Goal: Task Accomplishment & Management: Manage account settings

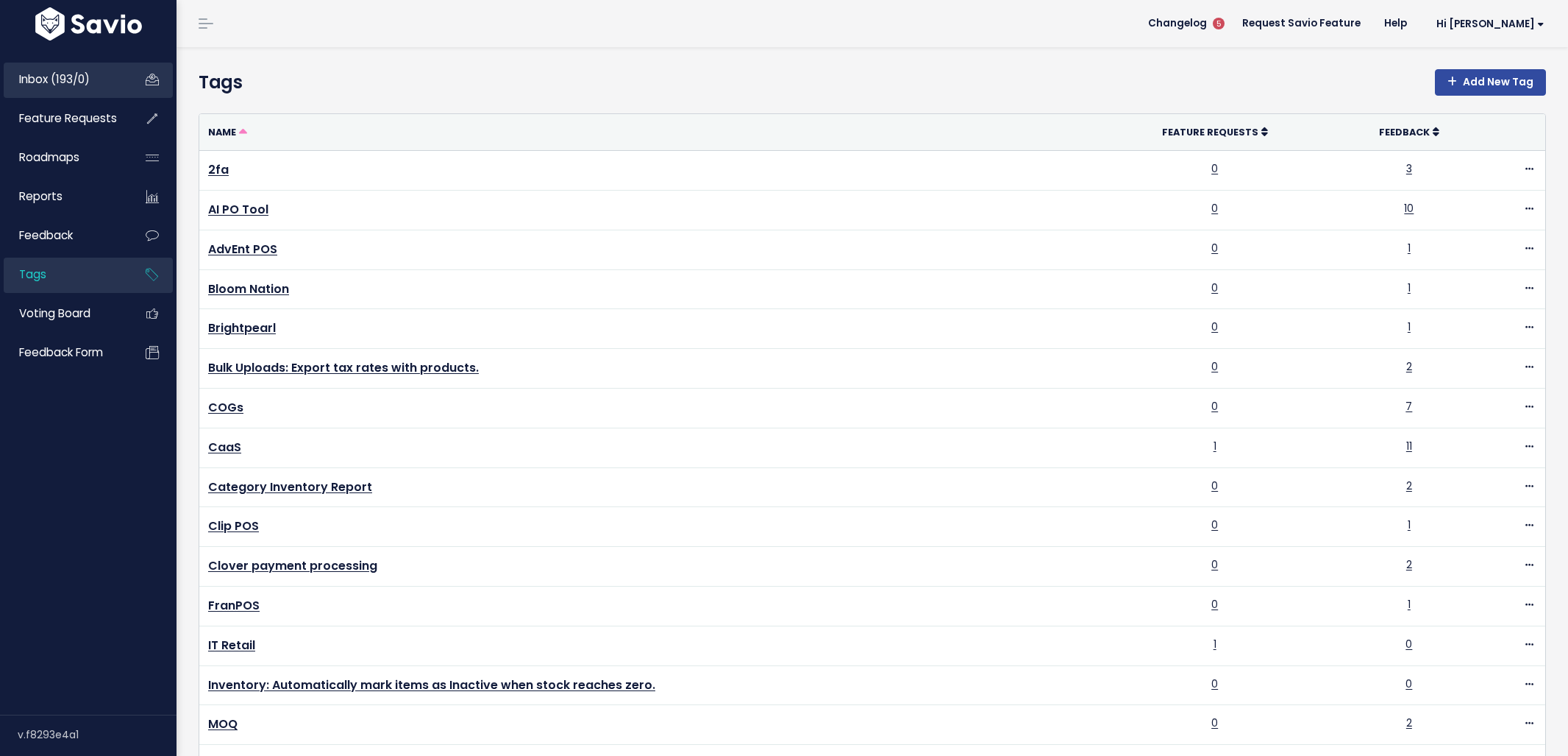
click at [102, 67] on link "Inbox (193/0)" at bounding box center [63, 79] width 119 height 34
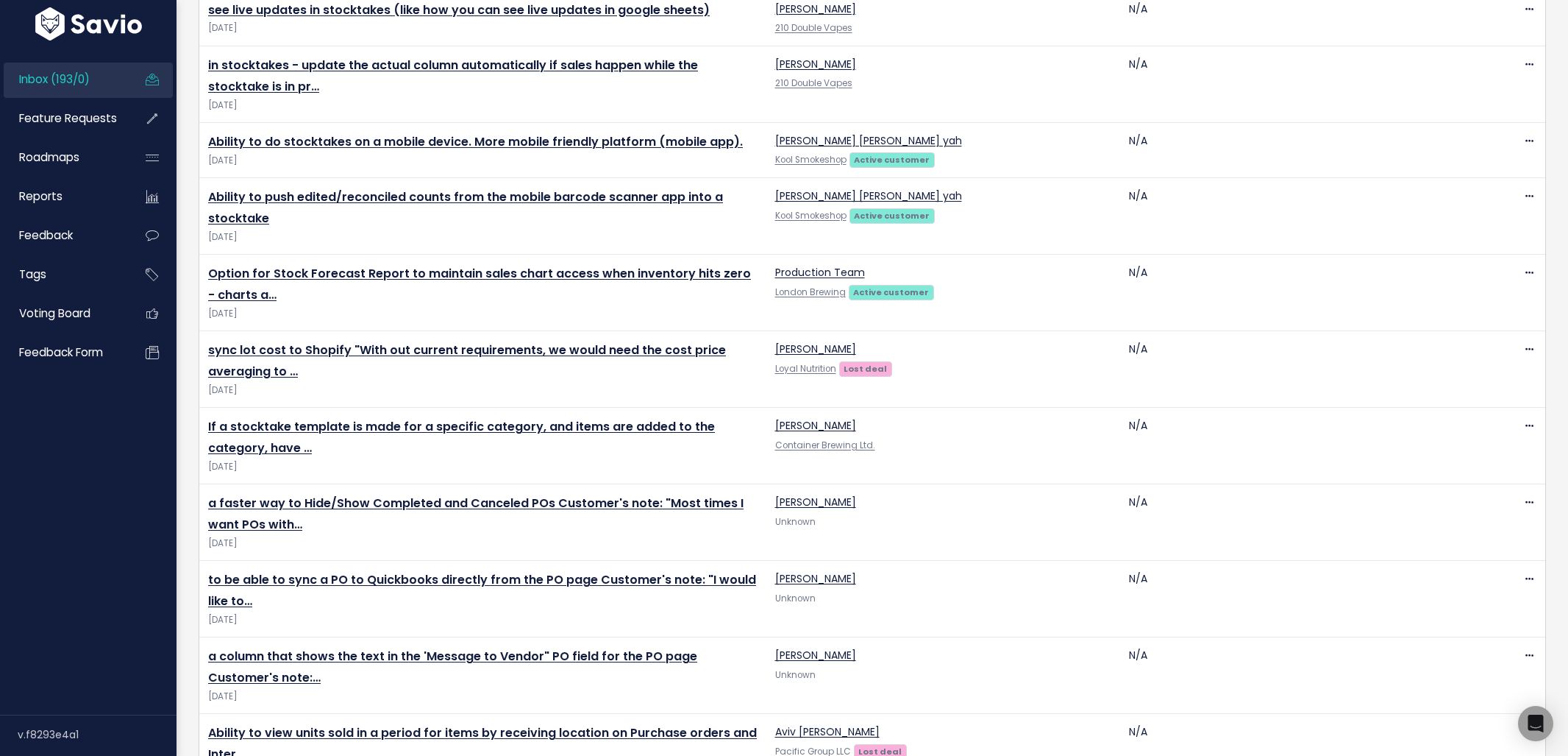
scroll to position [12, 0]
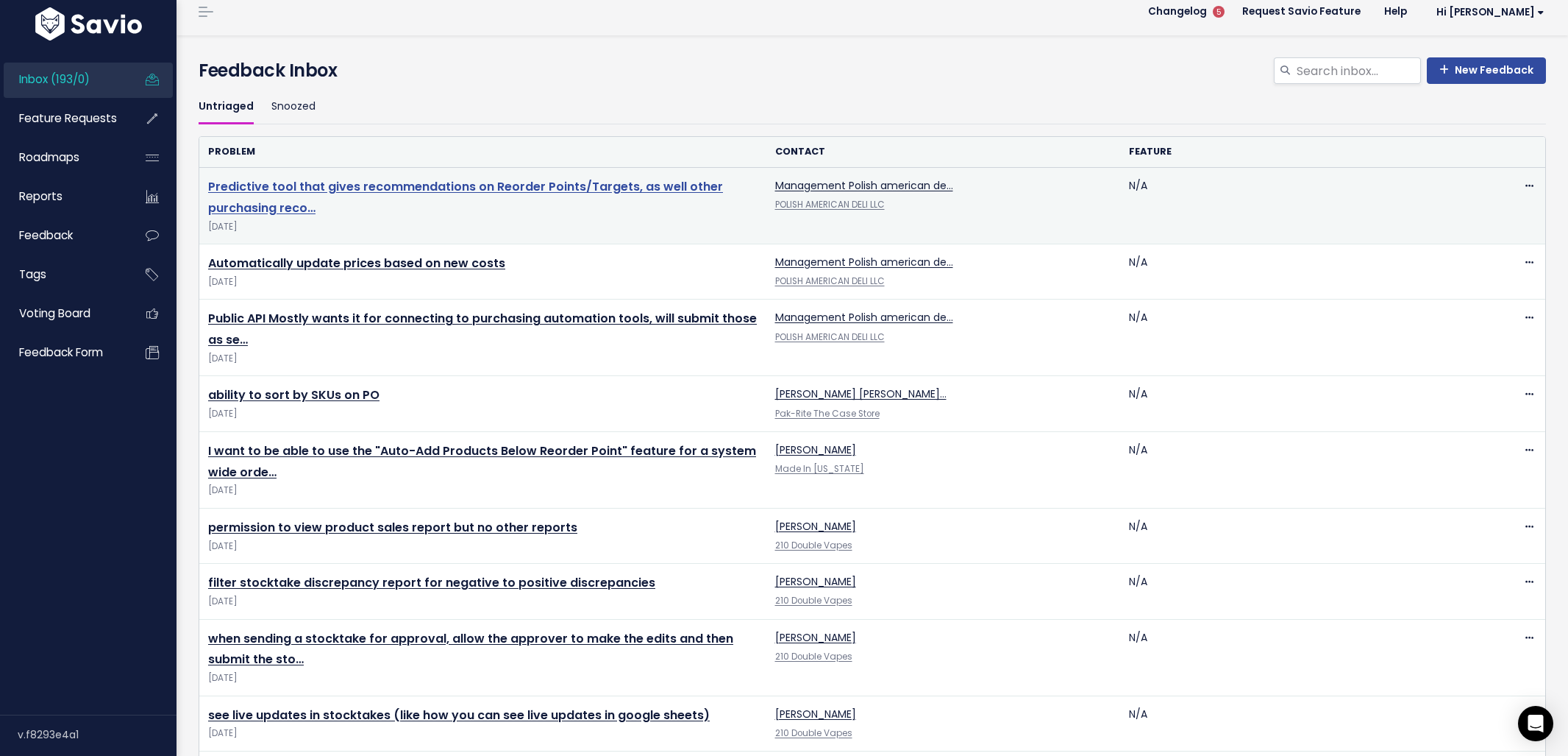
click at [429, 182] on link "Predictive tool that gives recommendations on Reorder Points/Targets, as well o…" at bounding box center [465, 197] width 515 height 39
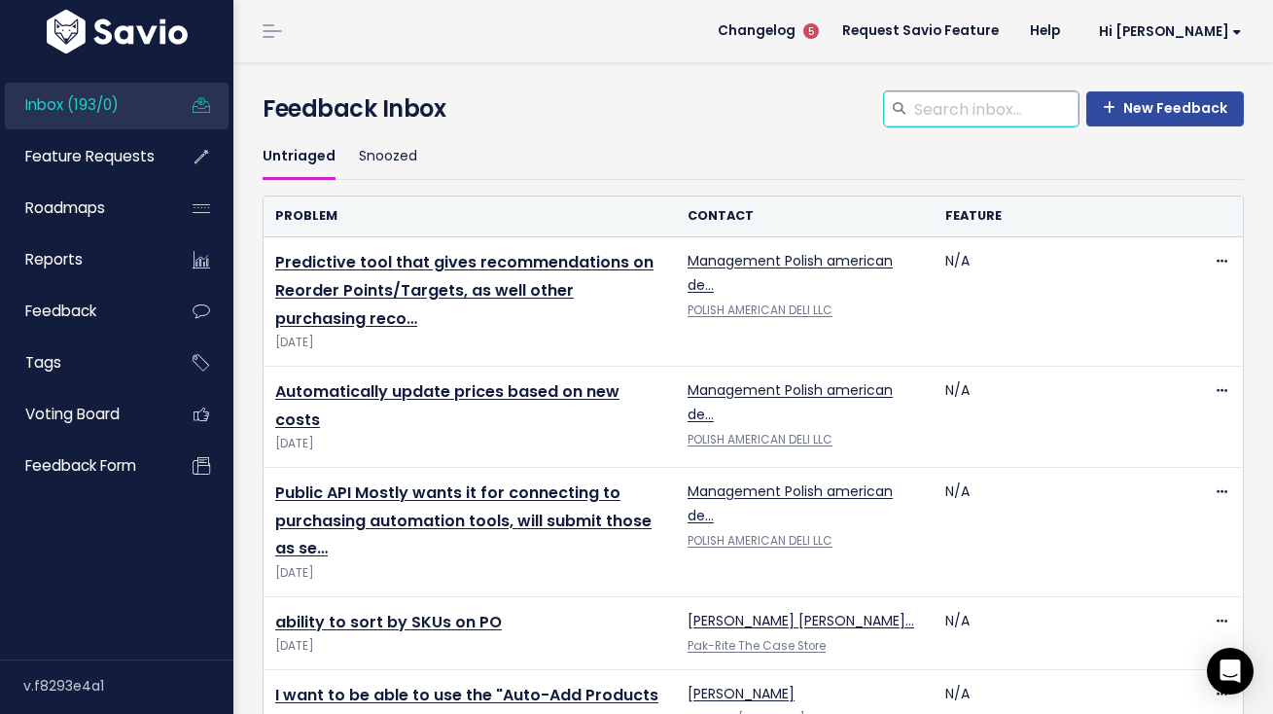
click at [948, 113] on input "search" at bounding box center [995, 108] width 166 height 35
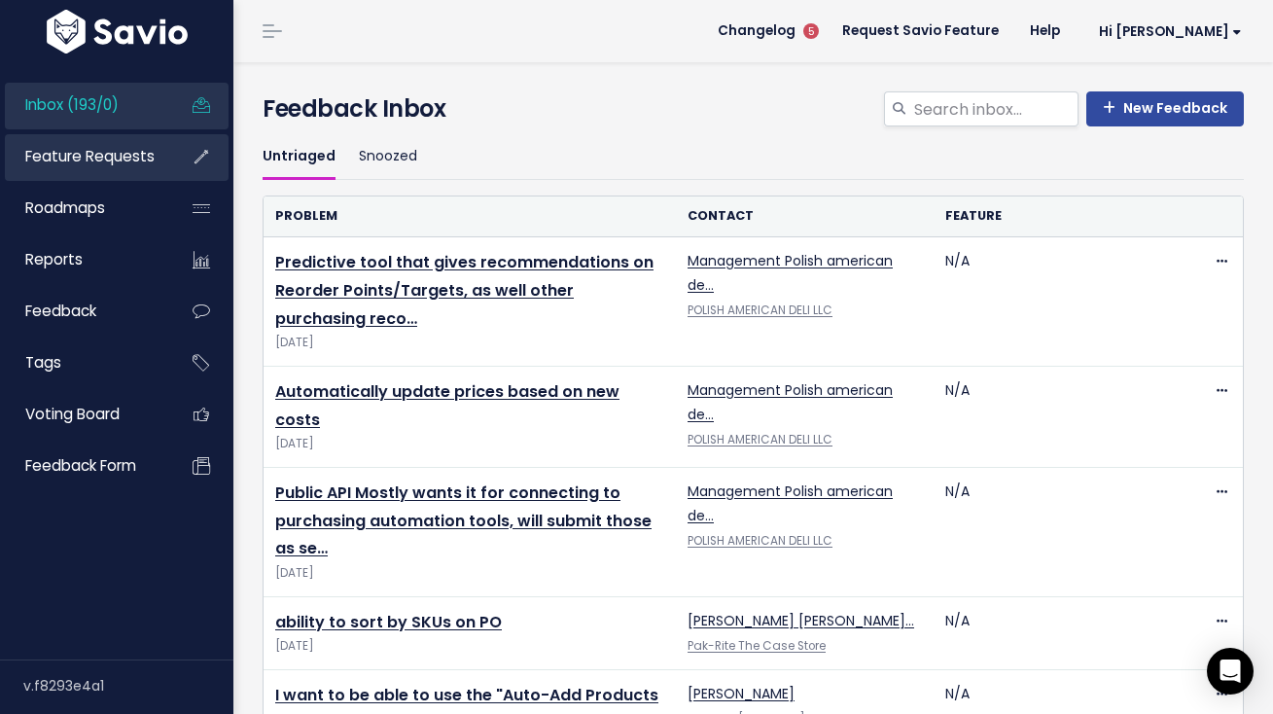
click at [105, 146] on span "Feature Requests" at bounding box center [89, 156] width 129 height 20
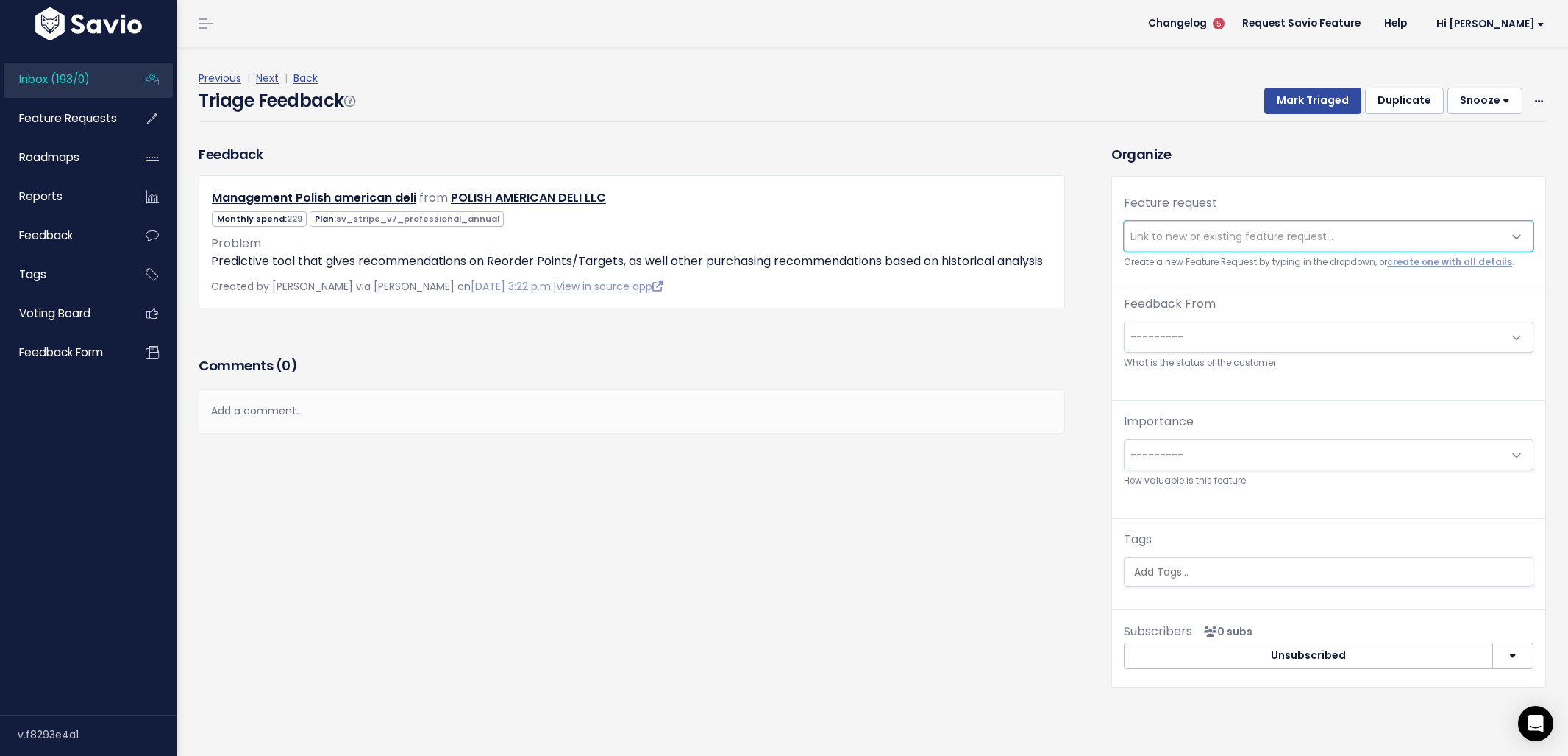
click at [1231, 232] on span "Link to new or existing feature request..." at bounding box center [1232, 235] width 203 height 14
click at [1233, 232] on span "Link to new or existing feature request..." at bounding box center [1232, 235] width 203 height 14
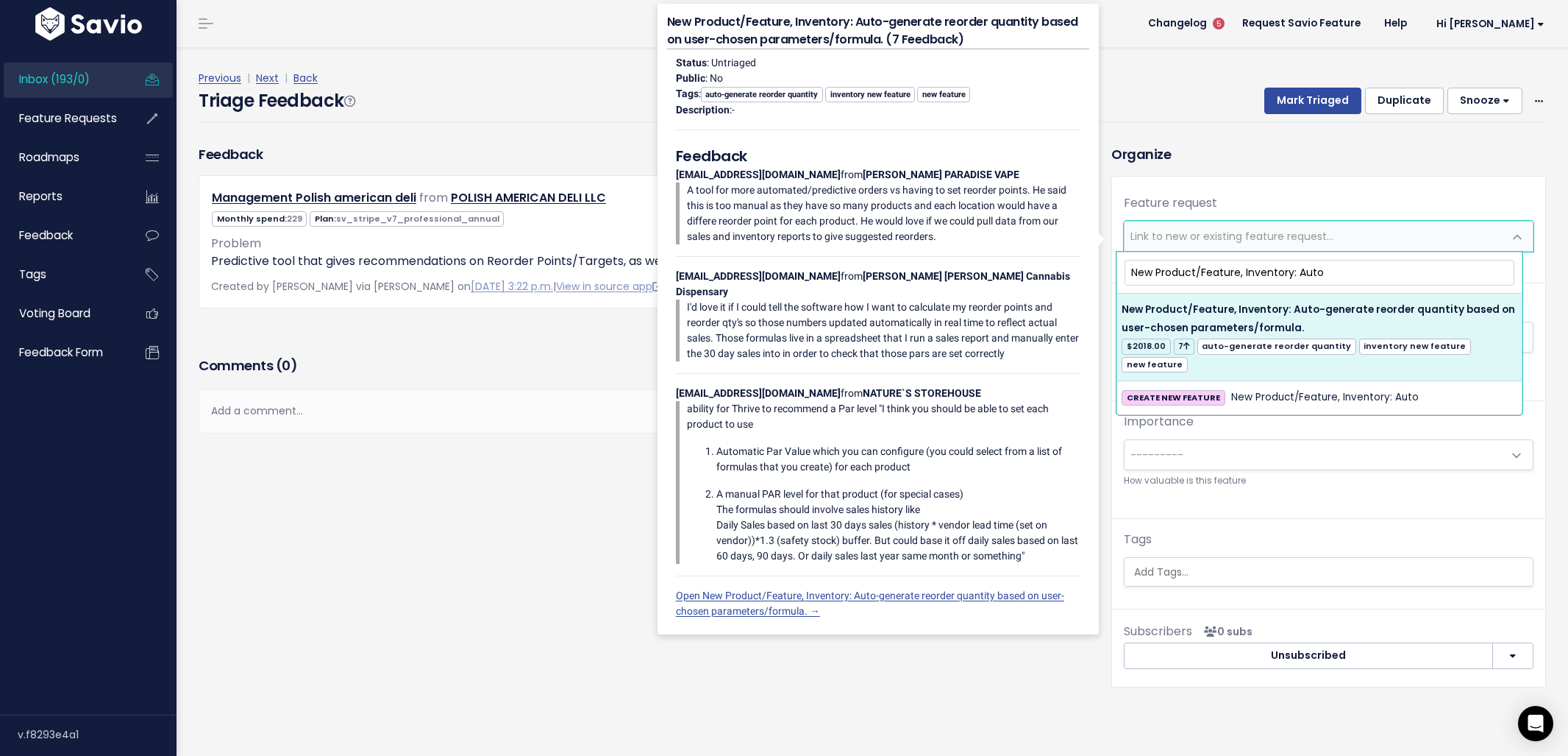
type input "New Product/Feature, Inventory: Auto"
select select "21298"
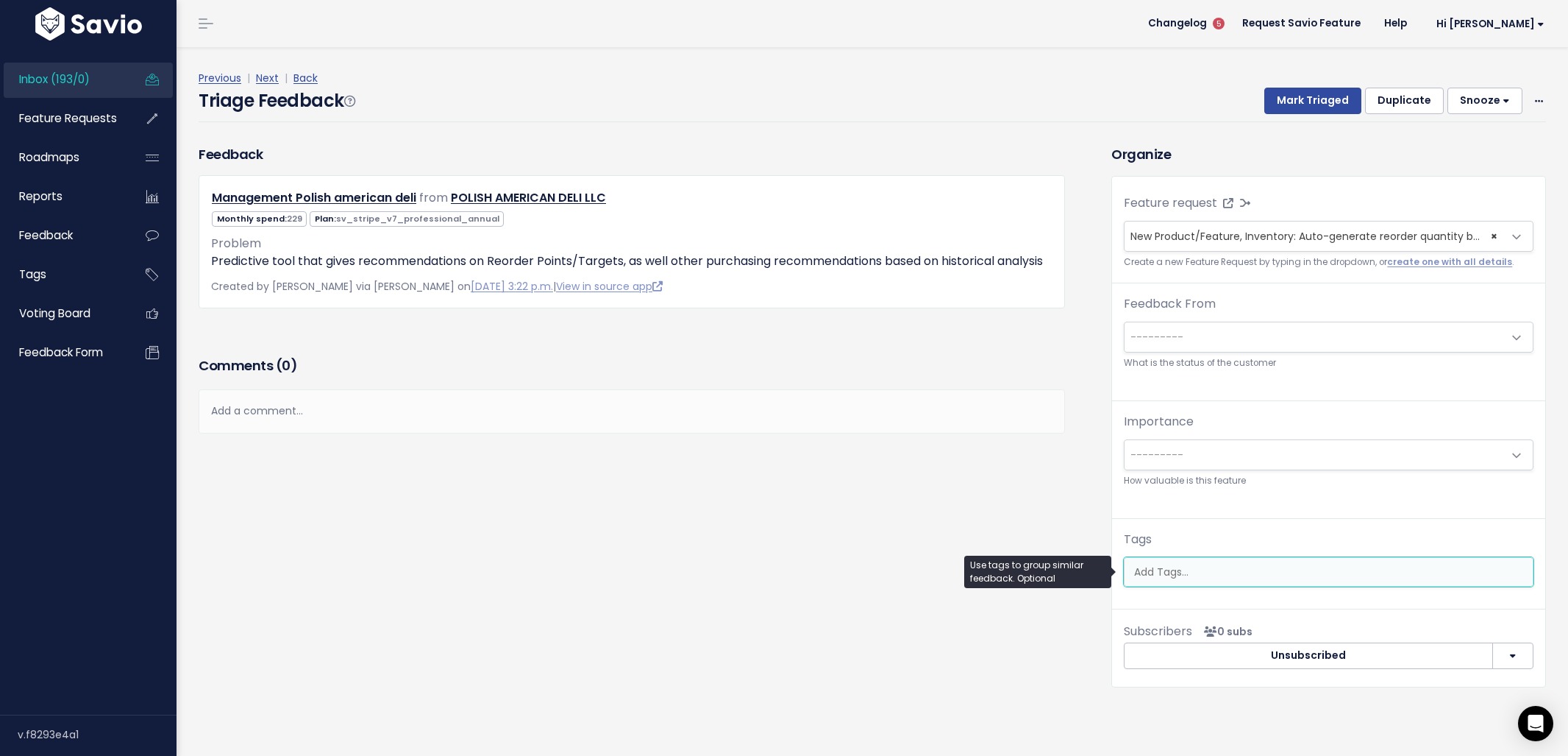
click at [1212, 569] on input "search" at bounding box center [1330, 572] width 405 height 15
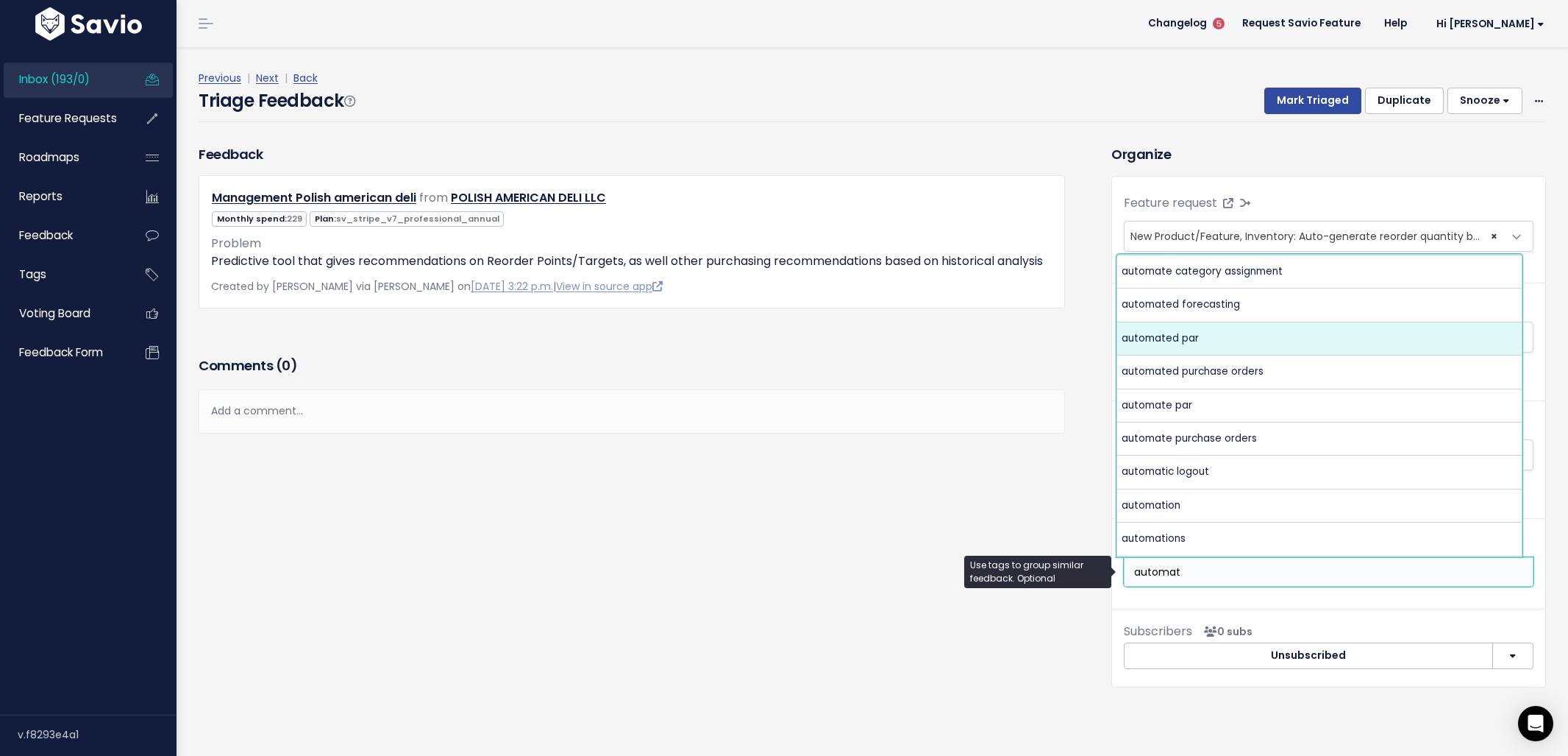
type input "automat"
select select "10231"
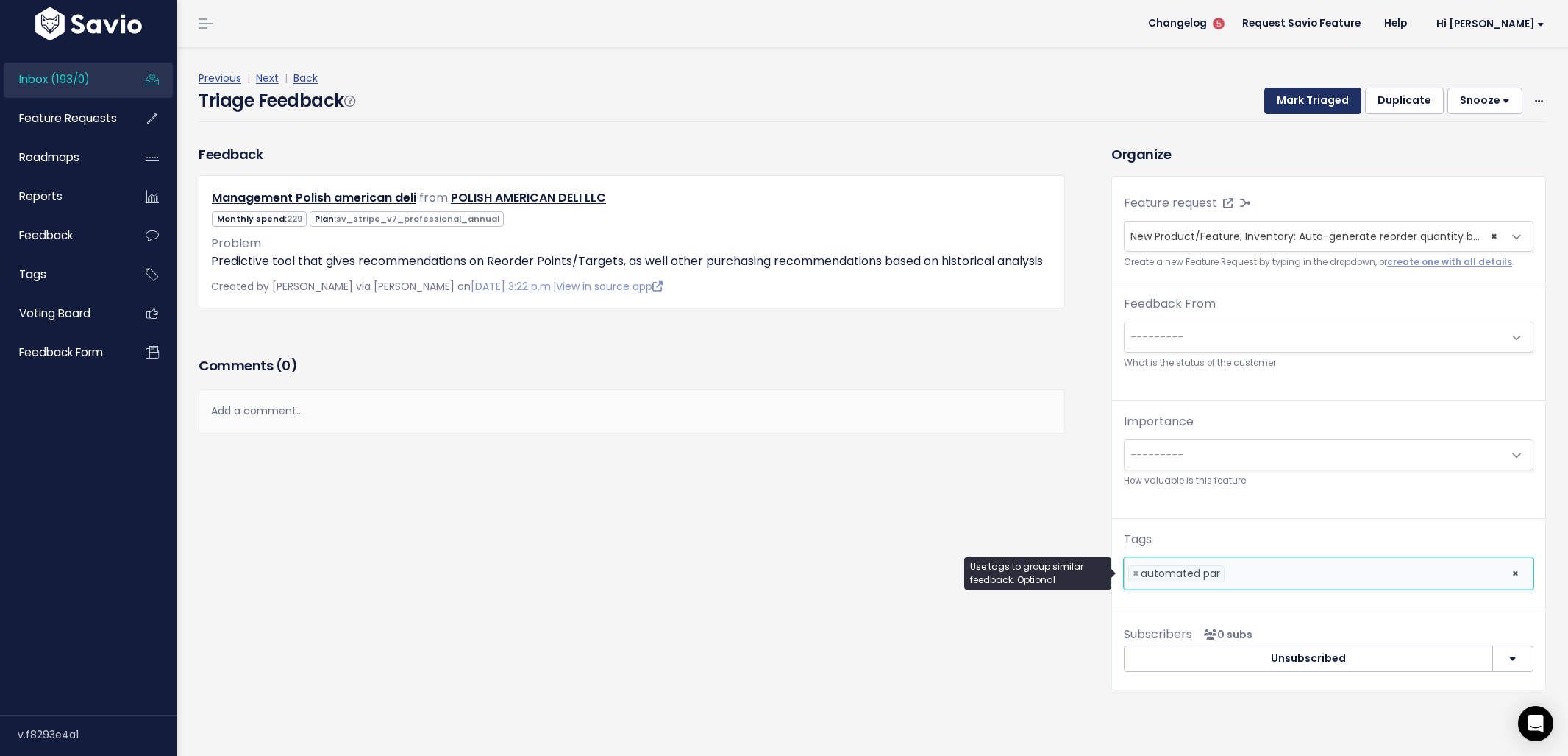
click at [1295, 104] on button "Mark Triaged" at bounding box center [1312, 101] width 97 height 26
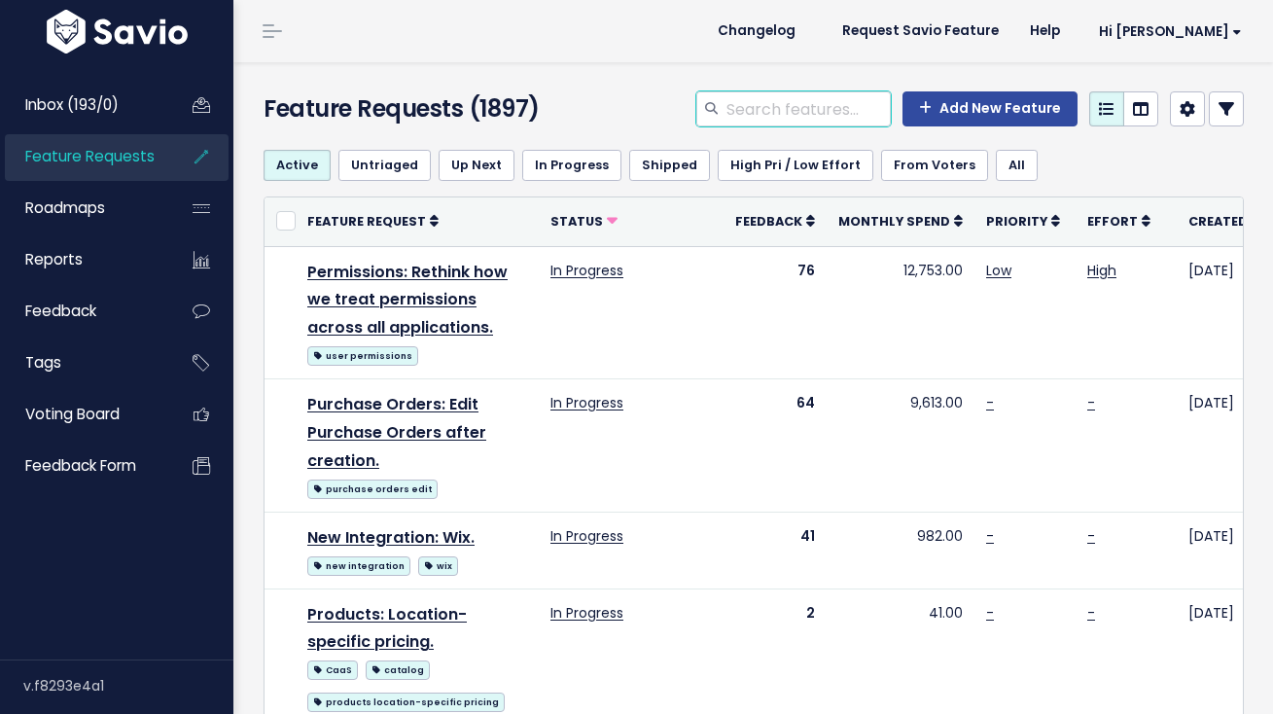
click at [820, 118] on input "search" at bounding box center [807, 108] width 166 height 35
type input "PAR"
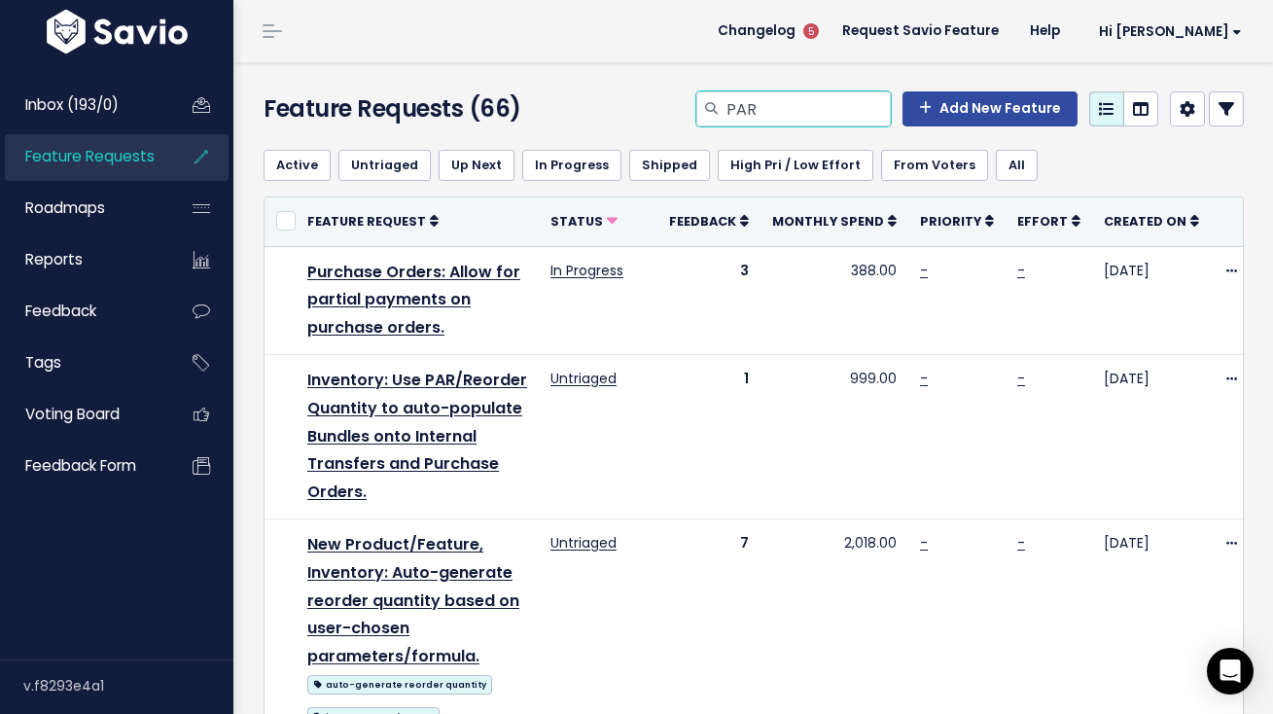
click at [786, 112] on input "PAR" at bounding box center [807, 108] width 166 height 35
type input "prices based on cost"
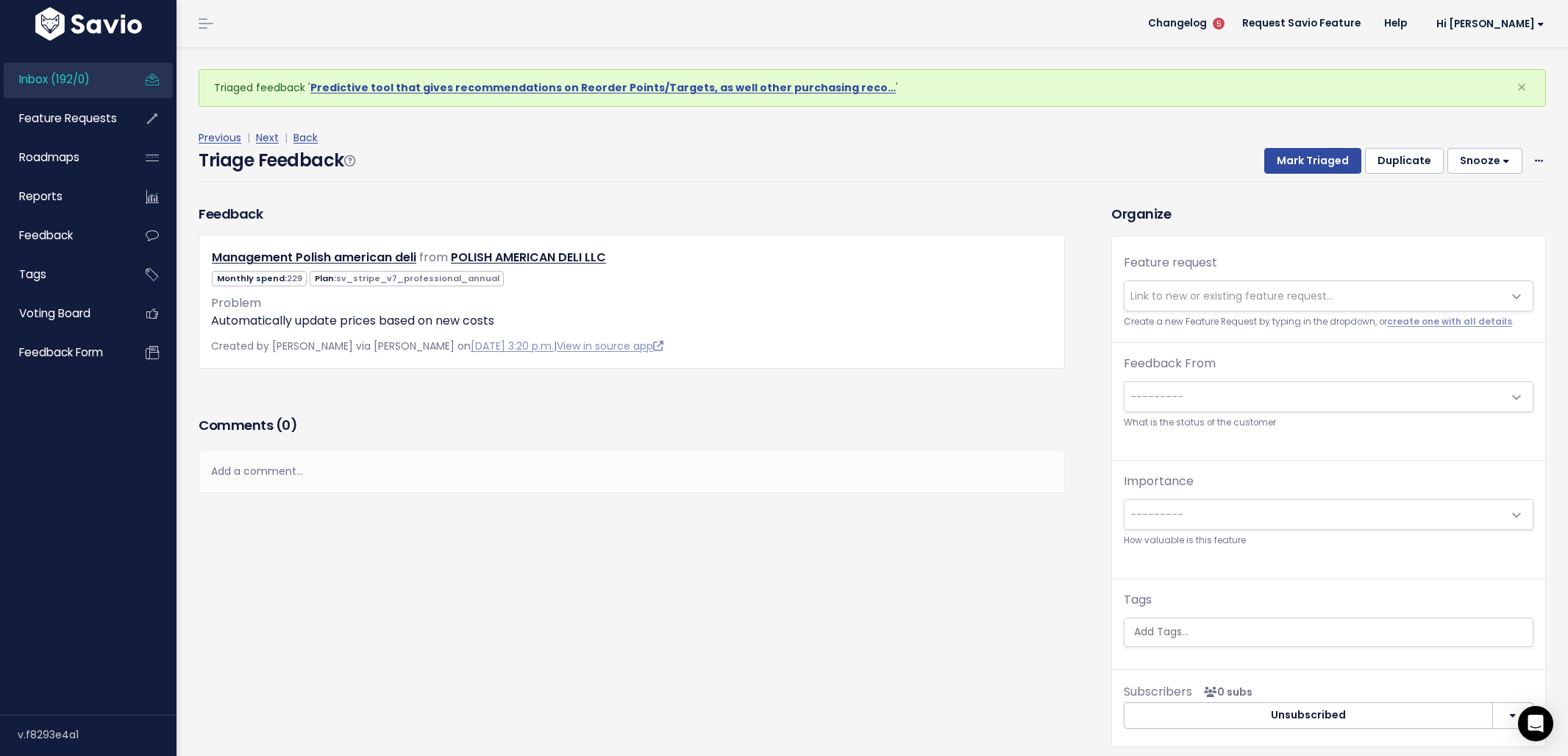
click at [1169, 305] on span "Link to new or existing feature request..." at bounding box center [1314, 295] width 379 height 30
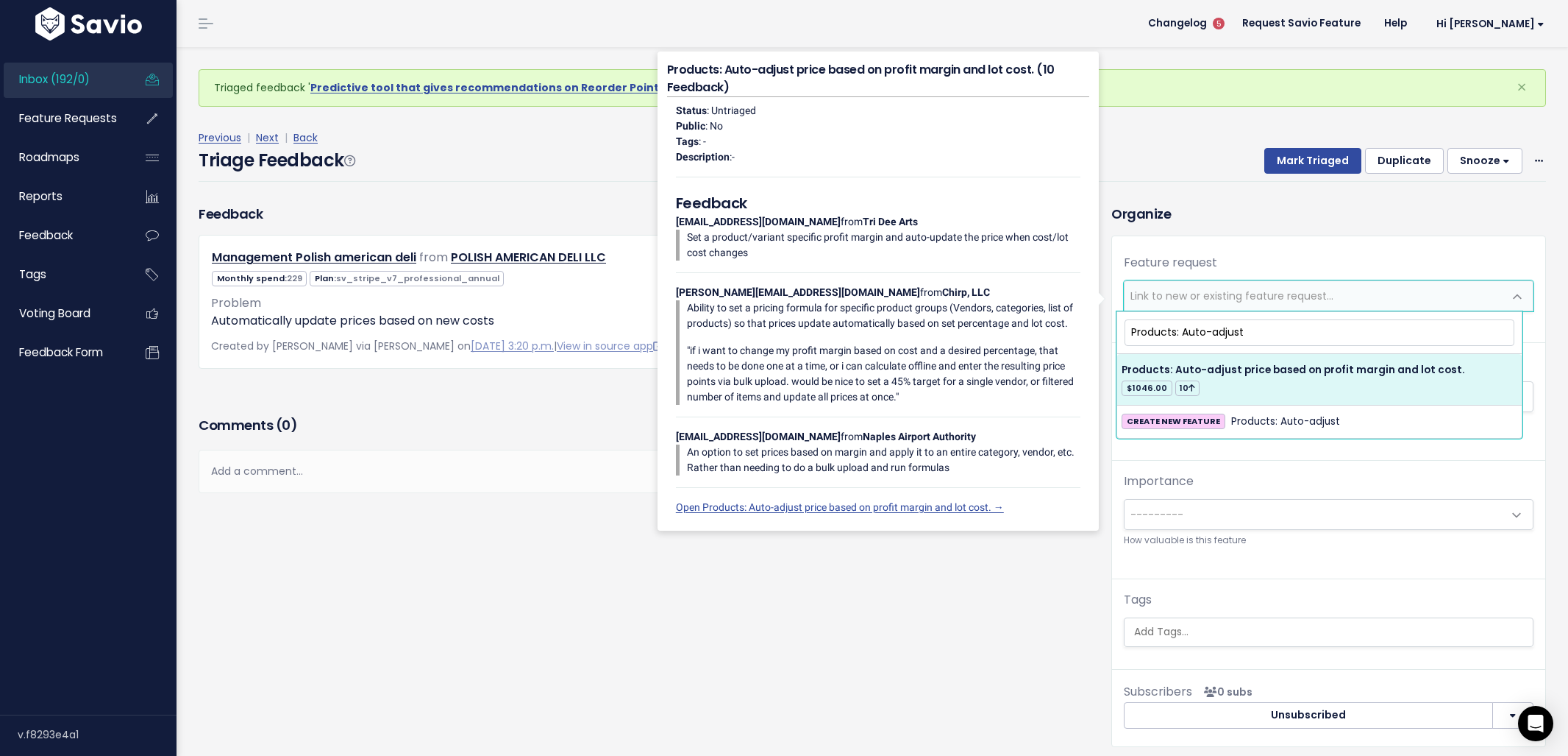
type input "Products: Auto-adjust"
select select "29490"
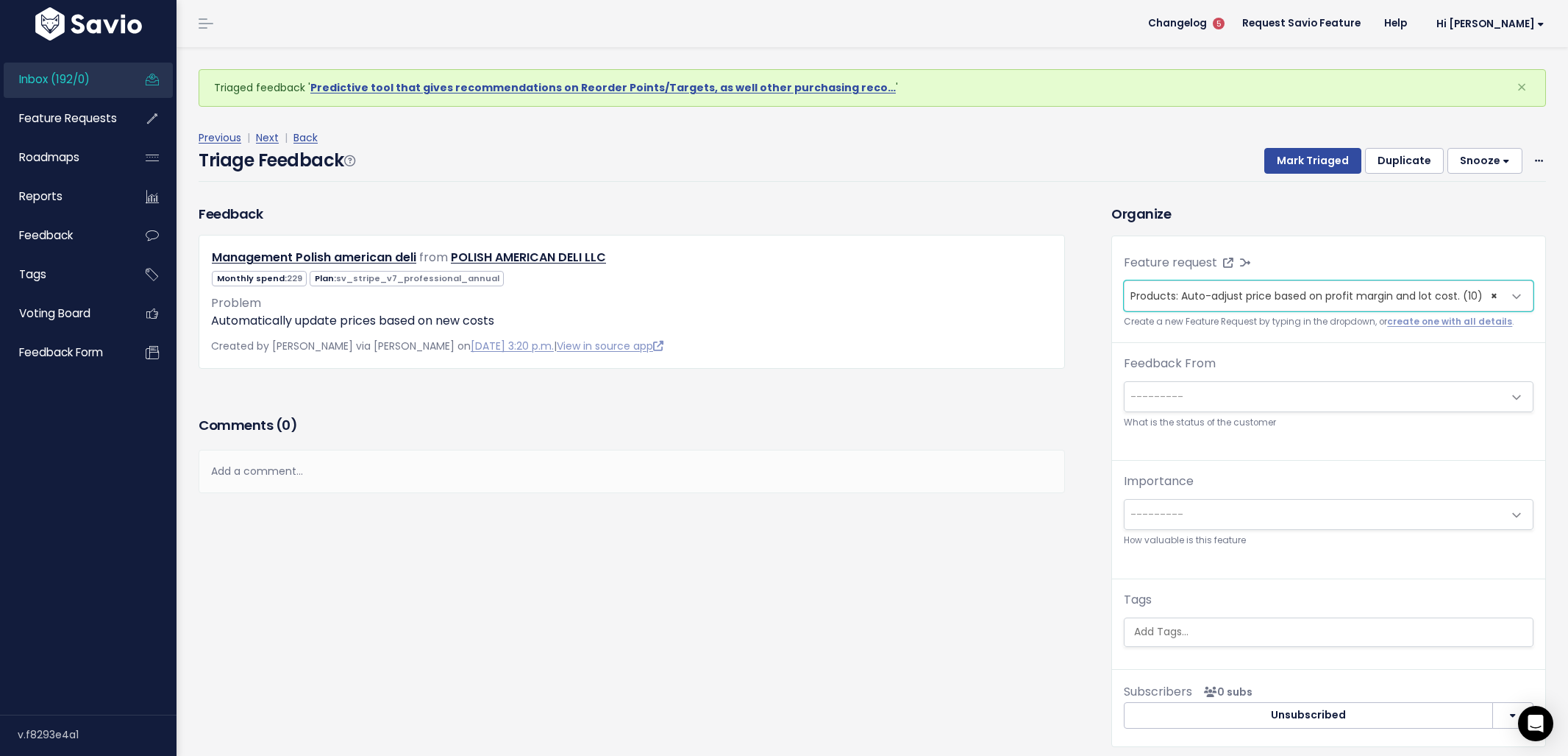
scroll to position [48, 0]
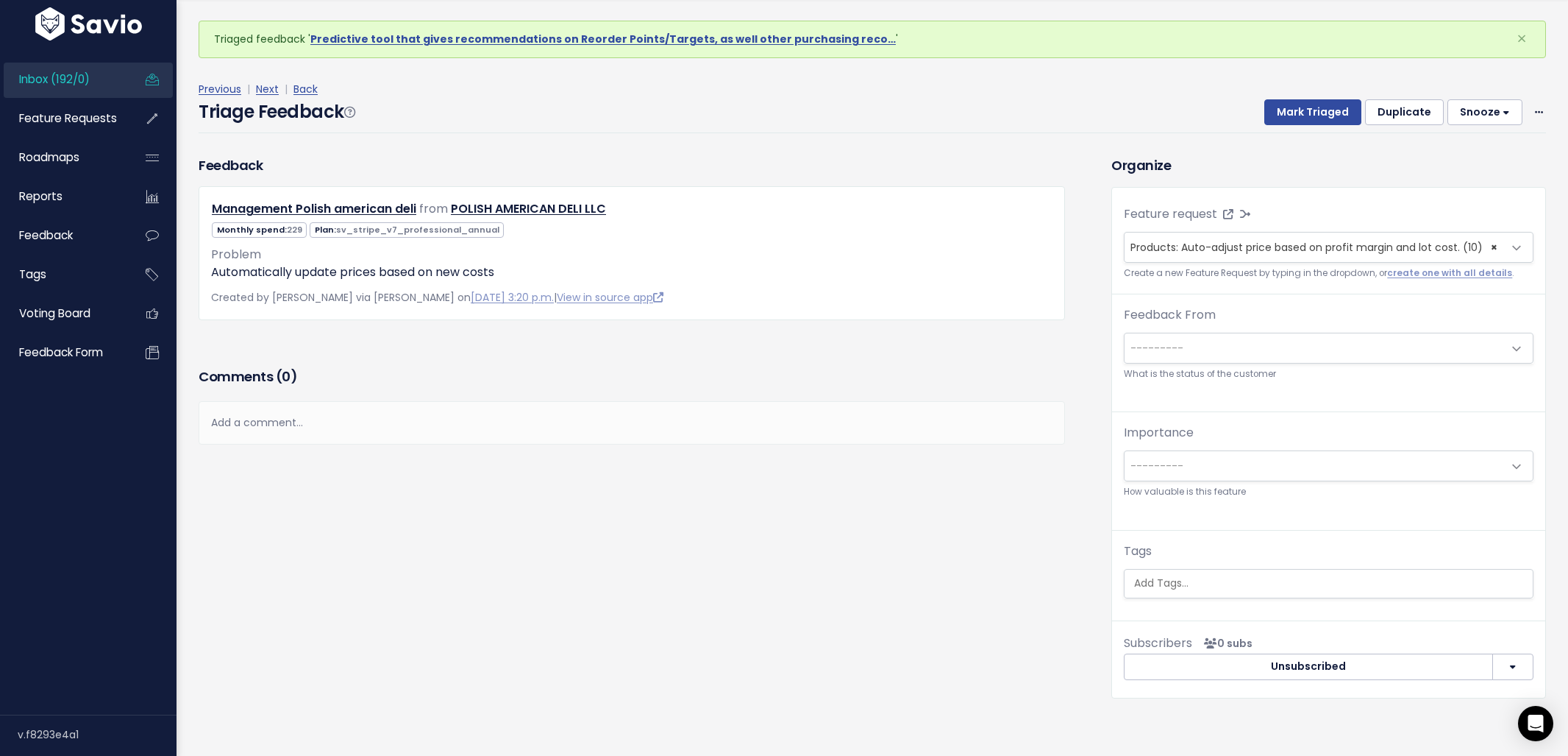
click at [1215, 547] on div "Tags" at bounding box center [1329, 571] width 410 height 56
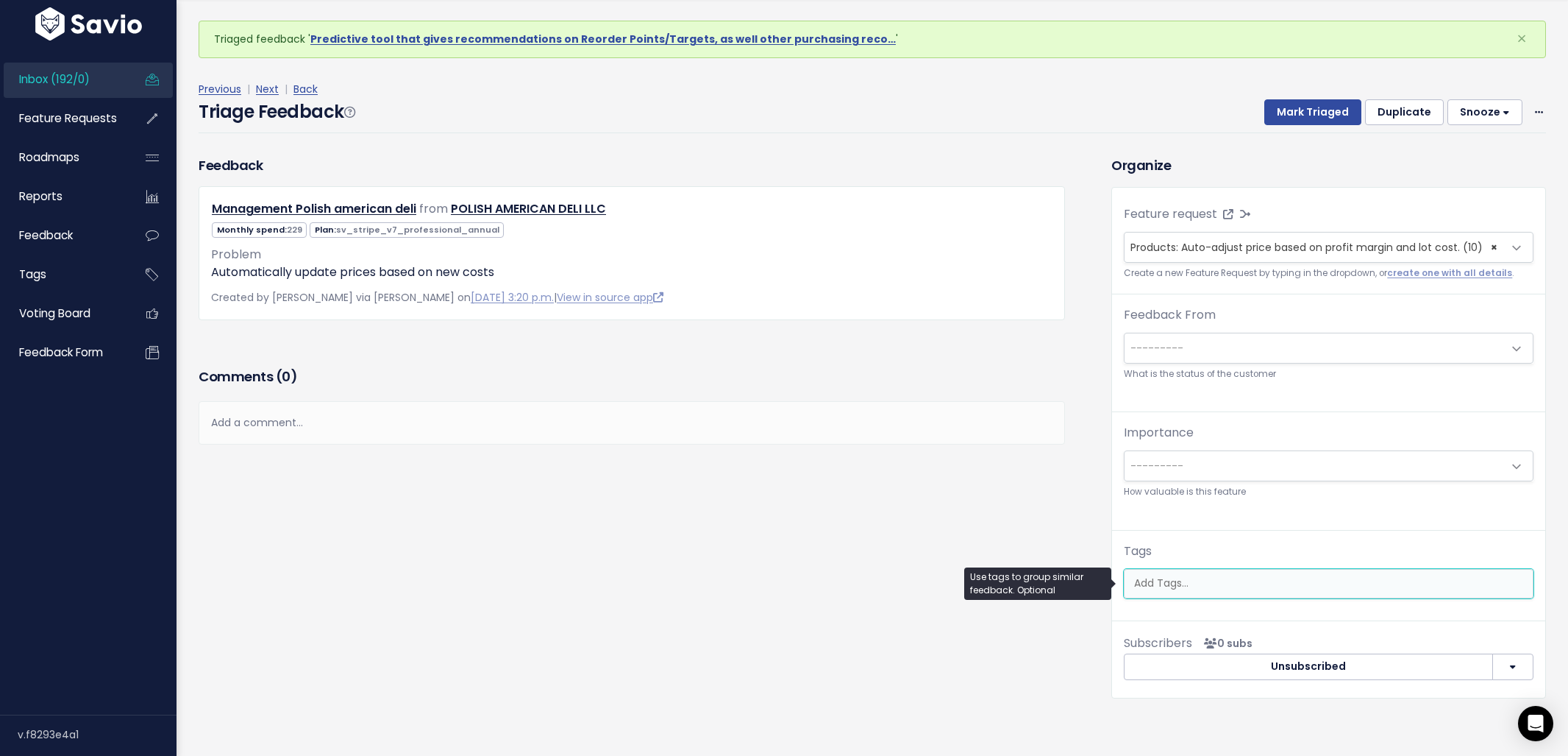
click at [1197, 577] on input "search" at bounding box center [1330, 583] width 405 height 15
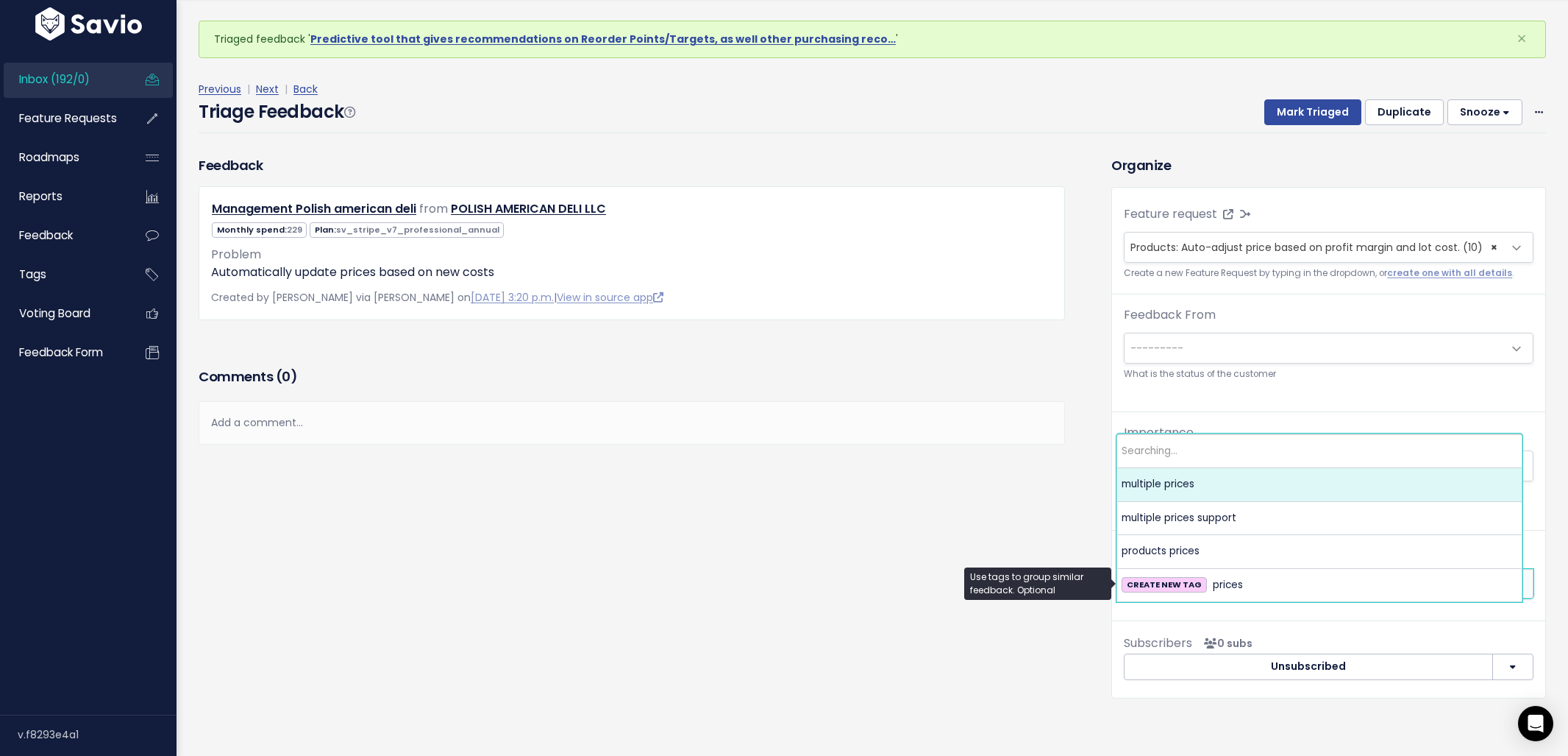
type input "p"
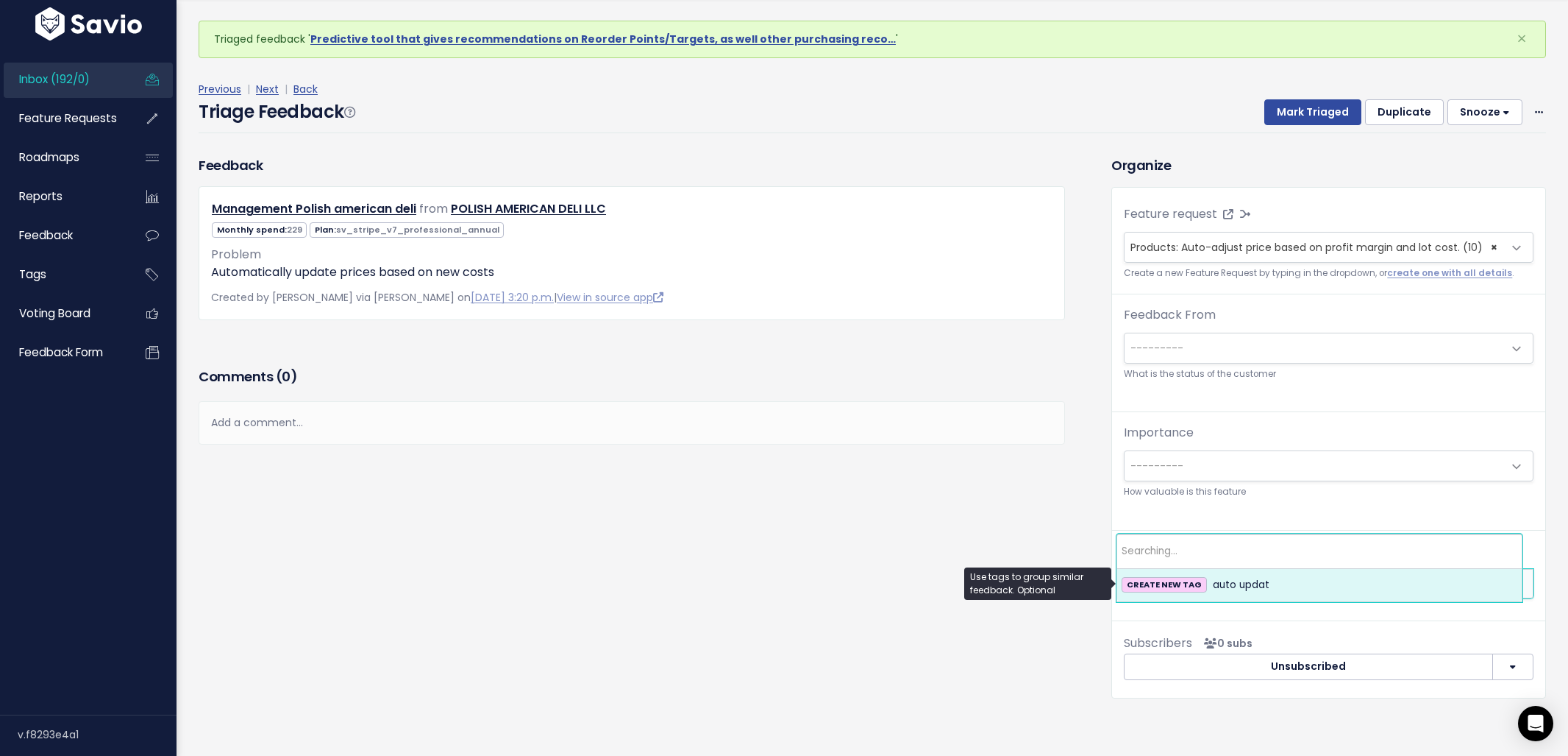
type input "a"
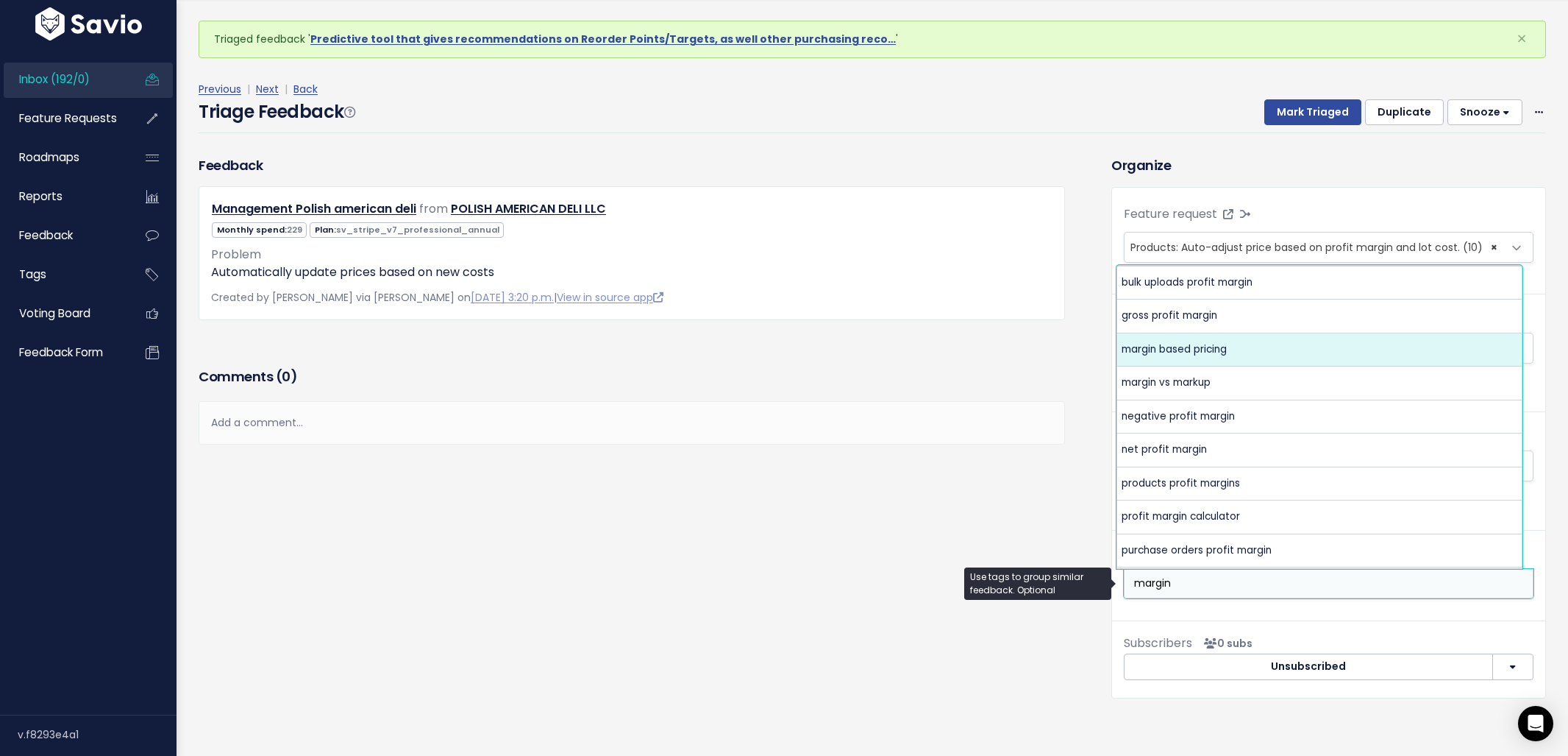
type input "margin"
select select "4957"
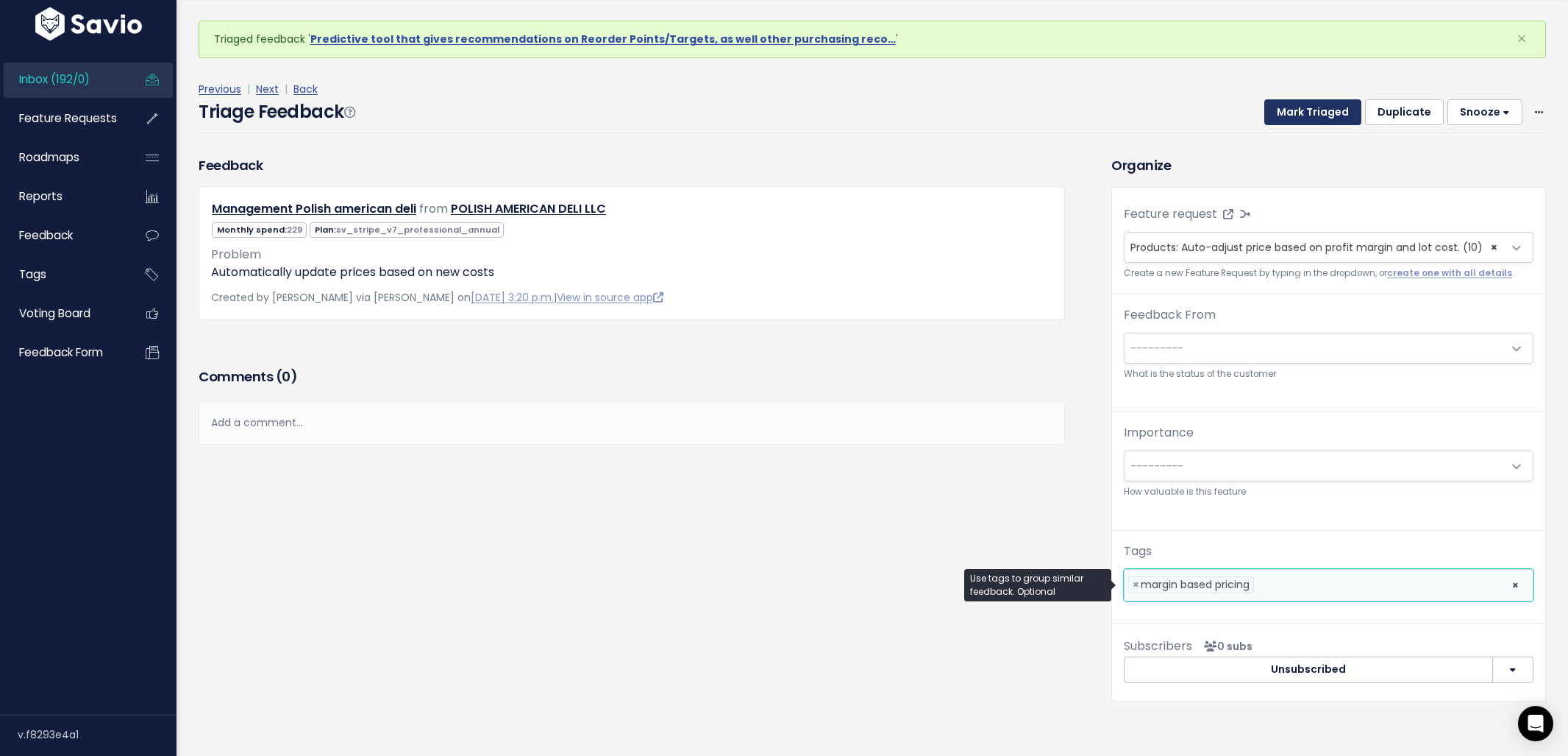
click at [1291, 119] on button "Mark Triaged" at bounding box center [1312, 112] width 97 height 26
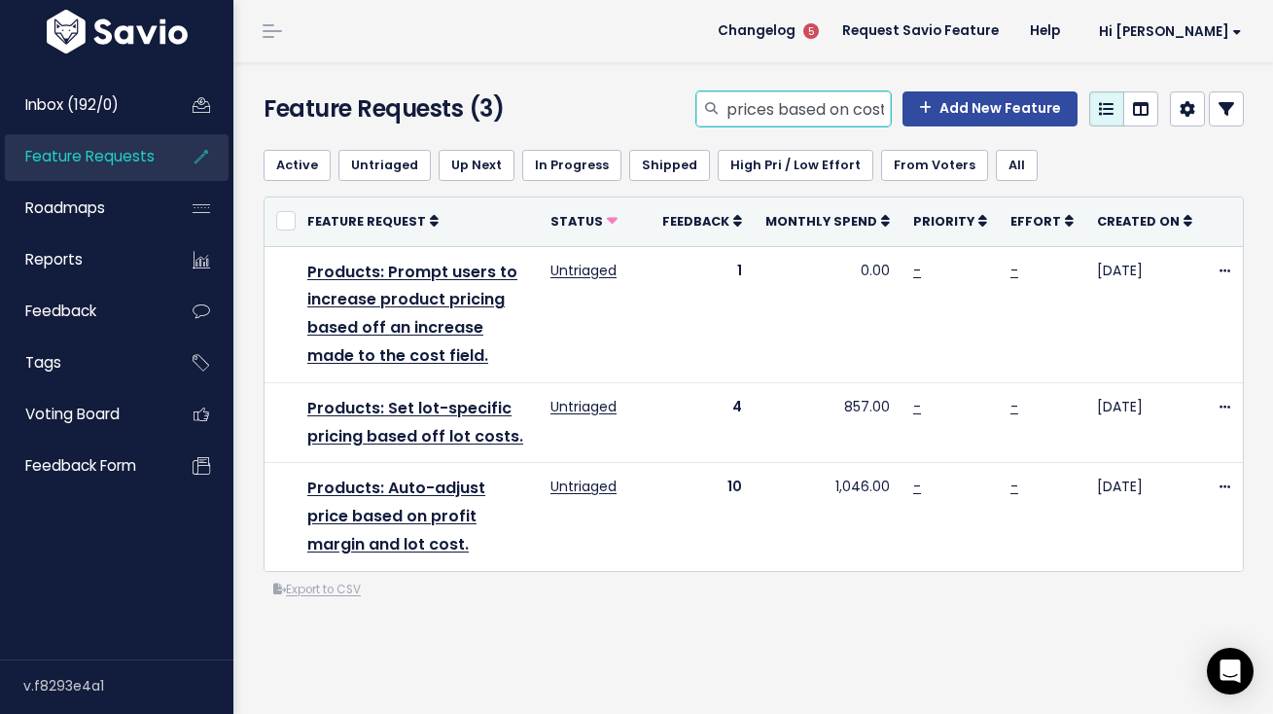
click at [753, 114] on input "prices based on cost" at bounding box center [807, 108] width 166 height 35
click at [754, 114] on input "prices based on cost" at bounding box center [807, 108] width 166 height 35
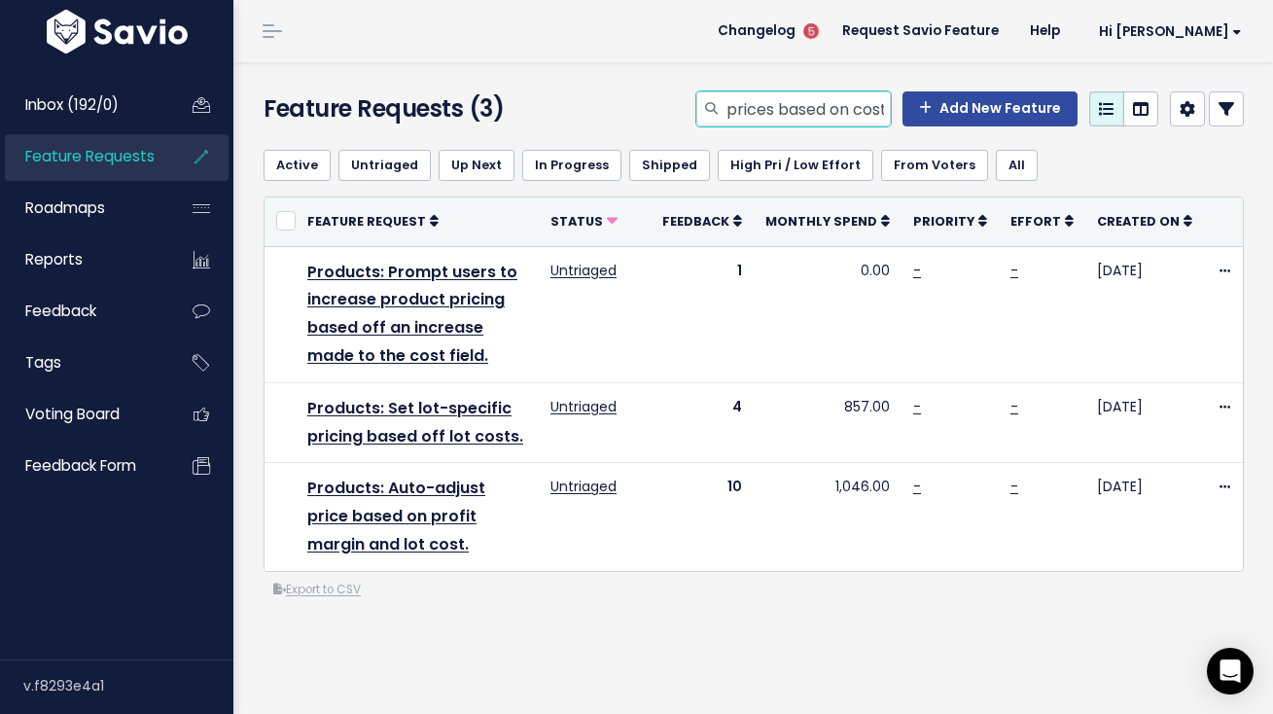
click at [754, 114] on input "prices based on cost" at bounding box center [807, 108] width 166 height 35
type input "sort purchase orders"
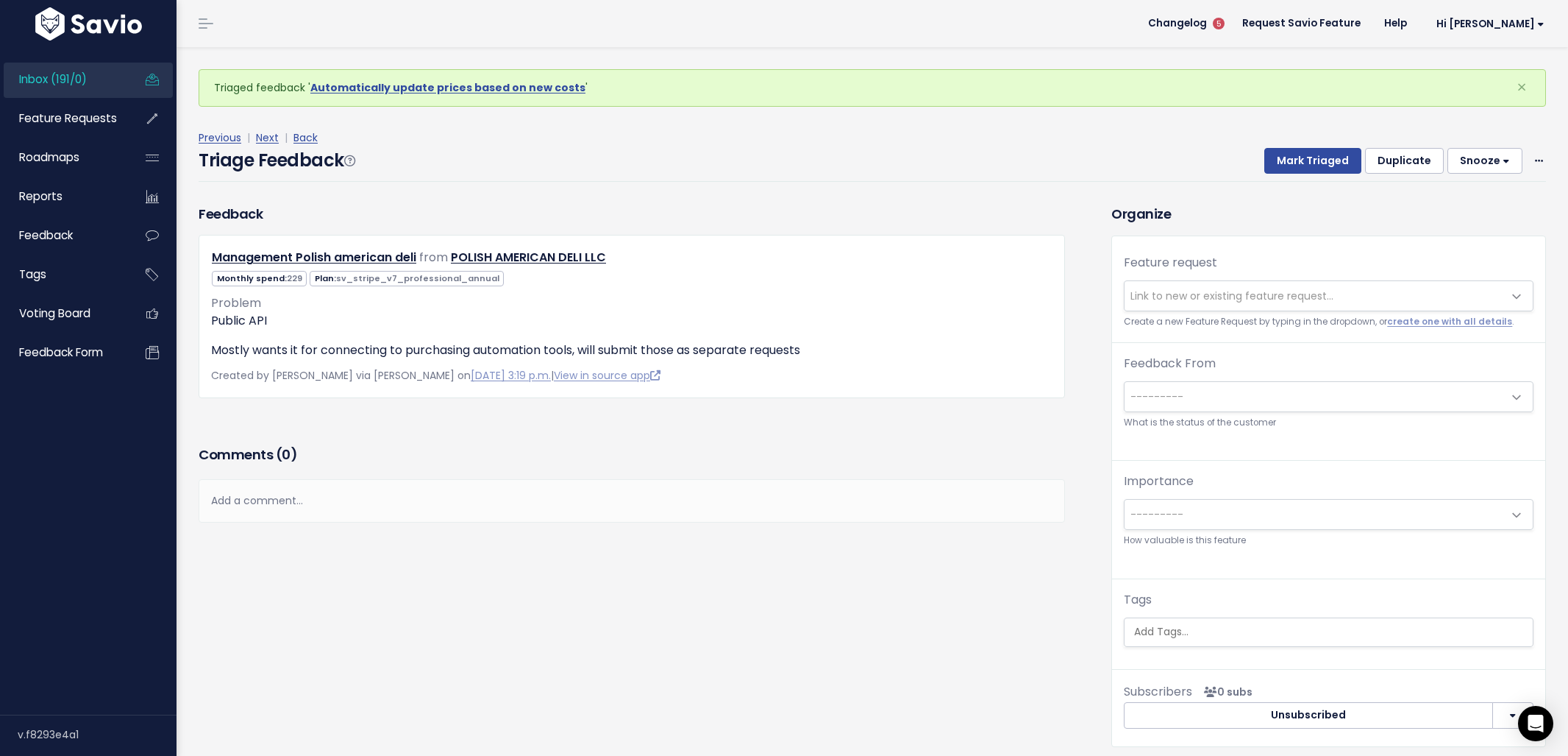
click at [1226, 295] on span "Link to new or existing feature request..." at bounding box center [1232, 295] width 203 height 14
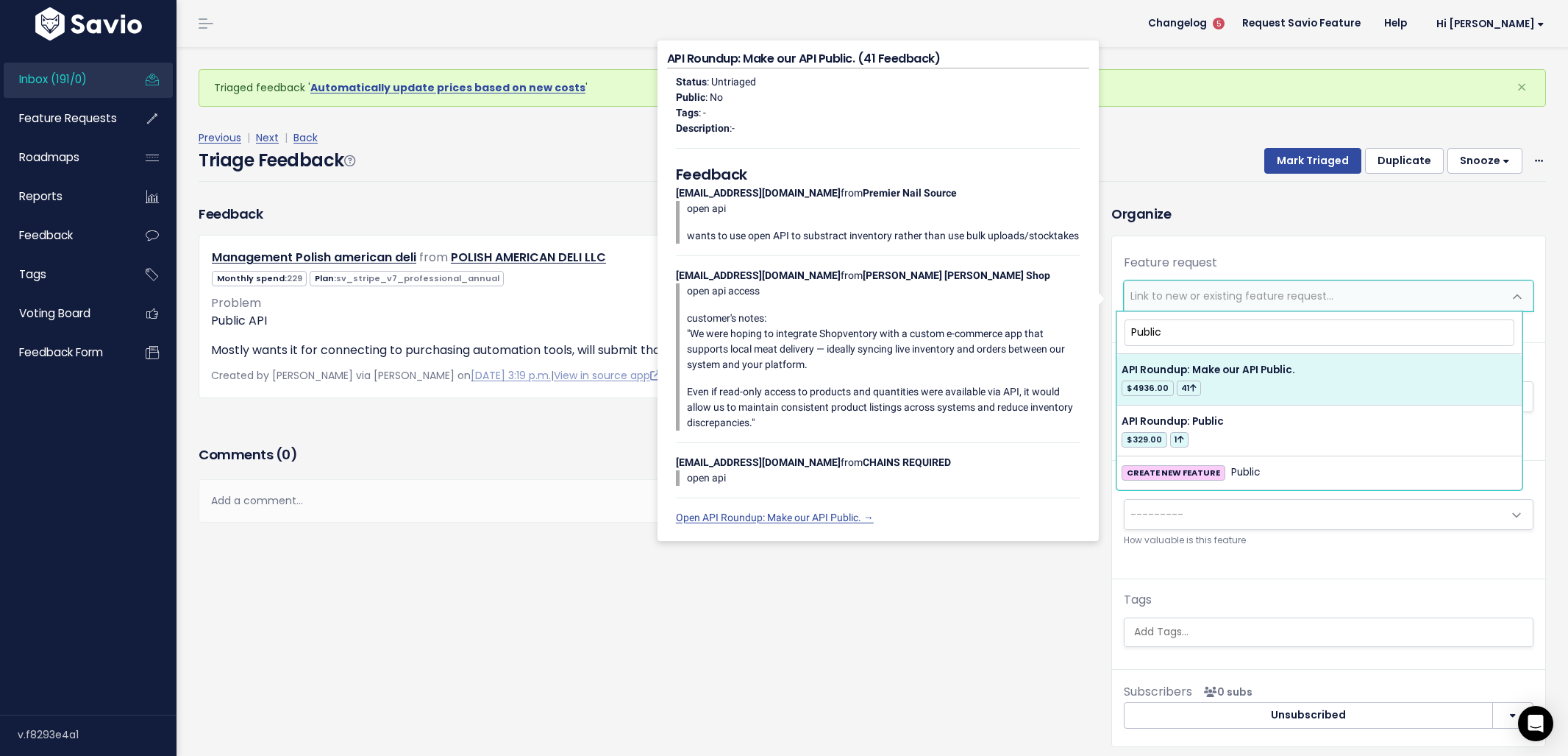
type input "Public"
select select "21527"
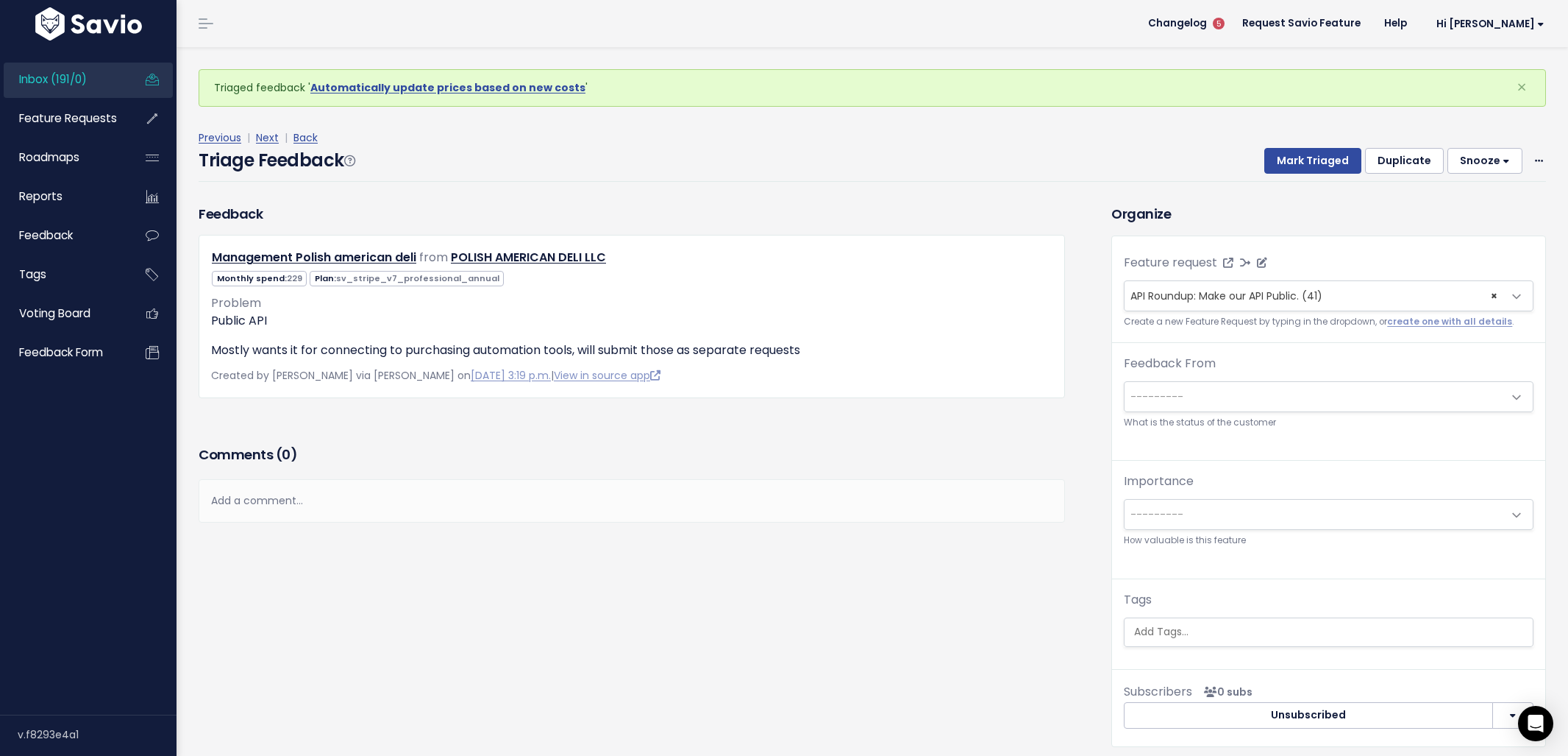
click at [1239, 306] on span "× API Roundup: Make our API Public. (41)" at bounding box center [1314, 295] width 379 height 30
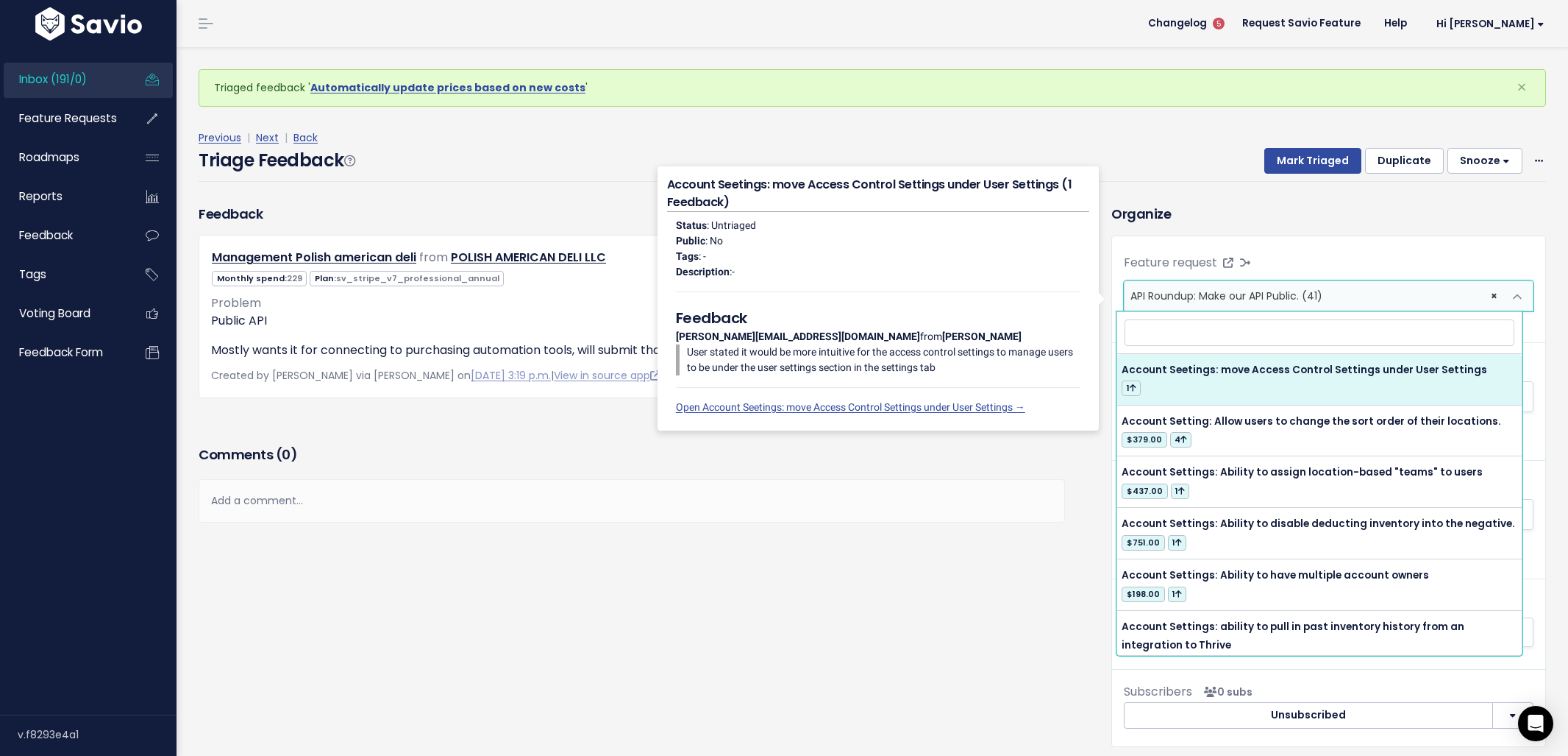
click at [1253, 223] on h3 "Organize" at bounding box center [1328, 213] width 435 height 20
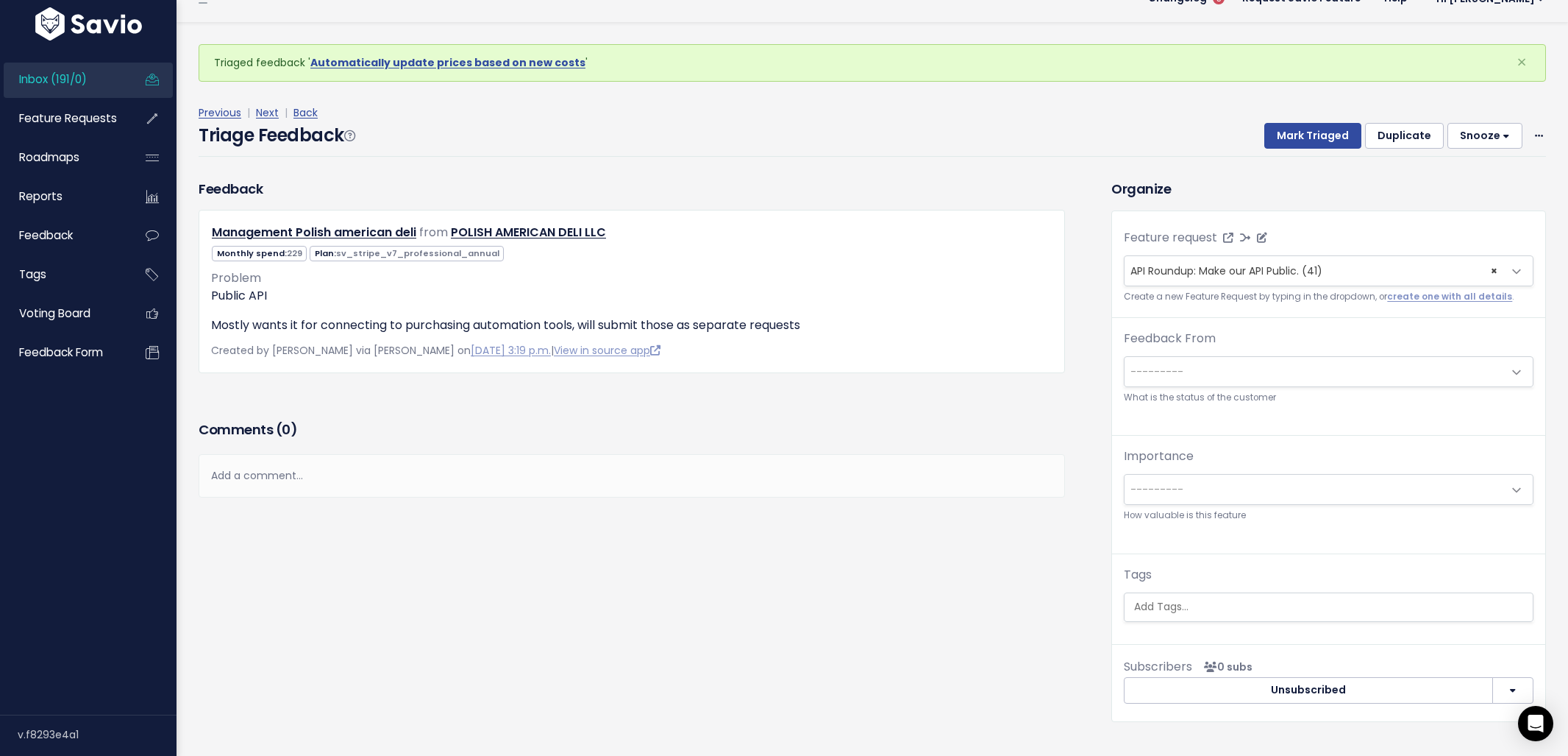
scroll to position [48, 0]
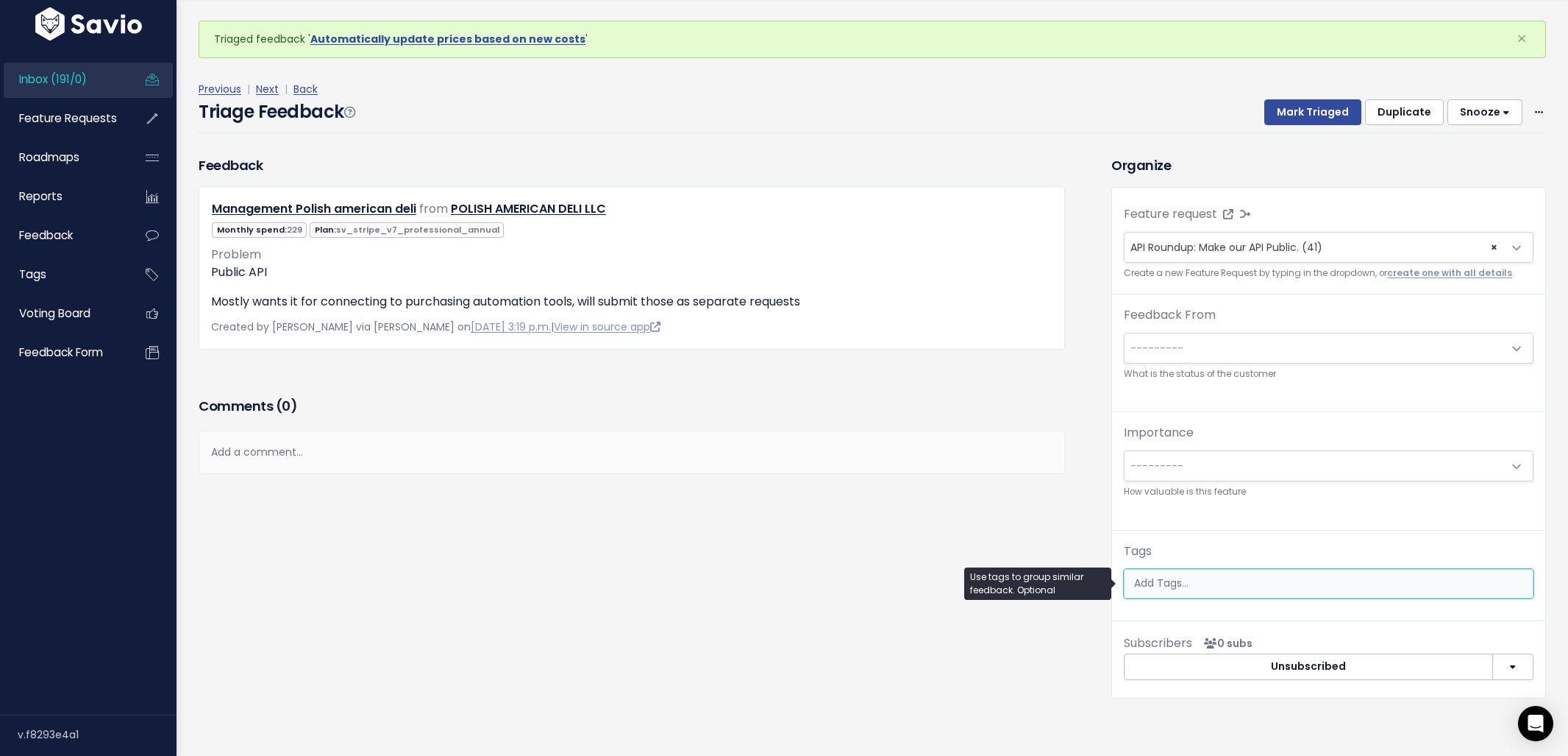
click at [1203, 593] on ul at bounding box center [1329, 583] width 408 height 28
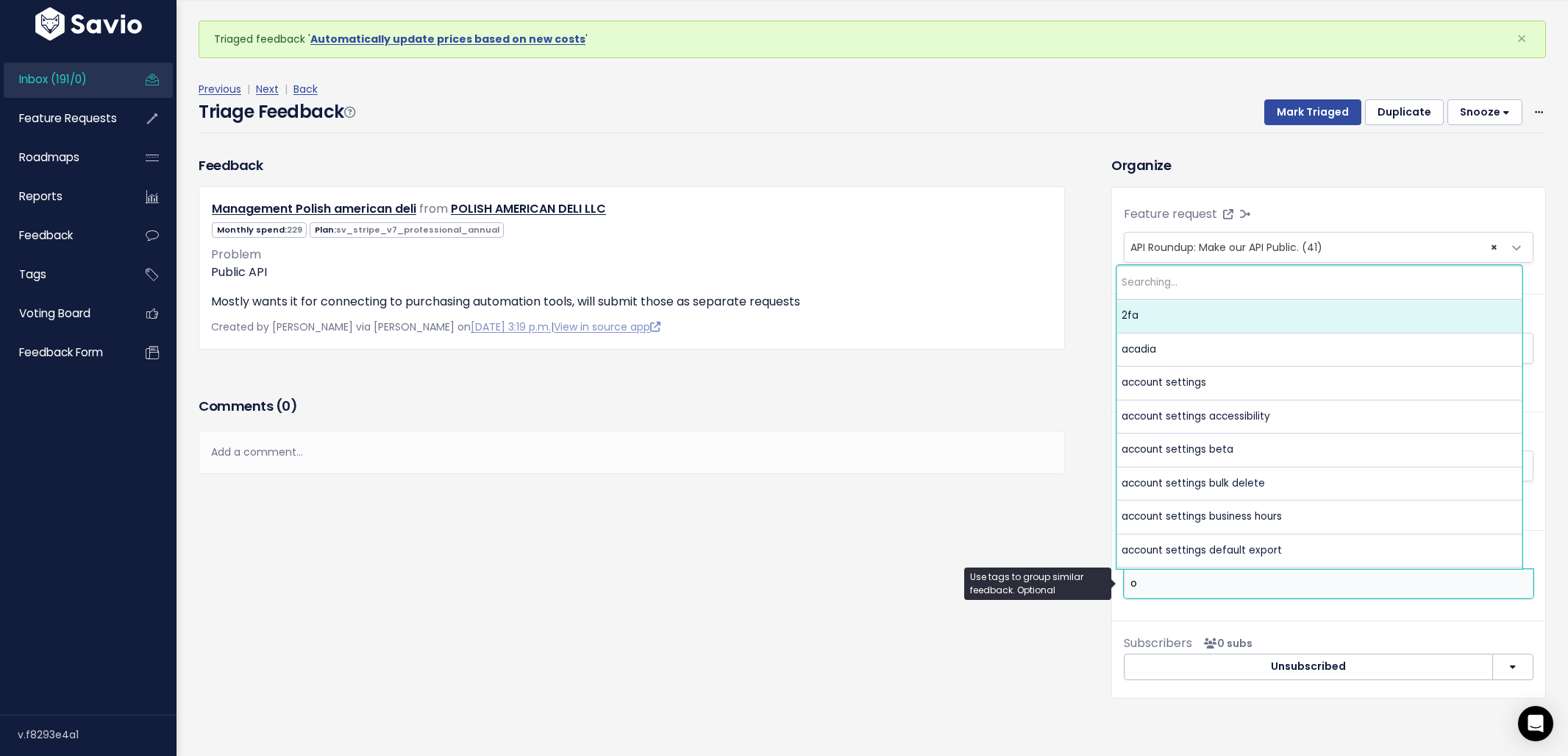
scroll to position [0, 0]
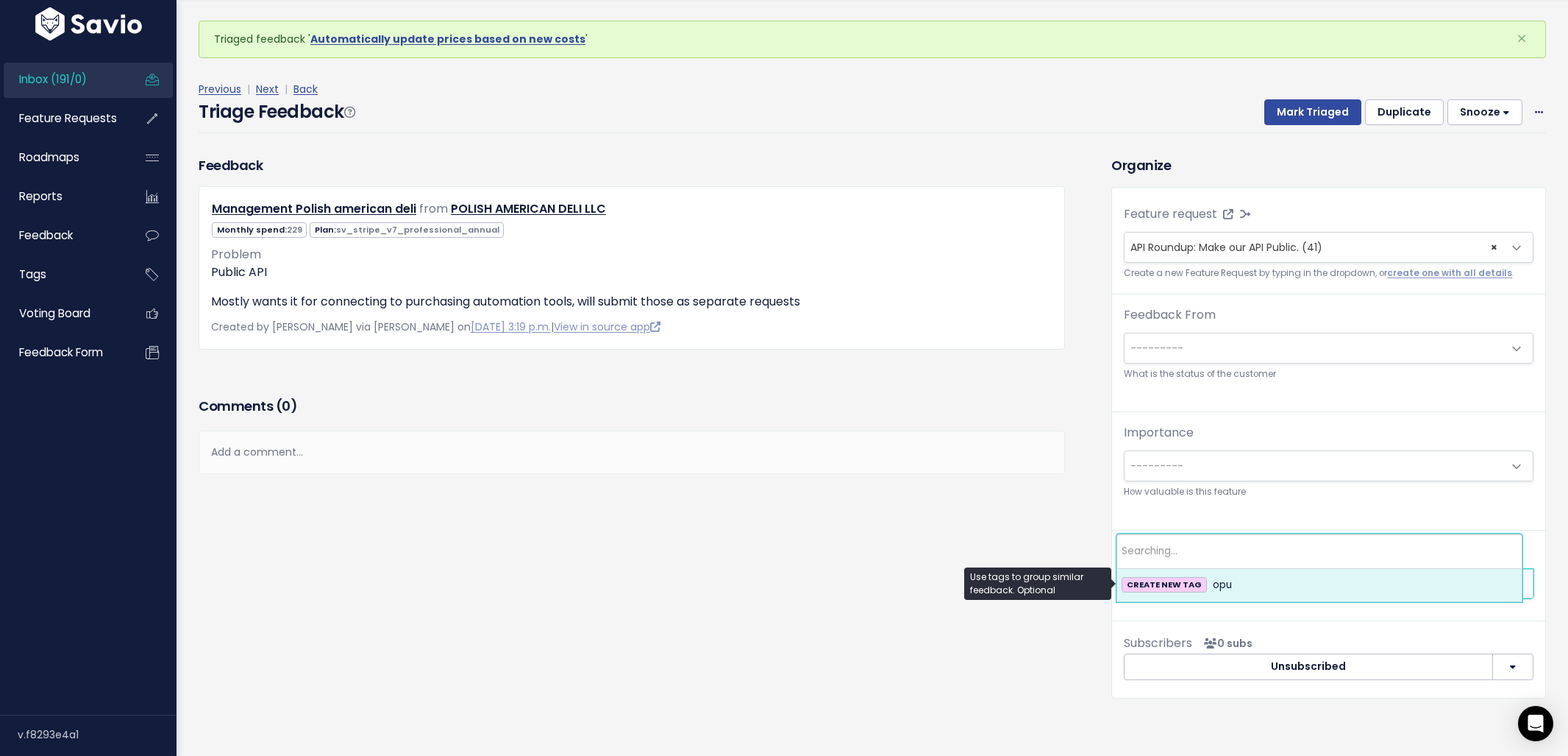
type input "o"
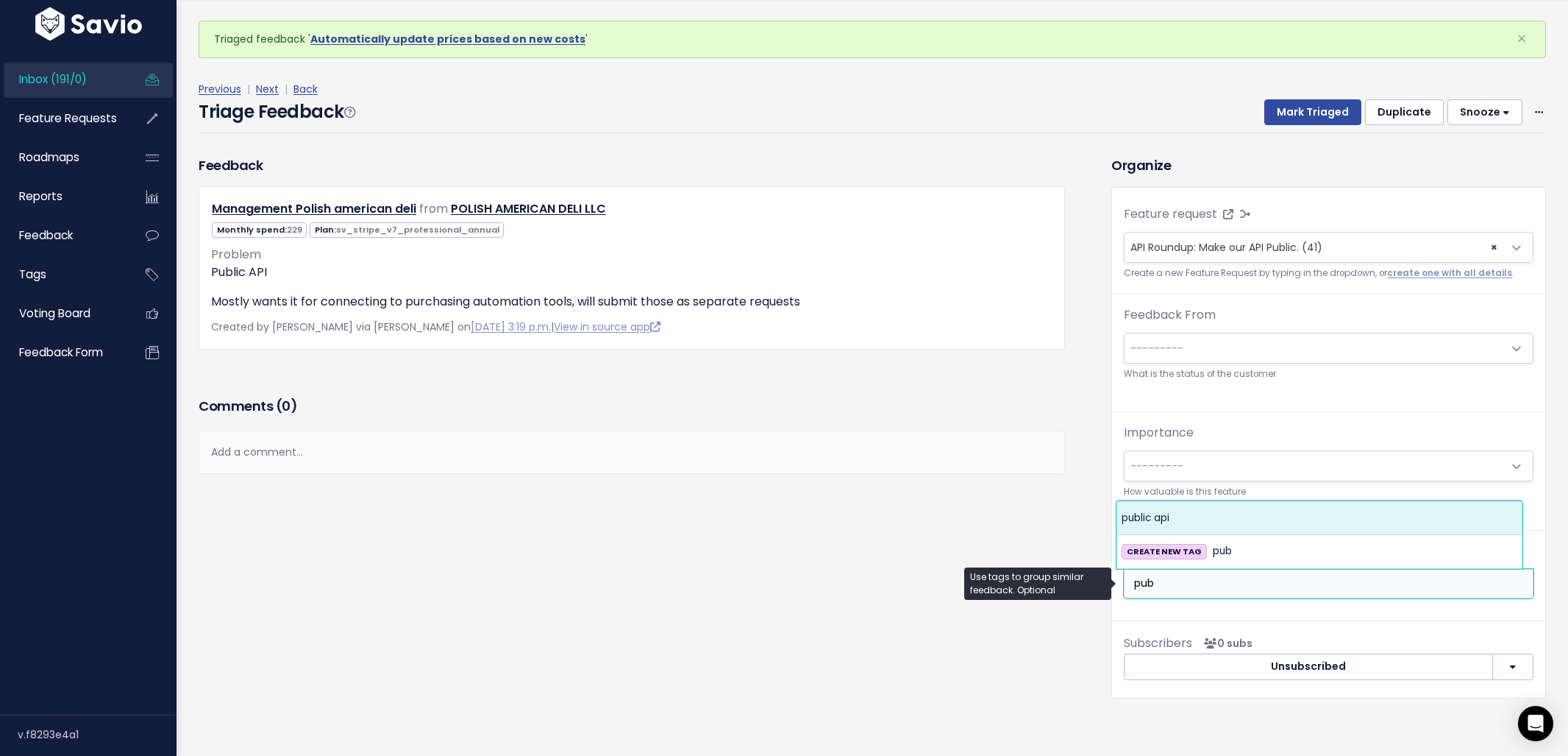
type input "pub"
select select "6790"
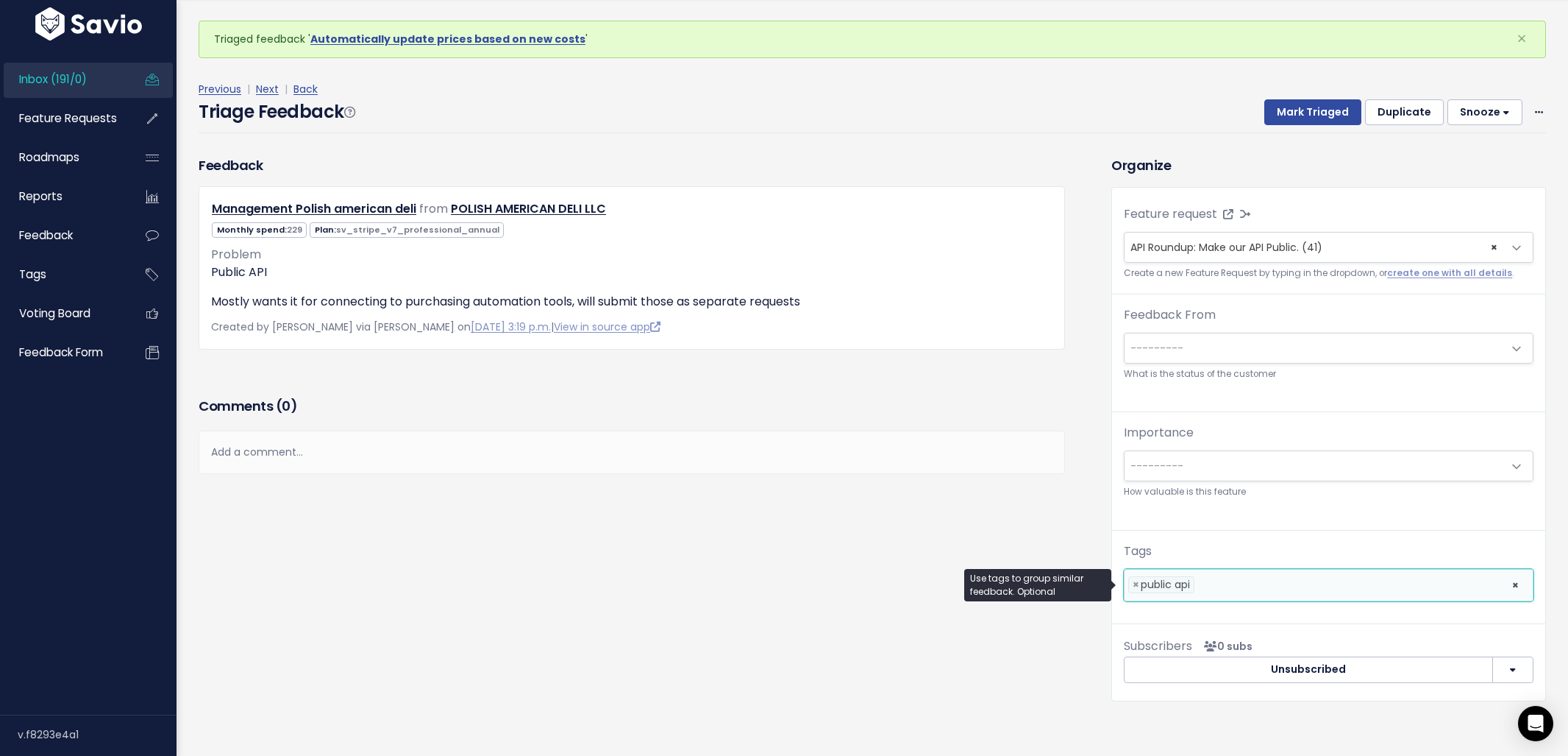
click at [1284, 95] on div "Previous | Next | Back" at bounding box center [872, 89] width 1347 height 18
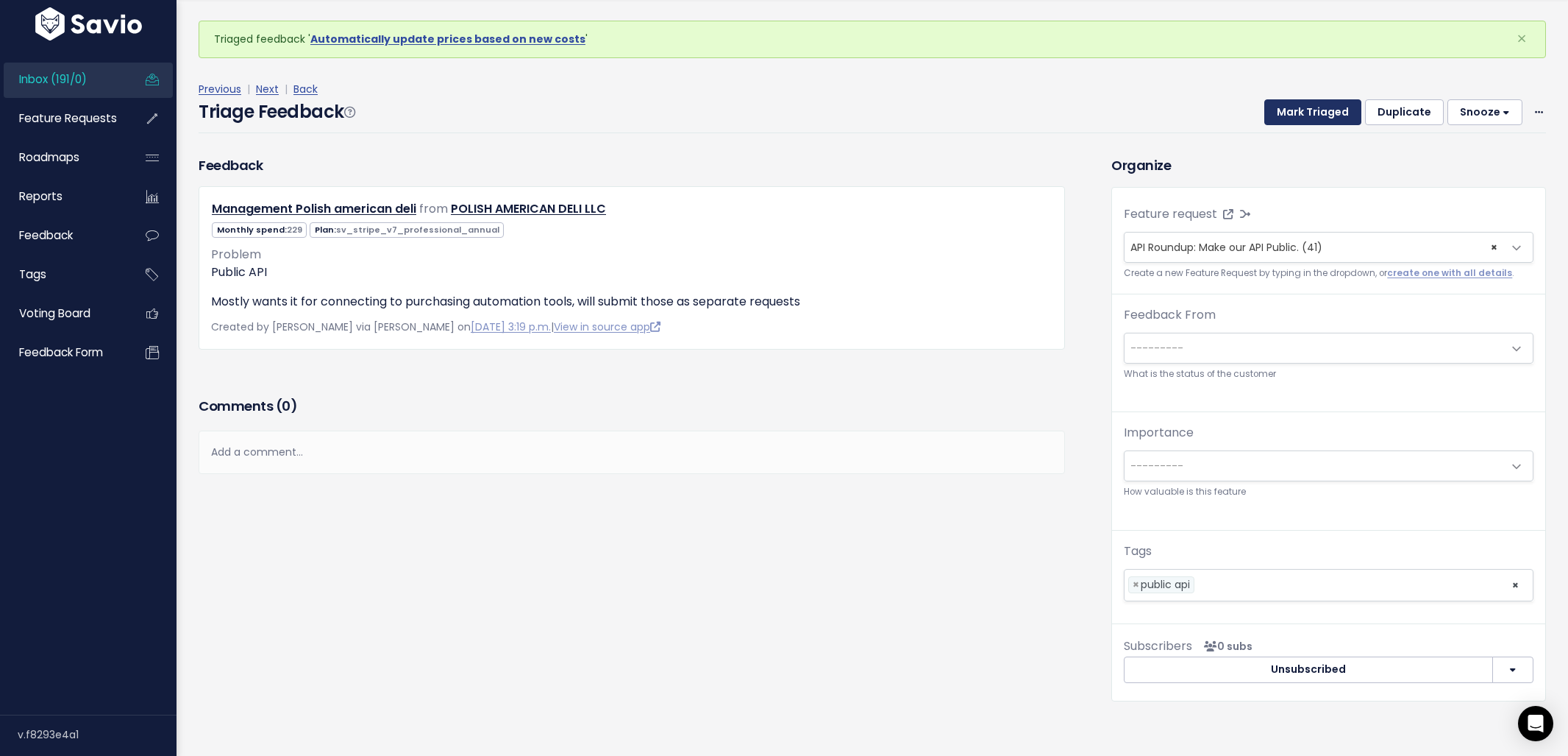
click at [1284, 108] on button "Mark Triaged" at bounding box center [1312, 112] width 97 height 26
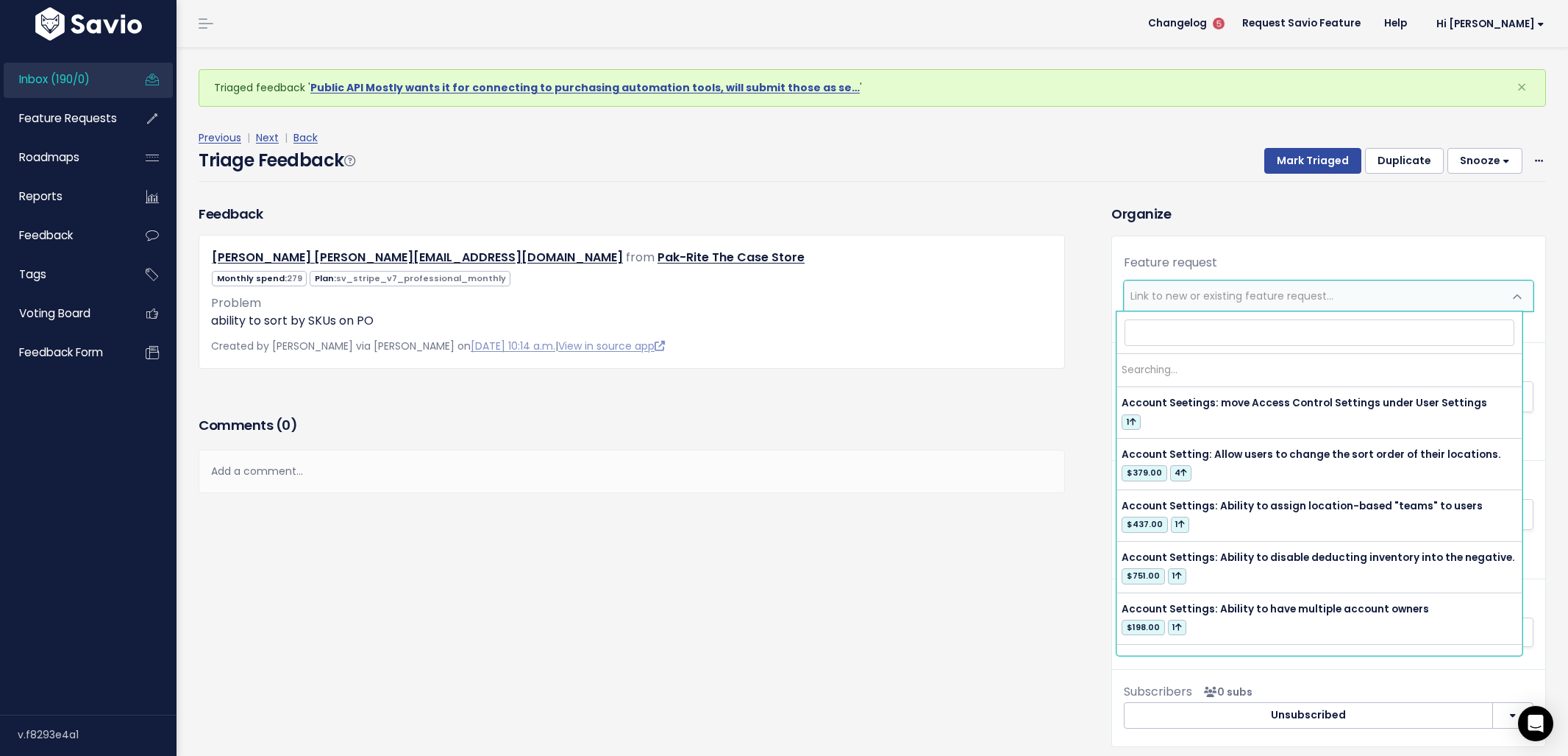
click at [1189, 299] on span "Link to new or existing feature request..." at bounding box center [1232, 295] width 203 height 14
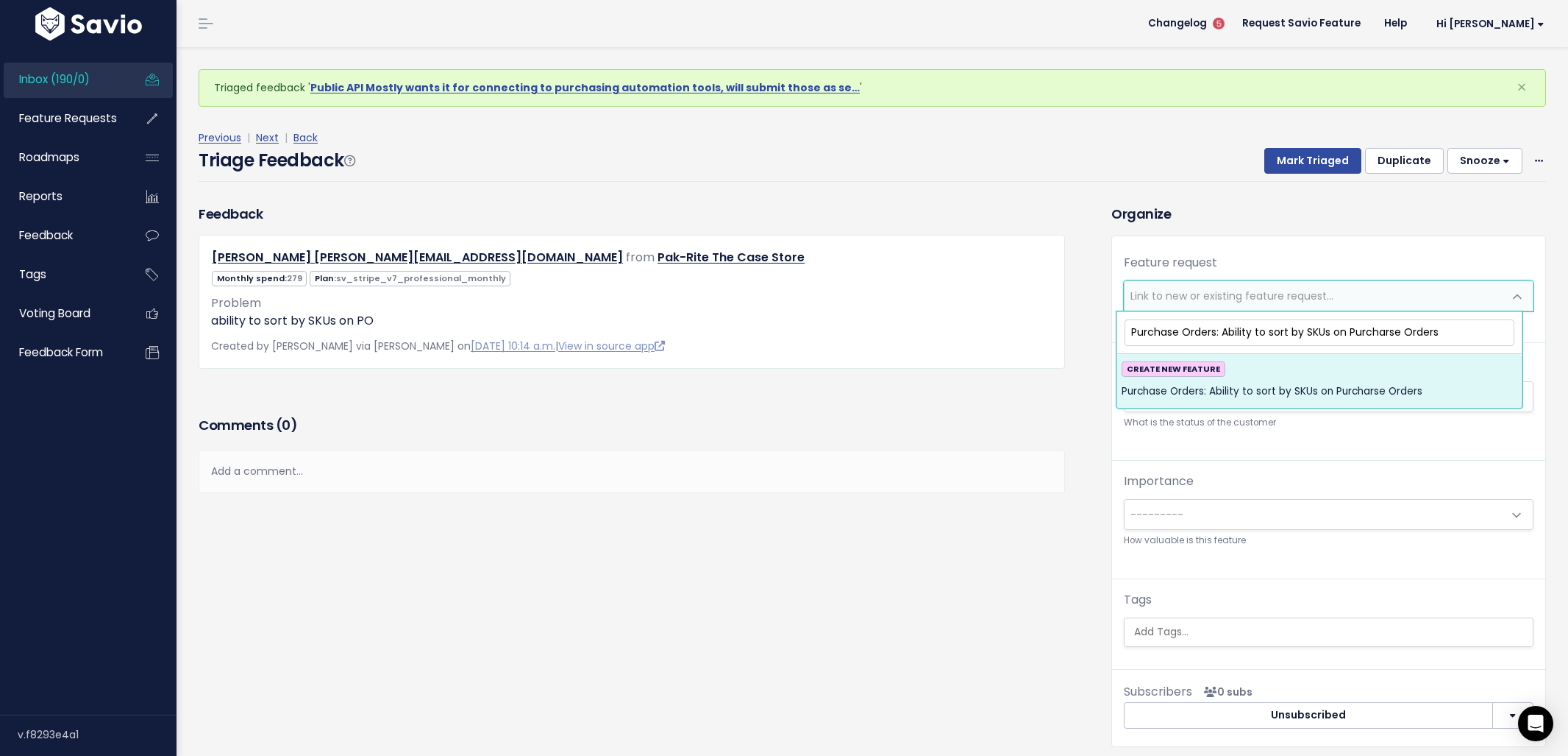
type input "Purchase Orders: Ability to sort by SKUs on Purcharse Orders"
click at [1312, 387] on span "Purchase Orders: Ability to sort by SKUs on Purcharse Orders" at bounding box center [1272, 391] width 301 height 17
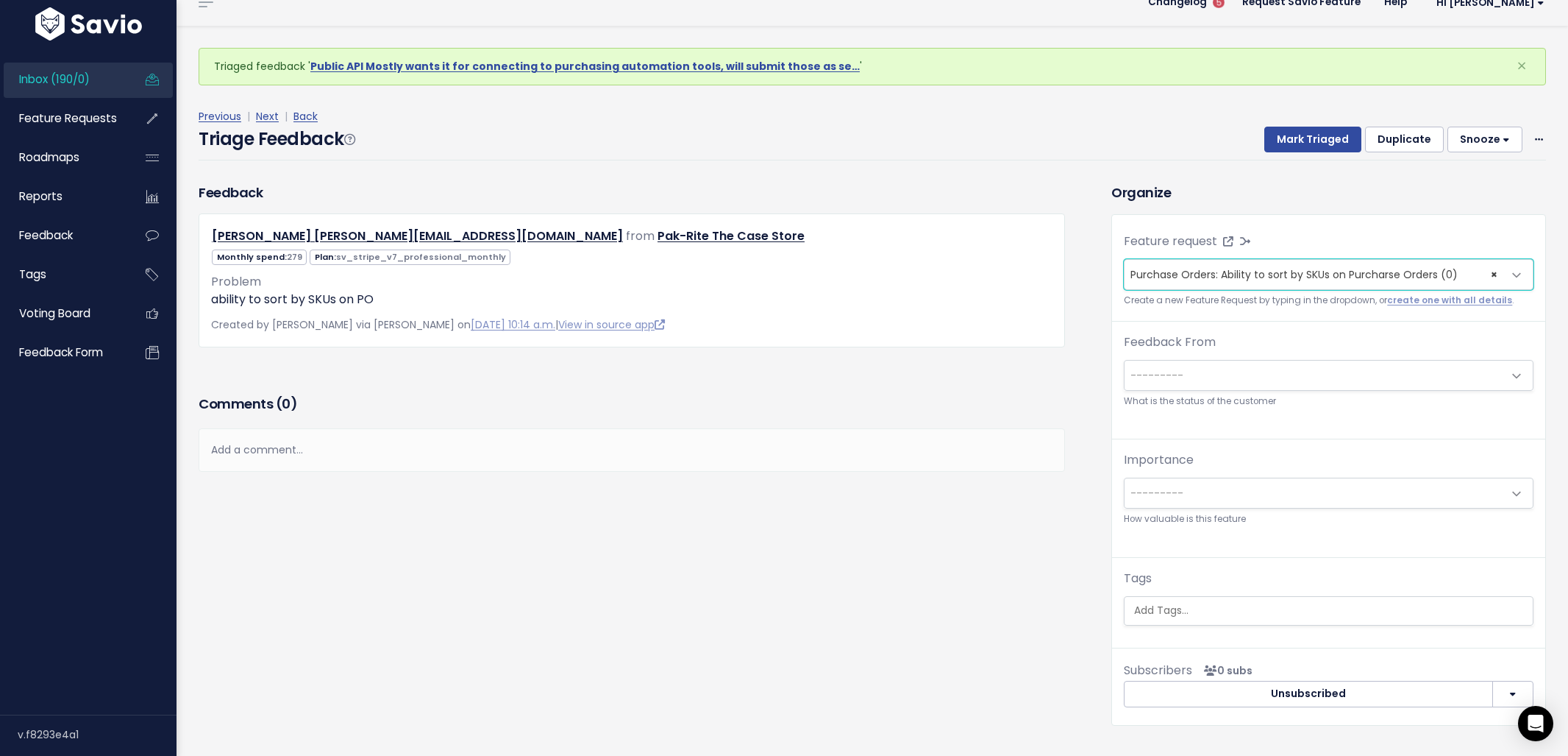
scroll to position [48, 0]
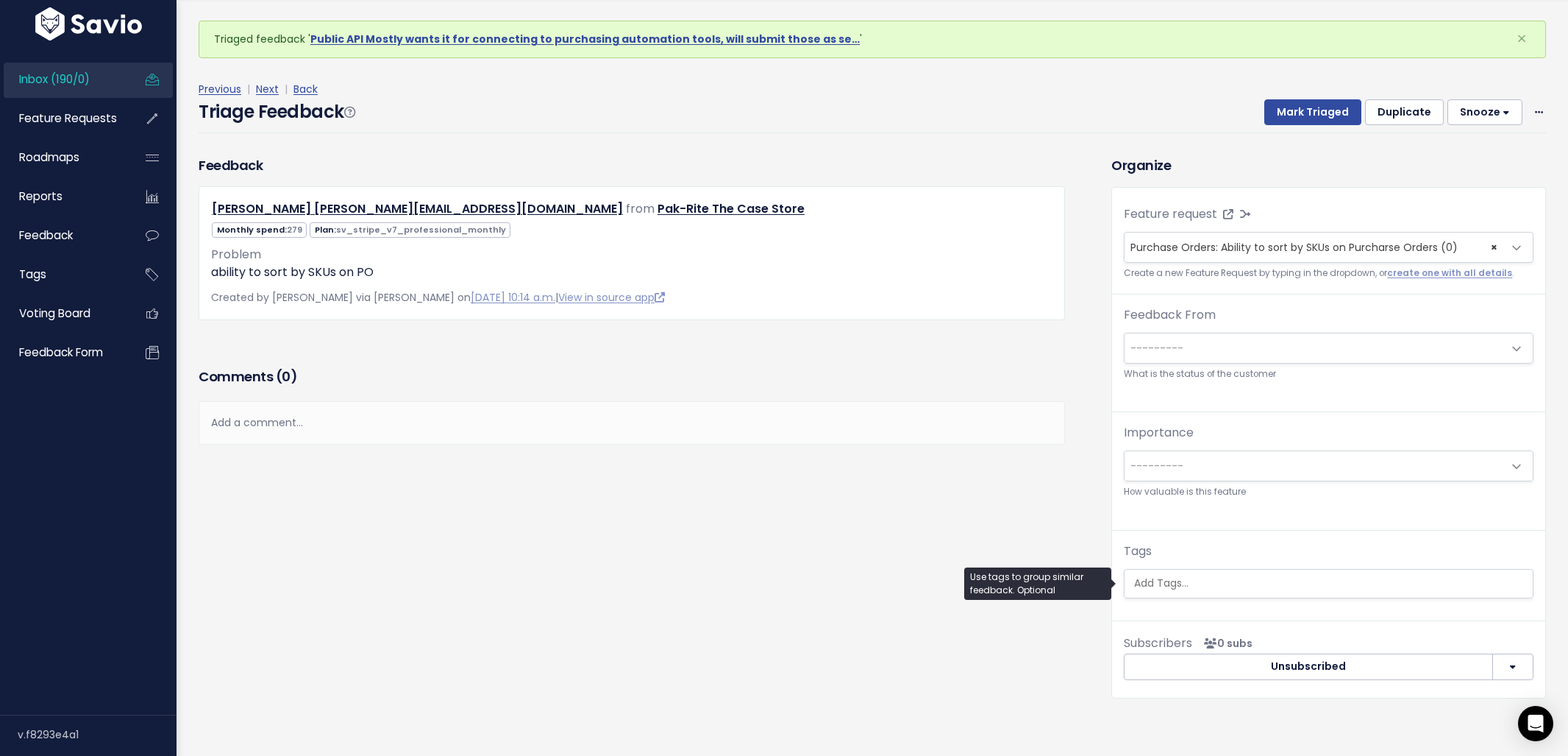
click at [1208, 579] on input "search" at bounding box center [1330, 583] width 405 height 15
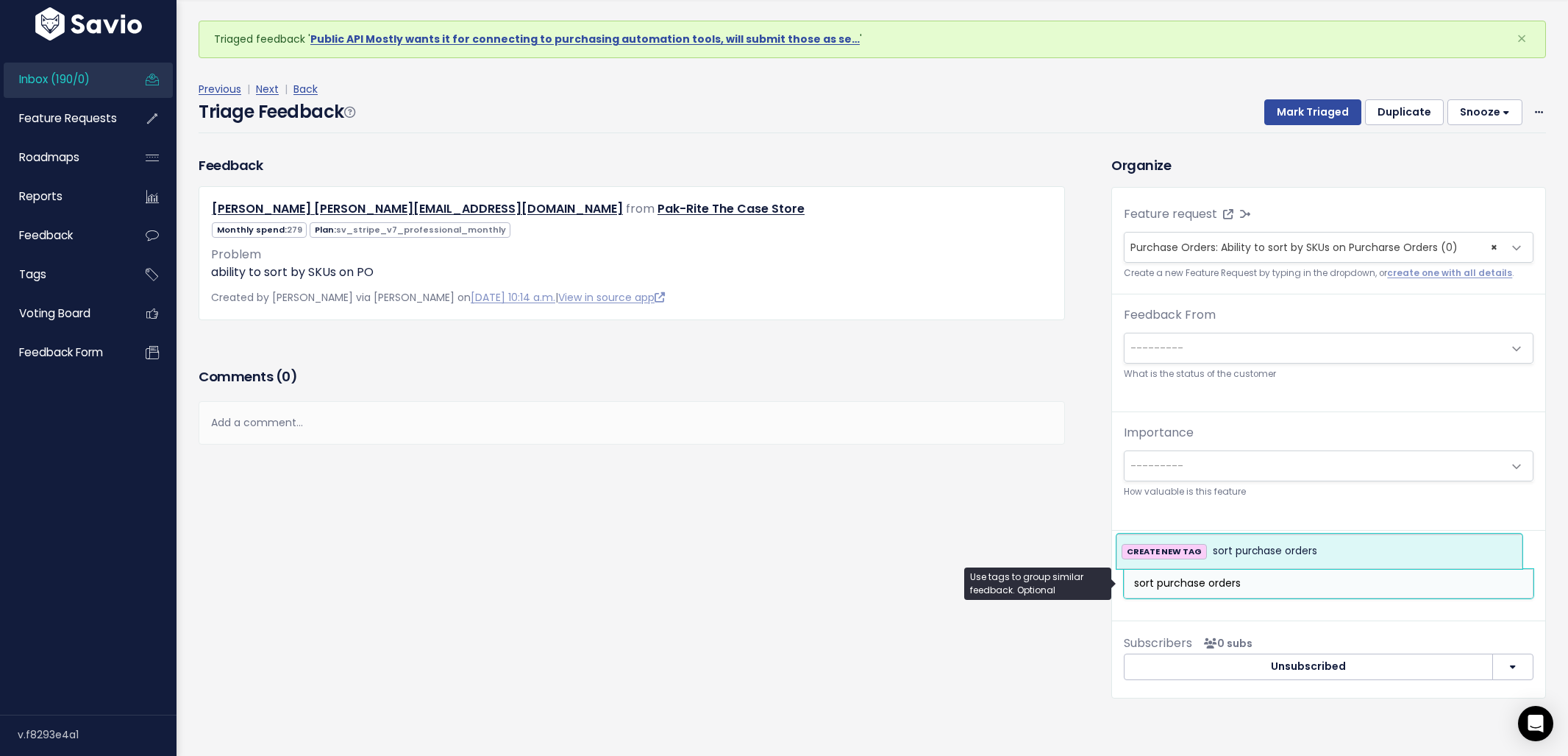
type input "sort purchase orders"
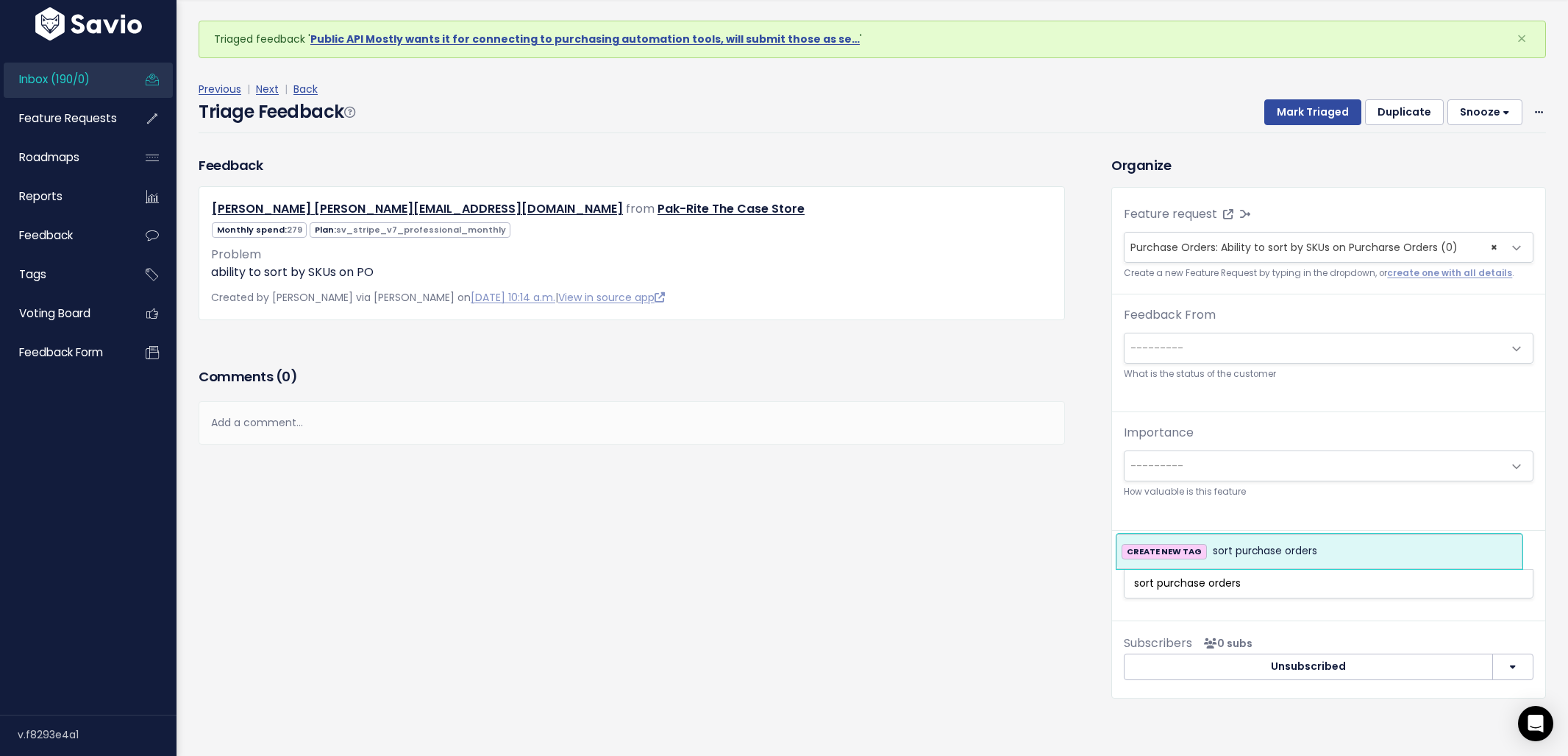
click at [1298, 546] on span "sort purchase orders" at bounding box center [1265, 551] width 104 height 17
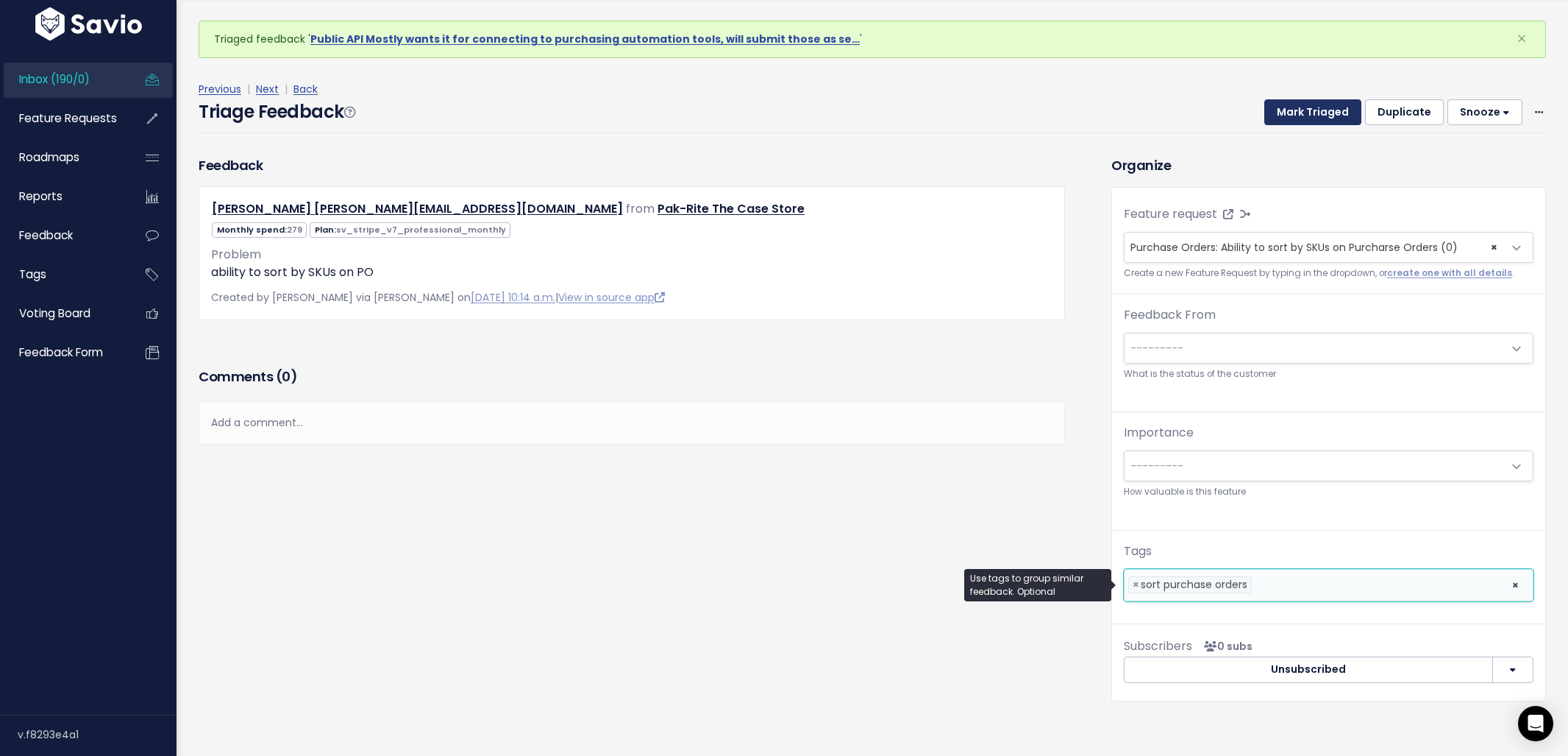
click at [1299, 109] on button "Mark Triaged" at bounding box center [1312, 112] width 97 height 26
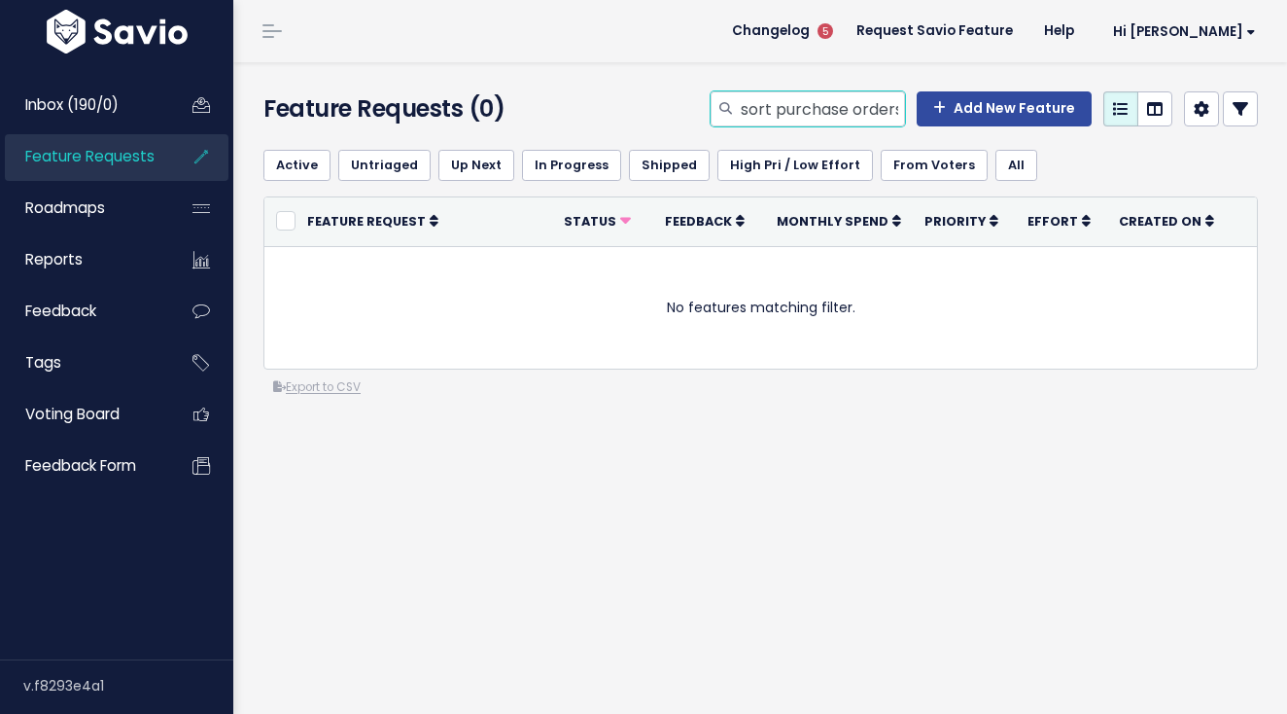
click at [833, 112] on input "sort purchase orders" at bounding box center [822, 108] width 166 height 35
click at [861, 112] on input "sort purchase orders" at bounding box center [822, 108] width 166 height 35
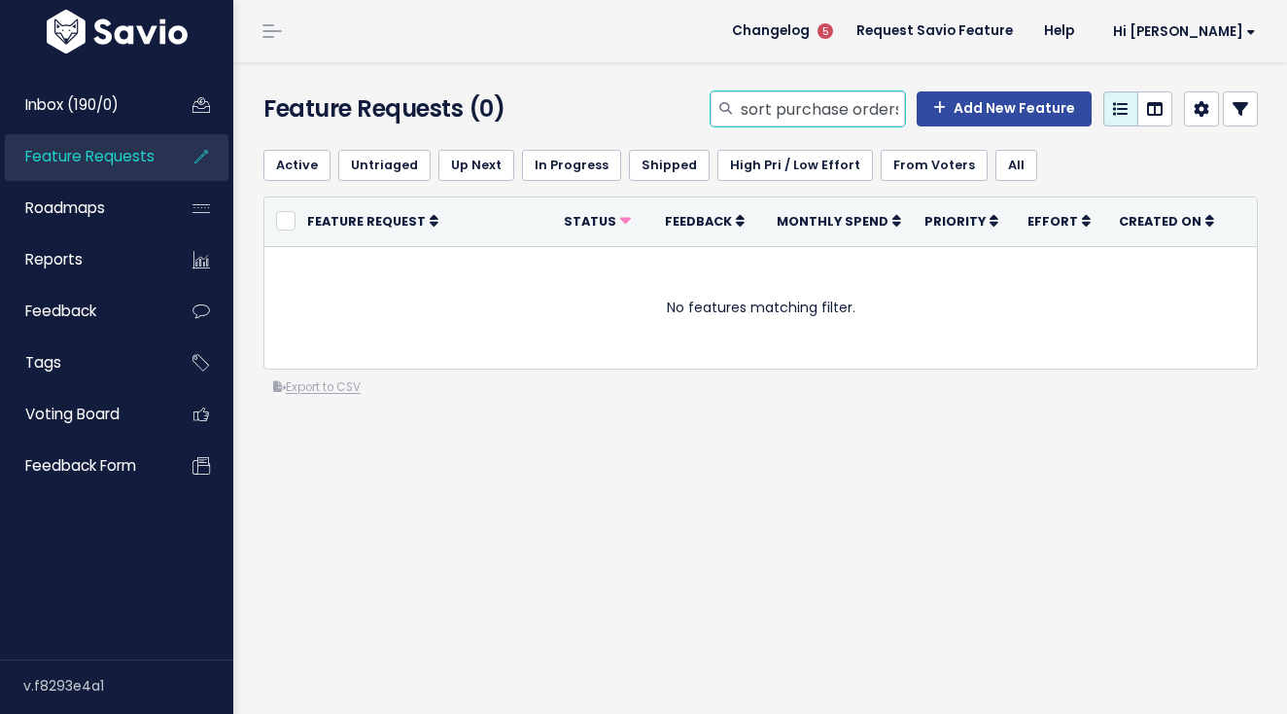
click at [861, 112] on input "sort purchase orders" at bounding box center [822, 108] width 166 height 35
type input "reorder purchase order"
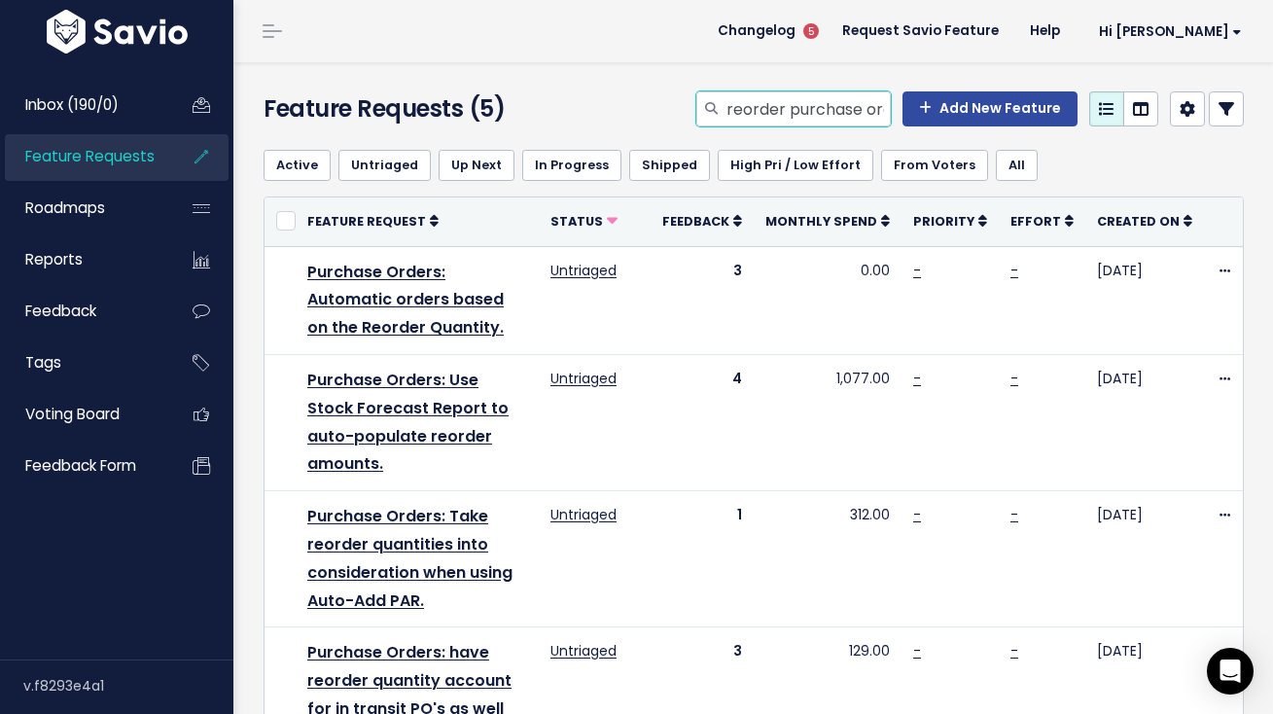
click at [846, 114] on input "reorder purchase order" at bounding box center [807, 108] width 166 height 35
type input "sort purchase order"
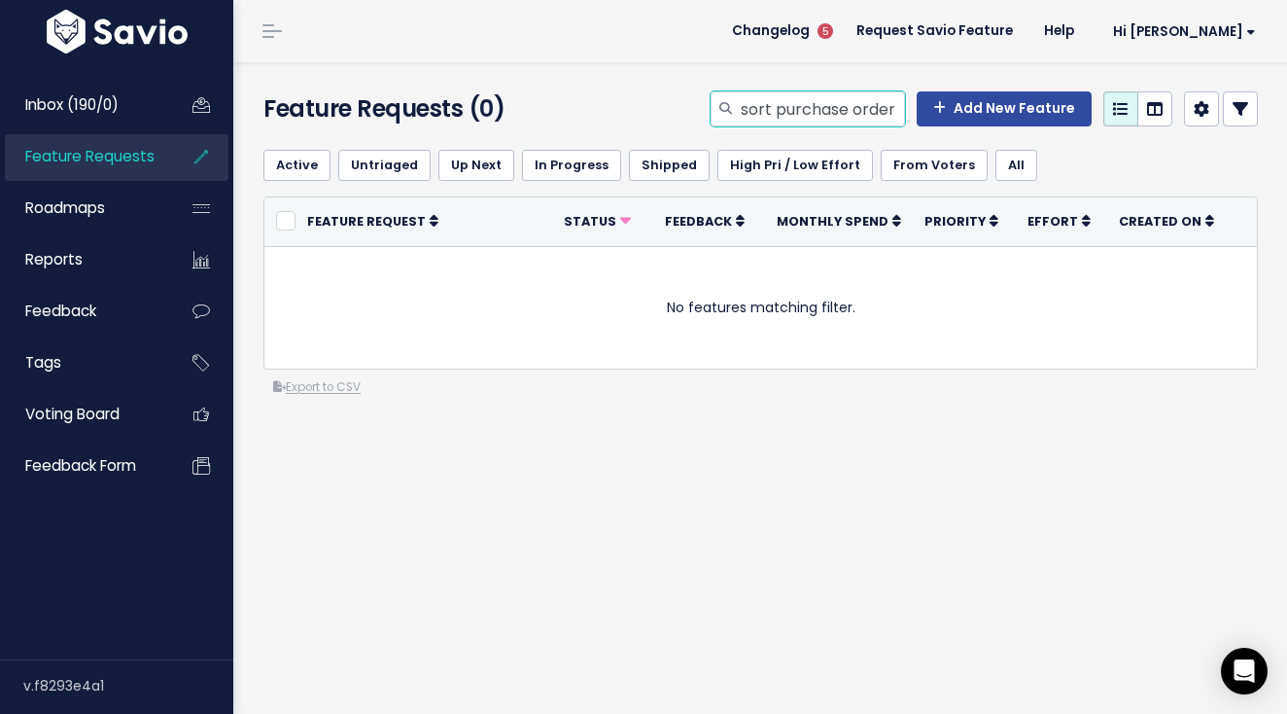
click at [820, 109] on input "sort purchase order" at bounding box center [822, 108] width 166 height 35
click at [820, 108] on input "sort purchase order" at bounding box center [822, 108] width 166 height 35
type input "auto add"
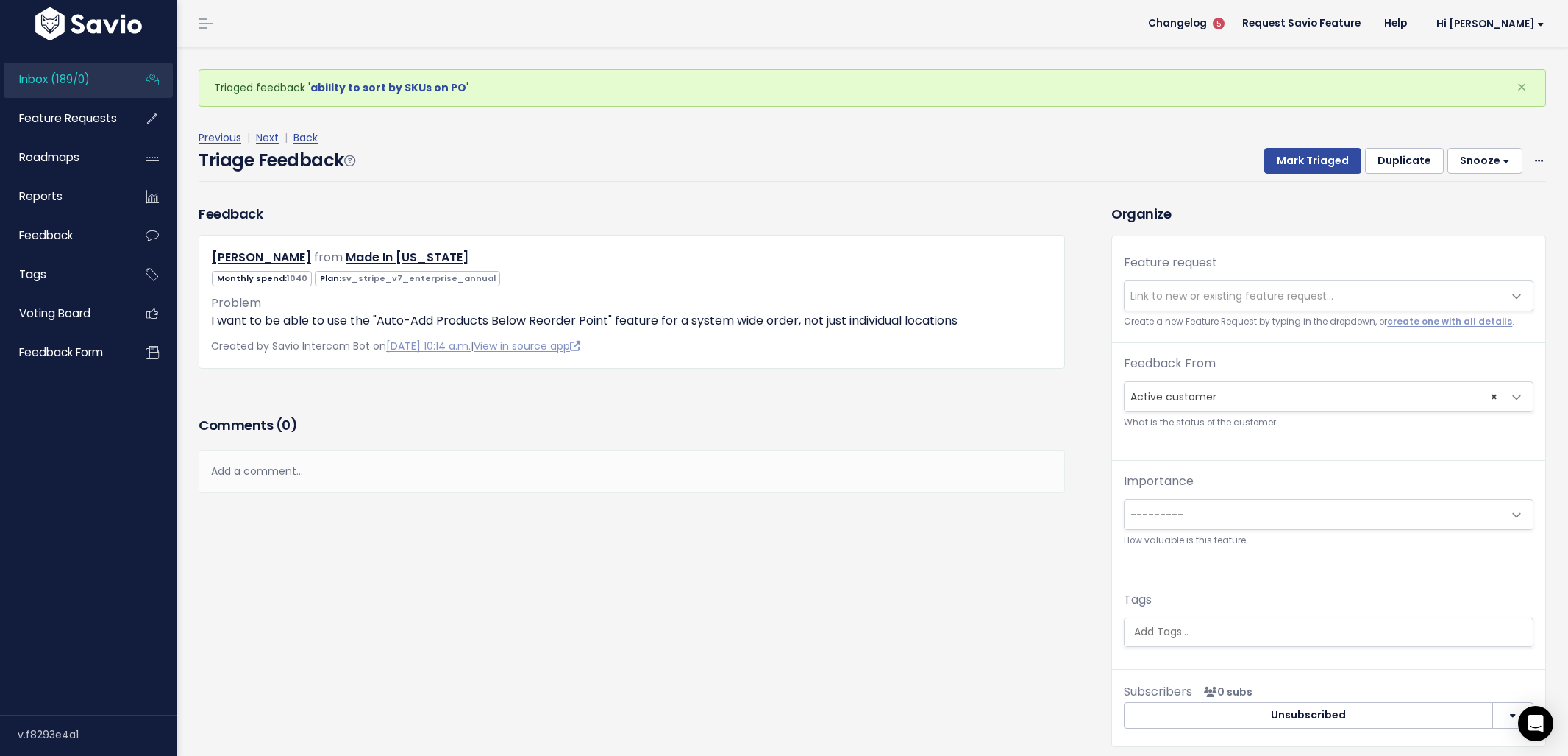
click at [1237, 296] on span "Link to new or existing feature request..." at bounding box center [1232, 295] width 203 height 14
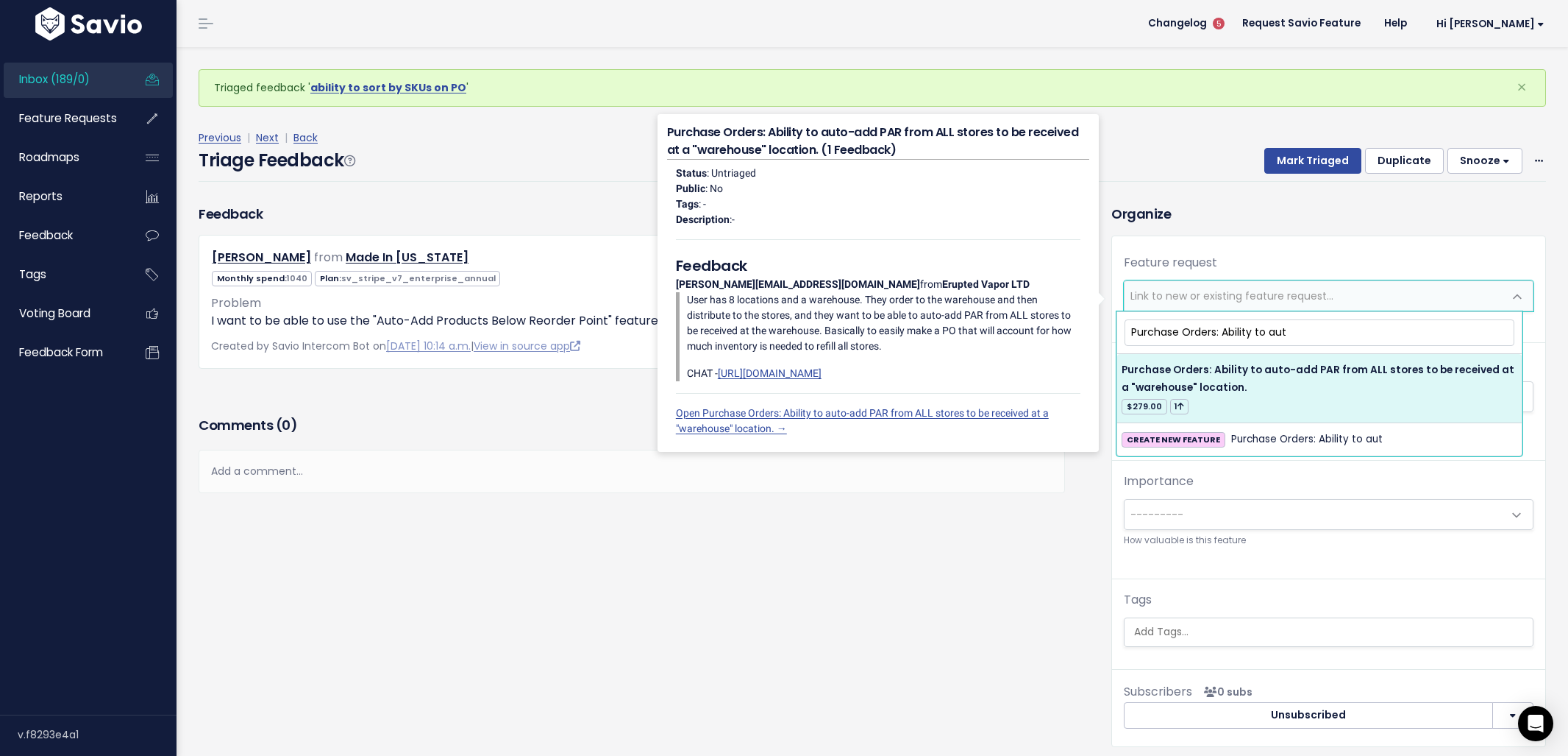
type input "Purchase Orders: Ability to aut"
select select "22874"
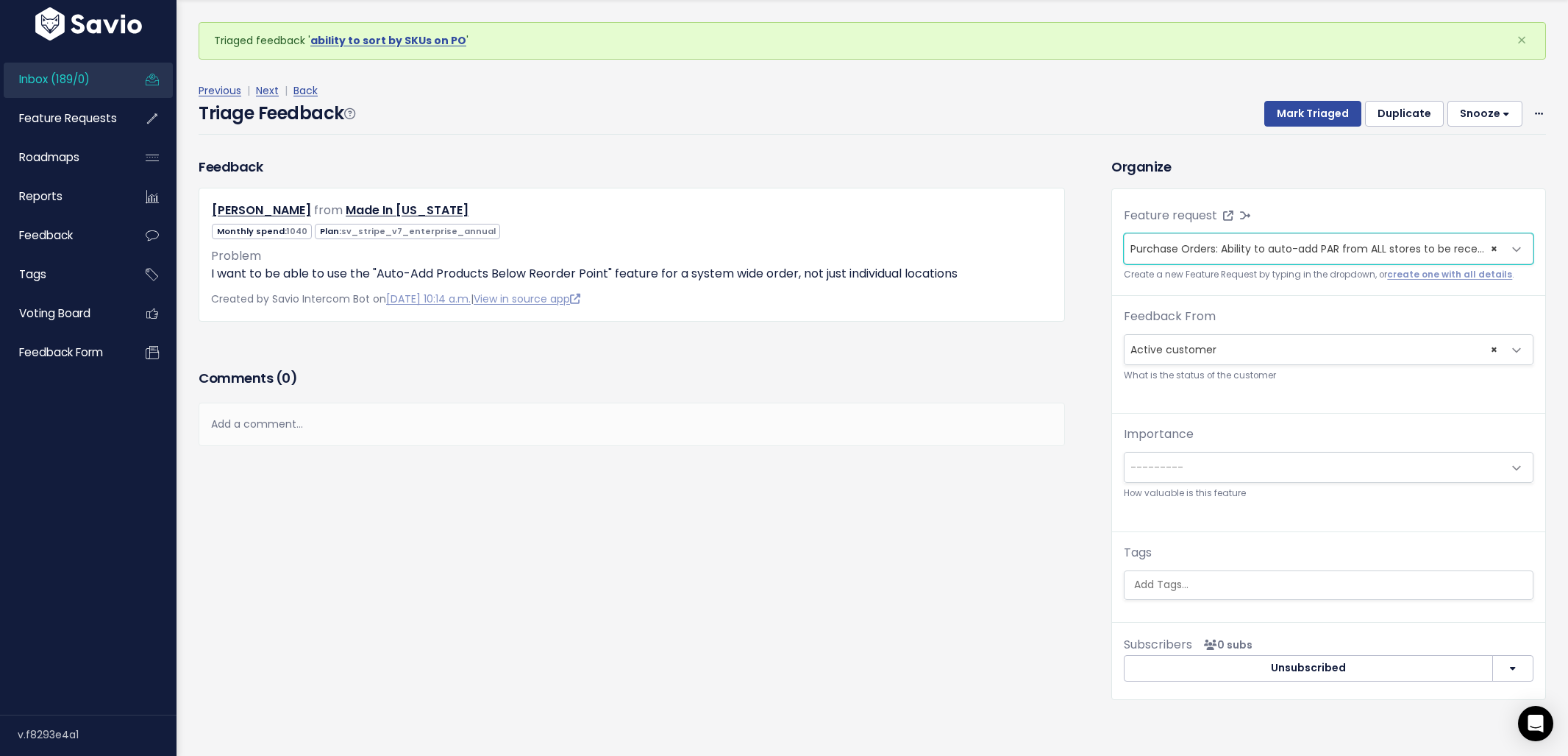
scroll to position [48, 0]
click at [1253, 590] on input "search" at bounding box center [1330, 583] width 405 height 15
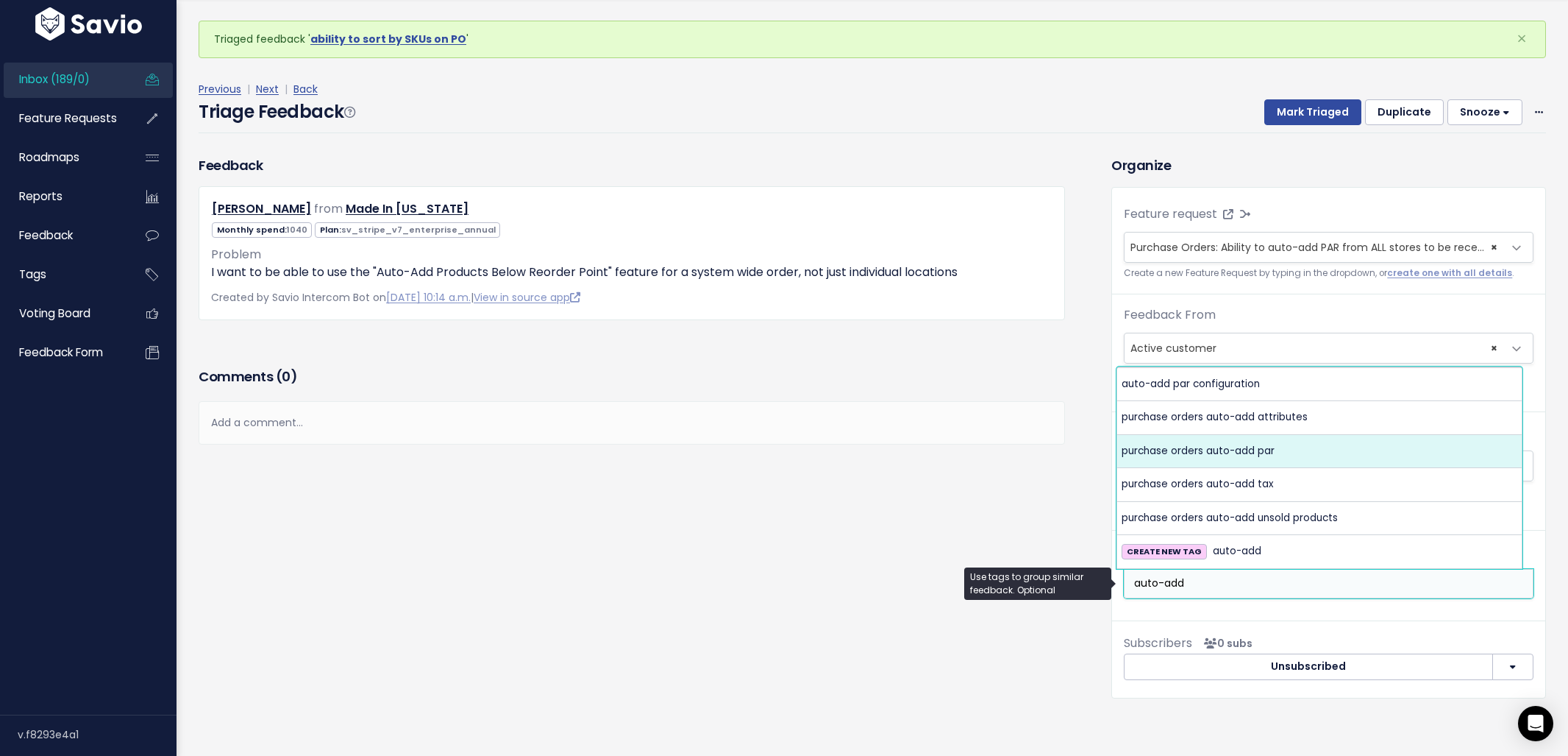
type input "auto-add"
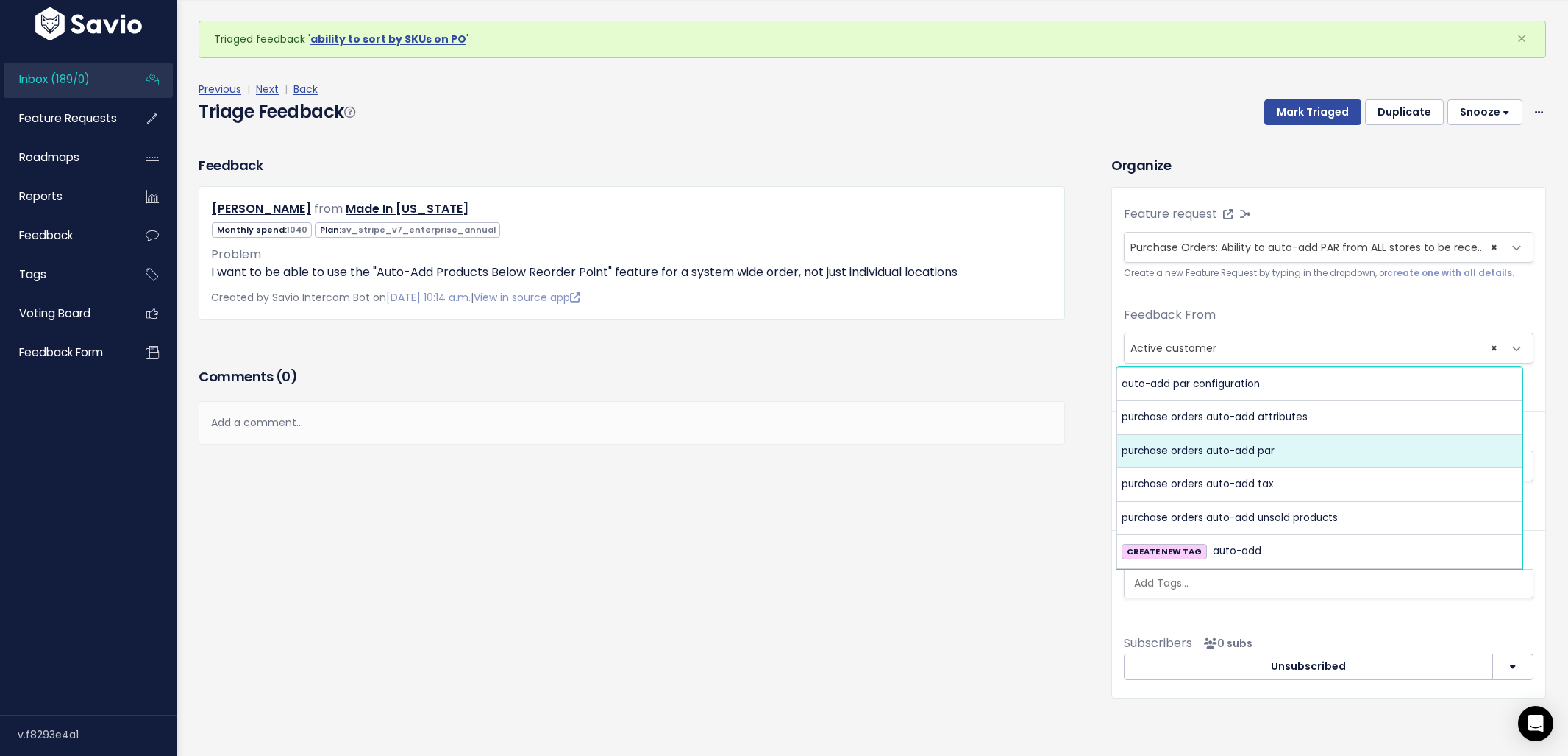
select select "6753"
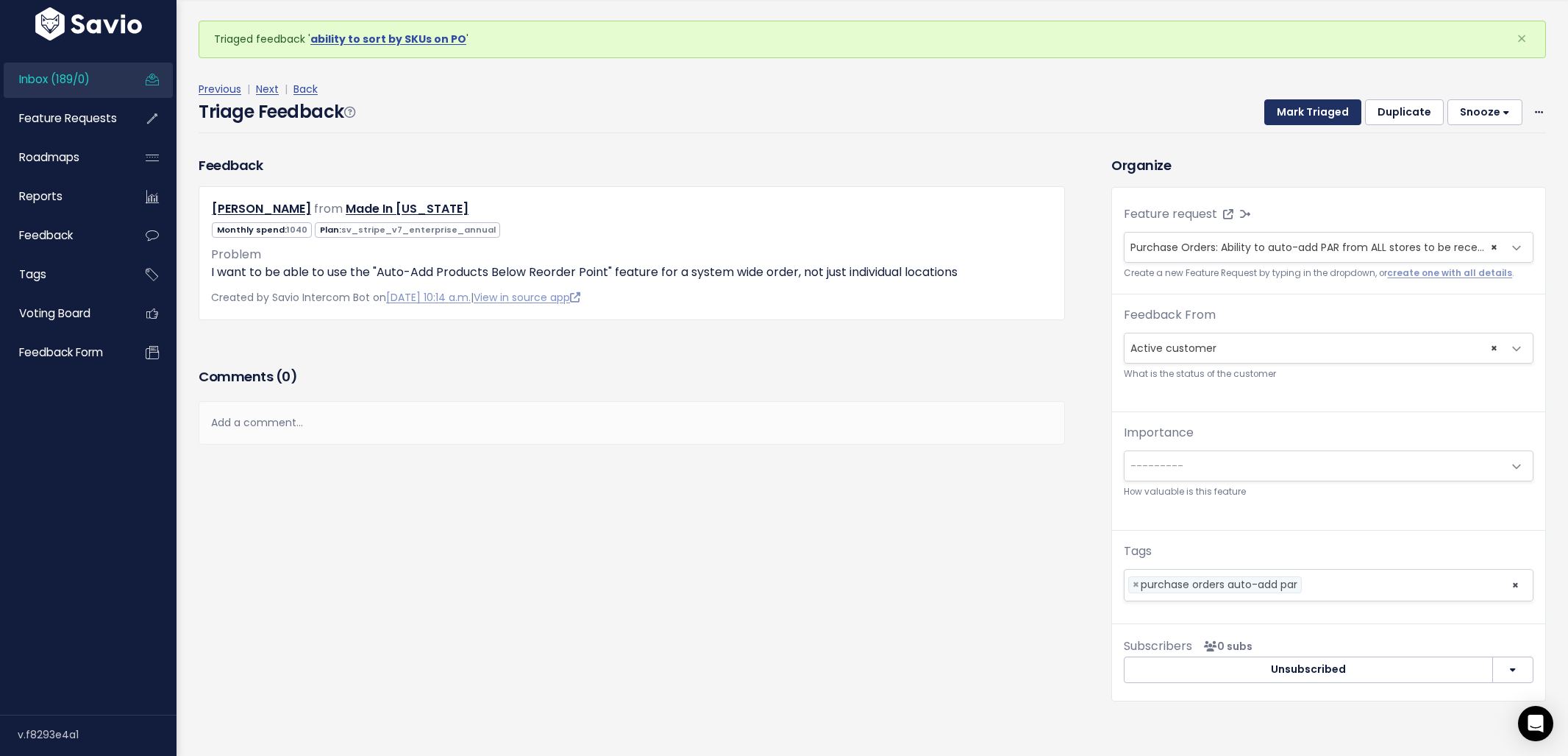
click at [1271, 111] on button "Mark Triaged" at bounding box center [1312, 112] width 97 height 26
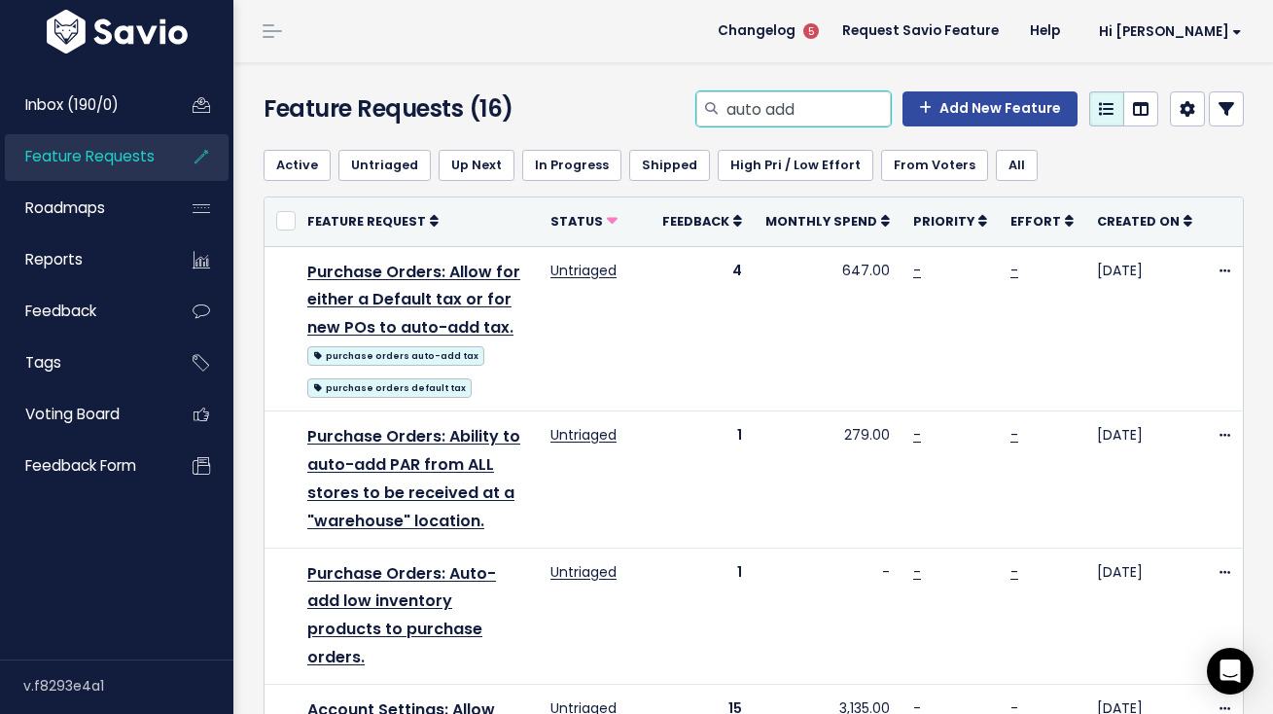
click at [752, 114] on input "auto add" at bounding box center [807, 108] width 166 height 35
click at [786, 98] on input "auto add" at bounding box center [807, 108] width 166 height 35
click at [788, 102] on input "auto add" at bounding box center [807, 108] width 166 height 35
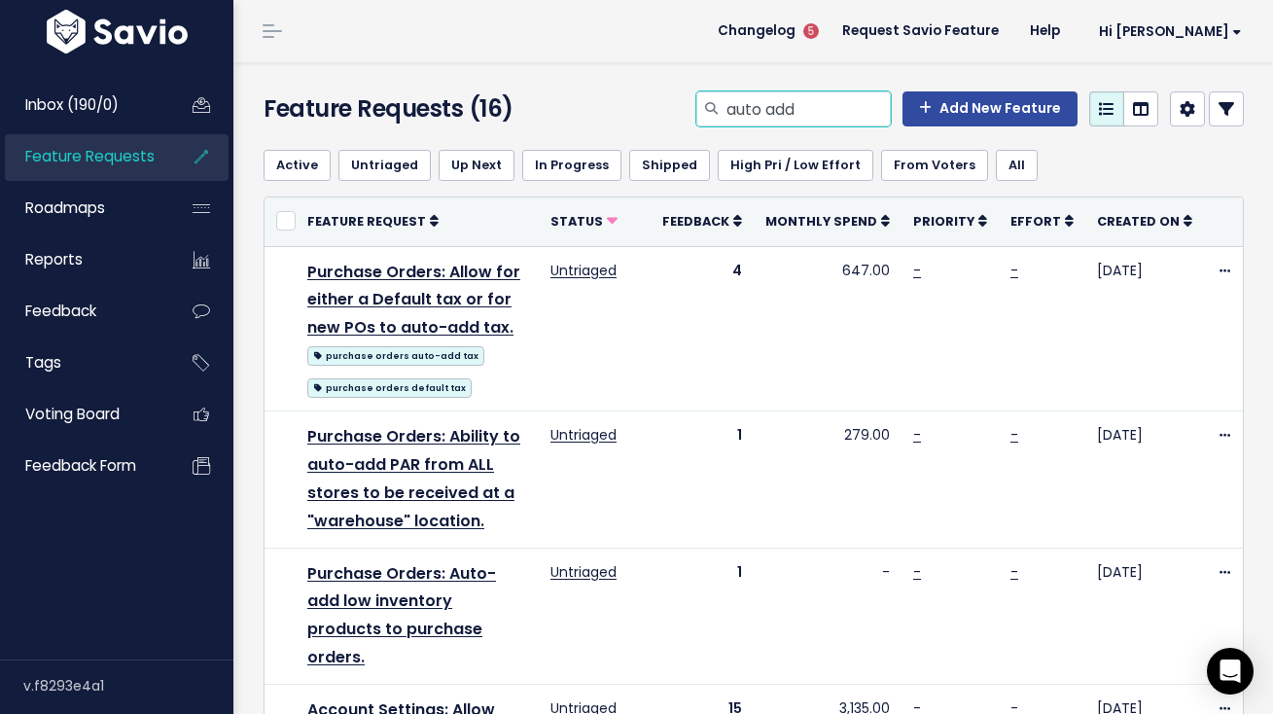
click at [788, 102] on input "auto add" at bounding box center [807, 108] width 166 height 35
type input "filter stocktake"
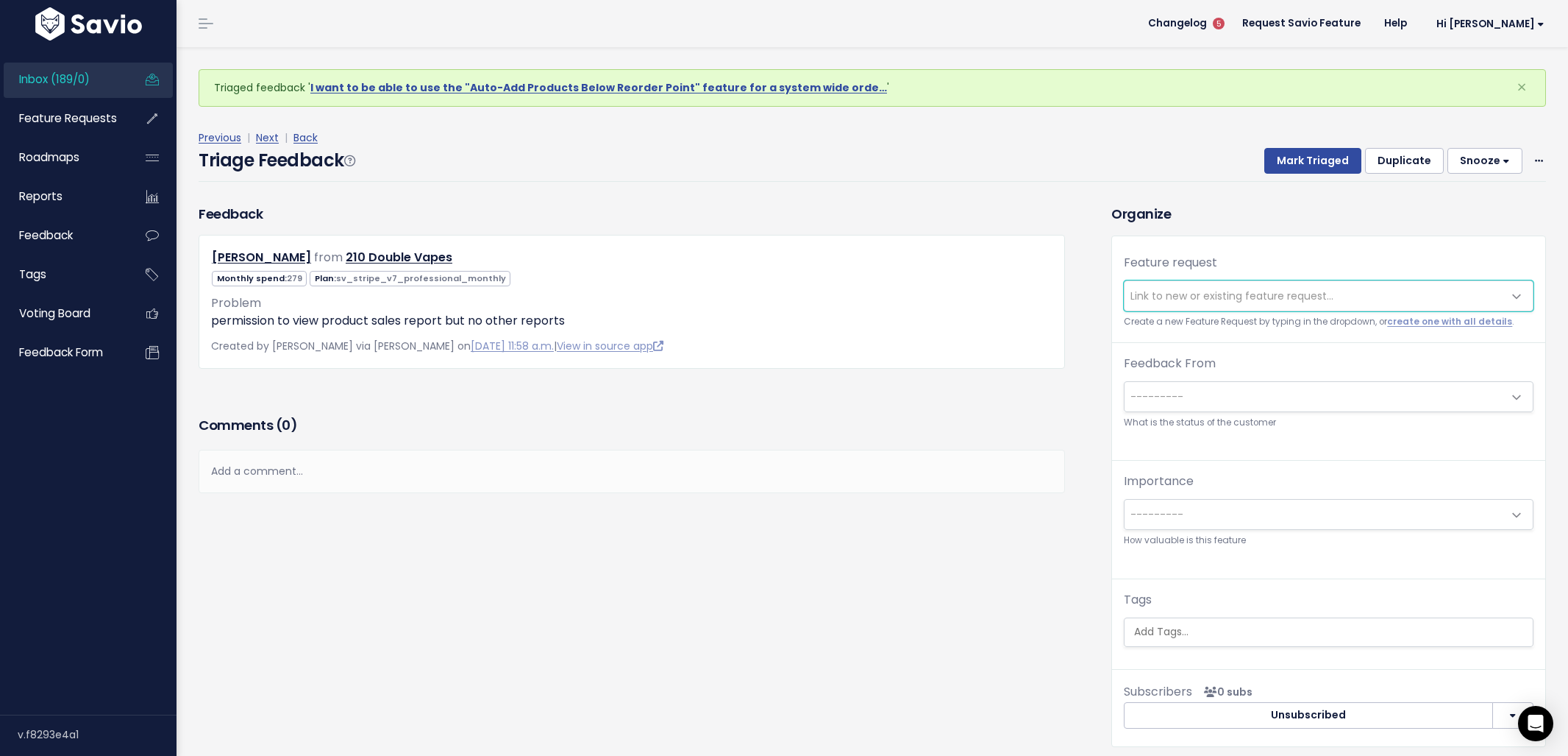
click at [1151, 300] on span "Link to new or existing feature request..." at bounding box center [1232, 295] width 203 height 14
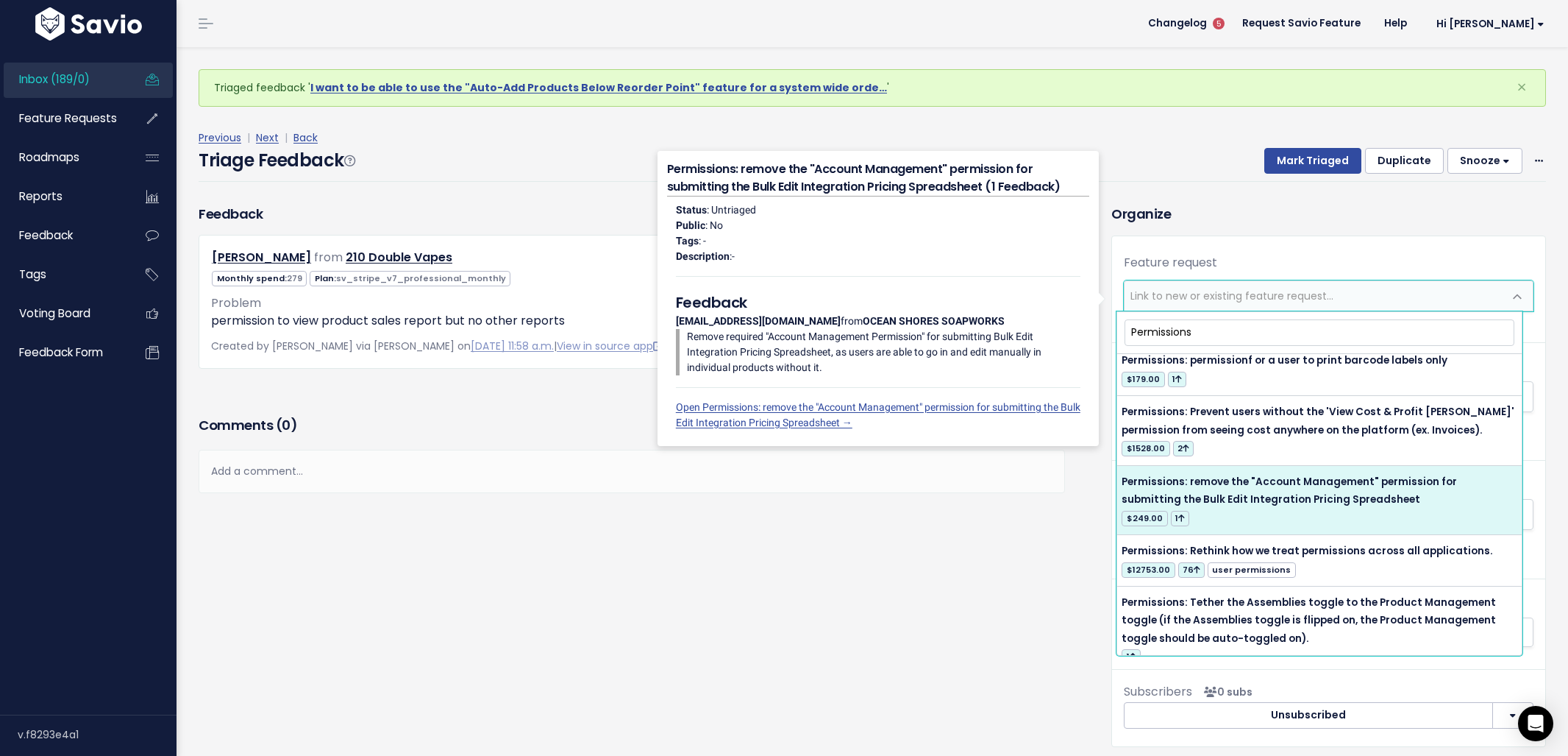
scroll to position [224, 0]
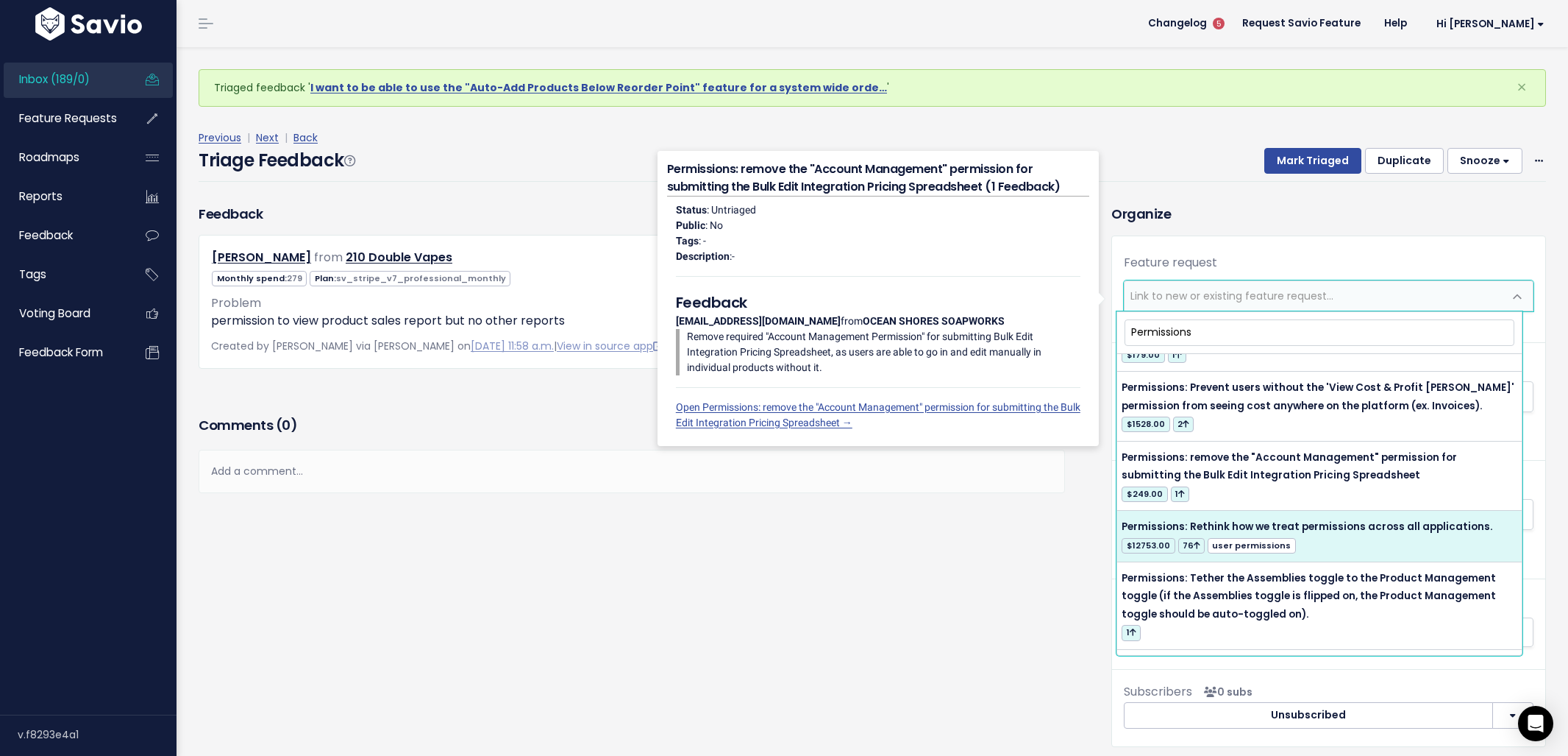
type input "Permissions"
select select "11991"
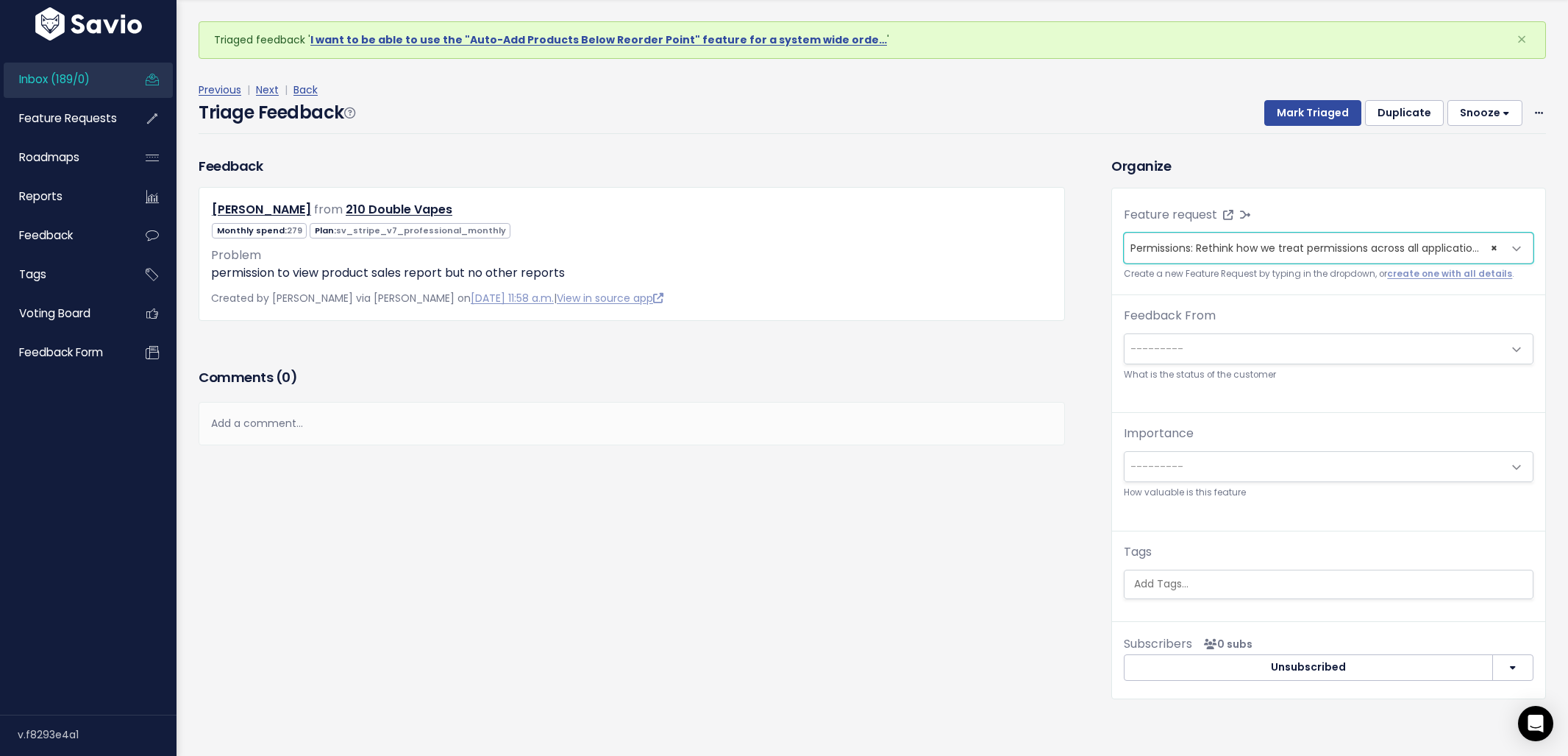
scroll to position [48, 0]
click at [1265, 578] on input "search" at bounding box center [1330, 583] width 405 height 15
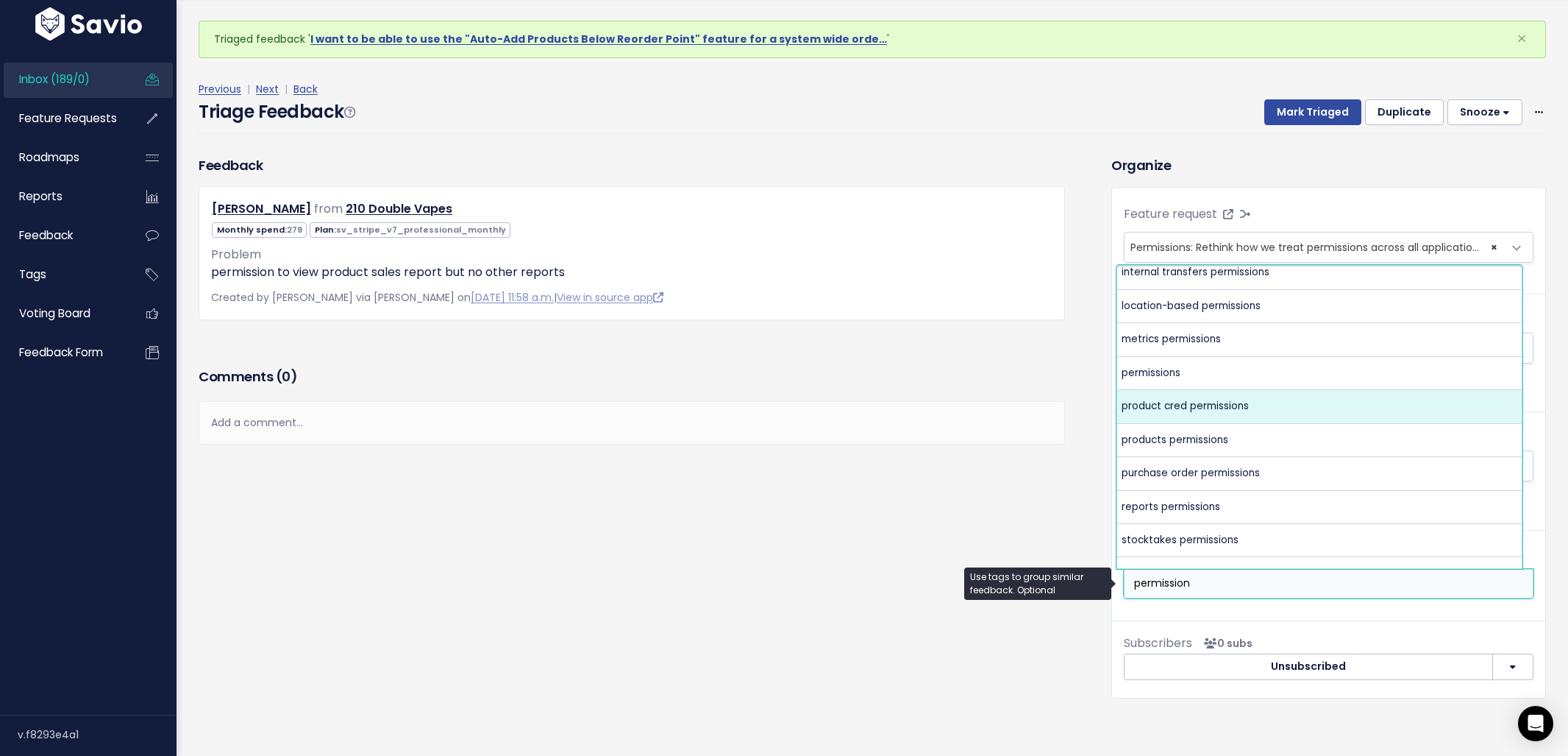
scroll to position [114, 0]
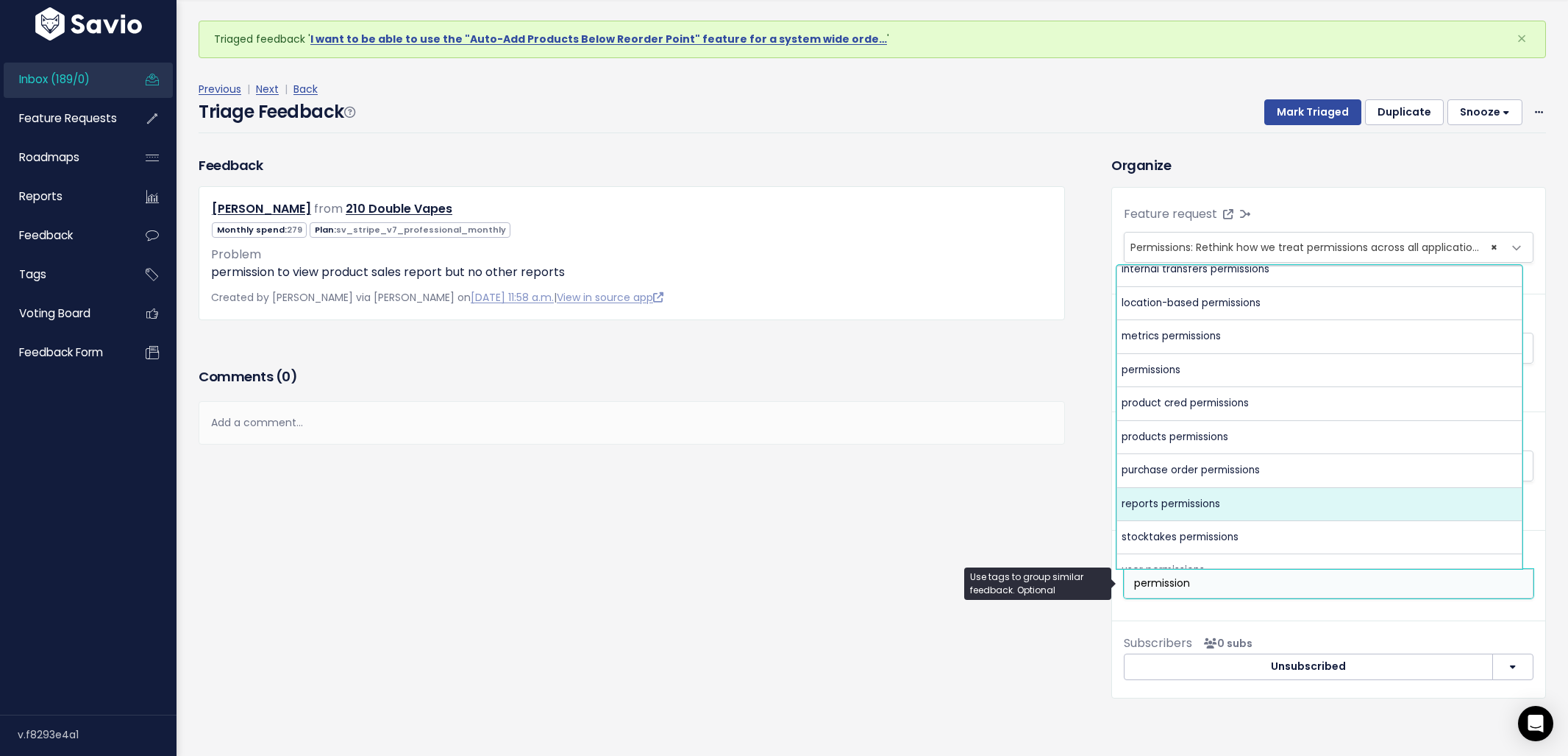
type input "permission"
select select "7618"
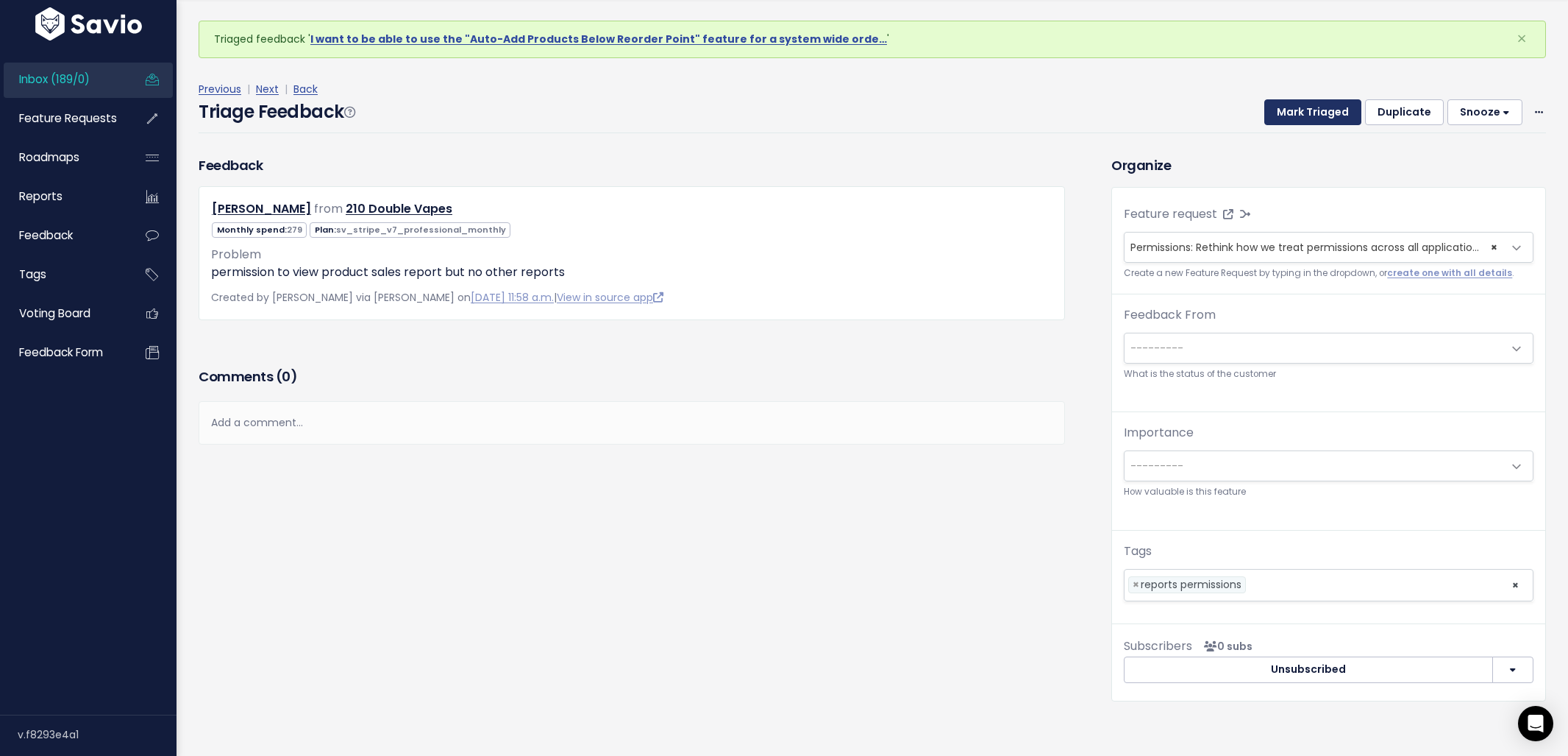
click at [1309, 114] on button "Mark Triaged" at bounding box center [1312, 112] width 97 height 26
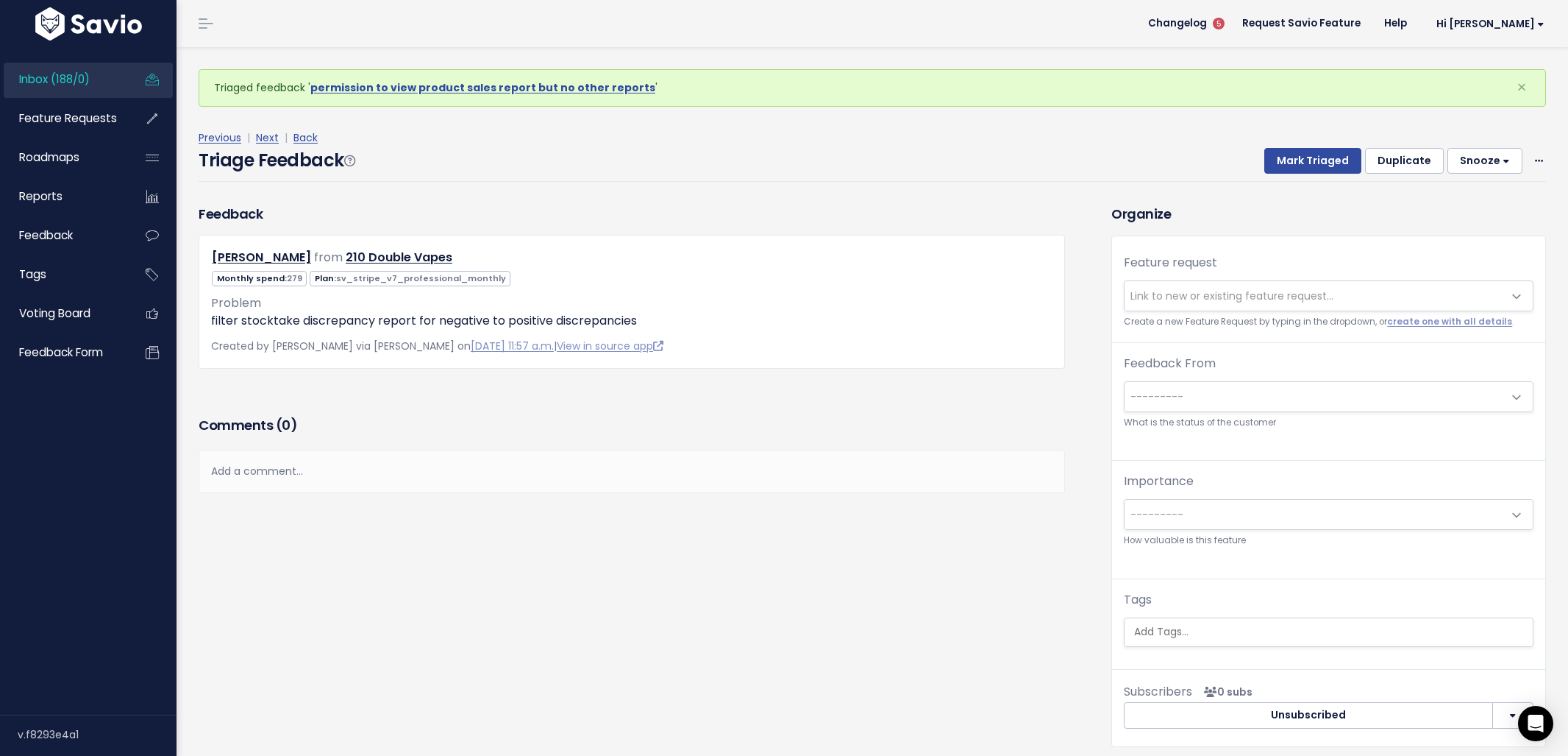
click at [1305, 290] on span "Link to new or existing feature request..." at bounding box center [1232, 295] width 203 height 14
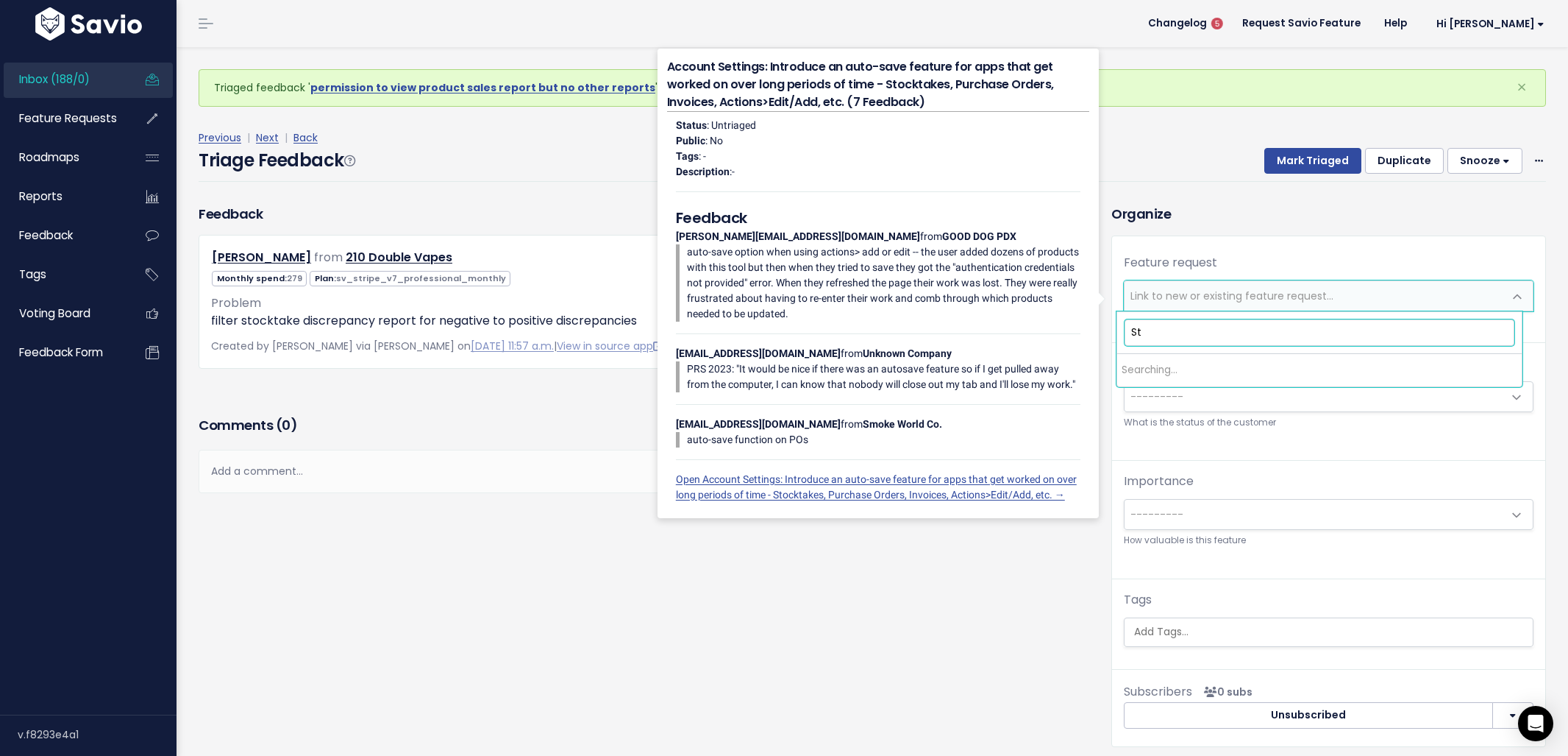
type input "S"
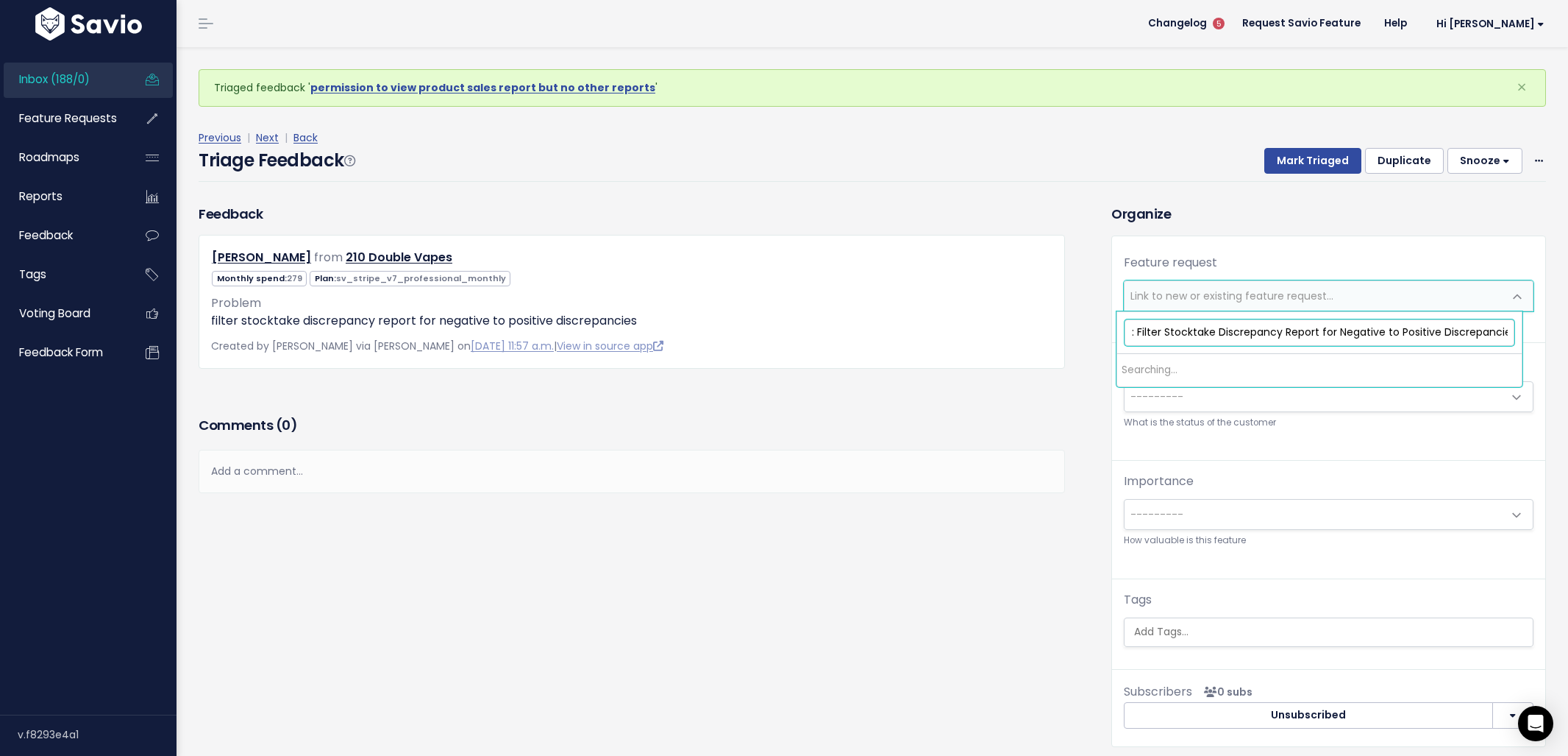
scroll to position [0, 44]
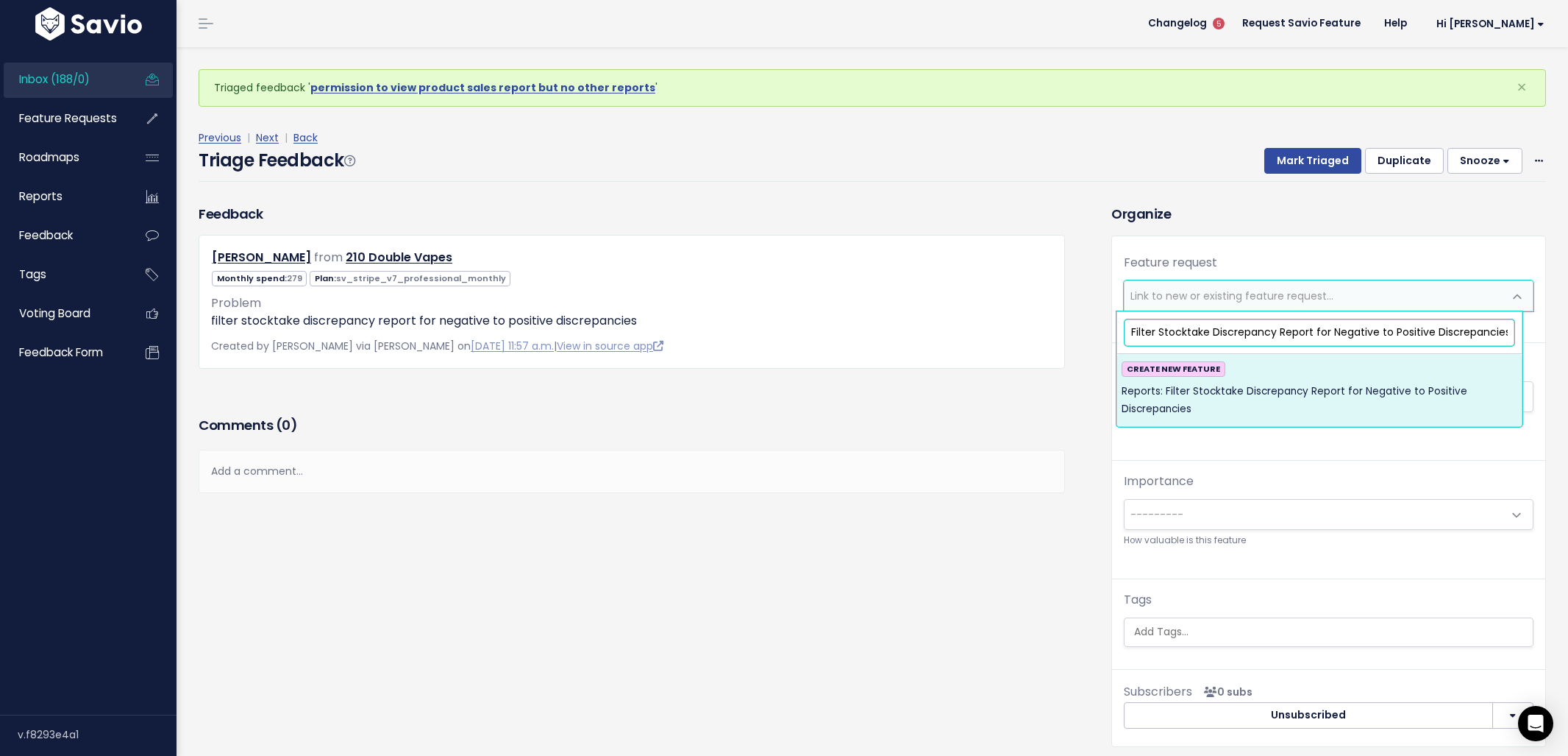
type input "Reports: Filter Stocktake Discrepancy Report for Negative to Positive Discrepan…"
click at [1235, 396] on span "Reports: Filter Stocktake Discrepancy Report for Negative to Positive Discrepan…" at bounding box center [1319, 401] width 396 height 36
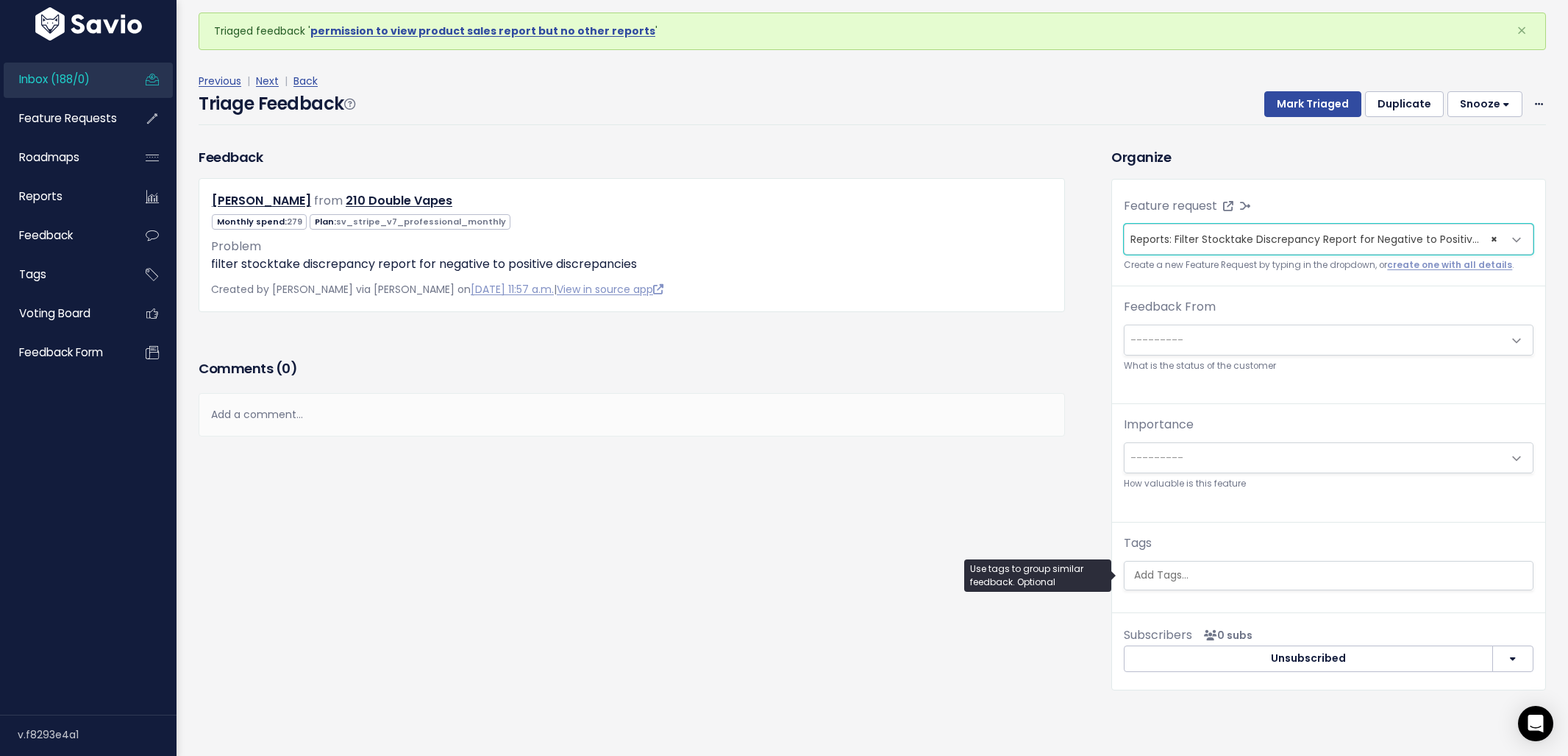
scroll to position [19, 0]
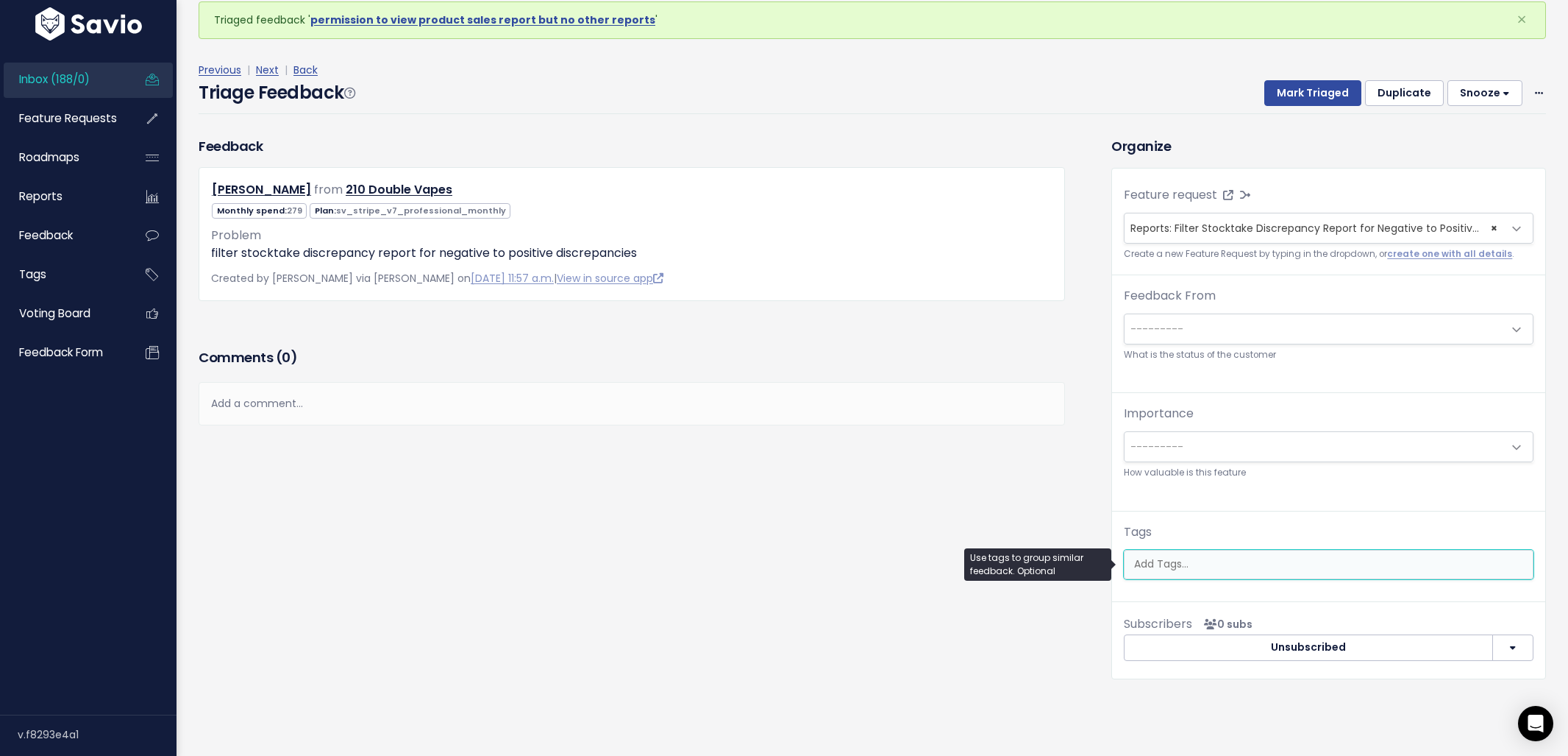
click at [1181, 571] on input "search" at bounding box center [1330, 564] width 405 height 15
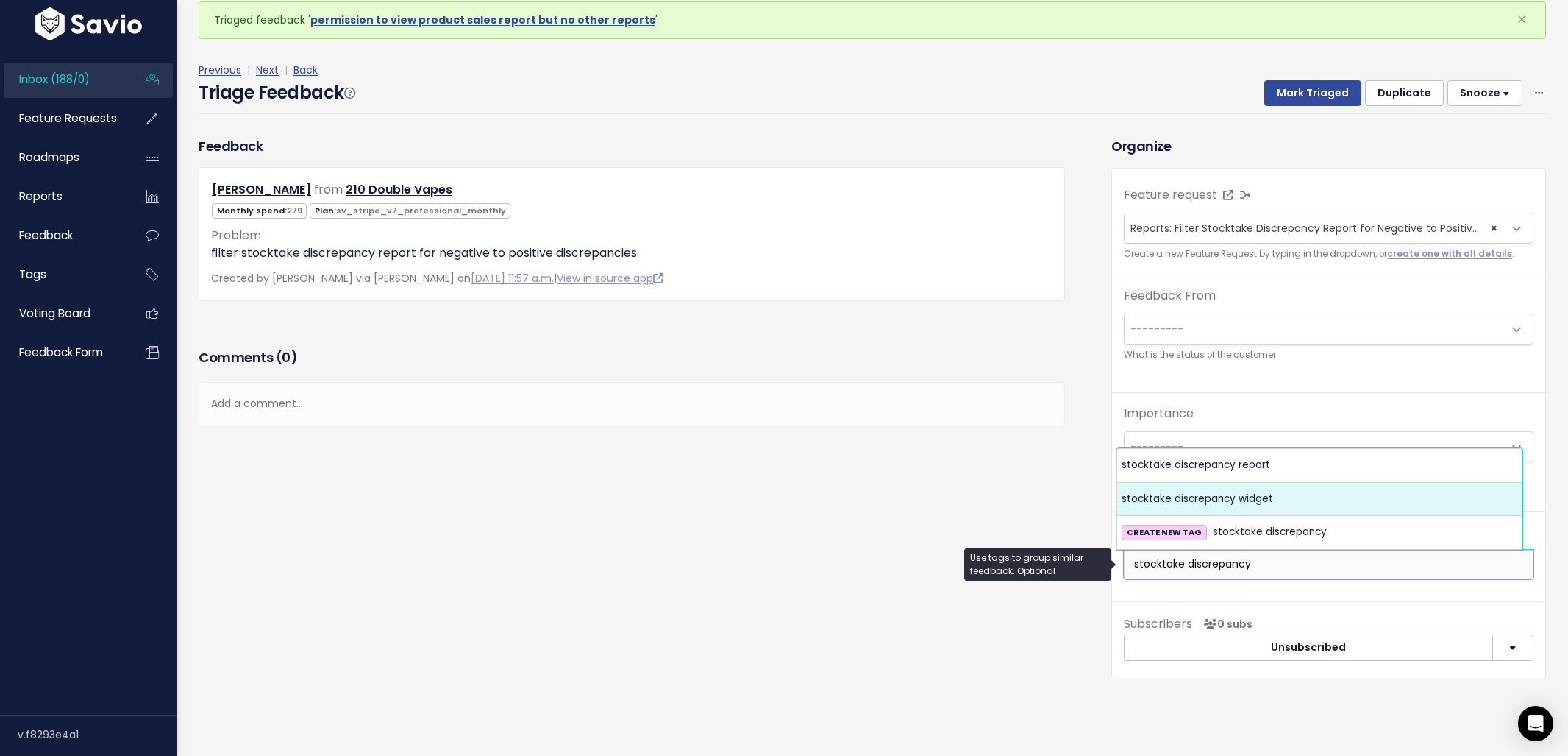
type input "stocktake discrepancy"
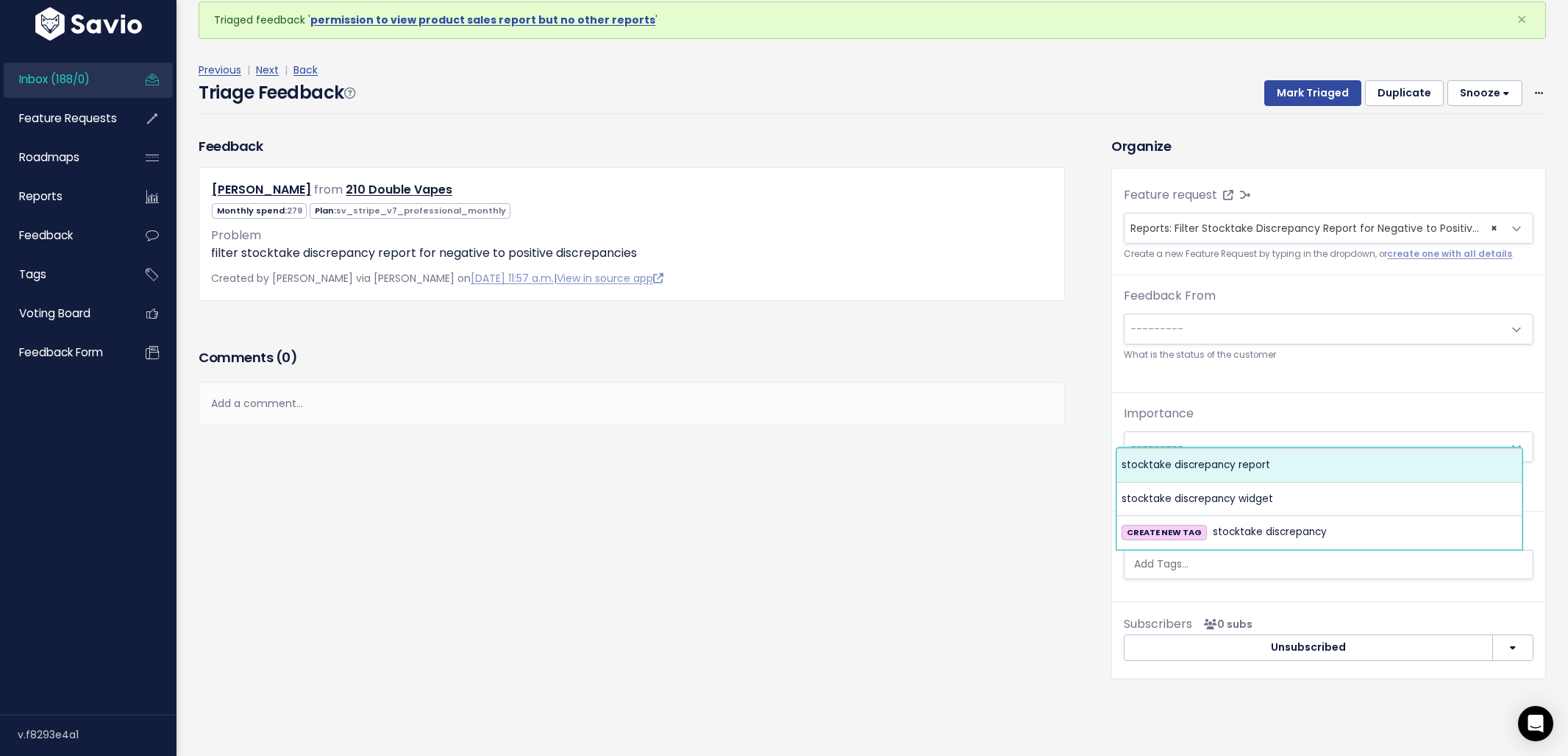
select select "6162"
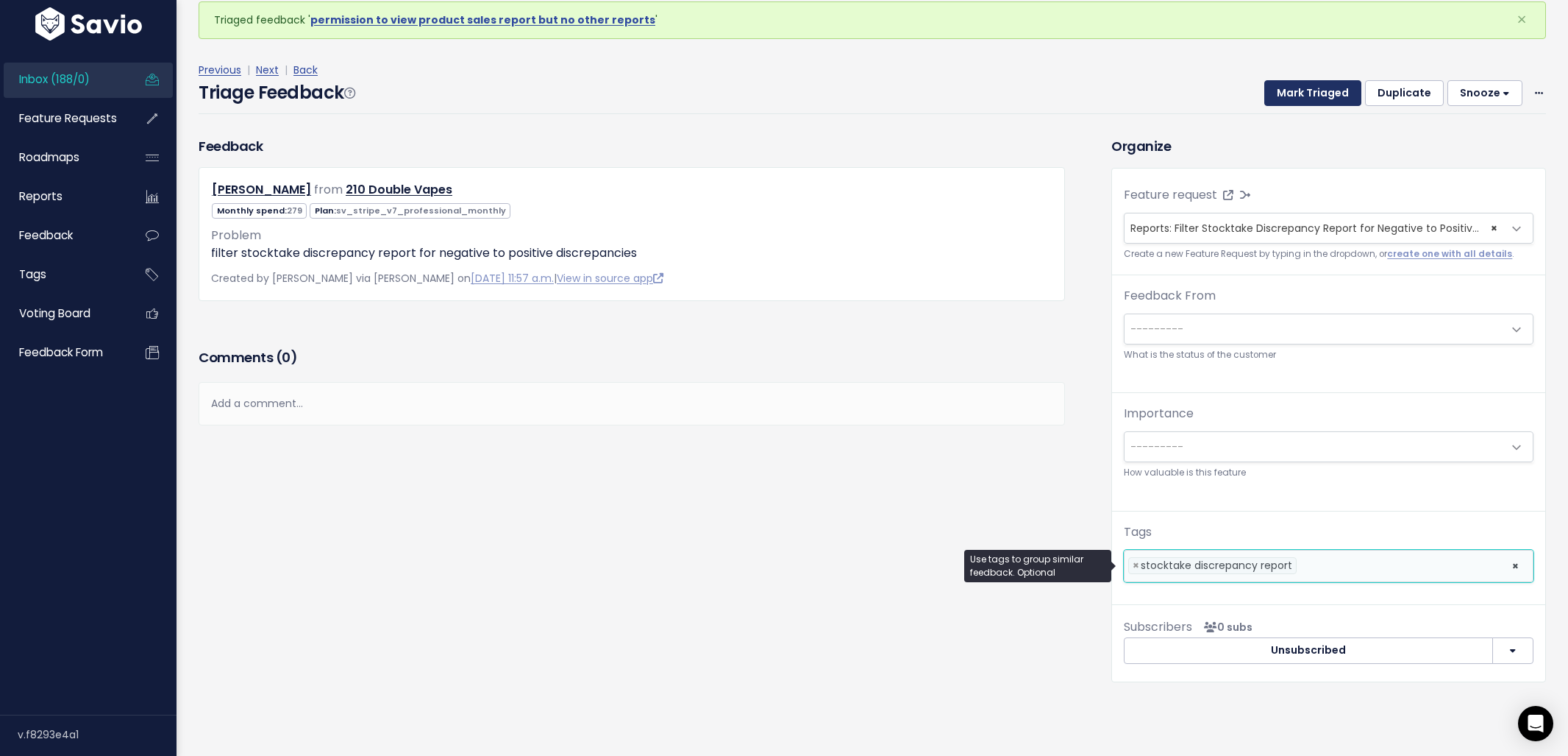
click at [1278, 98] on button "Mark Triaged" at bounding box center [1312, 93] width 97 height 26
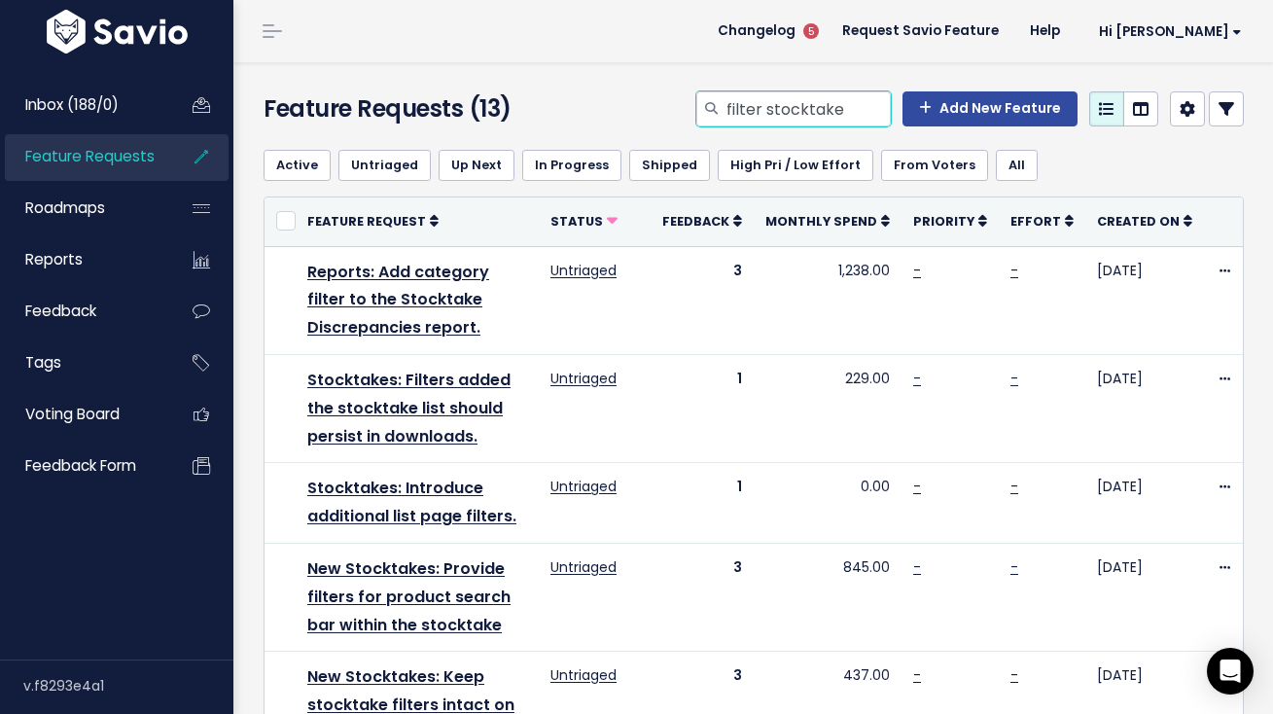
click at [780, 117] on input "filter stocktake" at bounding box center [807, 108] width 166 height 35
click at [749, 109] on input "filter stocktake" at bounding box center [807, 108] width 166 height 35
drag, startPoint x: 750, startPoint y: 110, endPoint x: 663, endPoint y: 100, distance: 87.1
click at [663, 100] on div "filter stocktake Add New Feature" at bounding box center [922, 112] width 674 height 43
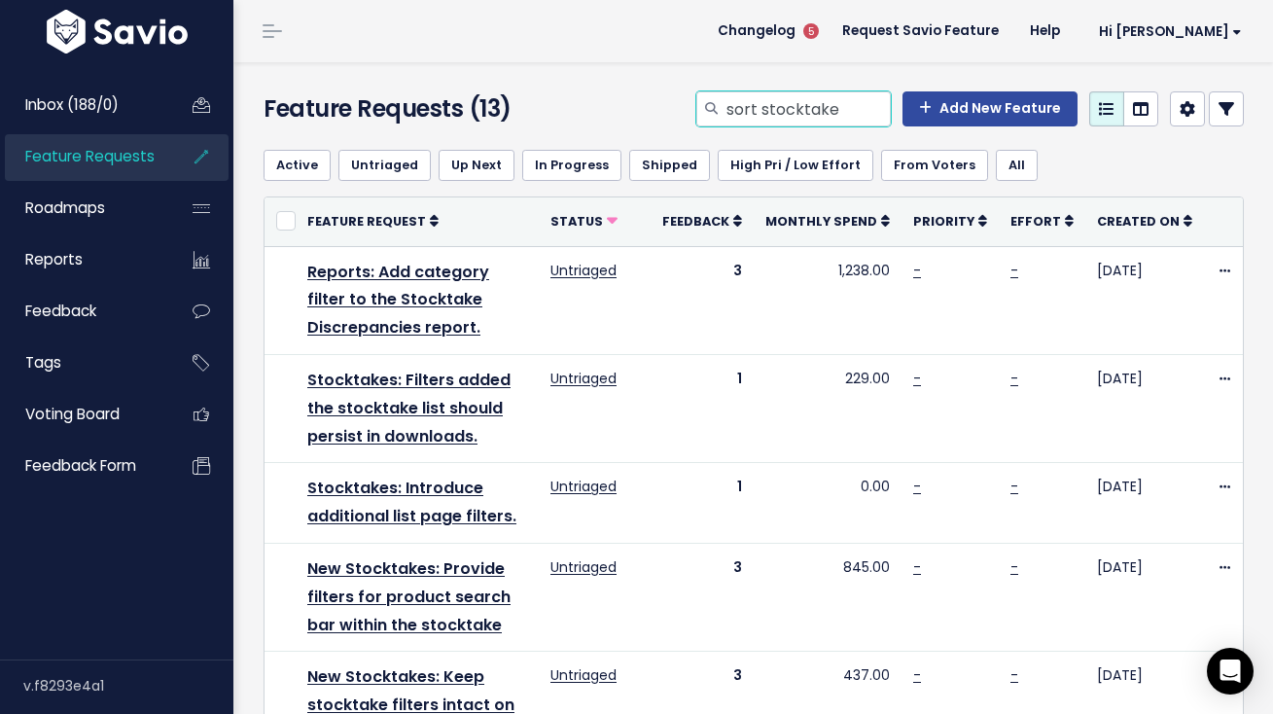
type input "sort stocktake"
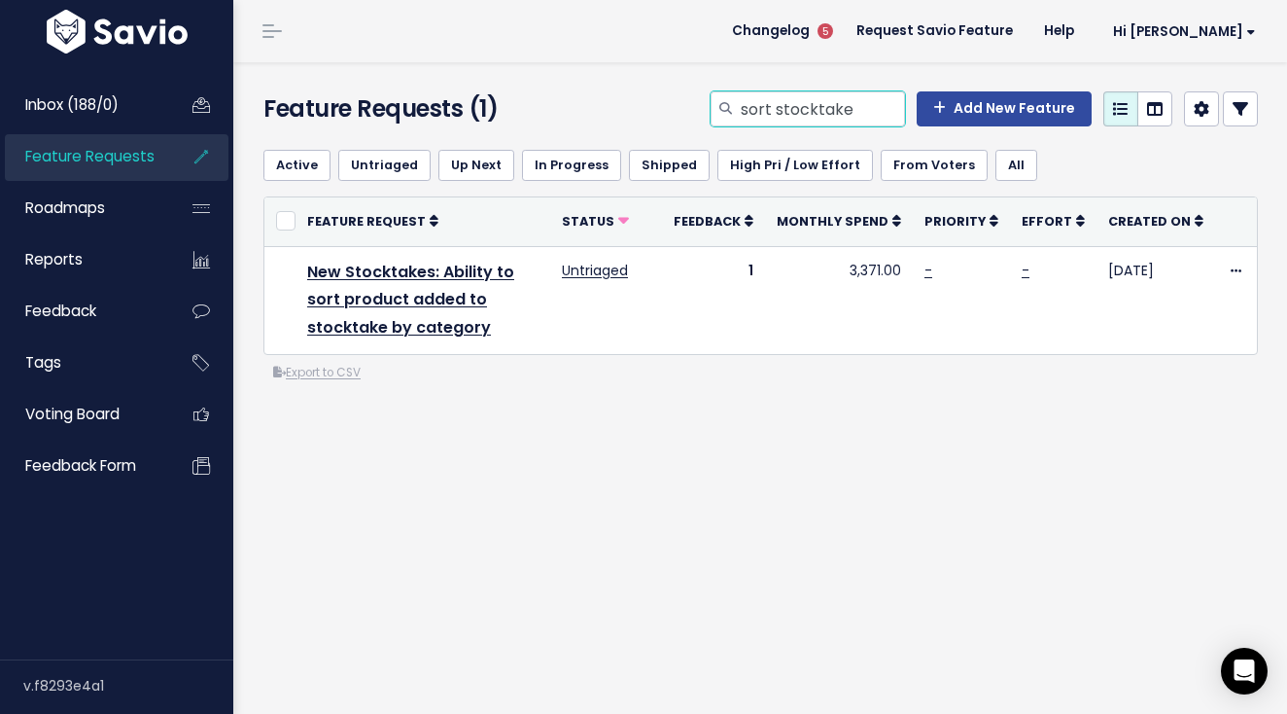
click at [857, 116] on input "sort stocktake" at bounding box center [822, 108] width 166 height 35
drag, startPoint x: 814, startPoint y: 112, endPoint x: 683, endPoint y: 102, distance: 131.6
click at [683, 102] on div "sort stocktake Add New Feature" at bounding box center [932, 112] width 684 height 43
type input "filter stocktake discrepancy"
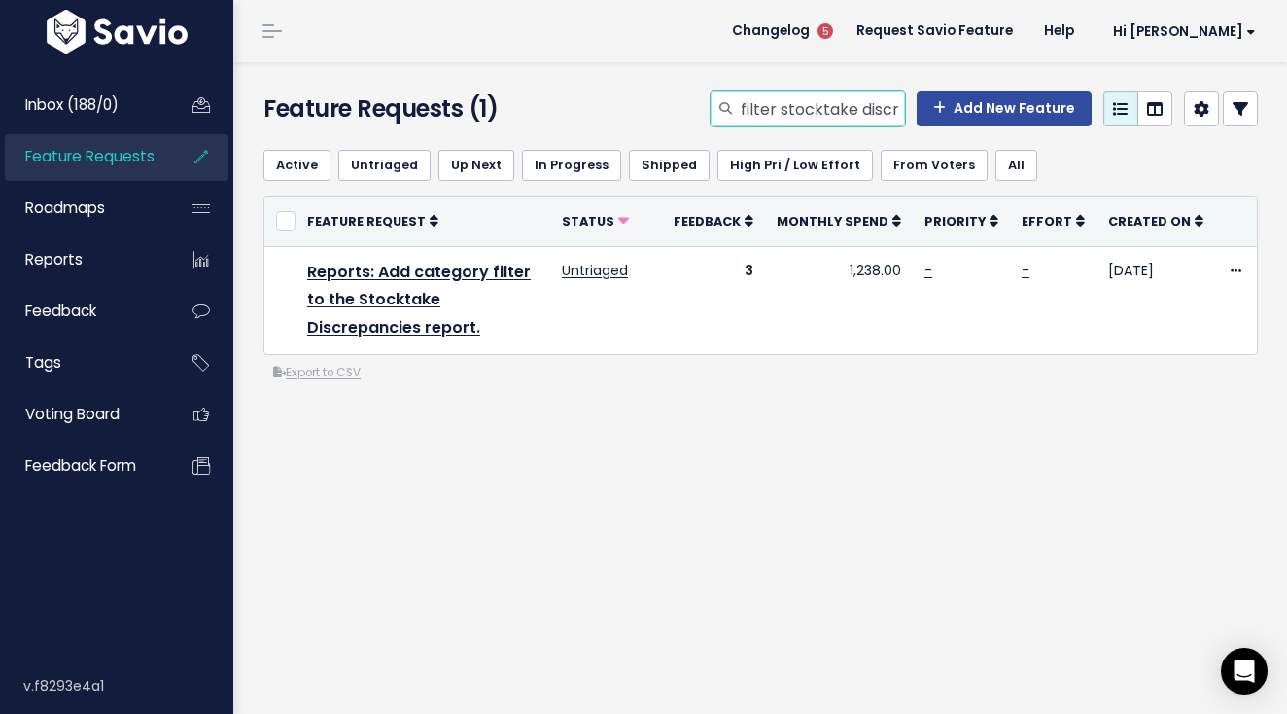
click at [875, 101] on input "filter stocktake discrepancy" at bounding box center [822, 108] width 166 height 35
click at [876, 101] on input "filter stocktake discrepancy" at bounding box center [822, 108] width 166 height 35
type input "Stocktakes live updates"
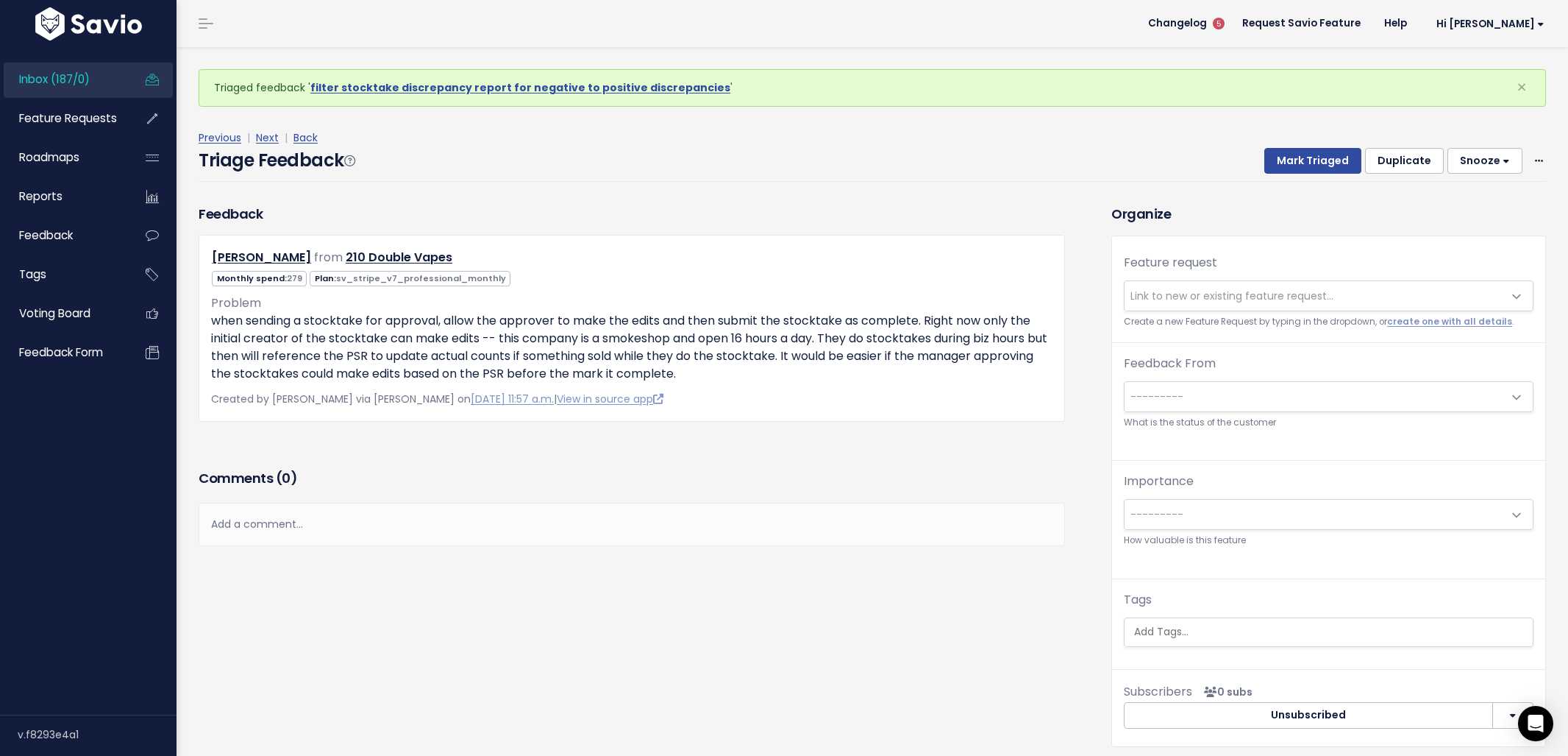
click at [281, 525] on div "Add a comment..." at bounding box center [632, 524] width 866 height 43
click at [0, 0] on div "| | | |" at bounding box center [0, 0] width 0 height 0
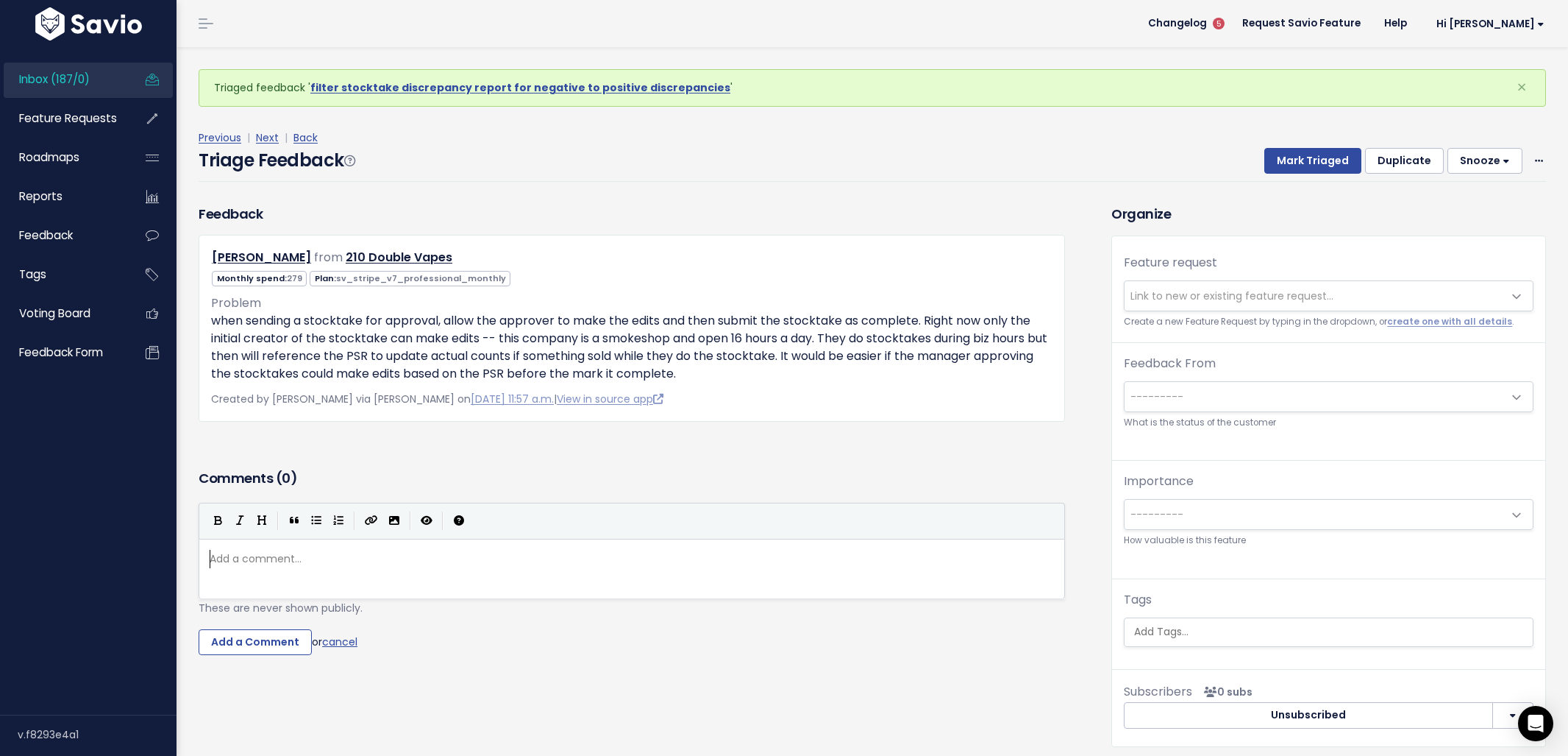
click at [256, 559] on pre "​" at bounding box center [637, 558] width 862 height 18
type textarea "Ticket in progress for this"
click at [232, 642] on input "Add a Comment" at bounding box center [256, 642] width 113 height 26
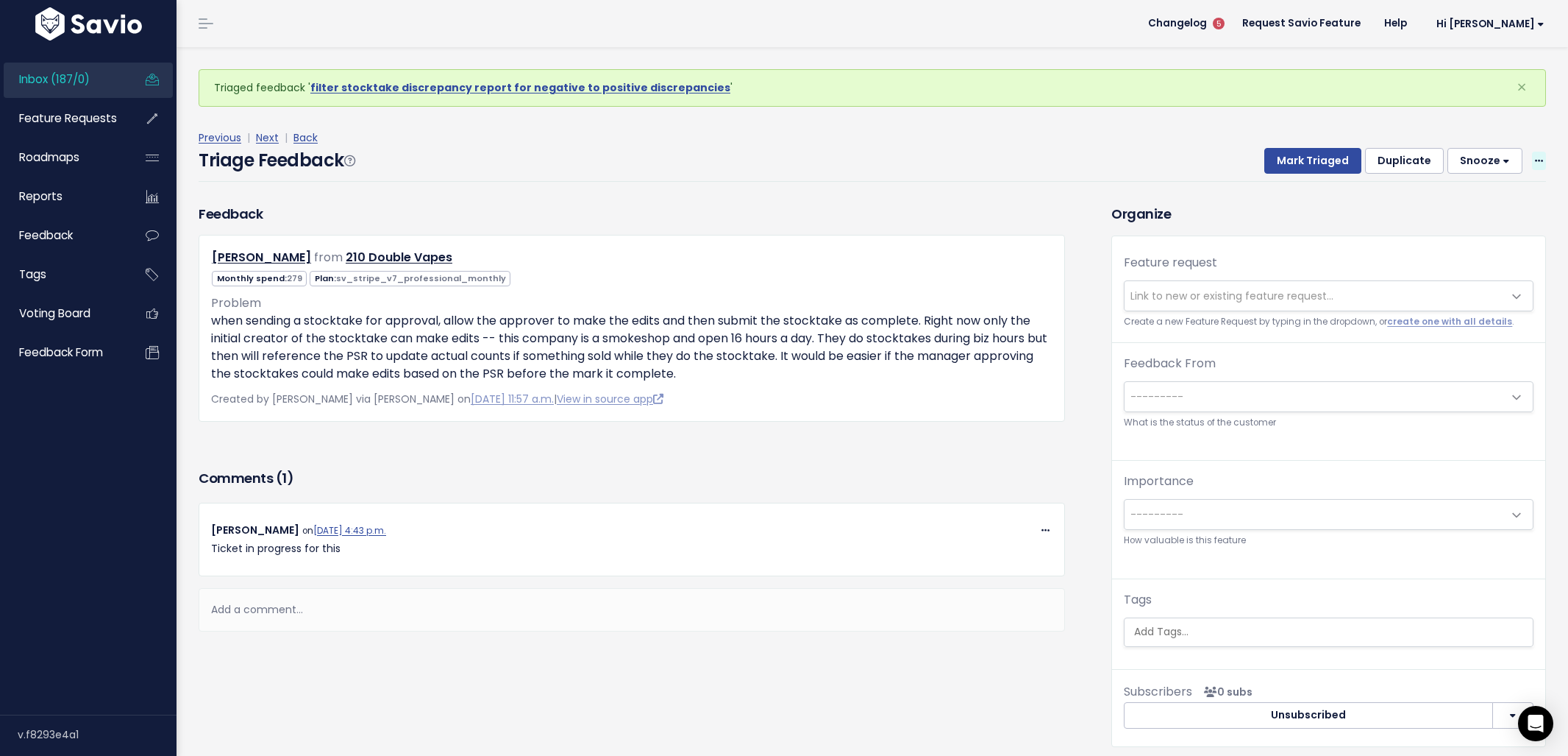
click at [1534, 162] on span at bounding box center [1539, 160] width 14 height 18
click at [1452, 231] on link "Delete" at bounding box center [1480, 229] width 106 height 29
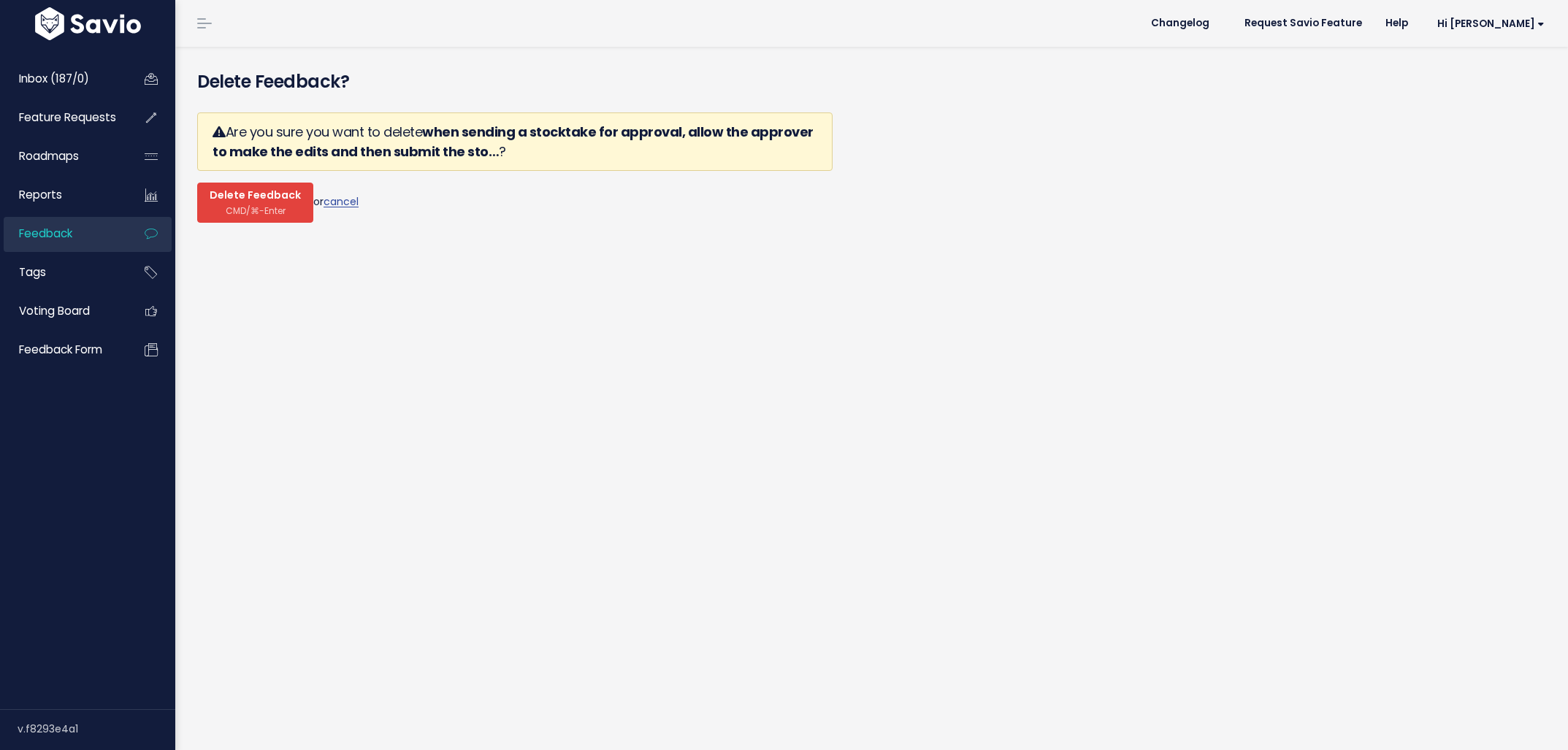
click at [218, 185] on button "Delete Feedback CMD/⌘-Enter" at bounding box center [255, 202] width 116 height 40
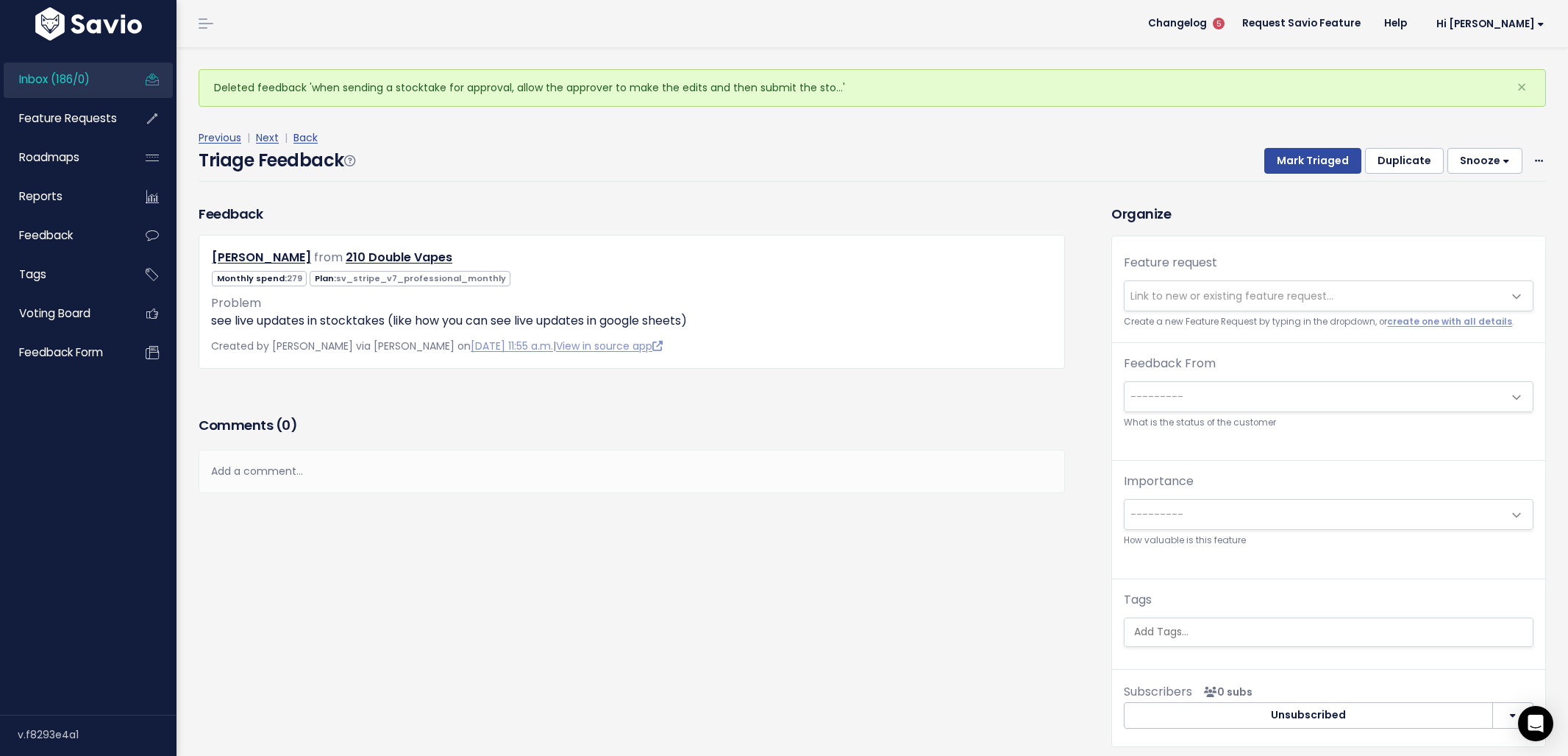
click at [1225, 300] on span "Link to new or existing feature request..." at bounding box center [1232, 295] width 203 height 14
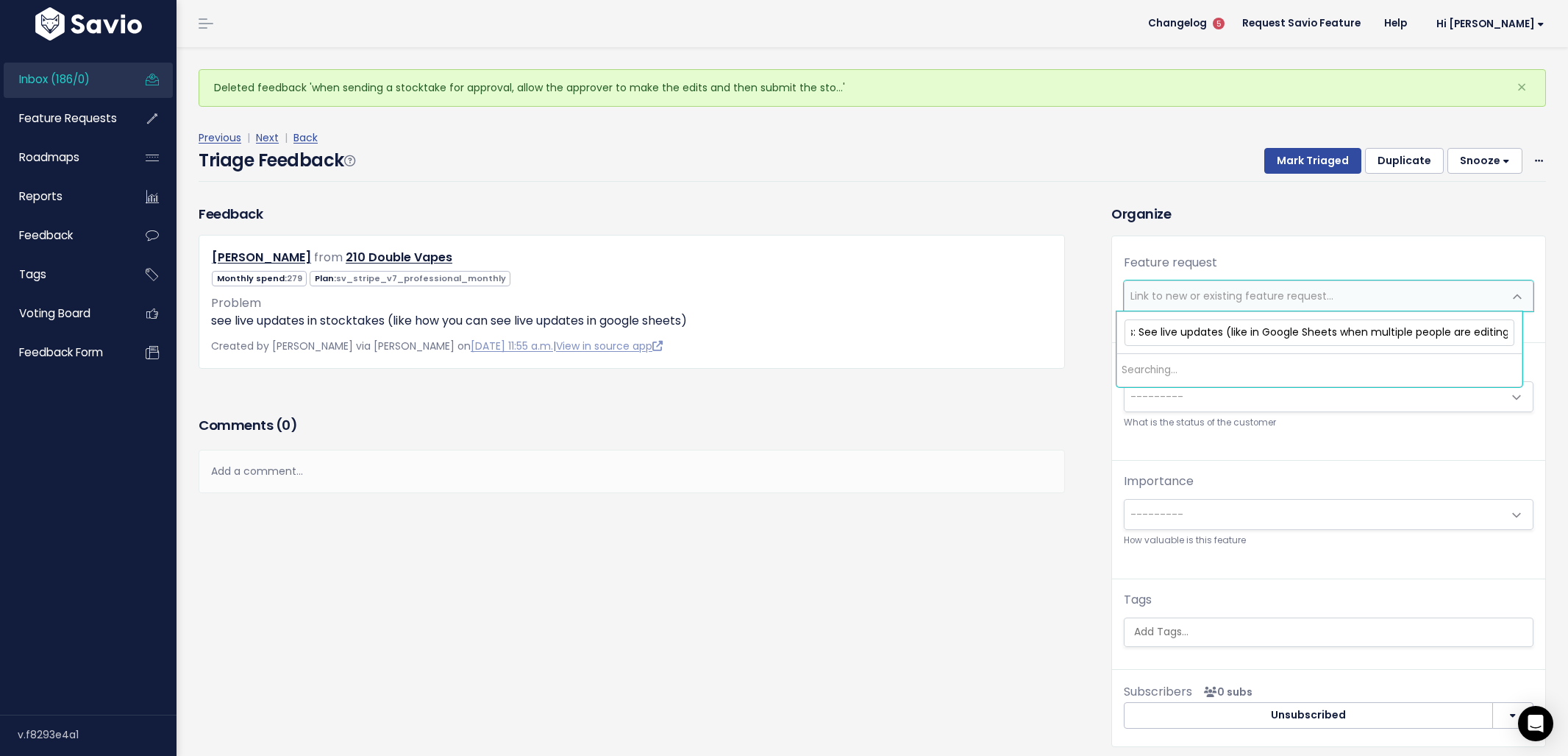
scroll to position [0, 59]
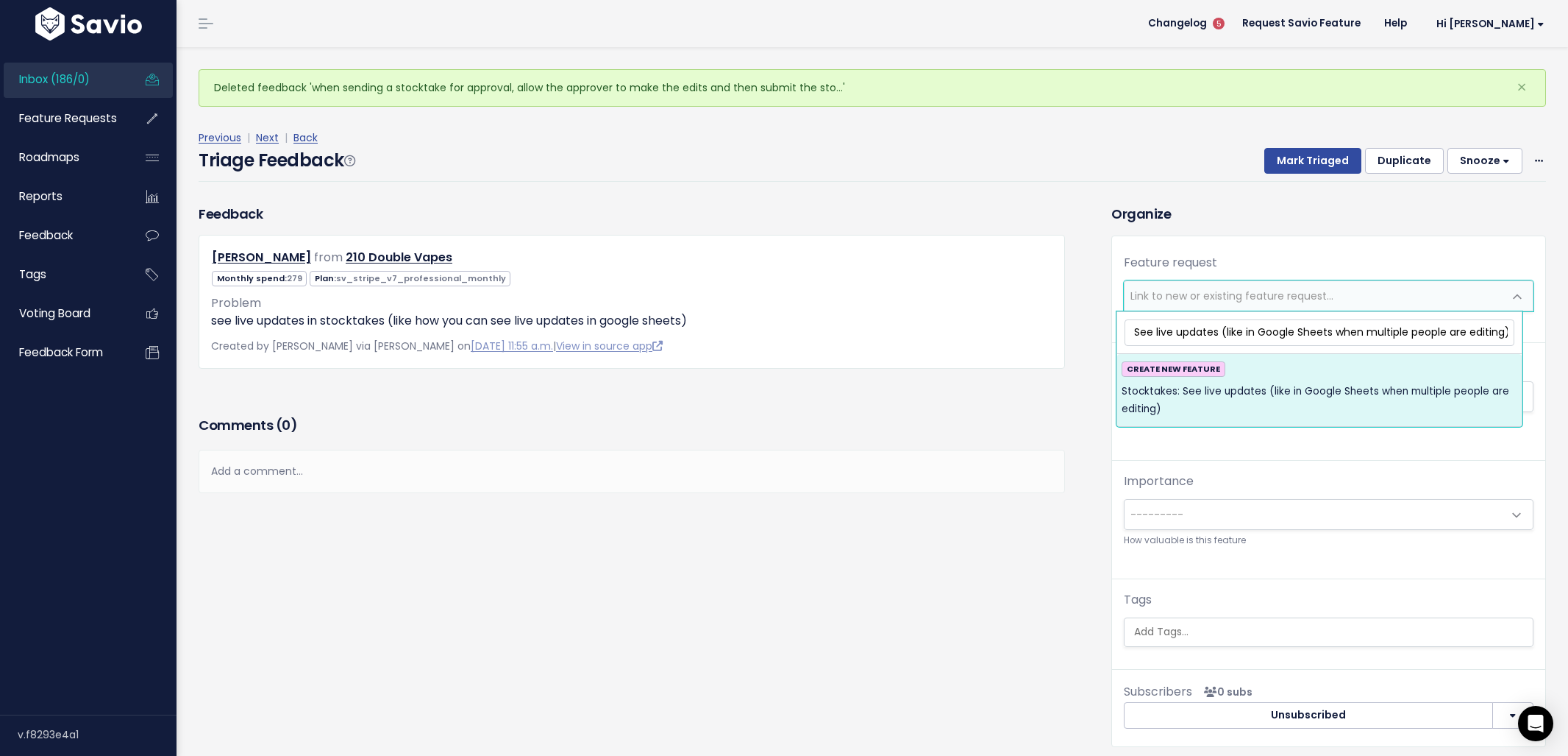
type input "Stocktakes: See live updates (like in Google Sheets when multiple people are ed…"
click at [1303, 390] on span "Stocktakes: See live updates (like in Google Sheets when multiple people are ed…" at bounding box center [1319, 401] width 396 height 36
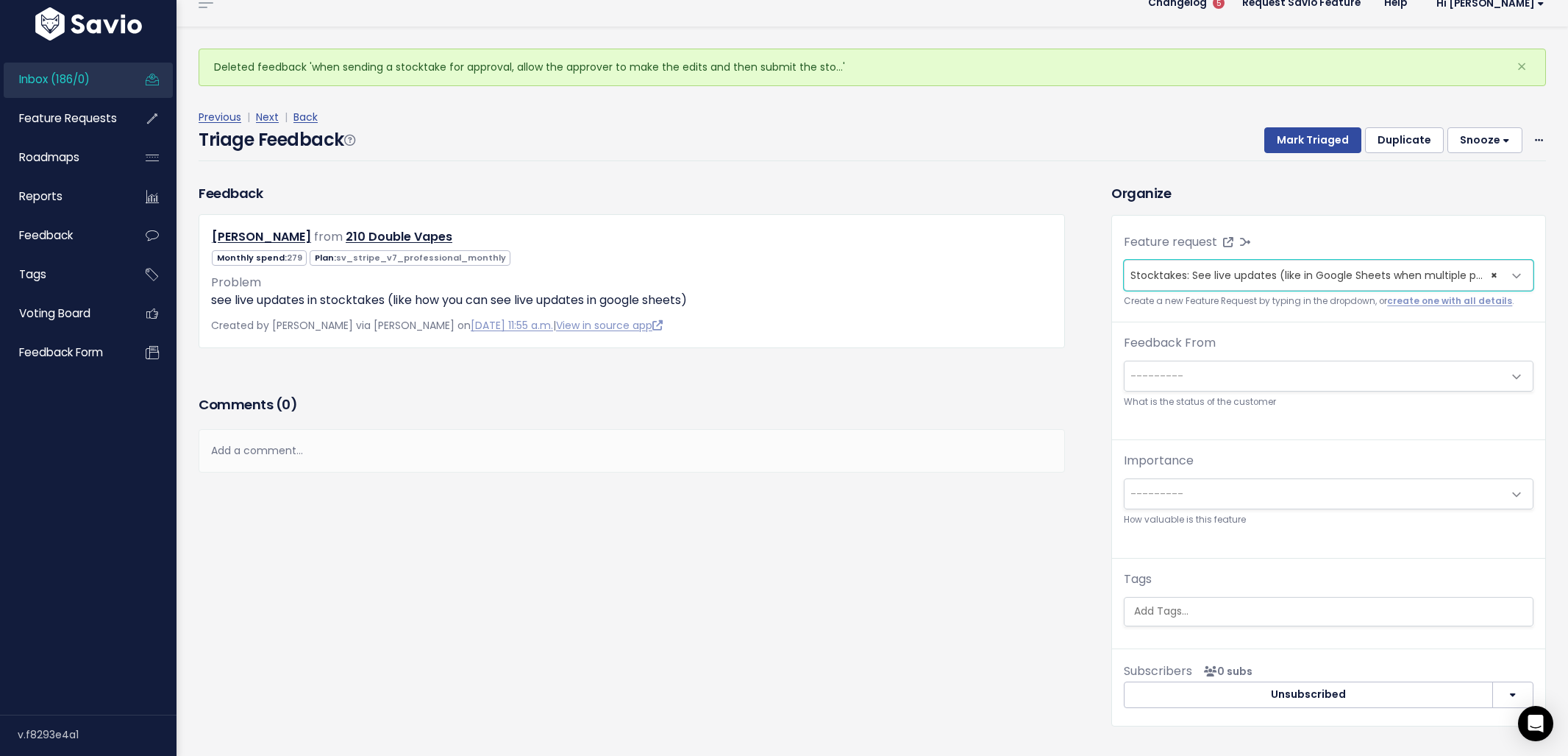
scroll to position [48, 0]
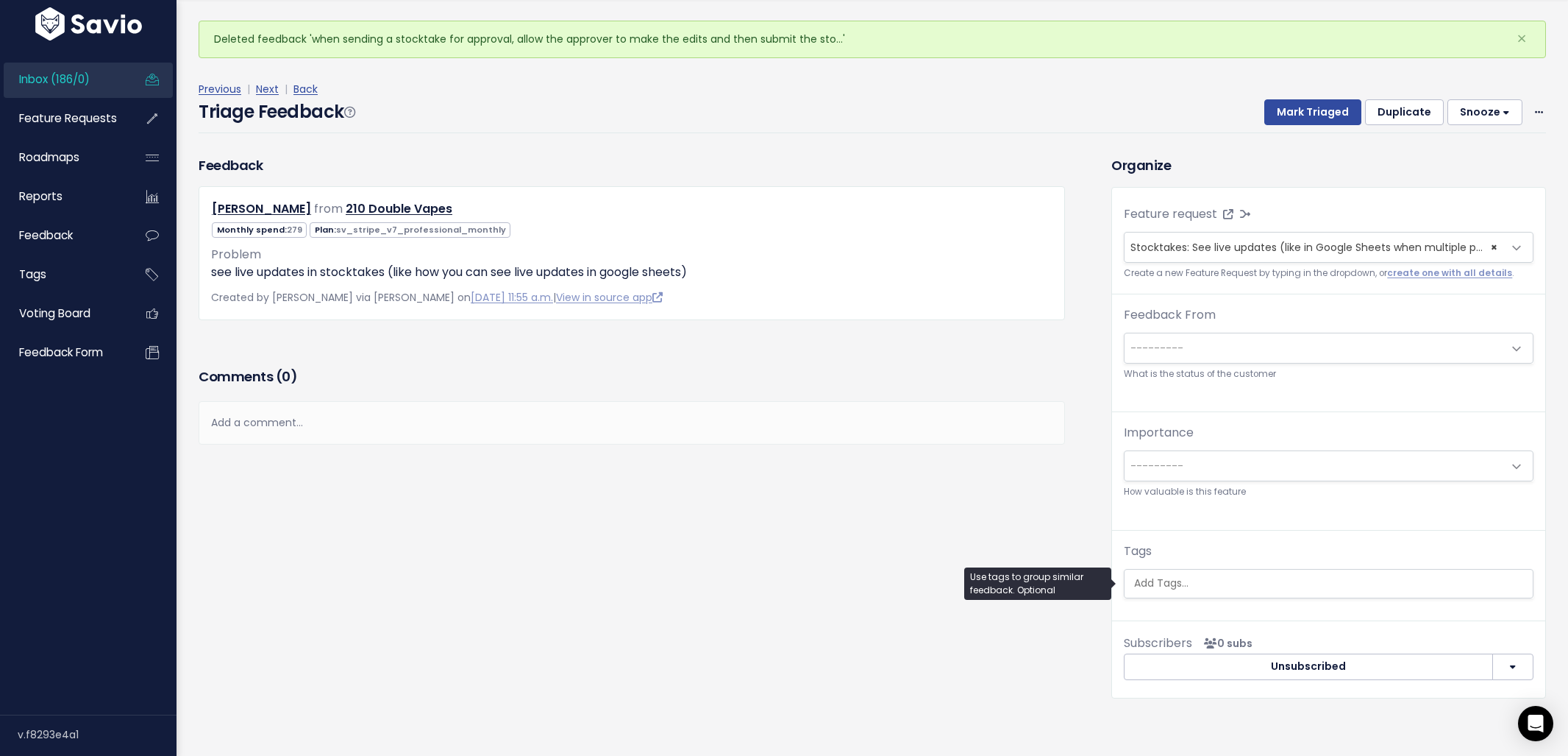
click at [1234, 581] on input "search" at bounding box center [1330, 583] width 405 height 15
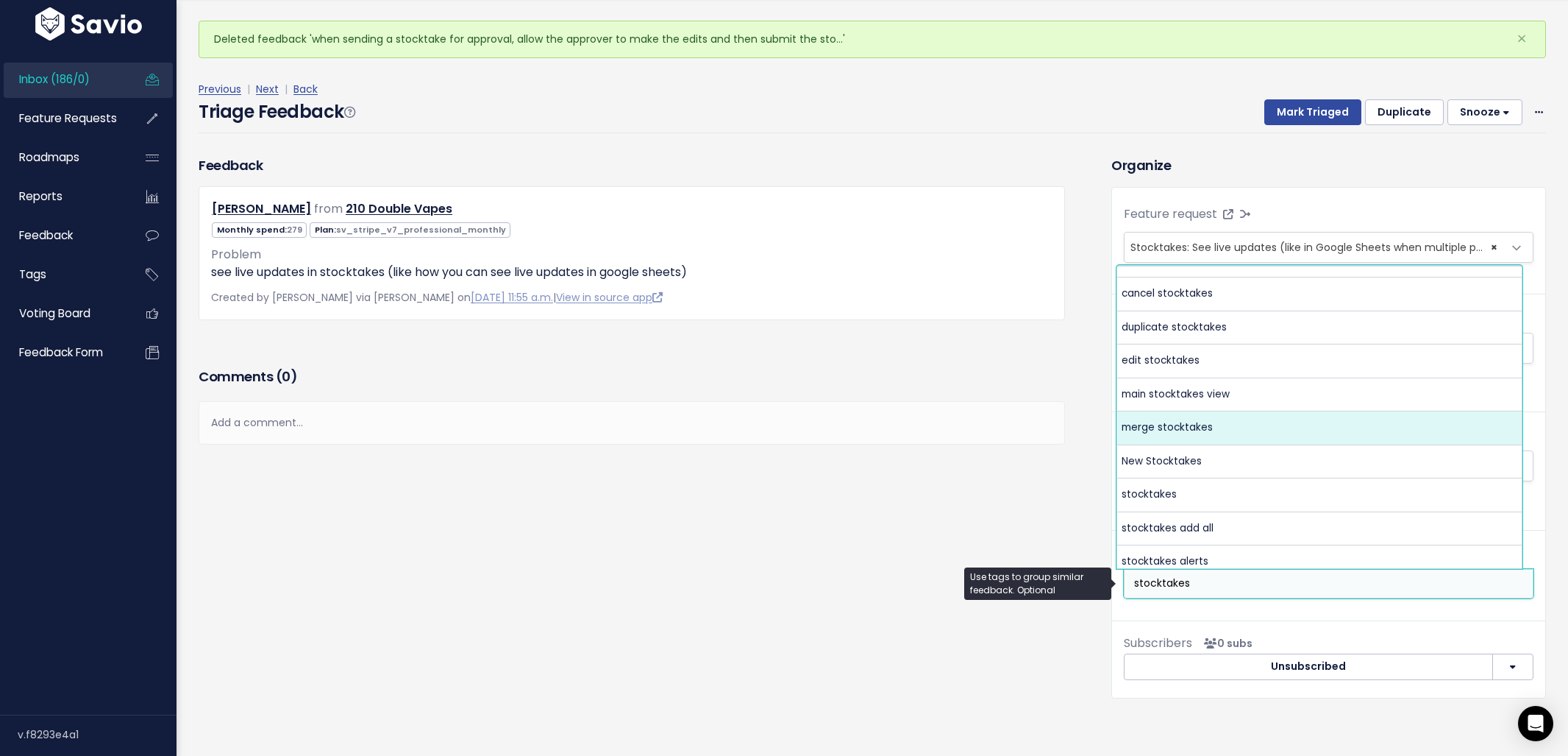
scroll to position [92, 0]
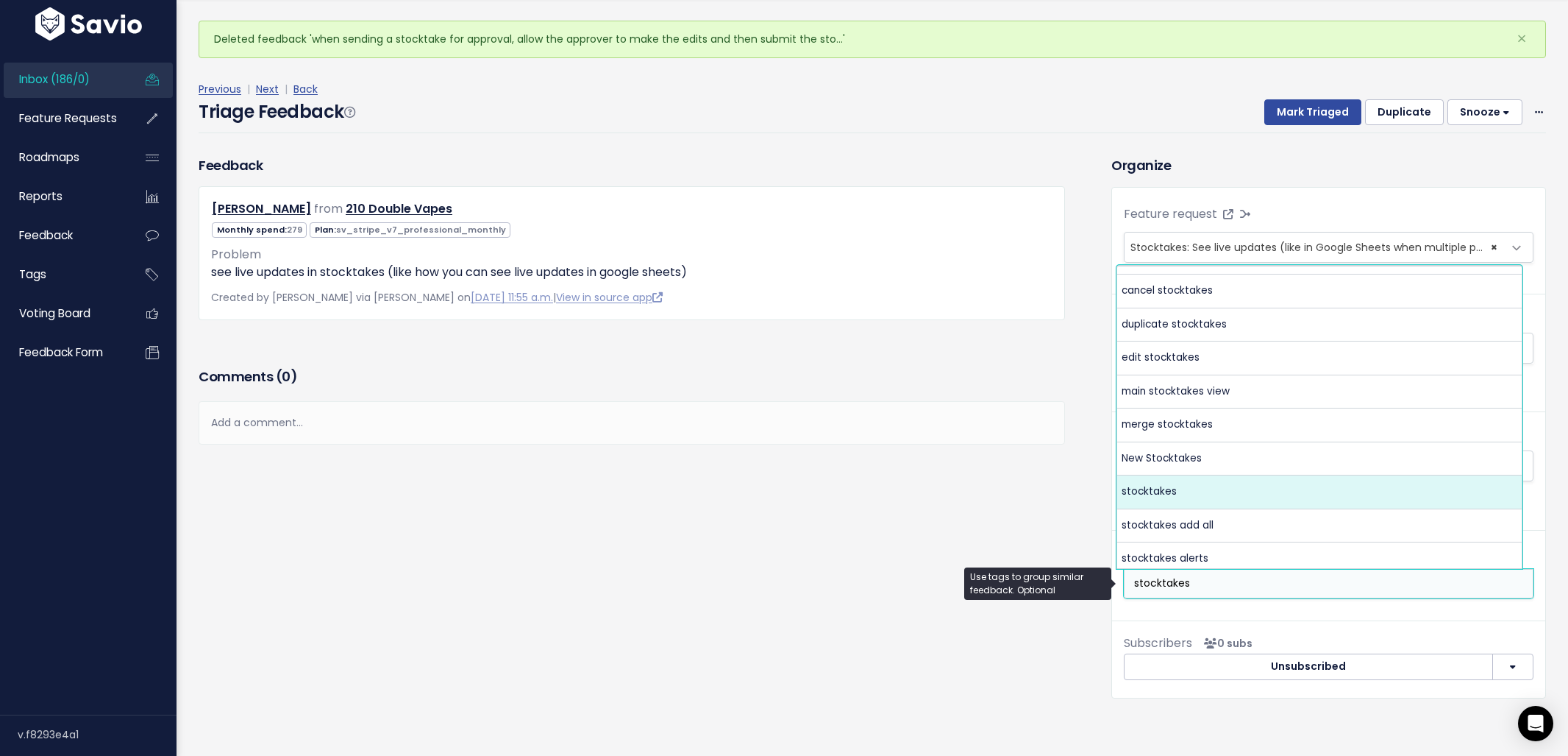
type input "stocktakes"
select select "3475"
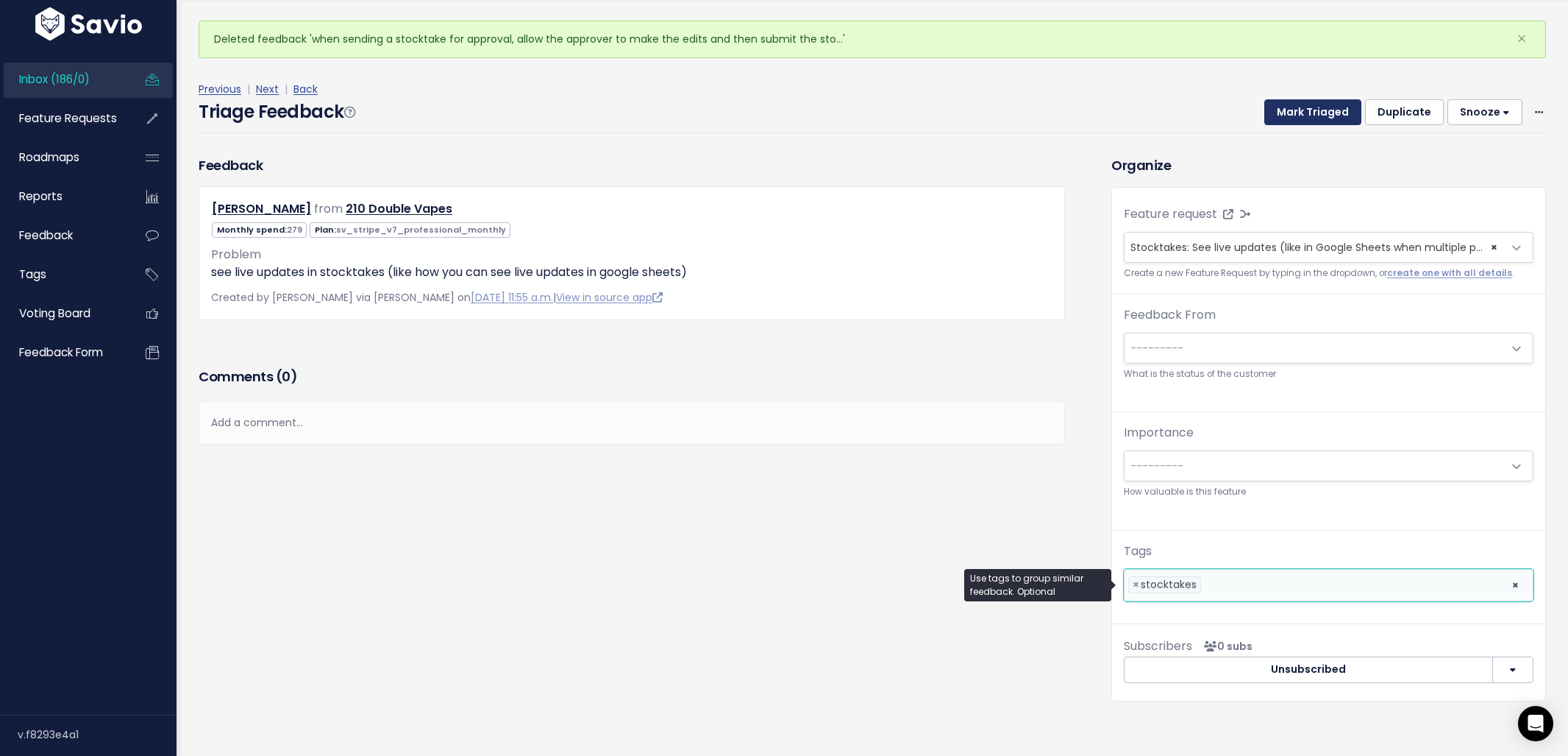
click at [1278, 104] on button "Mark Triaged" at bounding box center [1312, 112] width 97 height 26
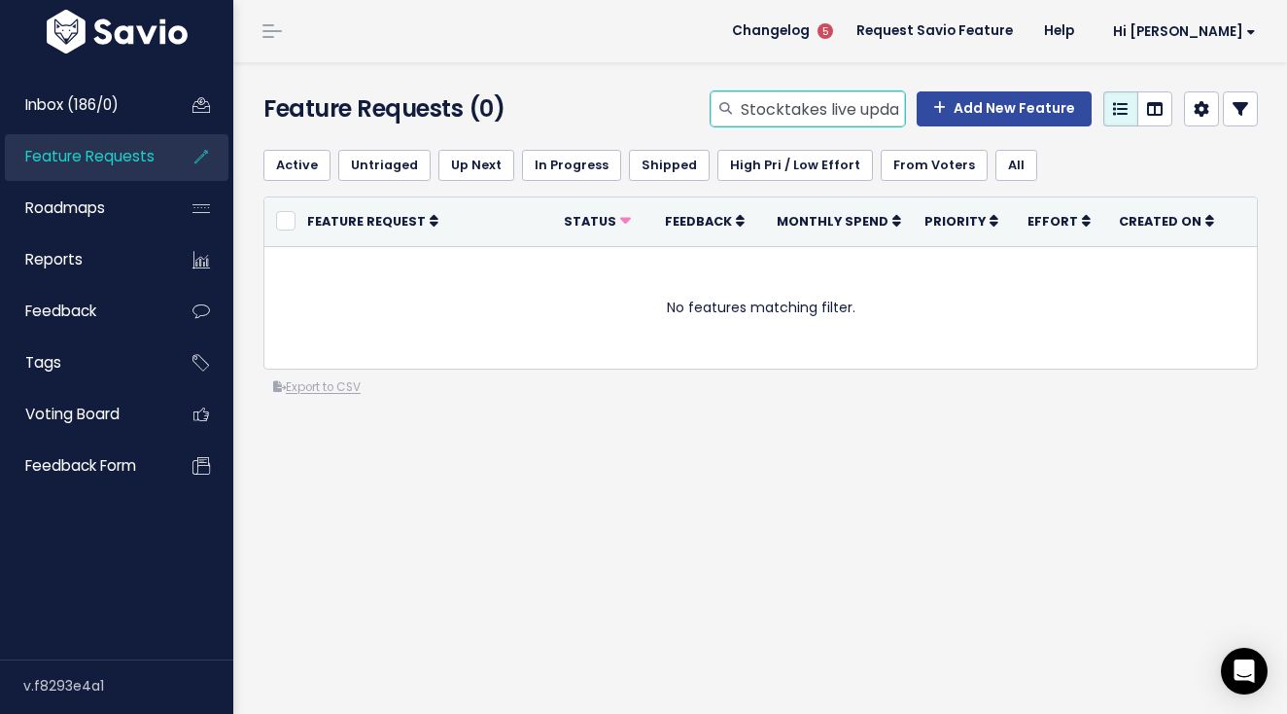
click at [843, 119] on input "Stocktakes live updates" at bounding box center [822, 108] width 166 height 35
type input "stocktakes actual"
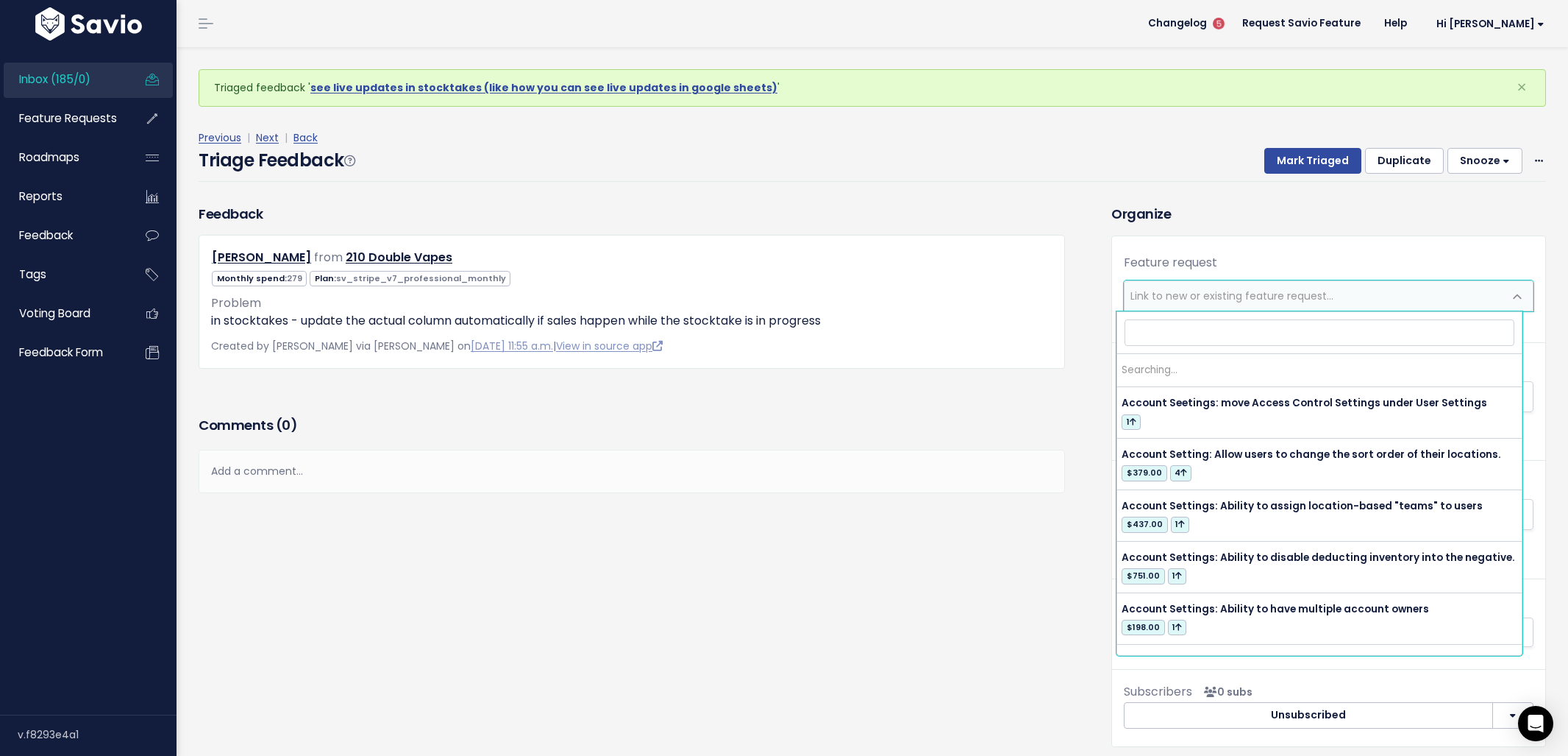
click at [1338, 280] on span "Link to new or existing feature request..." at bounding box center [1329, 295] width 410 height 31
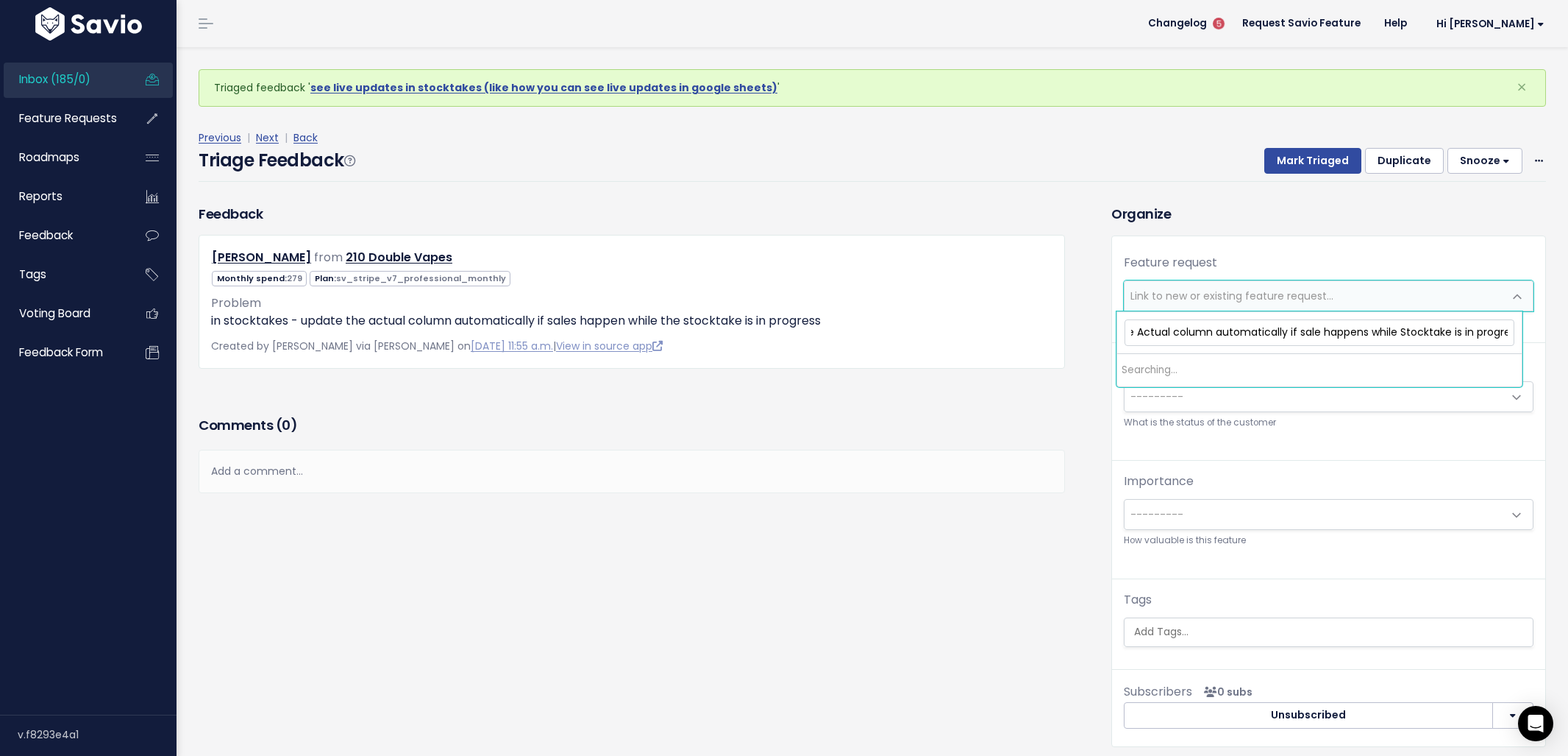
scroll to position [0, 128]
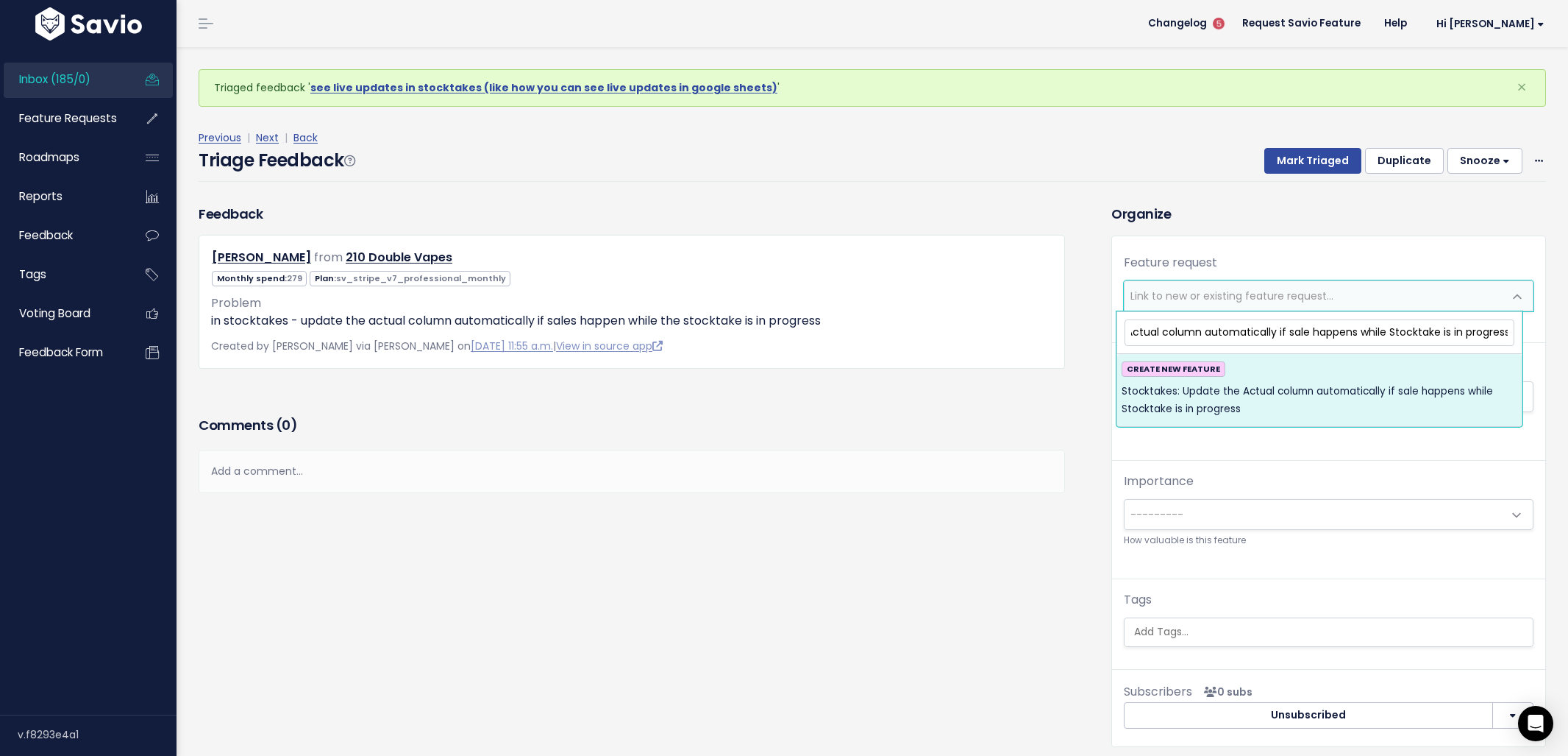
type input "Stocktakes: Update the Actual column automatically if sale happens while Stockt…"
click at [1348, 398] on span "Stocktakes: Update the Actual column automatically if sale happens while Stockt…" at bounding box center [1319, 401] width 396 height 36
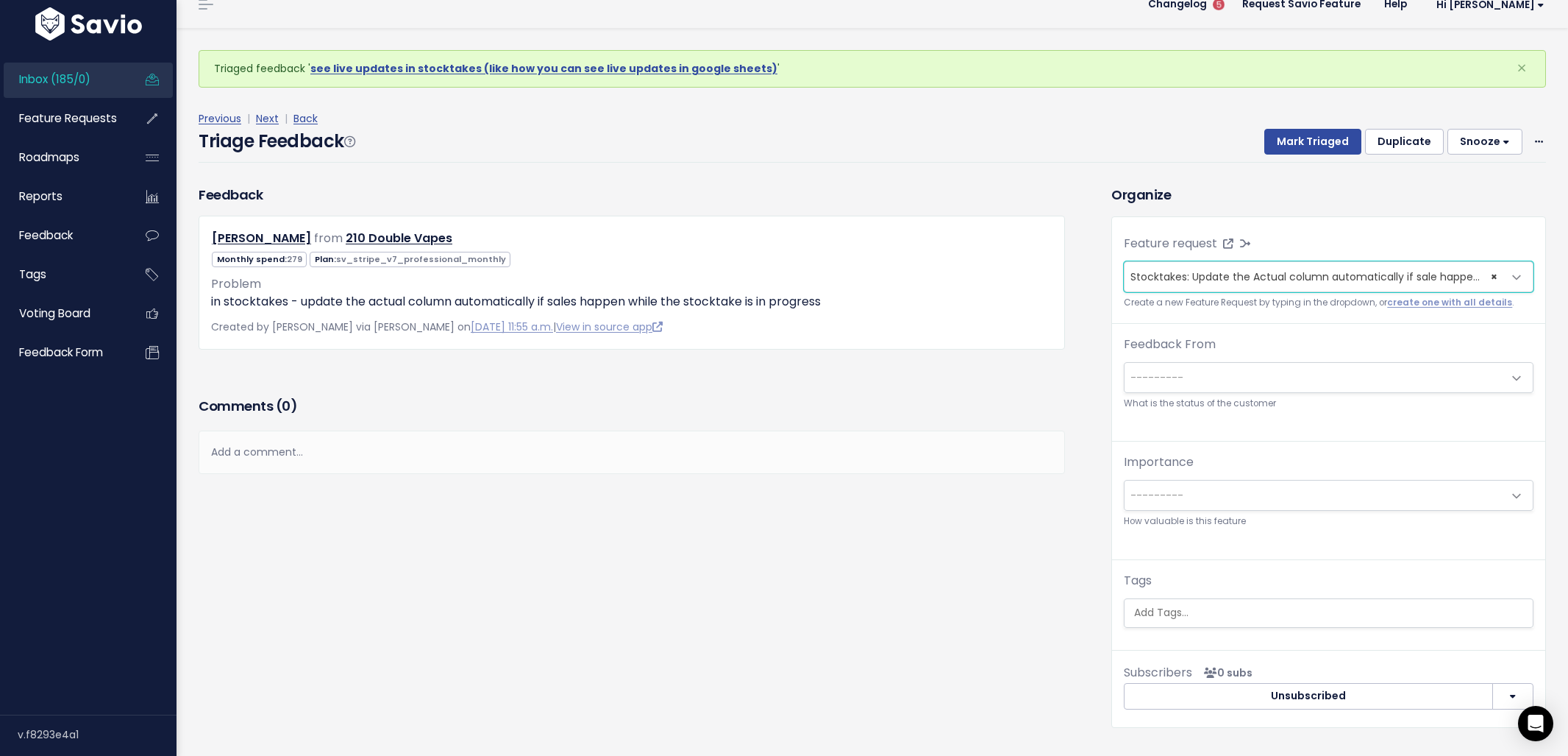
scroll to position [48, 0]
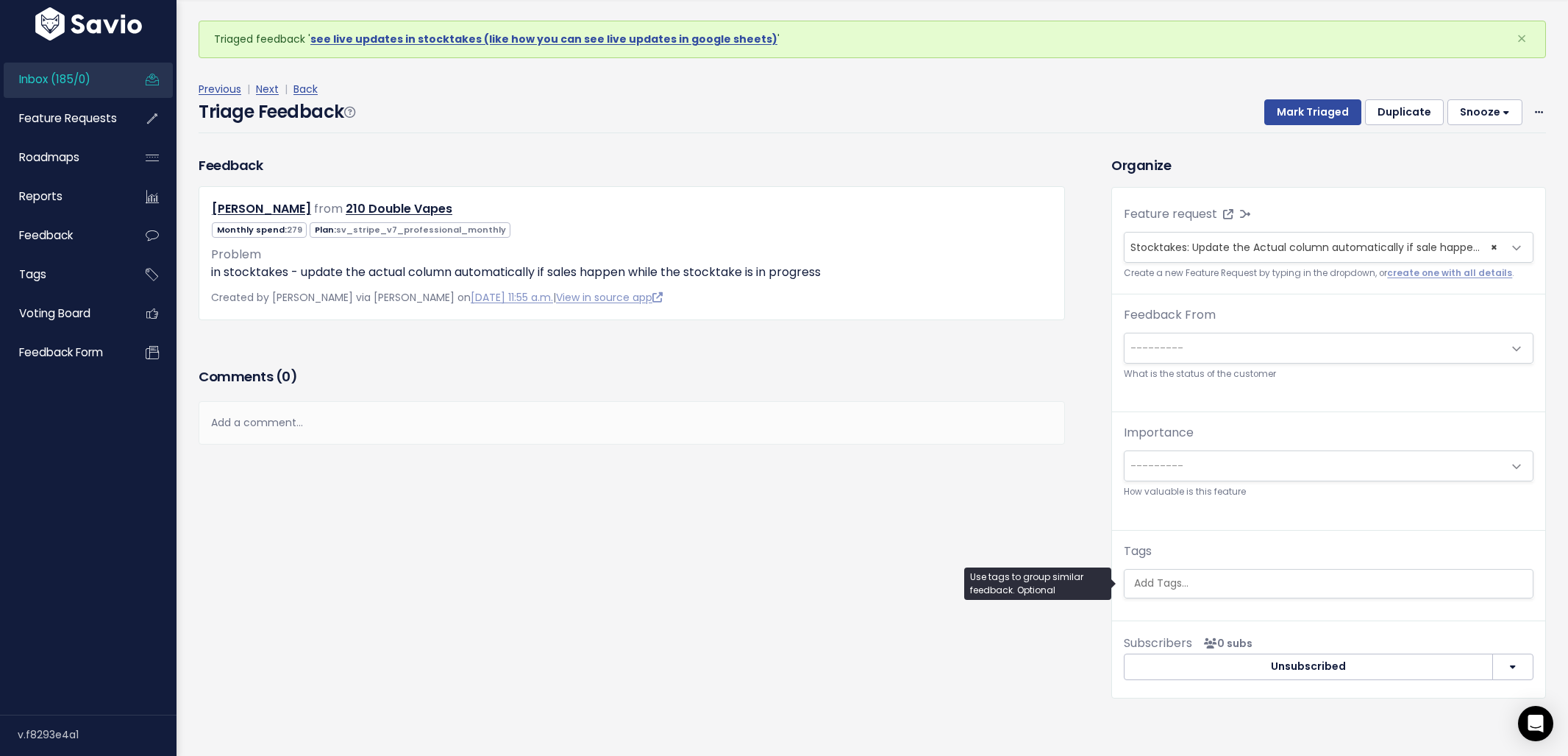
click at [1186, 593] on ul at bounding box center [1329, 583] width 408 height 28
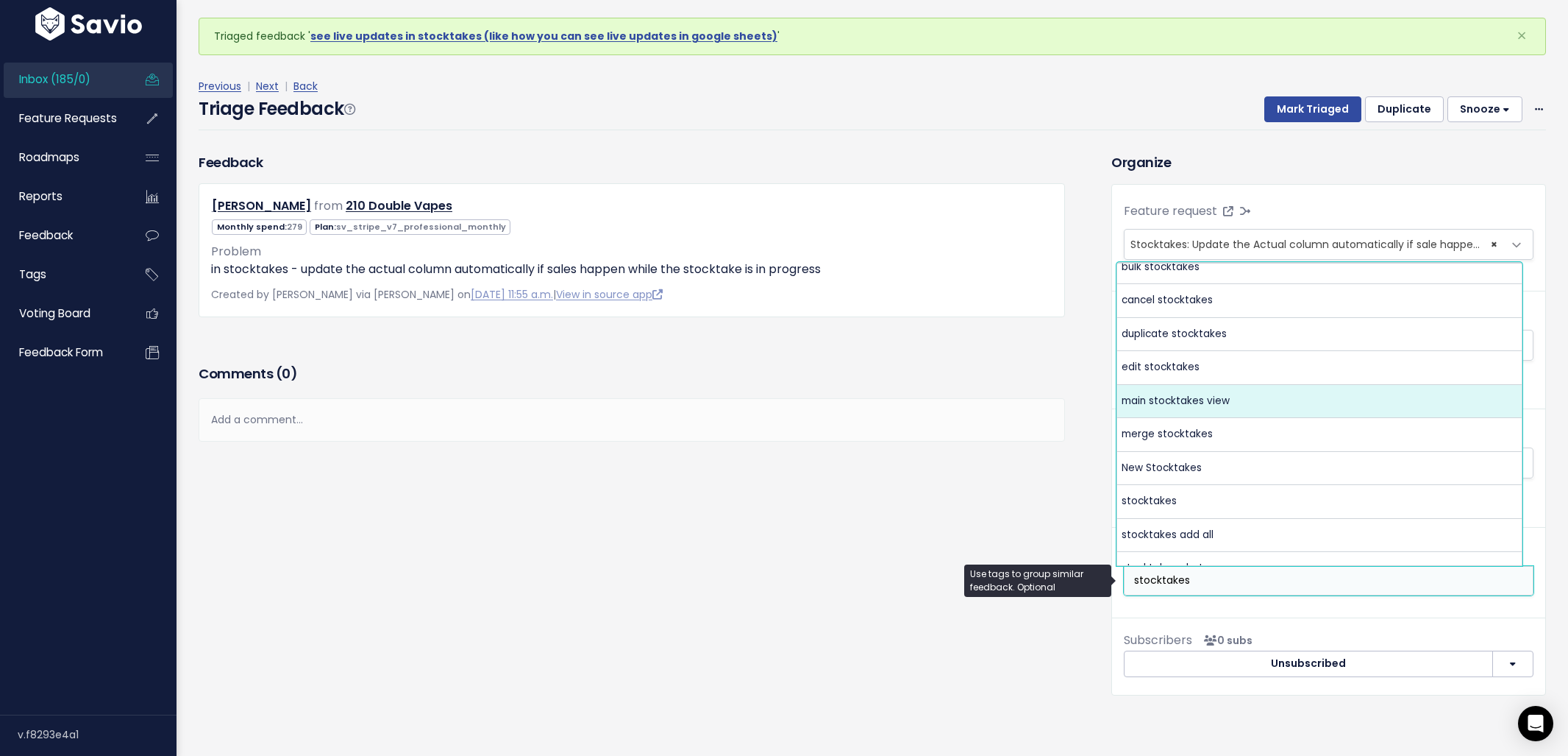
scroll to position [96, 0]
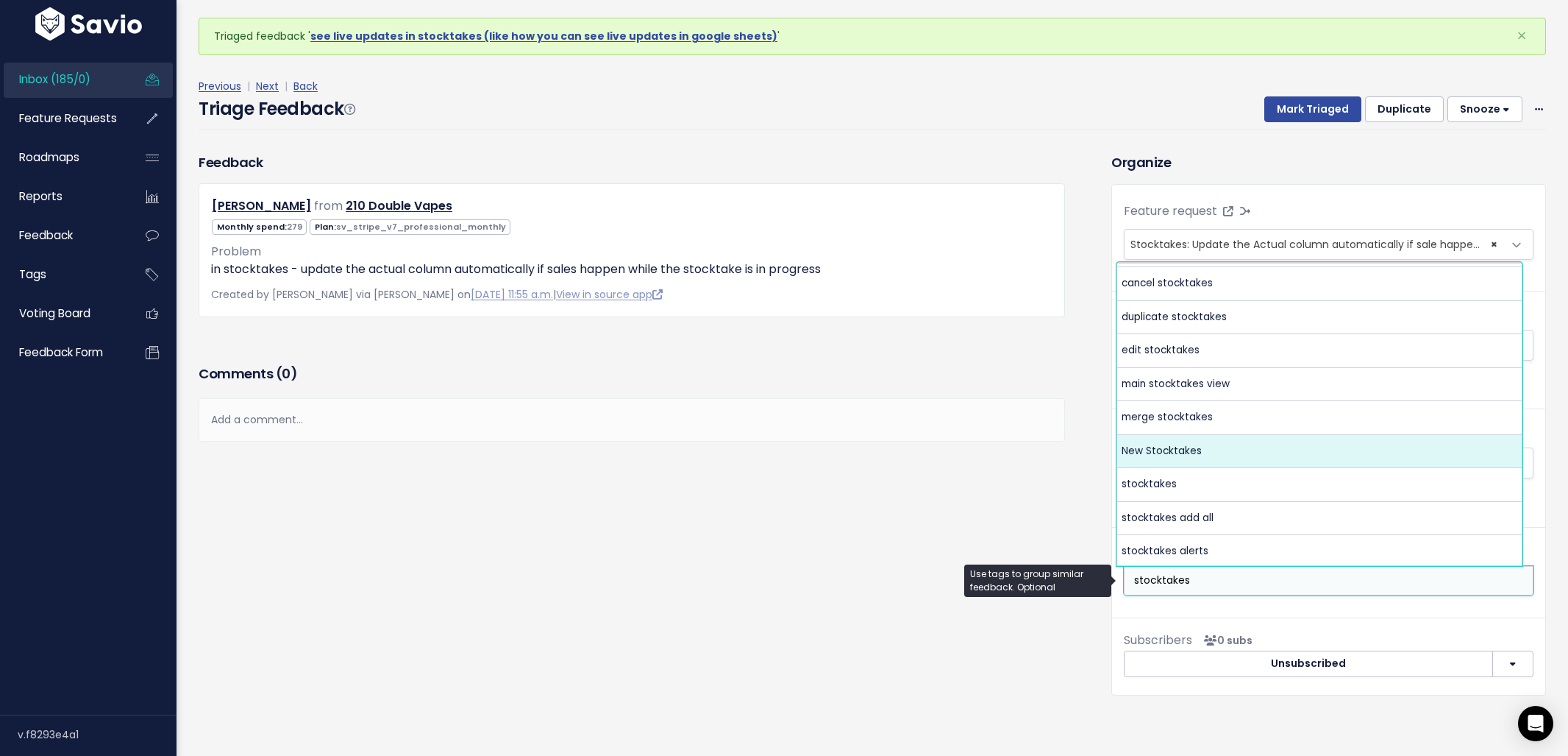
type input "stocktakes"
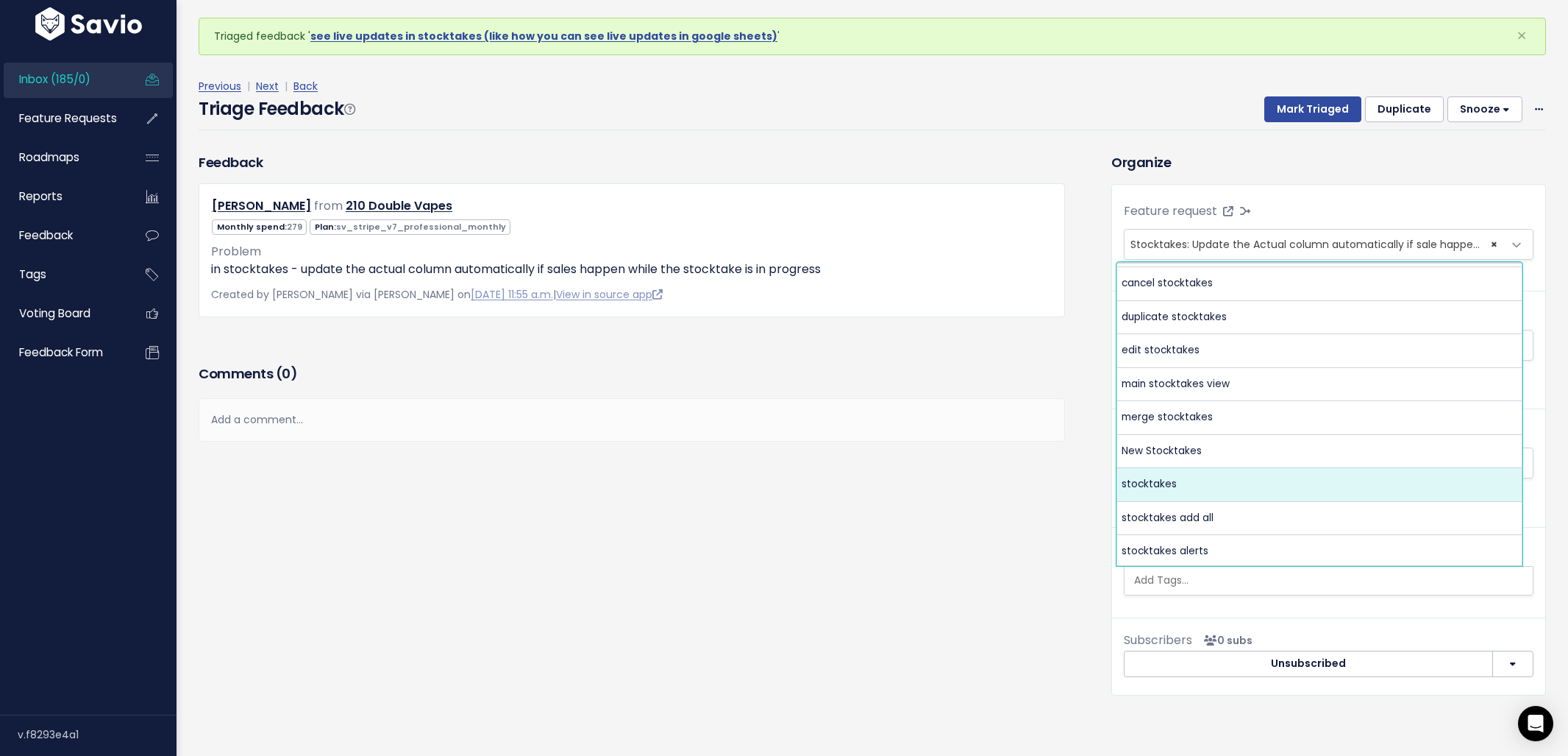
select select "3475"
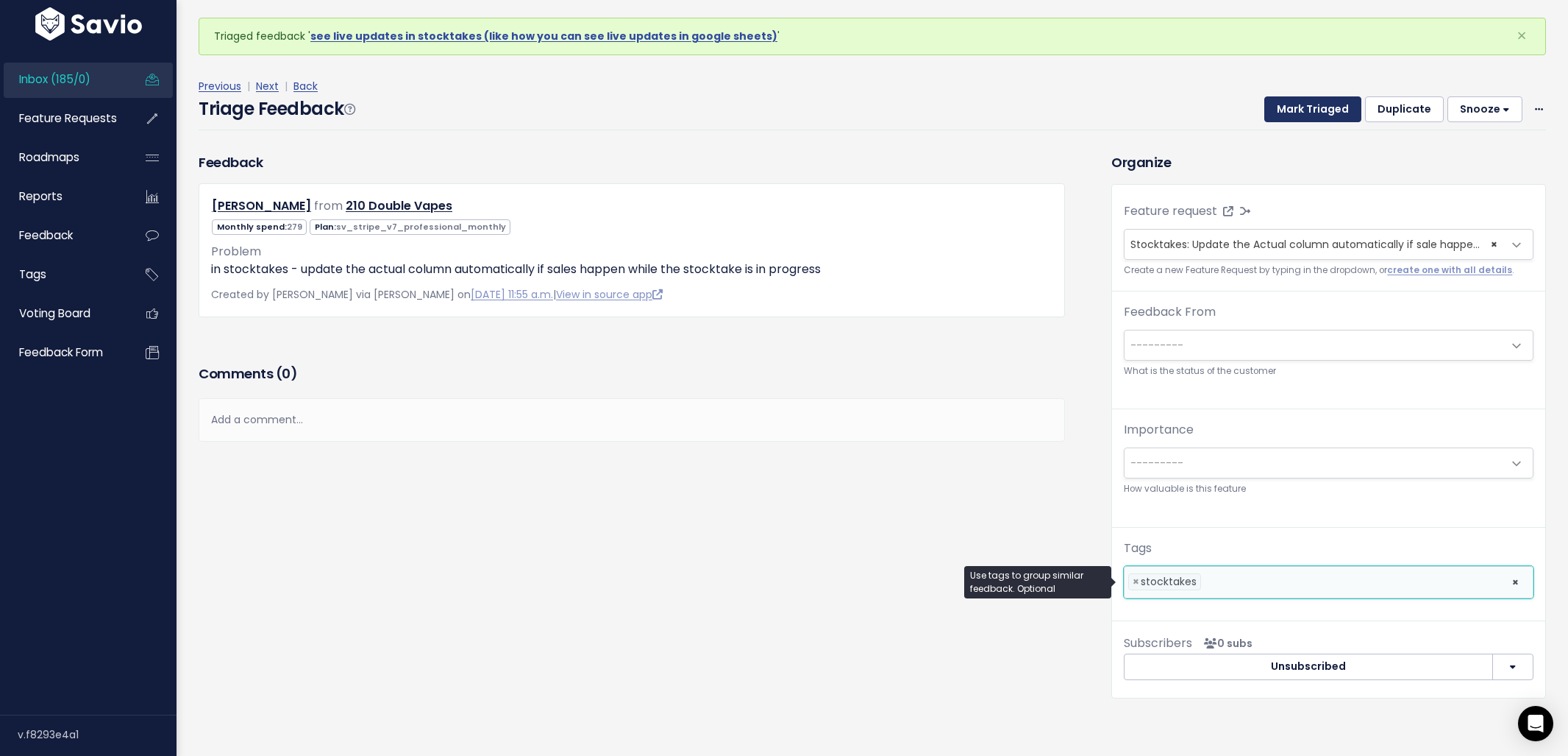
click at [1289, 120] on button "Mark Triaged" at bounding box center [1312, 109] width 97 height 26
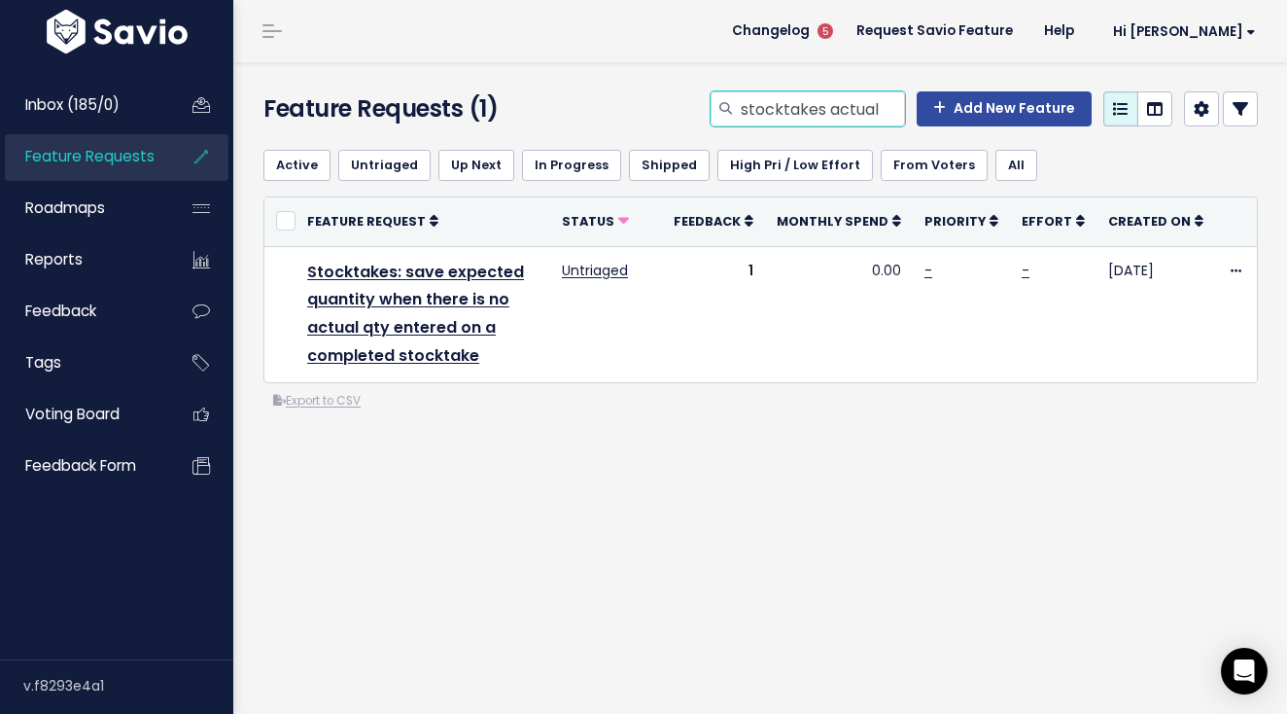
click at [831, 121] on input "stocktakes actual" at bounding box center [822, 108] width 166 height 35
type input "stock forecast"
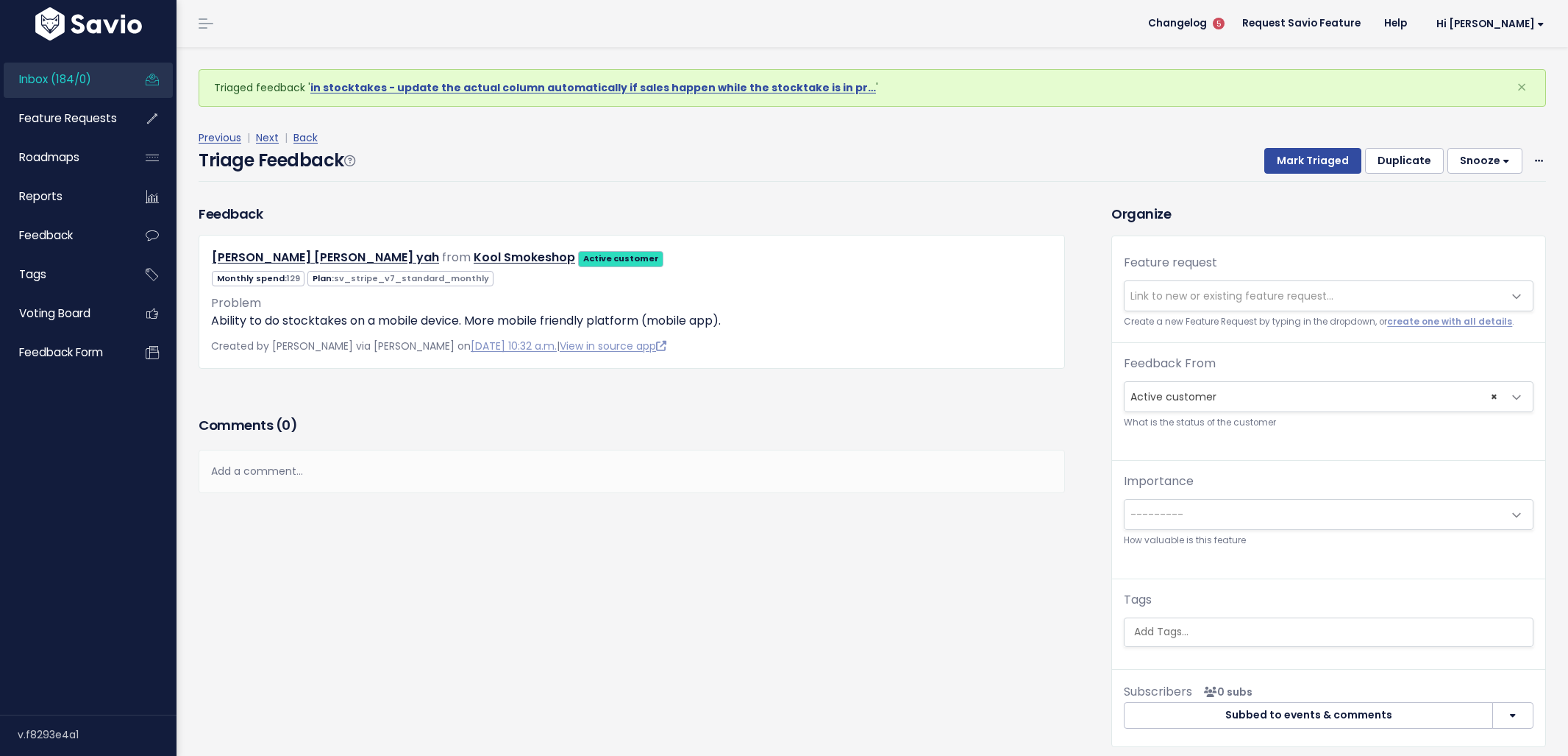
click at [1229, 295] on span "Link to new or existing feature request..." at bounding box center [1232, 295] width 203 height 14
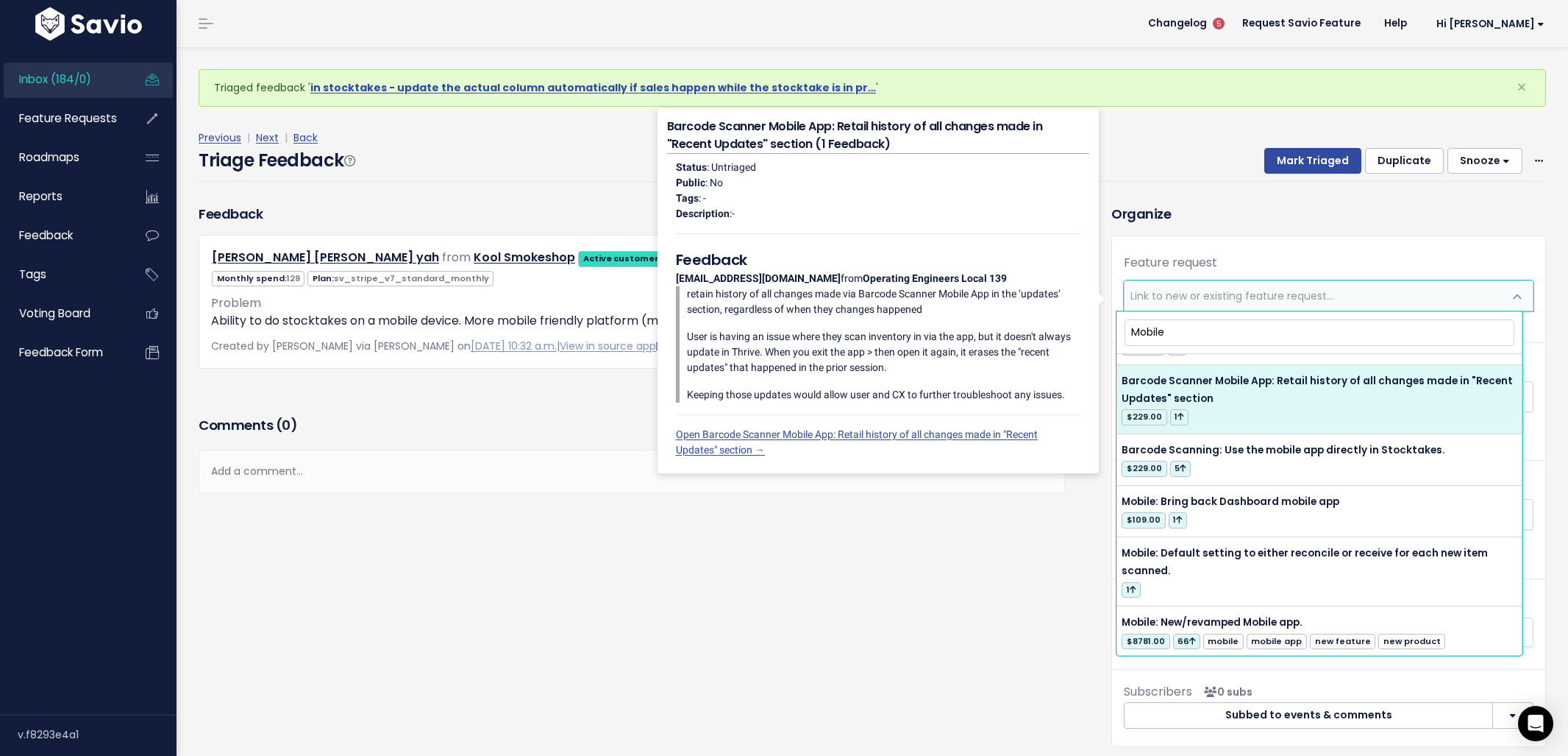
scroll to position [67, 0]
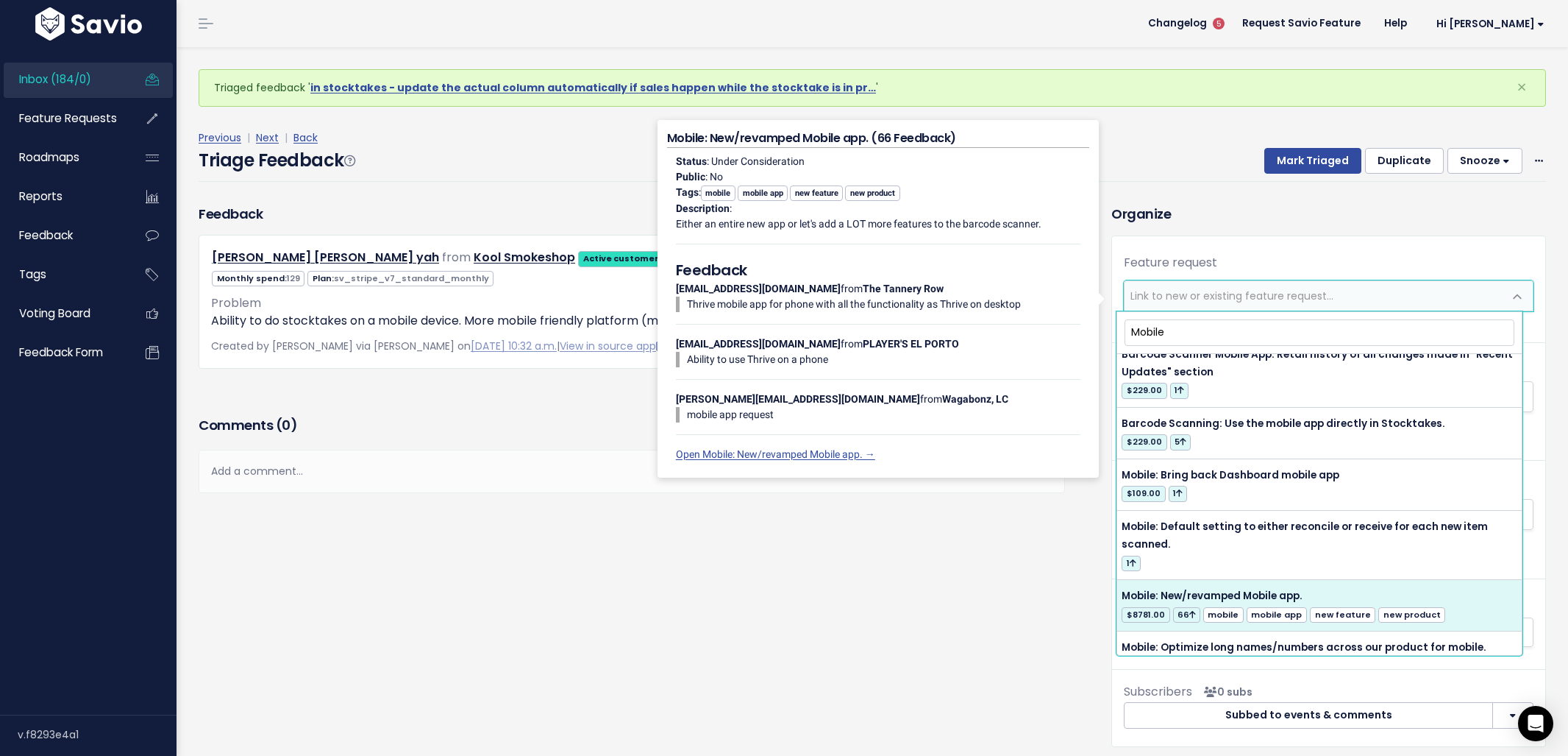
type input "Mobile"
select select "12797"
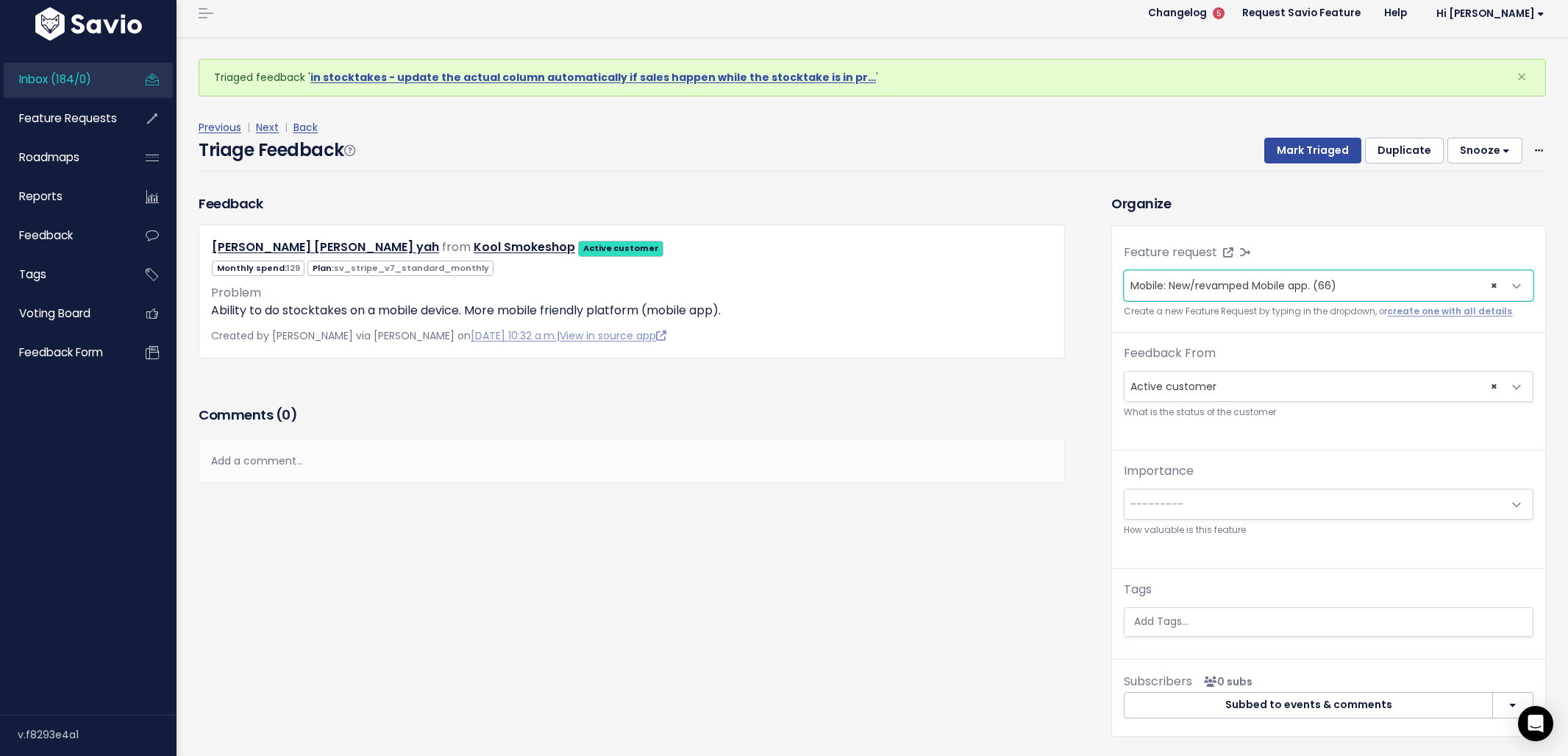
scroll to position [48, 0]
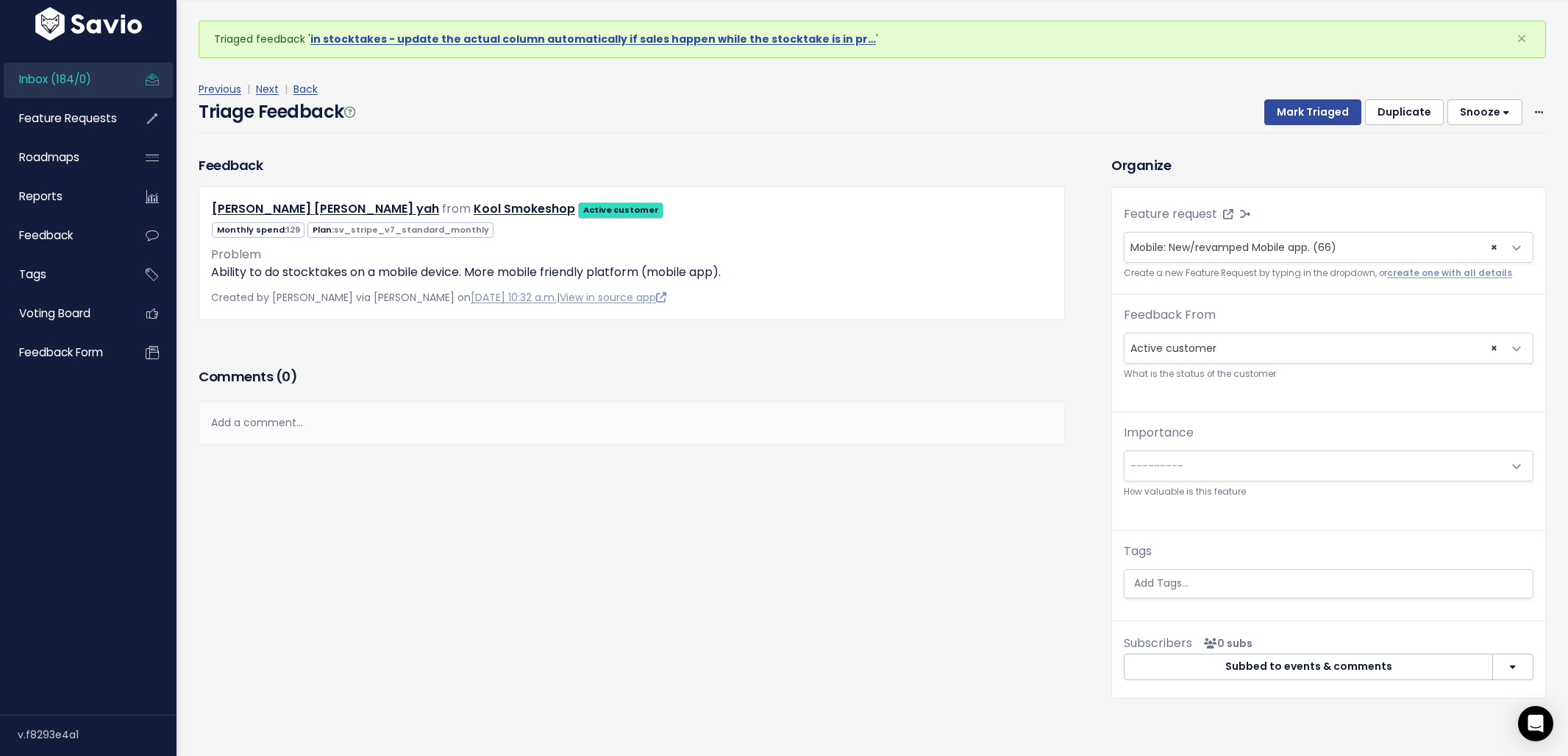
click at [1241, 596] on ul at bounding box center [1329, 583] width 408 height 28
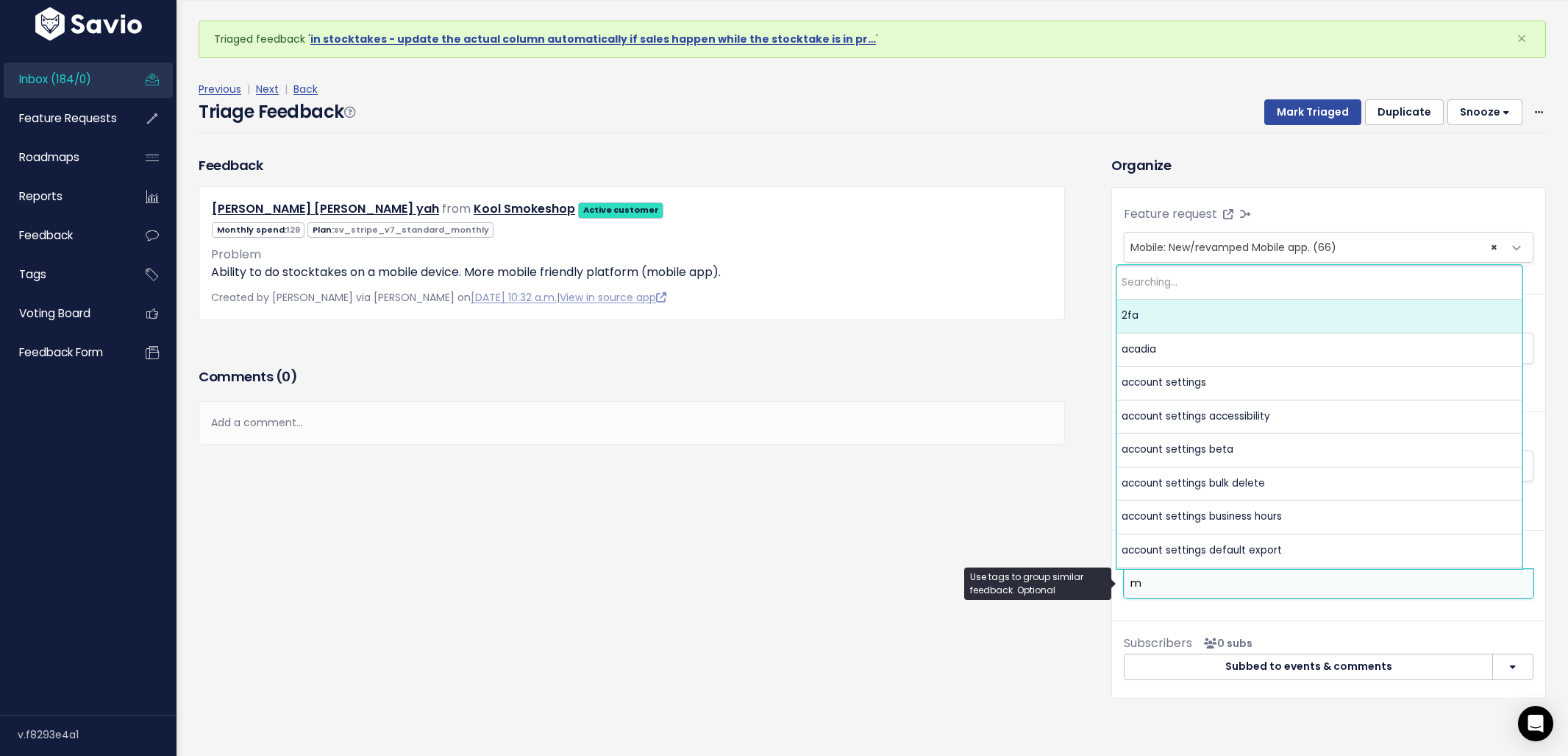
scroll to position [0, 0]
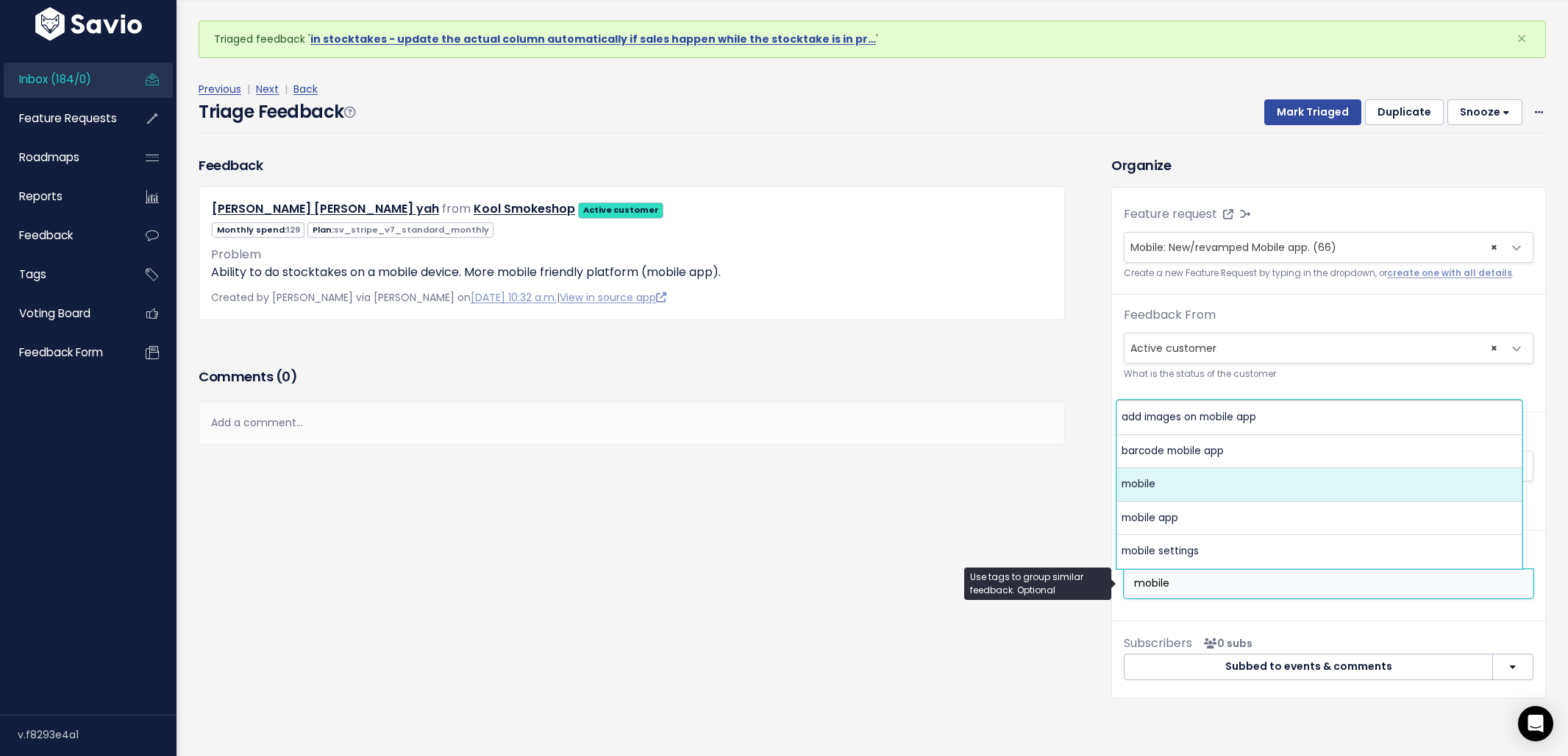
type input "mobile"
select select "3387"
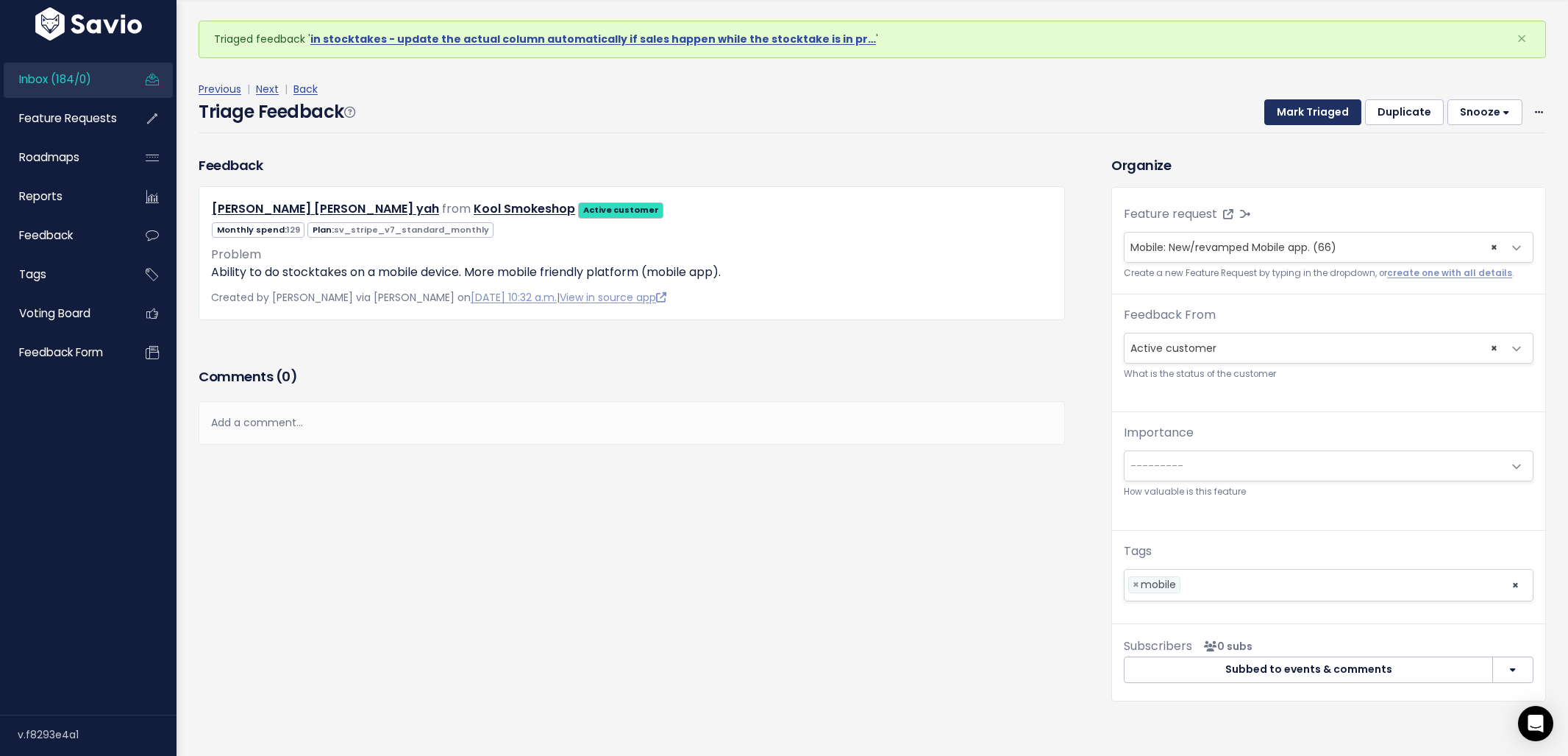
click at [1306, 101] on button "Mark Triaged" at bounding box center [1312, 112] width 97 height 26
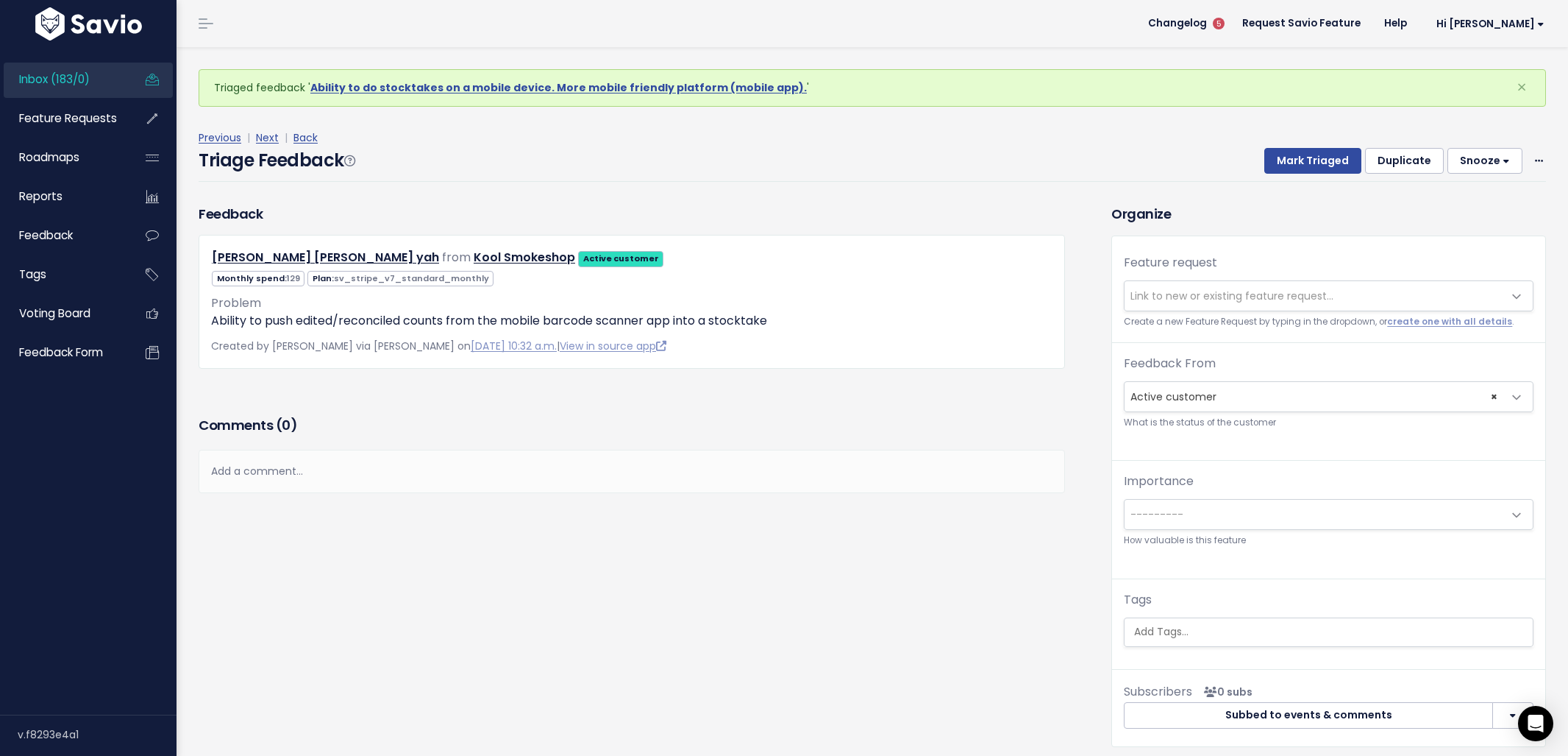
click at [1228, 285] on span "Link to new or existing feature request..." at bounding box center [1314, 295] width 379 height 30
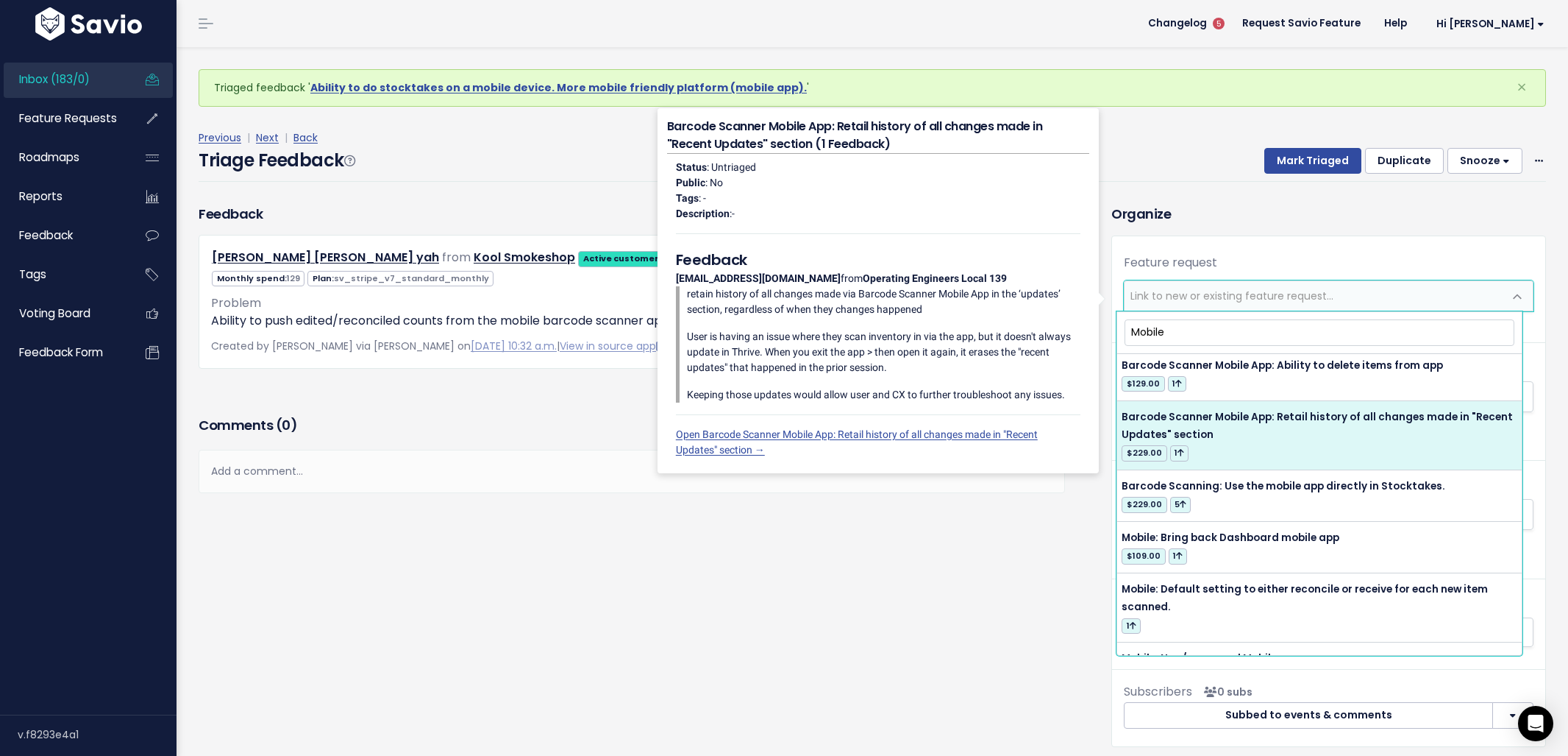
scroll to position [10, 0]
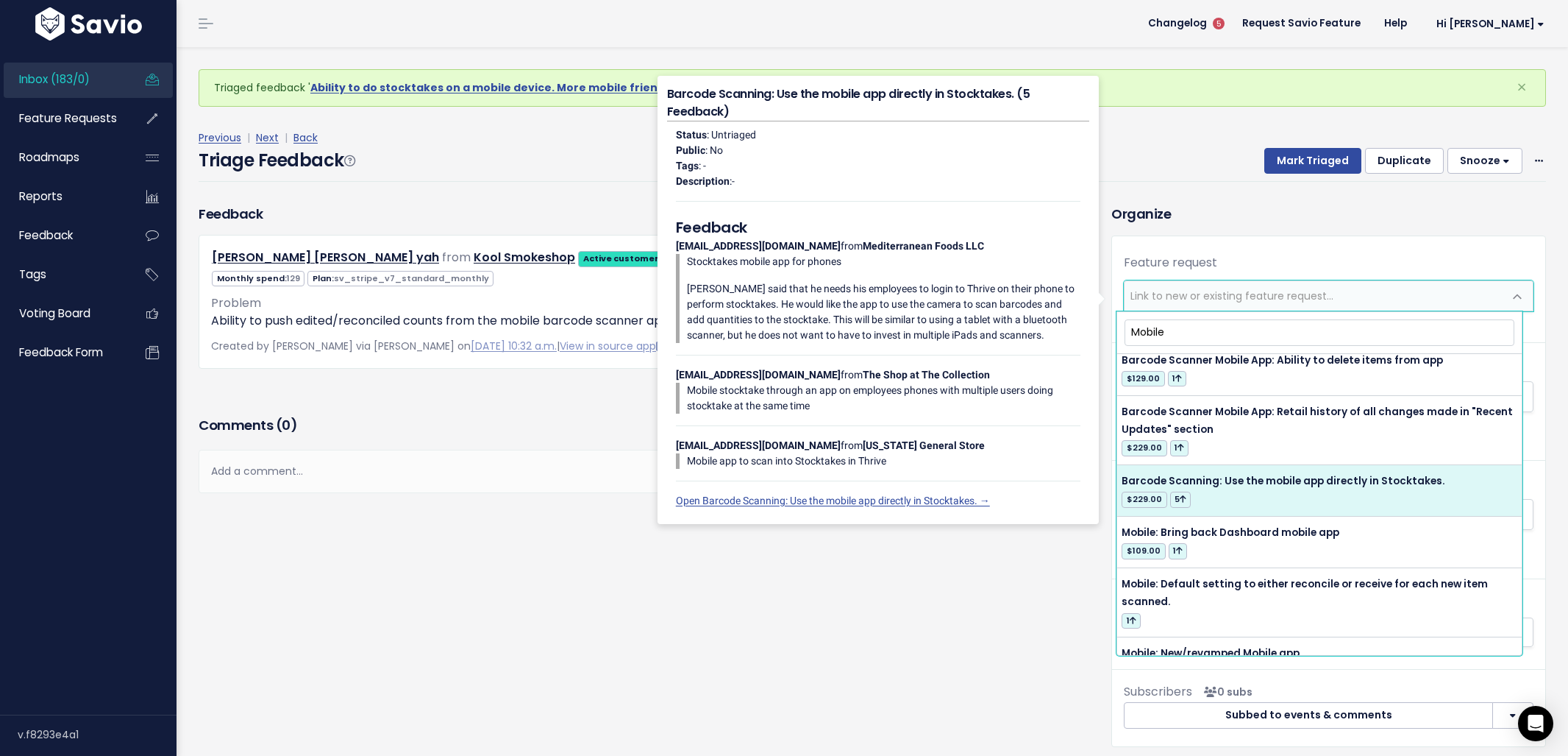
type input "Mobile"
select select "36153"
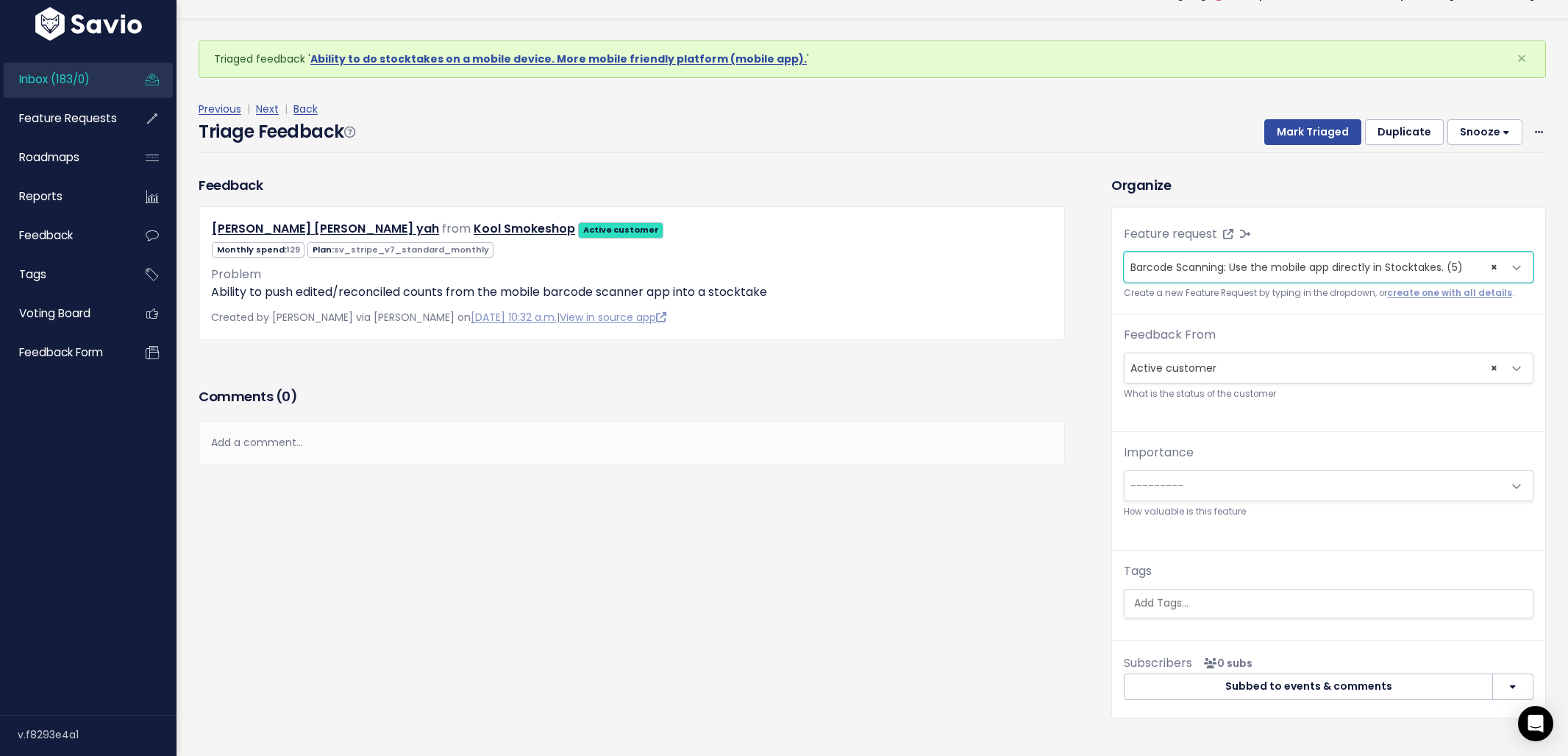
scroll to position [48, 0]
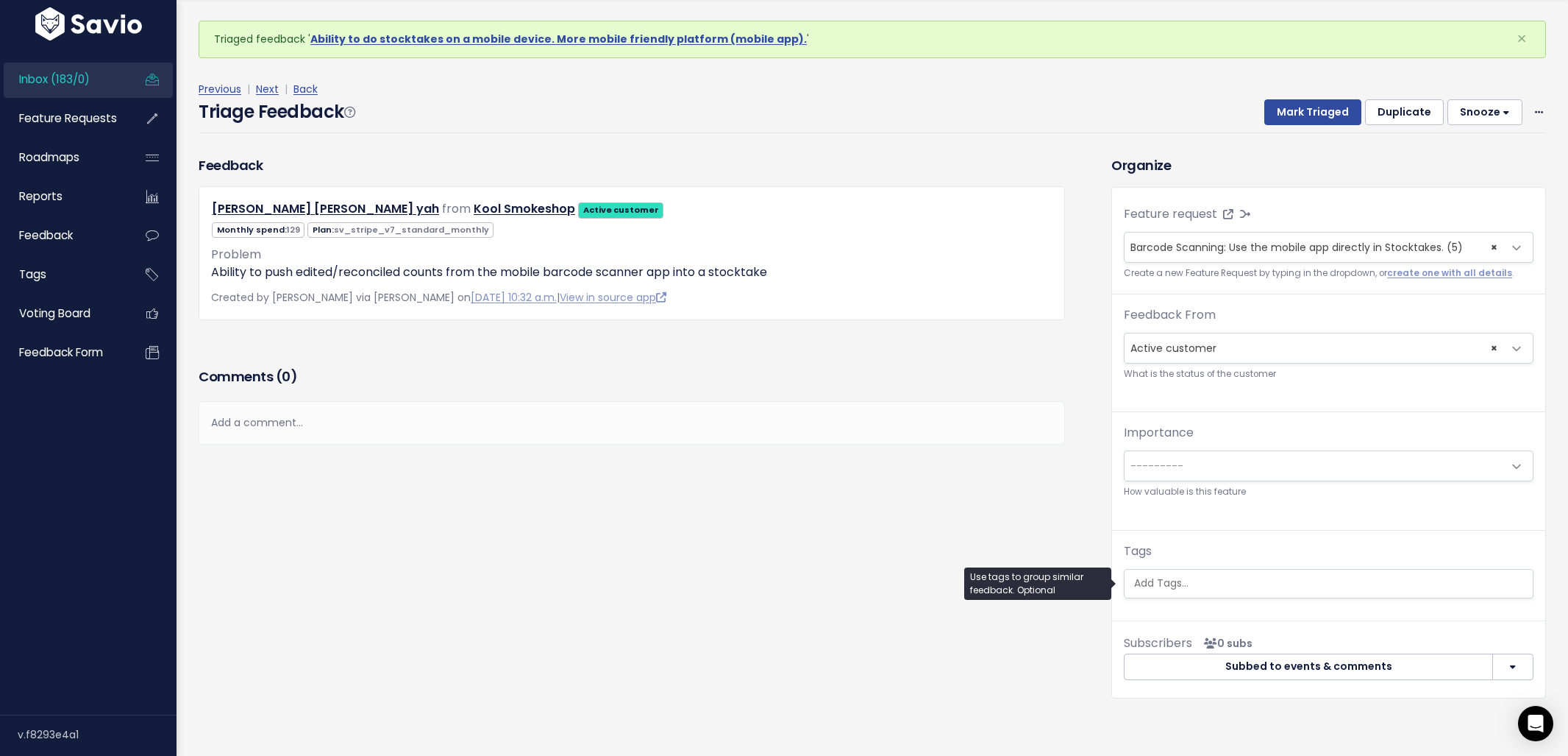
click at [1188, 572] on ul at bounding box center [1329, 583] width 408 height 28
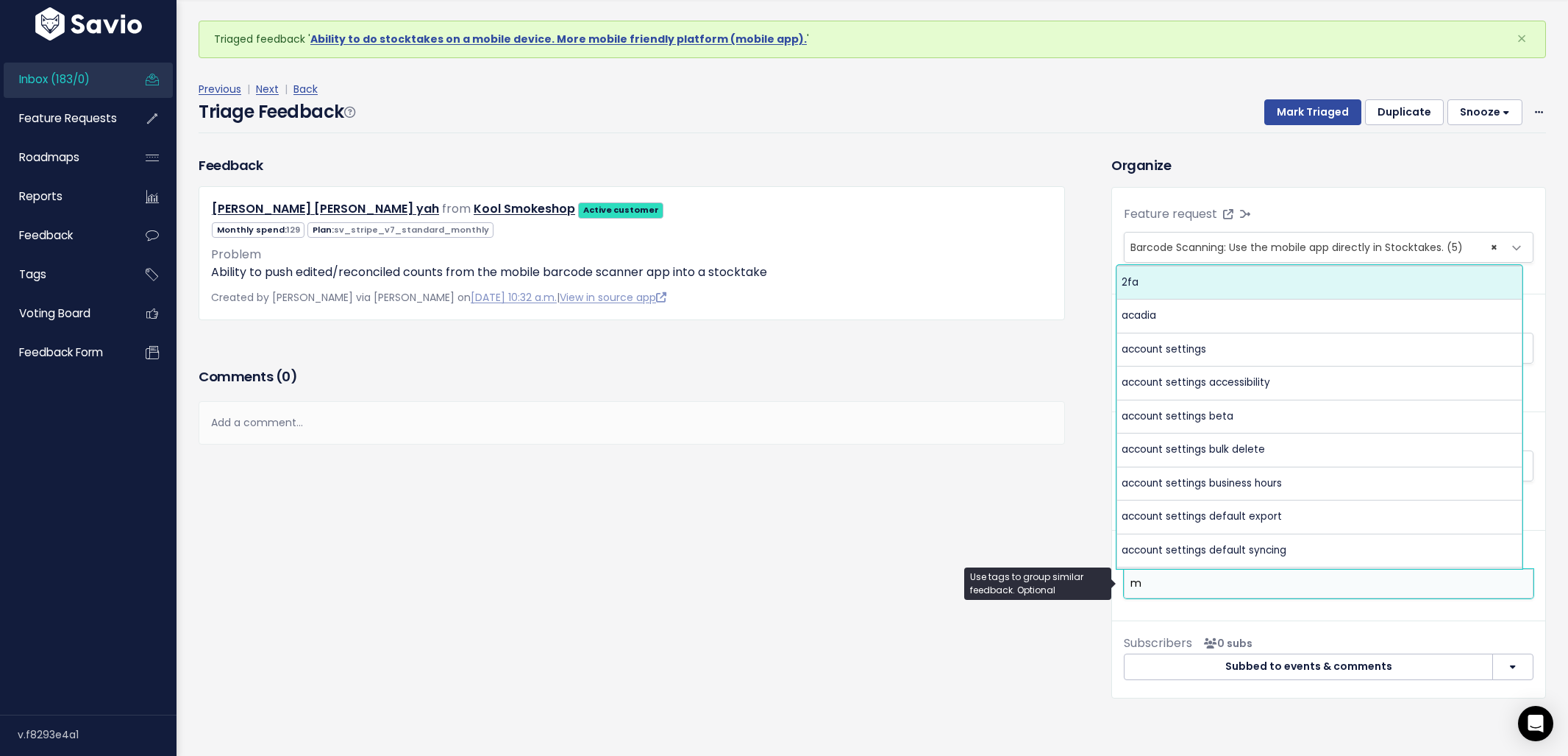
scroll to position [0, 0]
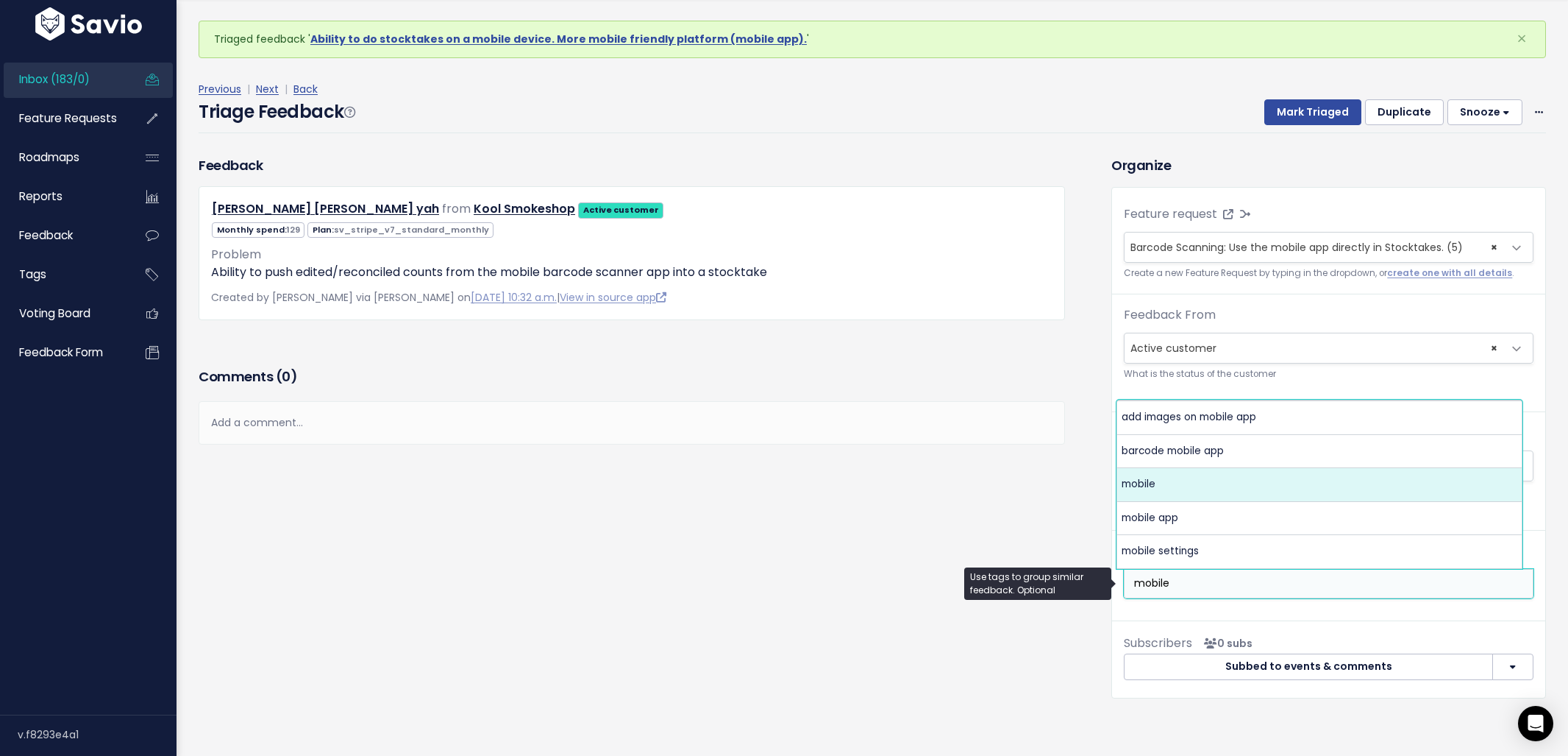
type input "mobile"
select select "3387"
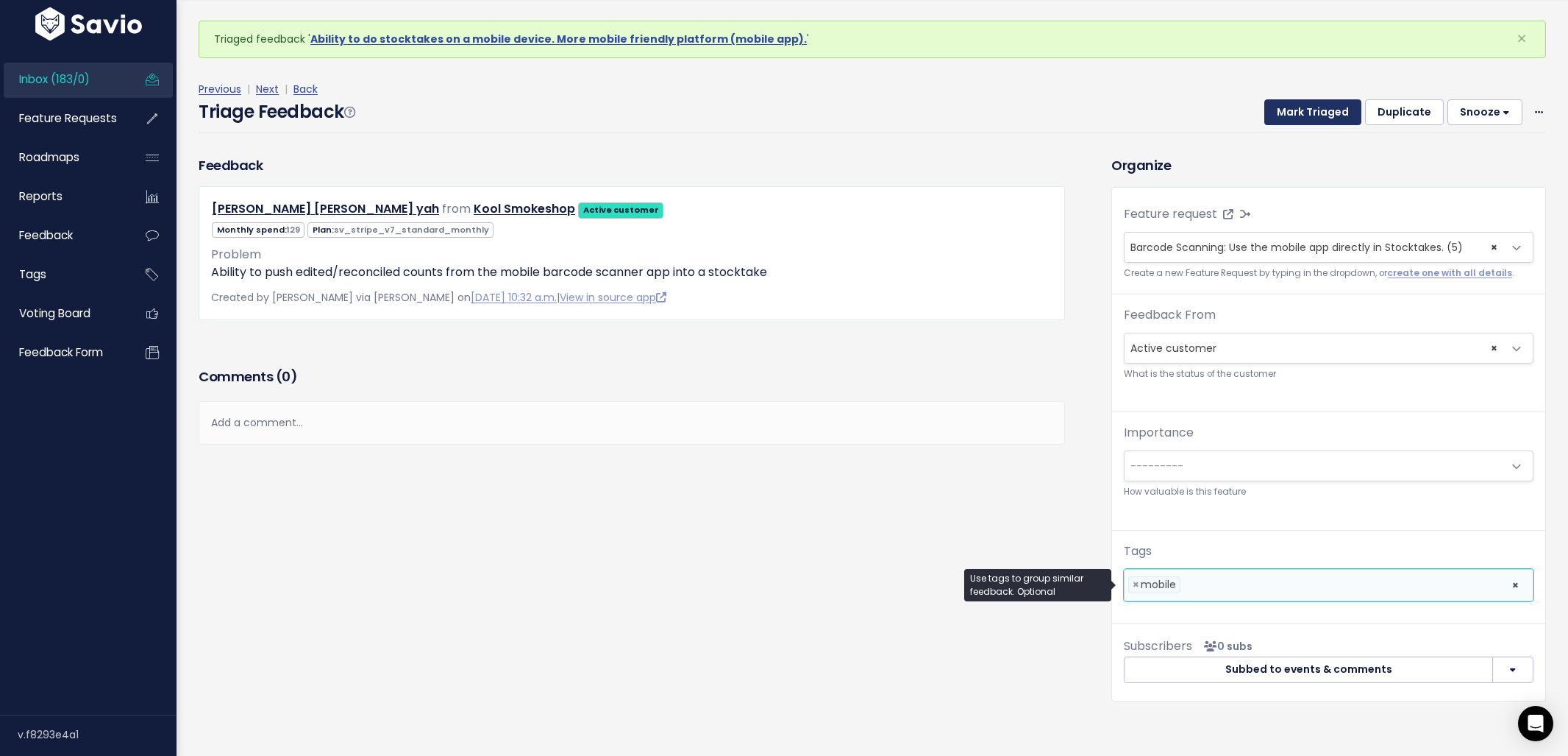
click at [1309, 106] on button "Mark Triaged" at bounding box center [1312, 112] width 97 height 26
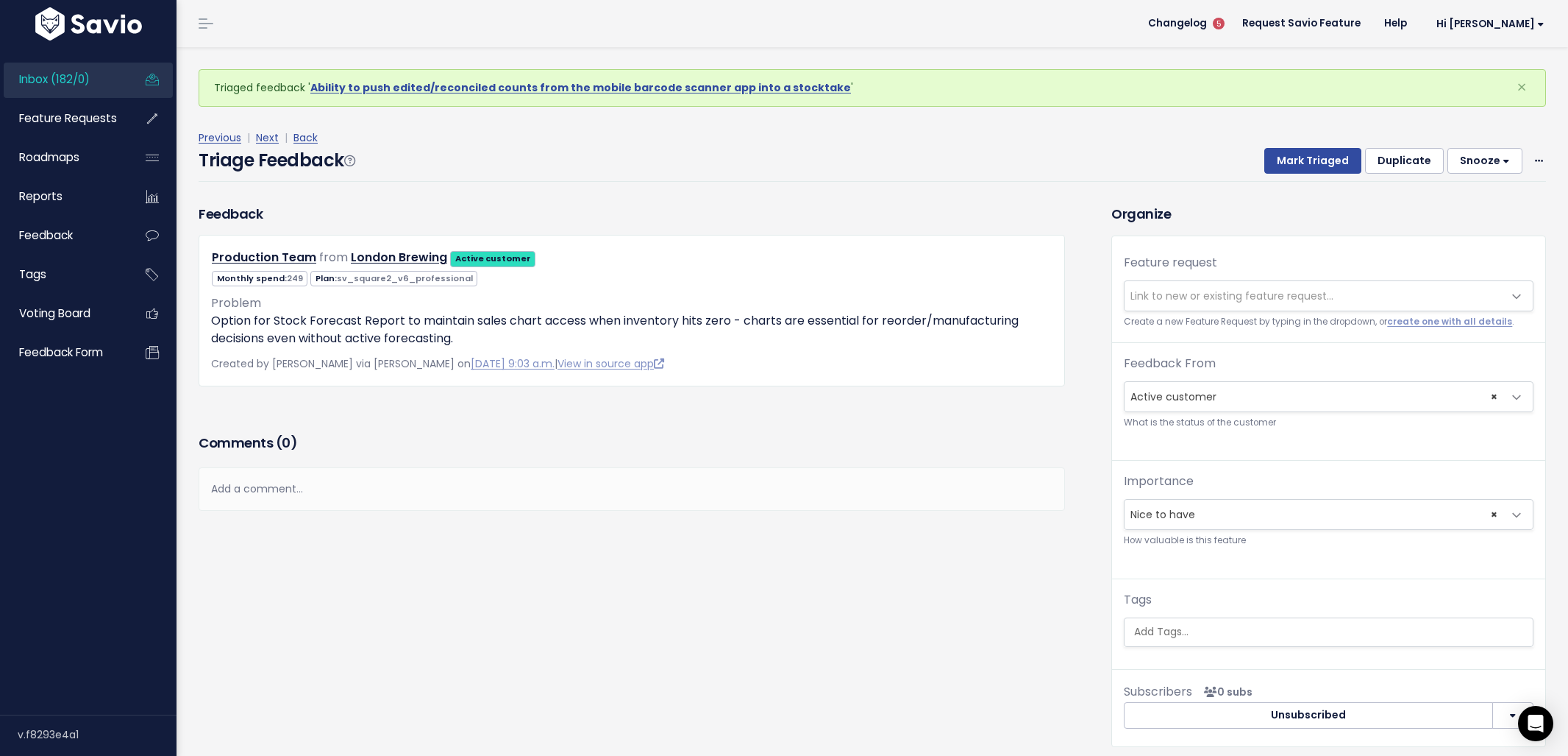
click at [1185, 309] on span "Link to new or existing feature request..." at bounding box center [1314, 295] width 379 height 30
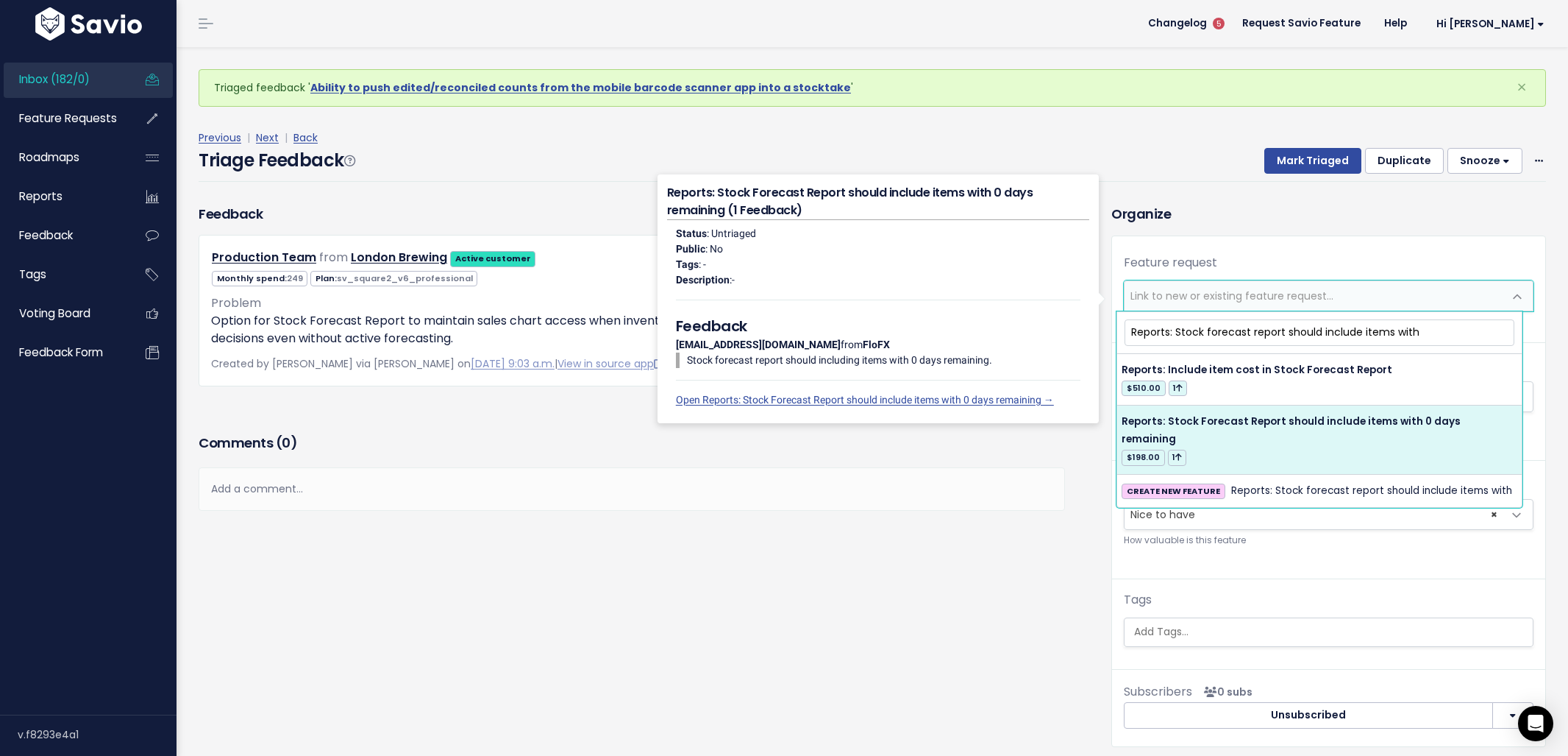
type input "Reports: Stock forecast report should include items with"
select select "60518"
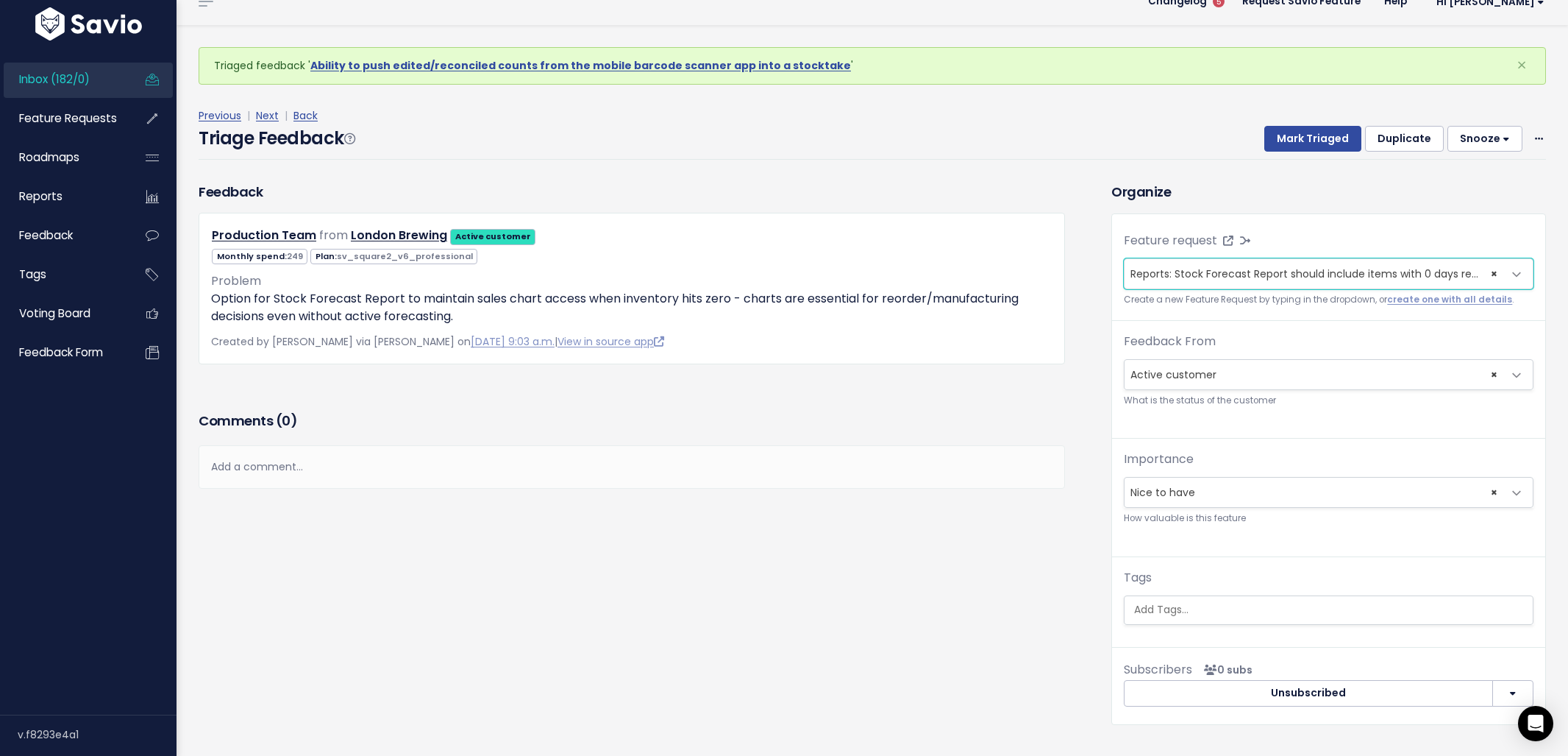
scroll to position [48, 0]
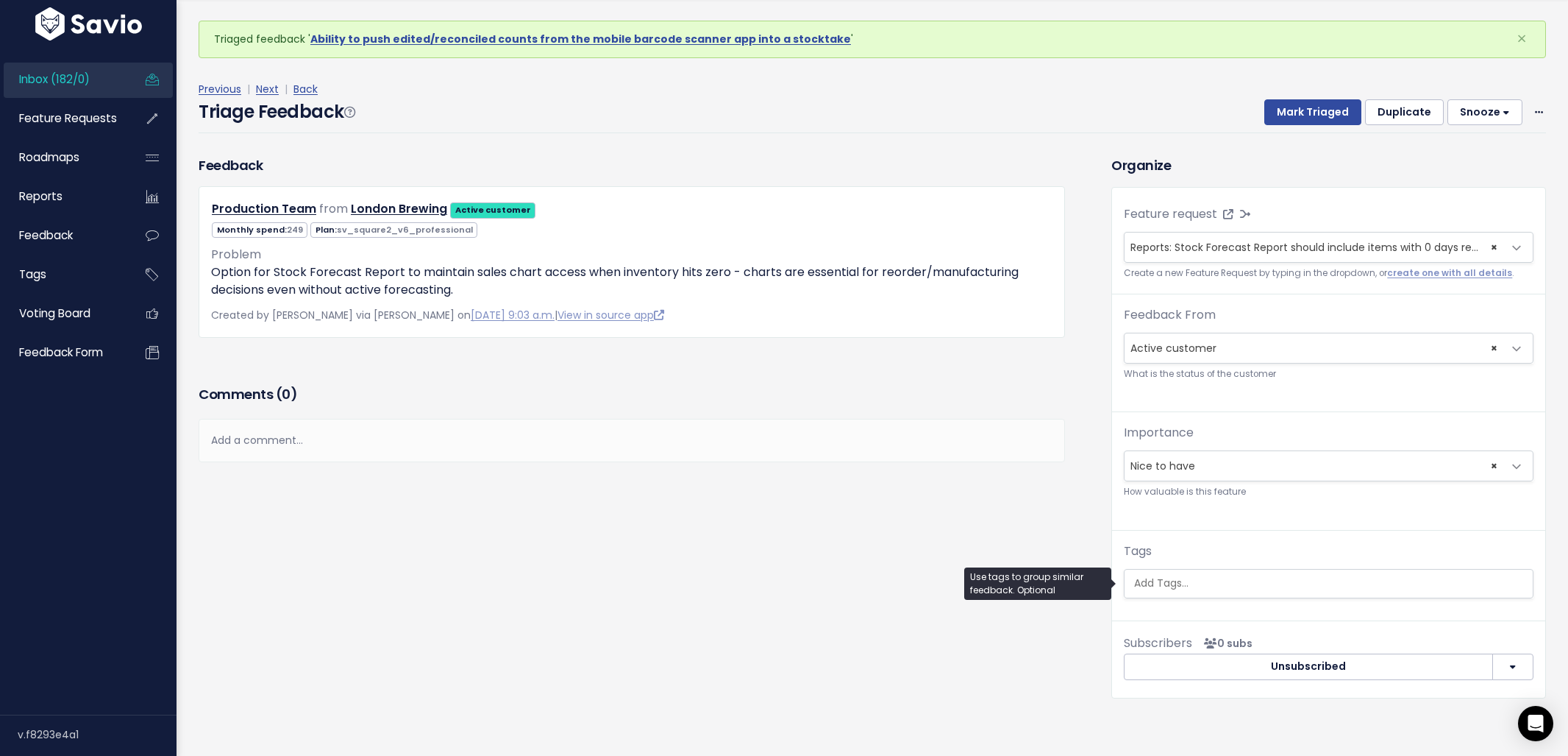
click at [1249, 590] on input "search" at bounding box center [1330, 583] width 405 height 15
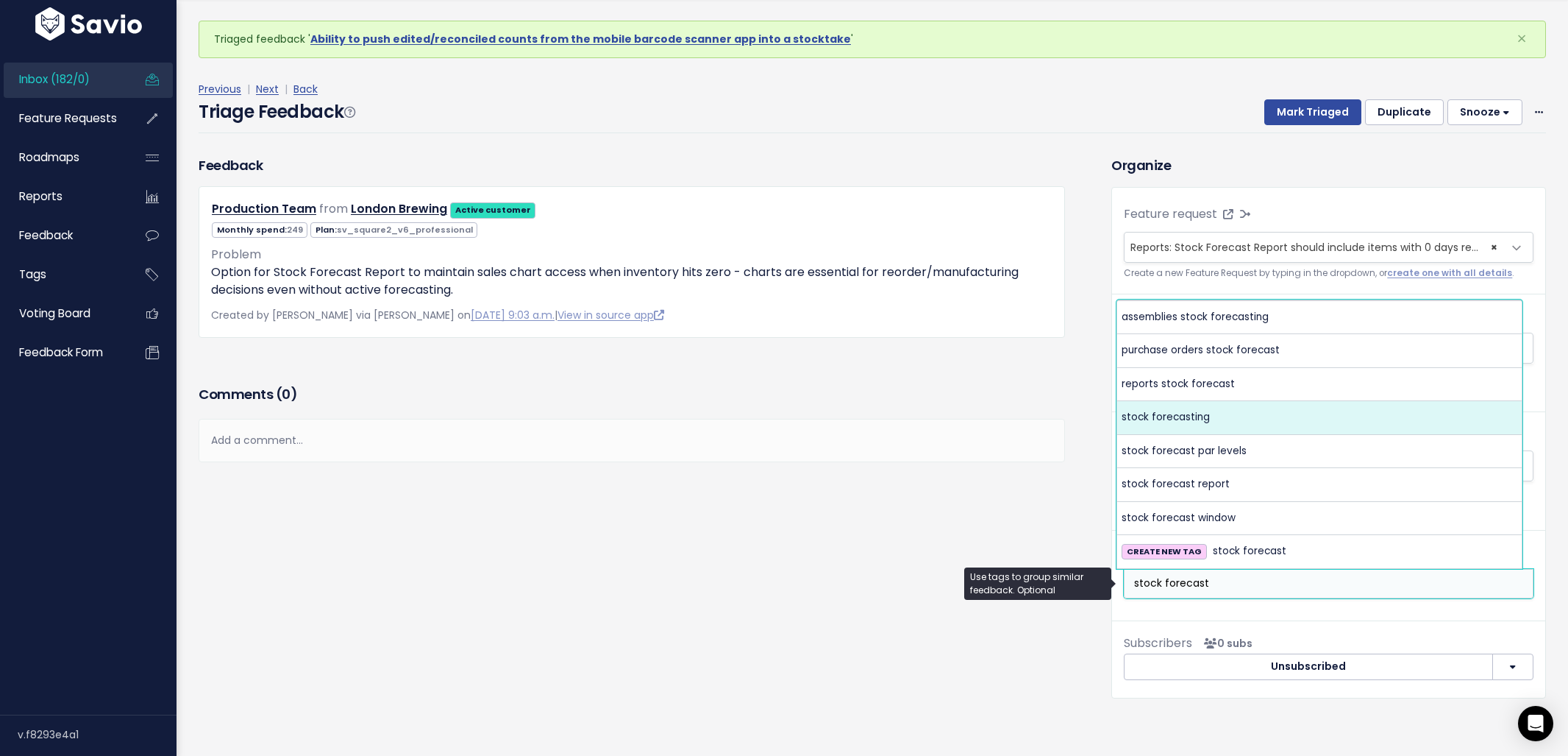
type input "stock forecast"
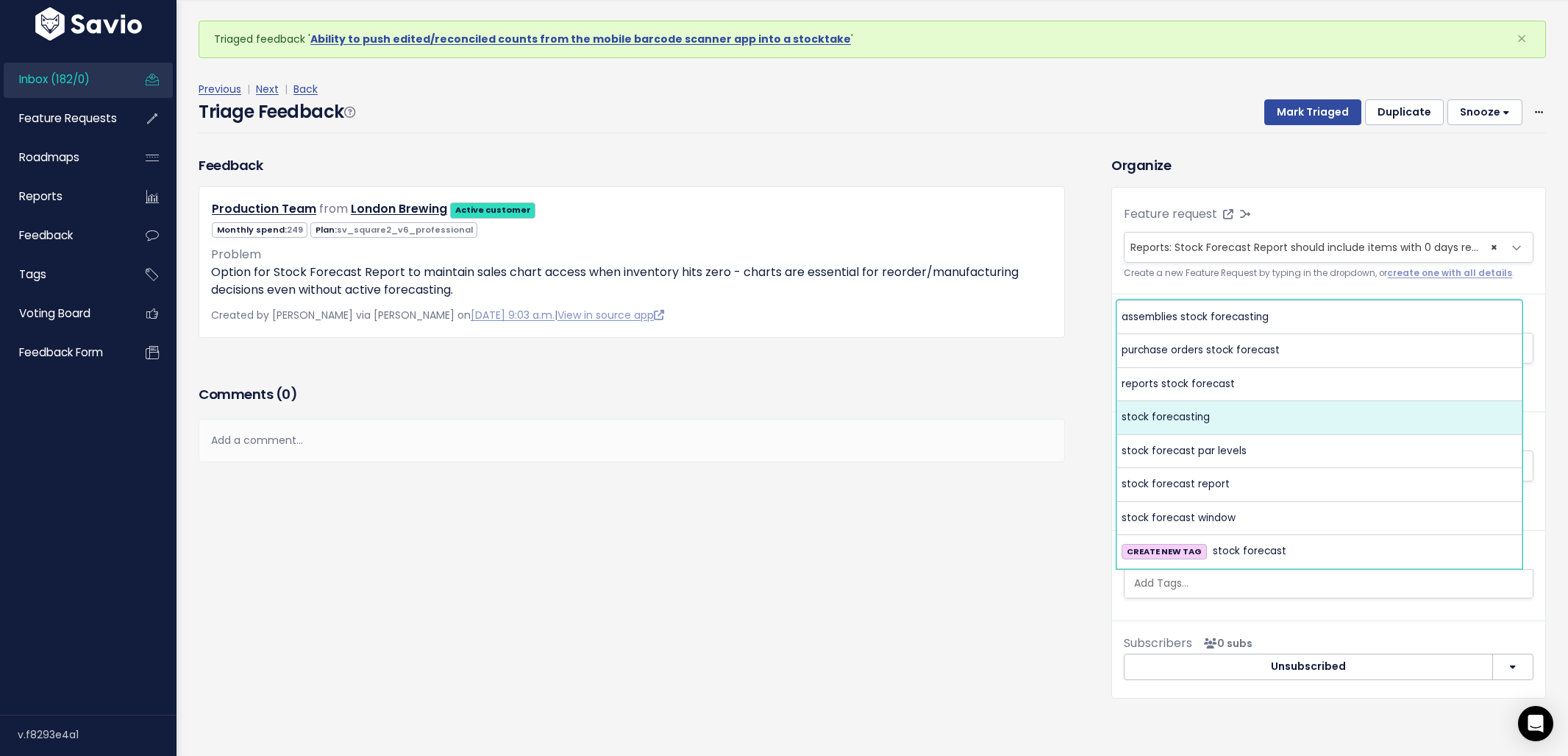
select select "7635"
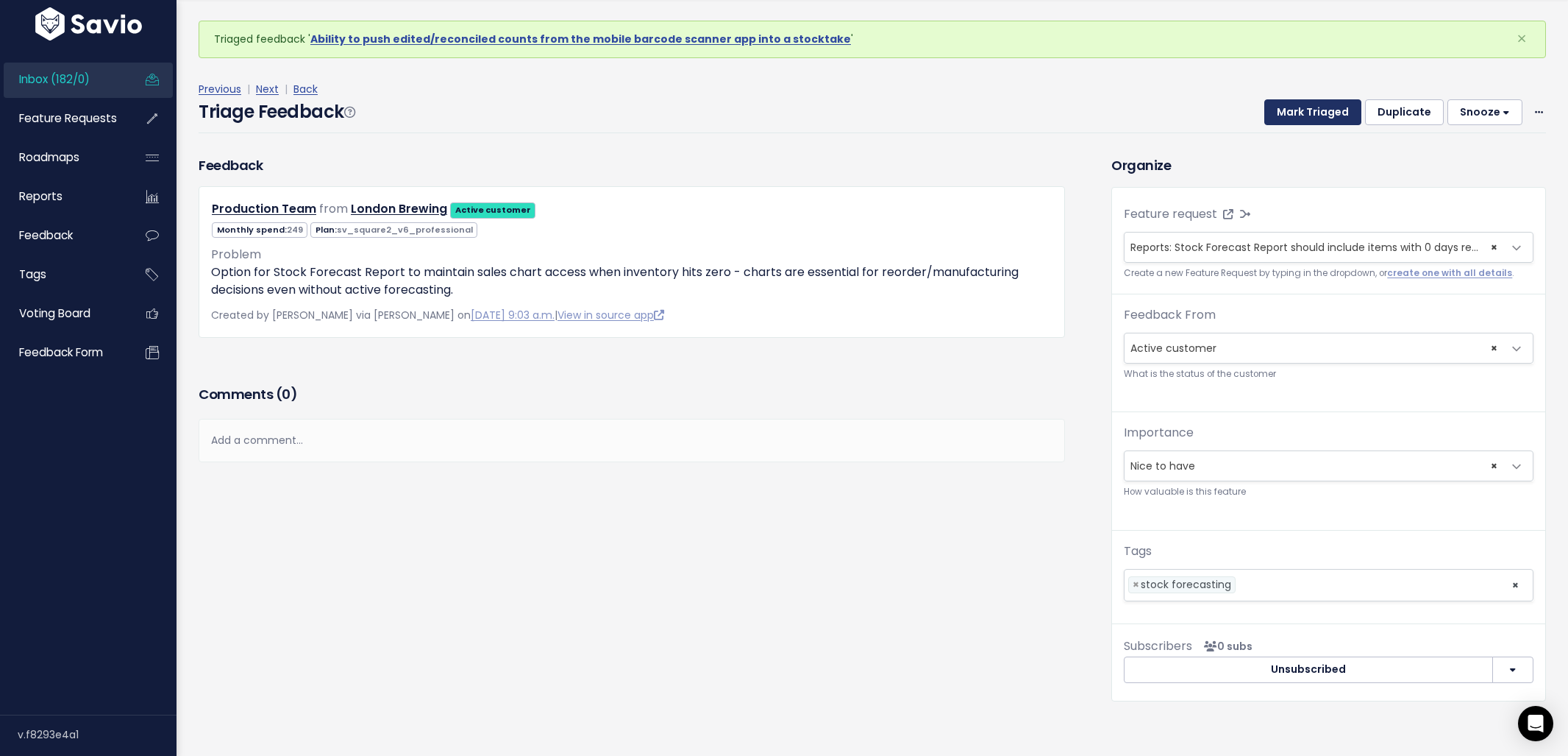
click at [1296, 106] on button "Mark Triaged" at bounding box center [1312, 112] width 97 height 26
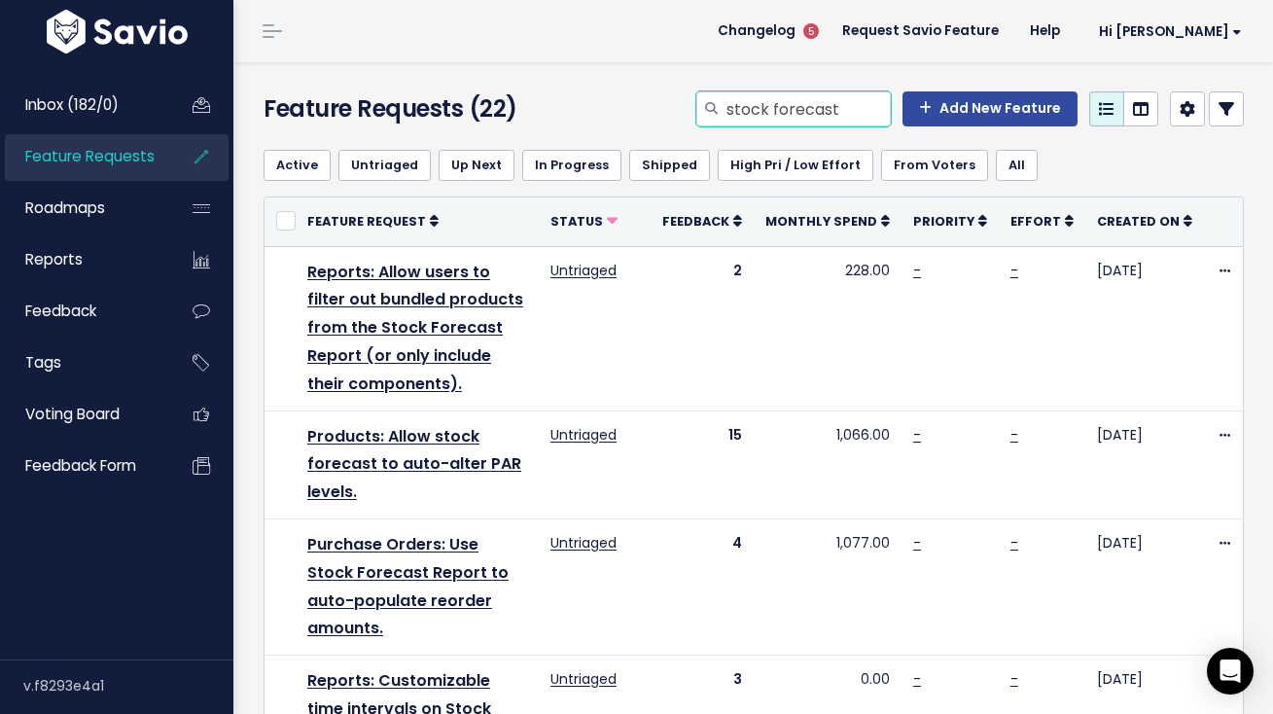
click at [805, 119] on input "stock forecast" at bounding box center [807, 108] width 166 height 35
type input "cost shopify"
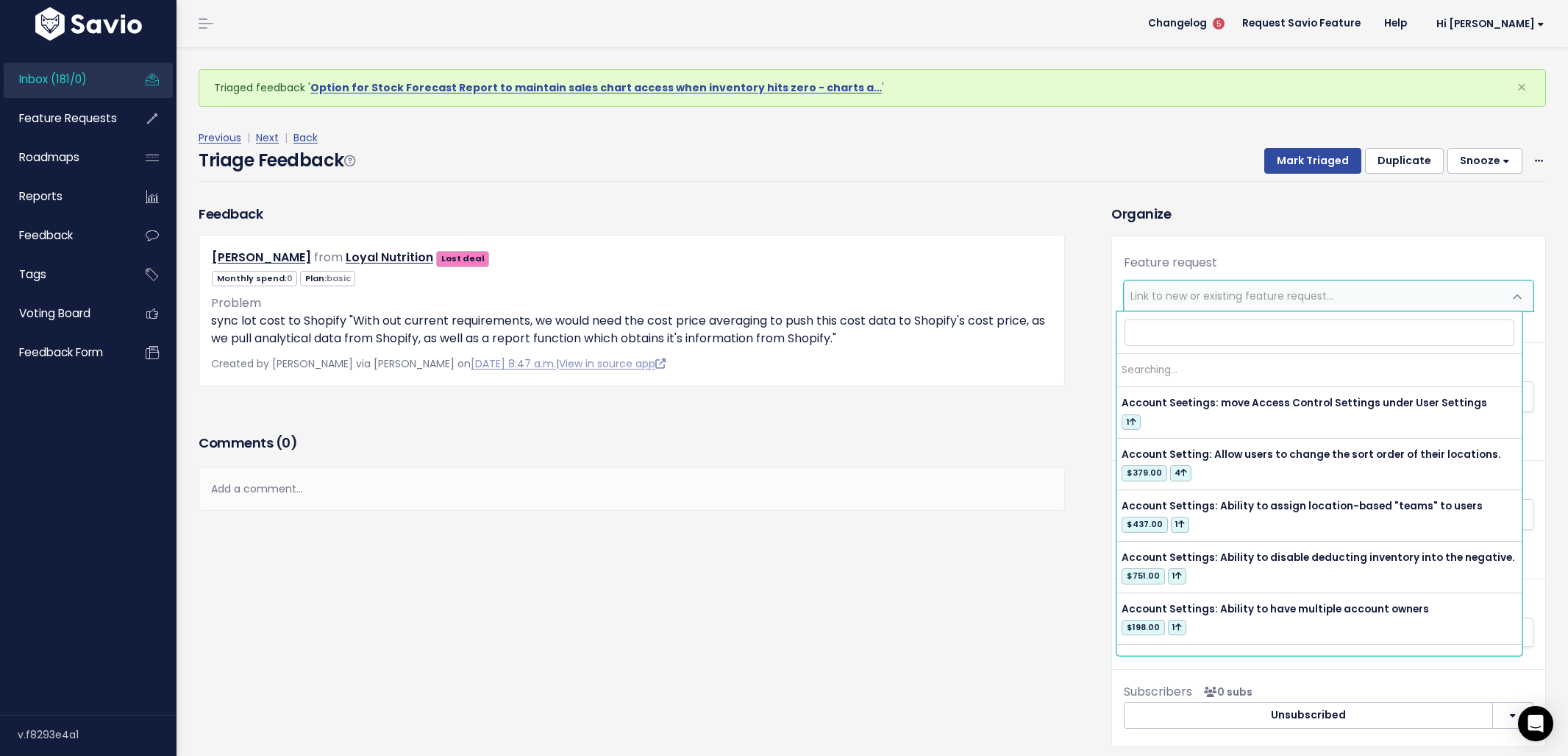
click at [1158, 285] on span "Link to new or existing feature request..." at bounding box center [1314, 295] width 379 height 30
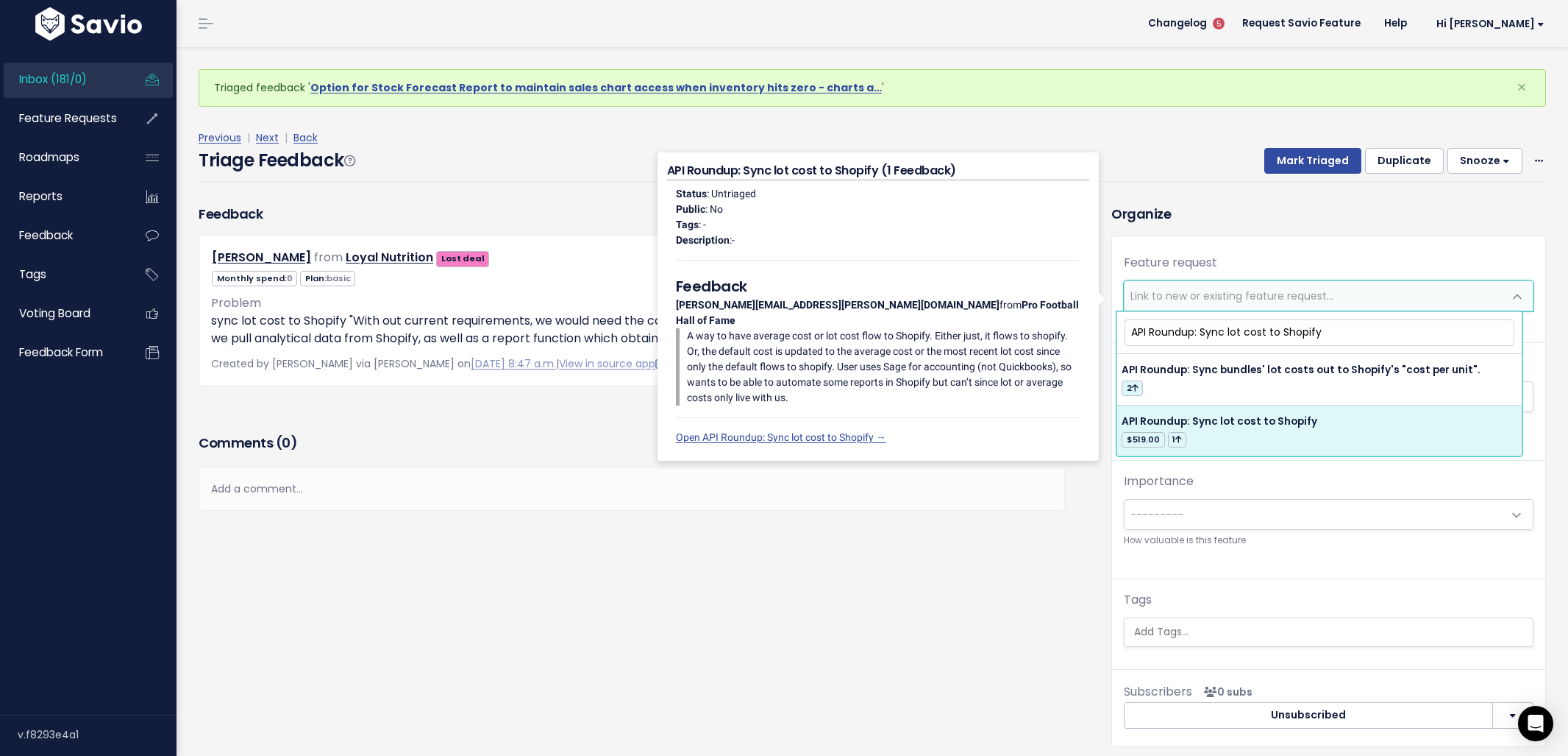
type input "API Roundup: Sync lot cost to Shopify"
select select "42617"
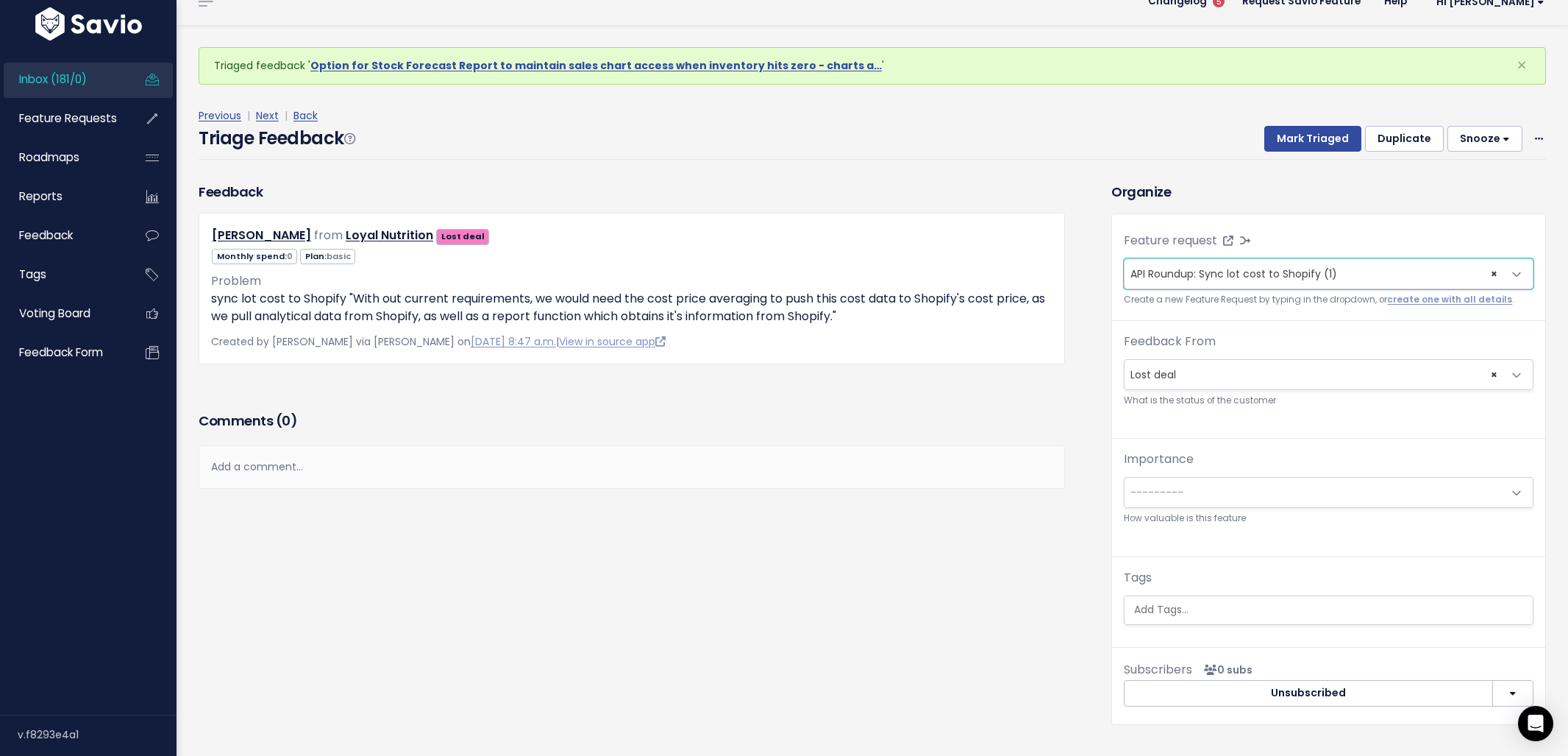
scroll to position [48, 0]
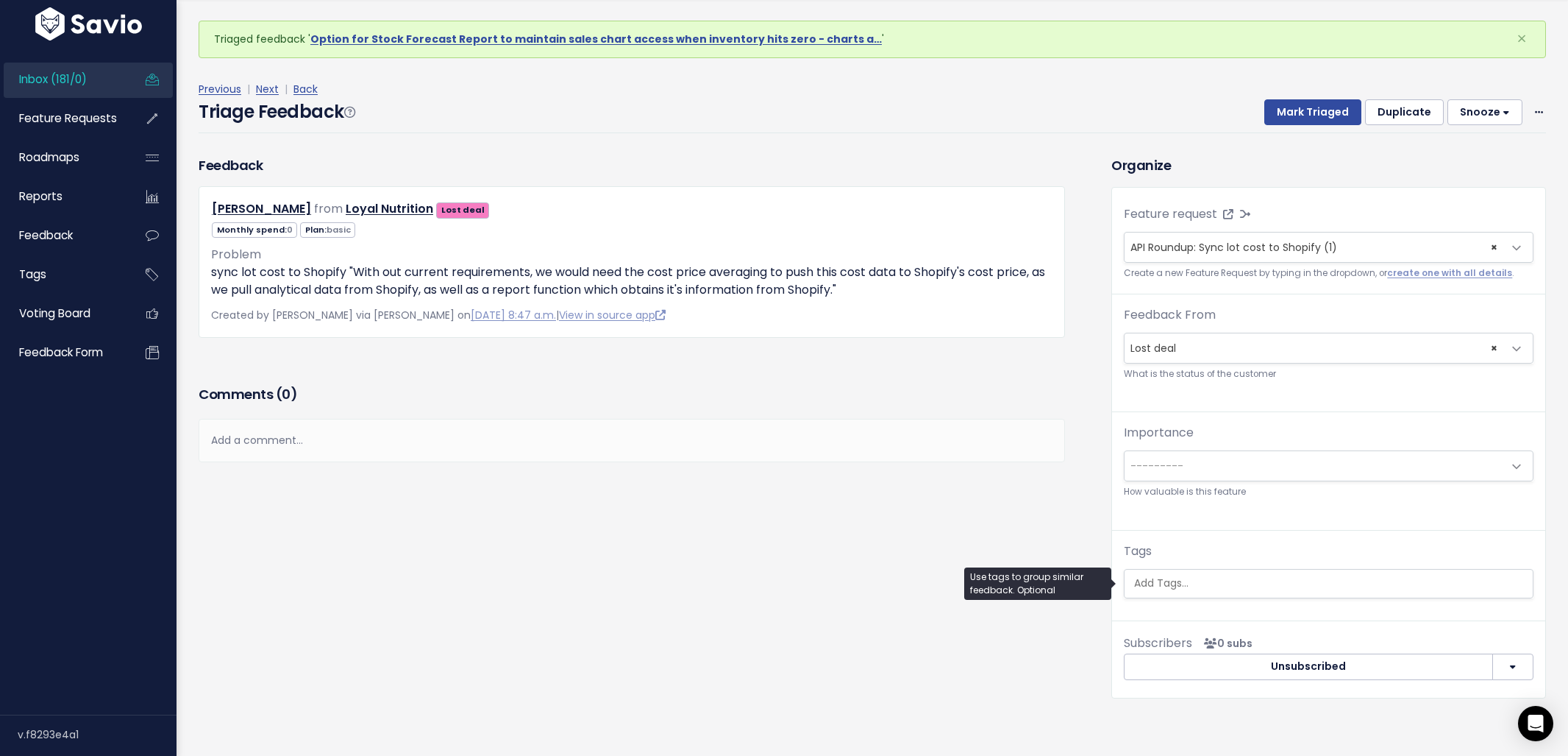
click at [1221, 581] on input "search" at bounding box center [1330, 583] width 405 height 15
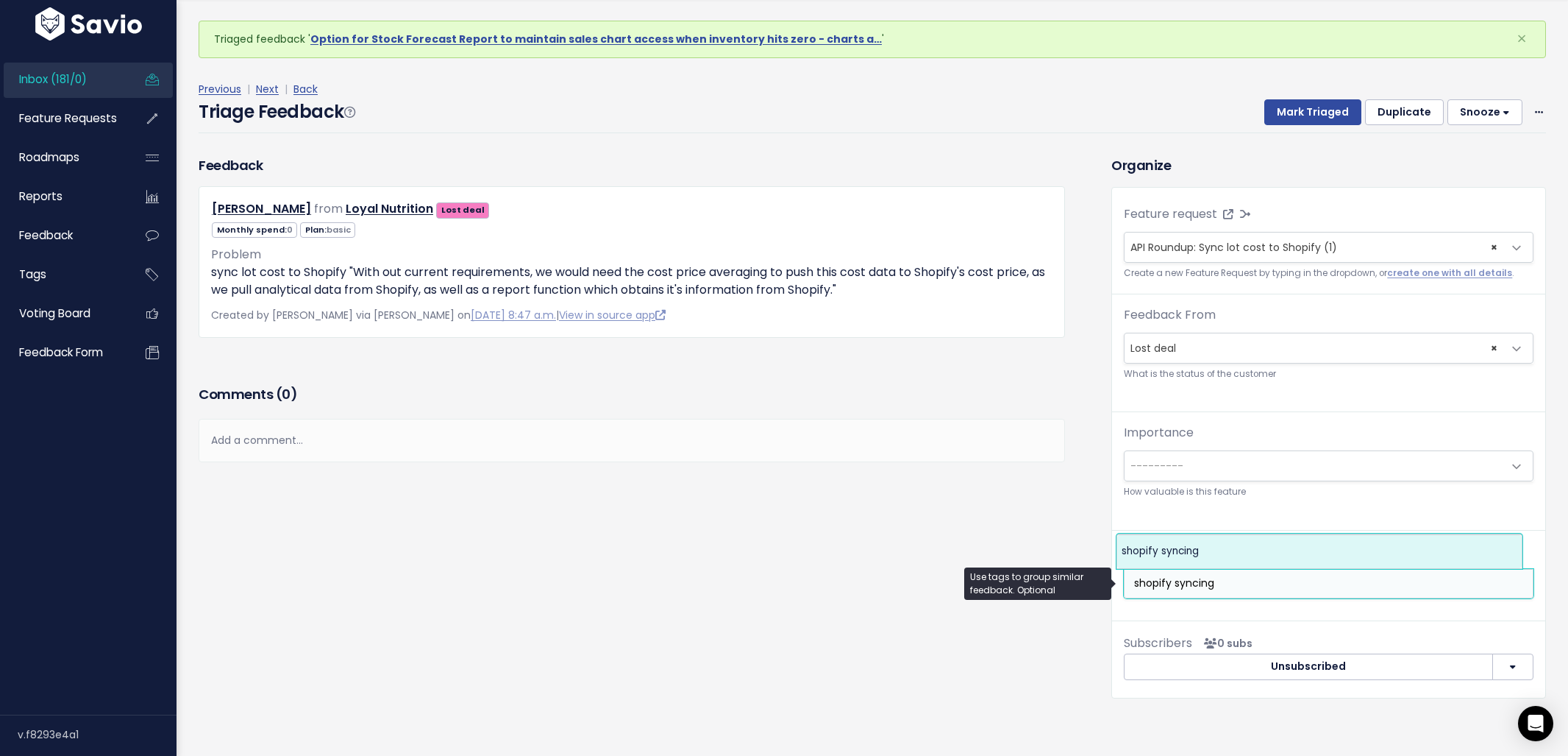
type input "shopify syncing"
select select "4928"
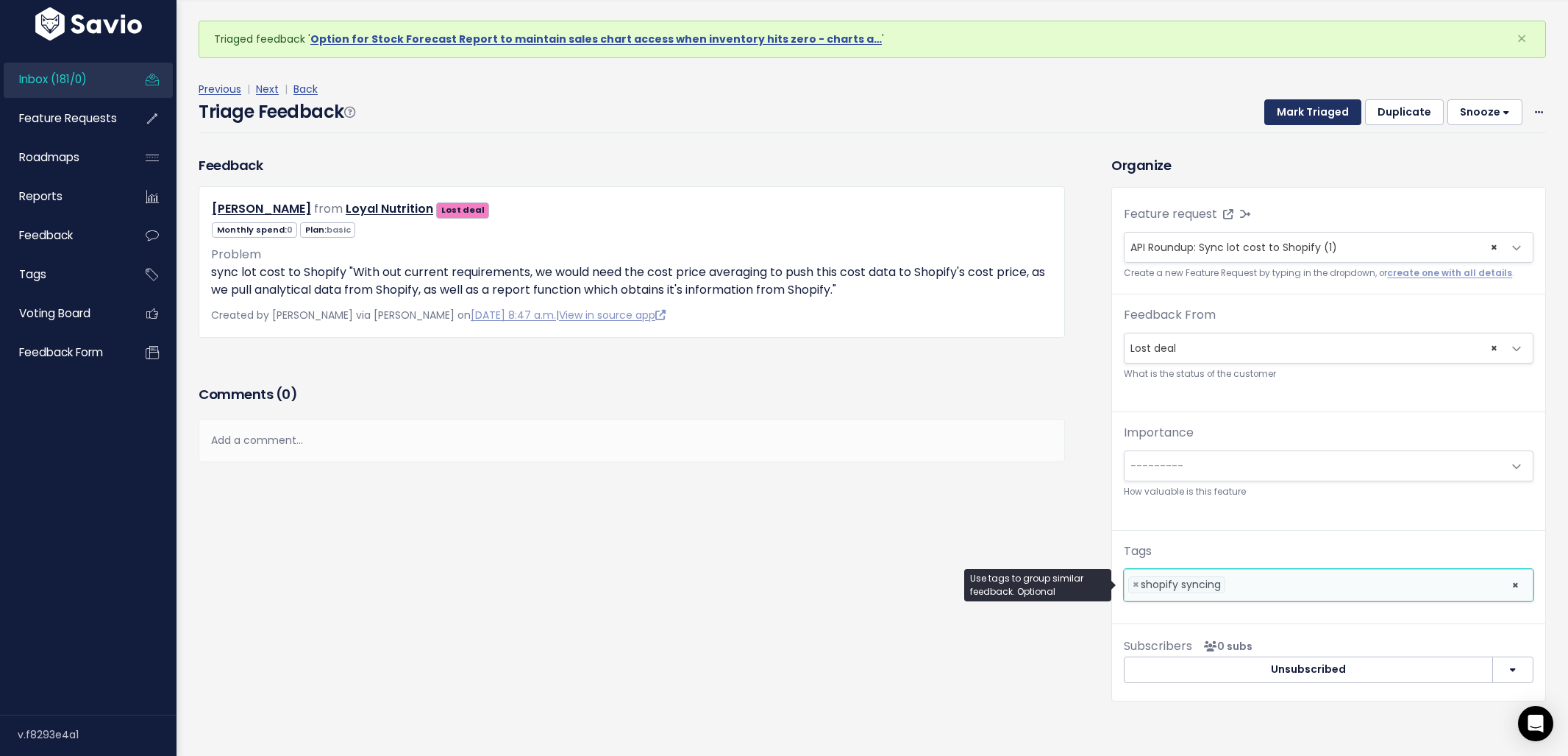
click at [1290, 122] on button "Mark Triaged" at bounding box center [1312, 112] width 97 height 26
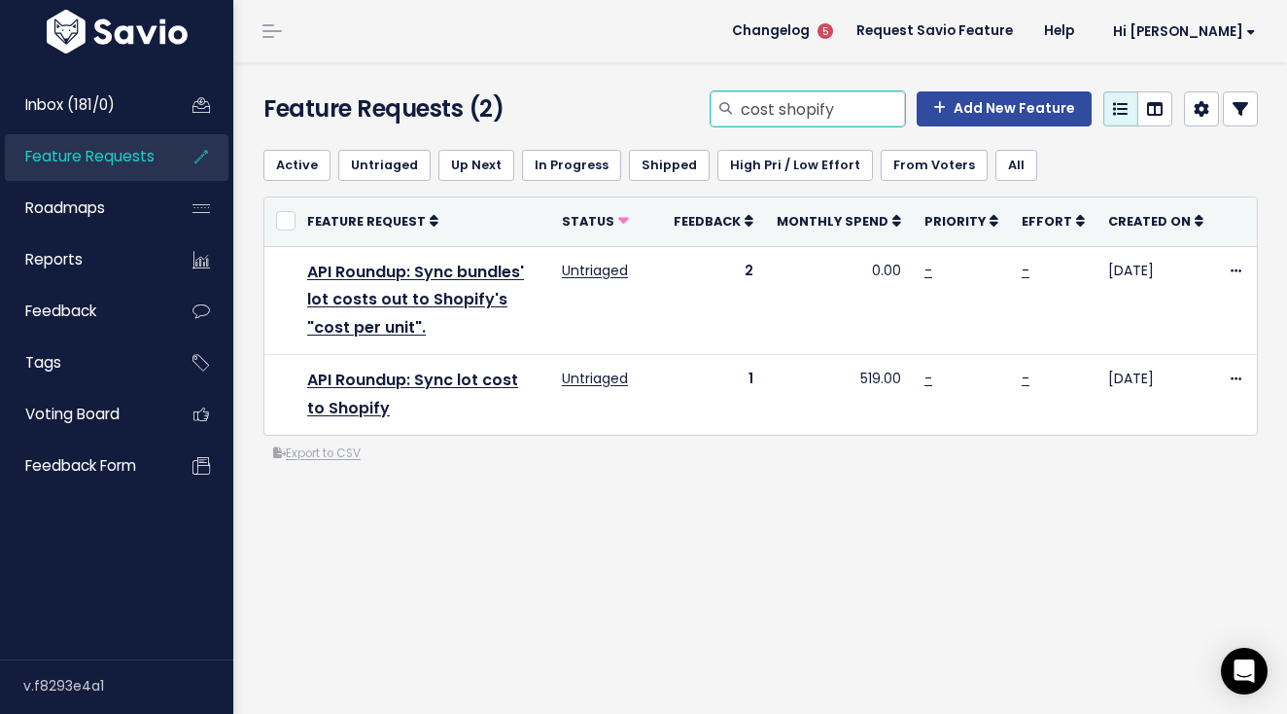
click at [803, 124] on input "cost shopify" at bounding box center [822, 108] width 166 height 35
click at [802, 121] on input "cost shopify" at bounding box center [822, 108] width 166 height 35
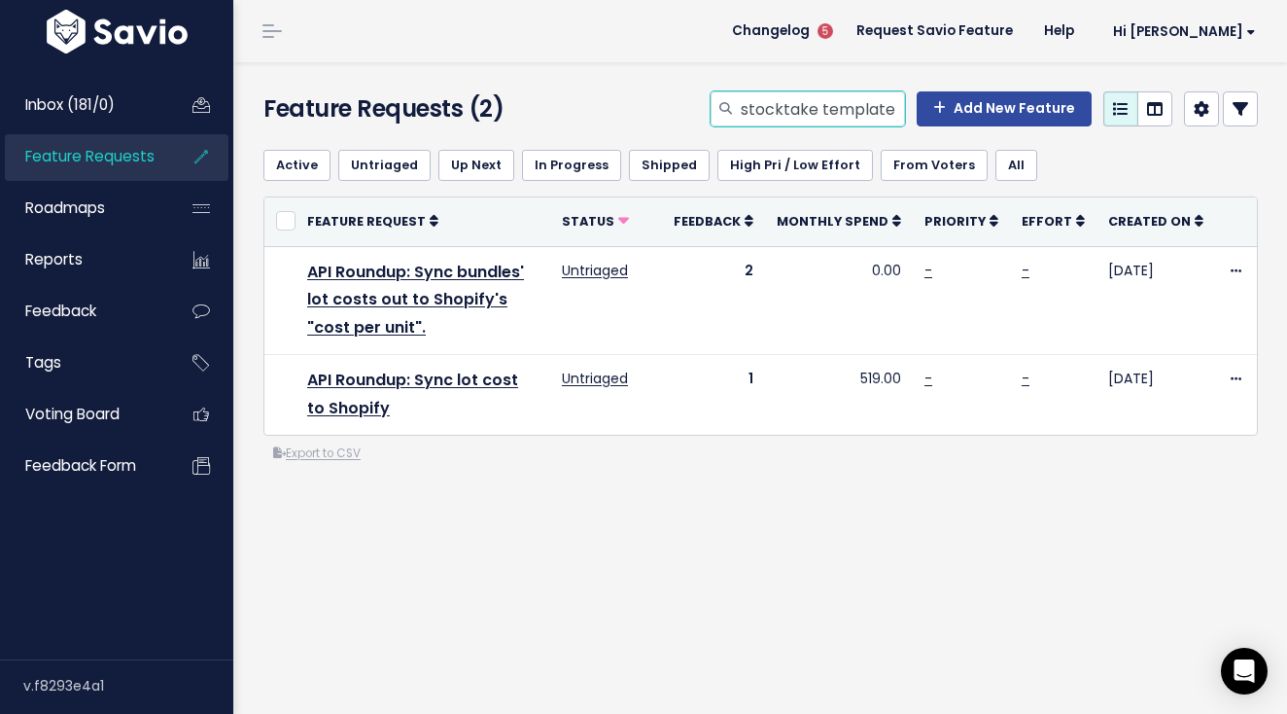
type input "stocktake template"
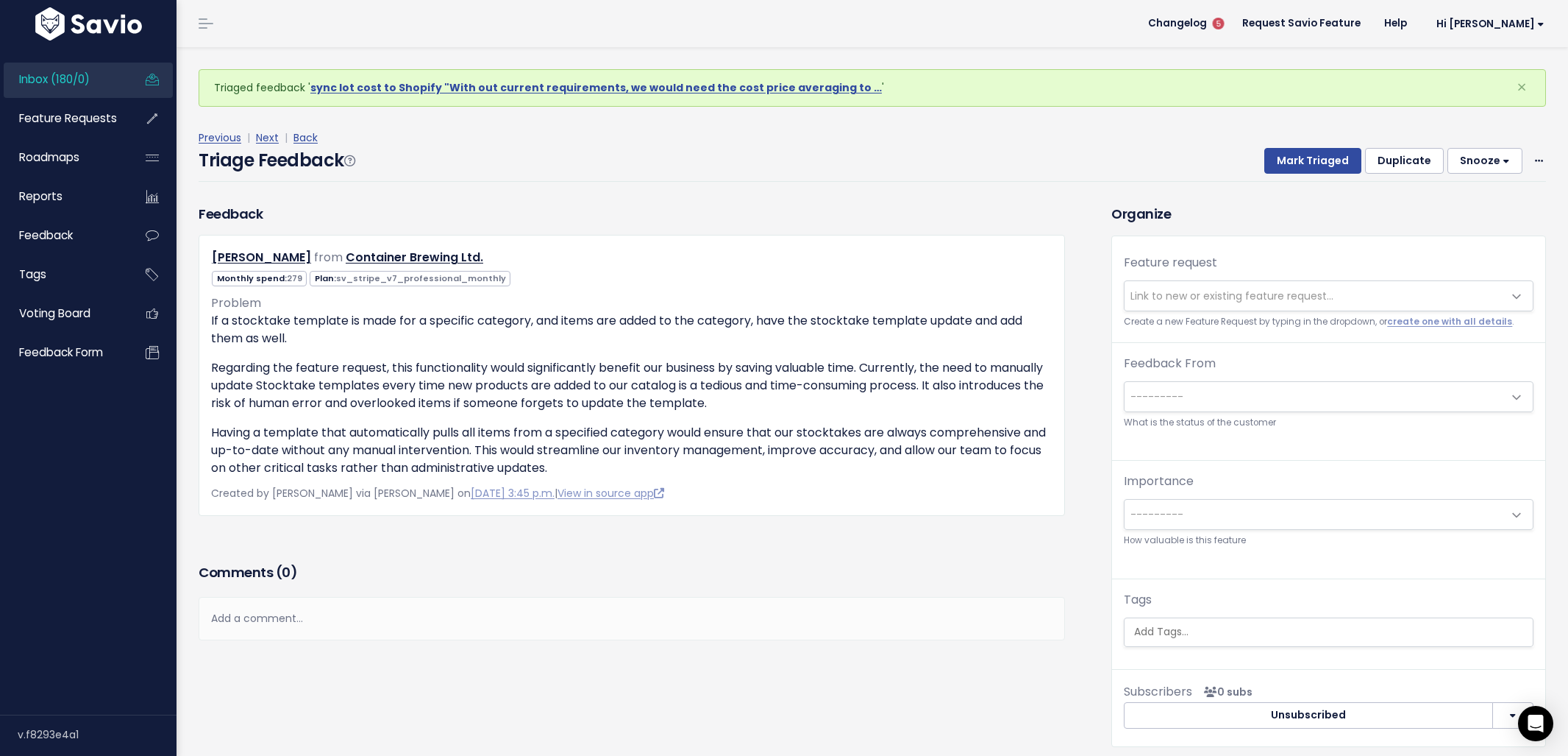
click at [1369, 296] on span "Link to new or existing feature request..." at bounding box center [1314, 295] width 379 height 30
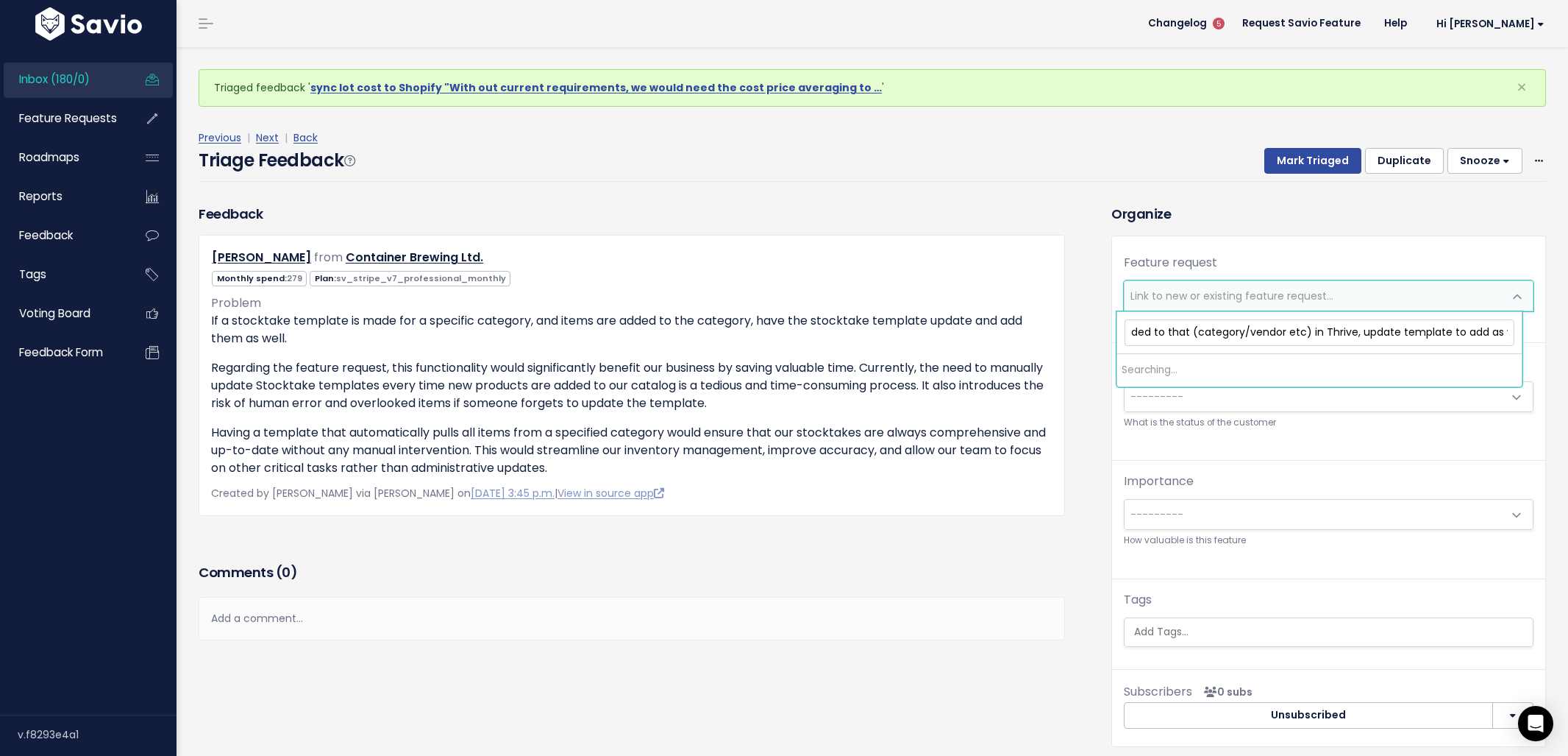
scroll to position [0, 561]
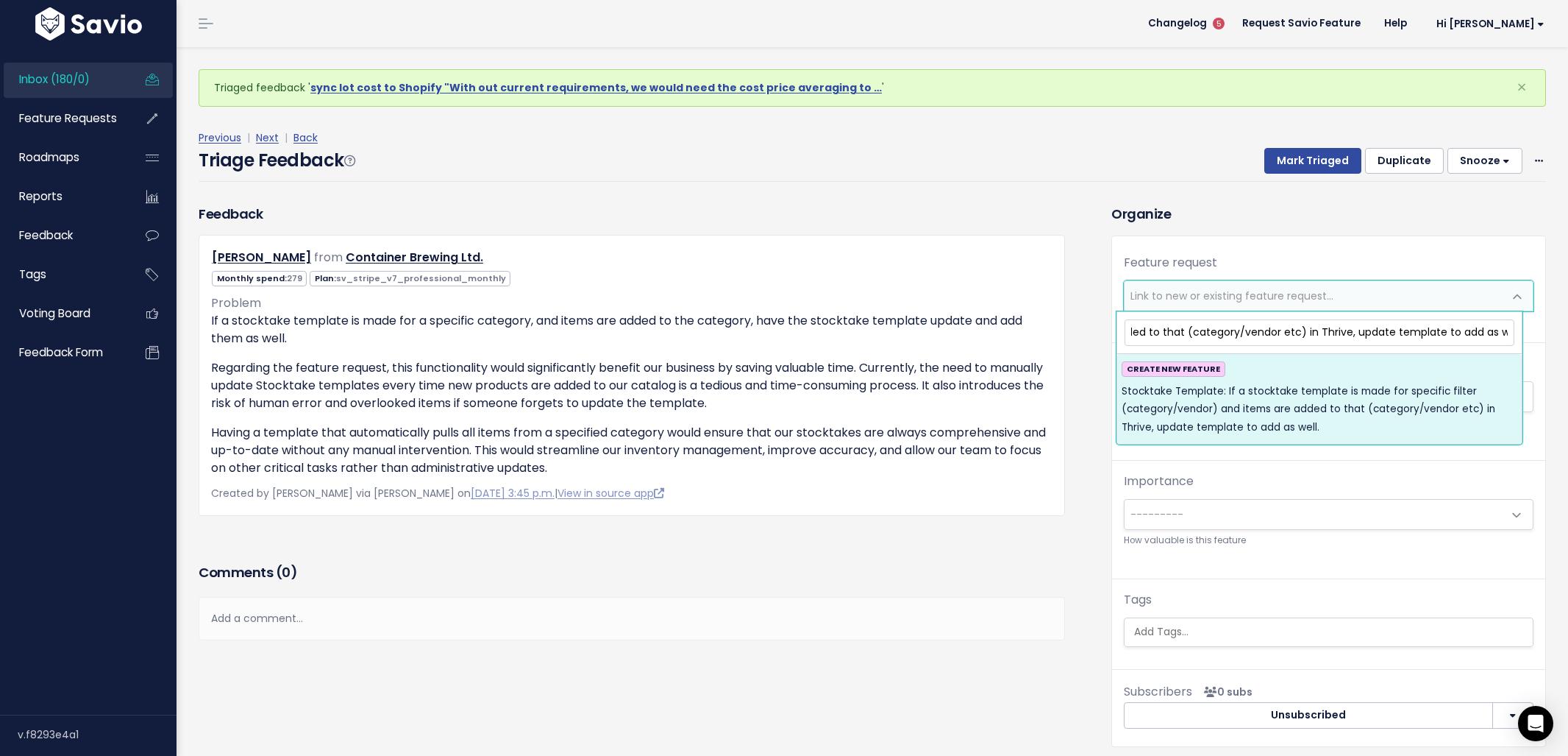
click at [1178, 336] on input "Stocktake Template: If a stocktake template is made for specific filter (catego…" at bounding box center [1319, 332] width 390 height 26
click at [1291, 330] on input "Stocktake Template: If a stocktake template is made for specific filter (catego…" at bounding box center [1319, 332] width 390 height 26
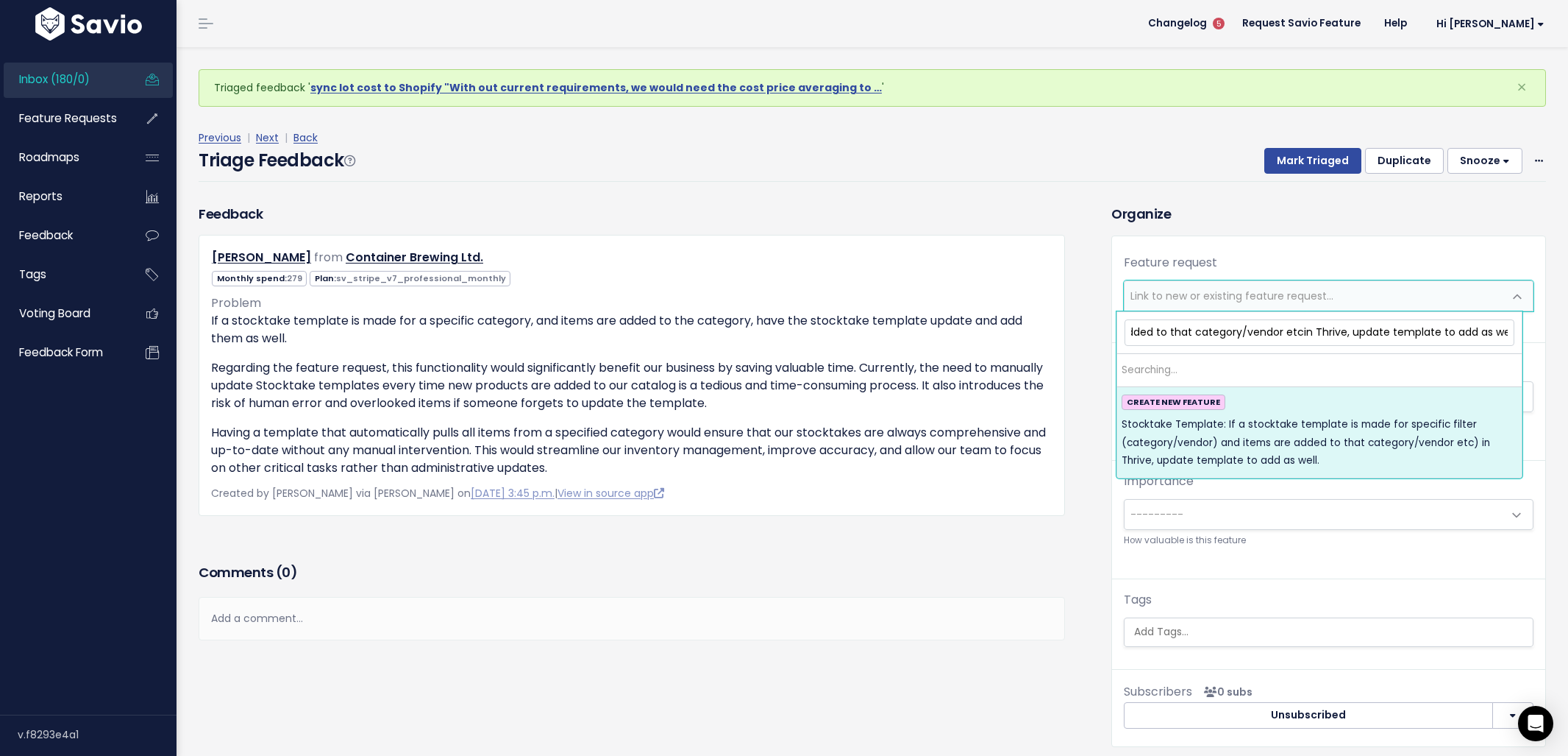
scroll to position [0, 549]
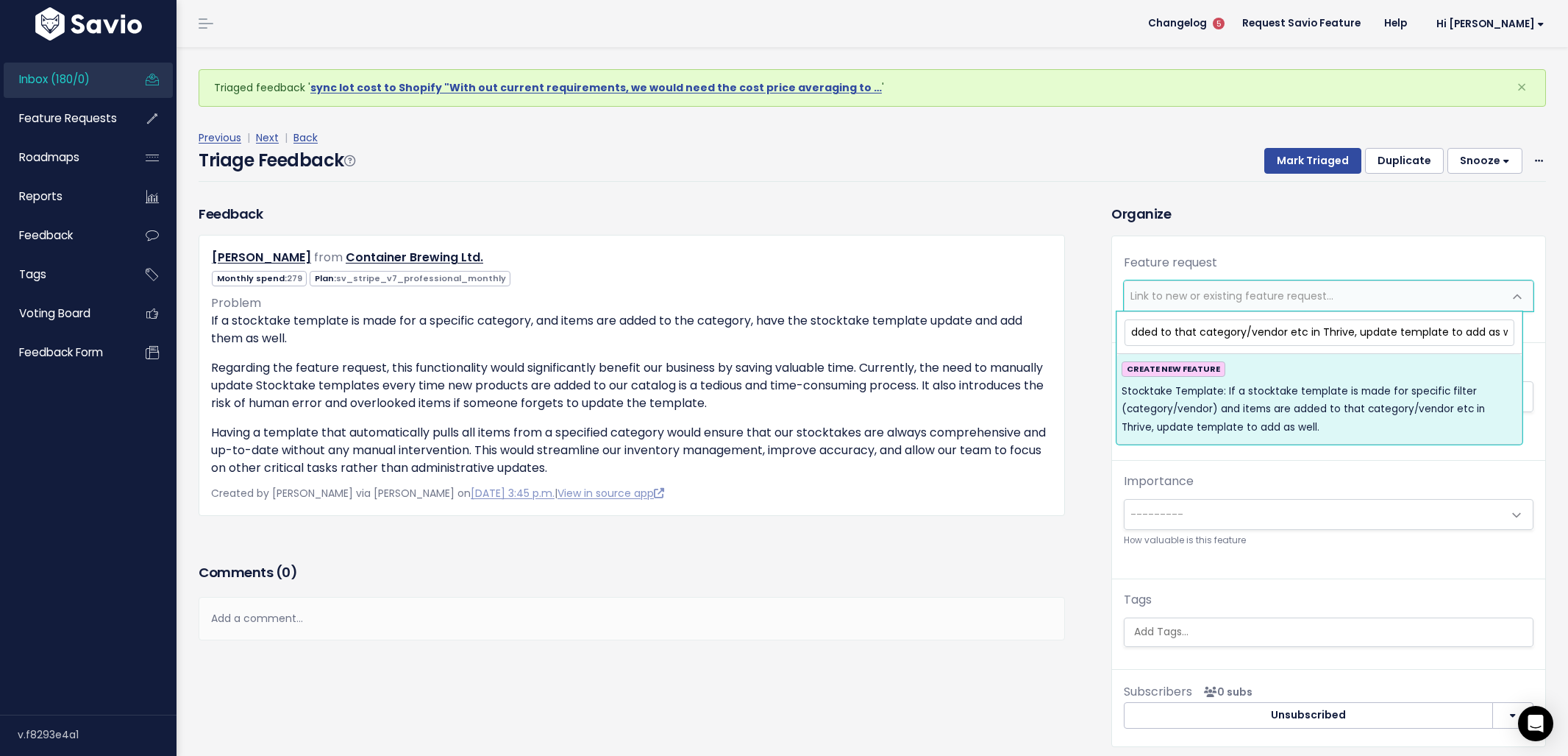
type input "Stocktake Template: If a stocktake template is made for specific filter (catego…"
click at [1268, 427] on span "Stocktake Template: If a stocktake template is made for specific filter (catego…" at bounding box center [1319, 409] width 396 height 54
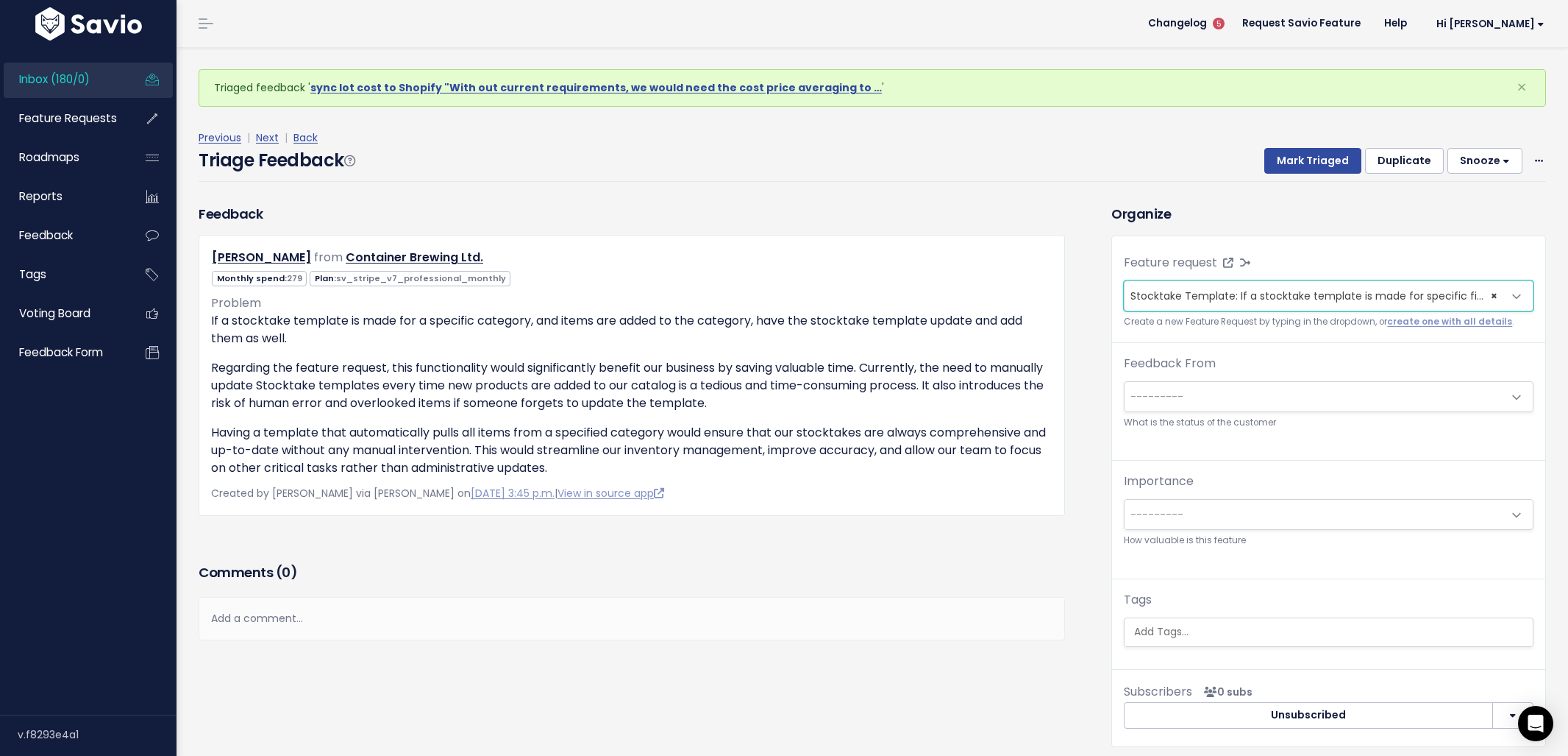
scroll to position [48, 0]
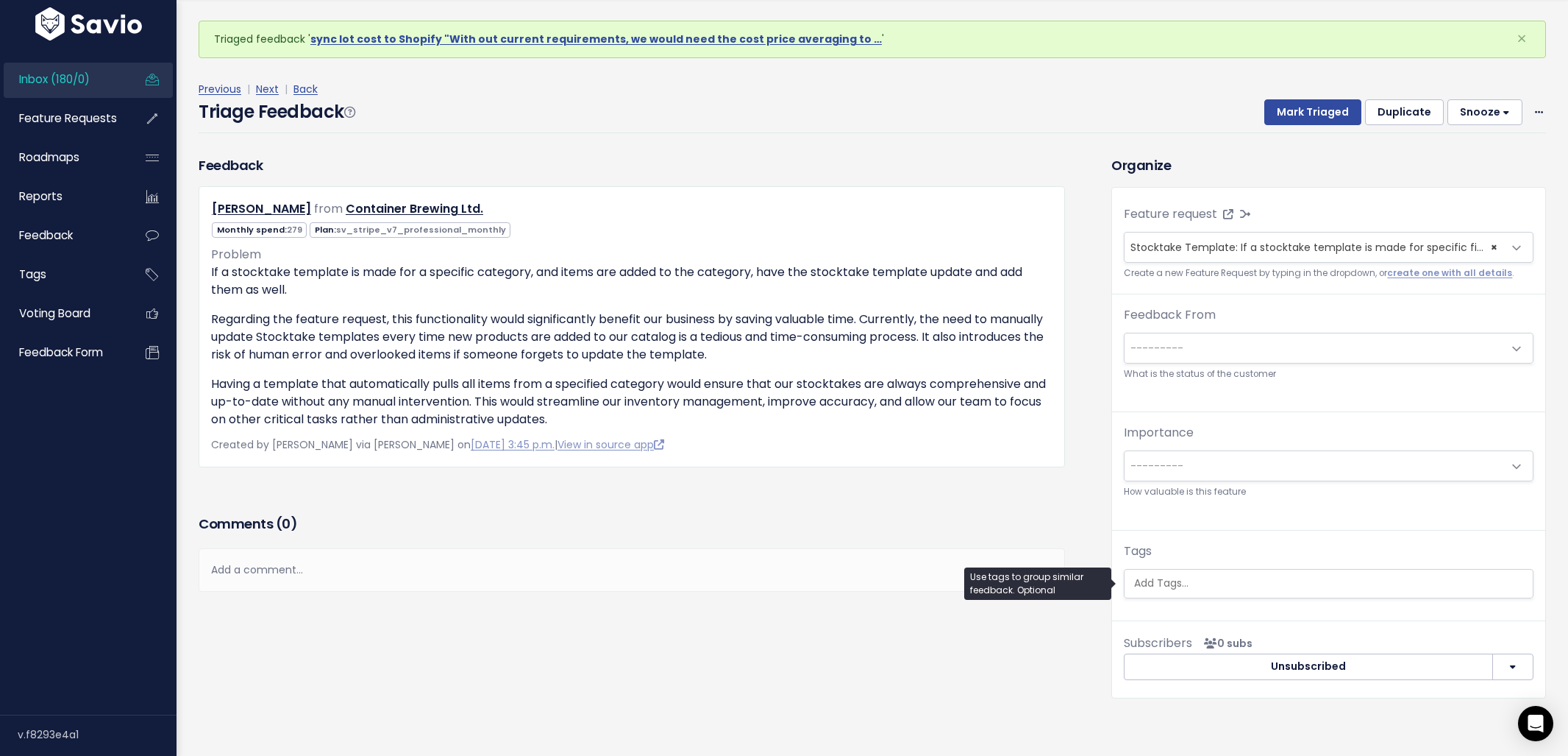
click at [1202, 586] on input "search" at bounding box center [1330, 583] width 405 height 15
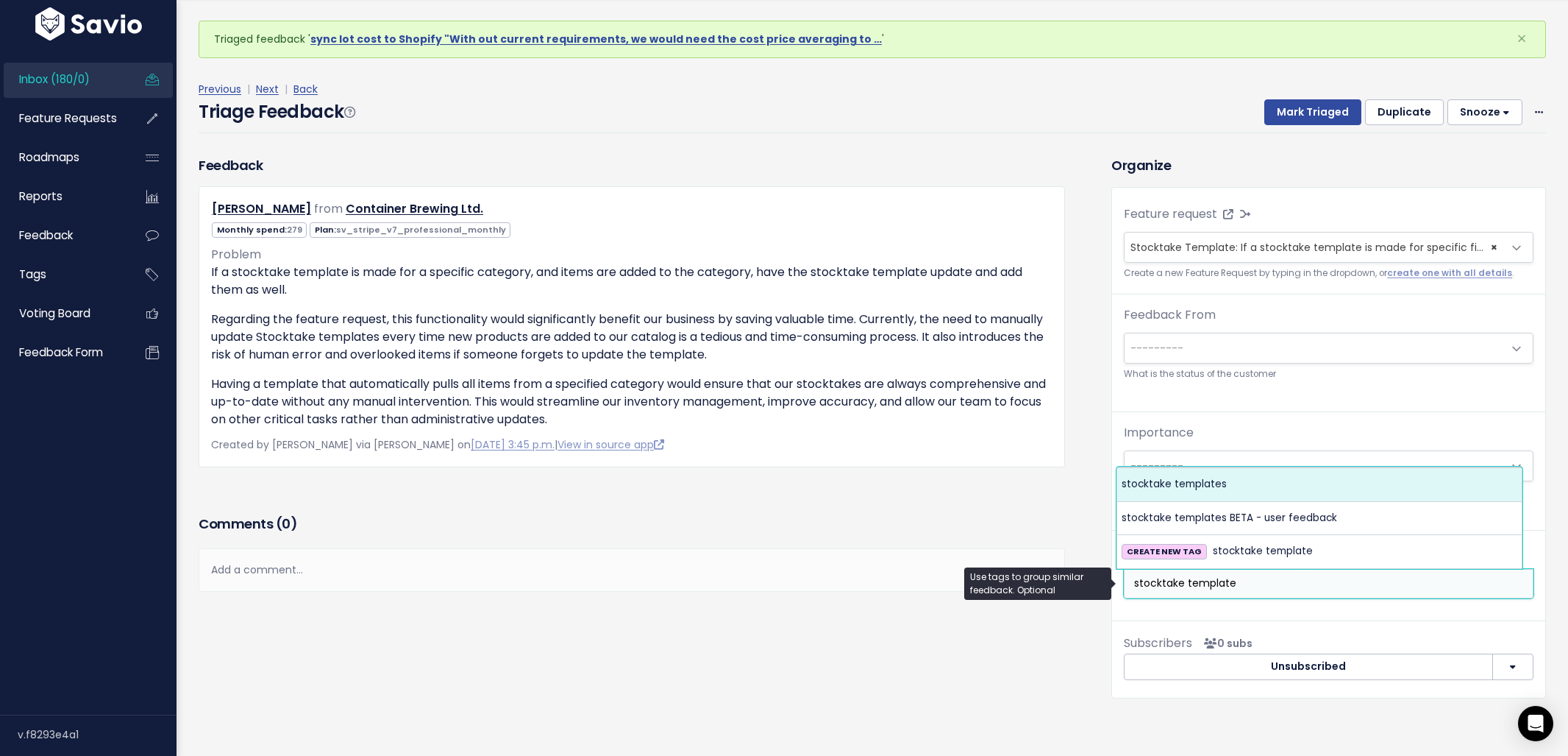
type input "stocktake template"
select select "11220"
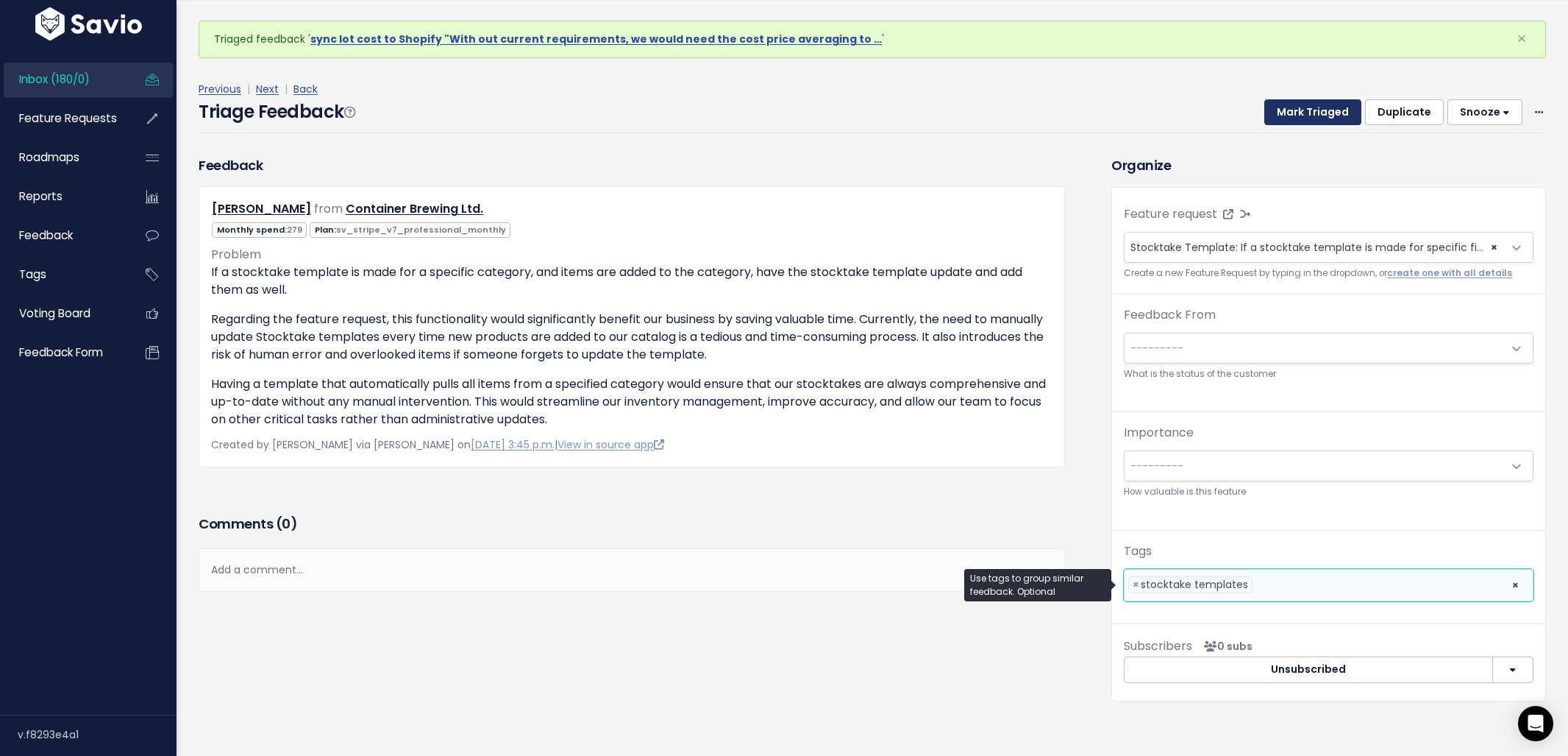
click at [1286, 117] on button "Mark Triaged" at bounding box center [1312, 112] width 97 height 26
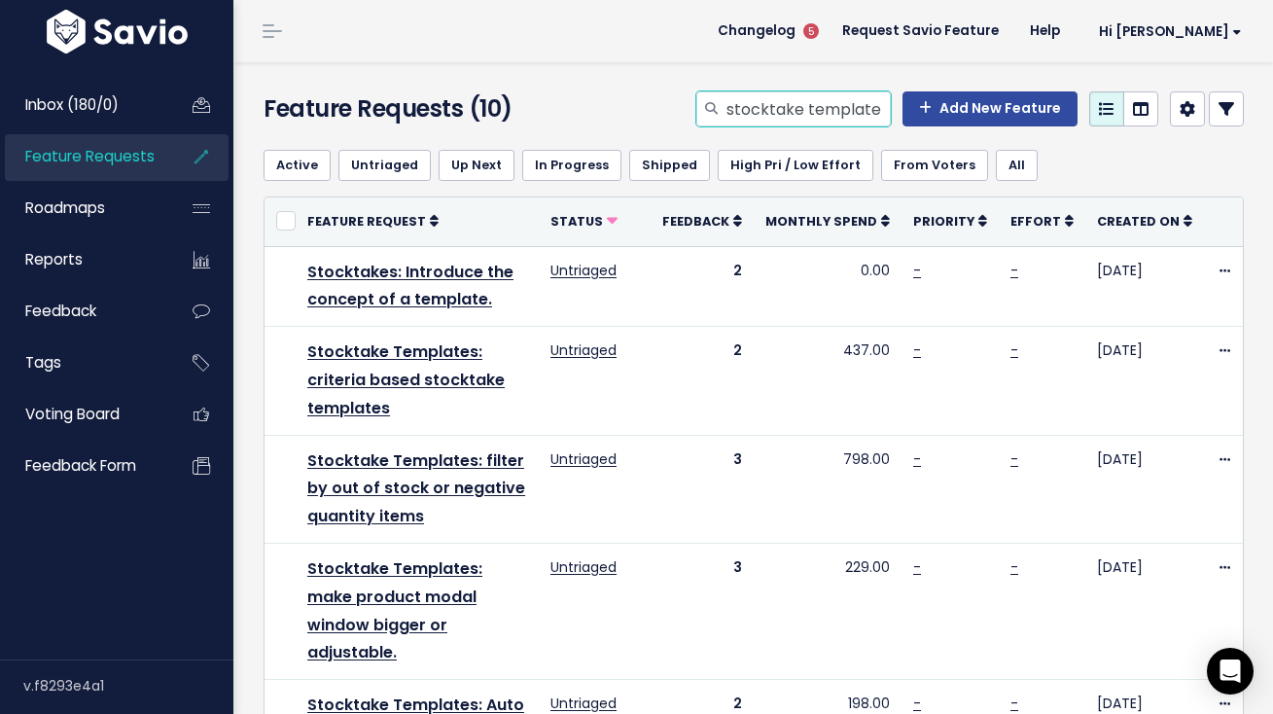
click at [796, 119] on input "stocktake template" at bounding box center [807, 108] width 166 height 35
type input "retain filter"
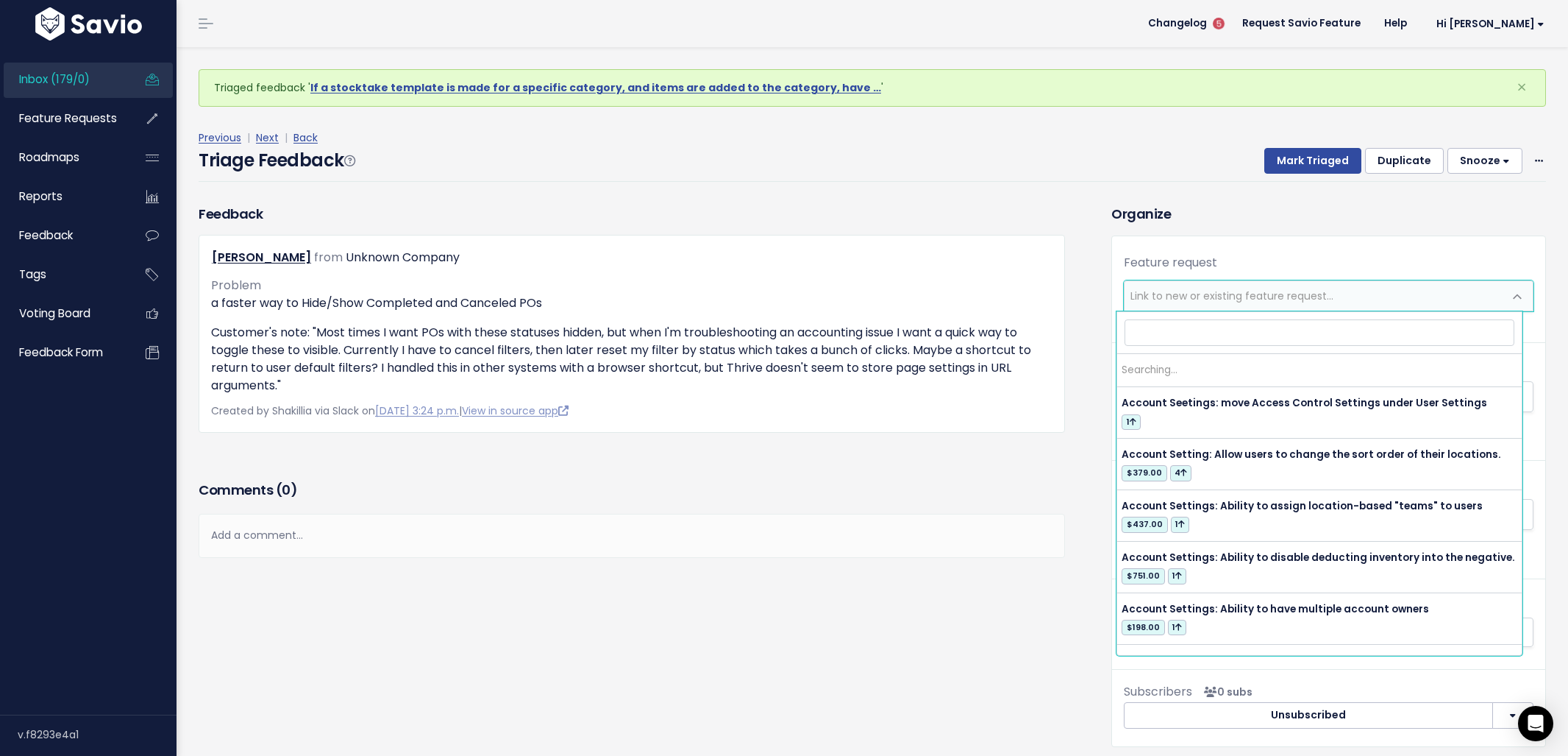
click at [1207, 294] on span "Link to new or existing feature request..." at bounding box center [1232, 295] width 203 height 14
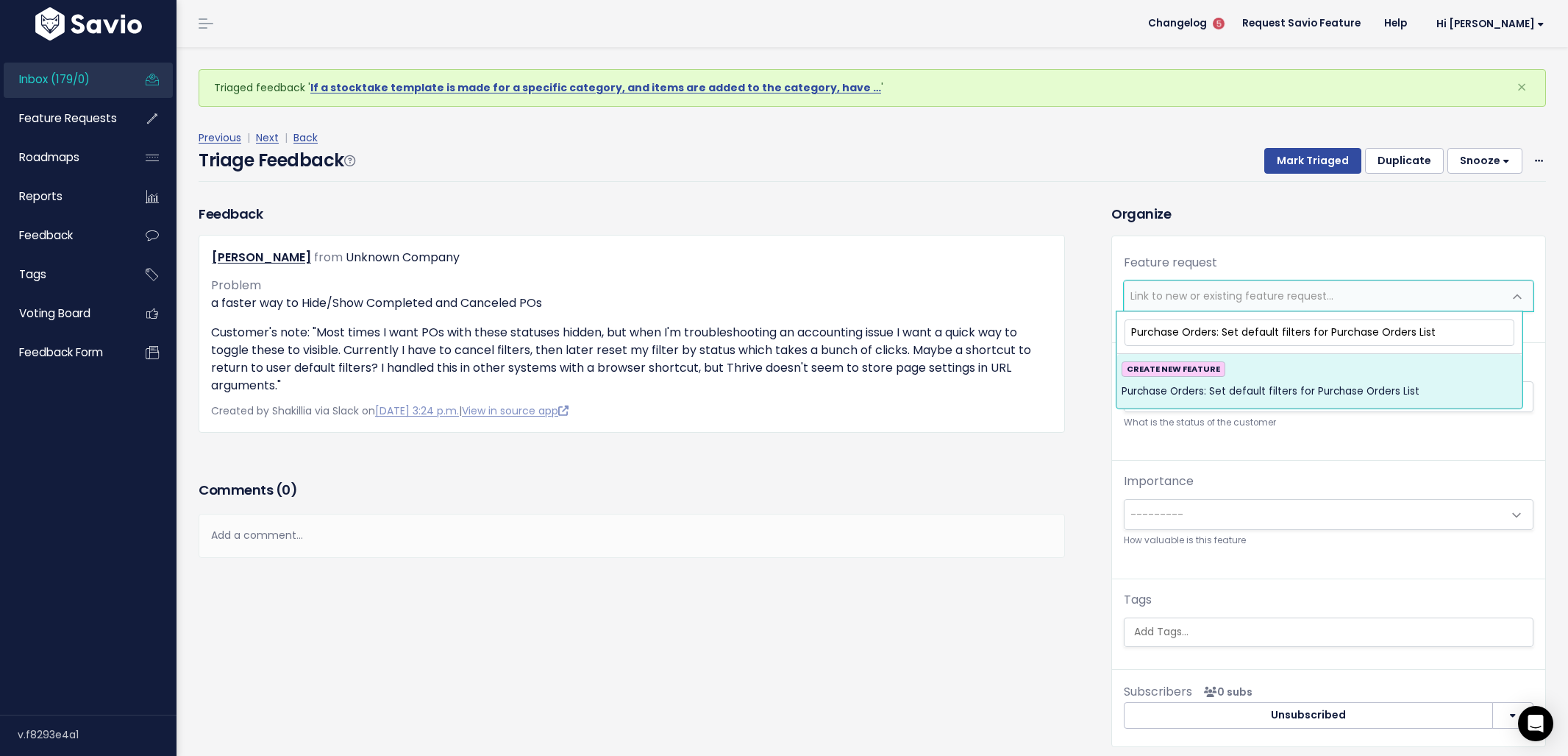
type input "Purchase Orders: Set default filters for Purchase Orders List"
click at [1317, 370] on div "CREATE NEW FEATURE Purchase Orders: Set default filters for Purchase Orders List" at bounding box center [1319, 381] width 396 height 40
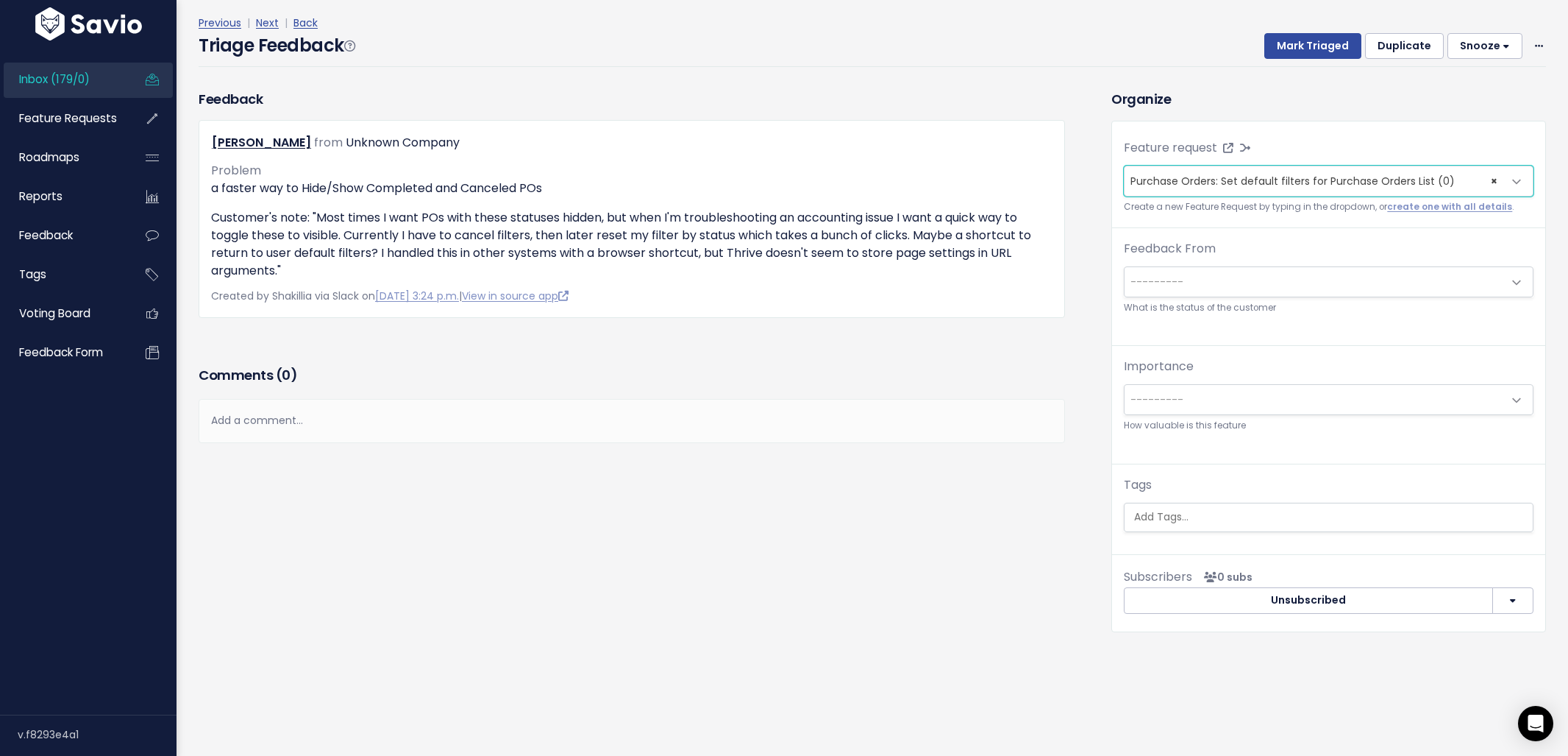
scroll to position [77, 0]
click at [1269, 509] on input "search" at bounding box center [1330, 517] width 405 height 15
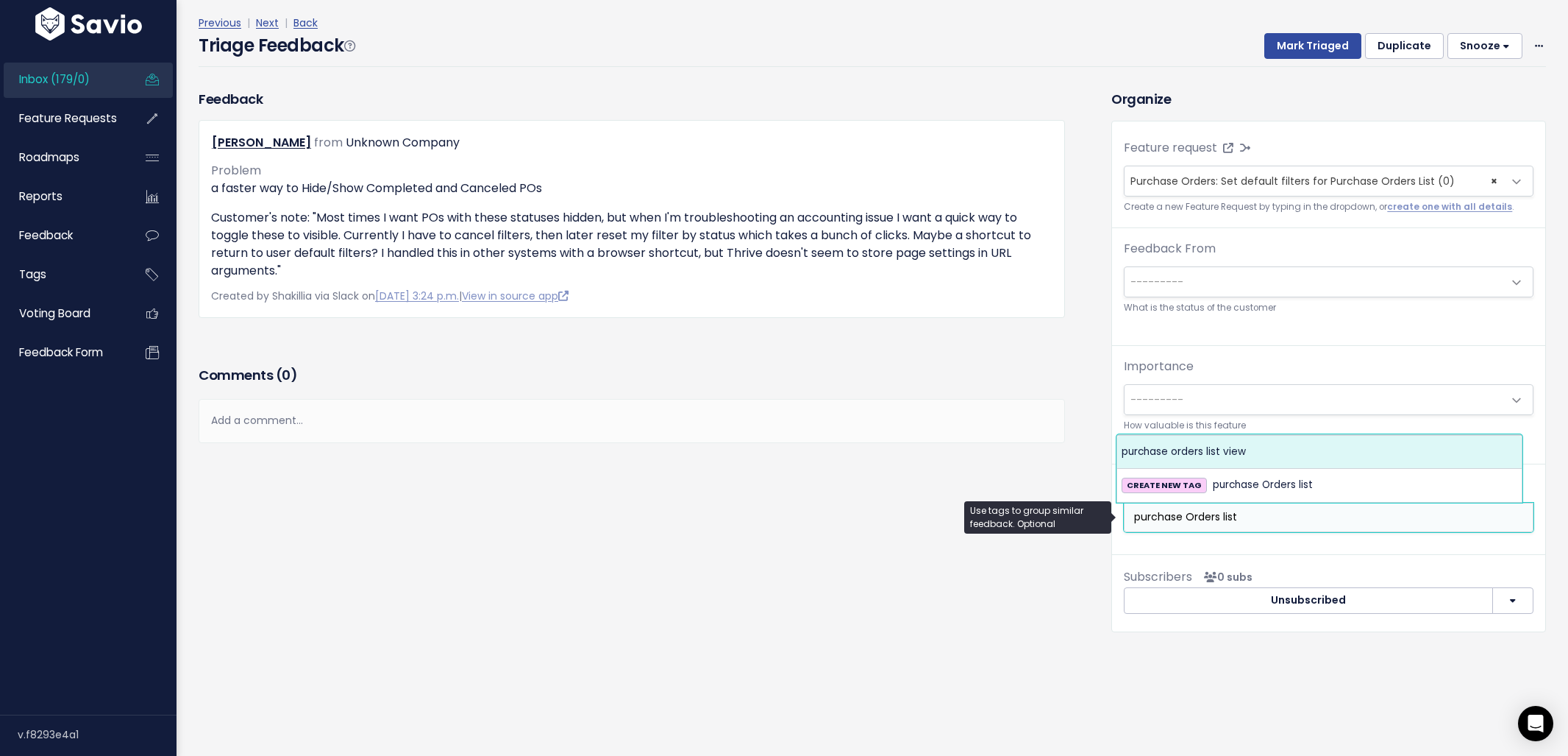
type input "purchase Orders list"
select select "7946"
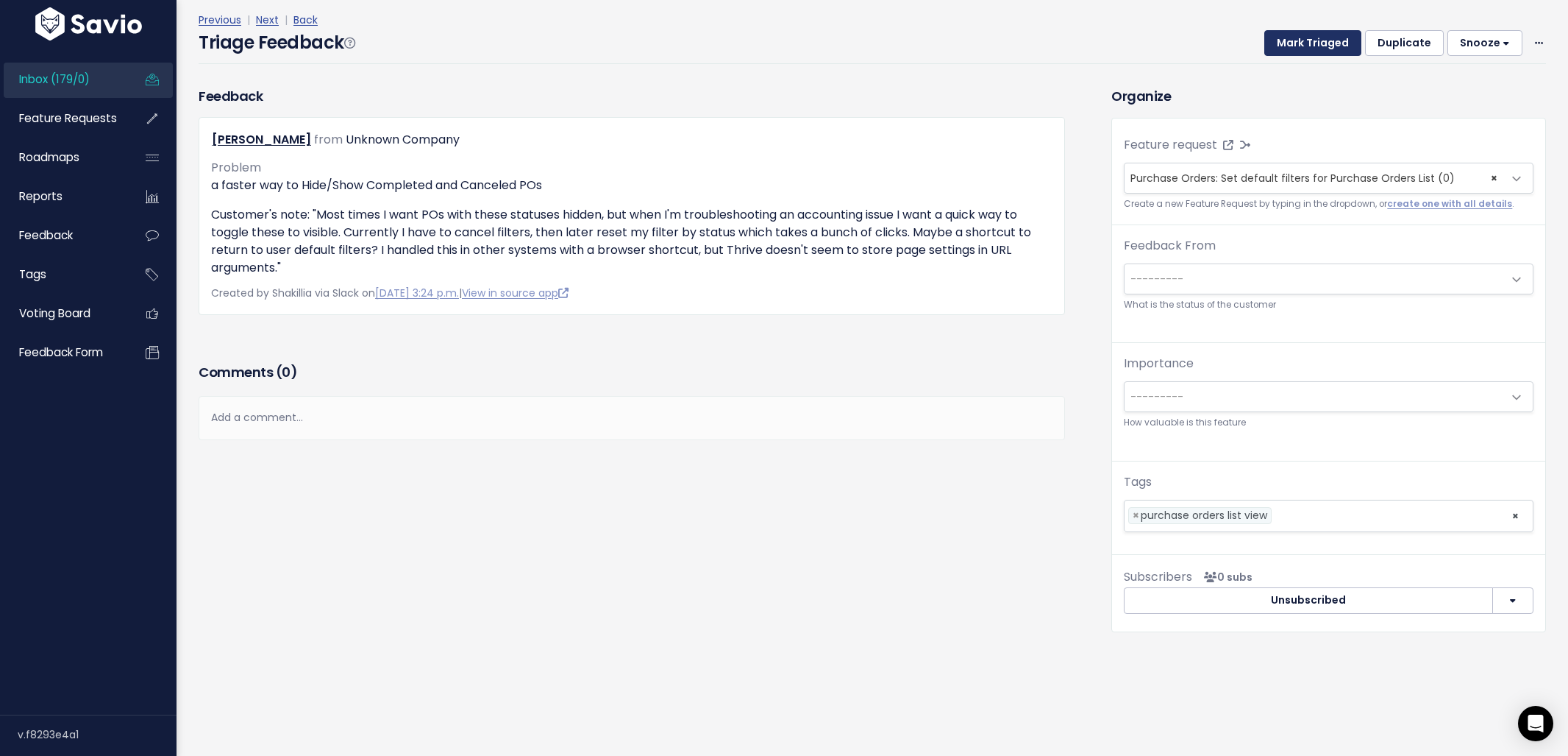
click at [1273, 39] on button "Mark Triaged" at bounding box center [1312, 43] width 97 height 26
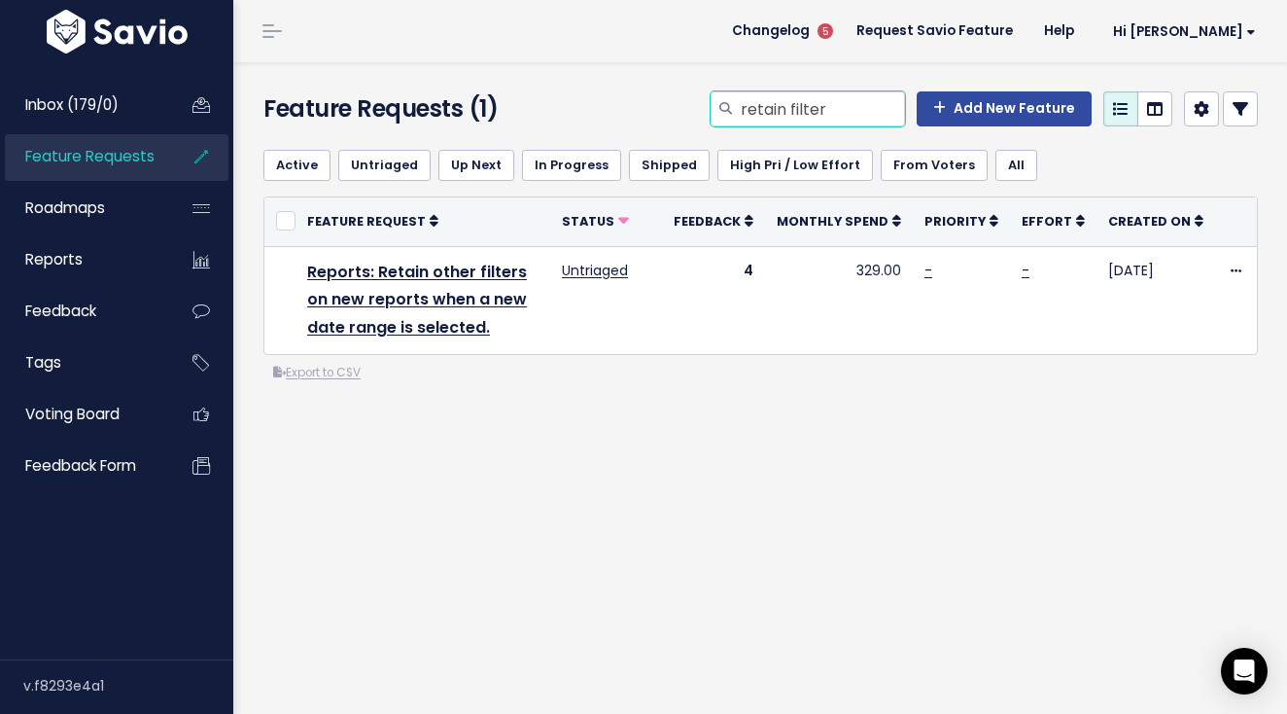
click at [796, 119] on input "retain filter" at bounding box center [822, 108] width 166 height 35
type input "default filter"
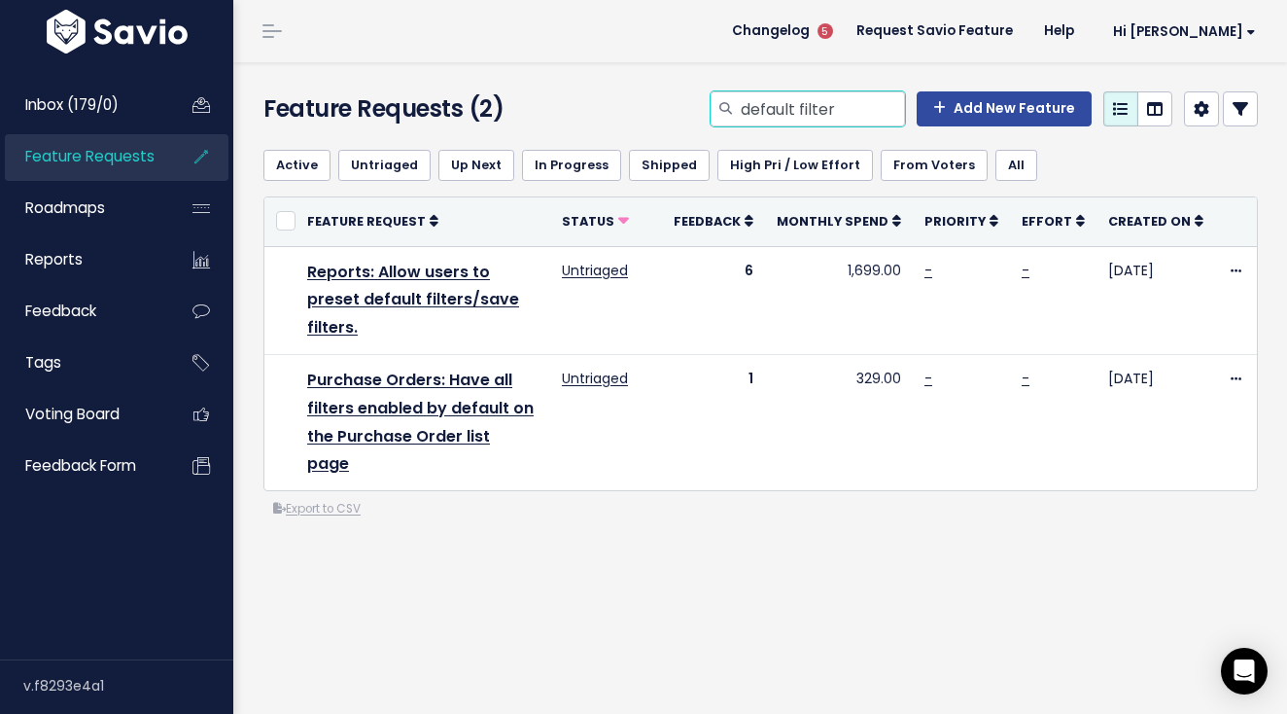
click at [843, 104] on input "default filter" at bounding box center [822, 108] width 166 height 35
type input "Quickbooks Purchase orders"
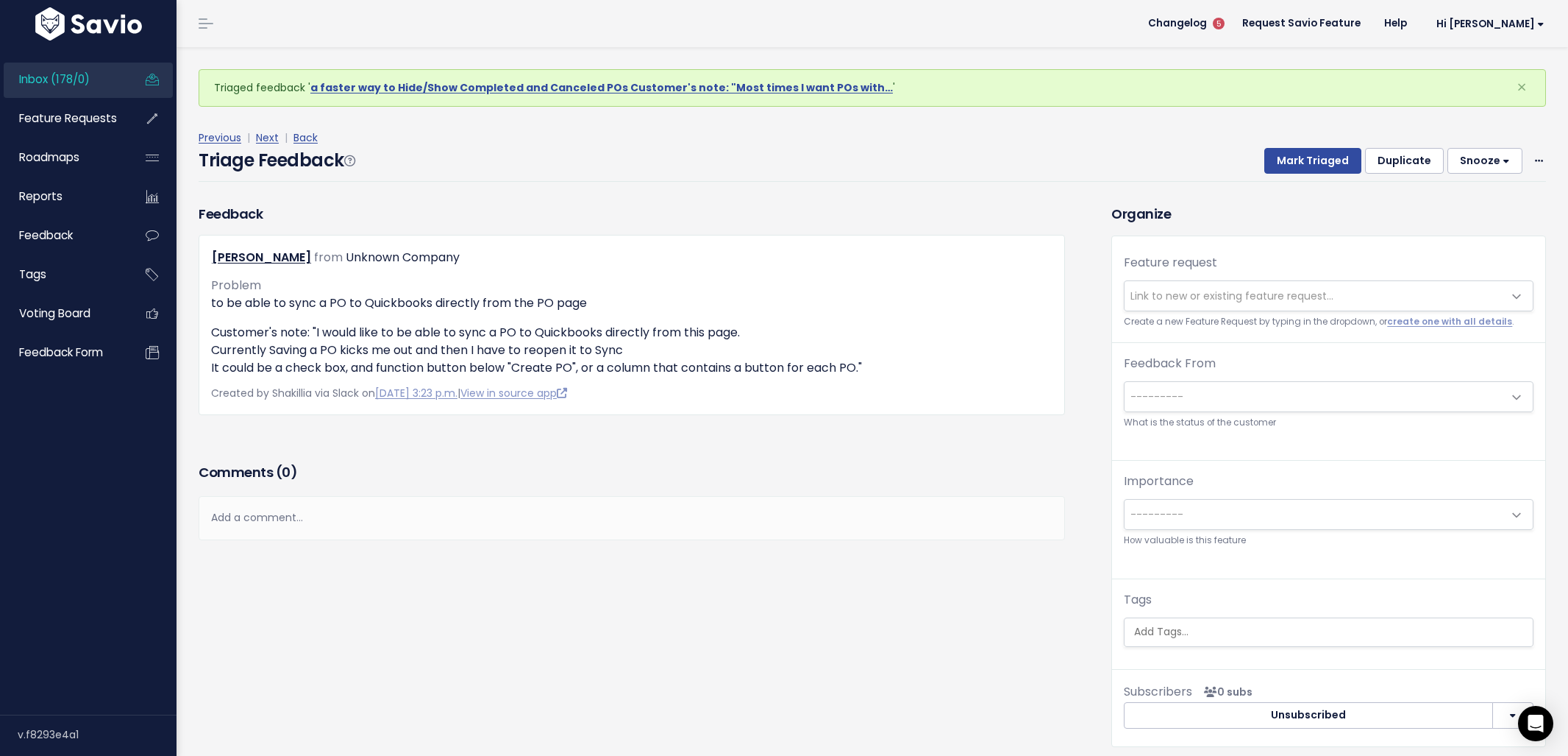
click at [1191, 300] on span "Link to new or existing feature request..." at bounding box center [1232, 295] width 203 height 14
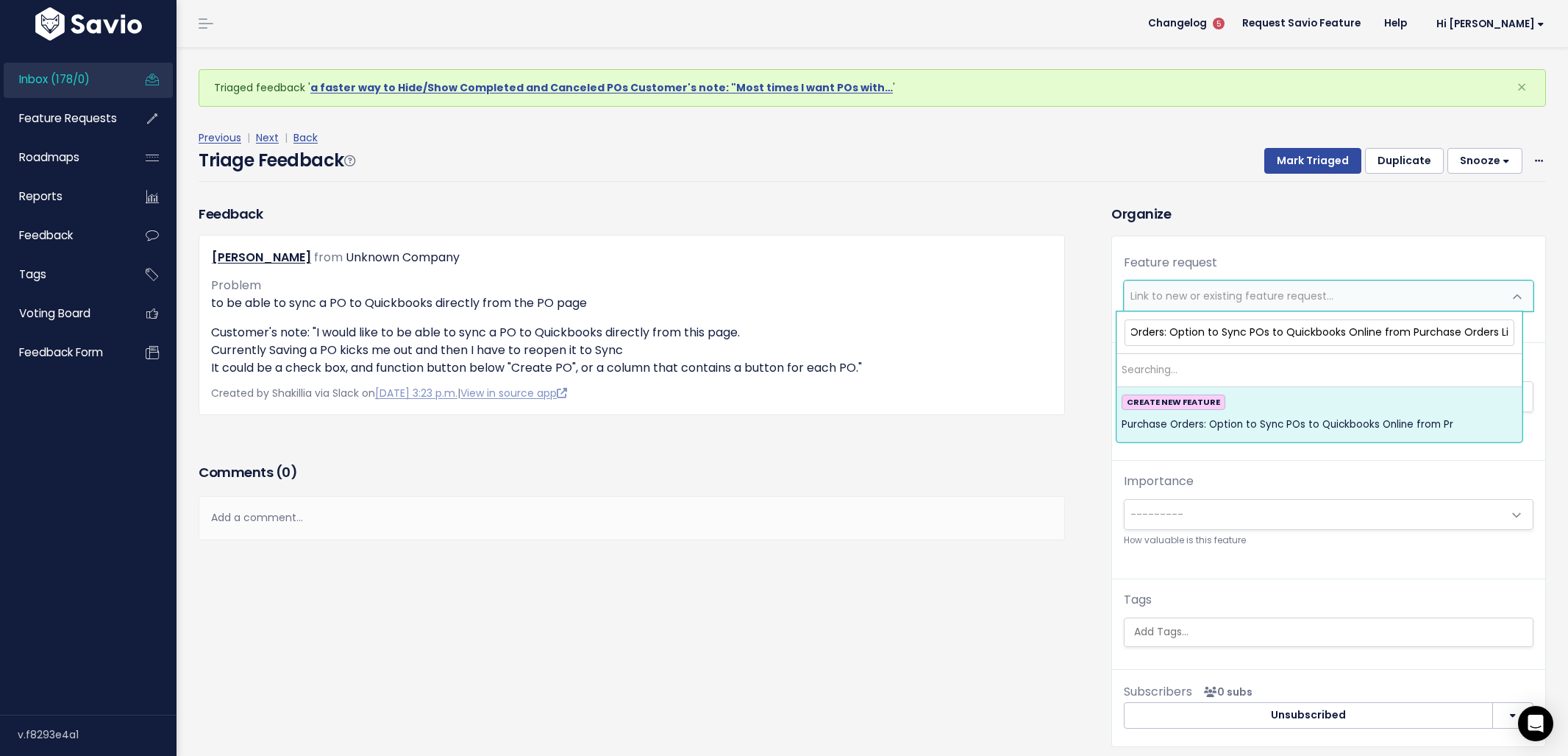
scroll to position [0, 58]
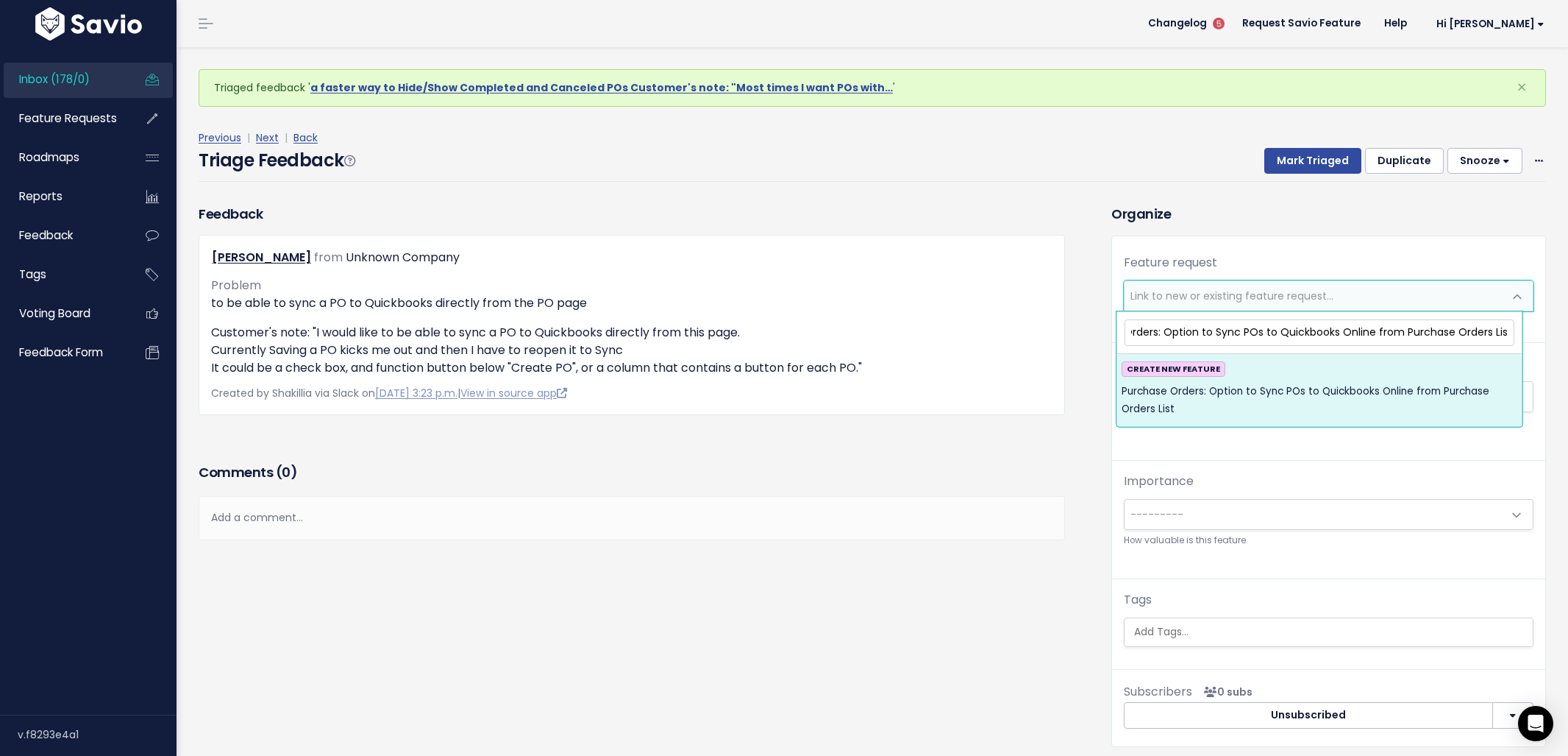
type input "Purchase Orders: Option to Sync POs to Quickbooks Online from Purchase Orders L…"
click at [1231, 386] on span "Purchase Orders: Option to Sync POs to Quickbooks Online from Purchase Orders L…" at bounding box center [1319, 401] width 396 height 36
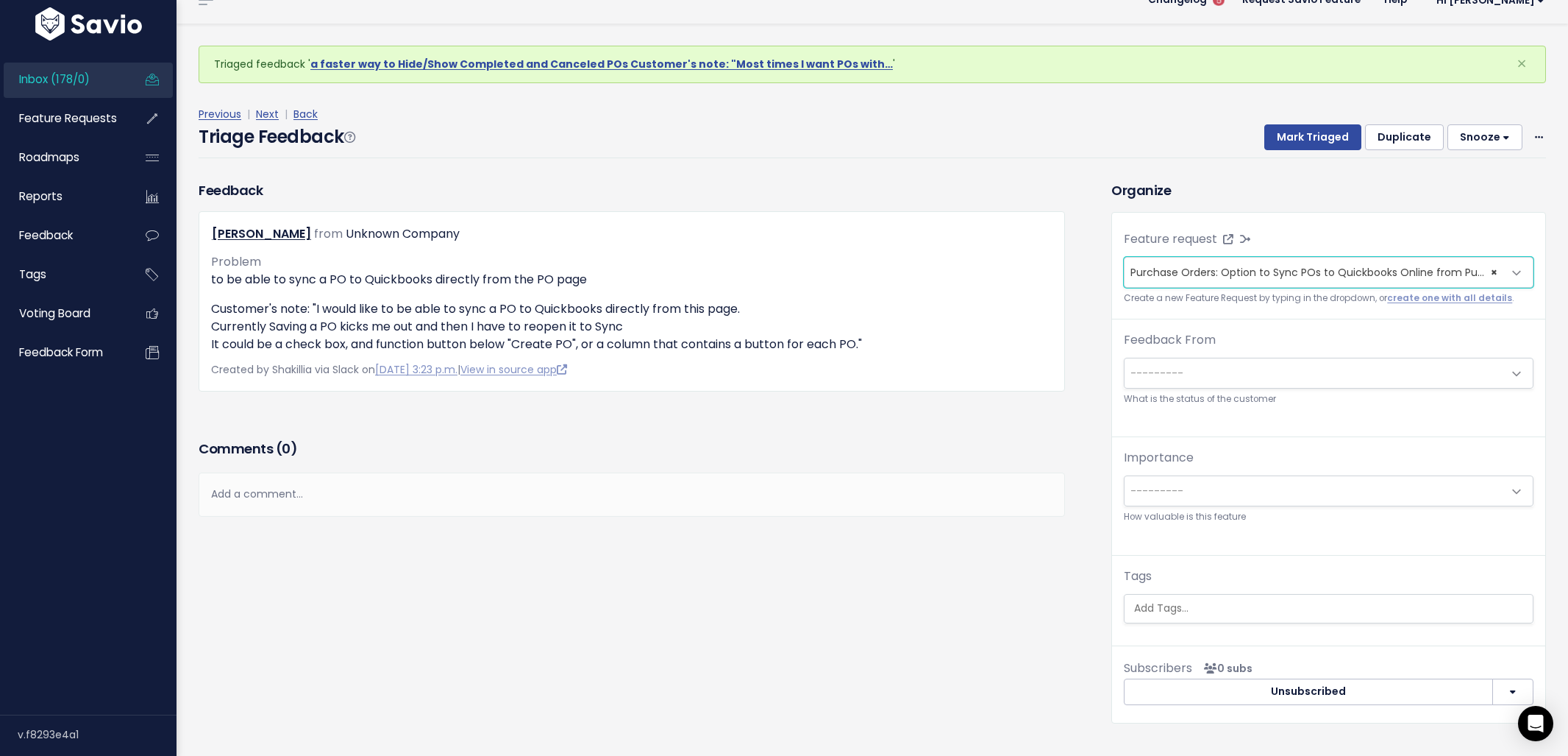
scroll to position [48, 0]
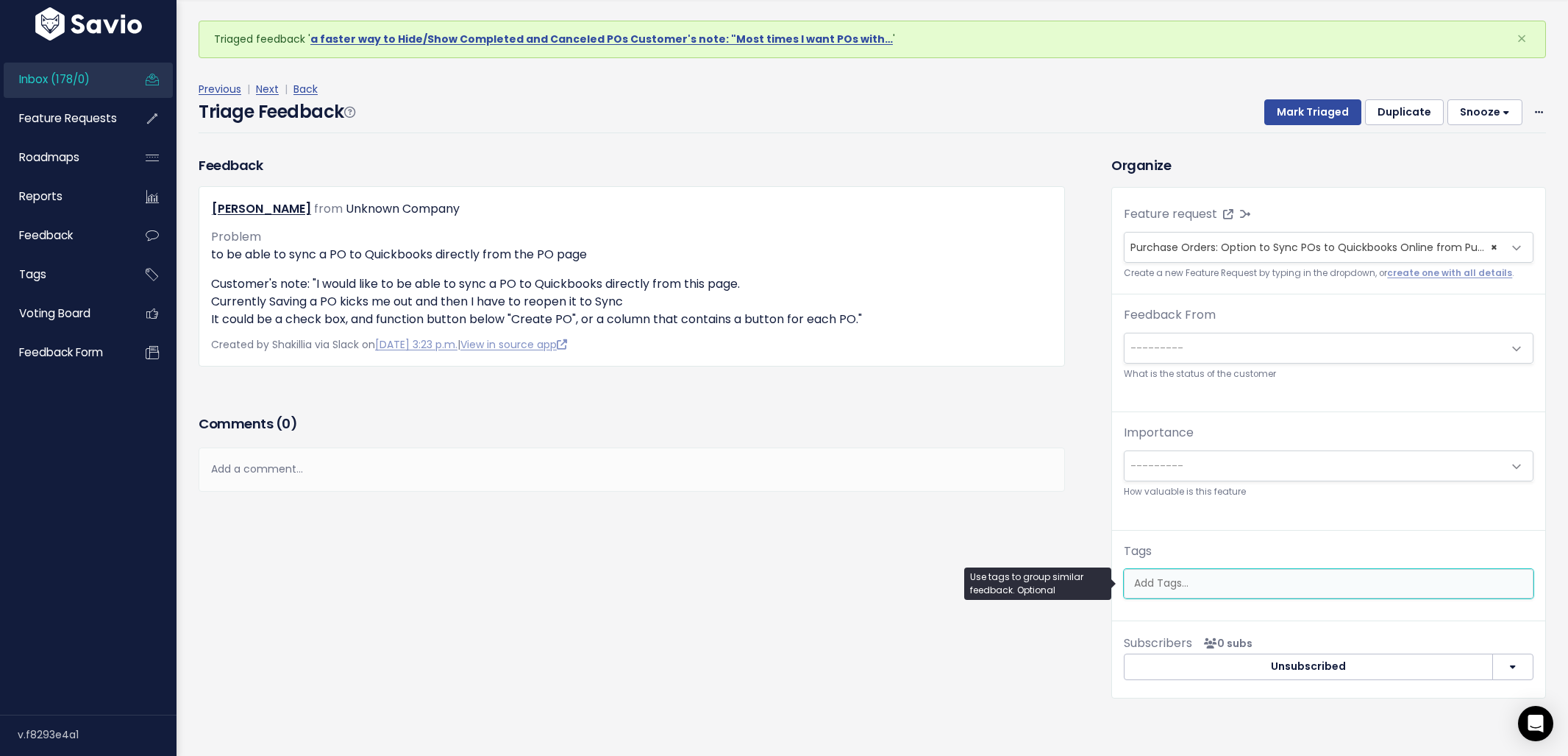
click at [1209, 583] on input "search" at bounding box center [1330, 583] width 405 height 15
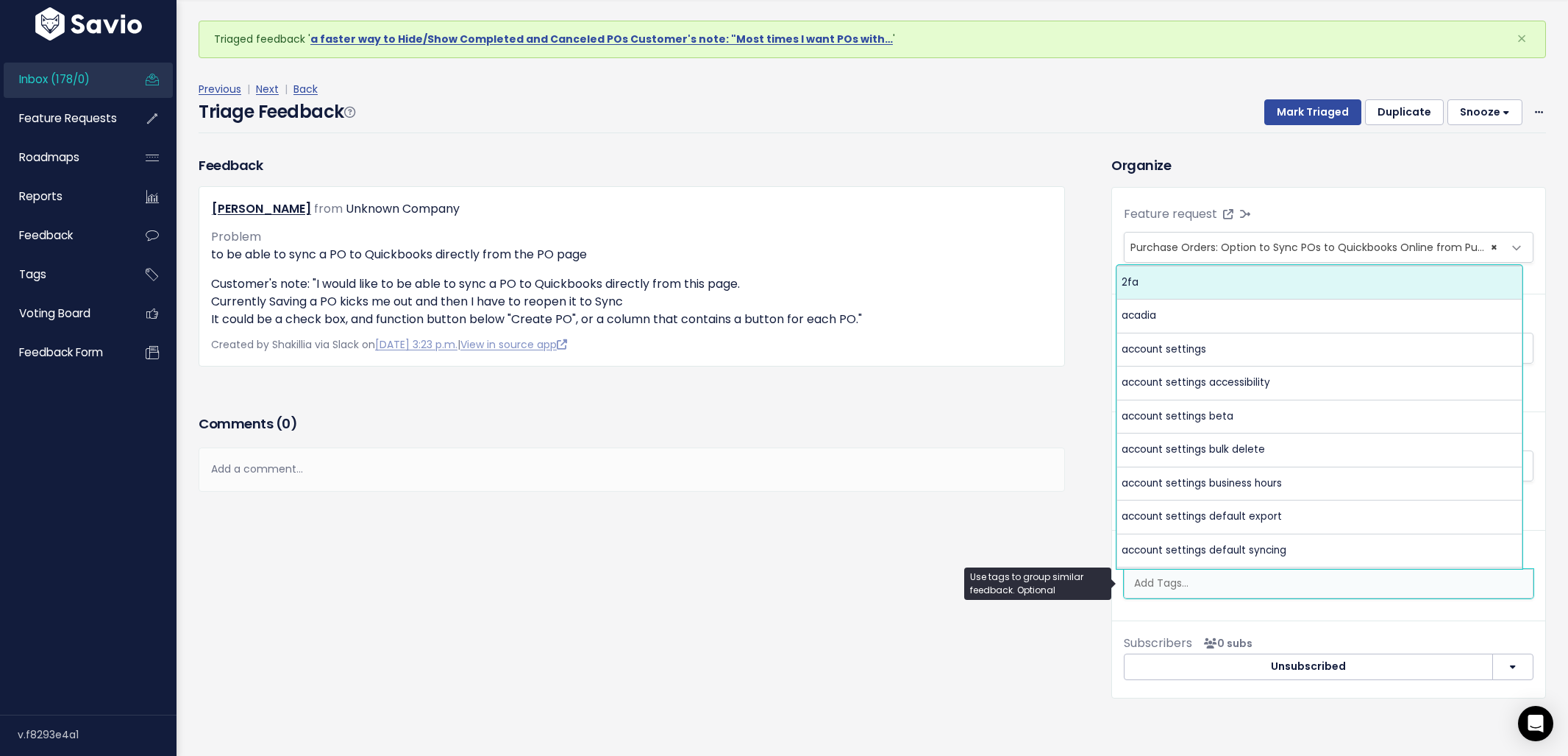
type input "P"
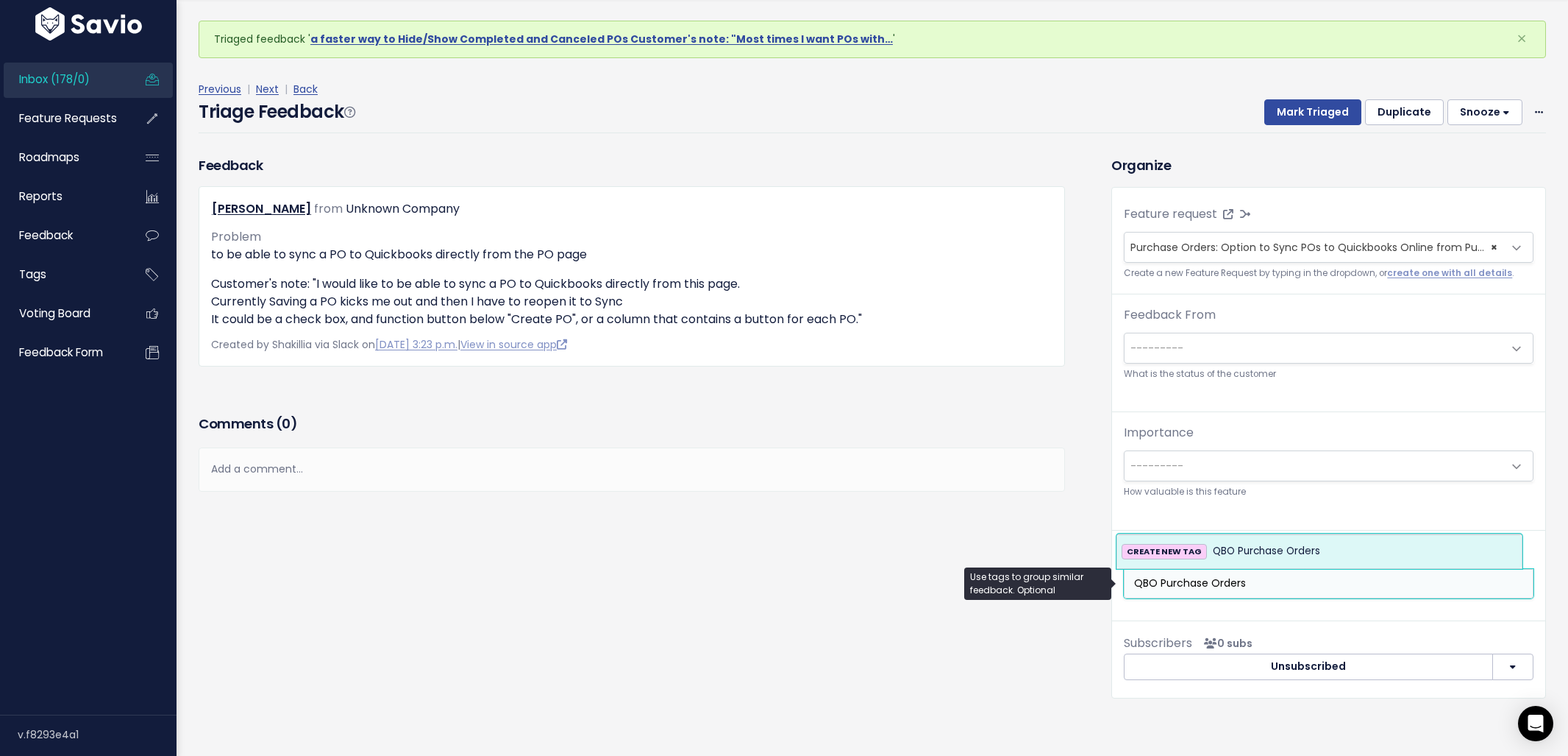
type input "QBO Purchase Orders"
click at [1285, 550] on span "QBO Purchase Orders" at bounding box center [1266, 551] width 107 height 17
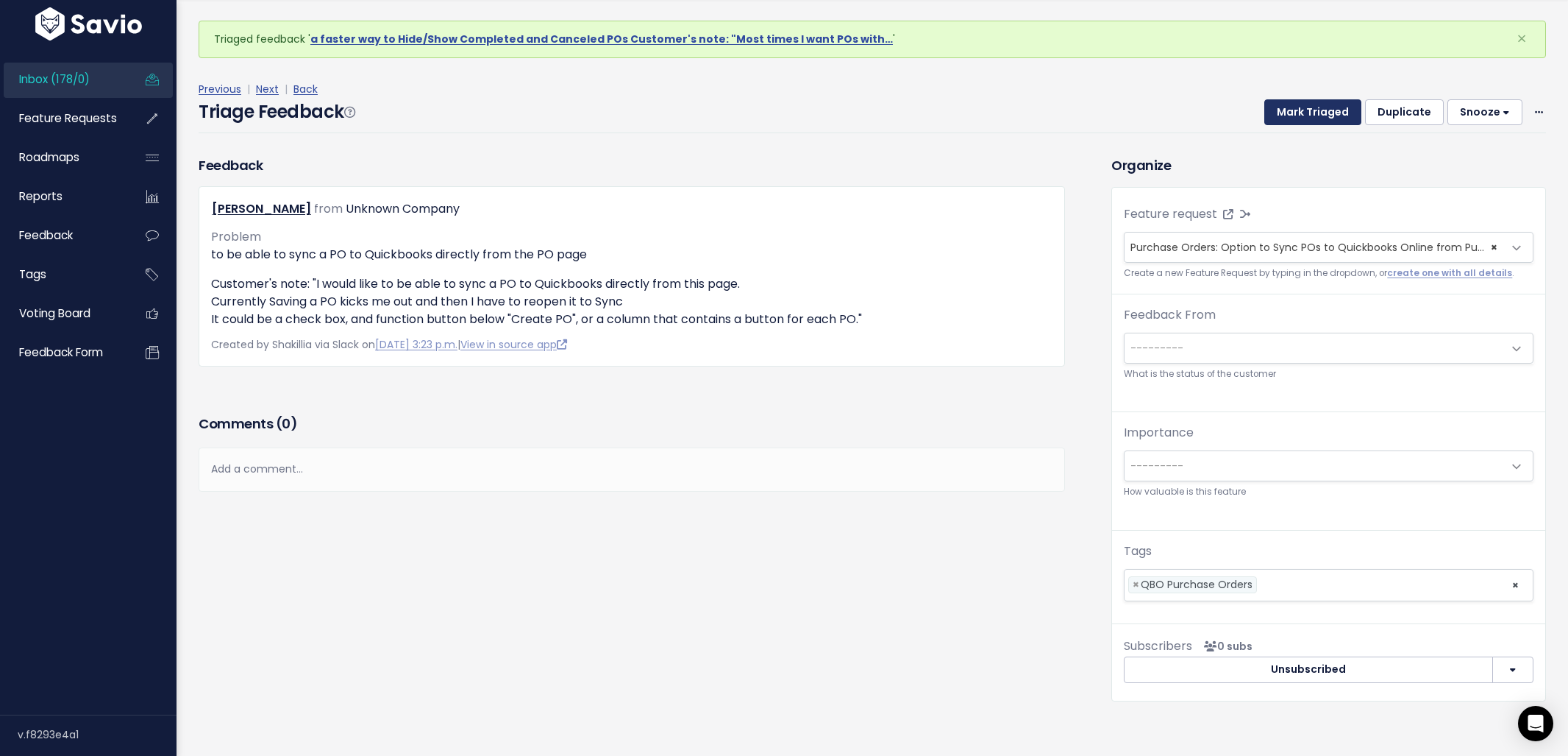
click at [1287, 121] on button "Mark Triaged" at bounding box center [1312, 112] width 97 height 26
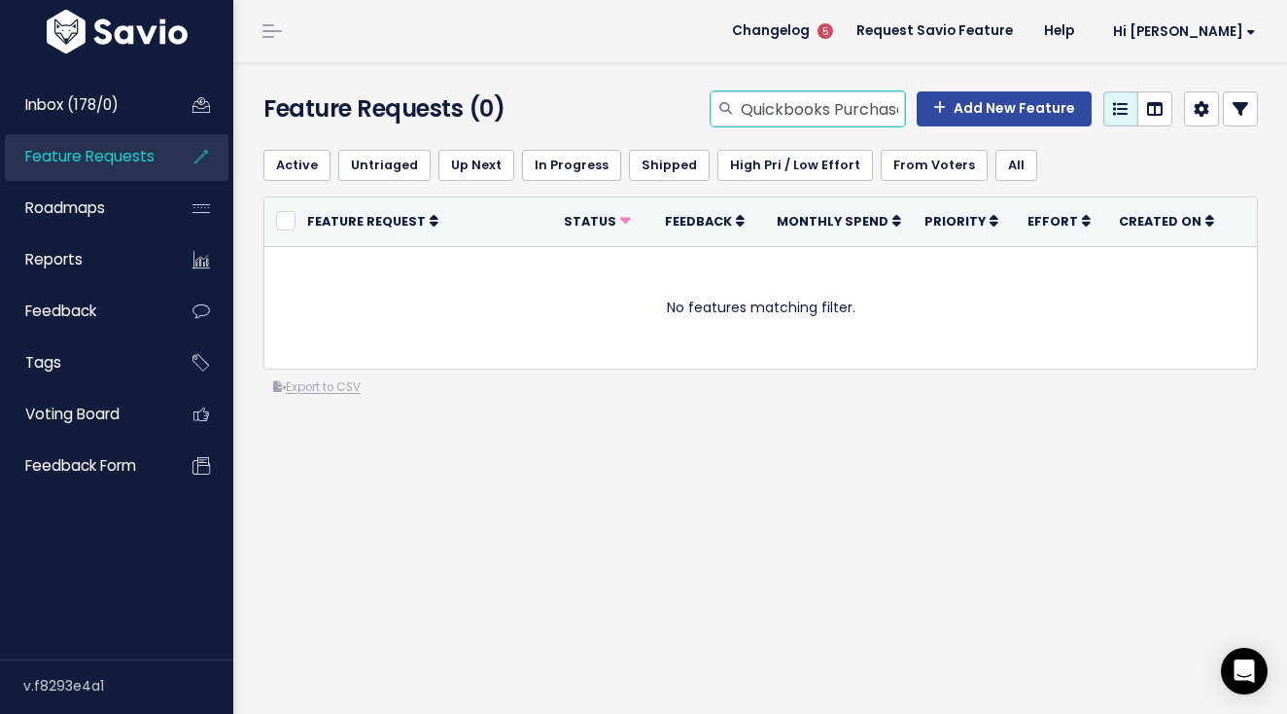
click at [784, 116] on input "Quickbooks Purchase orders" at bounding box center [822, 108] width 166 height 35
type input "units sold Purchase Order"
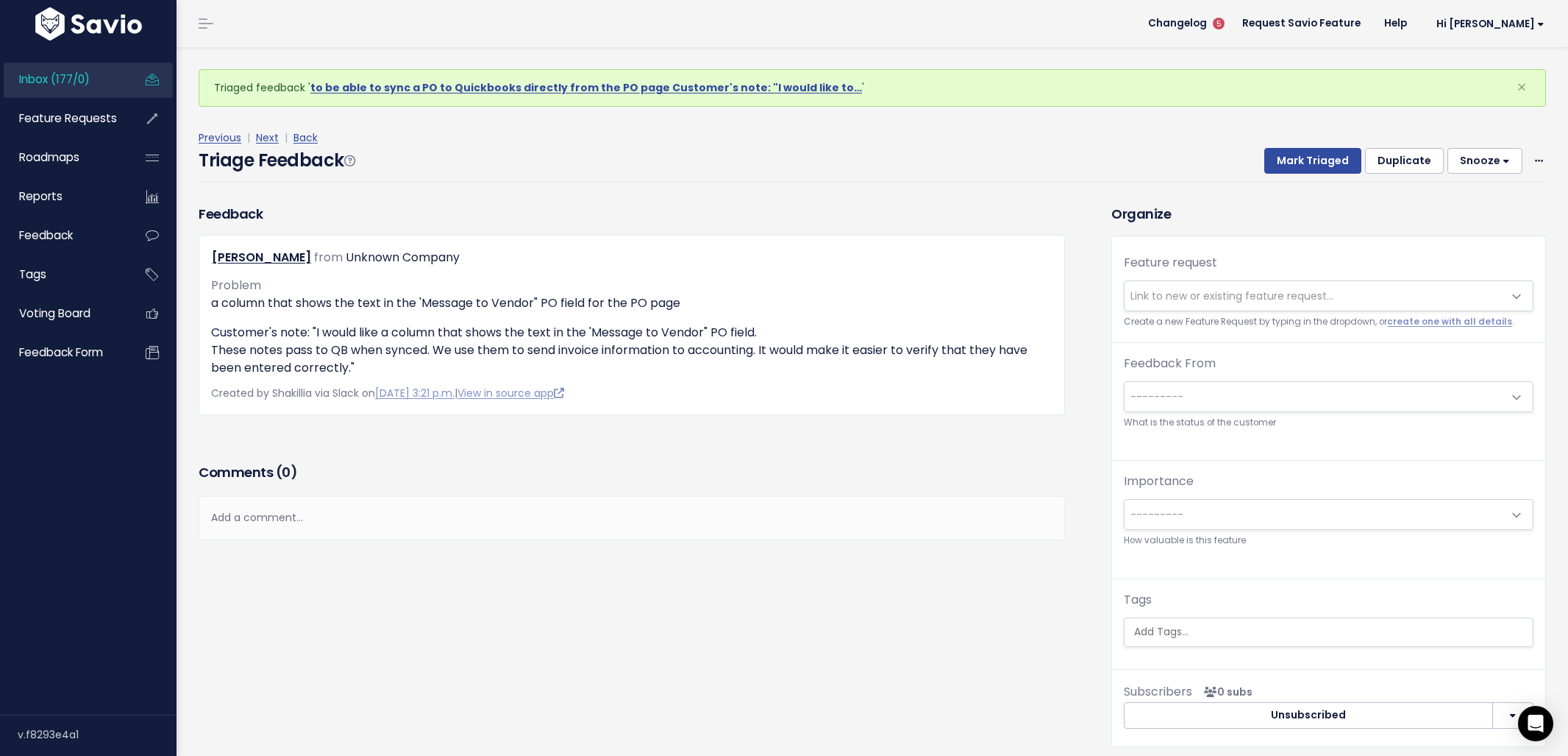
click at [317, 513] on div "Add a comment..." at bounding box center [632, 517] width 866 height 43
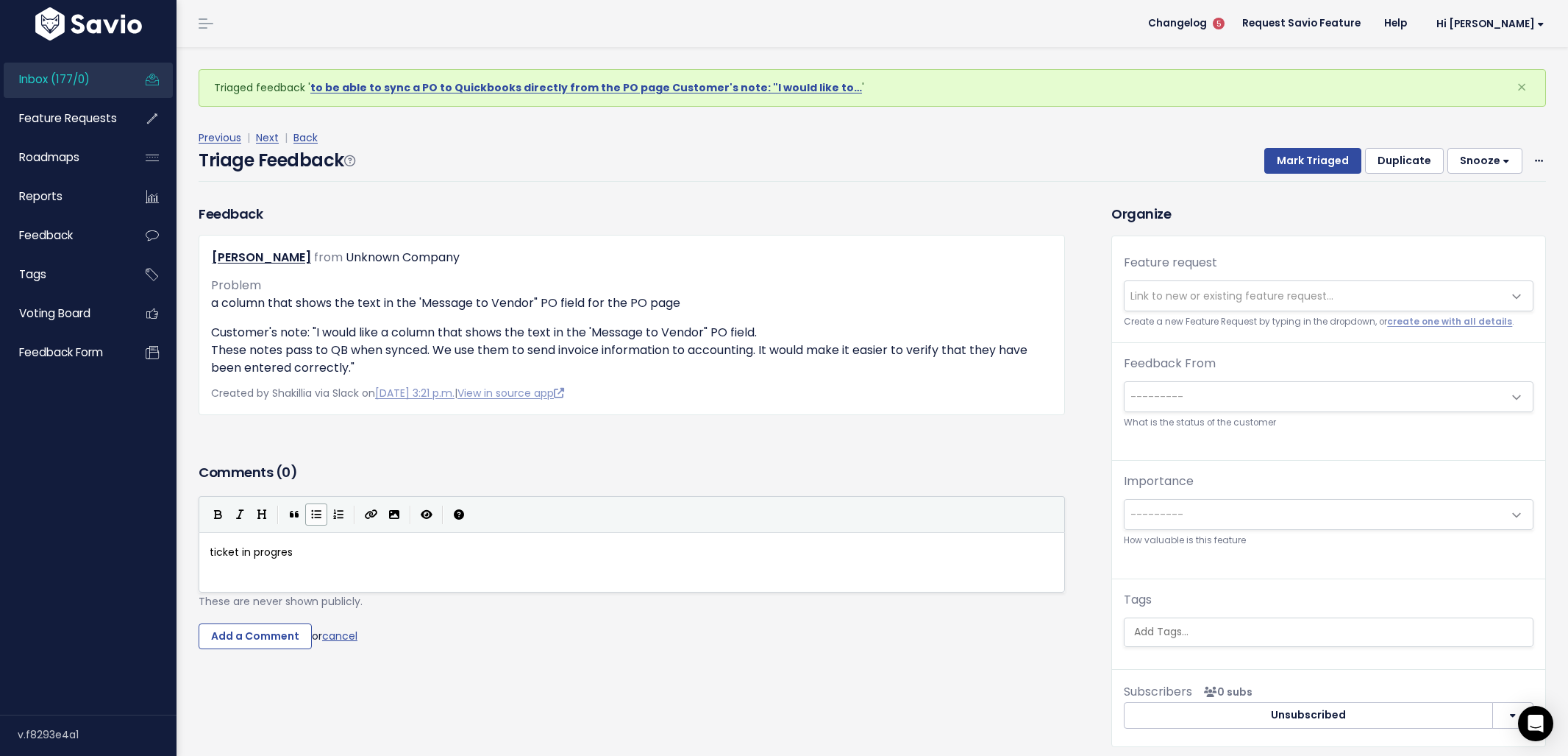
scroll to position [5, 87]
type textarea "ticket in progress"
click at [225, 650] on div "Comments ( 0 ) Add a comment... ticket in progress | | | | ticket in progress x…" at bounding box center [632, 576] width 889 height 234
click at [230, 646] on input "Add a Comment" at bounding box center [256, 636] width 113 height 26
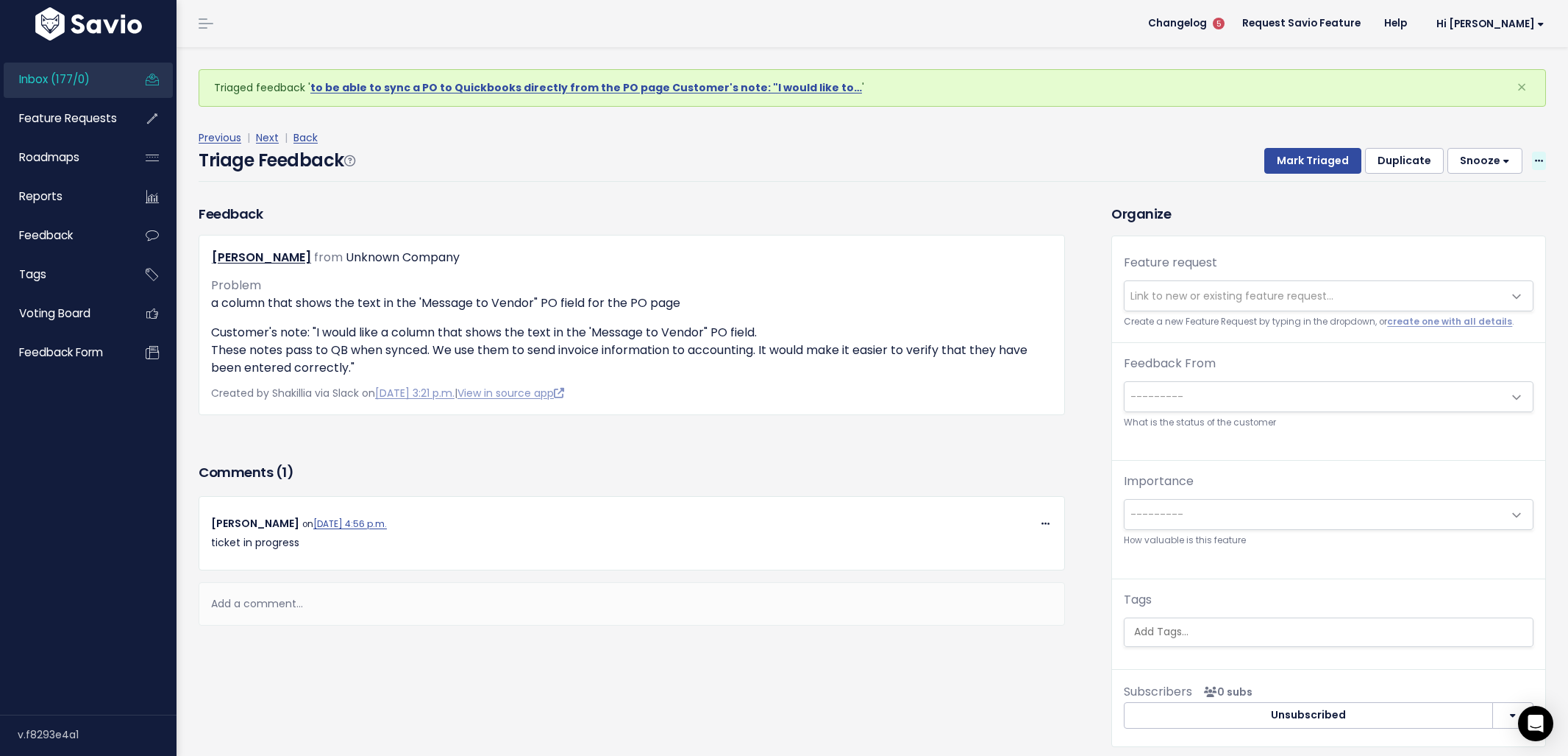
click at [1535, 158] on icon at bounding box center [1539, 161] width 8 height 10
click at [1439, 223] on link "Delete" at bounding box center [1480, 229] width 106 height 29
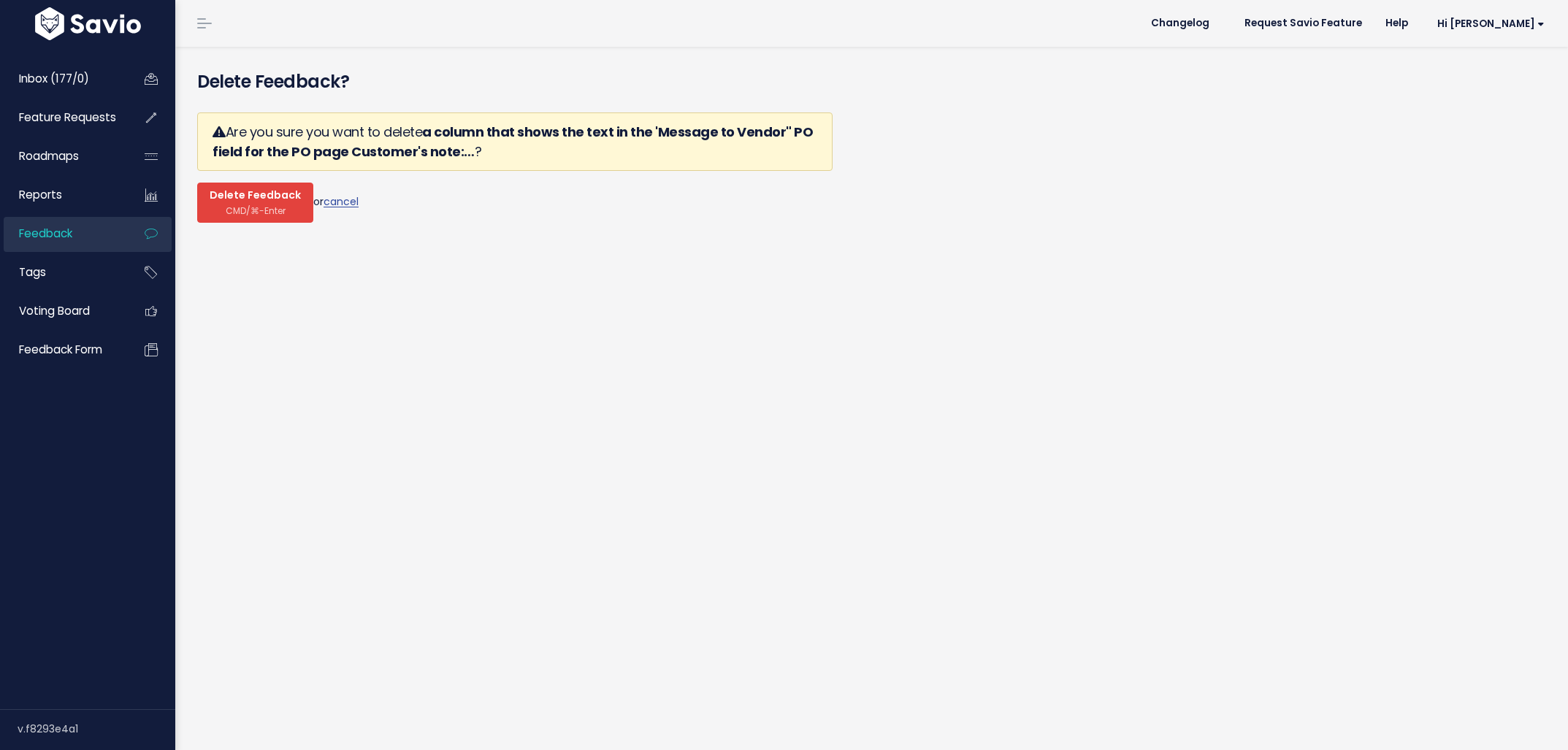
click at [246, 220] on button "Delete Feedback CMD/⌘-Enter" at bounding box center [255, 202] width 116 height 40
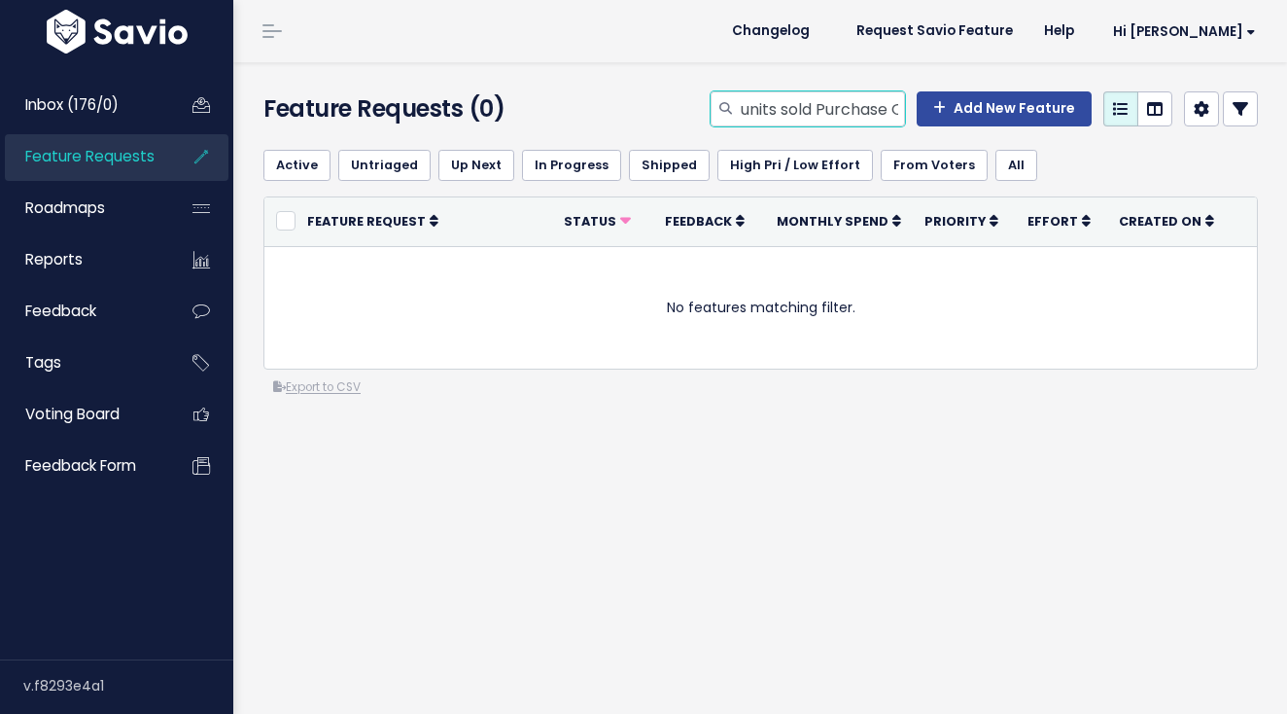
click at [766, 113] on input "units sold Purchase Order" at bounding box center [822, 108] width 166 height 35
type input "sold Purchase Order"
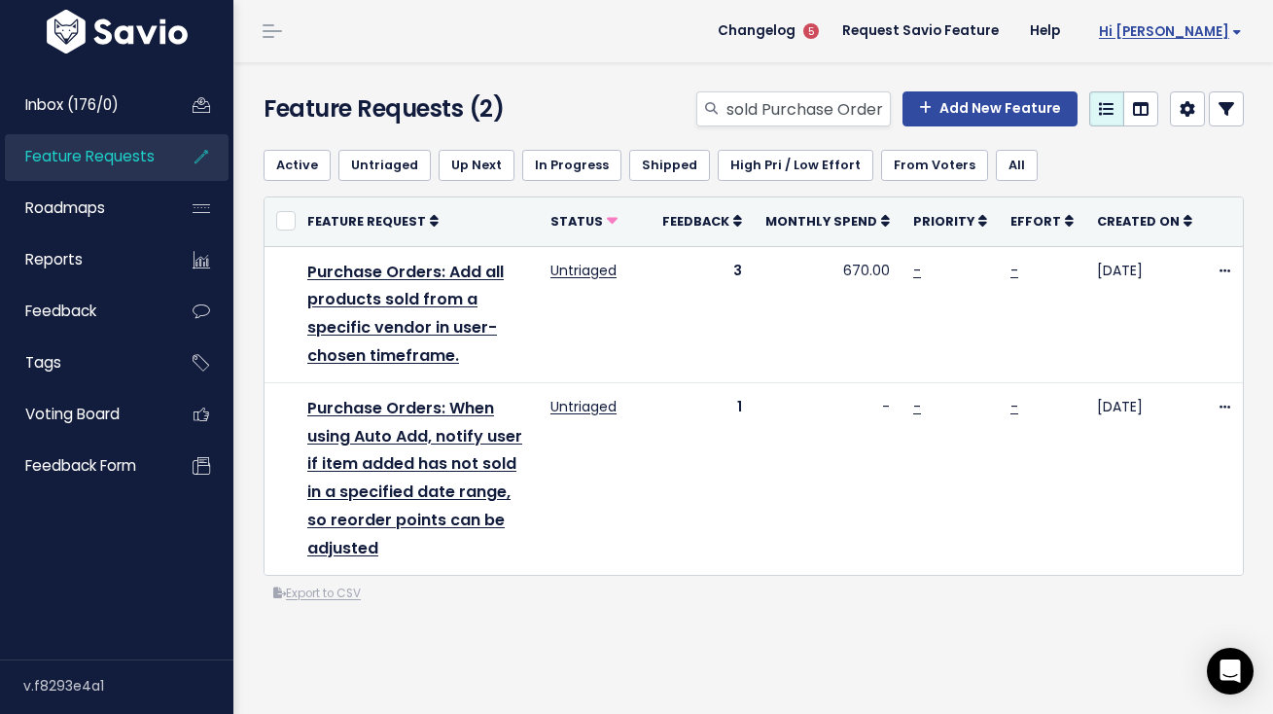
click at [1197, 25] on span "Hi [PERSON_NAME]" at bounding box center [1170, 31] width 143 height 15
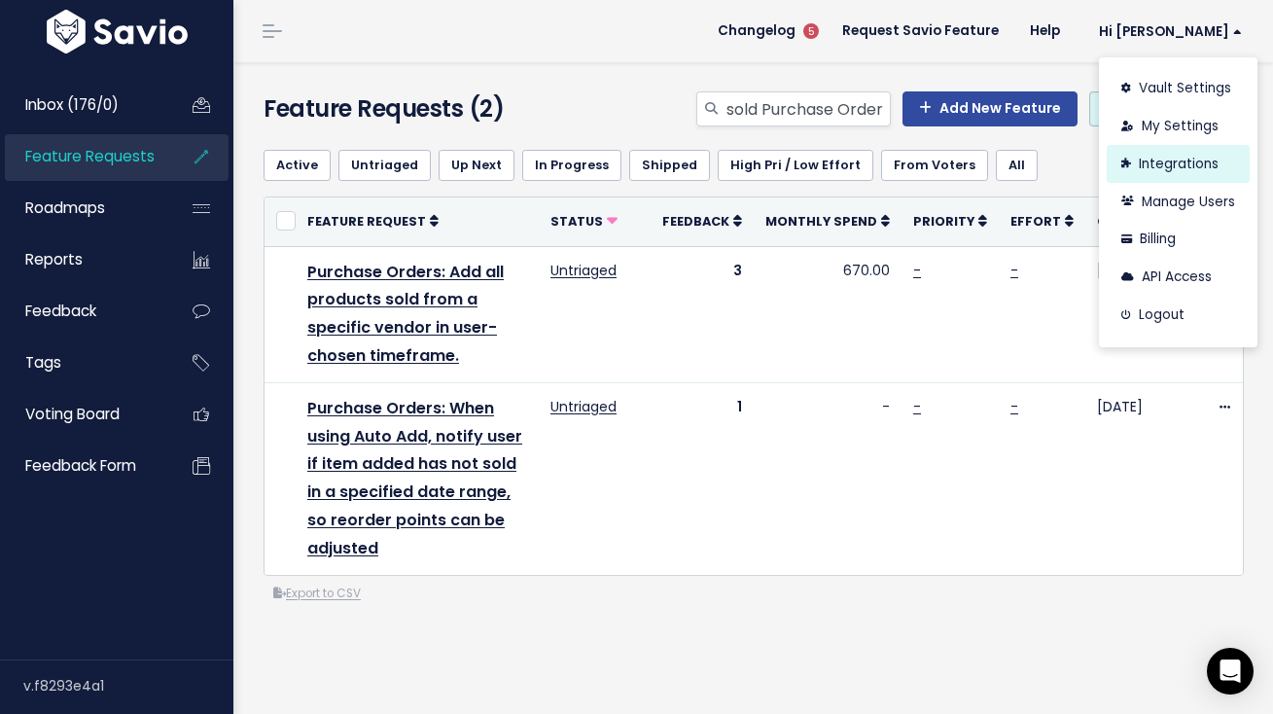
click at [1160, 165] on link "Integrations" at bounding box center [1178, 164] width 143 height 38
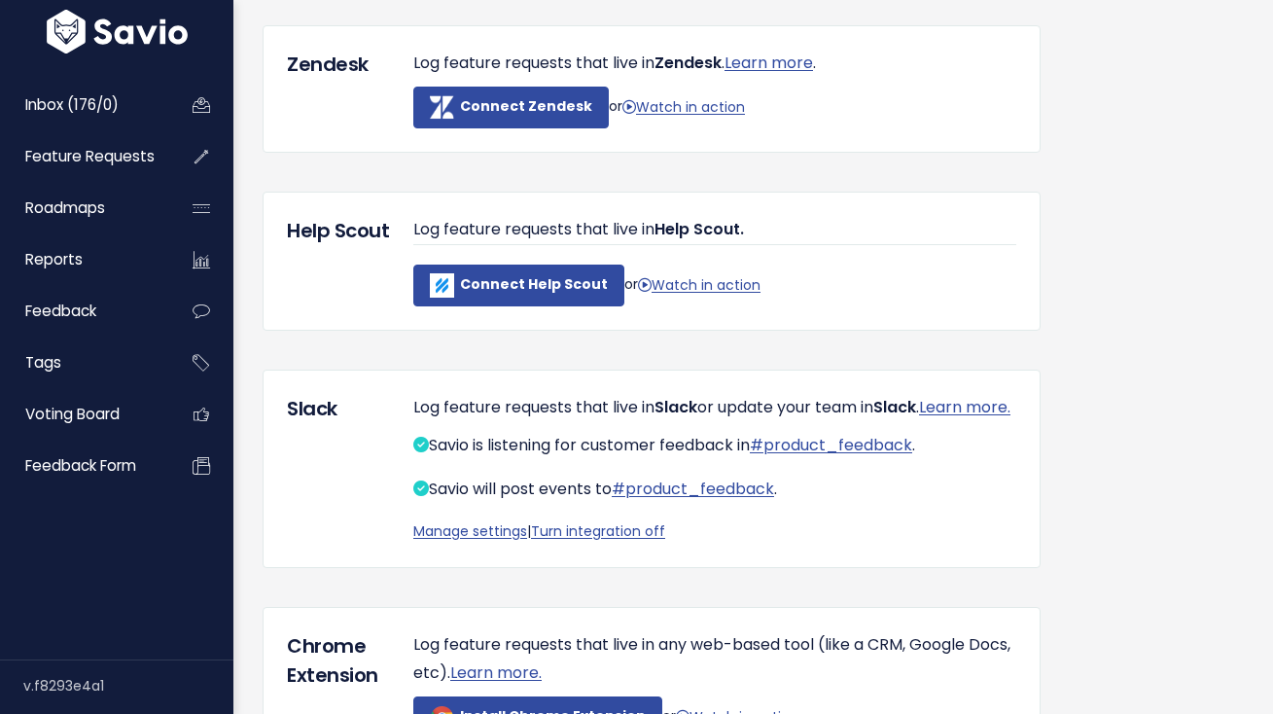
scroll to position [473, 0]
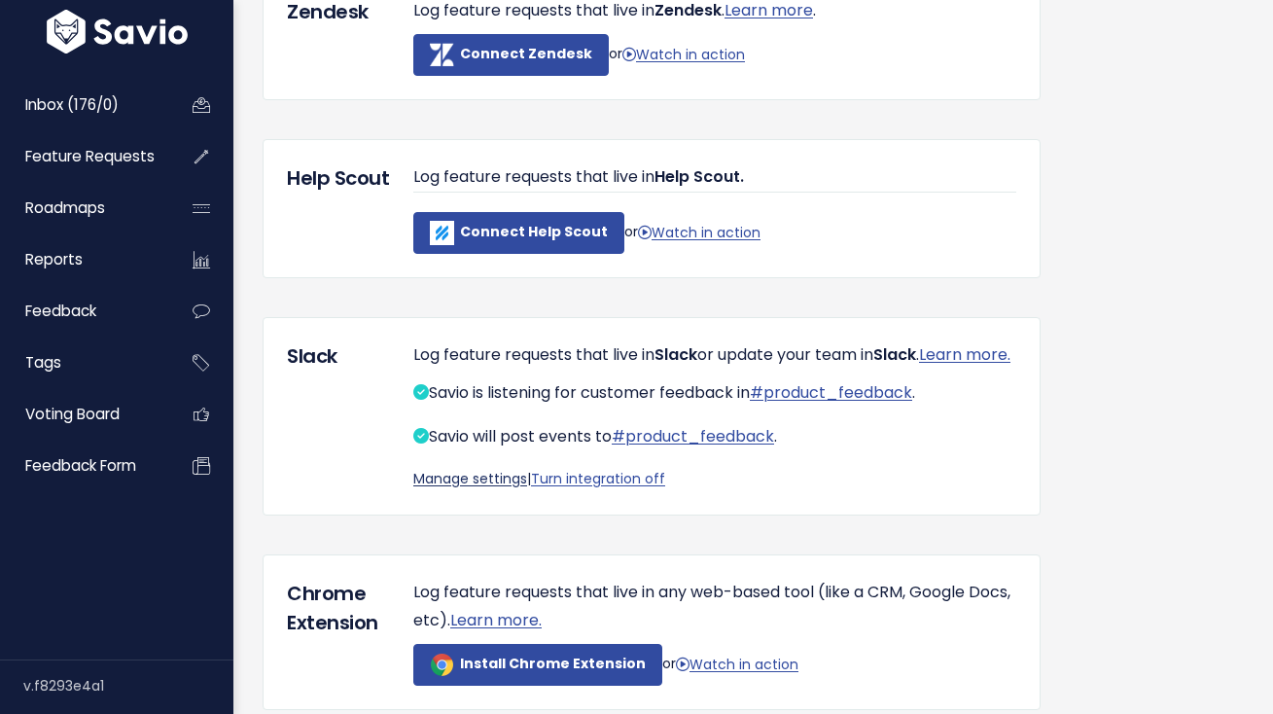
click at [469, 488] on link "Manage settings" at bounding box center [470, 478] width 114 height 19
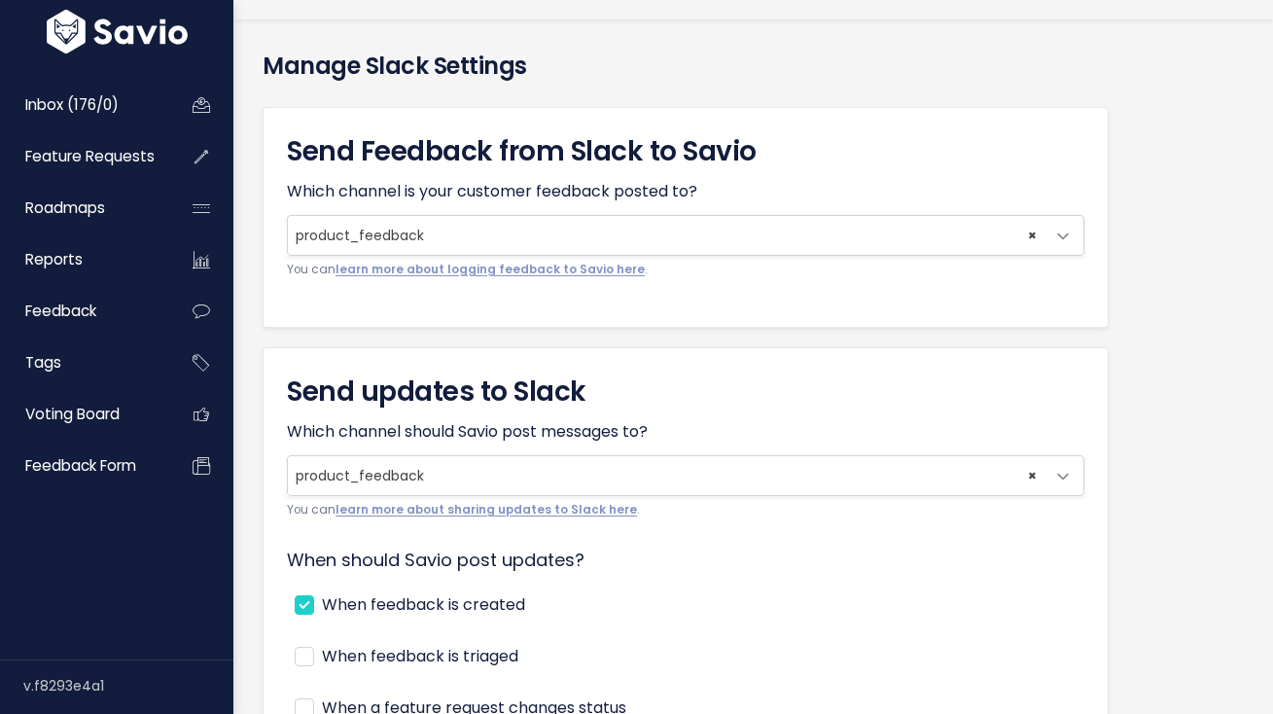
scroll to position [94, 0]
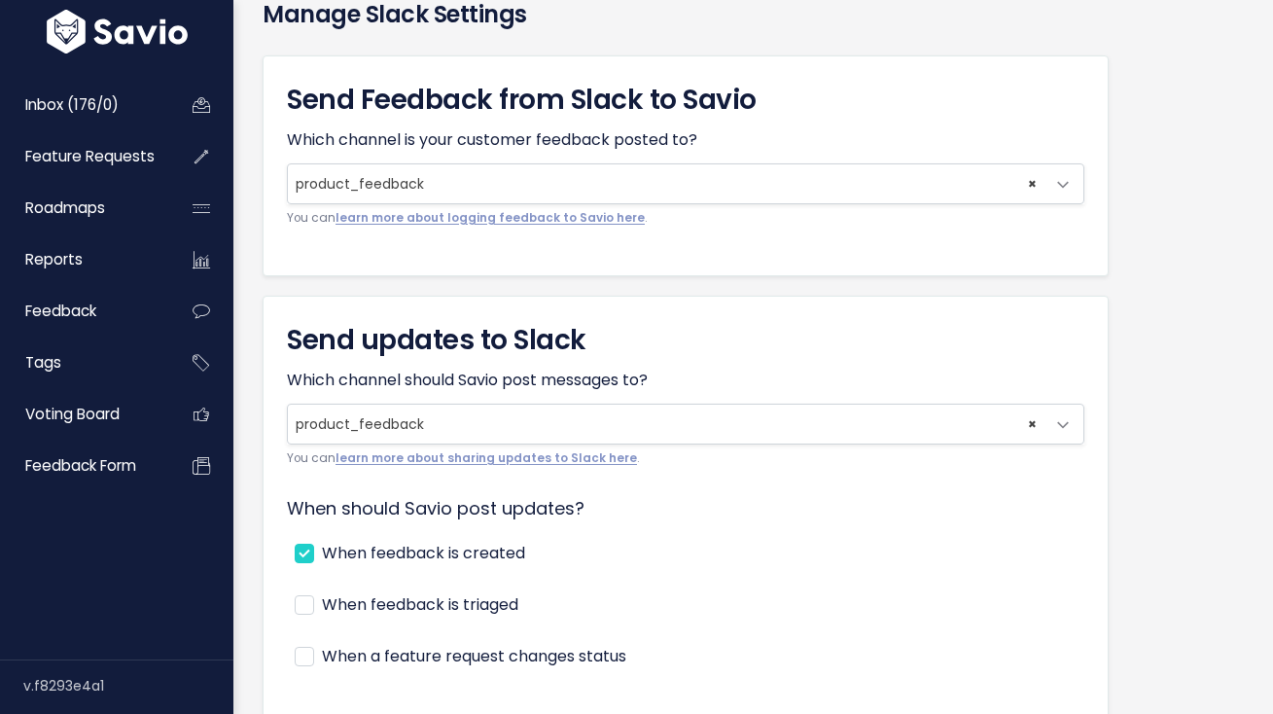
click at [351, 536] on div "When should Savio post updates? When feedback is created When feedback is triag…" at bounding box center [685, 593] width 797 height 201
click at [359, 549] on label "When feedback is created" at bounding box center [423, 554] width 203 height 28
click at [334, 549] on input "When feedback is created" at bounding box center [328, 546] width 13 height 13
checkbox input "false"
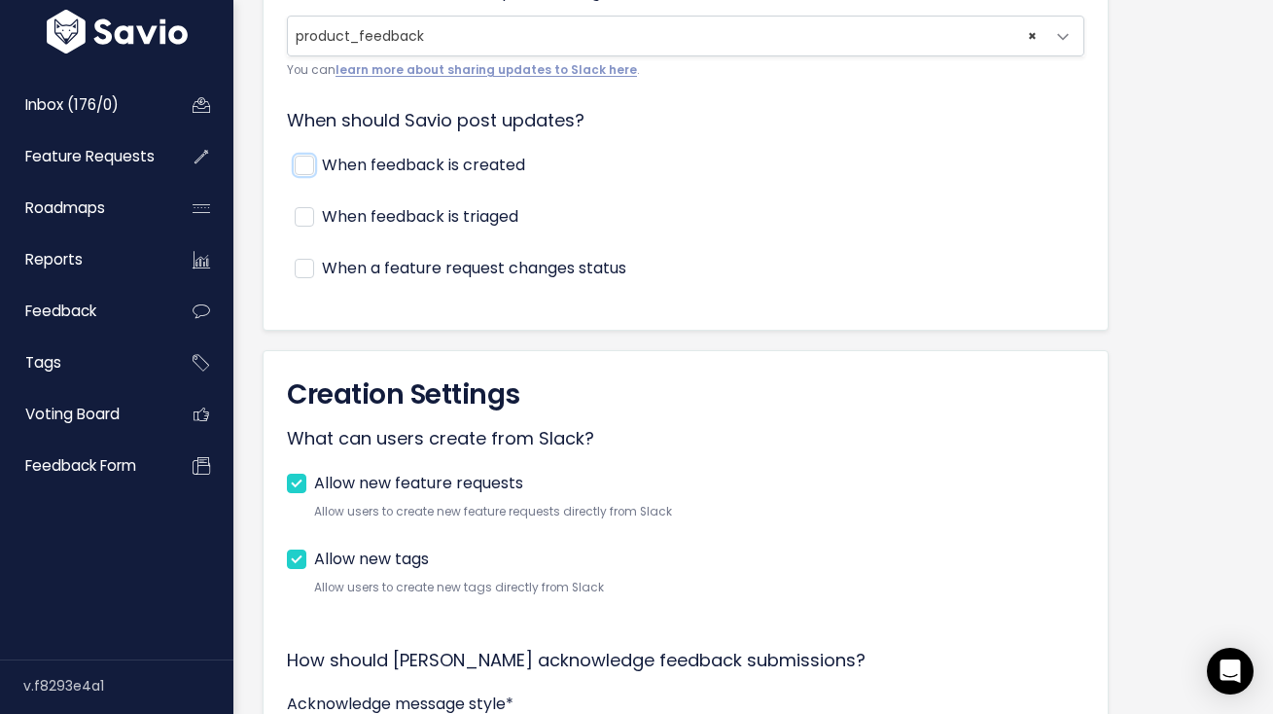
scroll to position [752, 0]
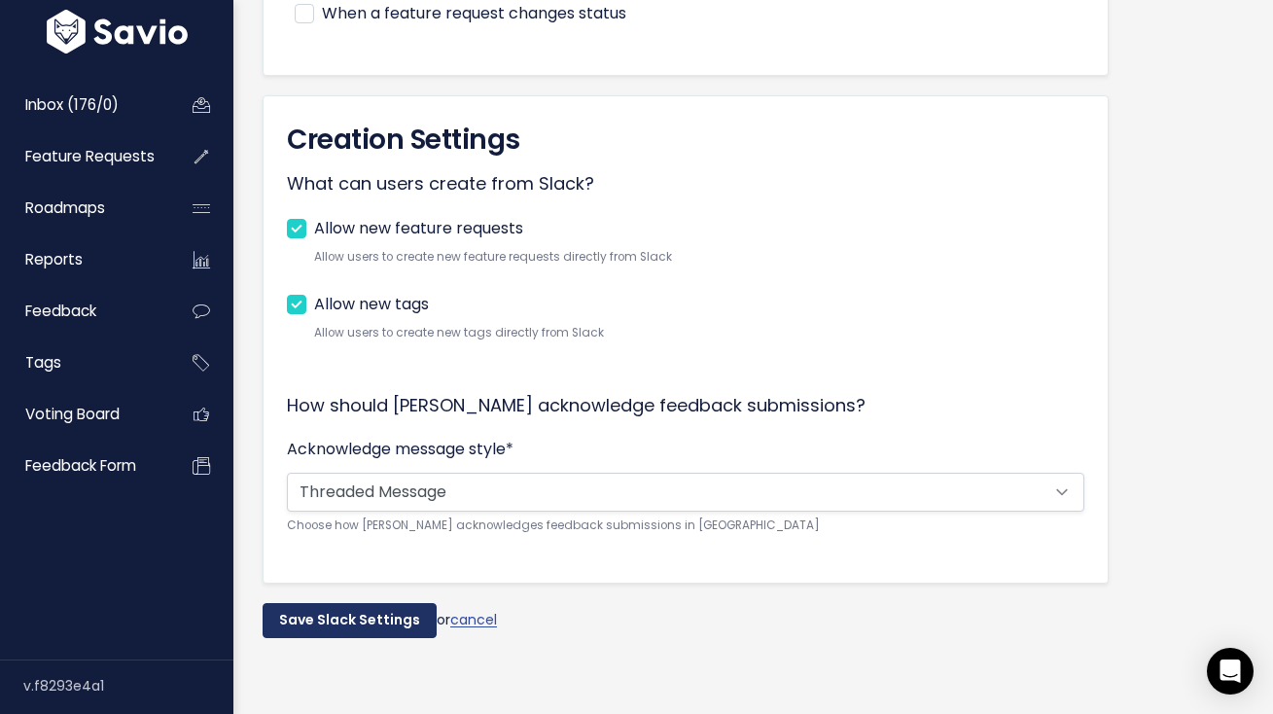
click at [316, 613] on input "Save Slack Settings" at bounding box center [350, 620] width 174 height 35
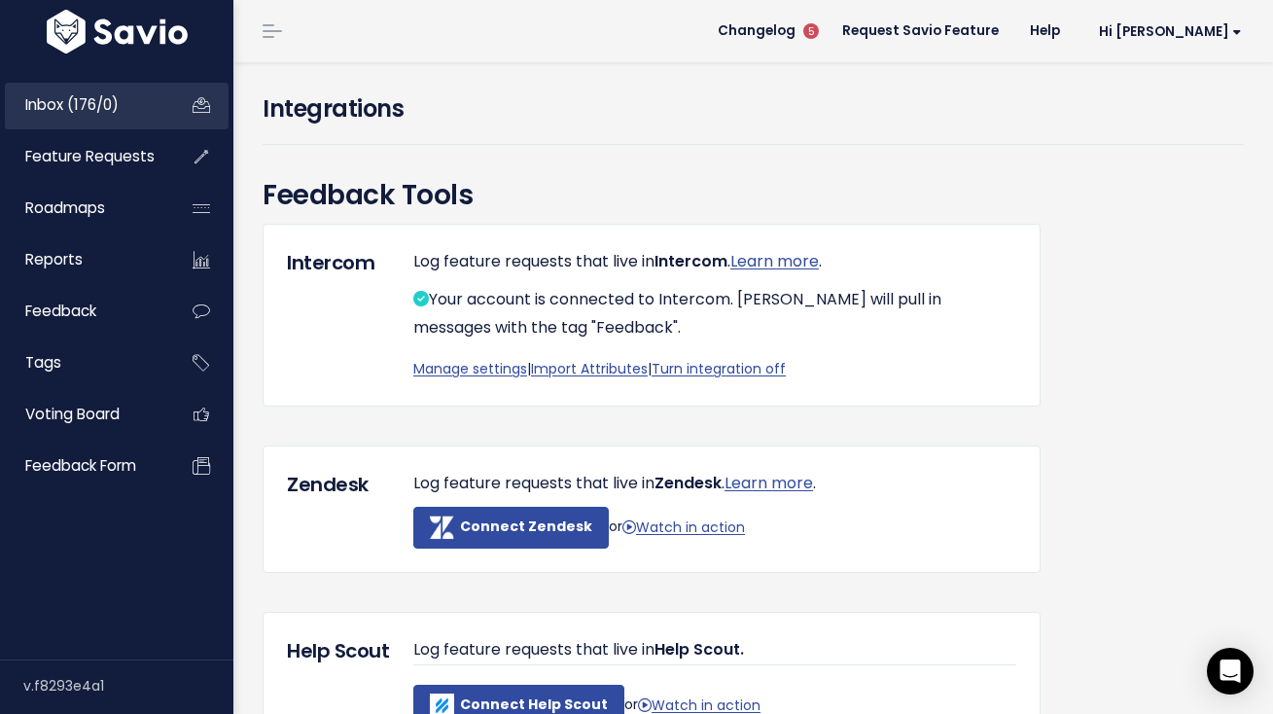
click at [108, 116] on link "Inbox (176/0)" at bounding box center [83, 105] width 157 height 45
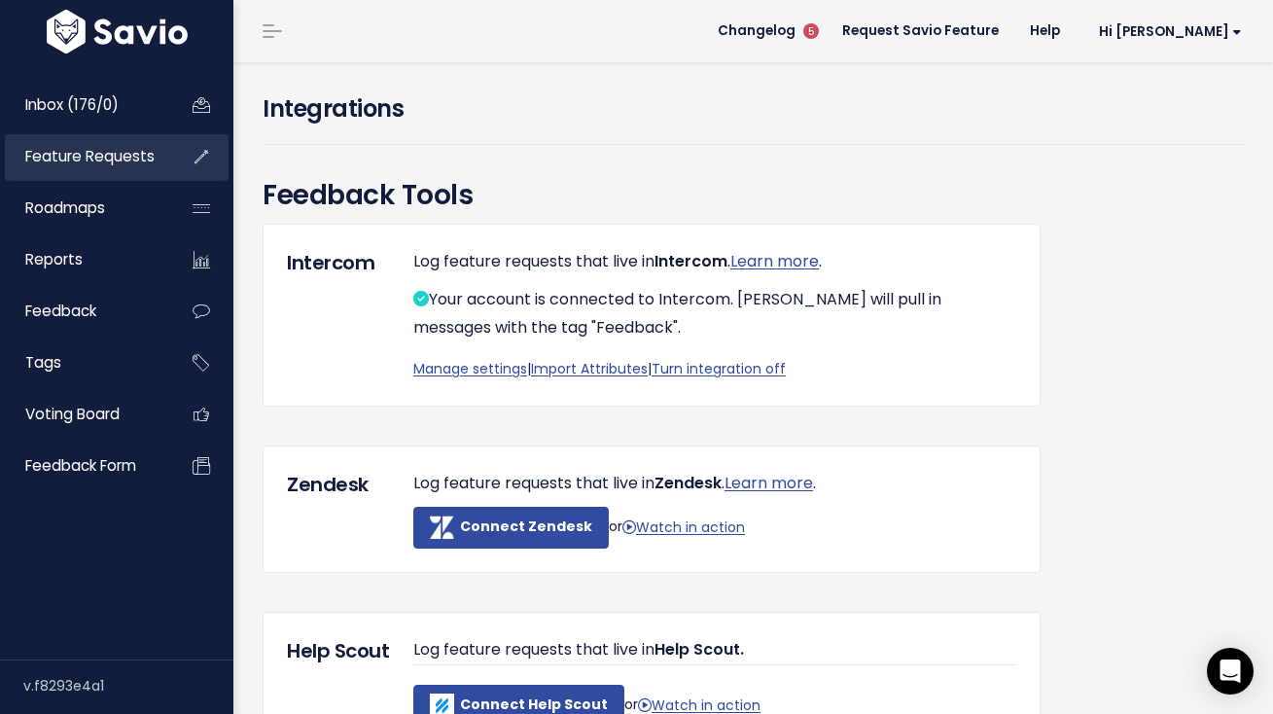
click at [111, 153] on span "Feature Requests" at bounding box center [89, 156] width 129 height 20
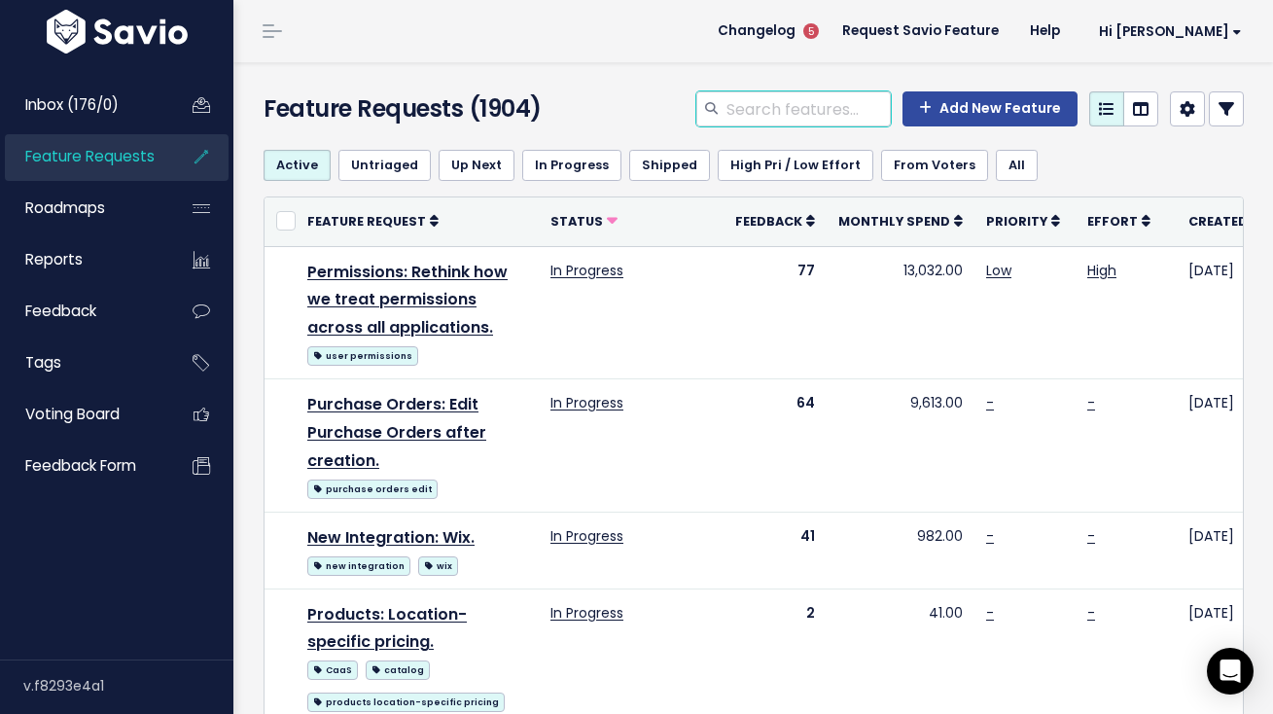
click at [777, 123] on input "search" at bounding box center [807, 108] width 166 height 35
type input "Ai Purchase Orders"
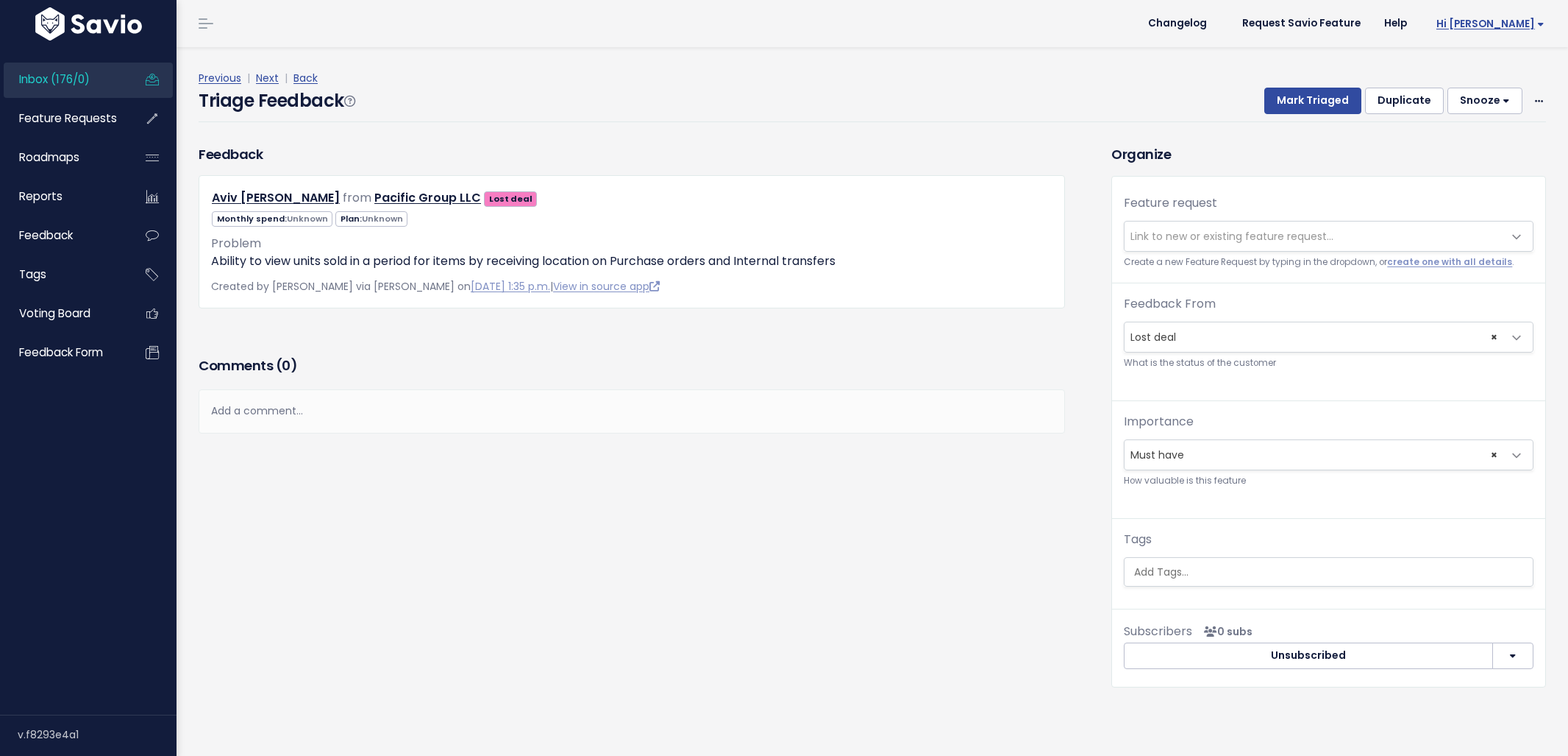
click at [1495, 26] on span "Hi [PERSON_NAME]" at bounding box center [1490, 23] width 108 height 11
click at [1484, 120] on link "Integrations" at bounding box center [1496, 124] width 108 height 29
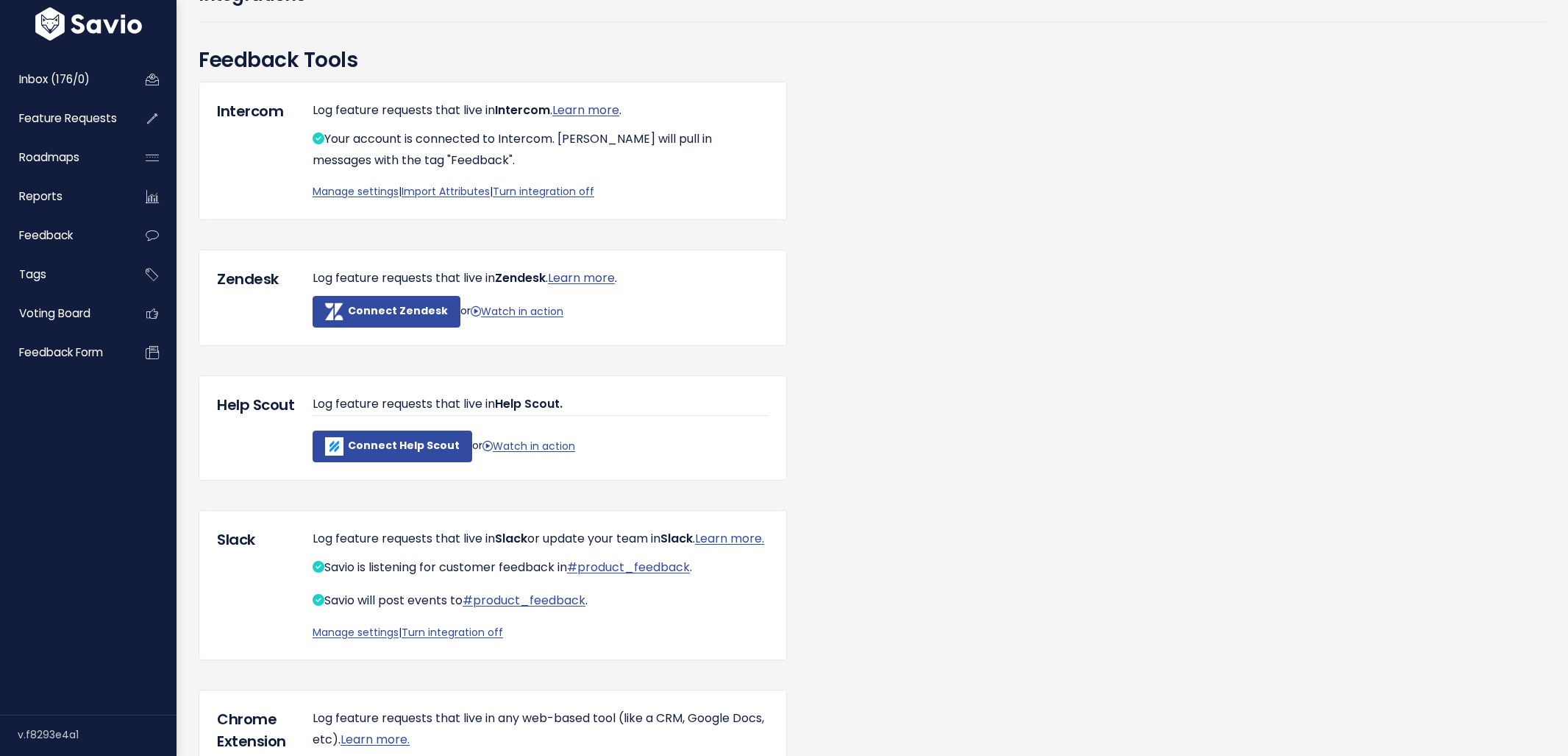
scroll to position [269, 0]
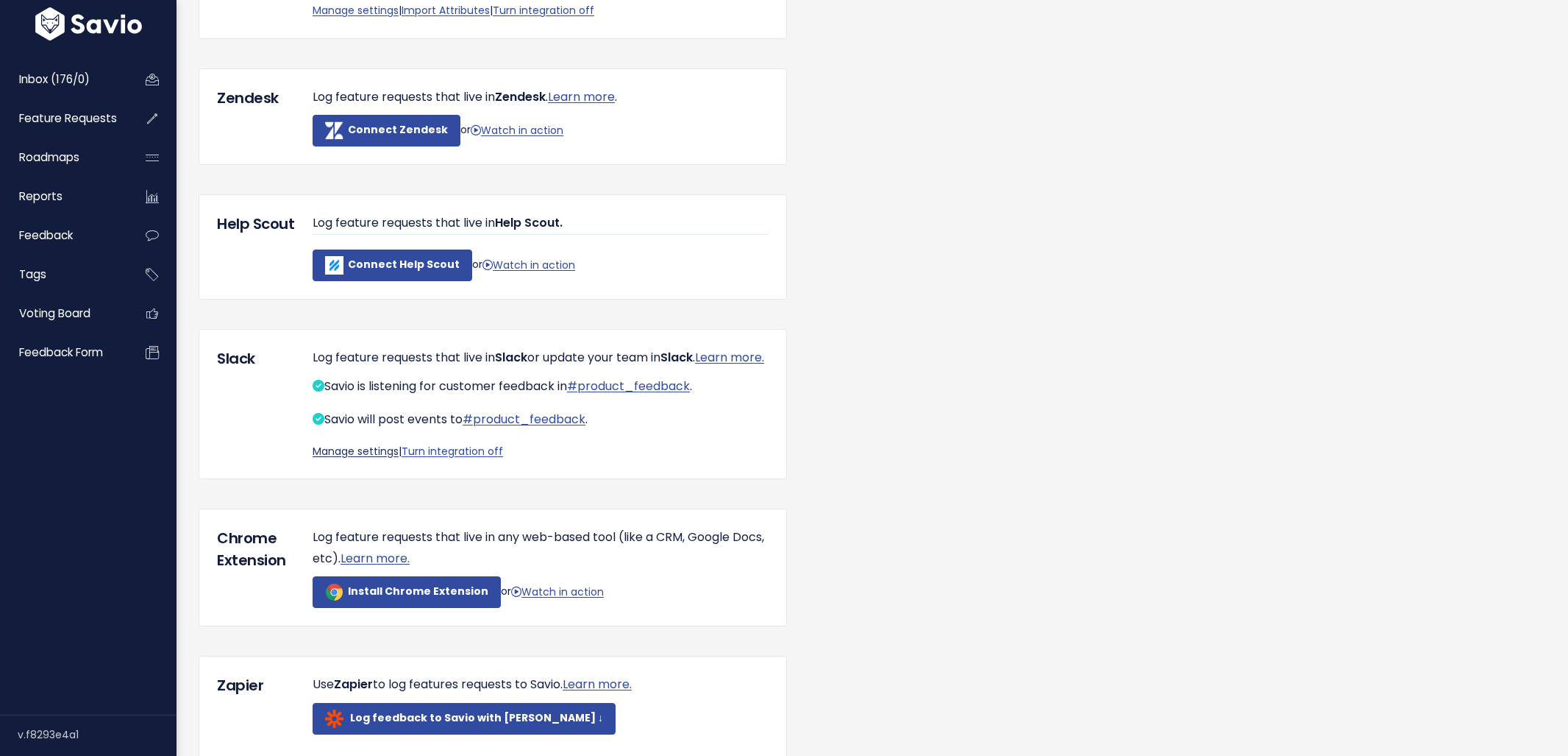
click at [343, 459] on link "Manage settings" at bounding box center [356, 450] width 86 height 14
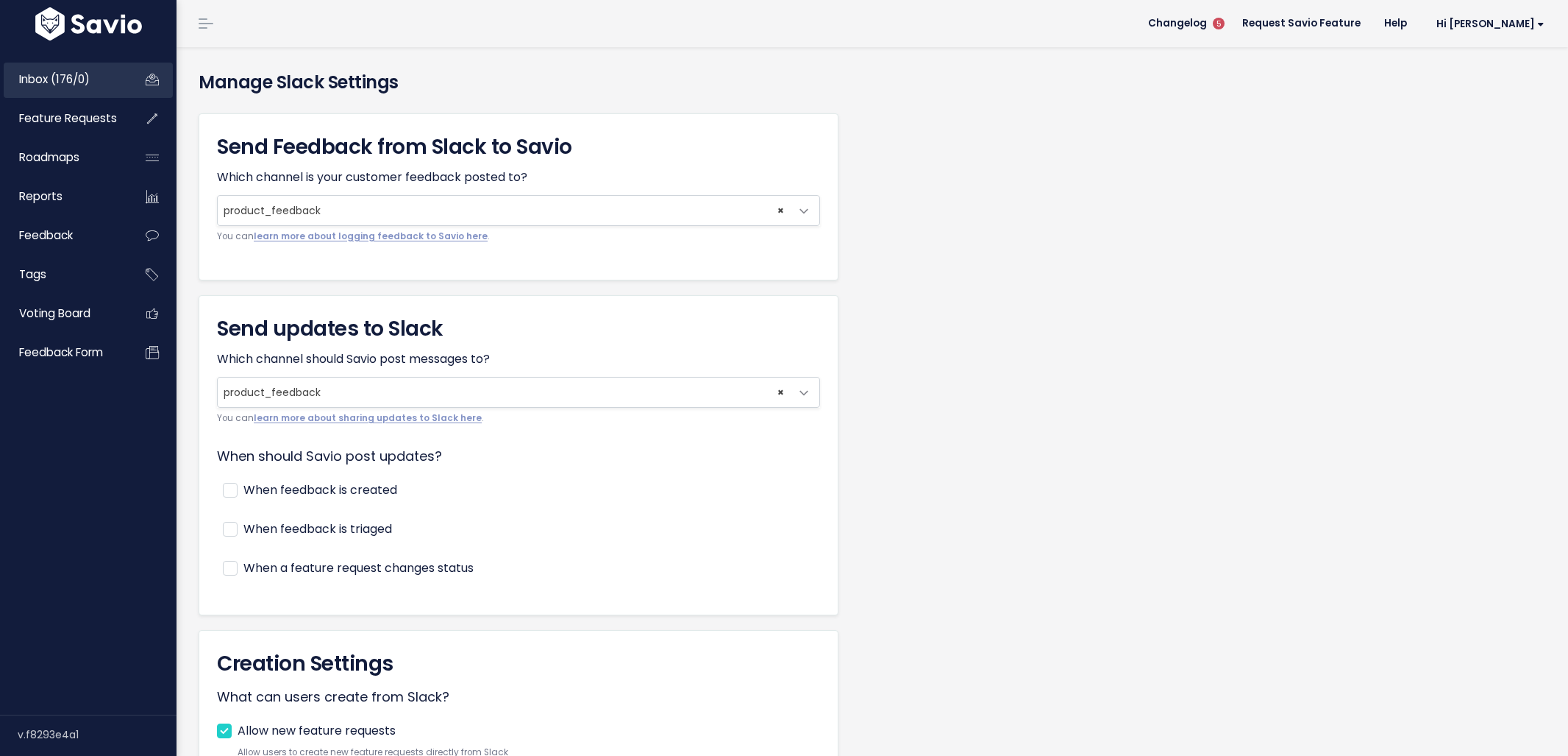
click at [98, 64] on link "Inbox (176/0)" at bounding box center [63, 79] width 119 height 34
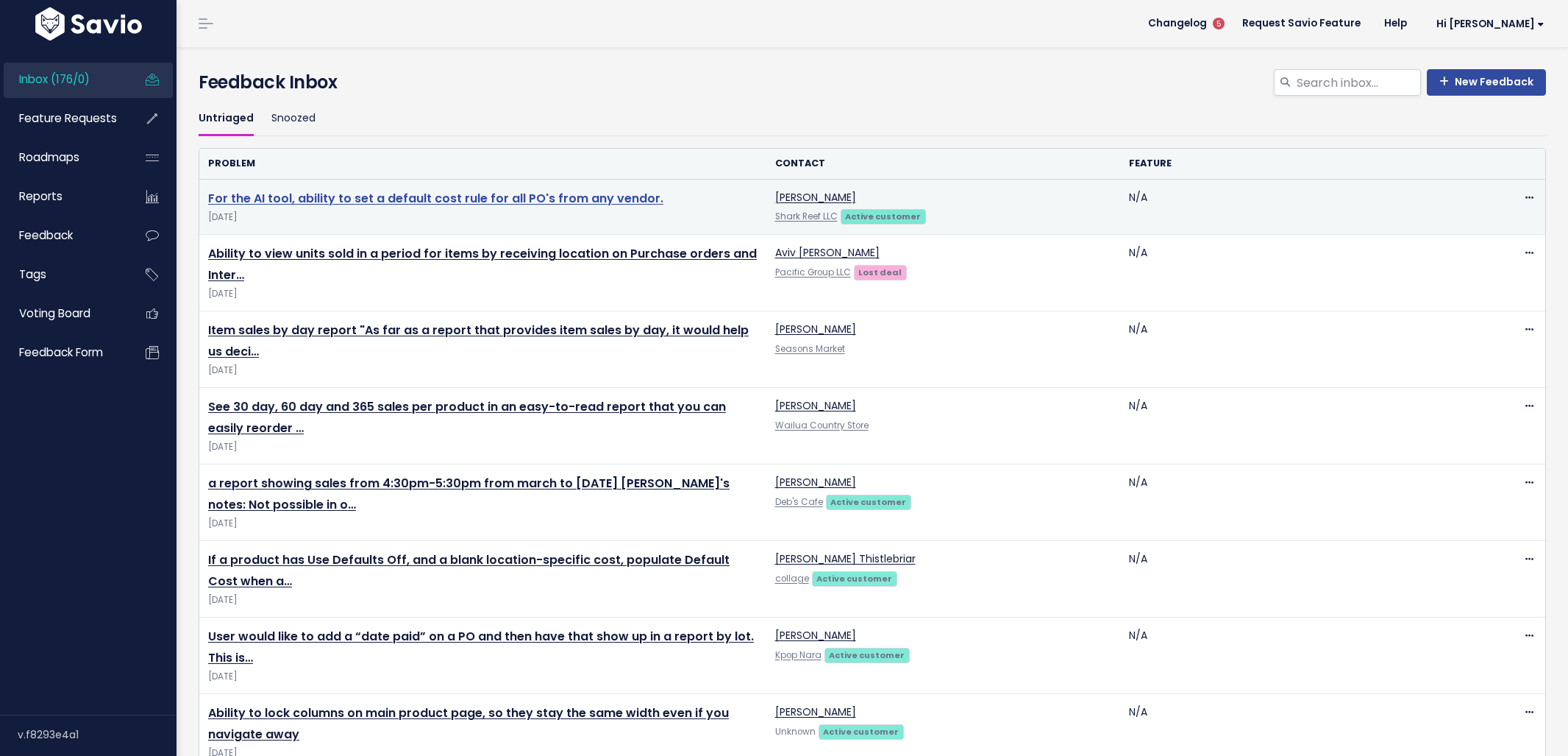
click at [466, 192] on link "For the AI tool, ability to set a default cost rule for all PO's from any vendo…" at bounding box center [436, 198] width 455 height 17
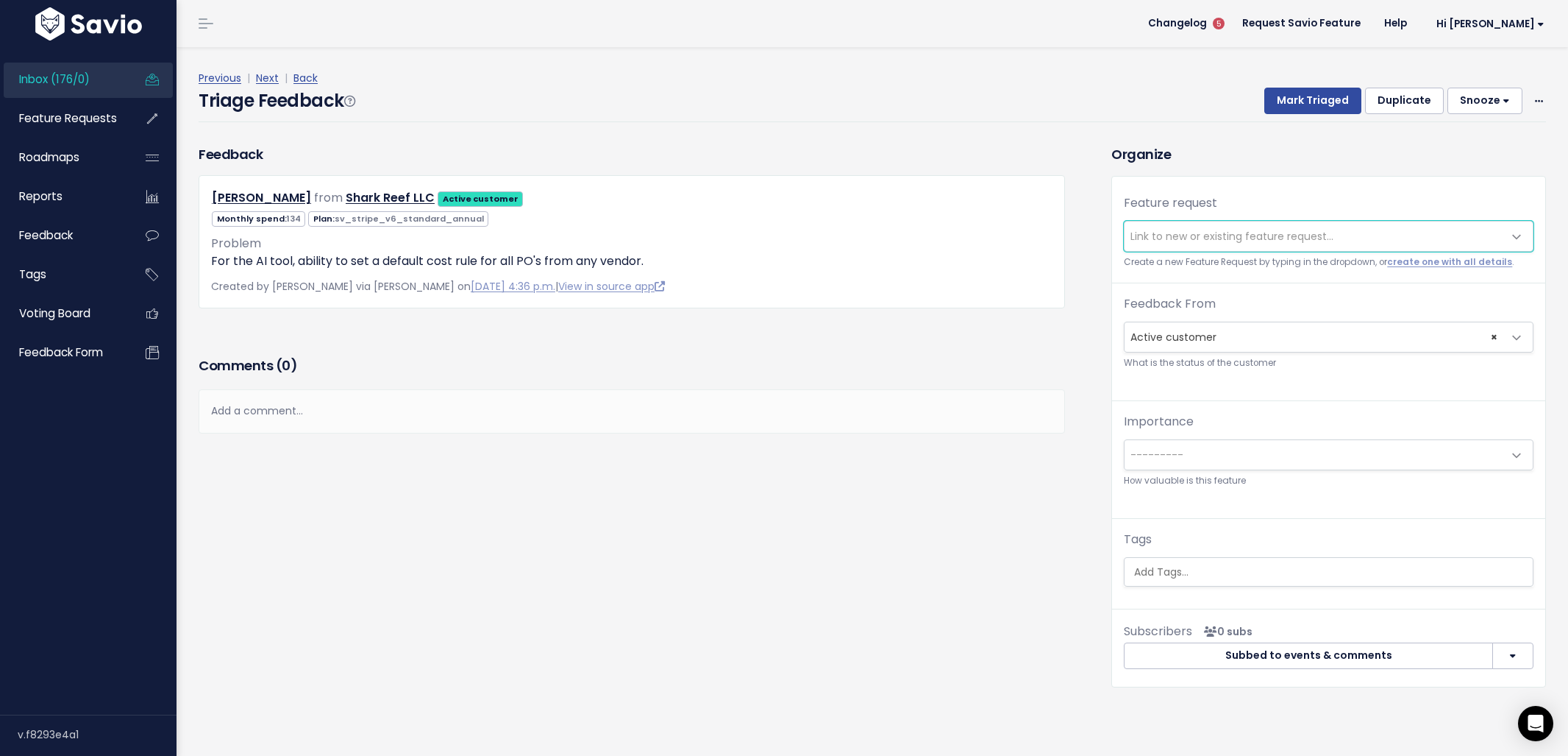
click at [1134, 247] on span "Link to new or existing feature request..." at bounding box center [1314, 236] width 379 height 30
click at [1142, 237] on span "Link to new or existing feature request..." at bounding box center [1232, 235] width 203 height 14
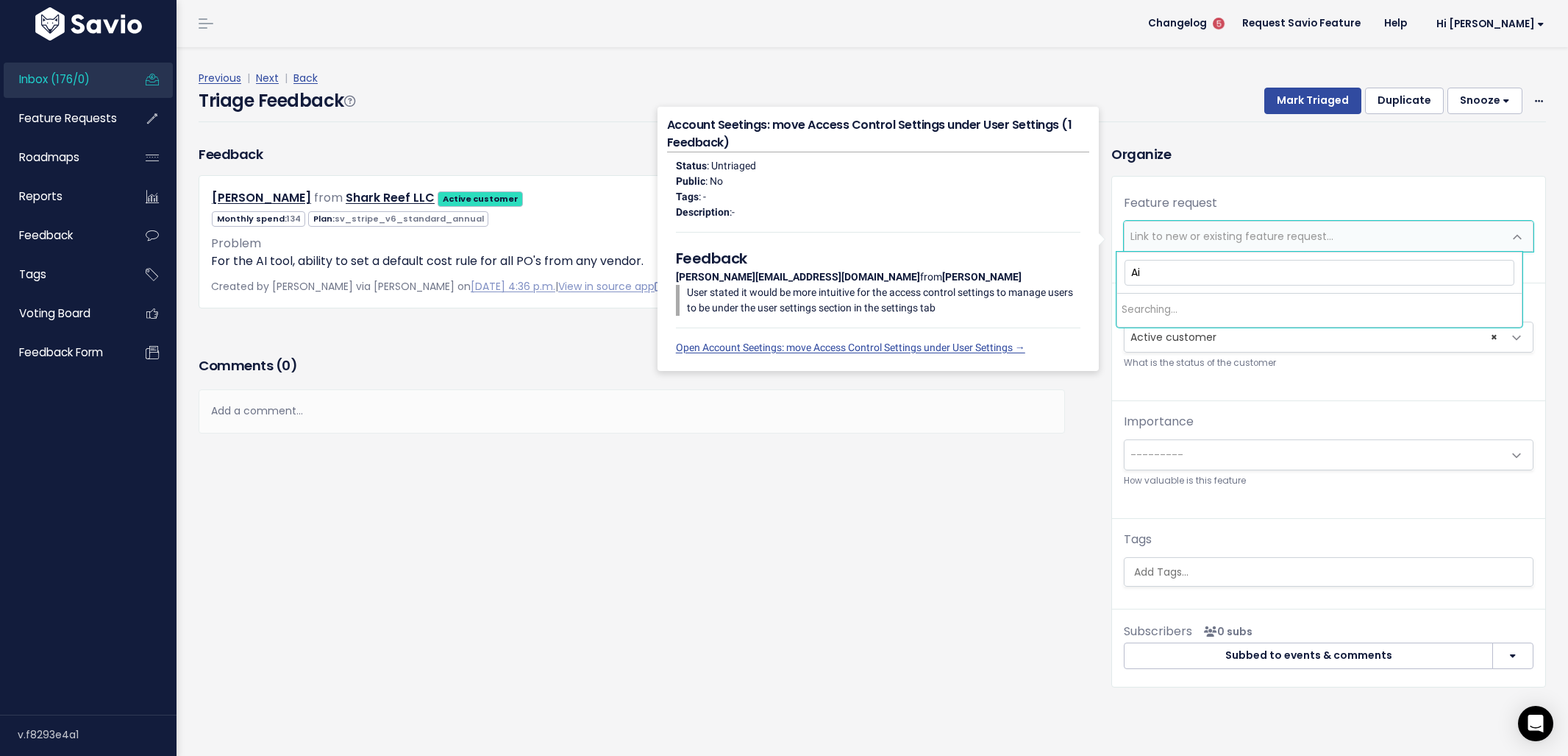
type input "A"
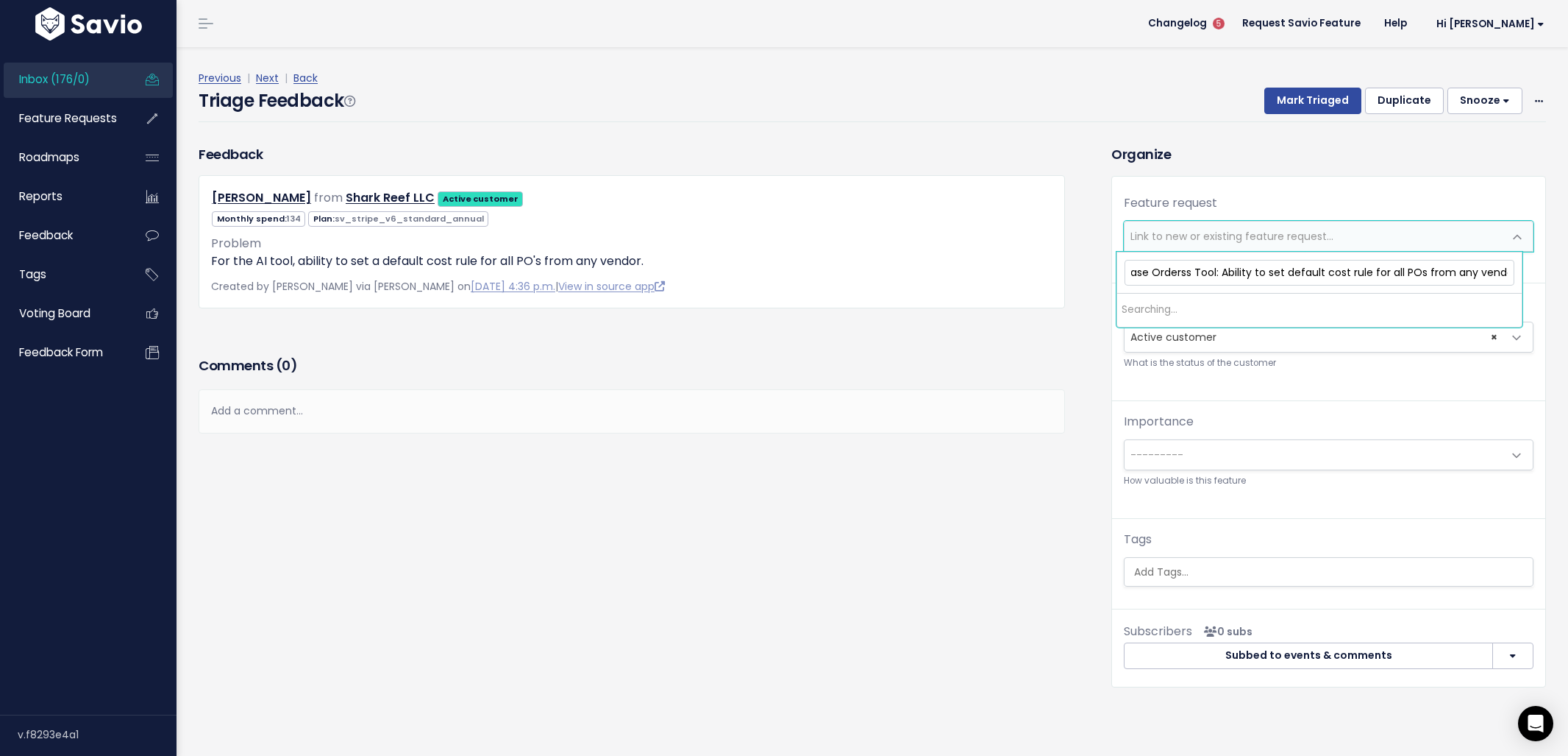
scroll to position [0, 45]
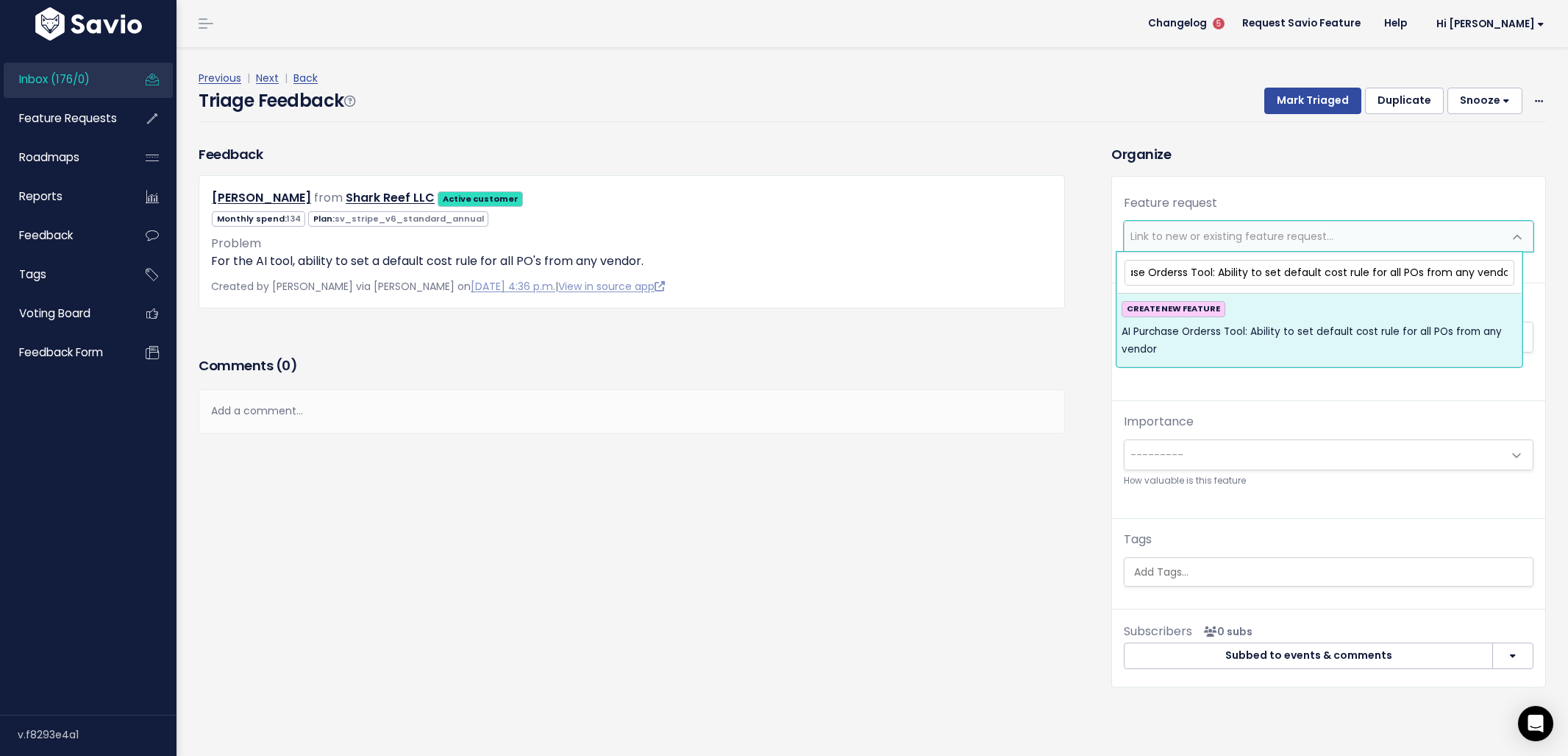
type input "AI Purchase Orderss Tool: Ability to set default cost rule for all POs from any…"
click at [1268, 333] on span "AI Purchase Orderss Tool: Ability to set default cost rule for all POs from any…" at bounding box center [1319, 341] width 396 height 36
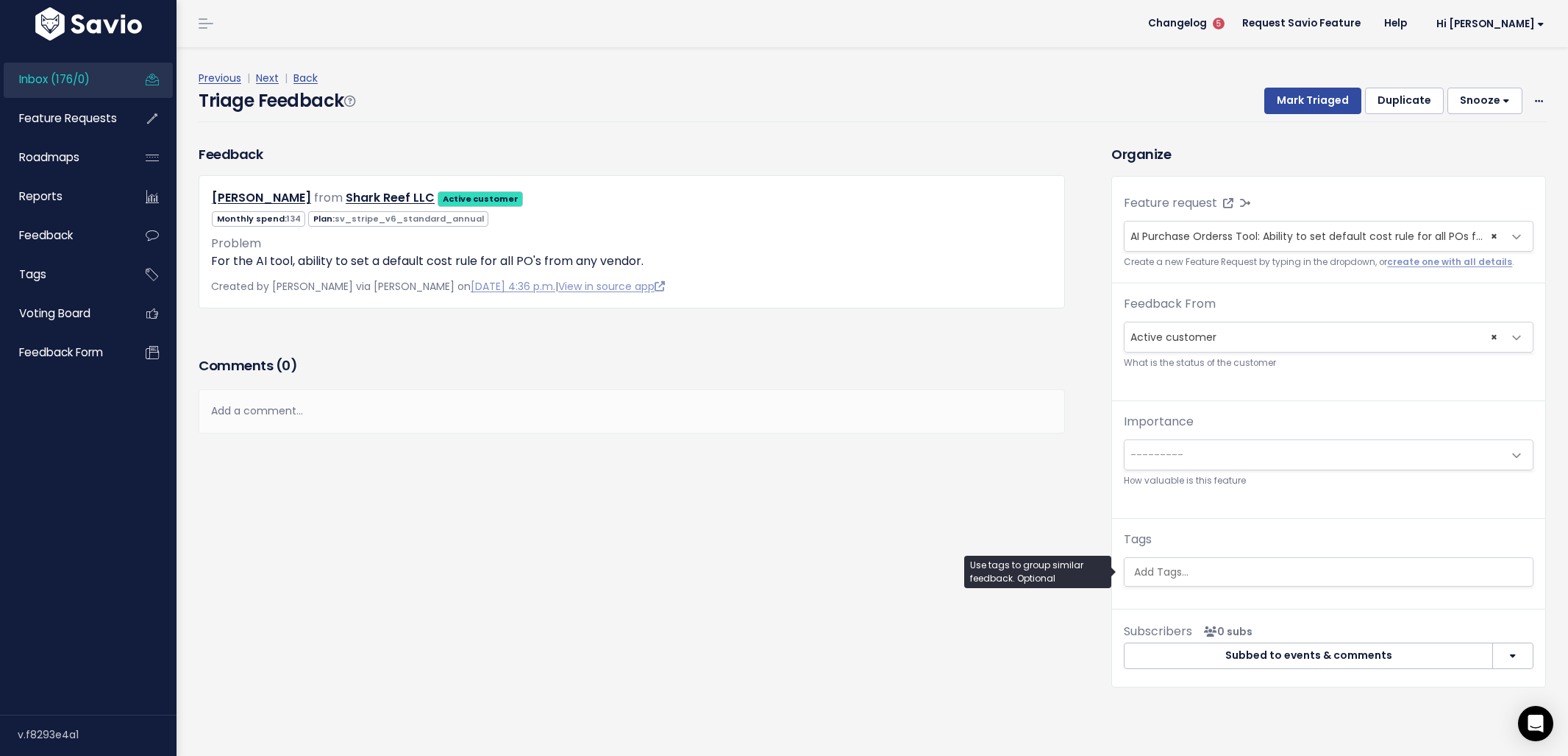
click at [1166, 571] on input "search" at bounding box center [1330, 572] width 405 height 15
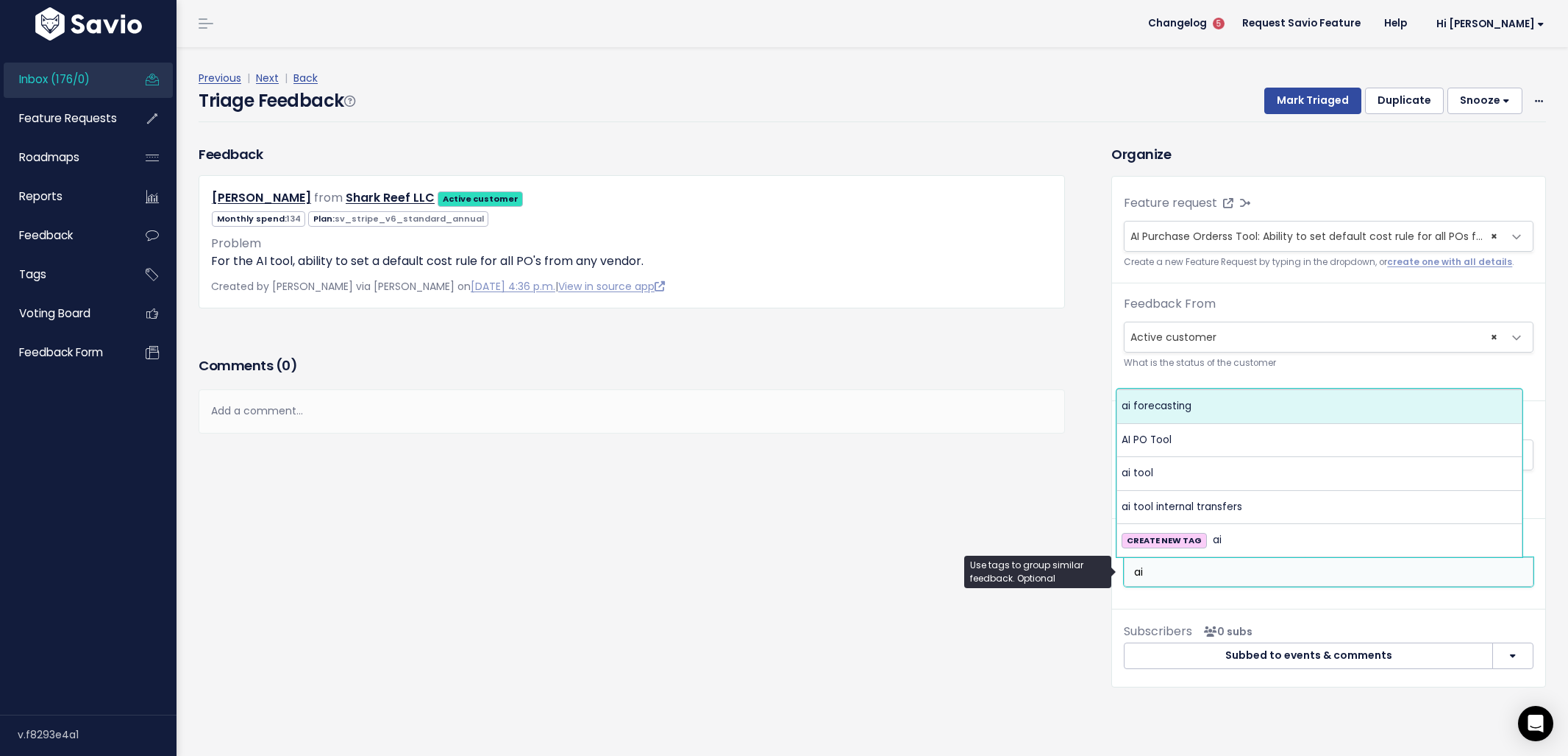
type input "ai"
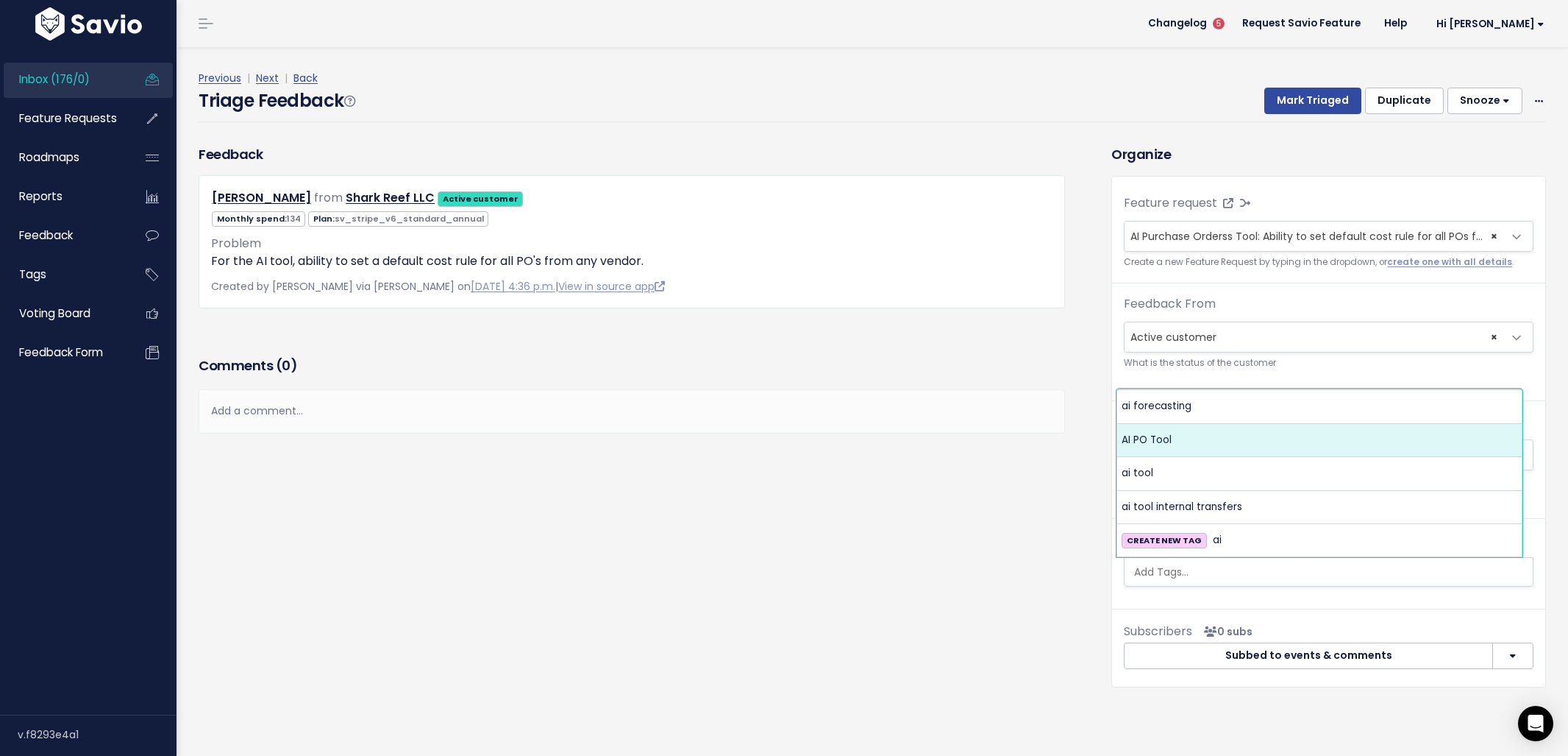
select select "13679"
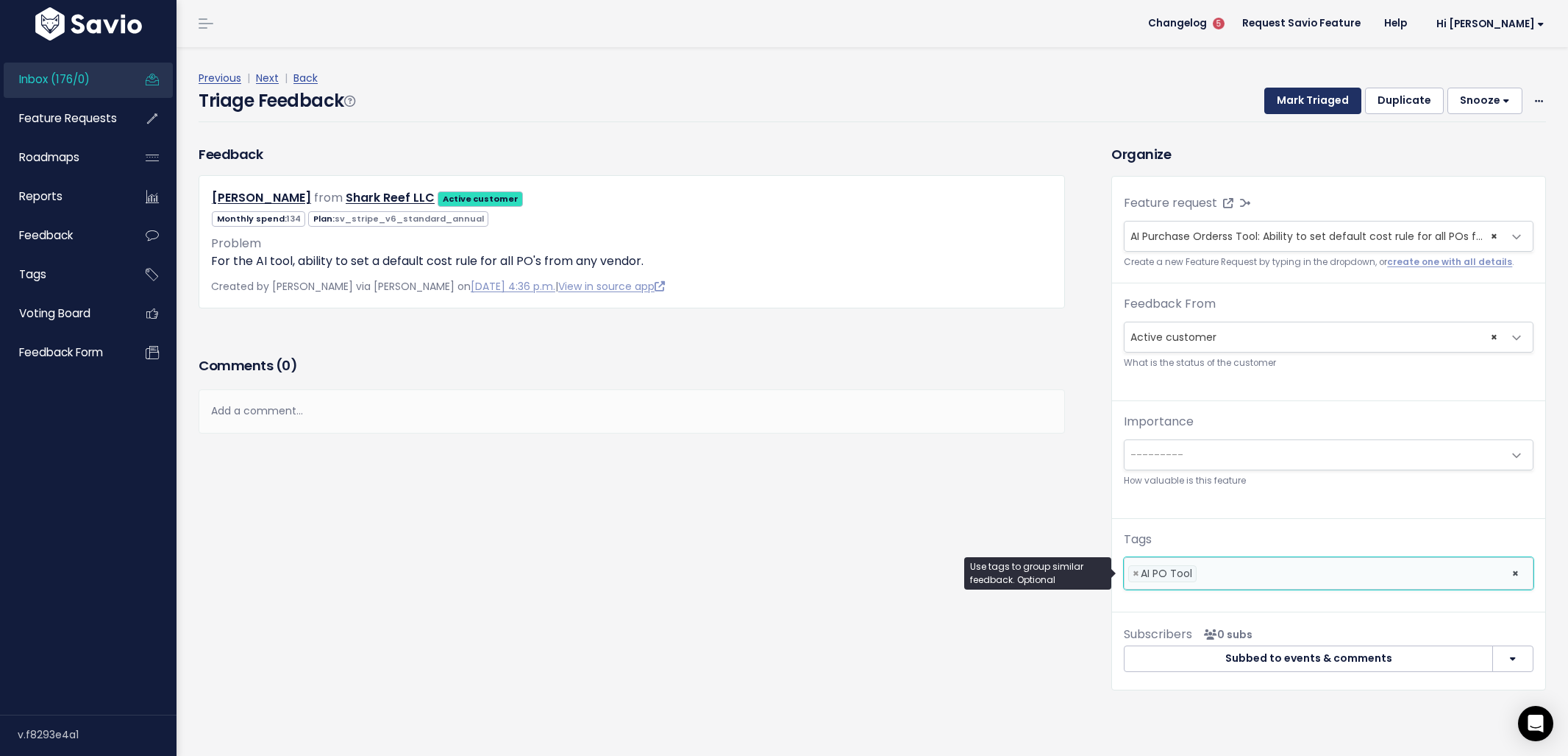
click at [1295, 102] on button "Mark Triaged" at bounding box center [1312, 101] width 97 height 26
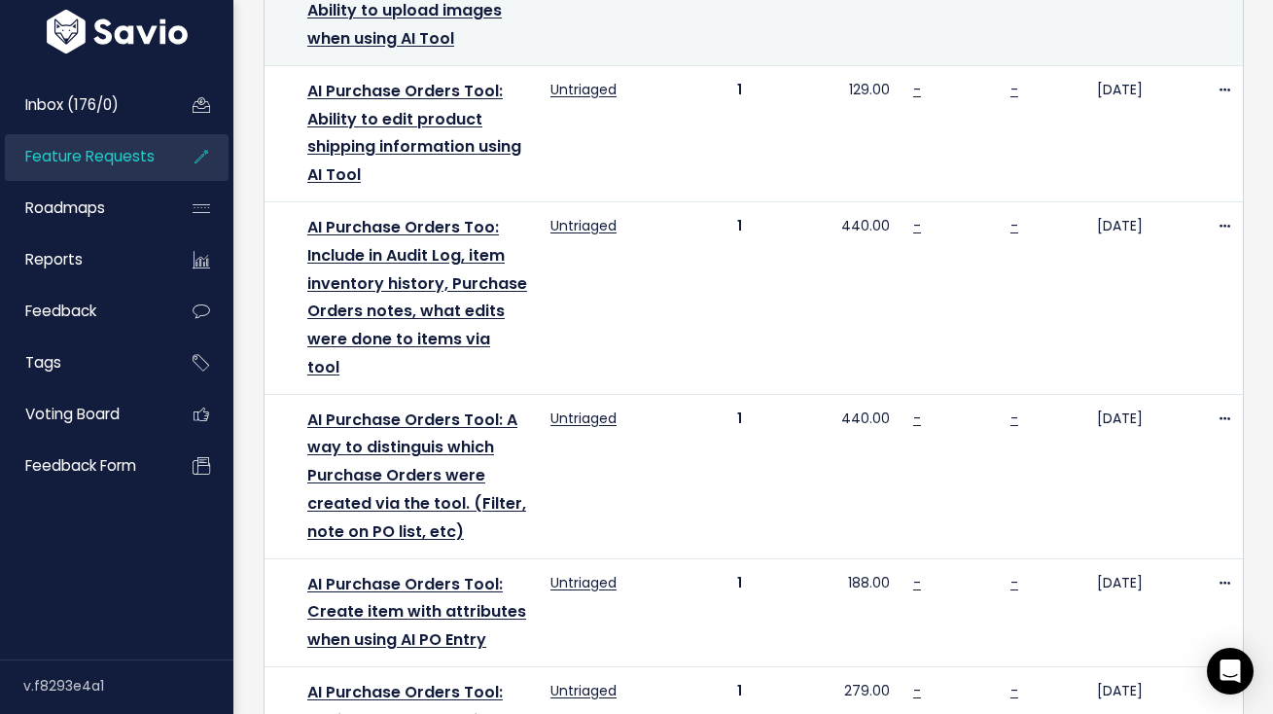
scroll to position [510, 0]
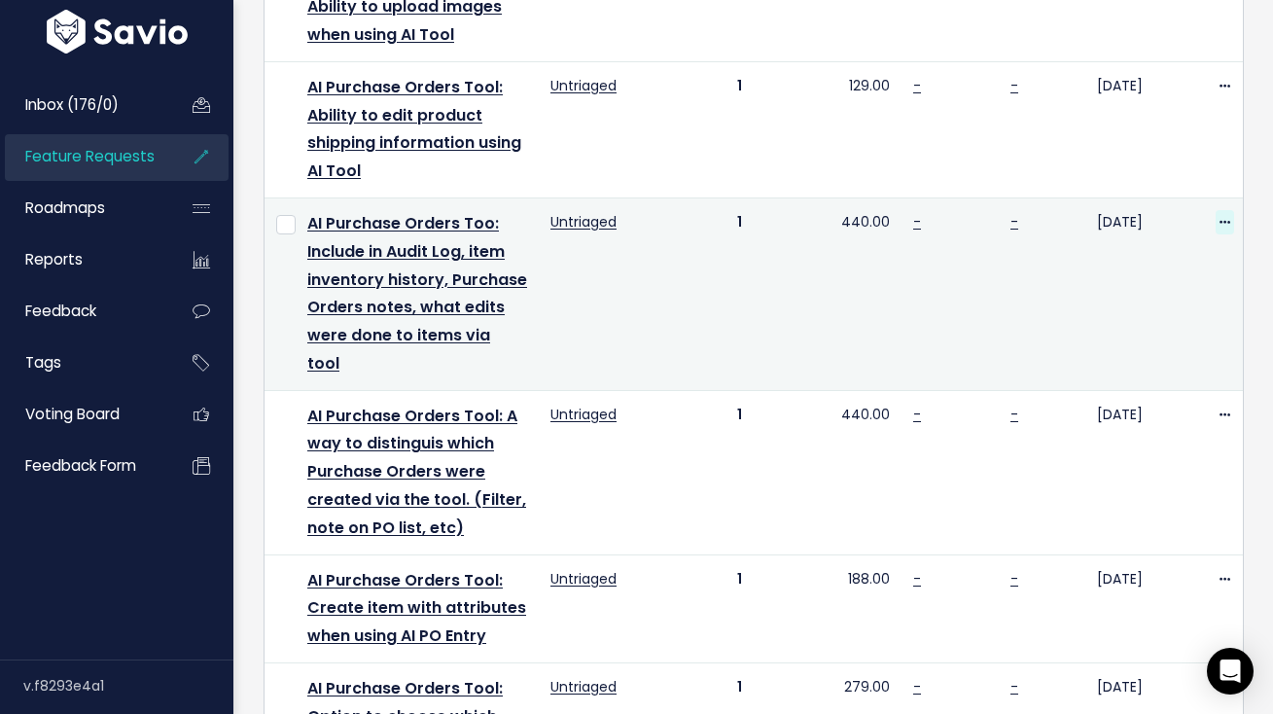
click at [1219, 219] on icon at bounding box center [1224, 223] width 11 height 13
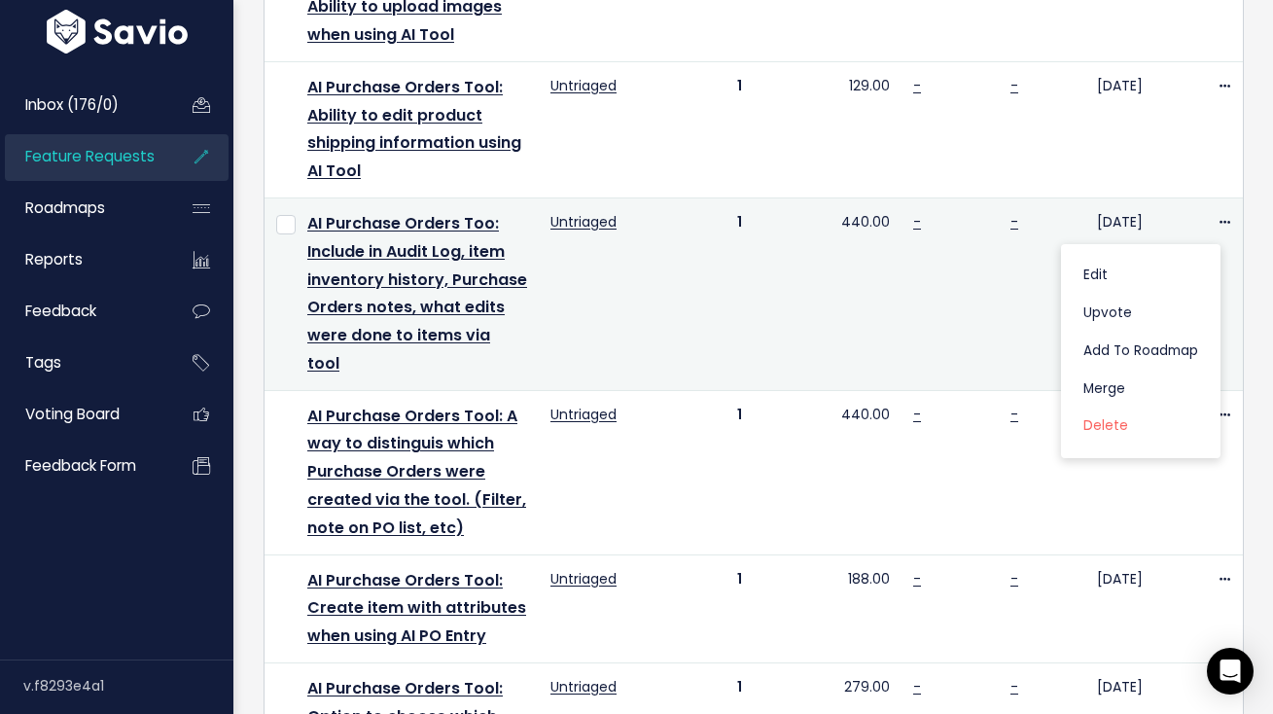
click at [1149, 255] on div "Edit Upvote Add to Roadmap Merge Delete" at bounding box center [1140, 351] width 159 height 214
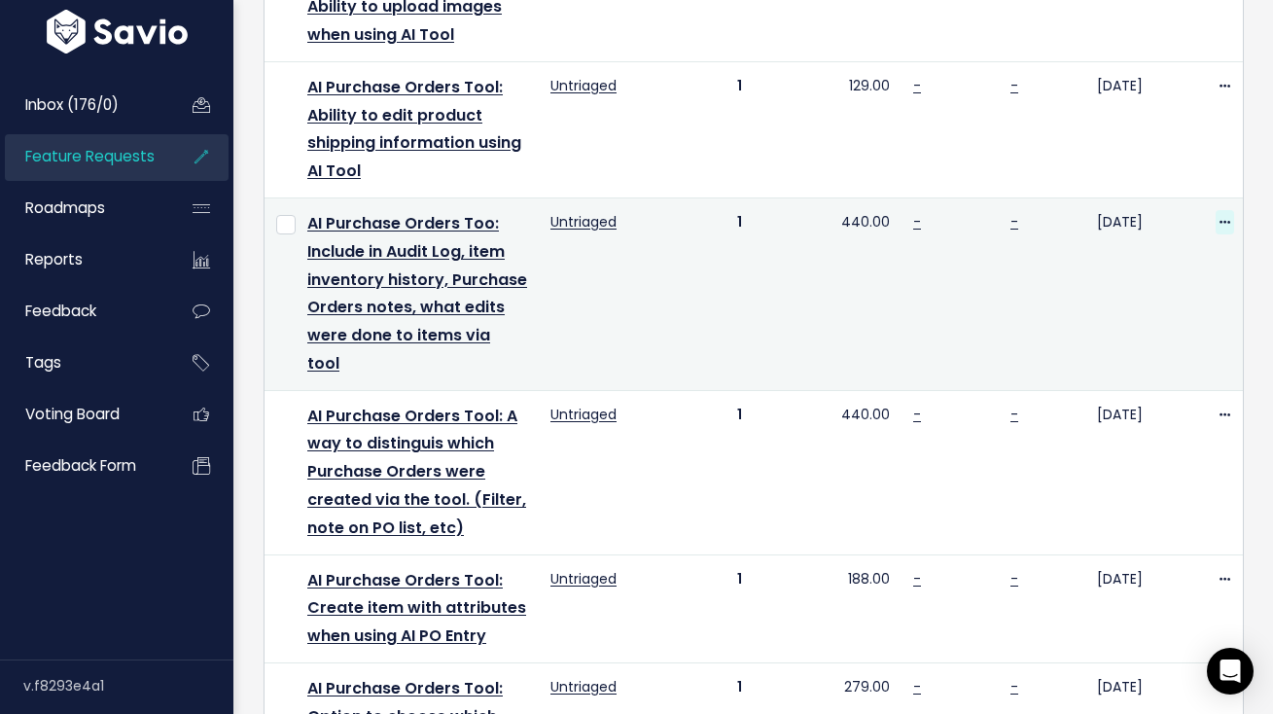
click at [1219, 218] on icon at bounding box center [1224, 223] width 11 height 13
click at [1148, 267] on link "Edit" at bounding box center [1141, 276] width 144 height 38
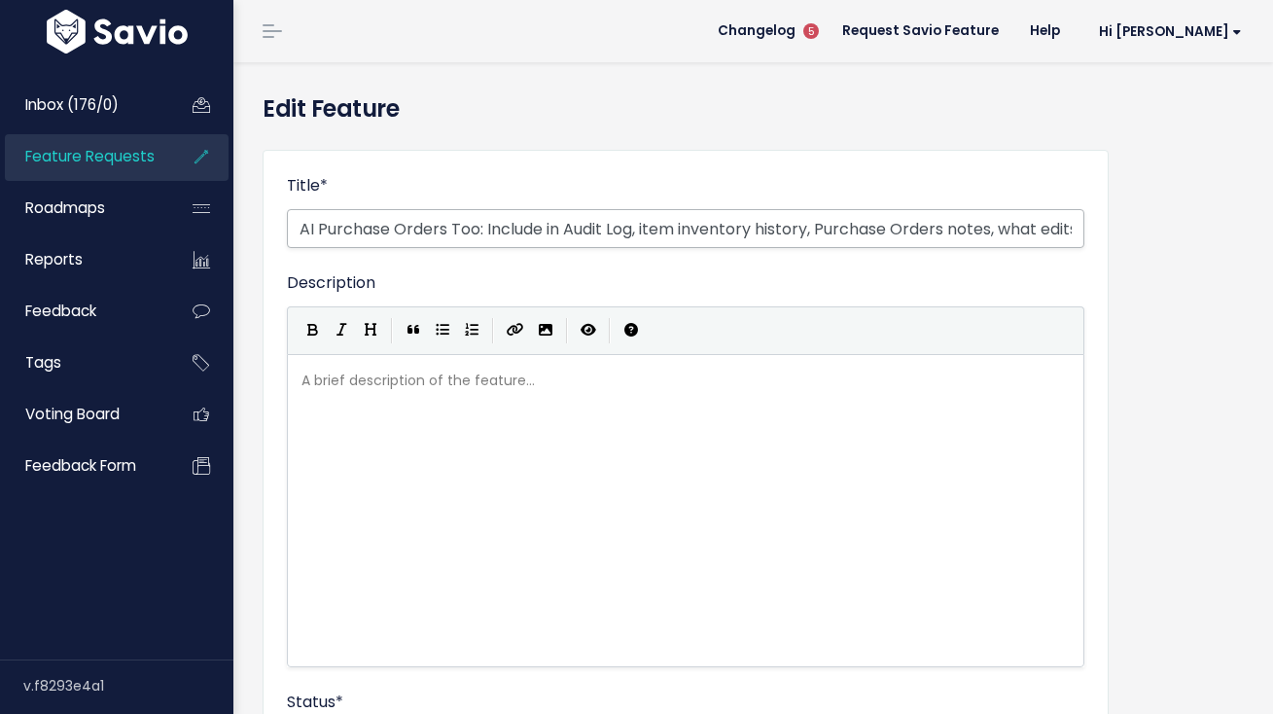
click at [473, 227] on input "AI Purchase Orders Too: Include in Audit Log, item inventory history, Purchase …" at bounding box center [685, 228] width 797 height 39
click at [474, 227] on input "AI Purchase Orders Too: Include in Audit Log, item inventory history, Purchase …" at bounding box center [685, 228] width 797 height 39
click at [477, 227] on input "AI Purchase Orders Too: Include in Audit Log, item inventory history, Purchase …" at bounding box center [685, 228] width 797 height 39
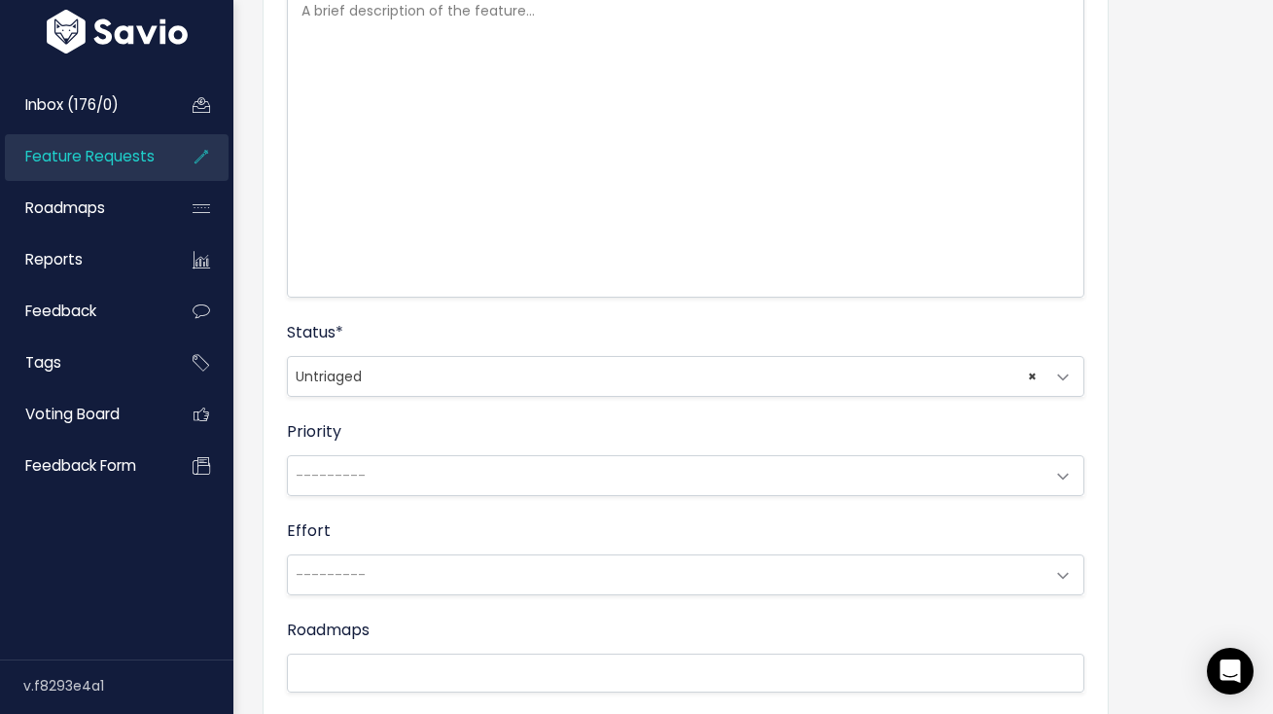
scroll to position [719, 0]
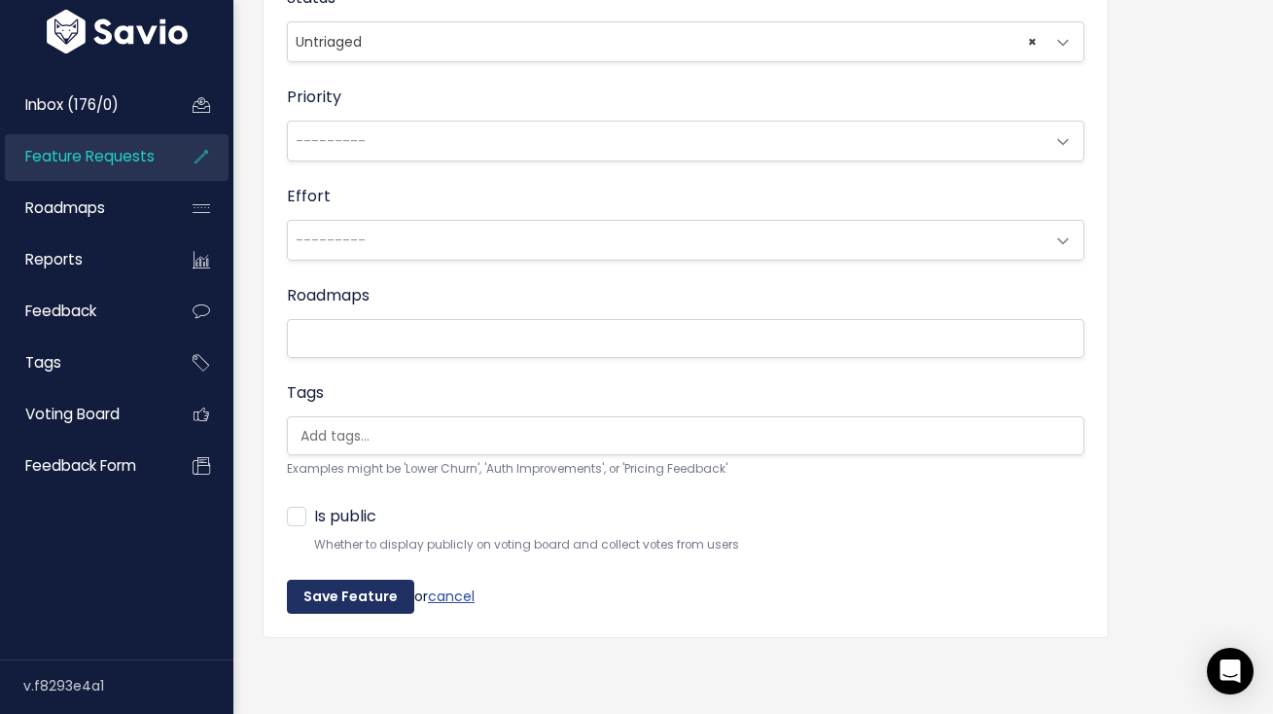
type input "AI Purchase Orders Tool: Include in Audit Log, item inventory history, Purchase…"
click at [315, 590] on input "Save Feature" at bounding box center [350, 597] width 127 height 35
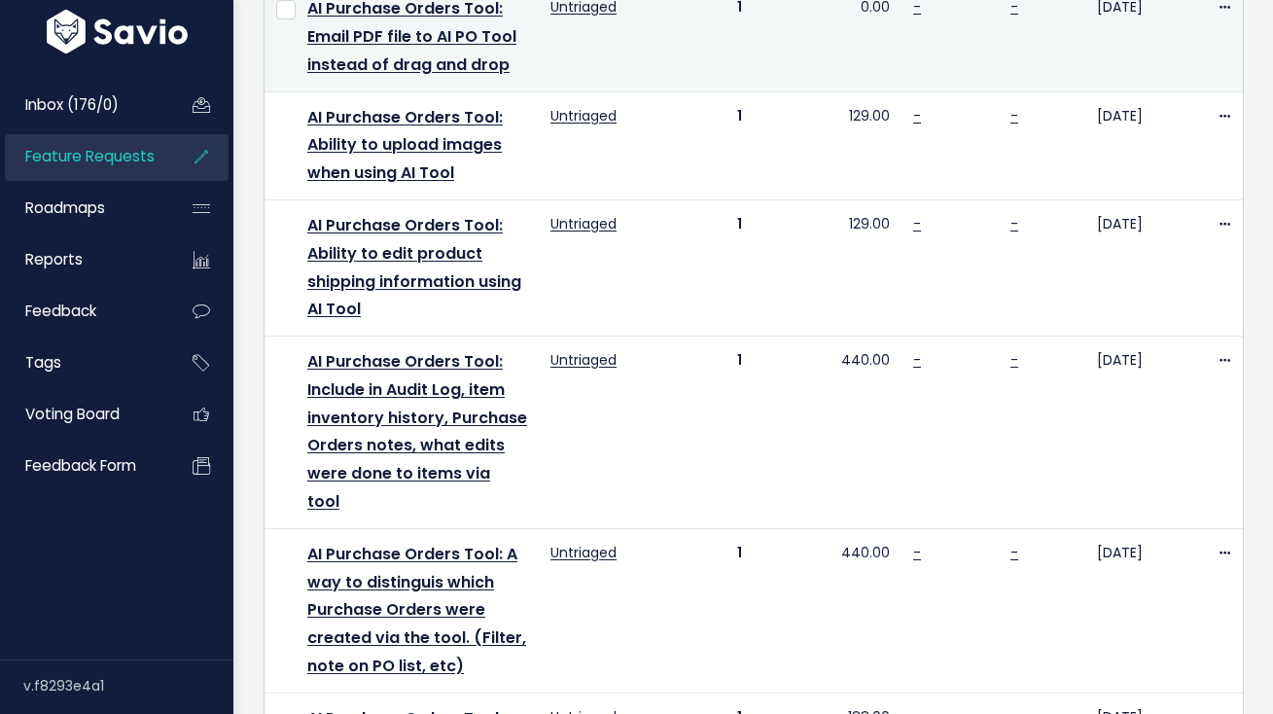
scroll to position [480, 0]
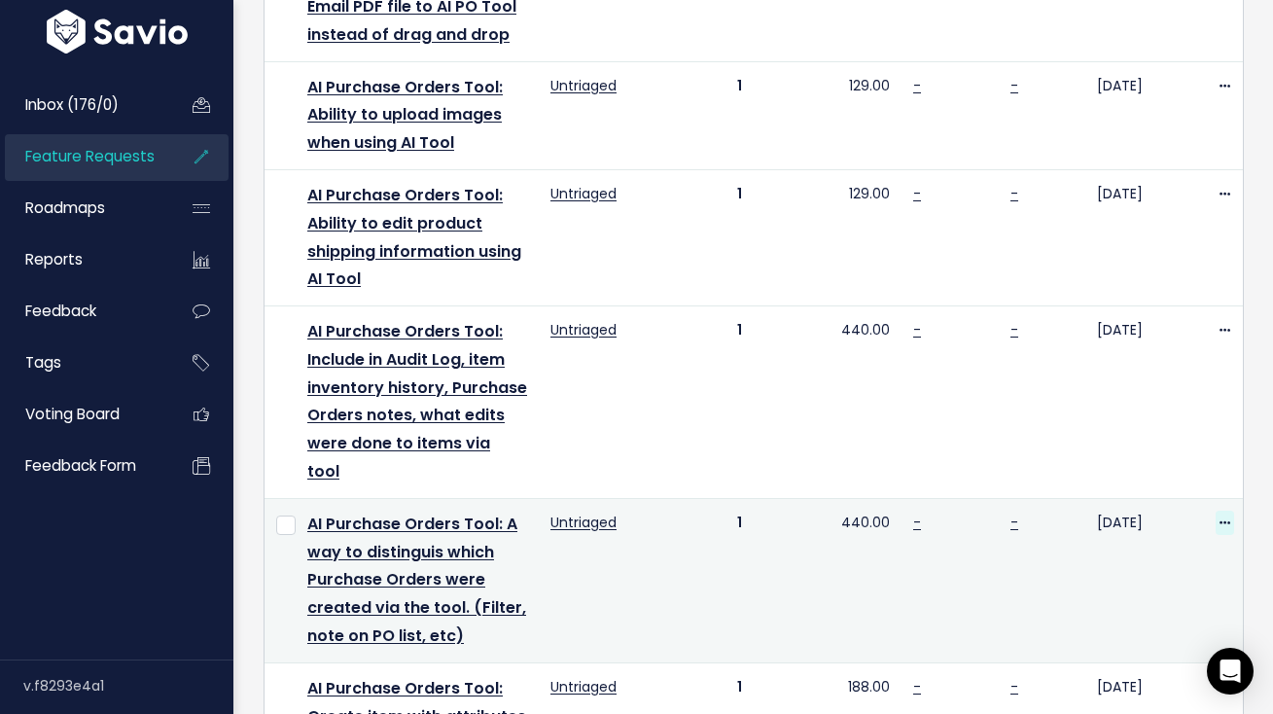
click at [1219, 517] on icon at bounding box center [1224, 523] width 11 height 13
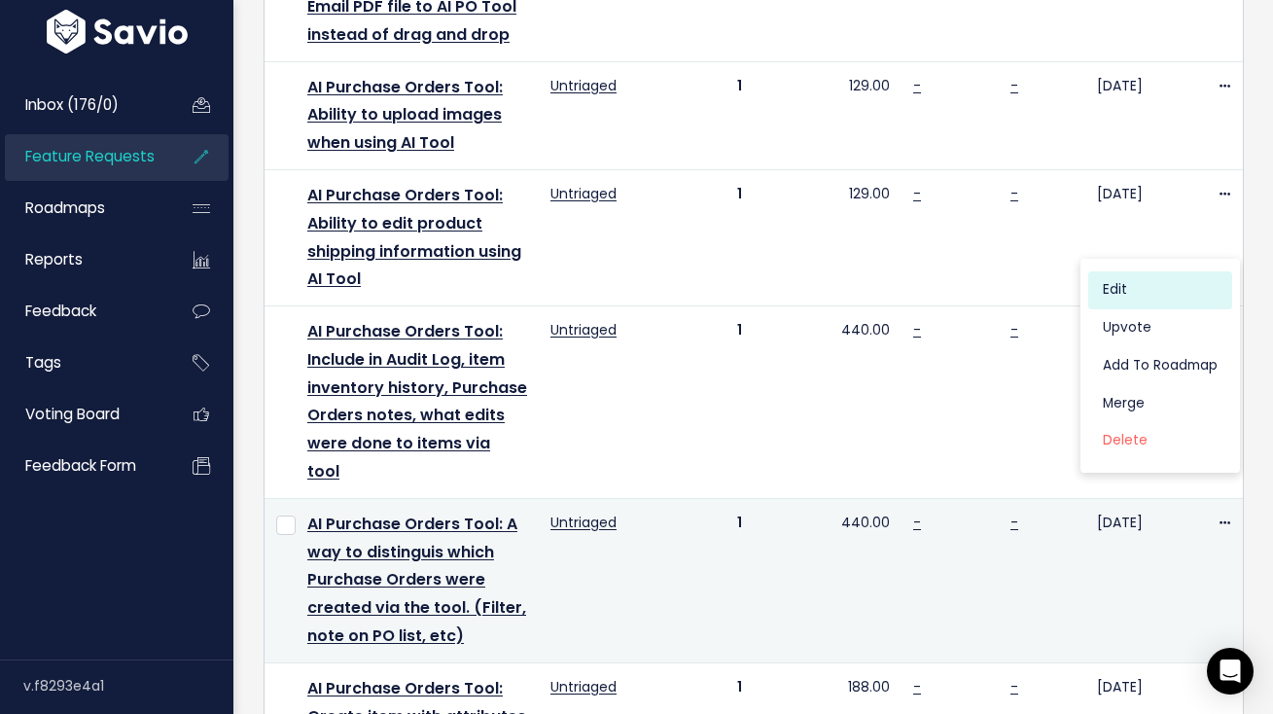
click at [1110, 299] on link "Edit" at bounding box center [1160, 290] width 144 height 38
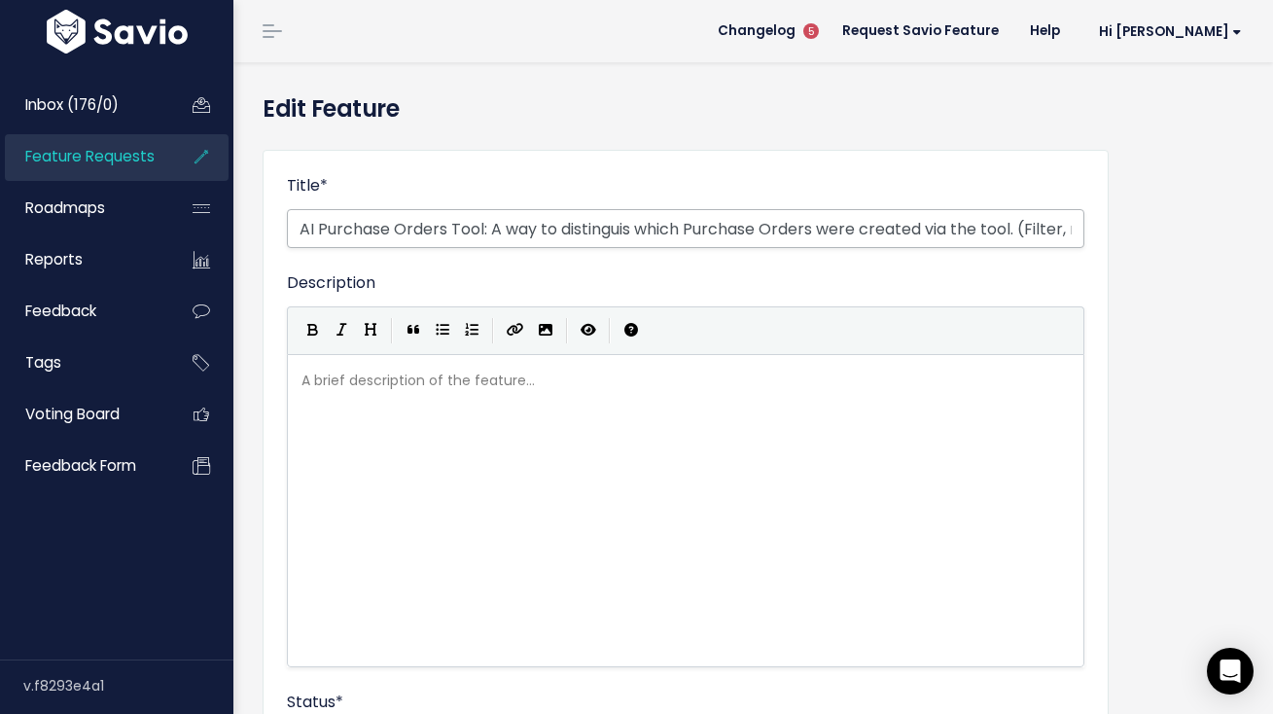
click at [629, 228] on input "AI Purchase Orders Tool: A way to distinguis which Purchase Orders were created…" at bounding box center [685, 228] width 797 height 39
click at [631, 228] on input "AI Purchase Orders Tool: A way to distinguis which Purchase Orders were created…" at bounding box center [685, 228] width 797 height 39
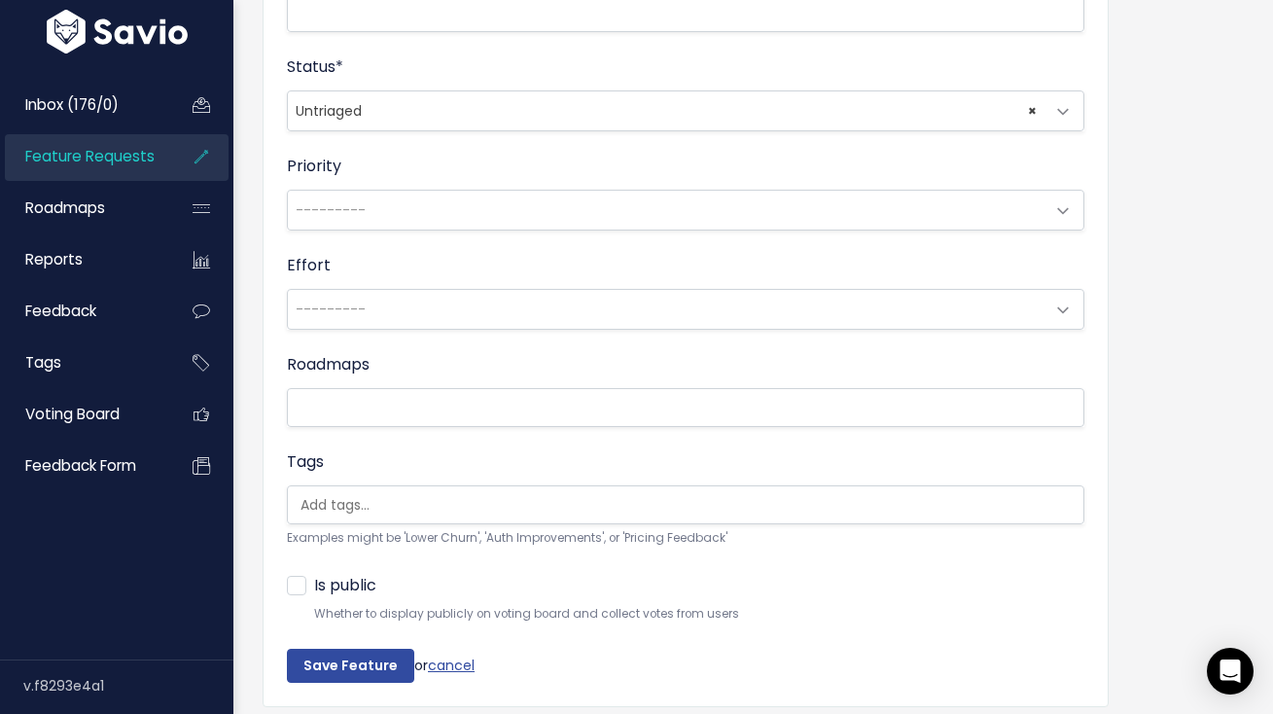
scroll to position [719, 0]
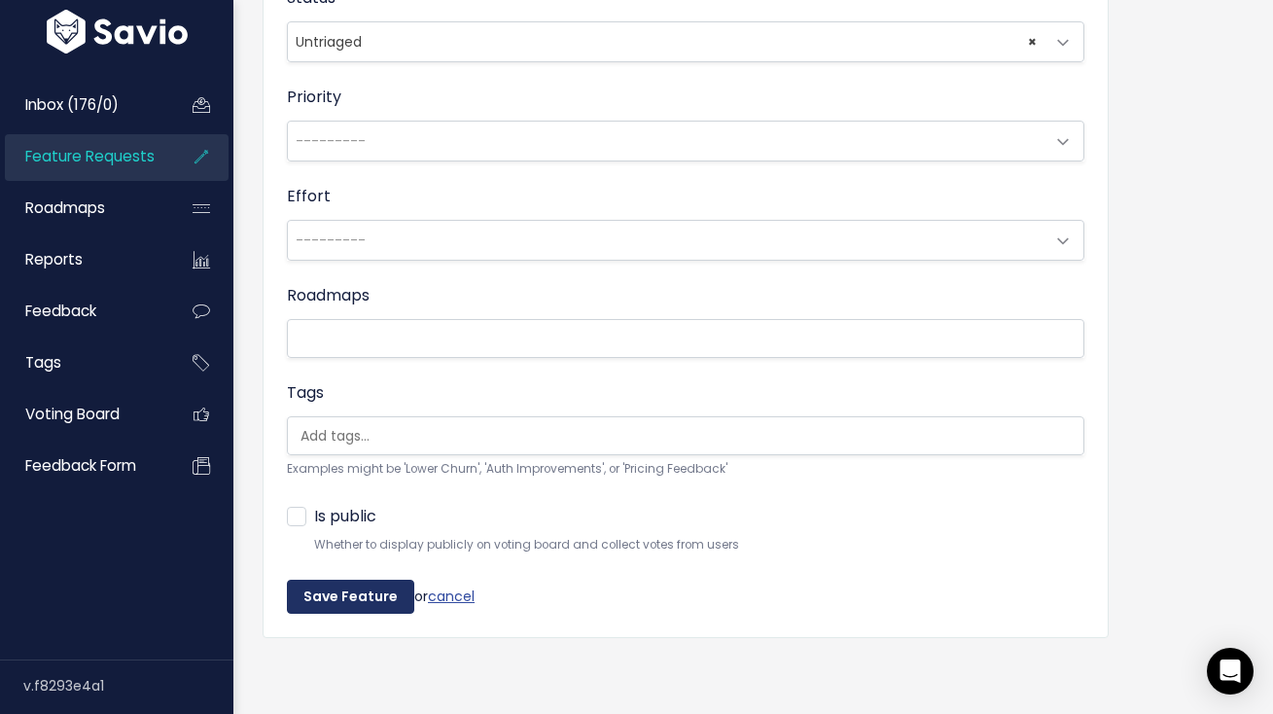
type input "AI Purchase Orders Tool: A way to distinguish which Purchase Orders were create…"
click at [363, 596] on input "Save Feature" at bounding box center [350, 597] width 127 height 35
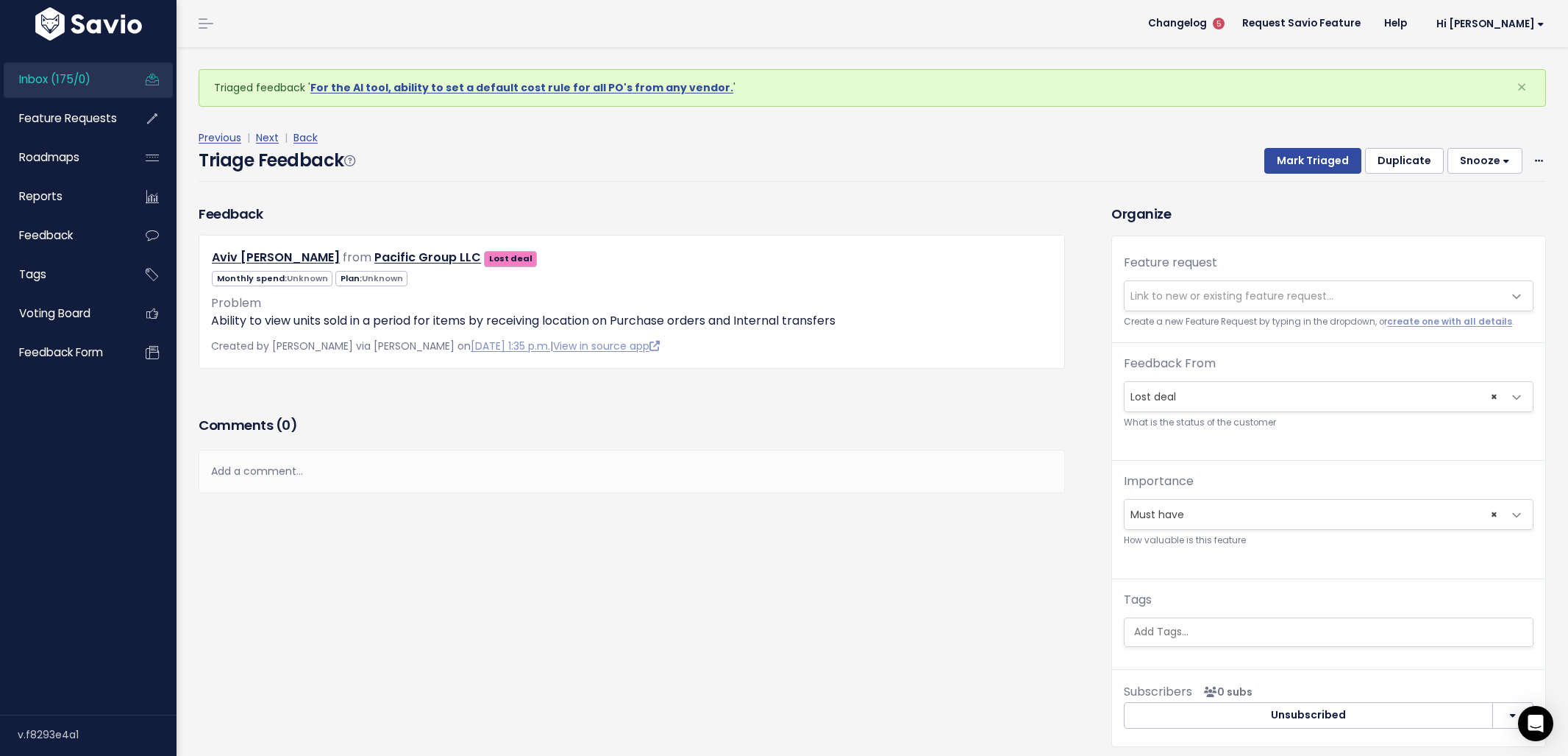
click at [1407, 159] on button "Duplicate" at bounding box center [1405, 160] width 79 height 26
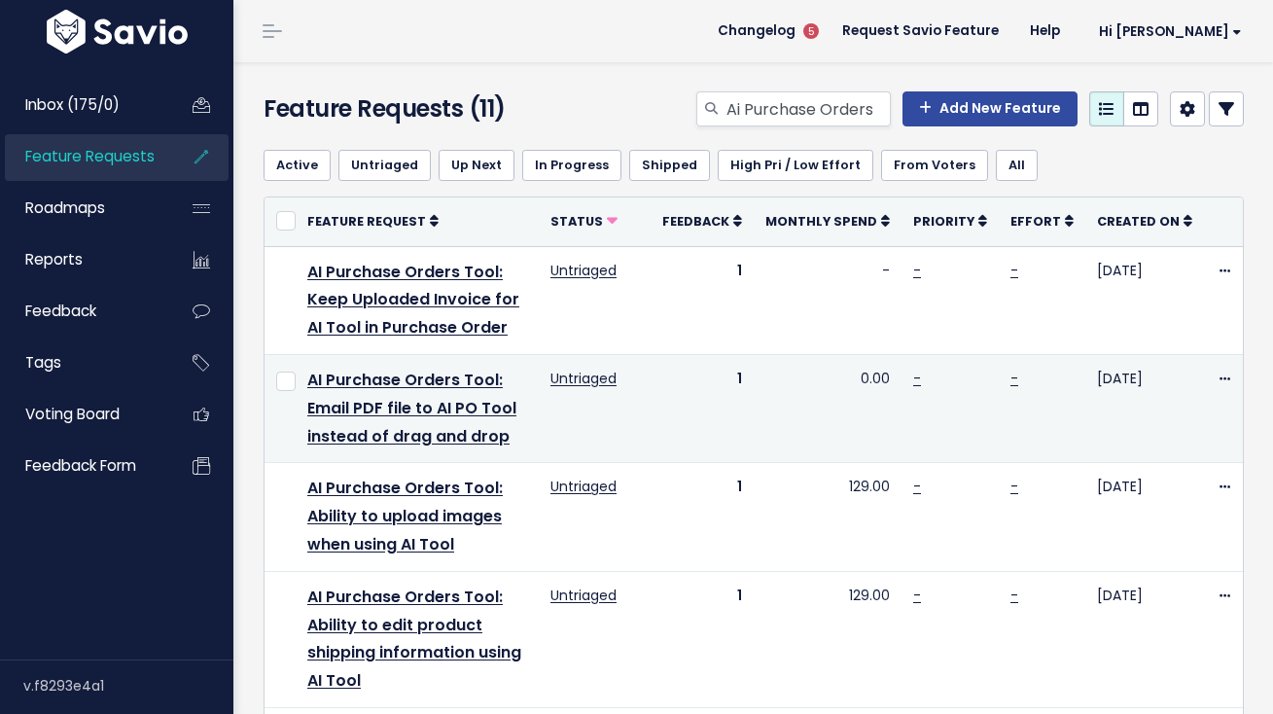
scroll to position [1093, 0]
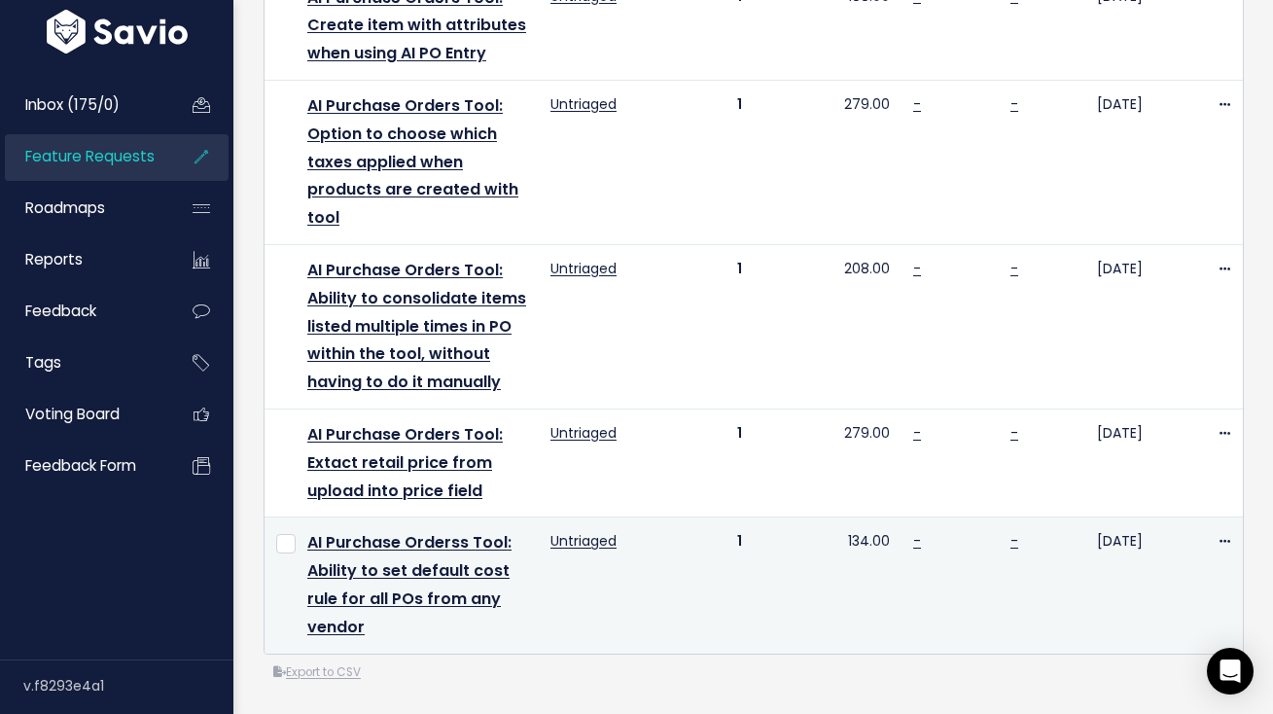
click at [1204, 517] on td "Edit Upvote Add to Roadmap Merge Delete" at bounding box center [1225, 585] width 42 height 136
click at [1215, 529] on span at bounding box center [1224, 541] width 18 height 24
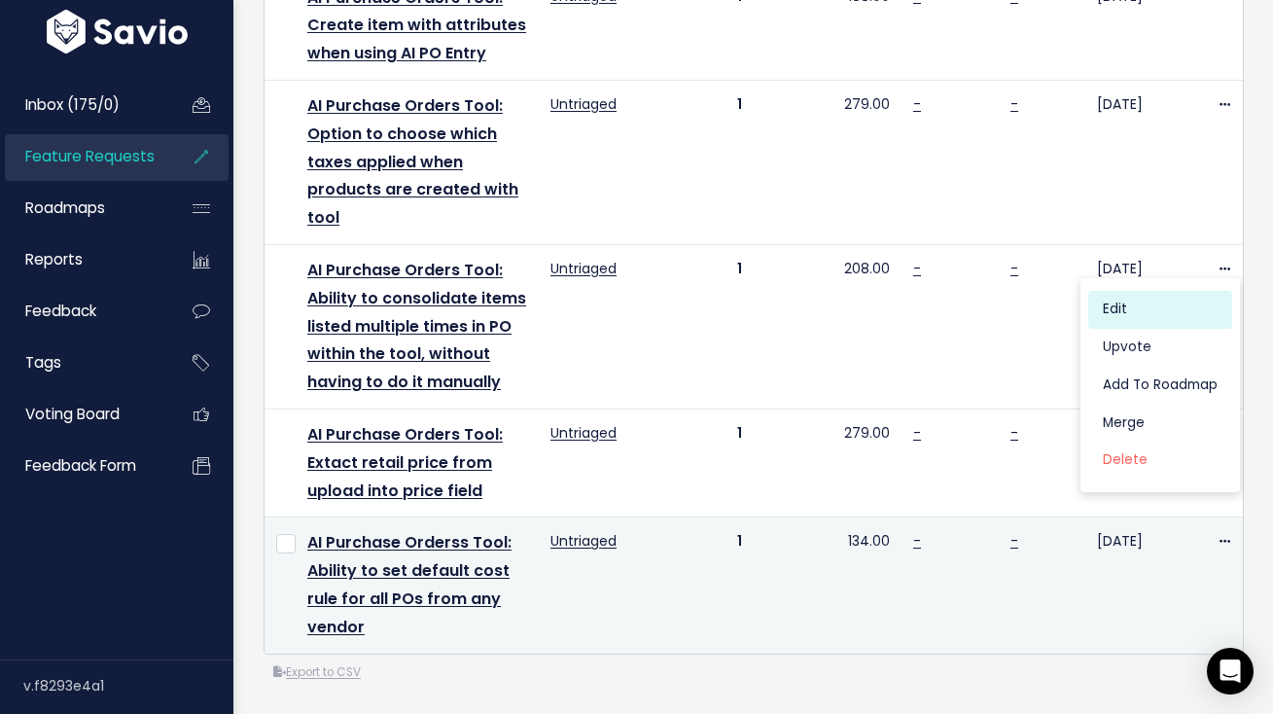
click at [1156, 316] on link "Edit" at bounding box center [1160, 310] width 144 height 38
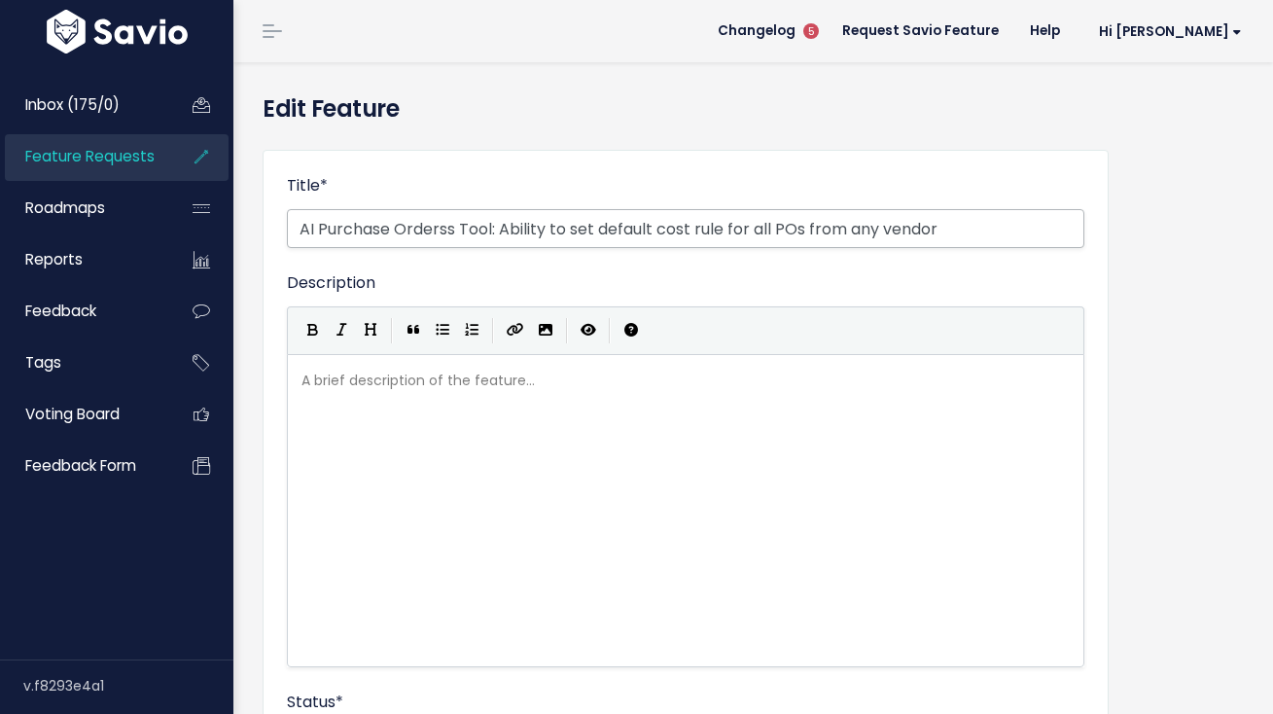
click at [444, 229] on input "AI Purchase Orderss Tool: Ability to set default cost rule for all POs from any…" at bounding box center [685, 228] width 797 height 39
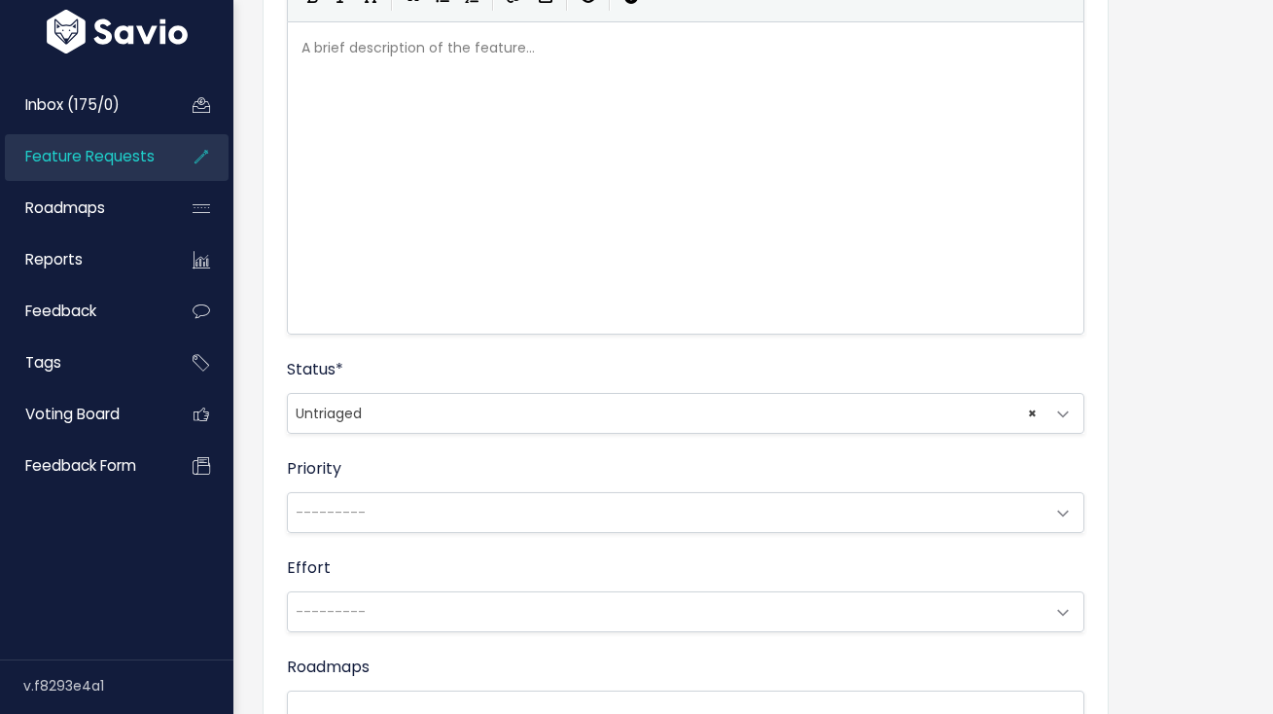
scroll to position [719, 0]
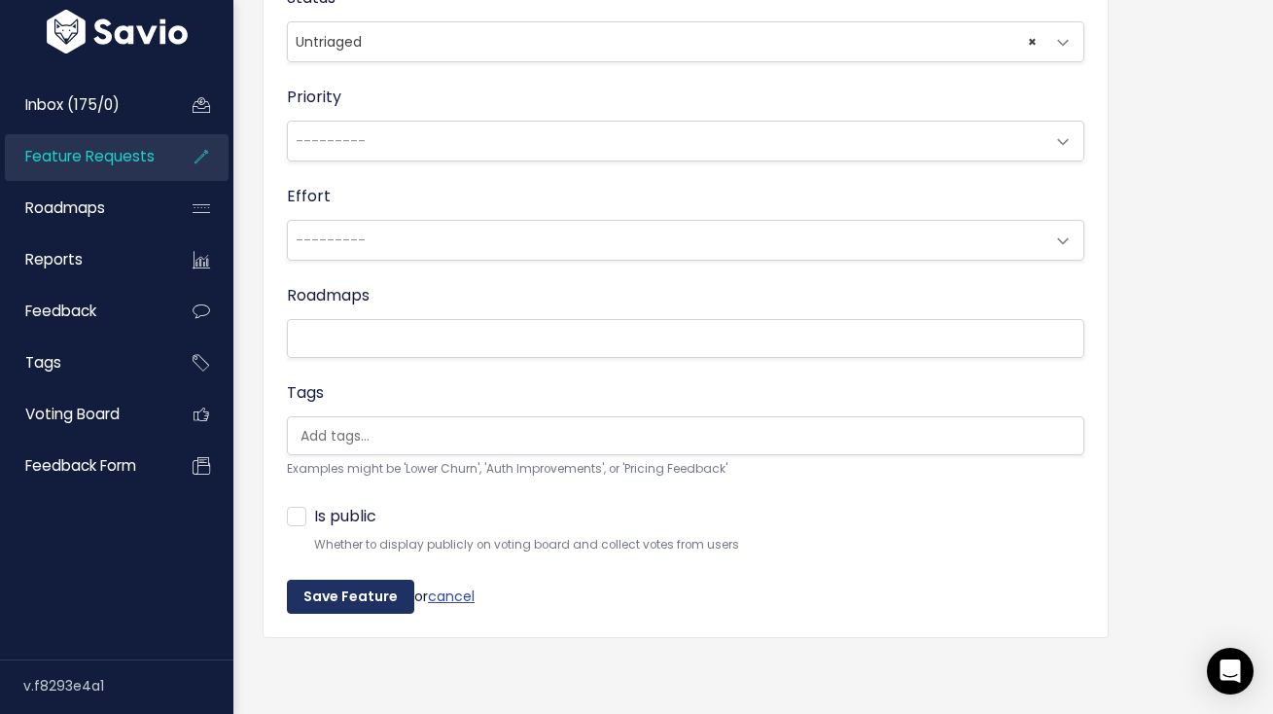
type input "AI Purchase Orders Tool: Ability to set default cost rule for all POs from any …"
click at [358, 580] on input "Save Feature" at bounding box center [350, 597] width 127 height 35
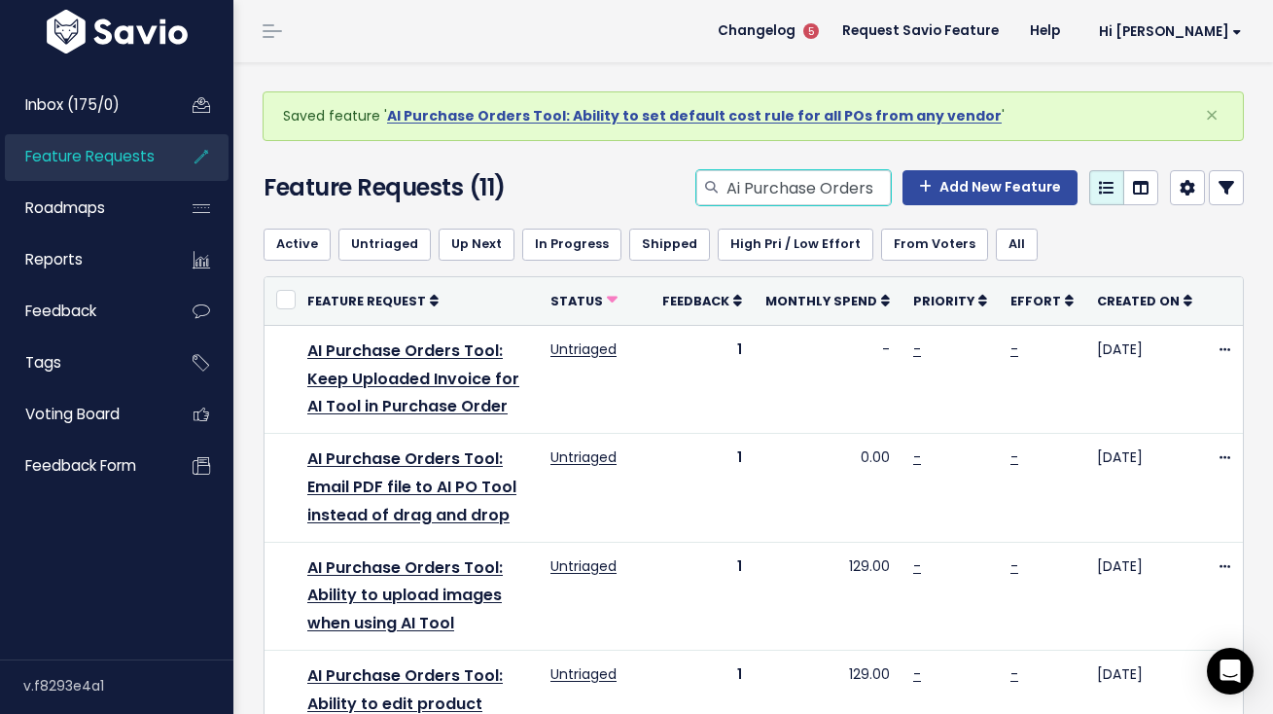
click at [770, 175] on input "Ai Purchase Orders" at bounding box center [807, 187] width 166 height 35
click at [769, 176] on input "Ai Purchase Orders" at bounding box center [807, 187] width 166 height 35
type input "item sales by day"
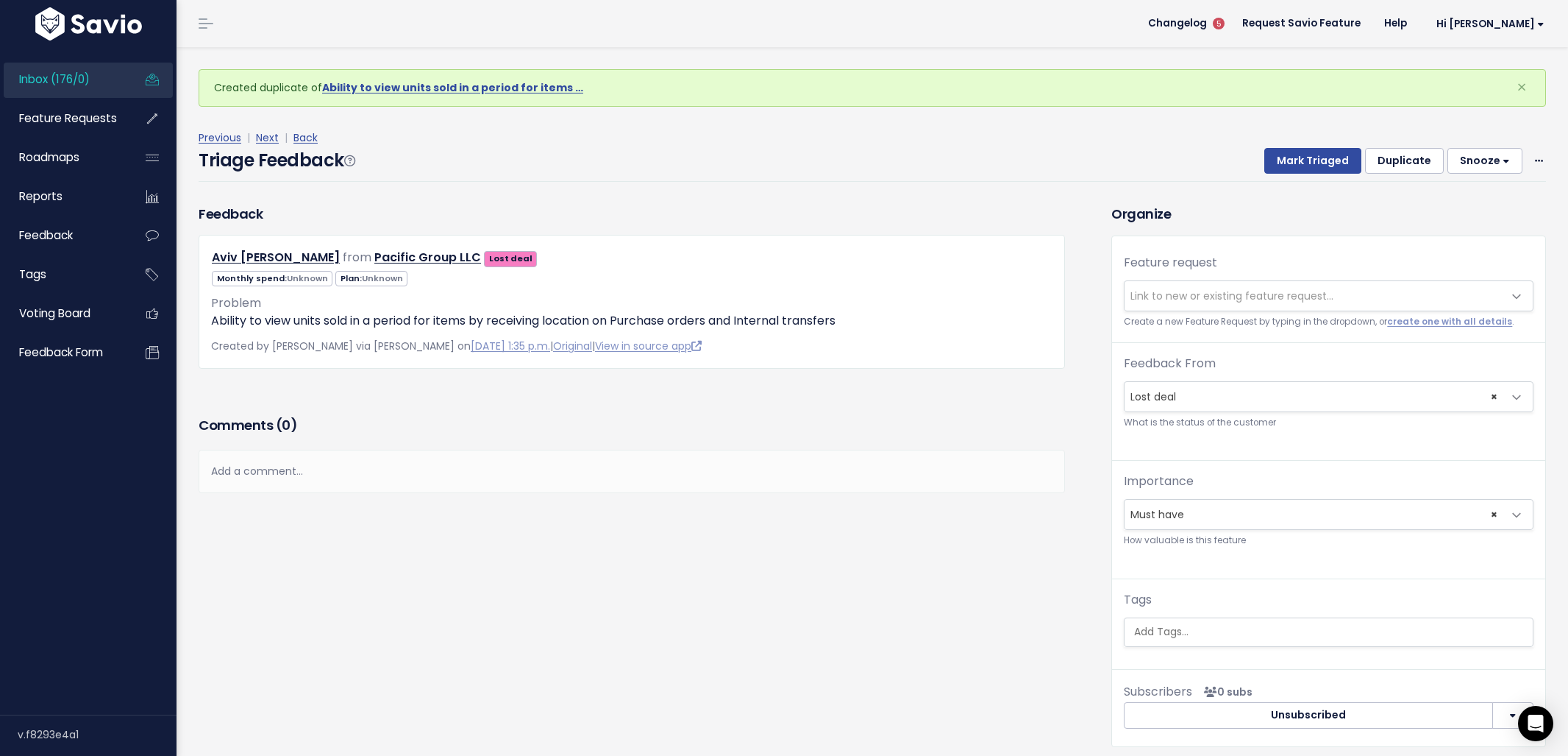
click at [1281, 294] on span "Link to new or existing feature request..." at bounding box center [1232, 295] width 203 height 14
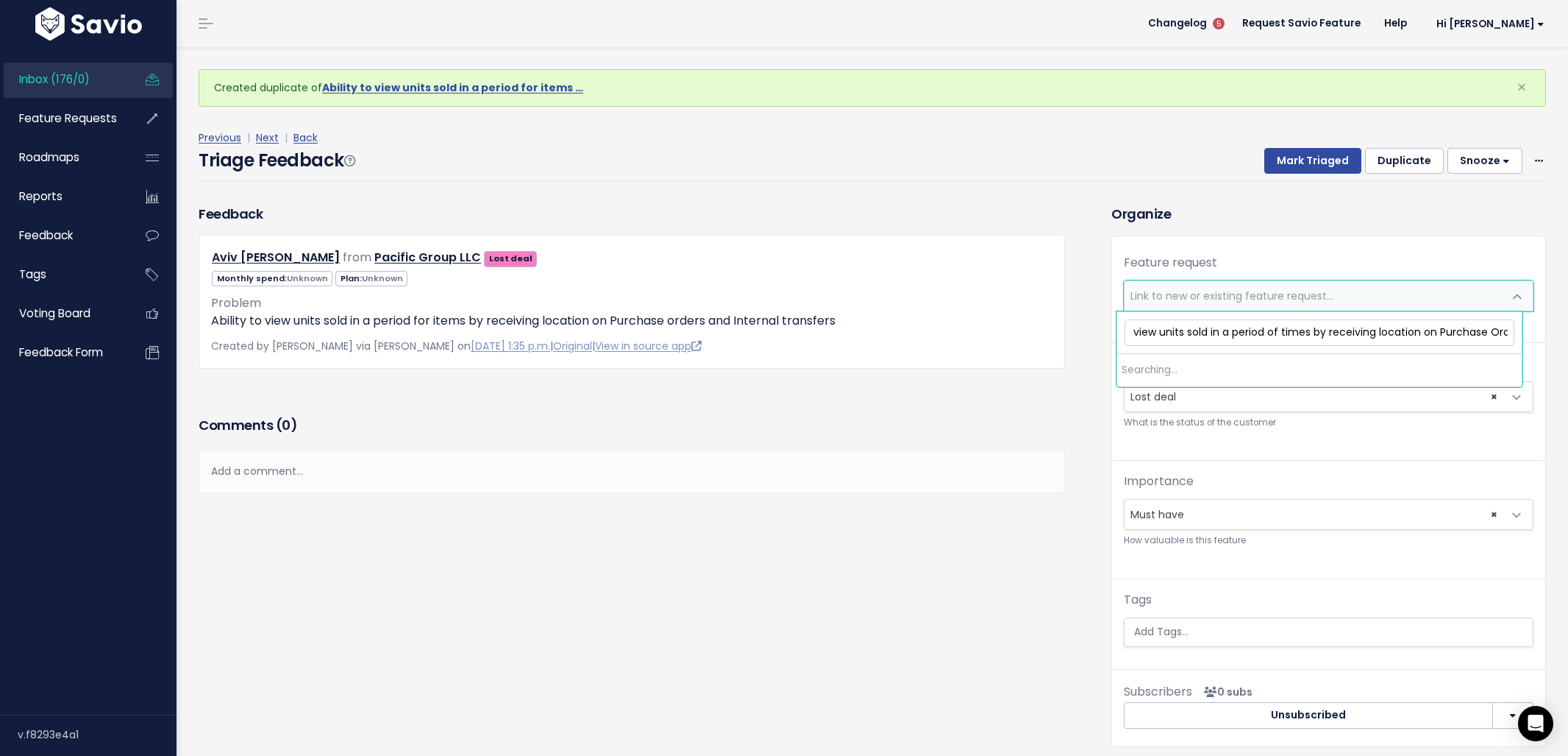
scroll to position [0, 151]
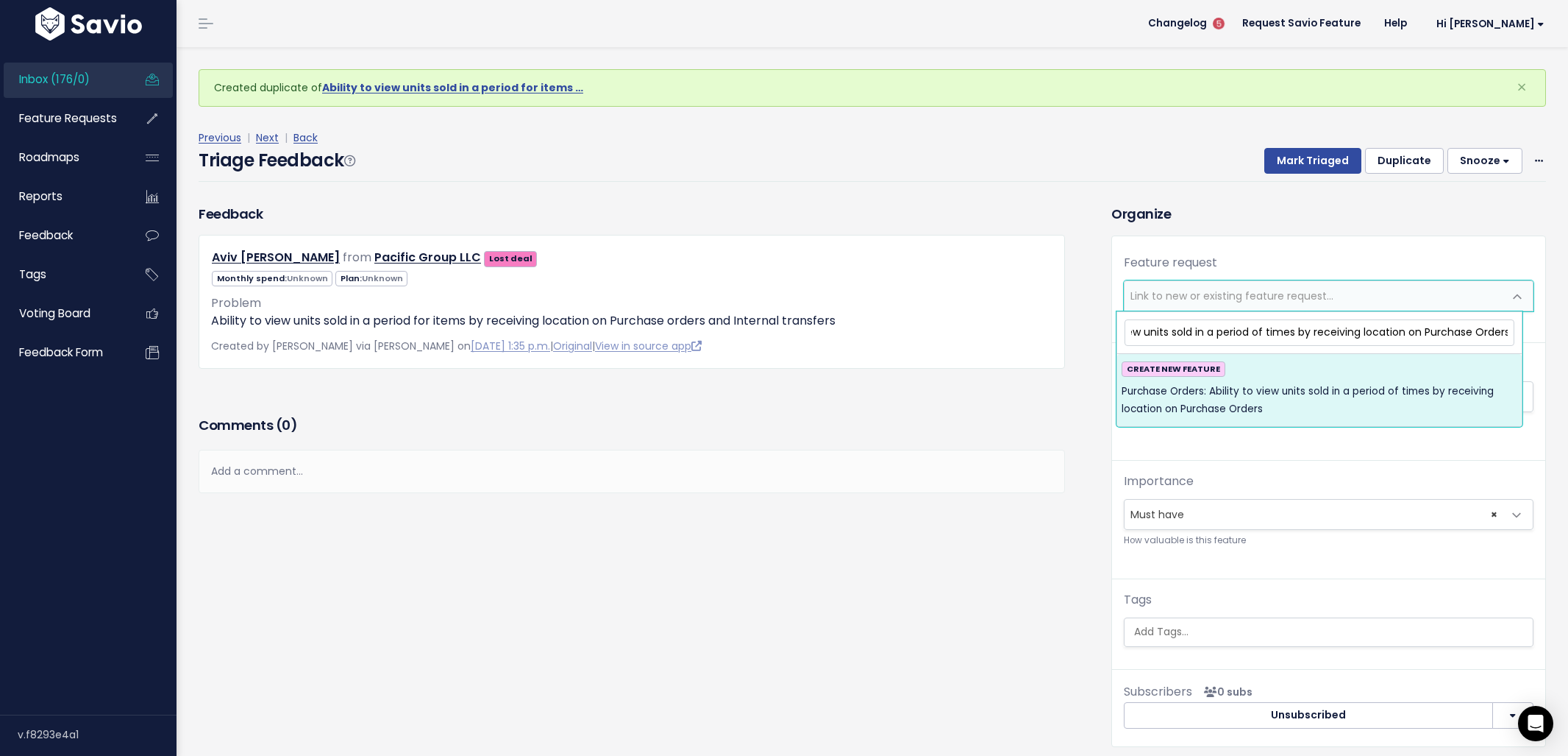
type input "Purchase Orders: Ability to view units sold in a period of times by receiving l…"
click at [1268, 385] on span "Purchase Orders: Ability to view units sold in a period of times by receiving l…" at bounding box center [1319, 401] width 396 height 36
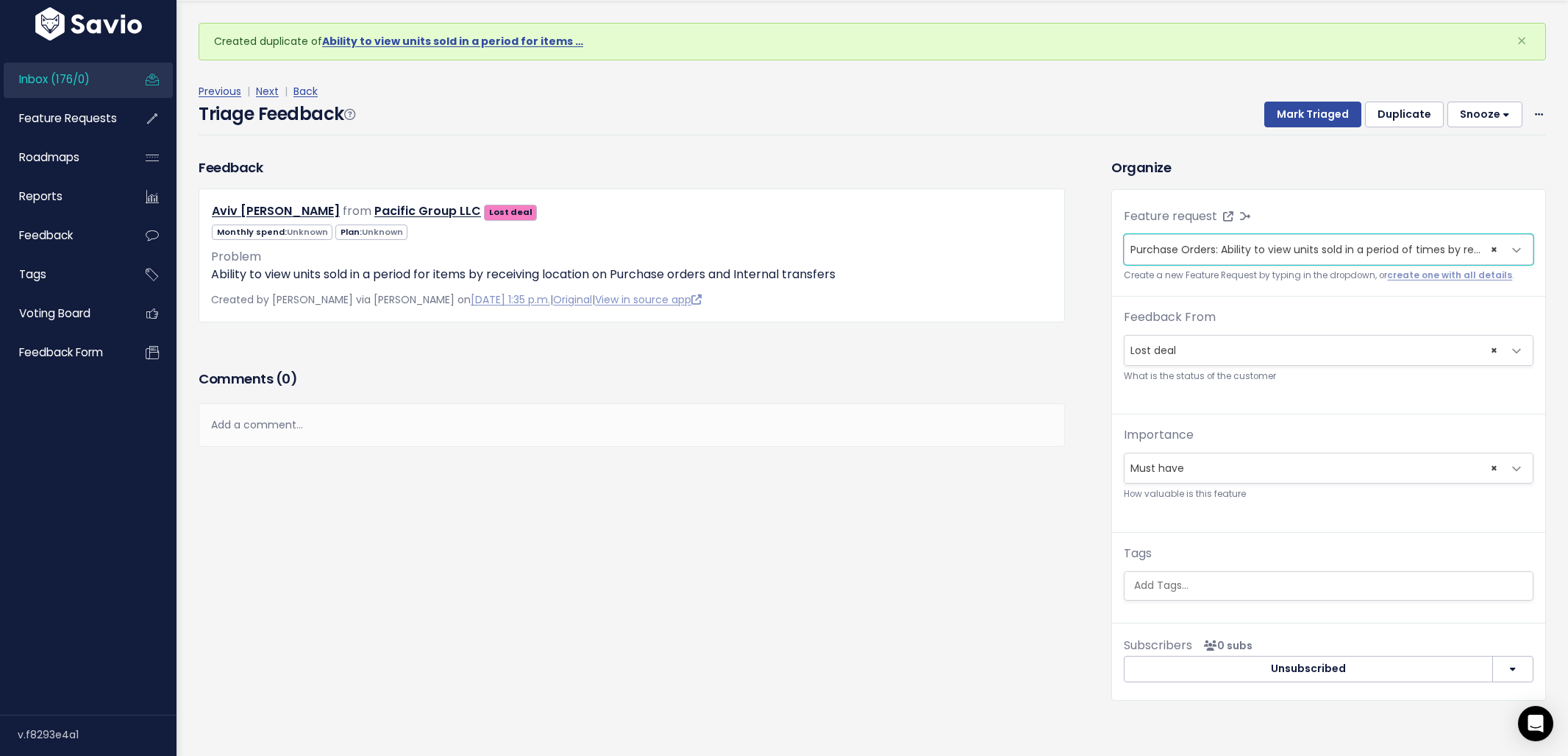
scroll to position [48, 0]
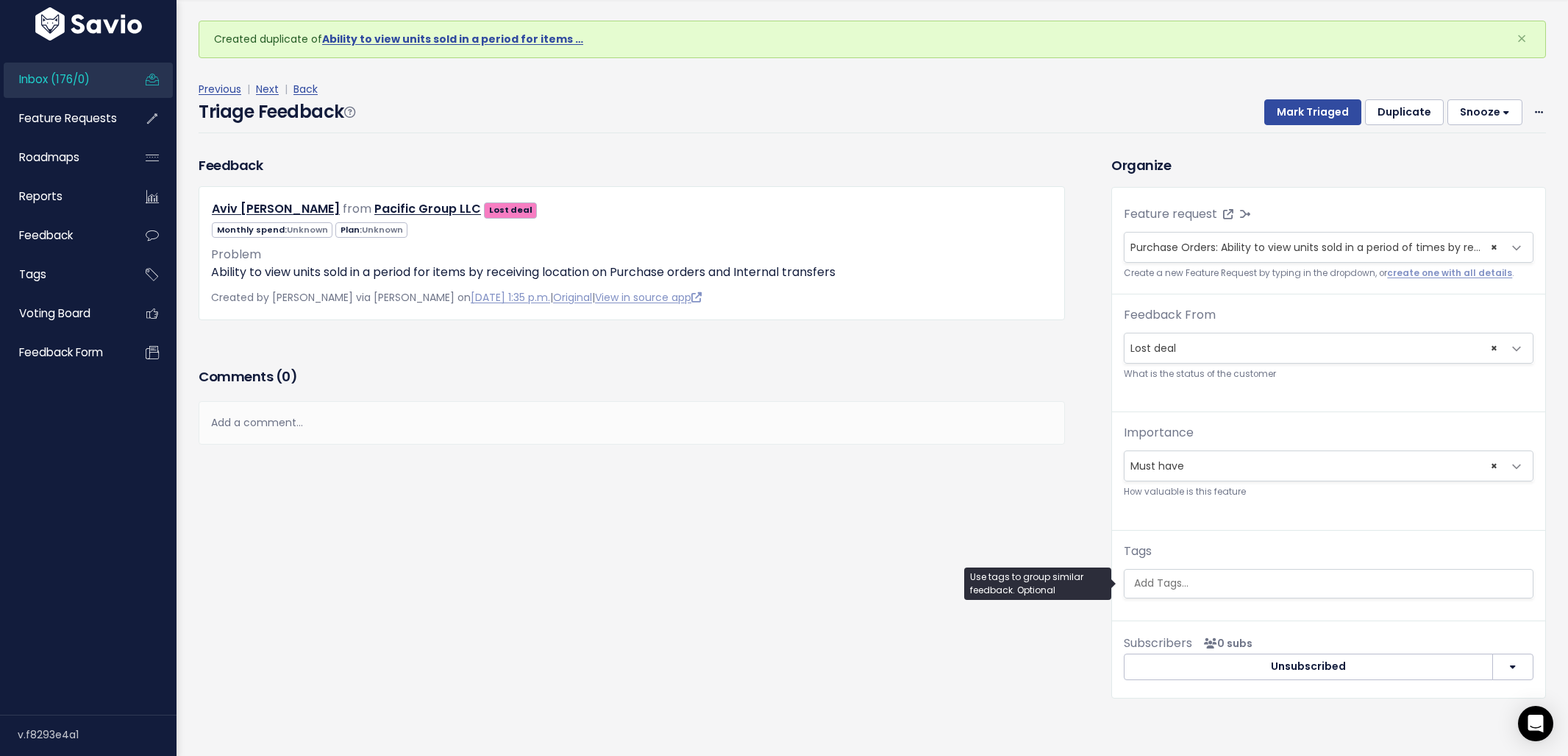
click at [1229, 596] on ul at bounding box center [1329, 583] width 408 height 28
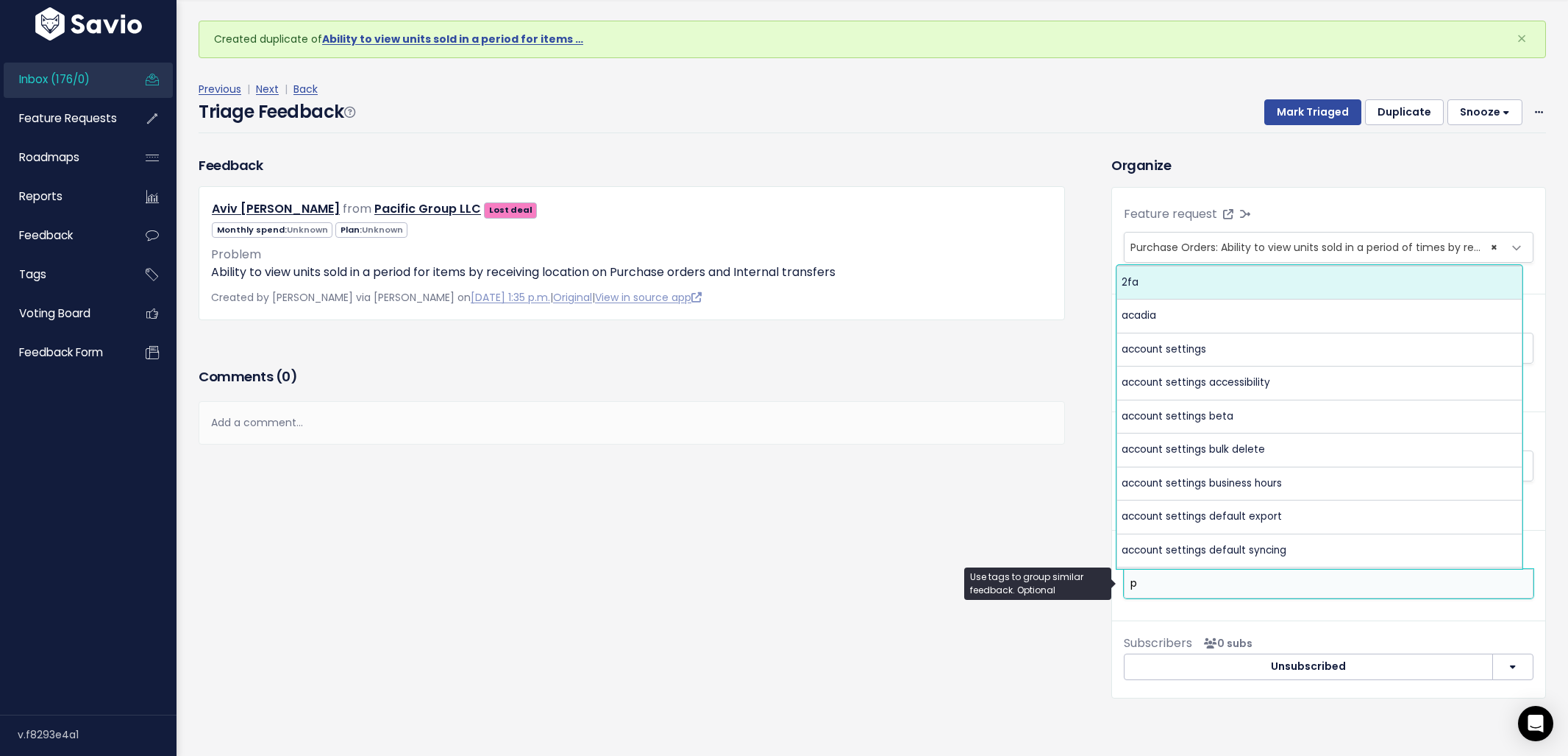
scroll to position [0, 0]
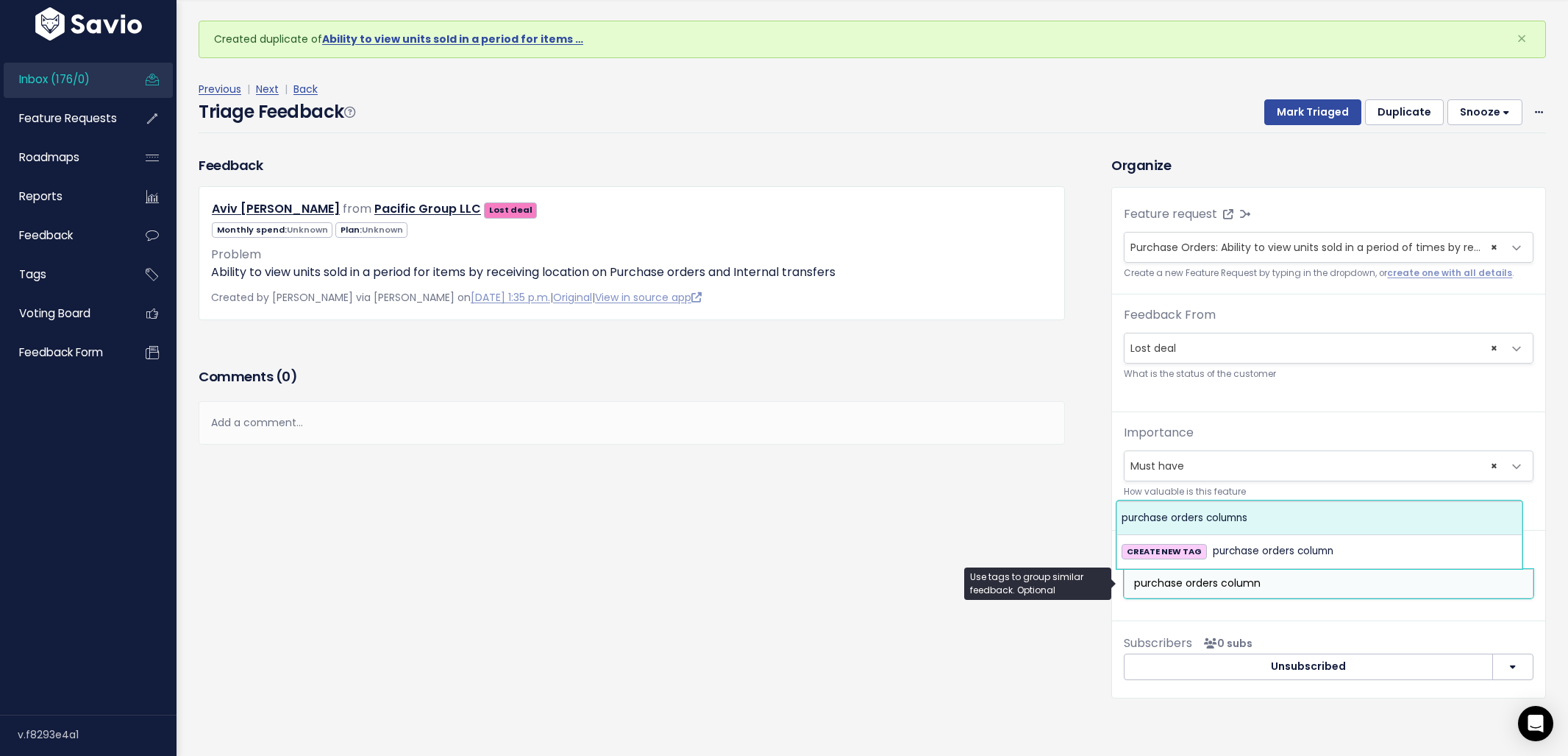
type input "purchase orders column"
select select "5218"
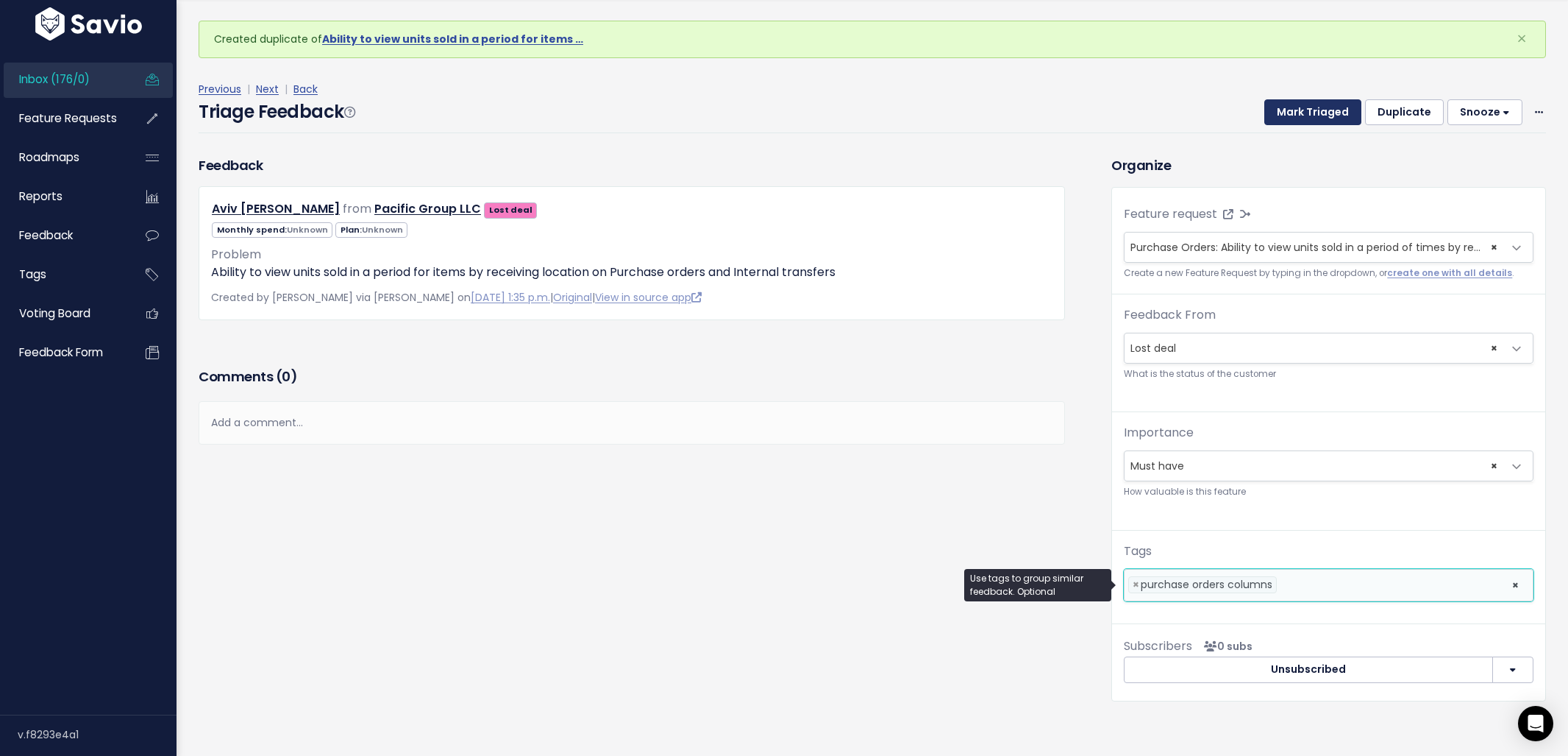
click at [1278, 114] on button "Mark Triaged" at bounding box center [1312, 112] width 97 height 26
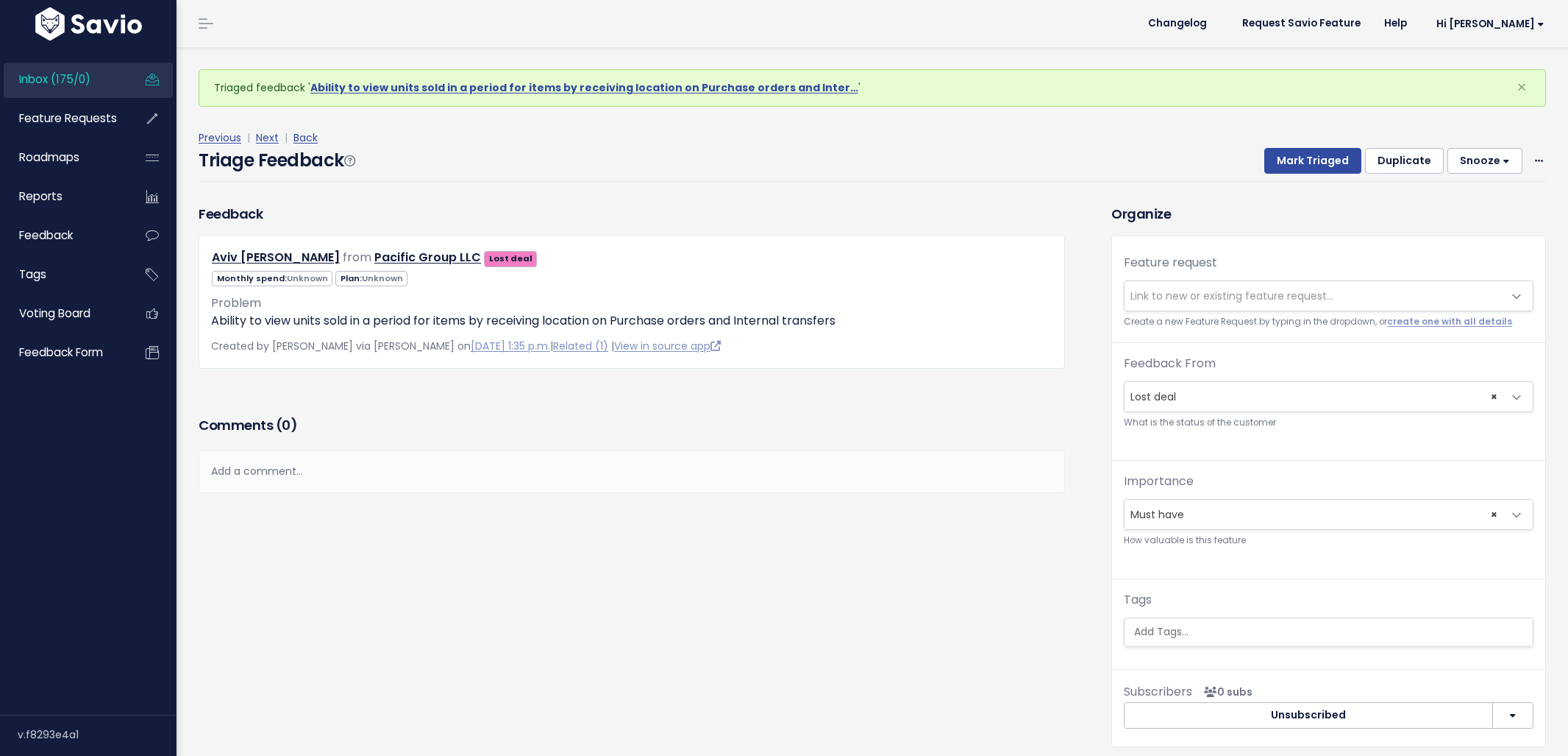
click at [1192, 294] on span "Link to new or existing feature request..." at bounding box center [1232, 295] width 203 height 14
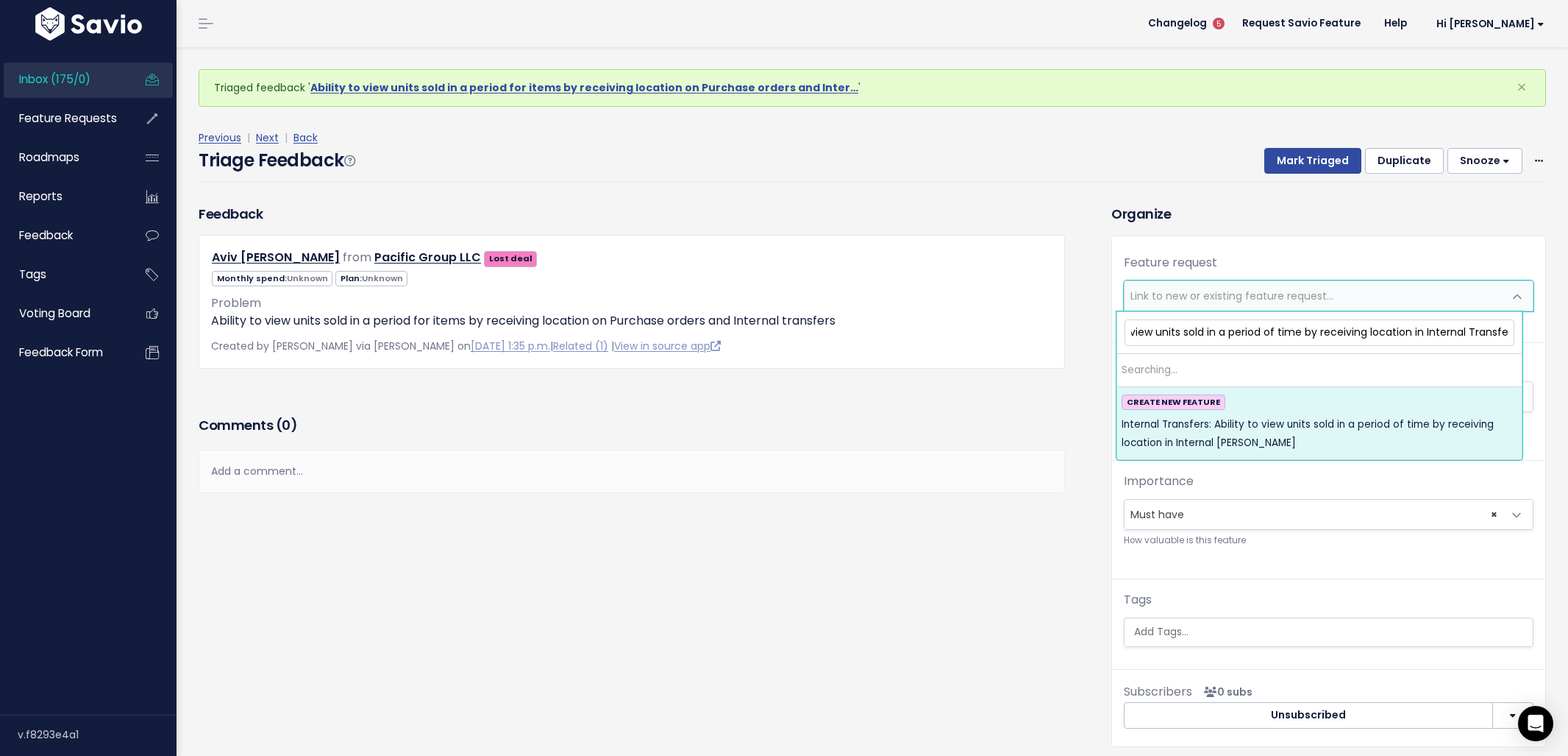
scroll to position [0, 150]
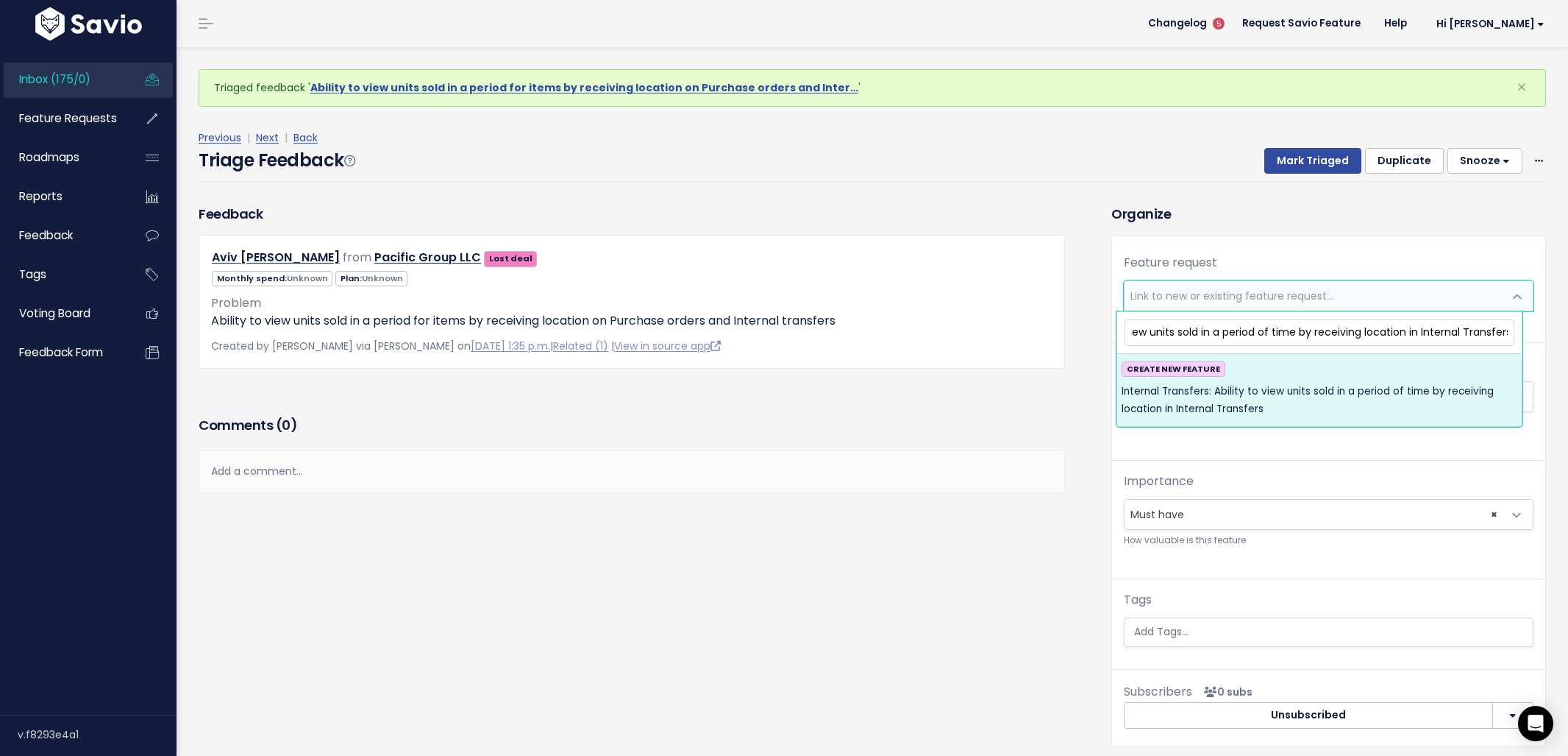
type input "Internal Transfers: Ability to view units sold in a period of time by receiving…"
click at [1287, 380] on div "CREATE NEW FEATURE Internal Transfers: Ability to view units sold in a period o…" at bounding box center [1319, 390] width 396 height 58
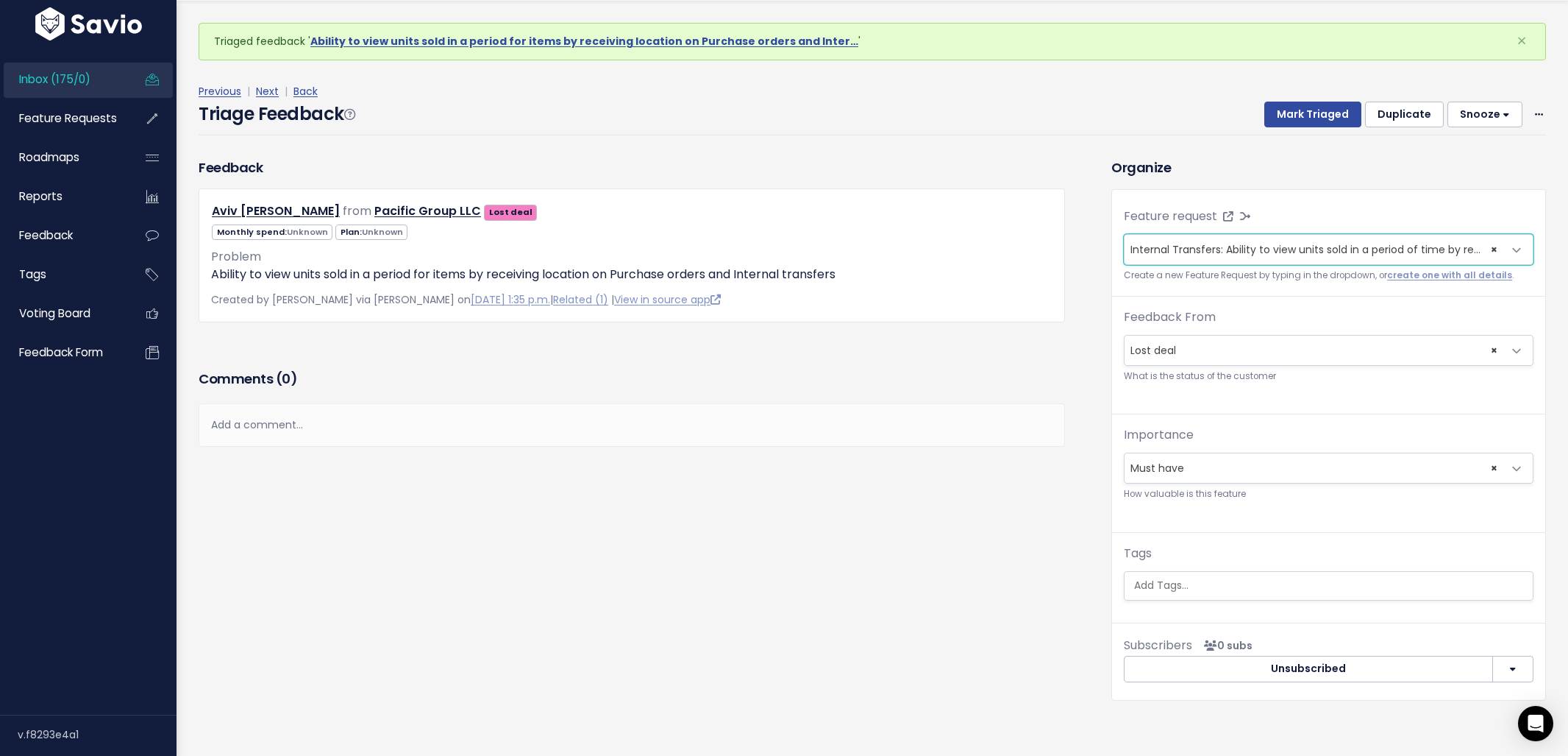
scroll to position [48, 0]
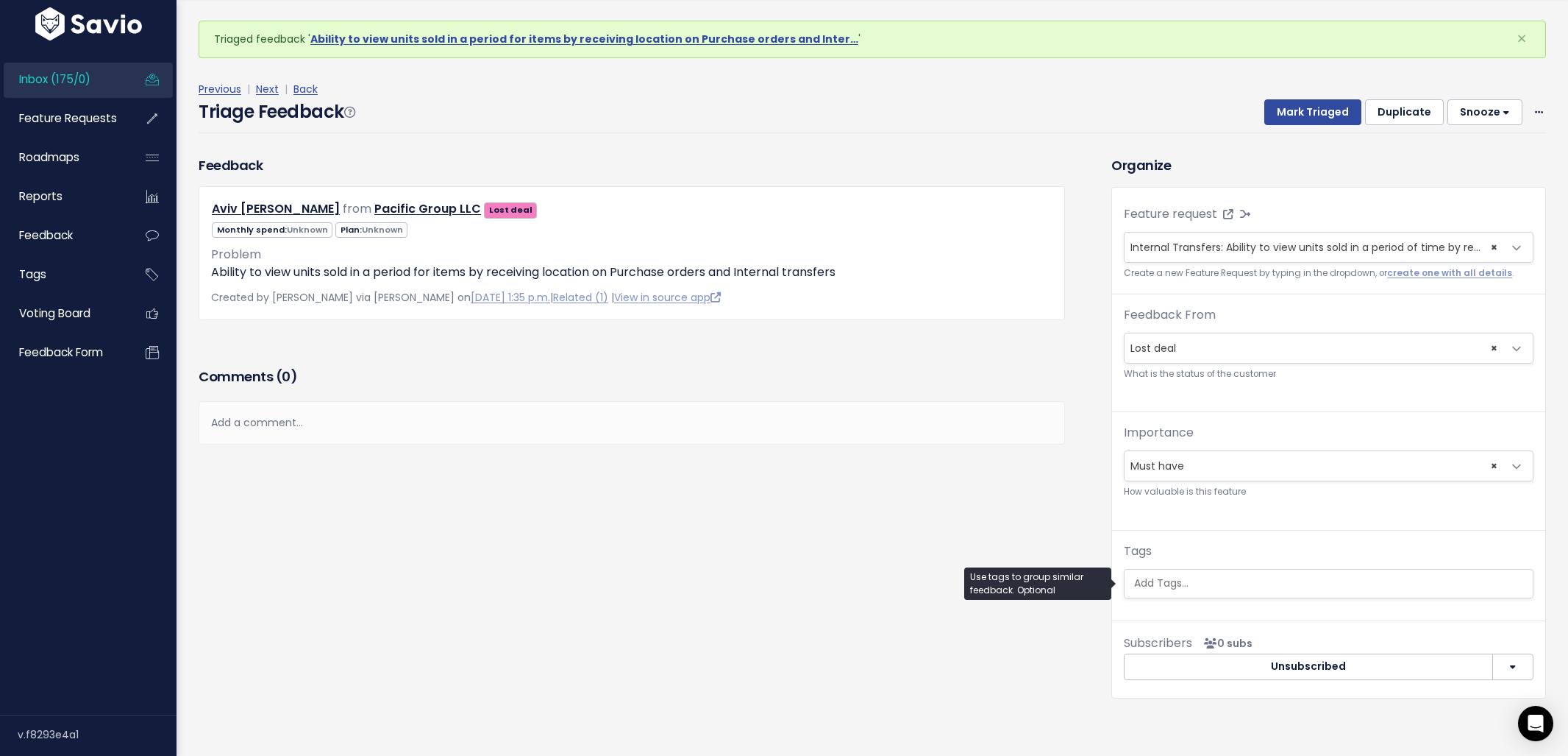
click at [1212, 574] on ul at bounding box center [1329, 583] width 408 height 28
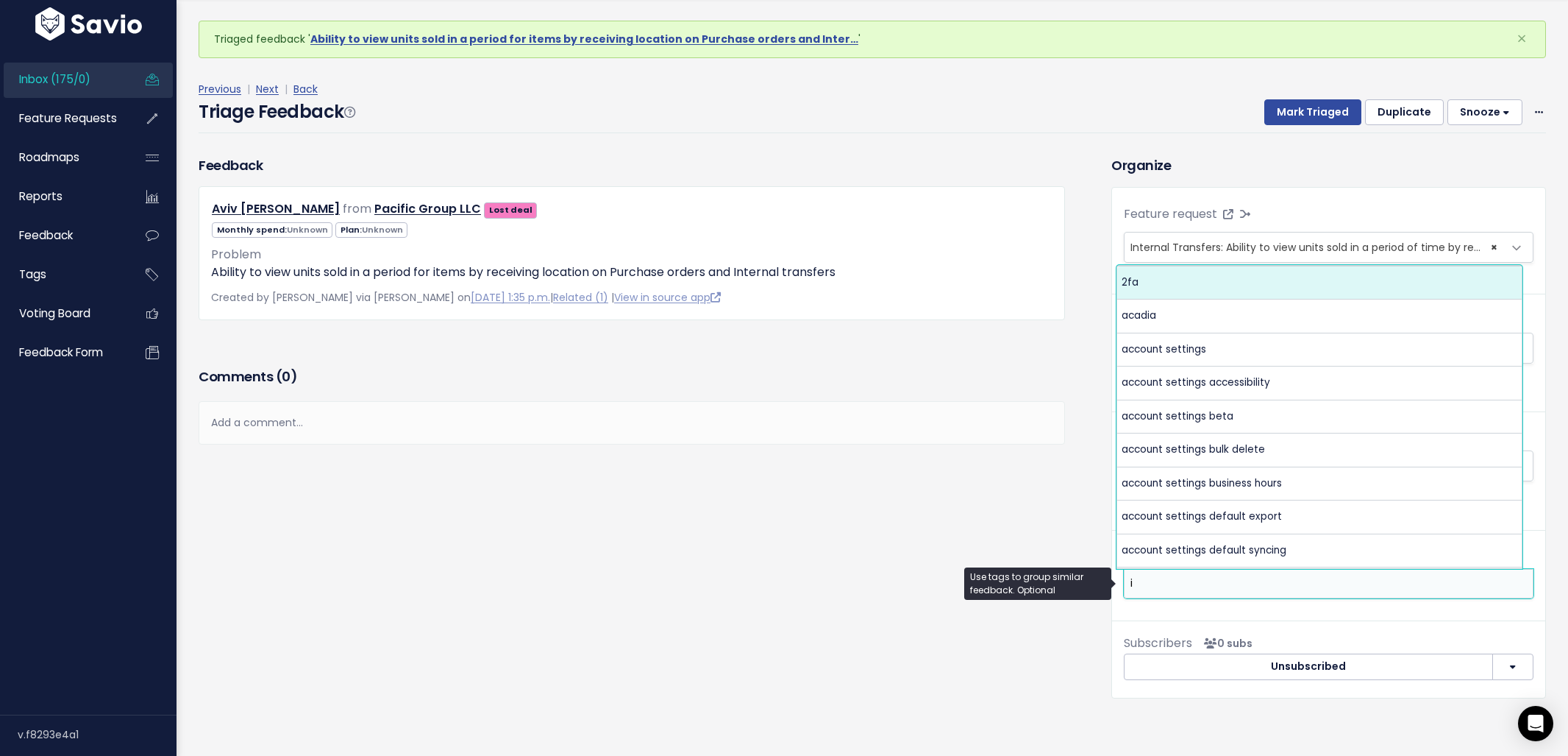
scroll to position [0, 0]
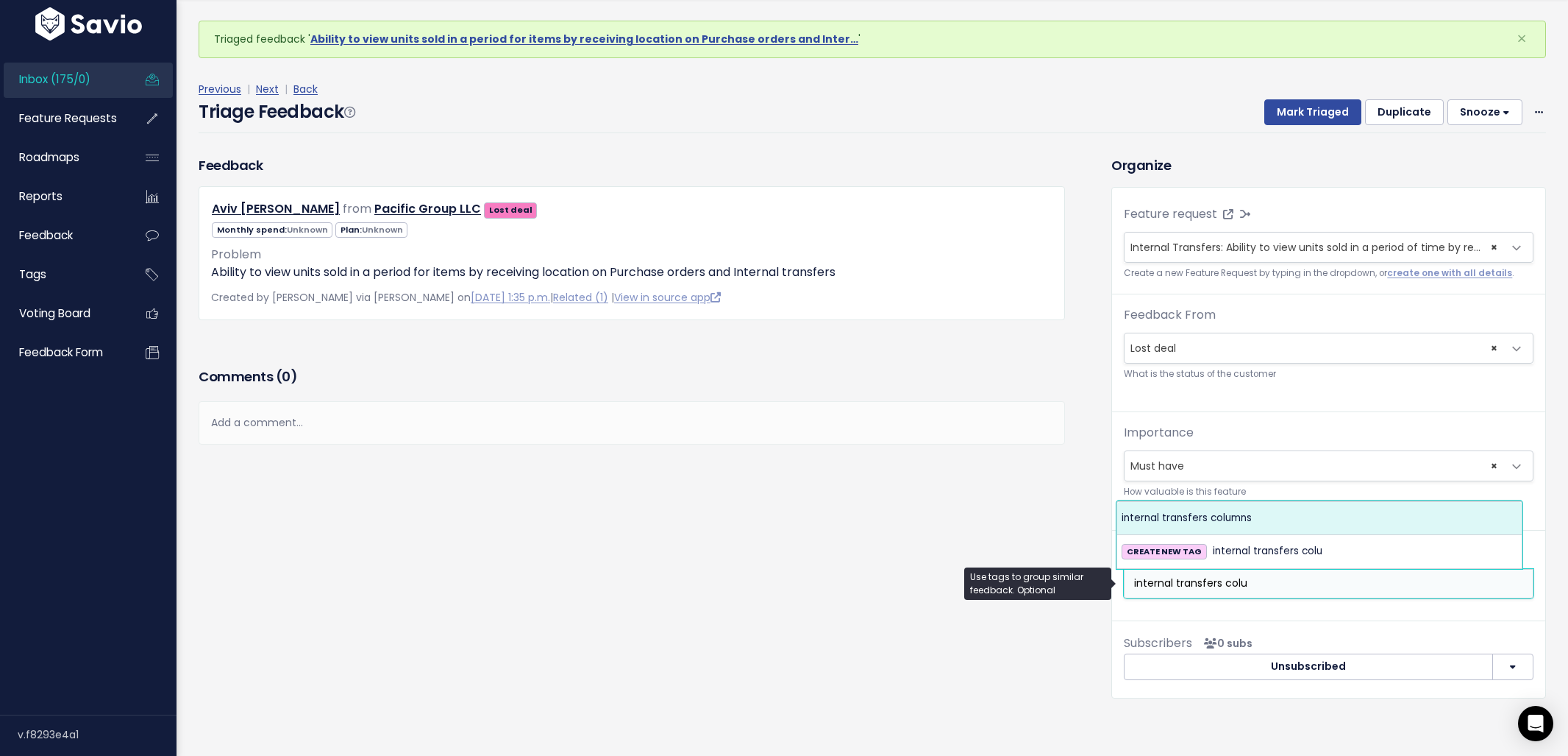
type input "internal transfers colu"
select select "6754"
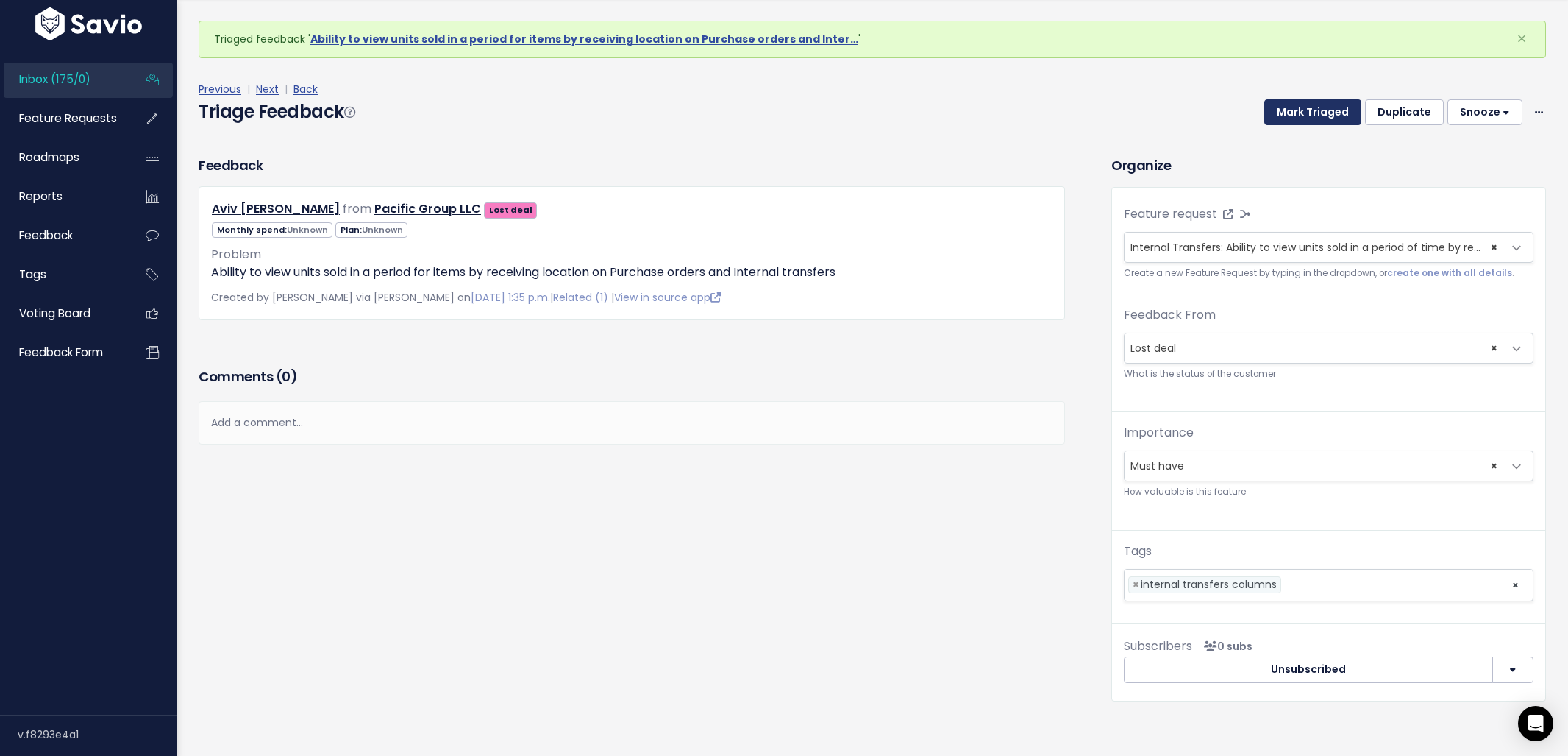
click at [1296, 119] on button "Mark Triaged" at bounding box center [1312, 112] width 97 height 26
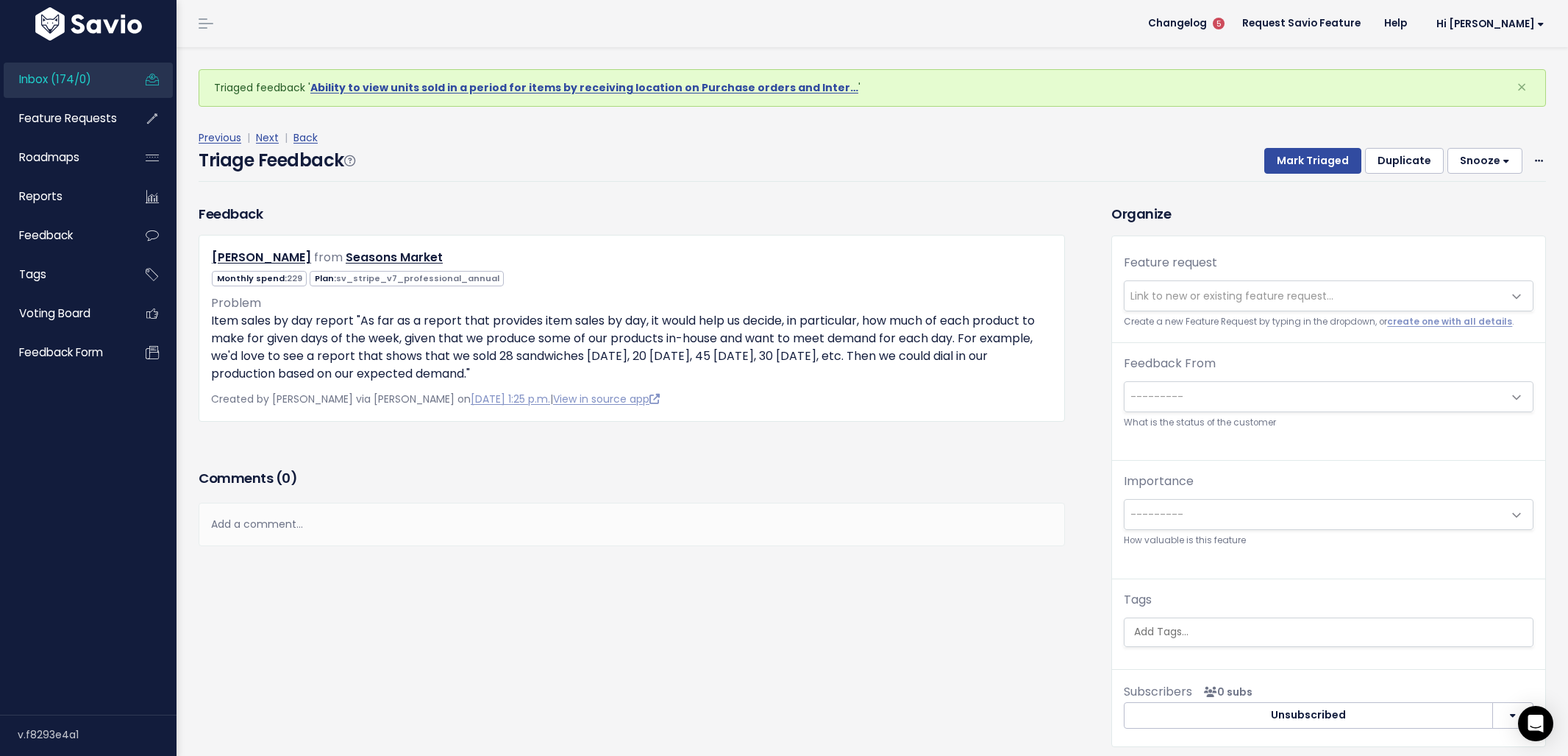
click at [1289, 173] on div "Triage Feedback Mark Triaged Duplicate Snooze 1 day 3 days 7 days 14 days Edit …" at bounding box center [872, 164] width 1347 height 35
click at [1286, 159] on button "Mark Triaged" at bounding box center [1312, 160] width 97 height 26
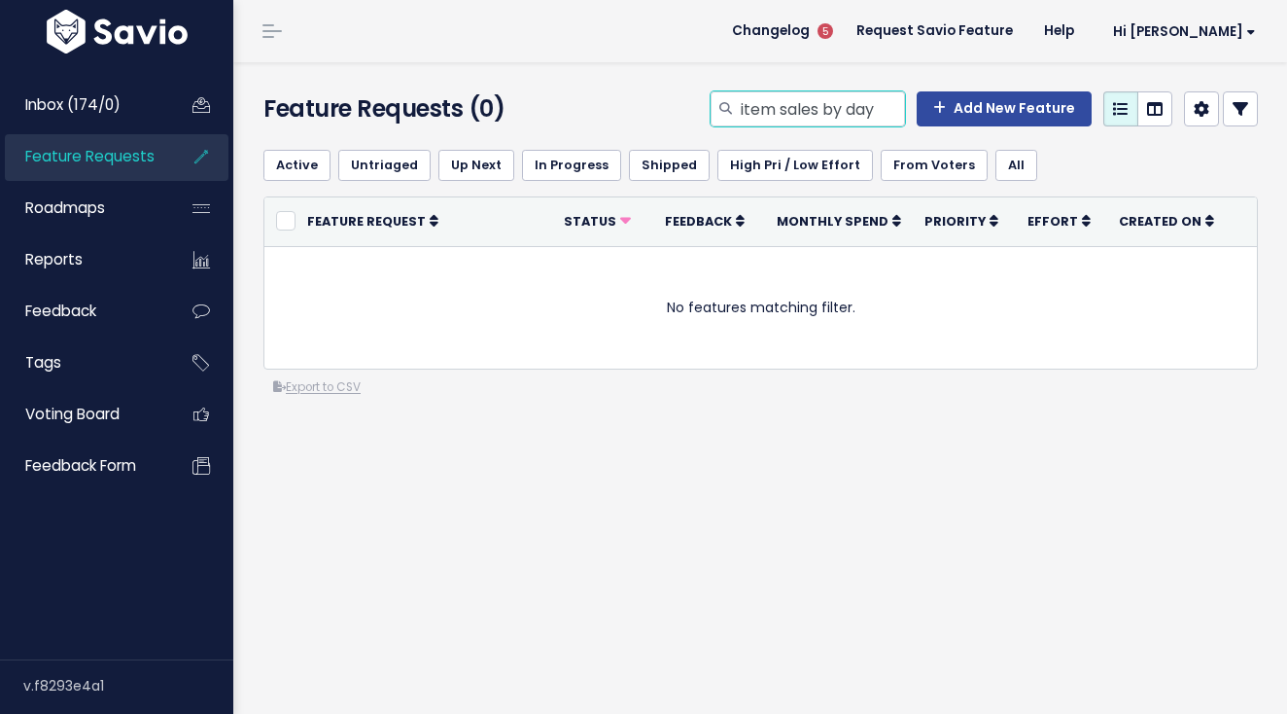
click at [818, 118] on input "item sales by day" at bounding box center [822, 108] width 166 height 35
drag, startPoint x: 820, startPoint y: 112, endPoint x: 891, endPoint y: 107, distance: 71.1
click at [891, 107] on input "item sales by day" at bounding box center [822, 108] width 166 height 35
type input "i"
type input "sales report day"
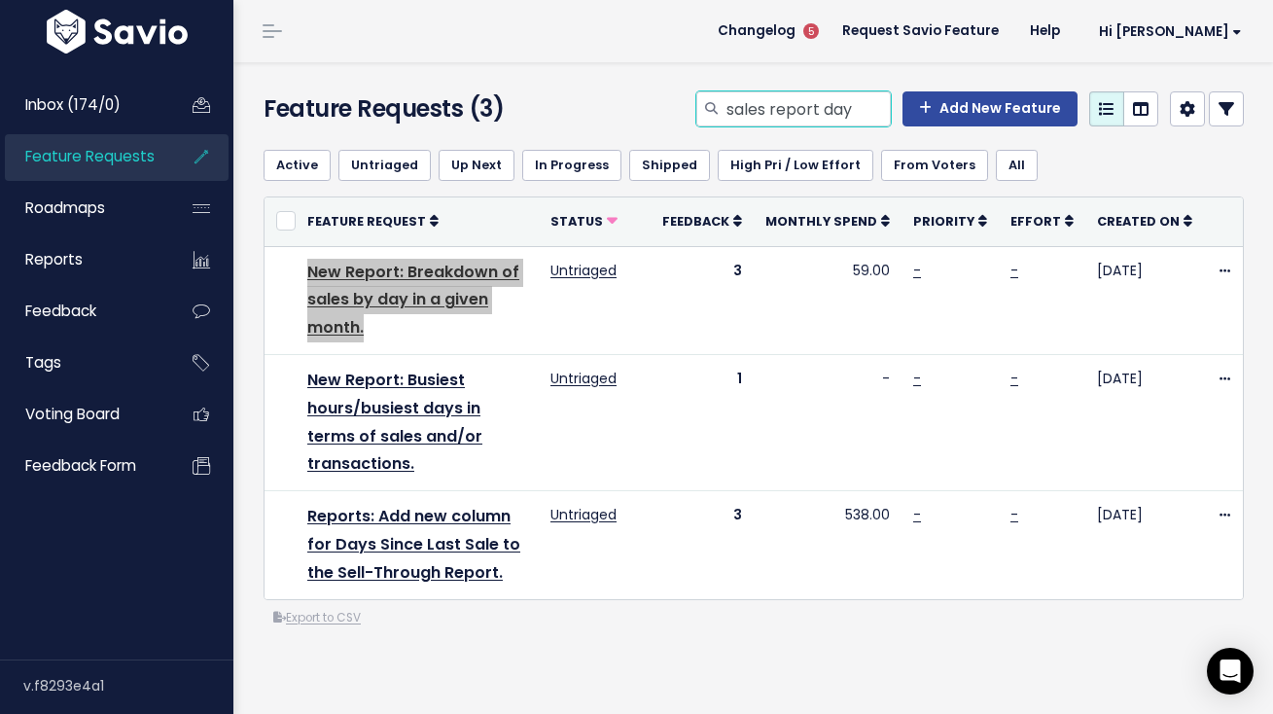
click at [756, 111] on input "sales report day" at bounding box center [807, 108] width 166 height 35
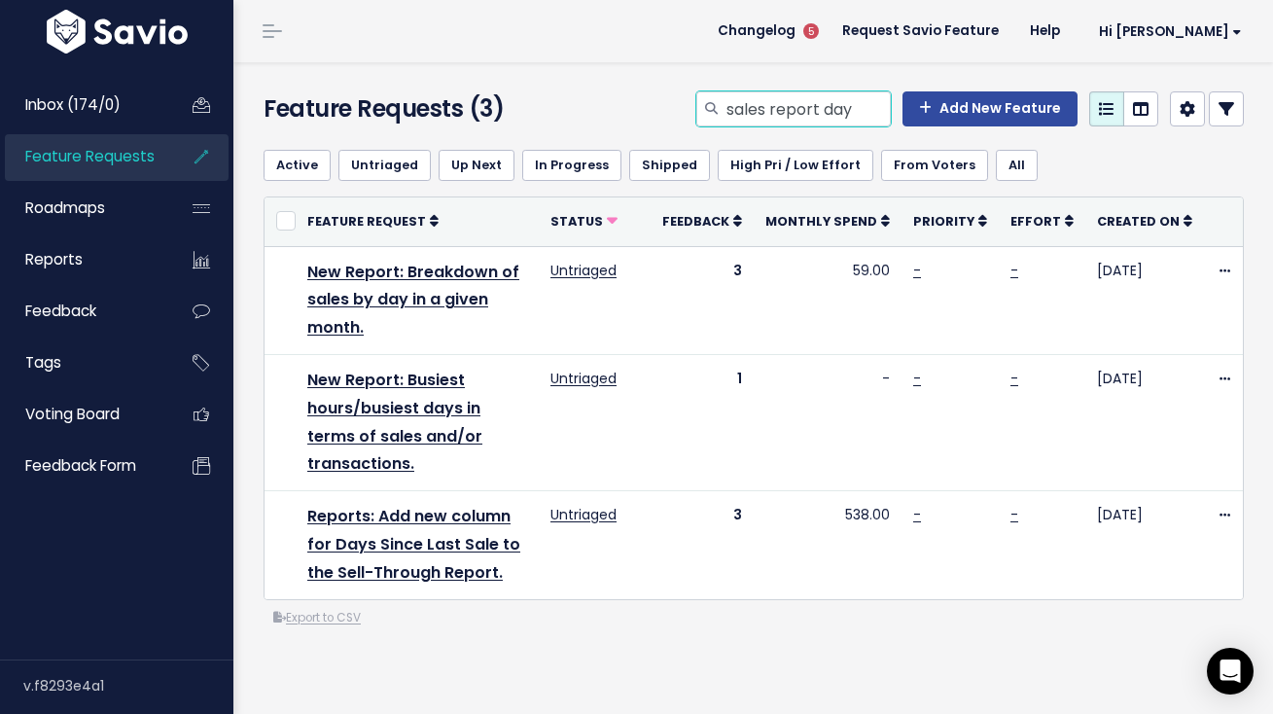
click at [756, 111] on input "sales report day" at bounding box center [807, 108] width 166 height 35
type input "purchase order status"
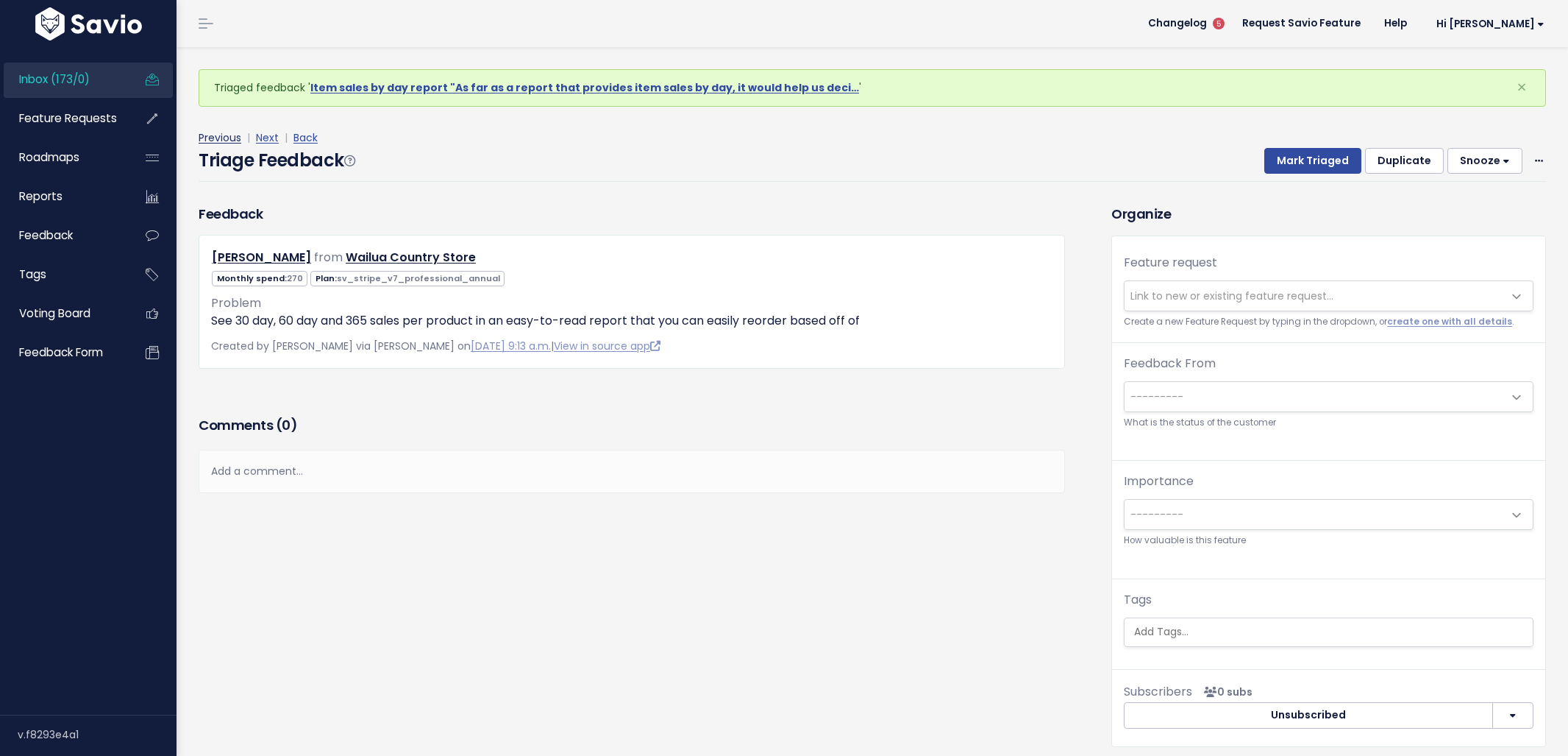
click at [228, 142] on link "Previous" at bounding box center [220, 137] width 42 height 14
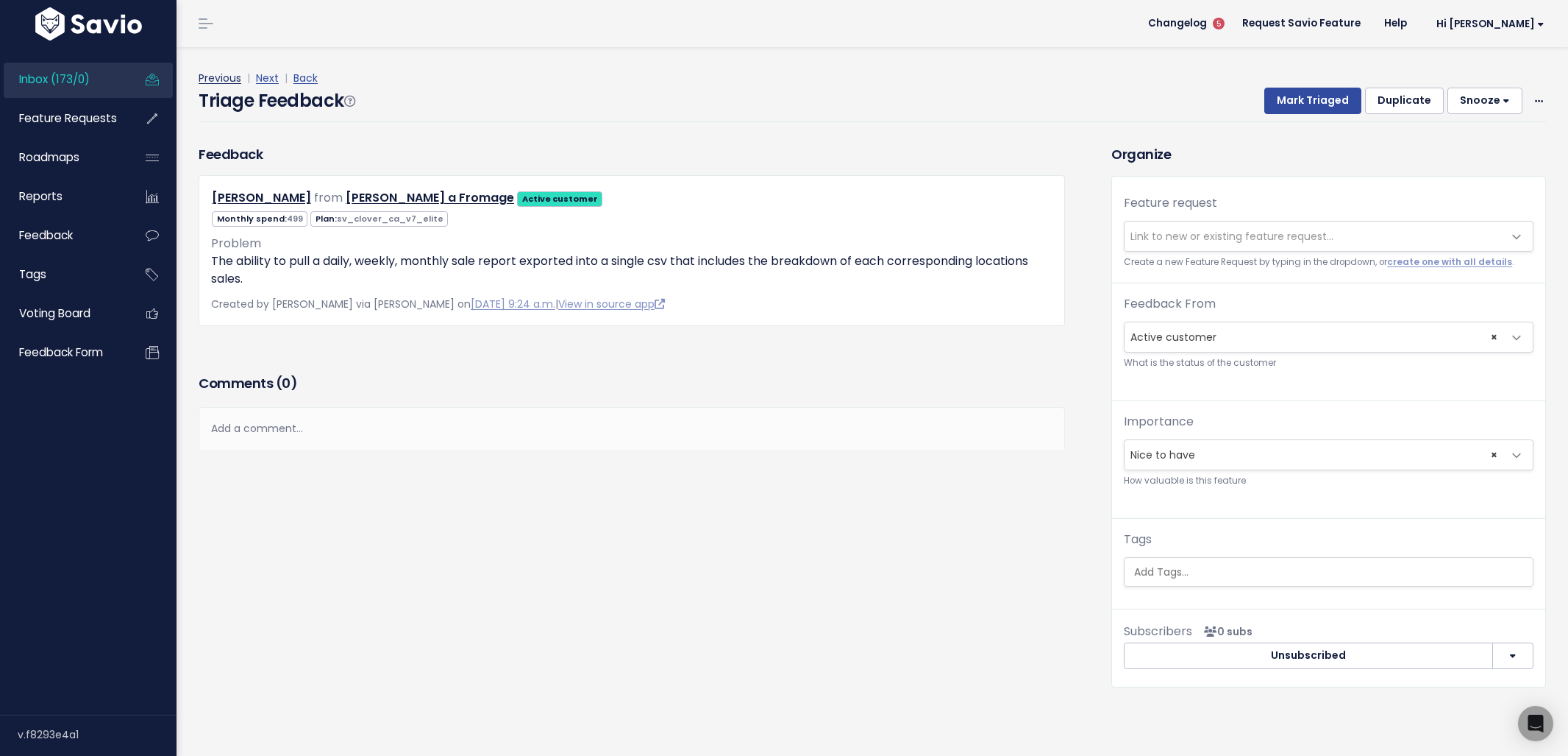
click at [224, 78] on link "Previous" at bounding box center [220, 77] width 42 height 14
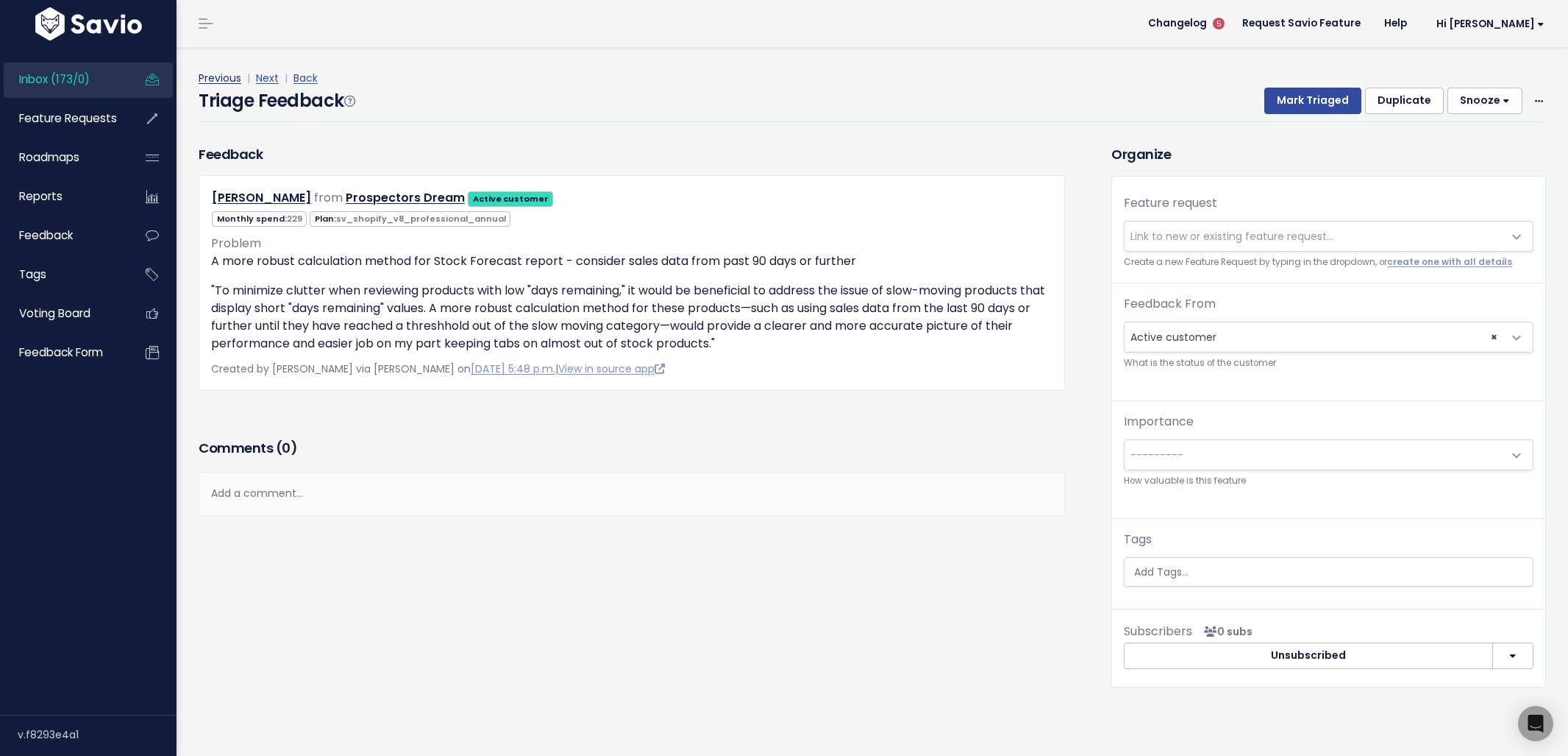
click at [228, 81] on link "Previous" at bounding box center [220, 77] width 42 height 14
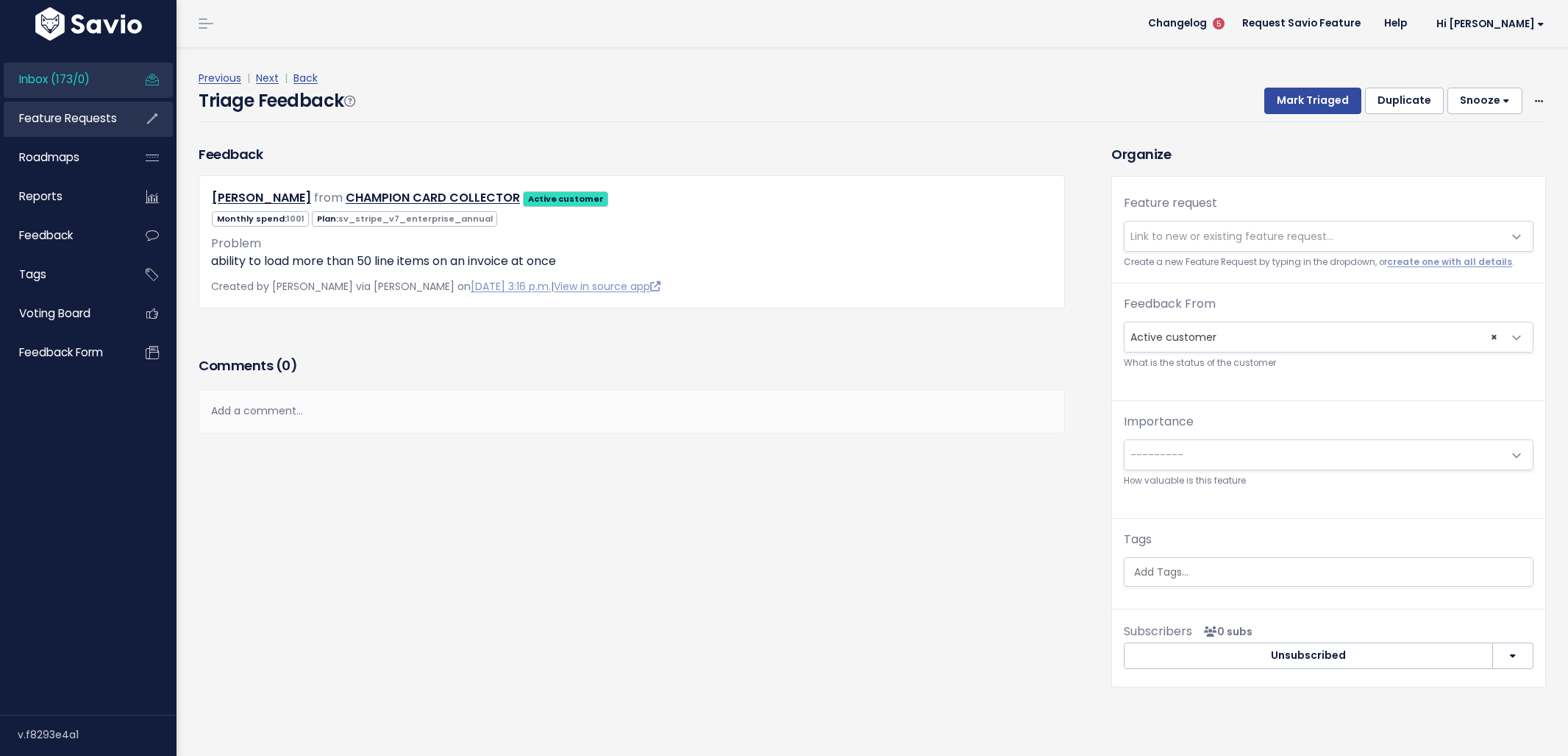
click at [93, 120] on span "Feature Requests" at bounding box center [67, 118] width 98 height 15
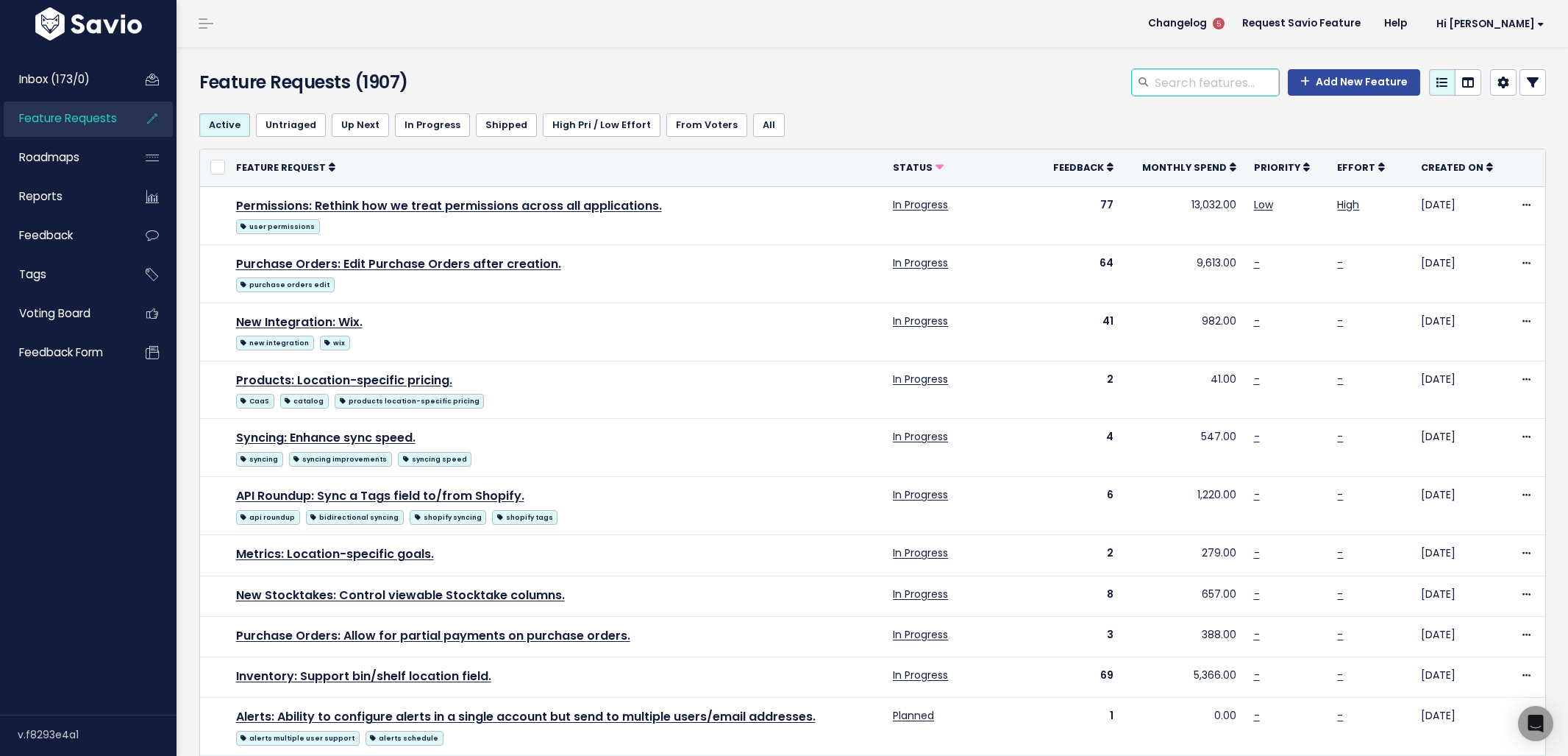
click at [1188, 94] on input "search" at bounding box center [1216, 82] width 126 height 26
type input "item sales"
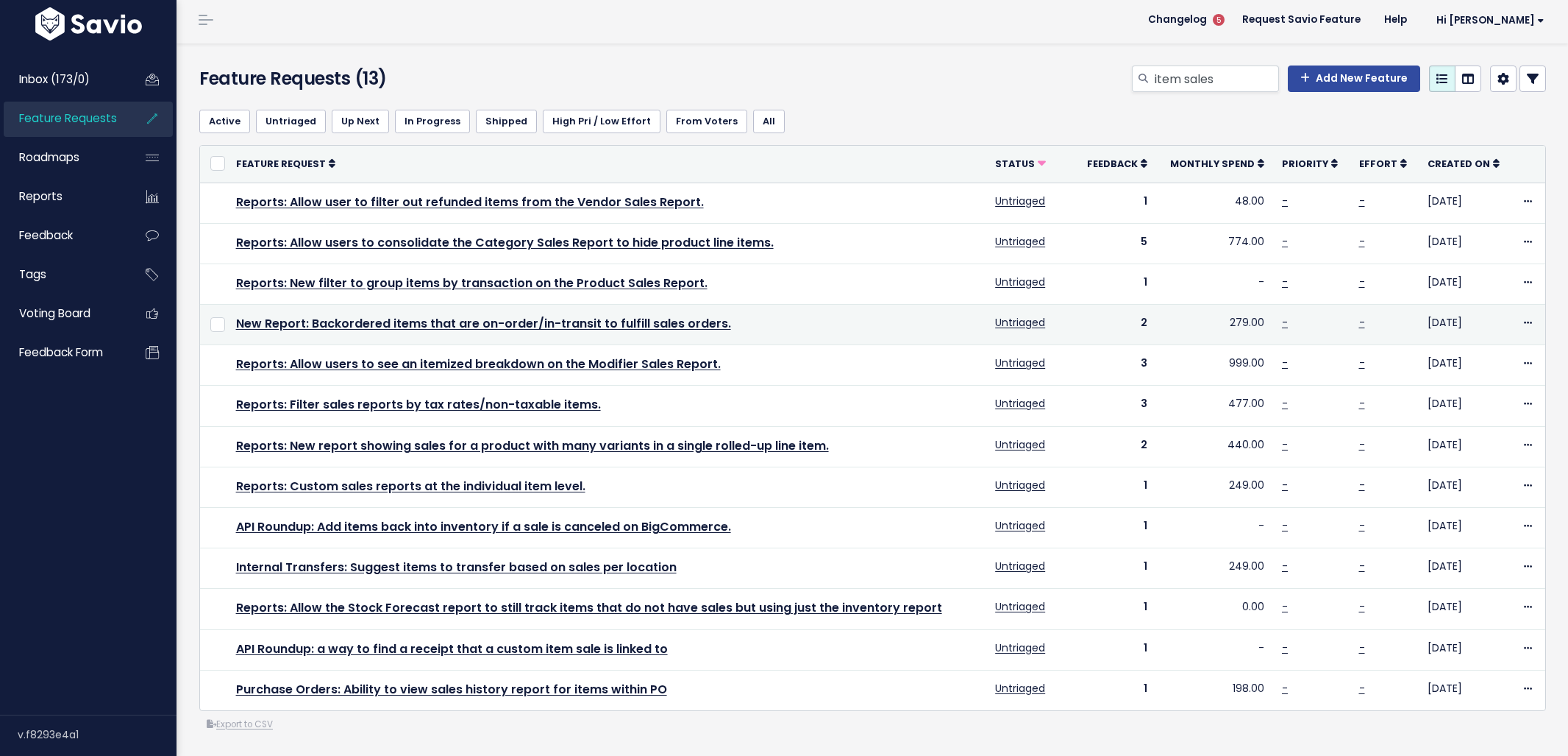
scroll to position [26, 0]
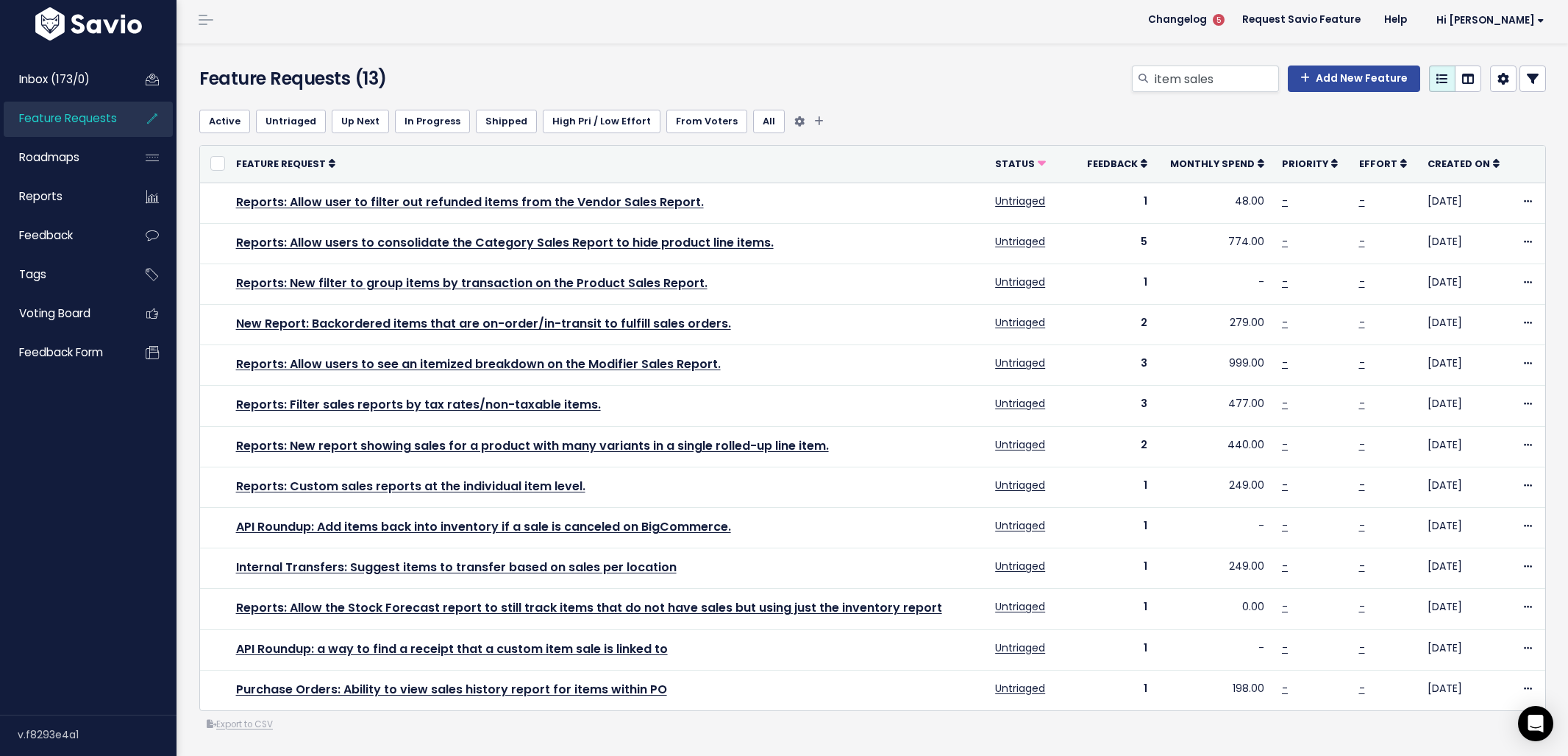
click at [291, 110] on link "Untriaged" at bounding box center [290, 121] width 70 height 23
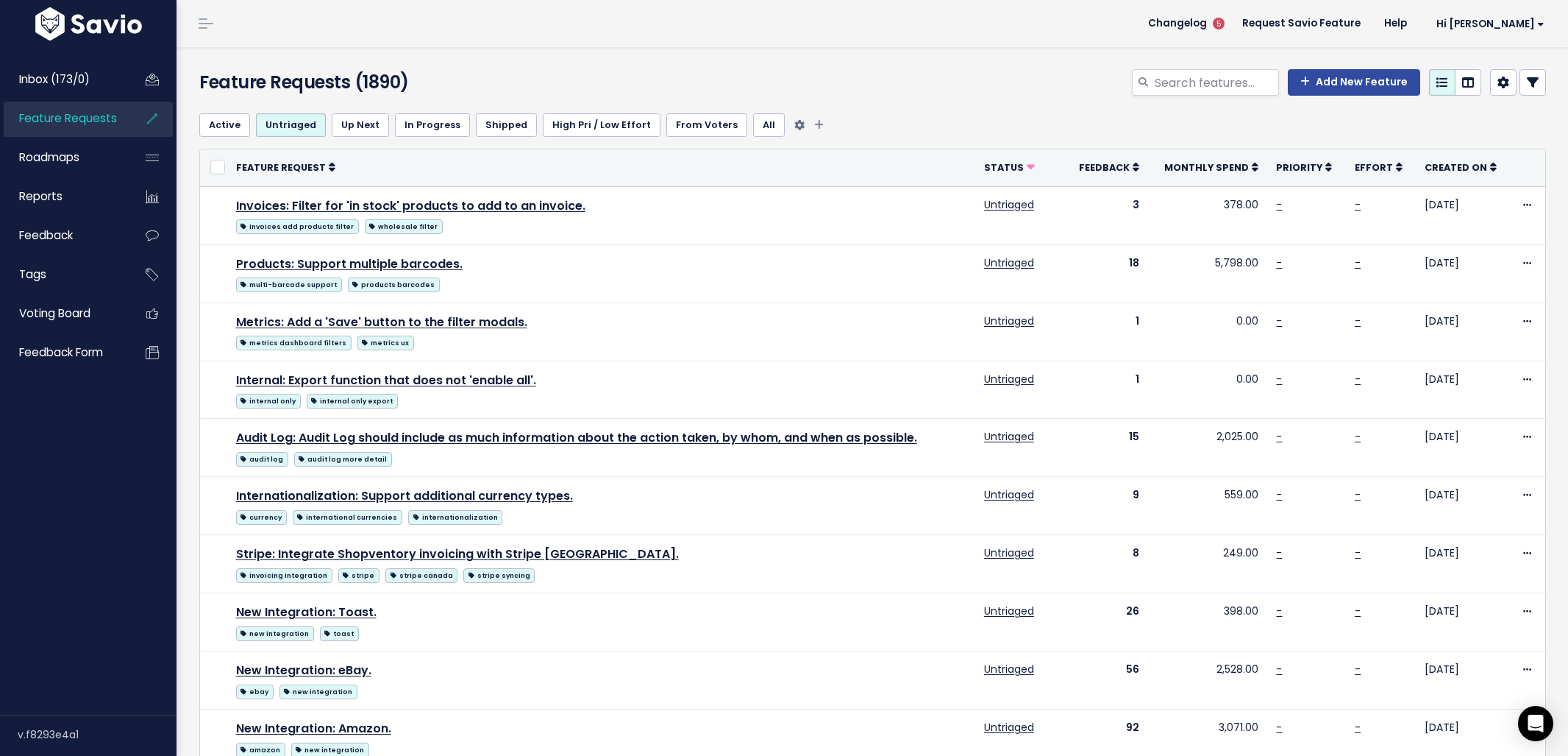
click at [753, 123] on link "All" at bounding box center [769, 125] width 32 height 23
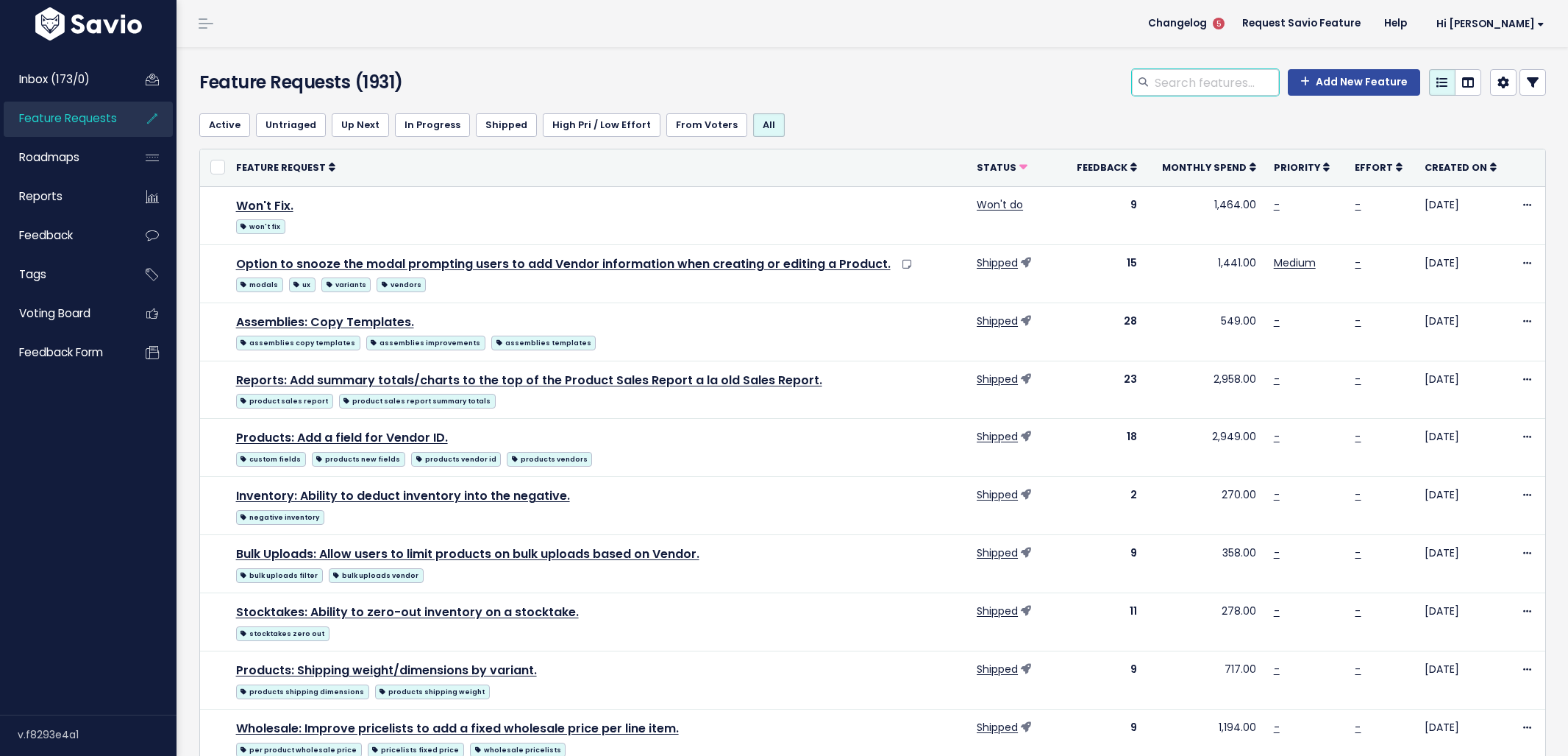
click at [1182, 74] on input "search" at bounding box center [1216, 82] width 126 height 26
type input "item sales"
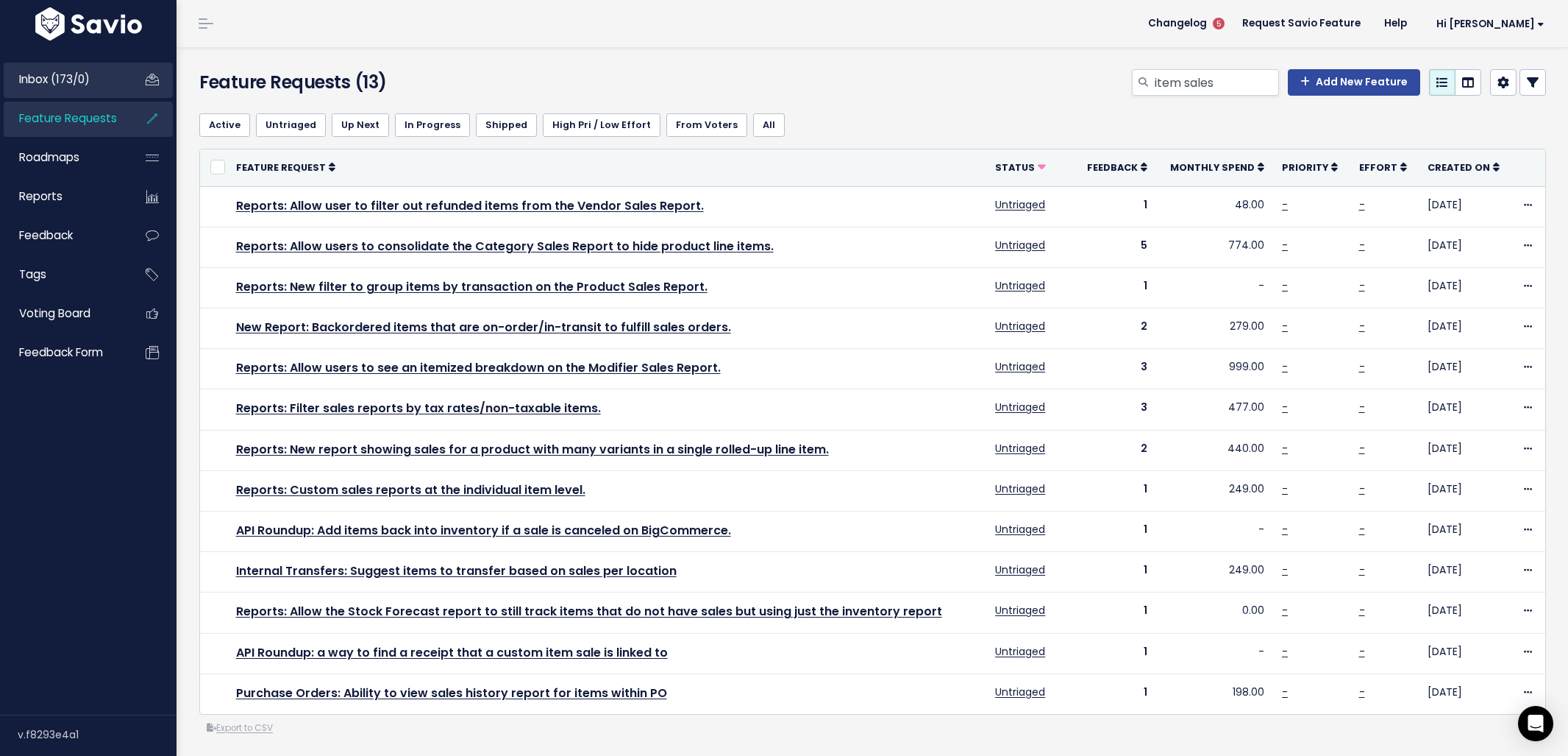
click at [54, 75] on span "Inbox (173/0)" at bounding box center [54, 79] width 70 height 15
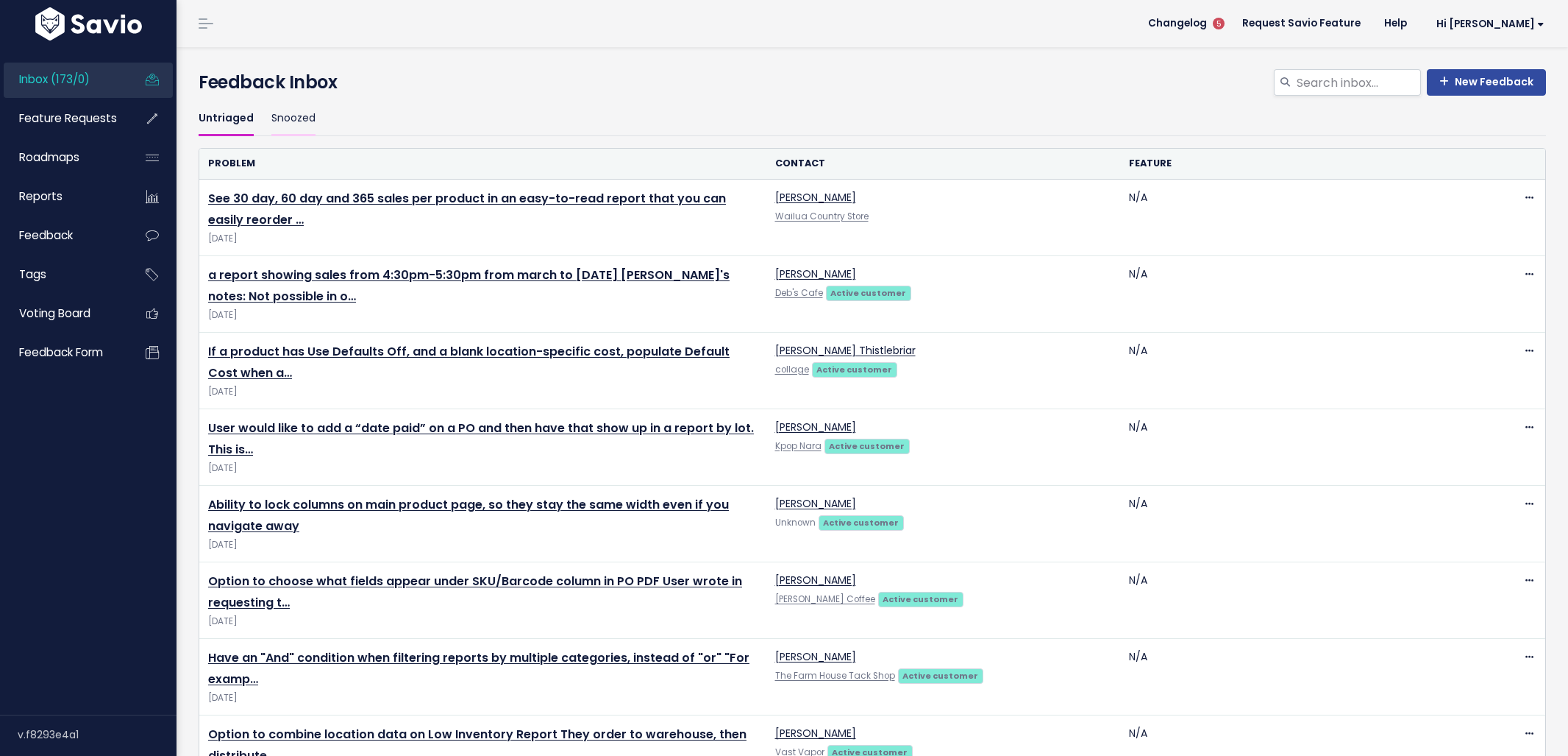
click at [306, 114] on link "Snoozed" at bounding box center [293, 119] width 44 height 35
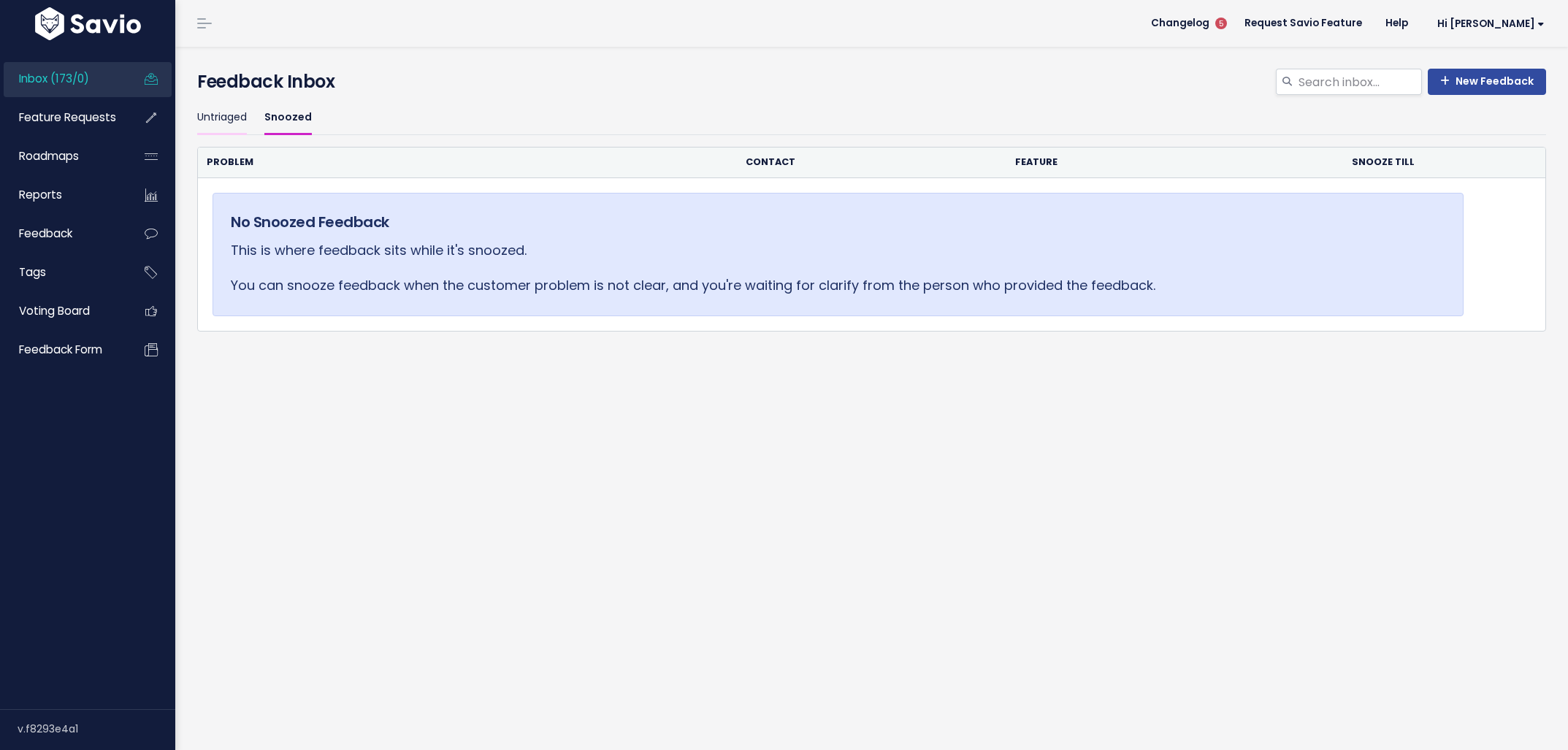
click at [222, 122] on link "Untriaged" at bounding box center [222, 118] width 50 height 35
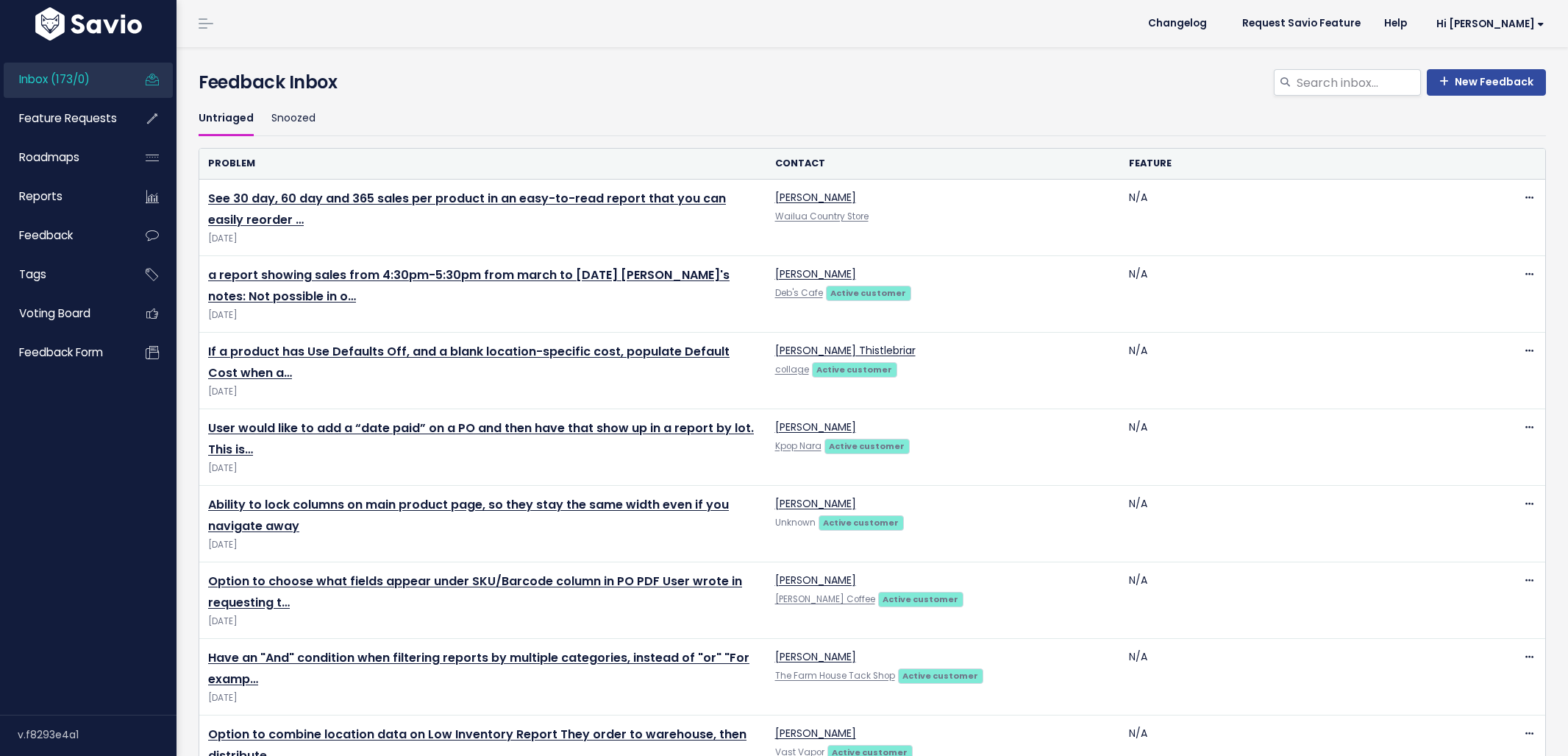
click at [215, 26] on link at bounding box center [206, 23] width 23 height 14
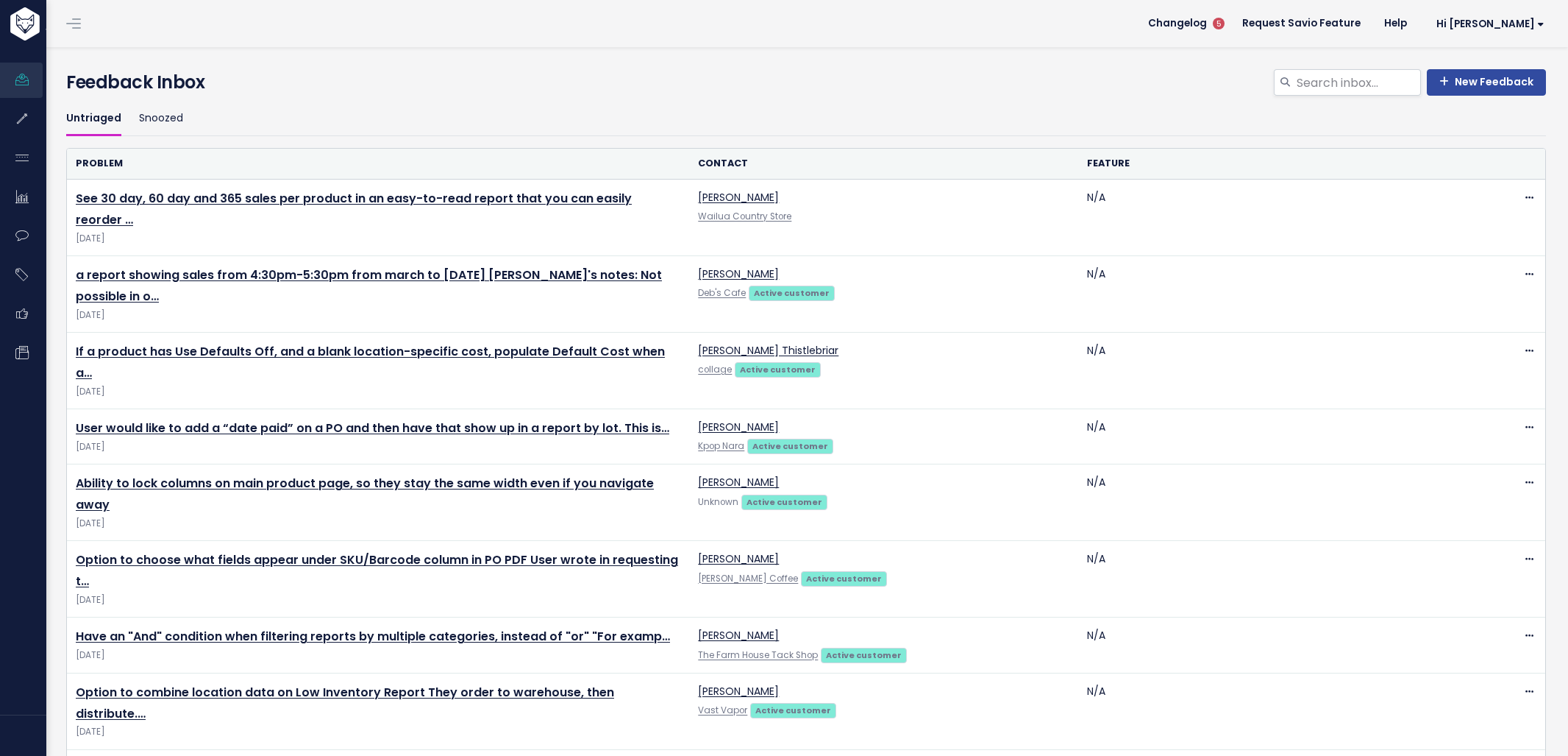
click at [82, 23] on link at bounding box center [73, 23] width 23 height 14
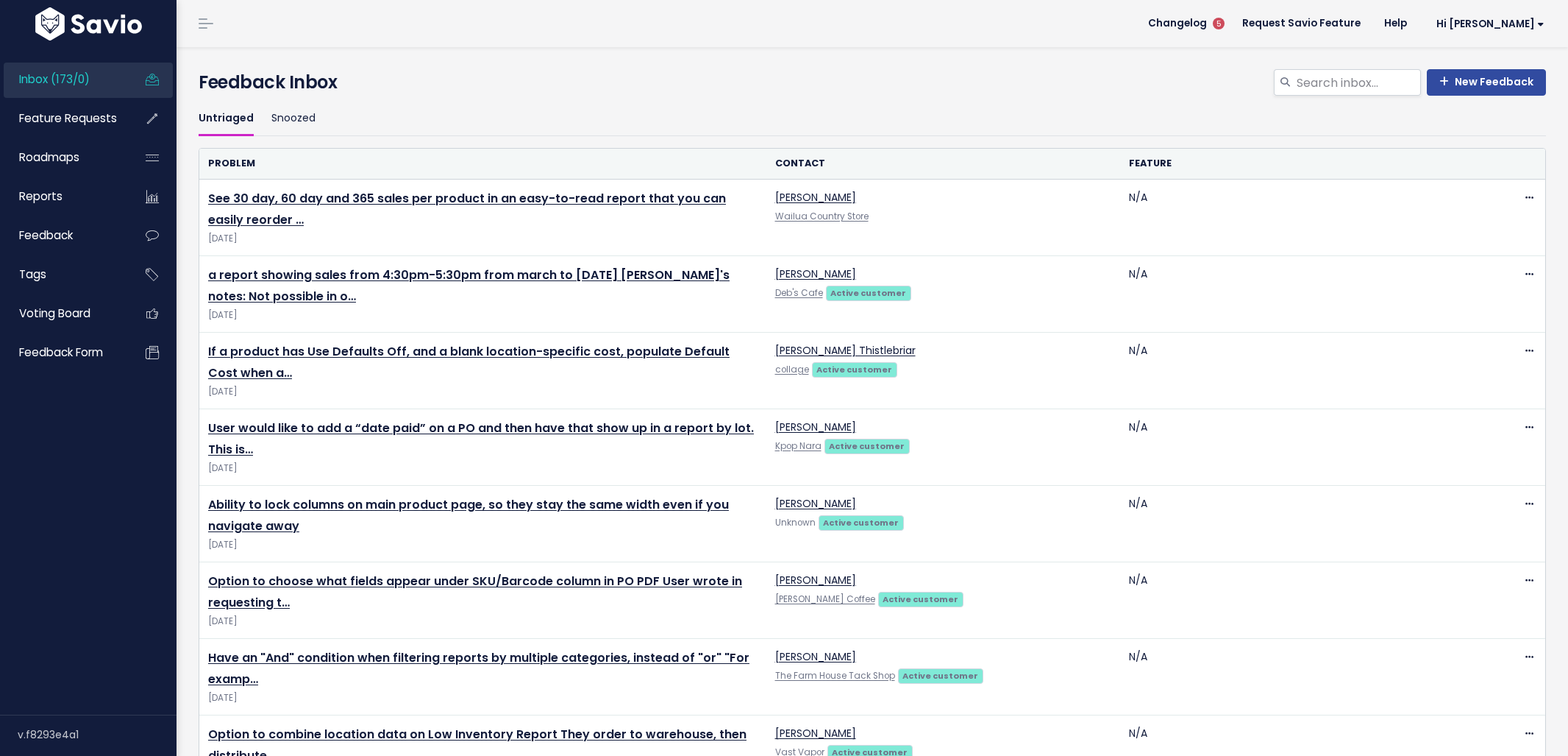
click at [1225, 27] on span "5" at bounding box center [1219, 23] width 12 height 12
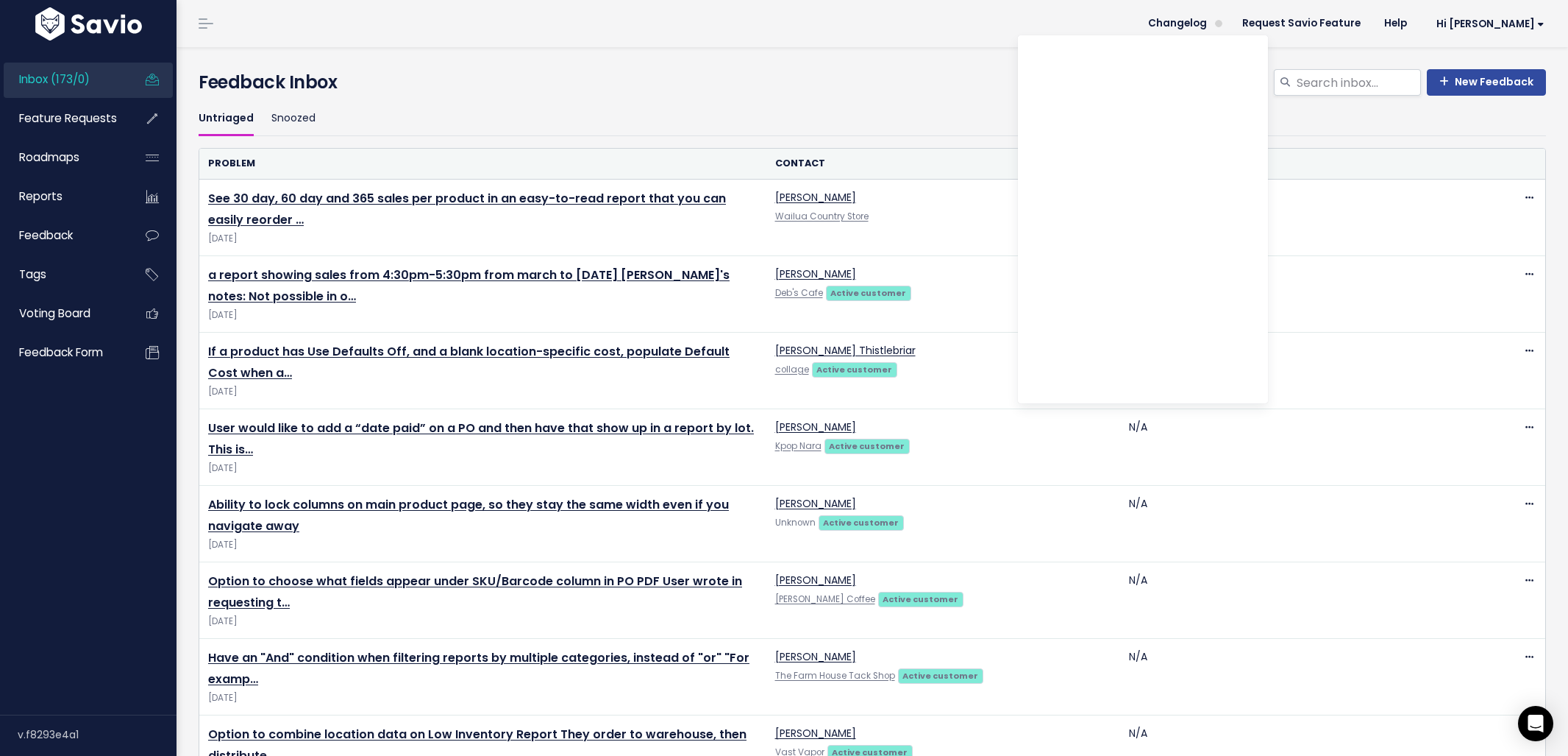
click at [1292, 126] on ul "Untriaged Snoozed" at bounding box center [872, 119] width 1347 height 35
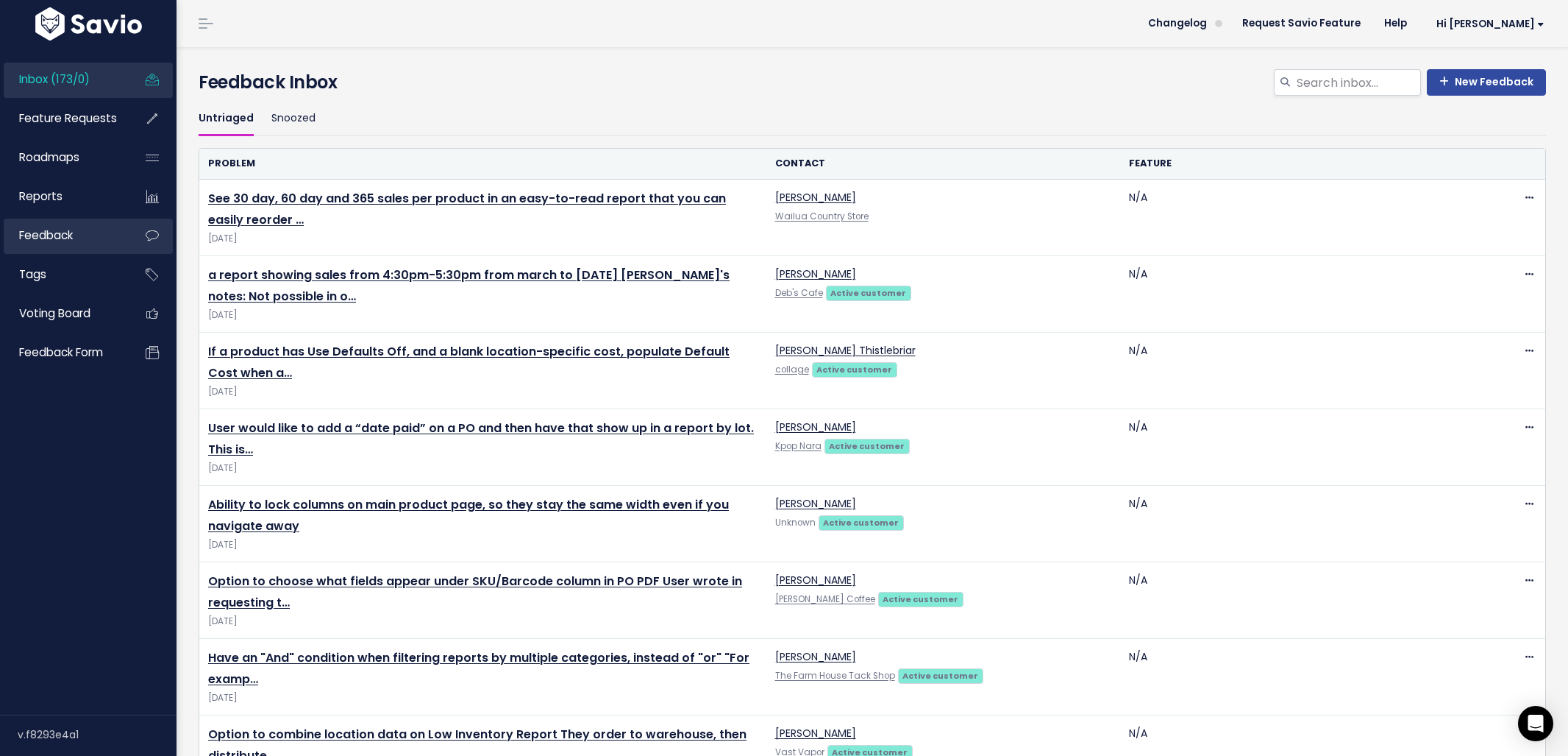
click at [64, 235] on span "Feedback" at bounding box center [45, 235] width 54 height 15
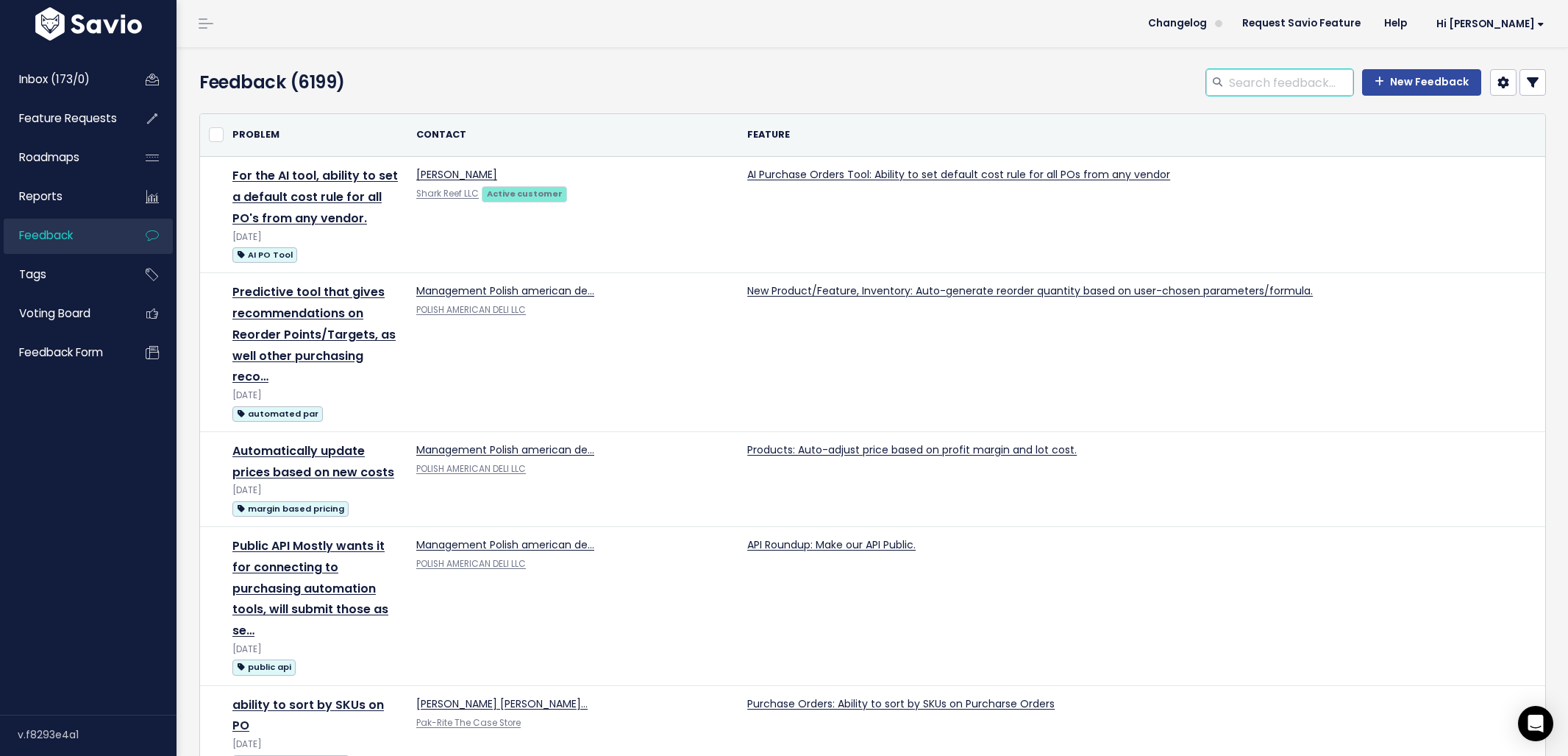
click at [1257, 84] on input "search" at bounding box center [1290, 82] width 126 height 26
type input "item sales"
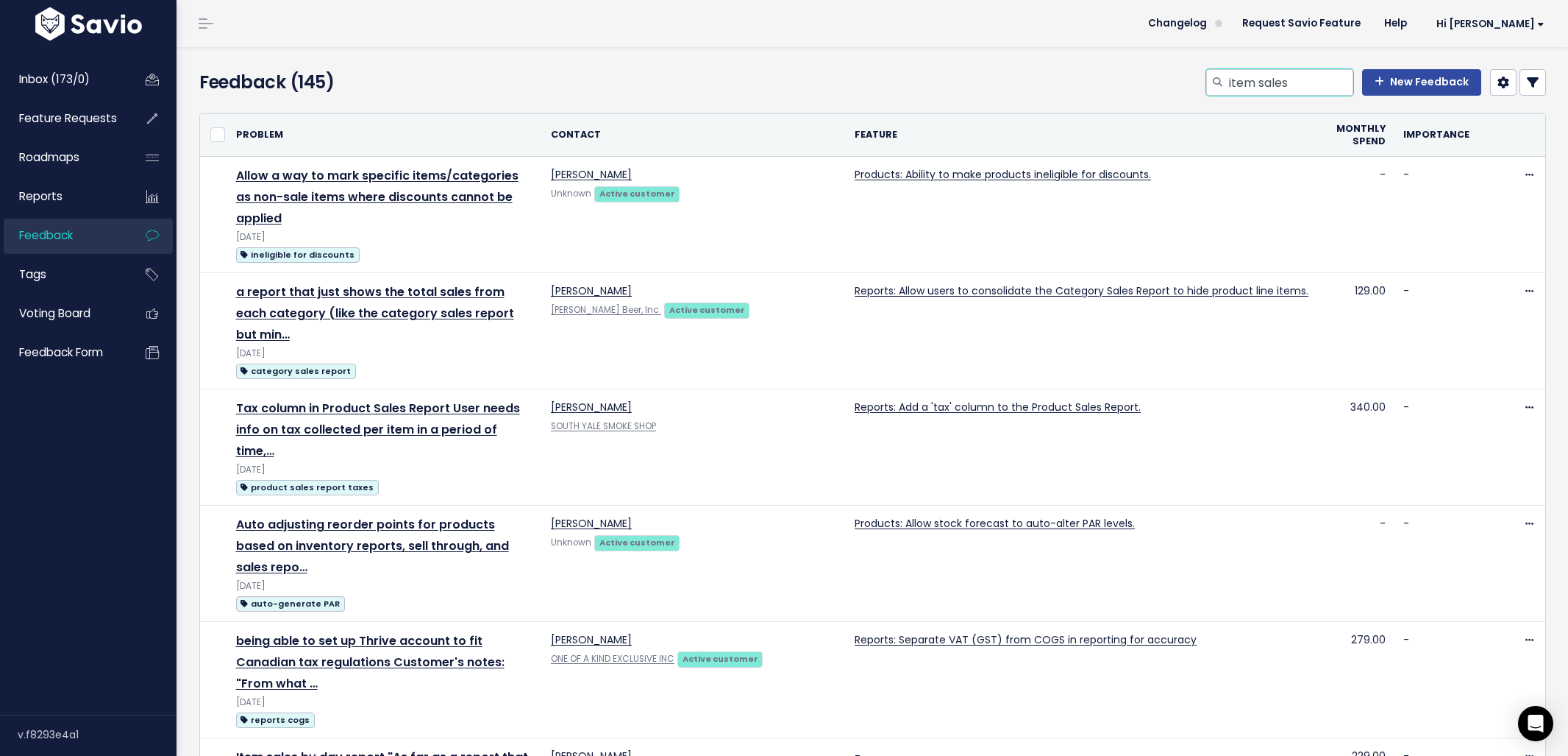
click at [1299, 71] on input "item sales" at bounding box center [1290, 82] width 126 height 26
click at [1294, 78] on input "item sales" at bounding box center [1290, 82] width 126 height 26
type input "item sales day"
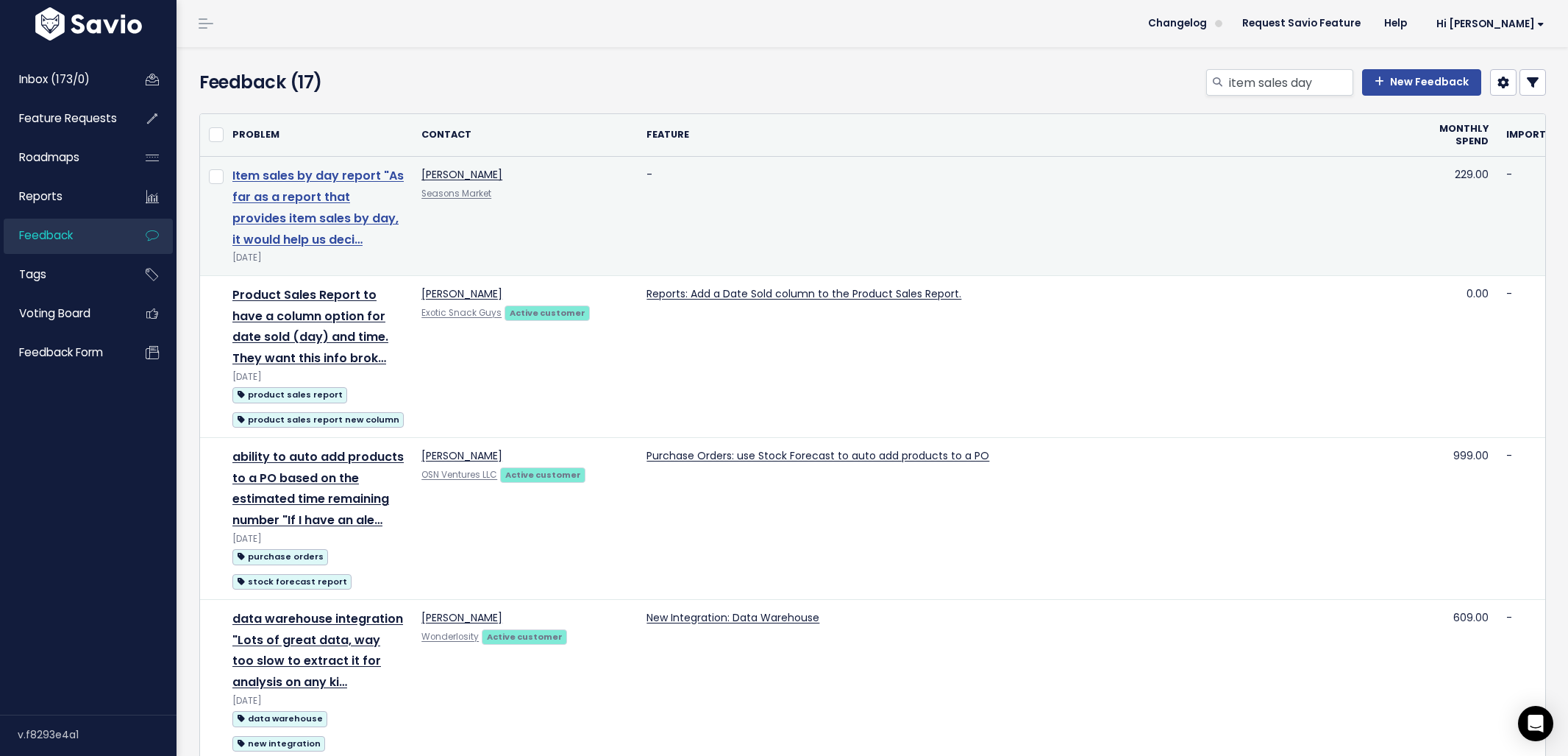
click at [306, 171] on link "Item sales by day report "As far as a report that provides item sales by day, i…" at bounding box center [318, 207] width 172 height 80
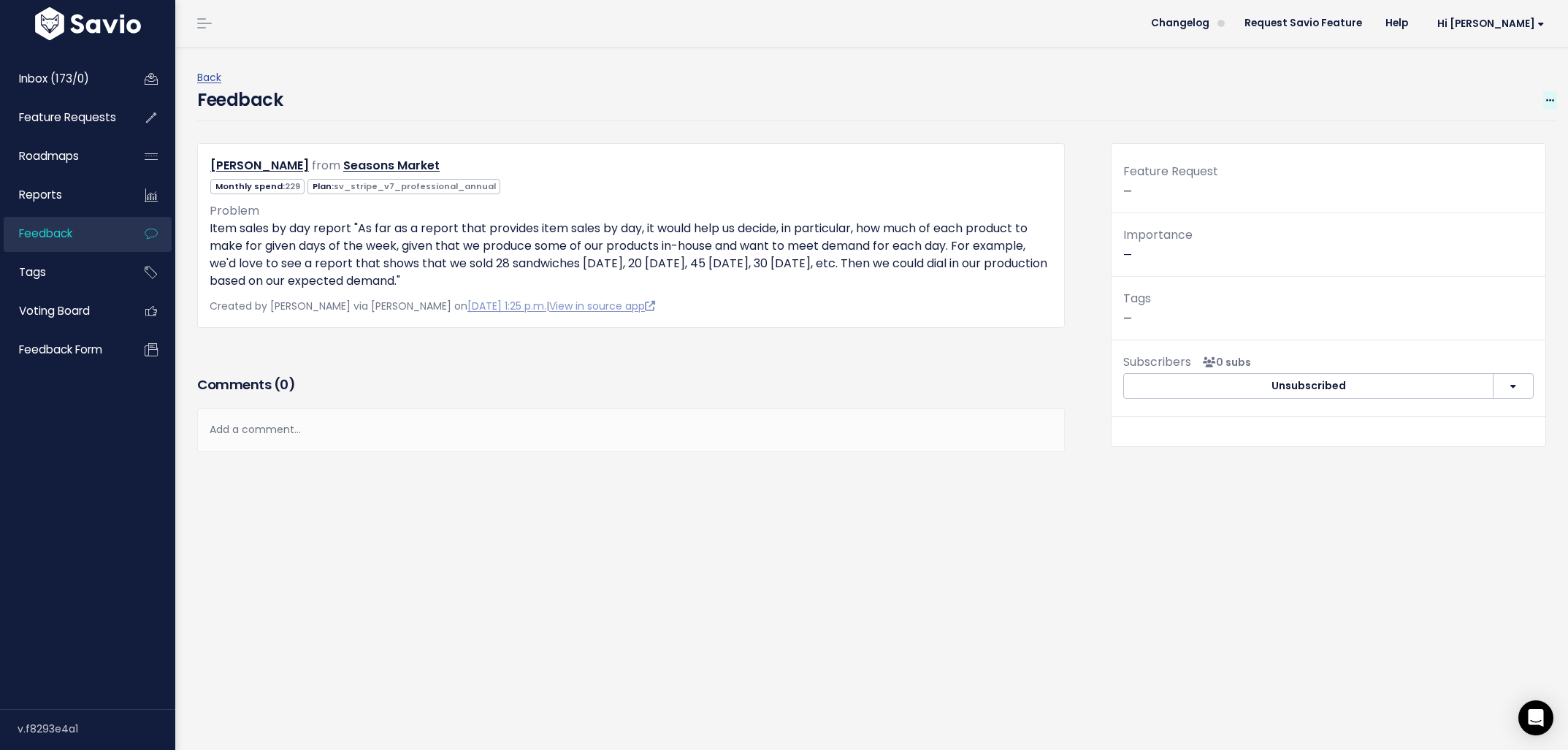
click at [1545, 97] on icon at bounding box center [1549, 101] width 8 height 10
click at [1484, 131] on link "Edit" at bounding box center [1492, 140] width 105 height 29
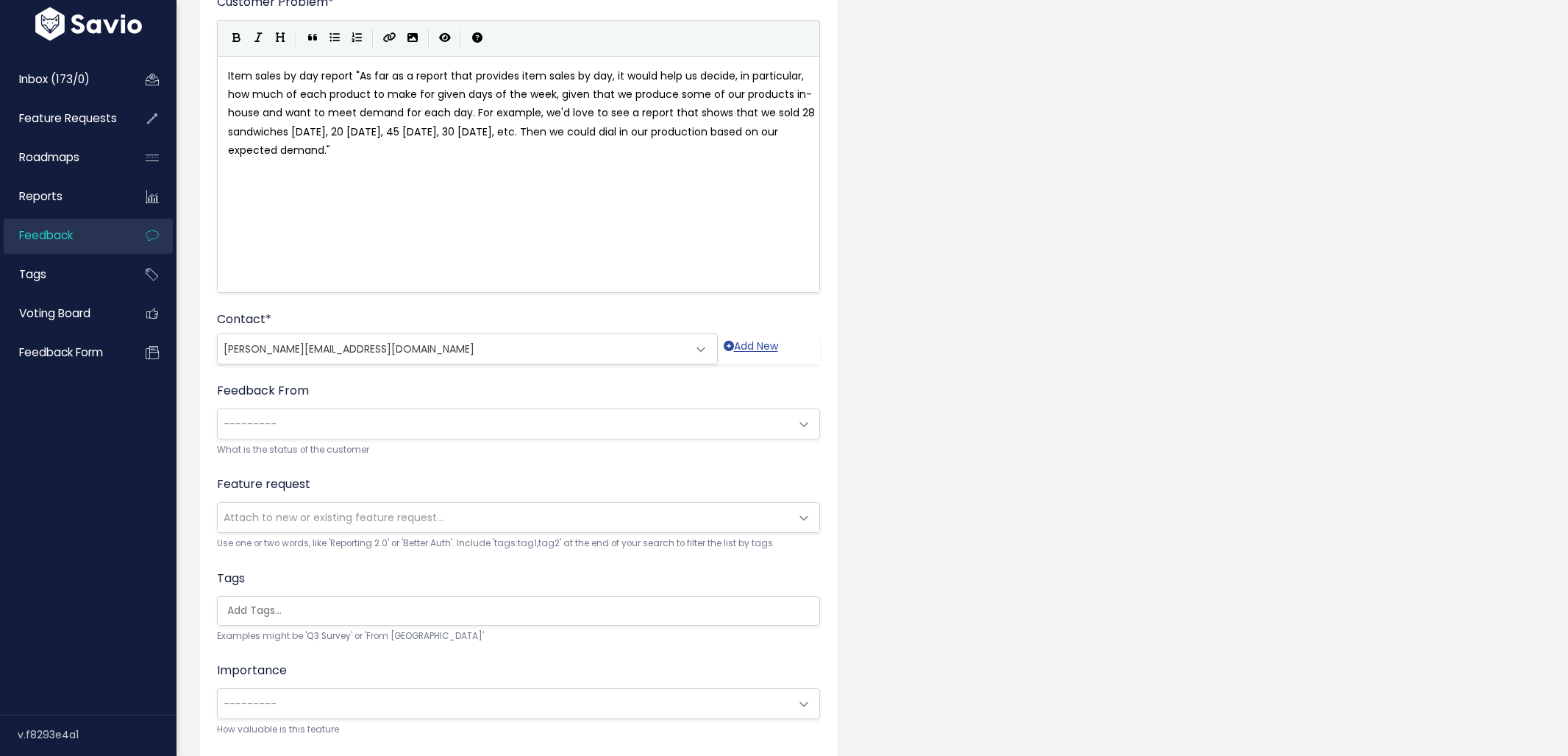
scroll to position [251, 0]
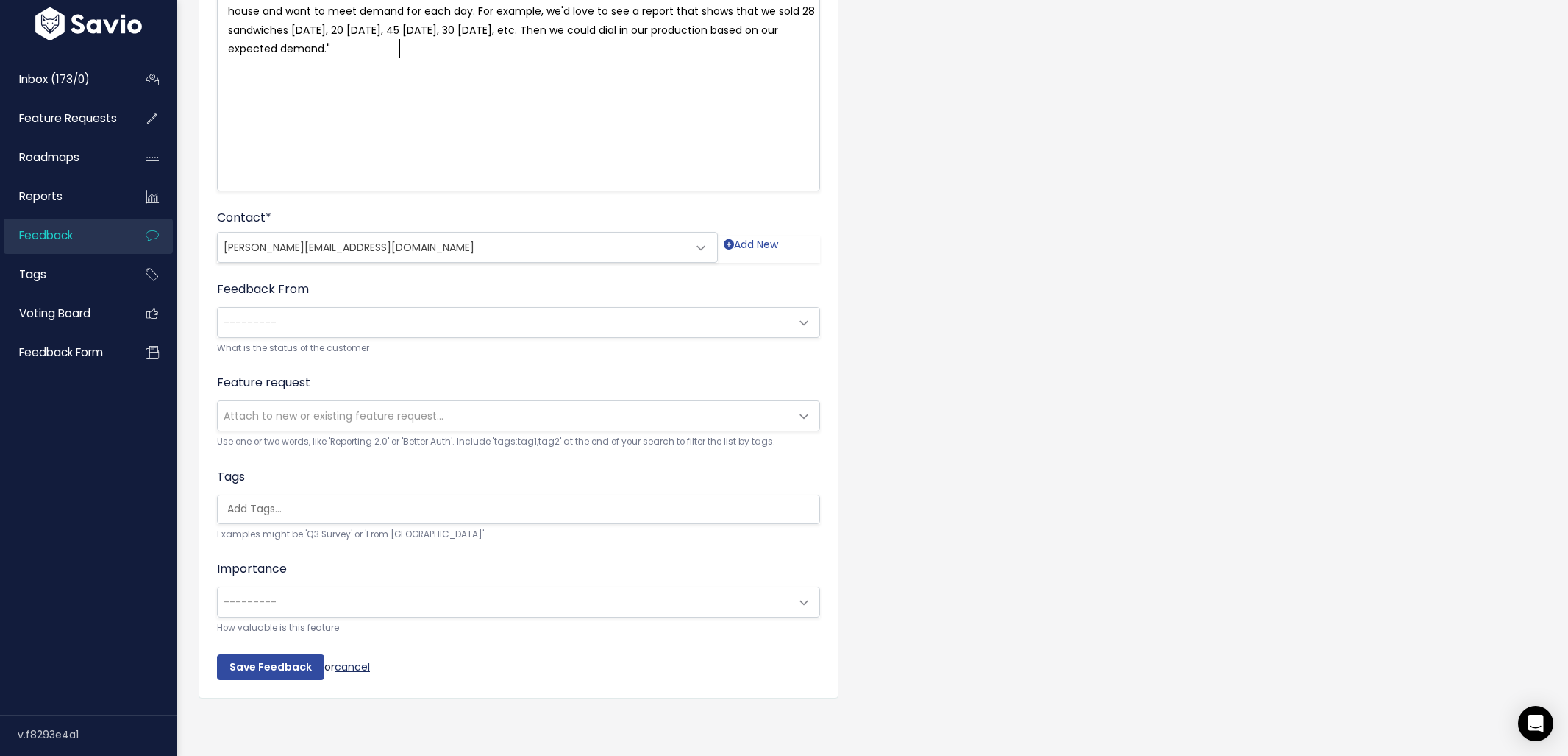
click at [354, 658] on link "cancel" at bounding box center [352, 665] width 36 height 14
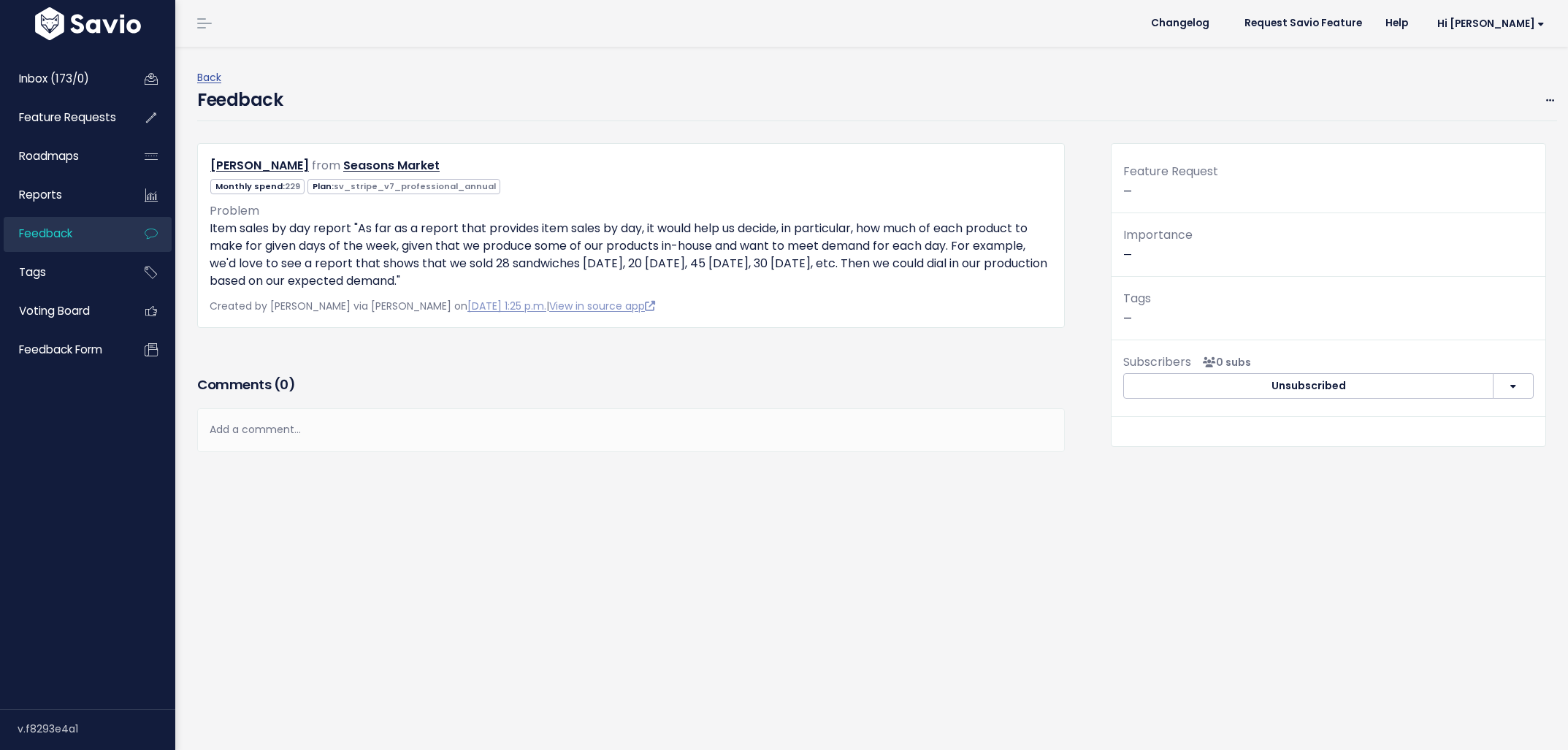
click at [1527, 96] on div "Edit Restore to Inbox Delete" at bounding box center [1541, 101] width 32 height 18
click at [1545, 98] on icon at bounding box center [1549, 101] width 8 height 10
click at [1467, 164] on link "Restore to Inbox" at bounding box center [1492, 168] width 105 height 29
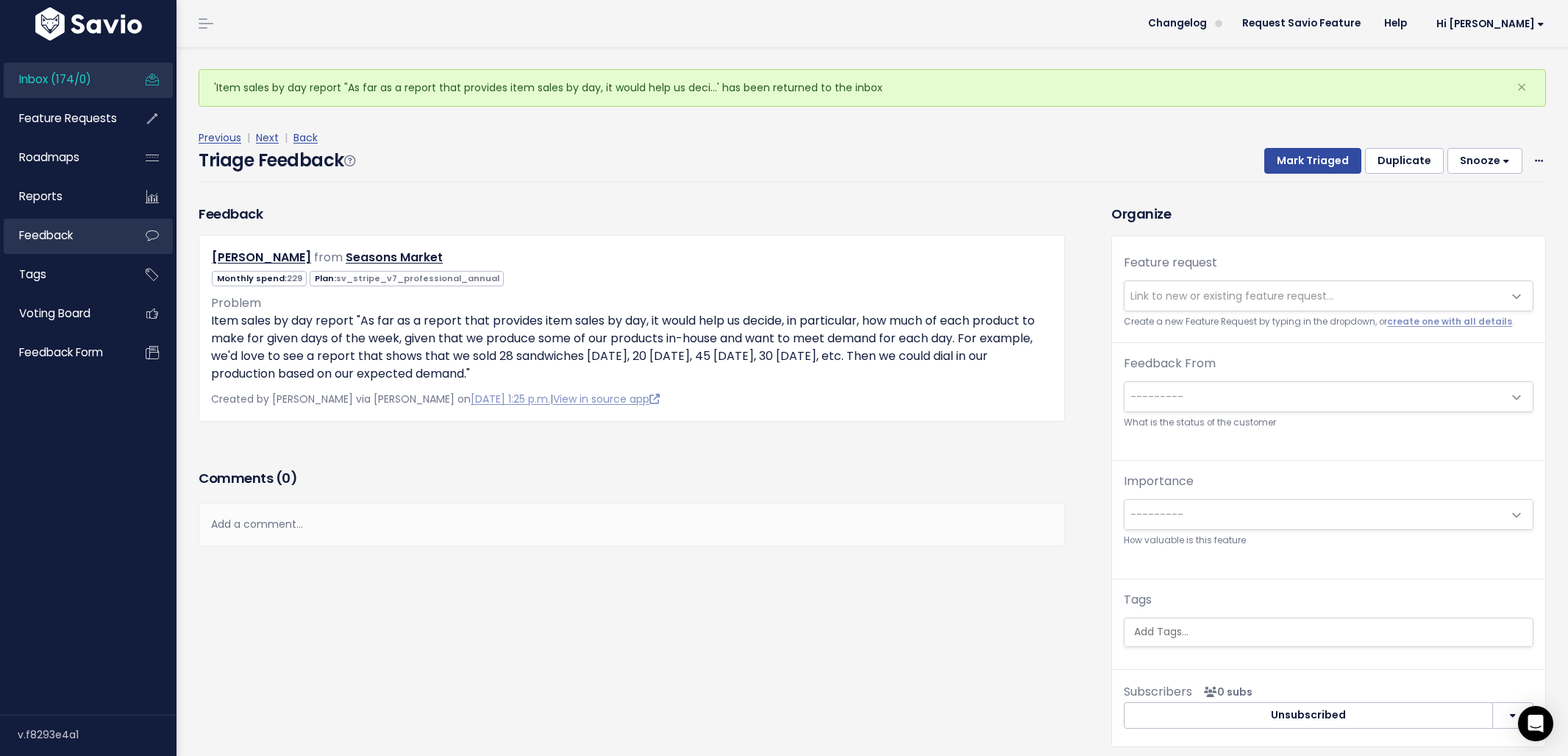
click at [58, 234] on span "Feedback" at bounding box center [45, 235] width 54 height 15
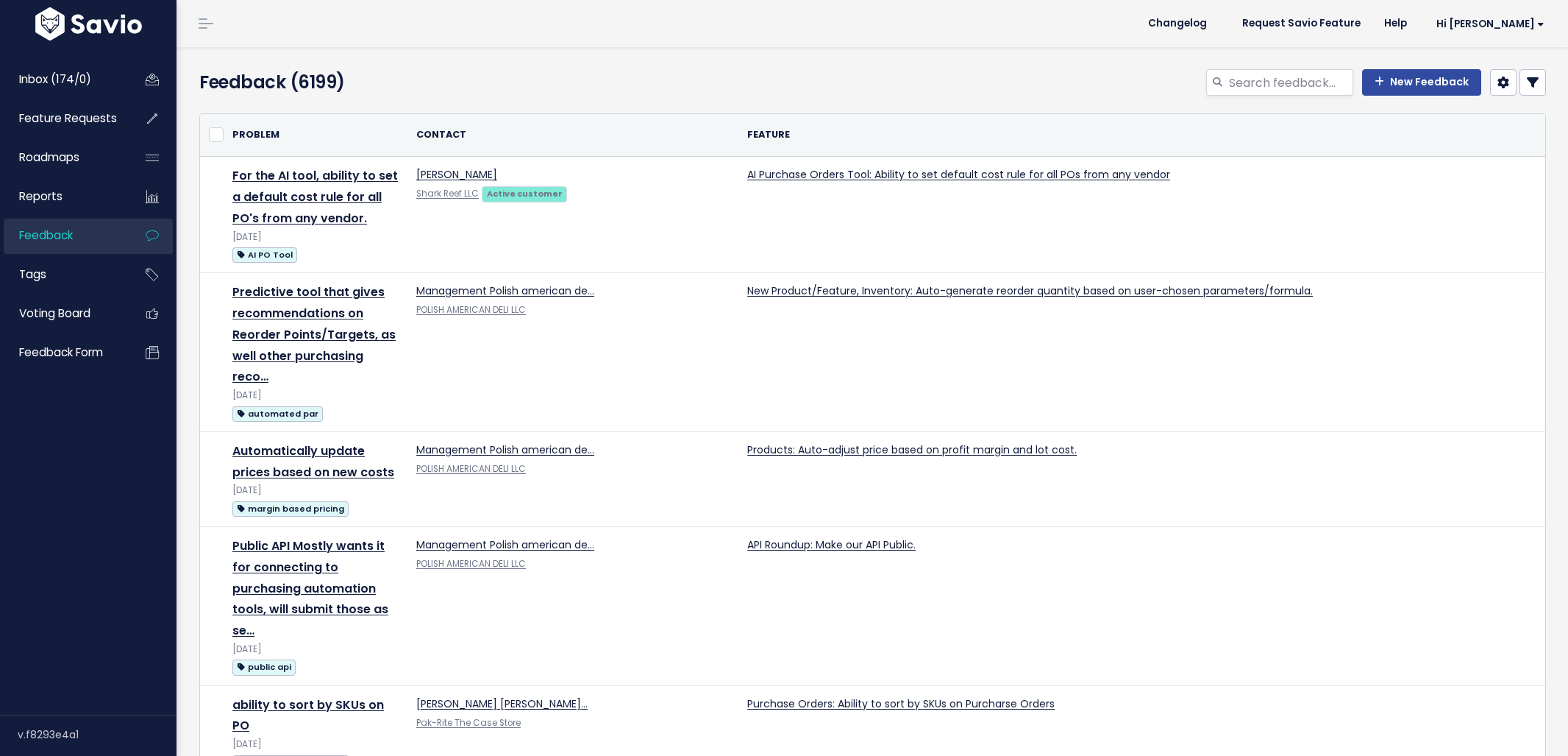
click at [738, 135] on th "Feature" at bounding box center [1219, 135] width 961 height 42
click at [738, 134] on th "Feature" at bounding box center [1219, 135] width 961 height 42
click at [1527, 87] on icon at bounding box center [1533, 82] width 12 height 12
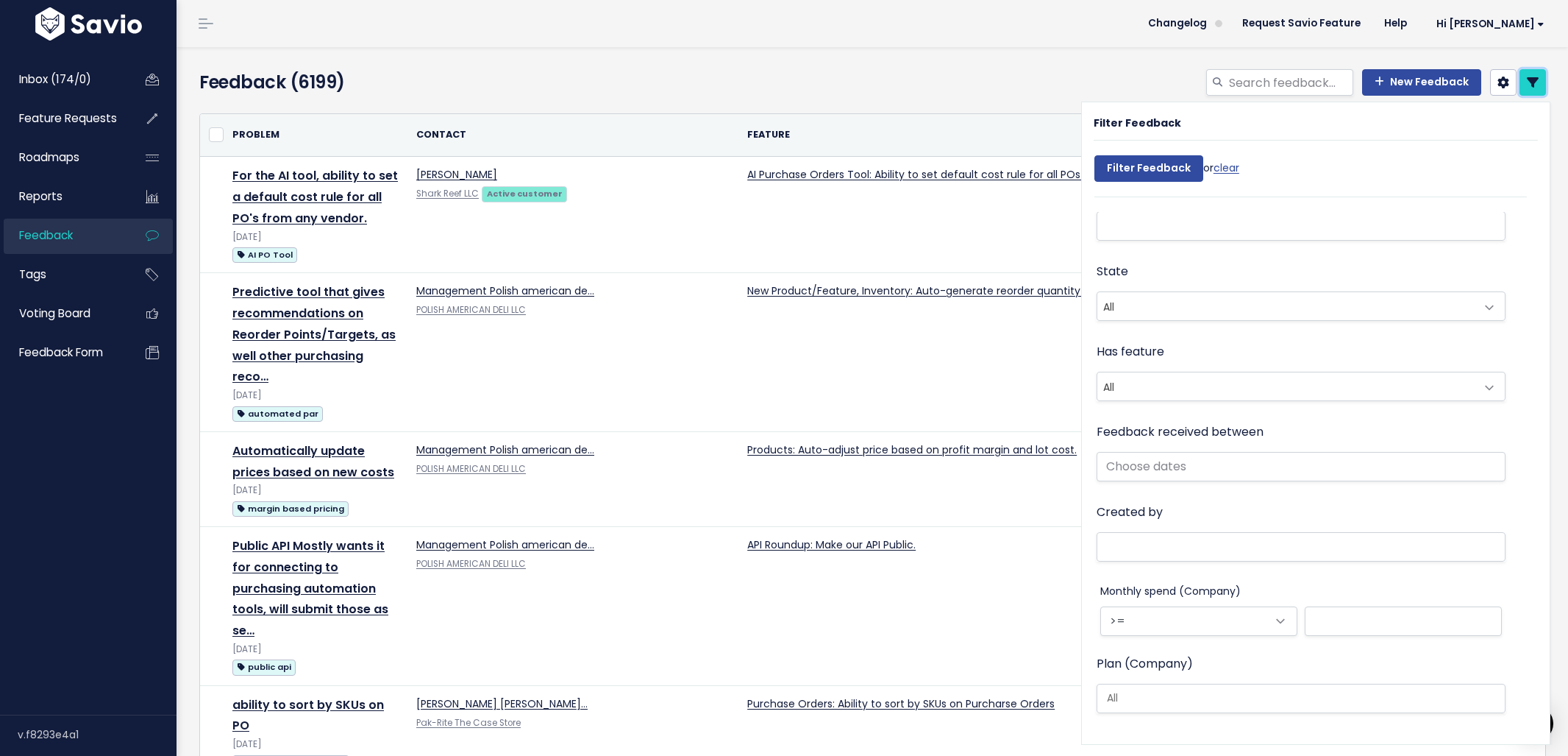
scroll to position [432, 0]
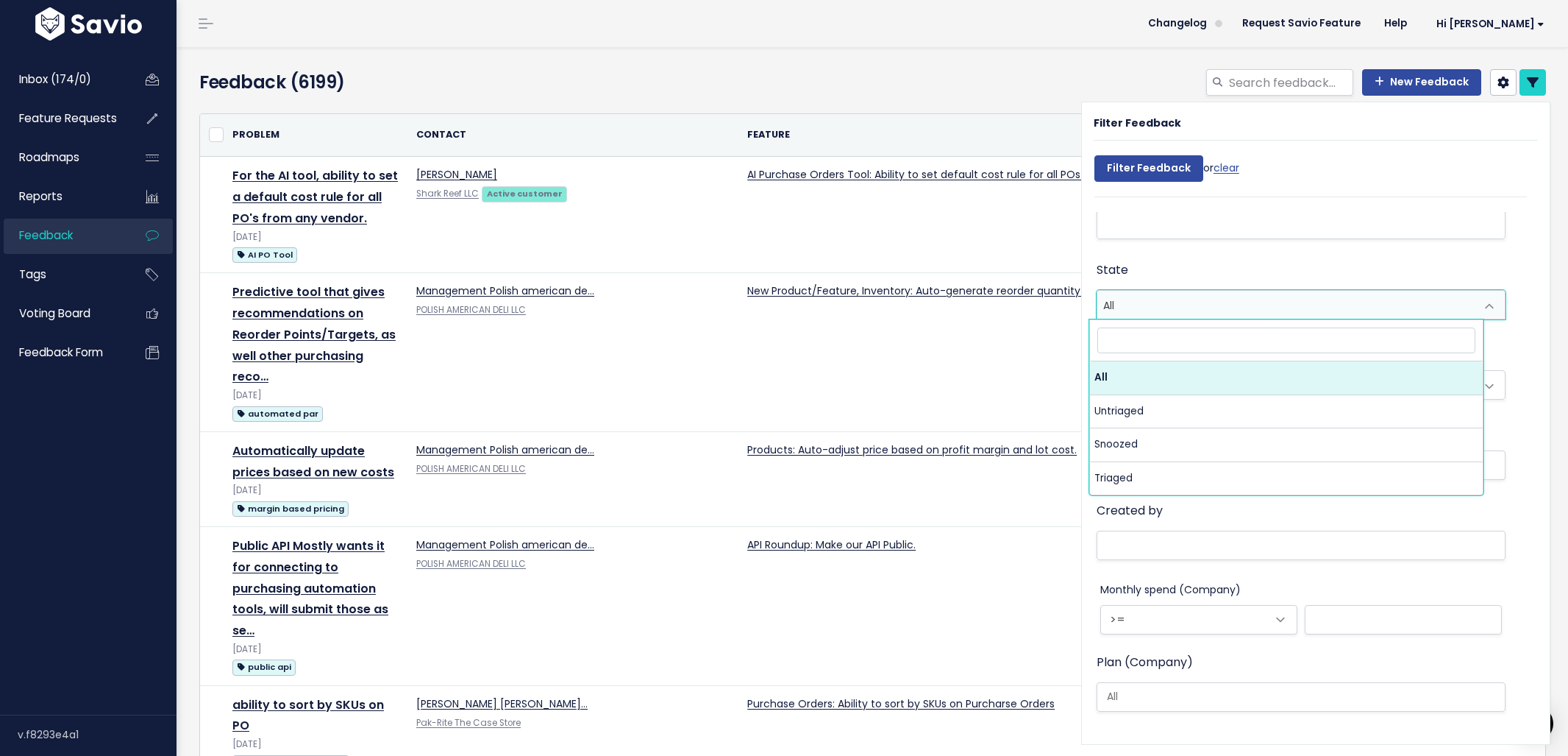
click at [1168, 315] on span "All" at bounding box center [1287, 304] width 378 height 28
select select "ARCHIVED"
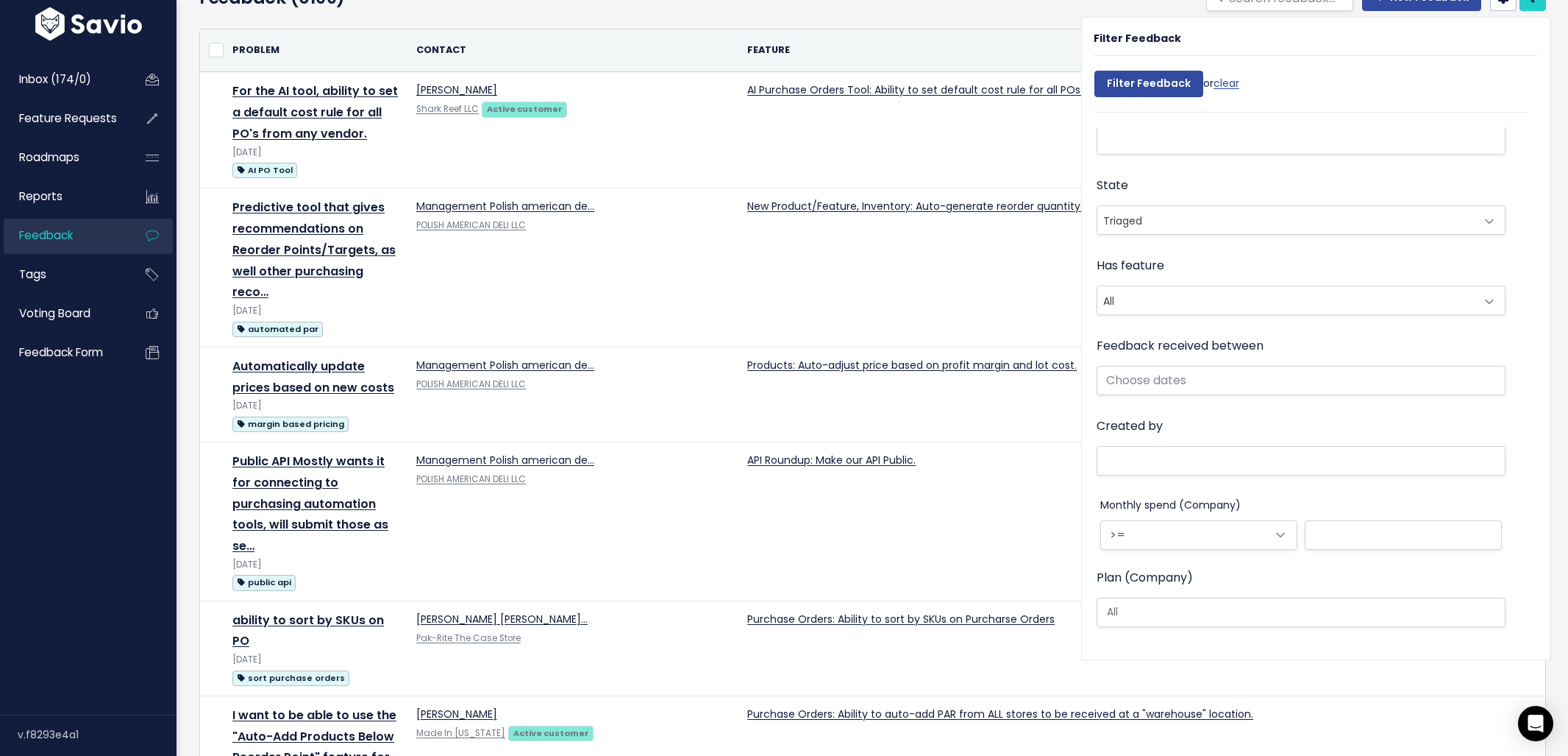
scroll to position [0, 0]
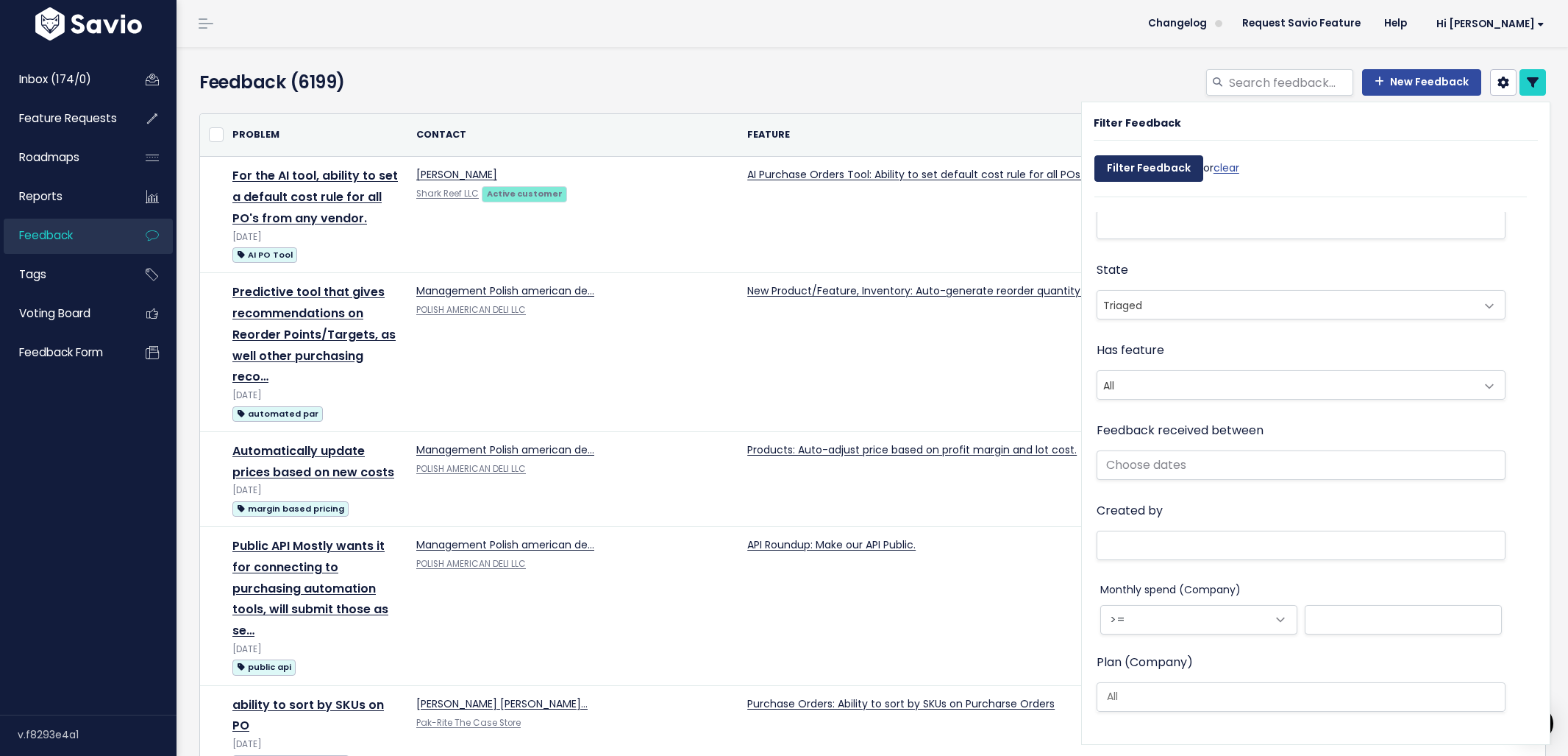
click at [1146, 172] on input "Filter Feedback" at bounding box center [1149, 168] width 109 height 26
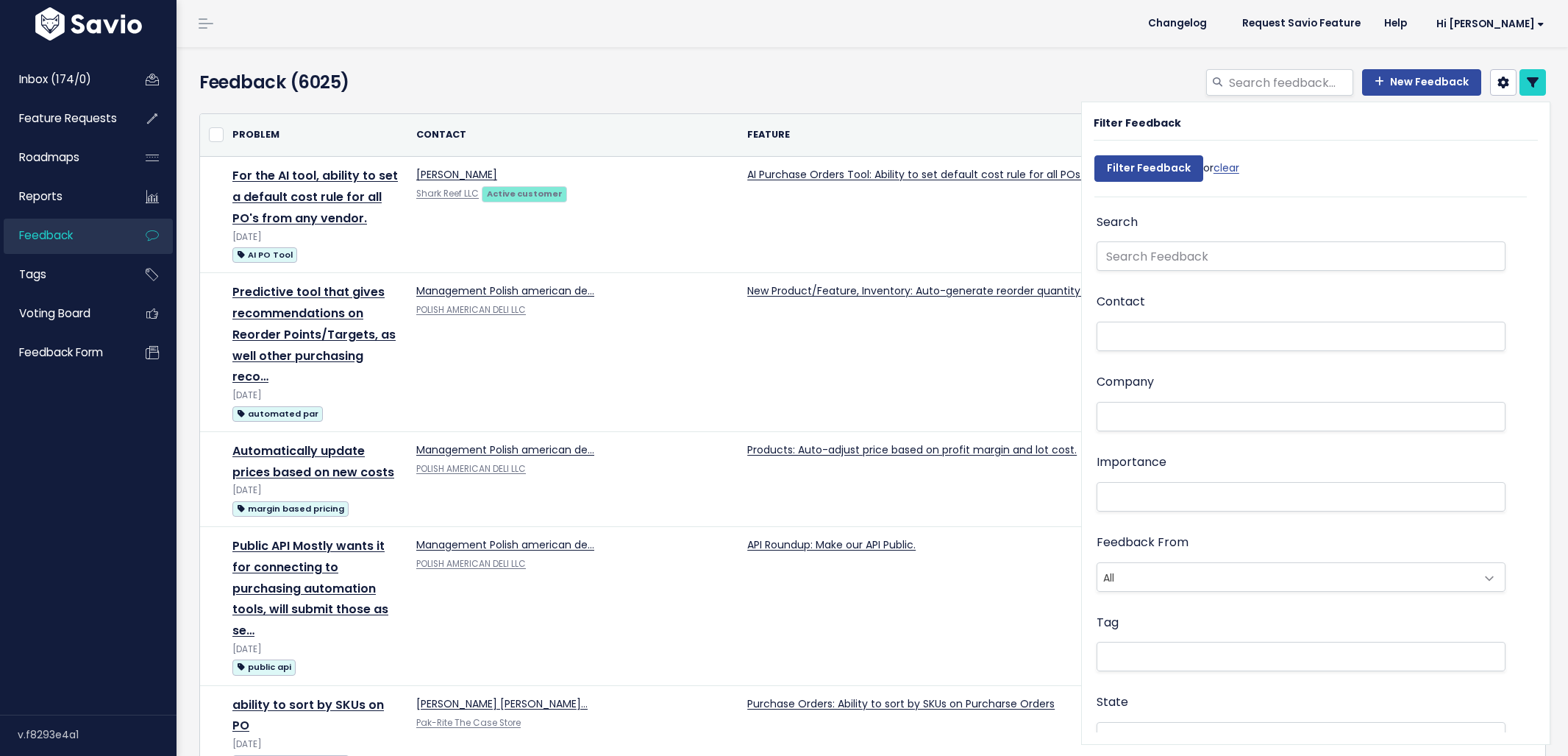
select select
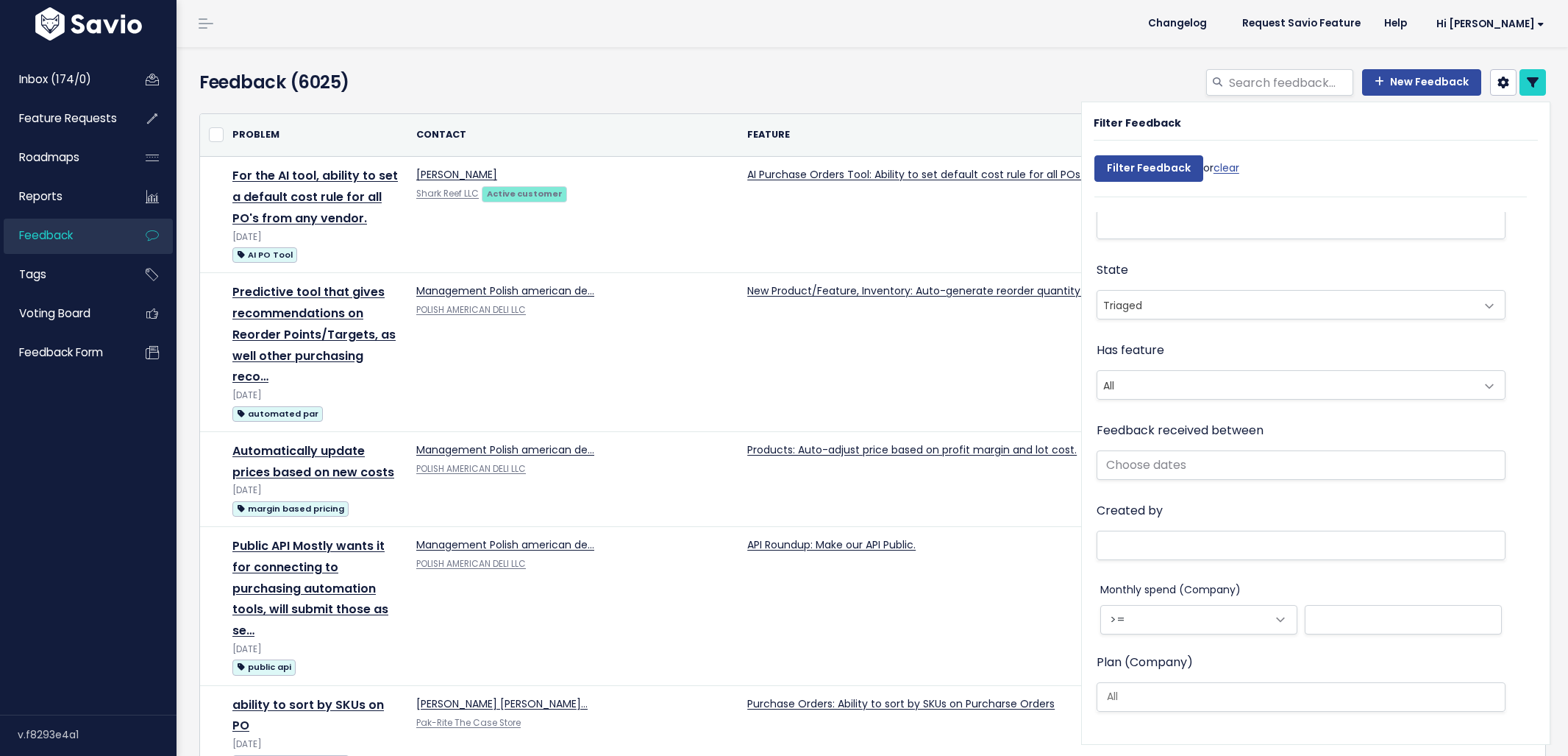
click at [933, 128] on th "Feature" at bounding box center [1219, 135] width 961 height 42
click at [941, 123] on th "Feature" at bounding box center [1219, 135] width 961 height 42
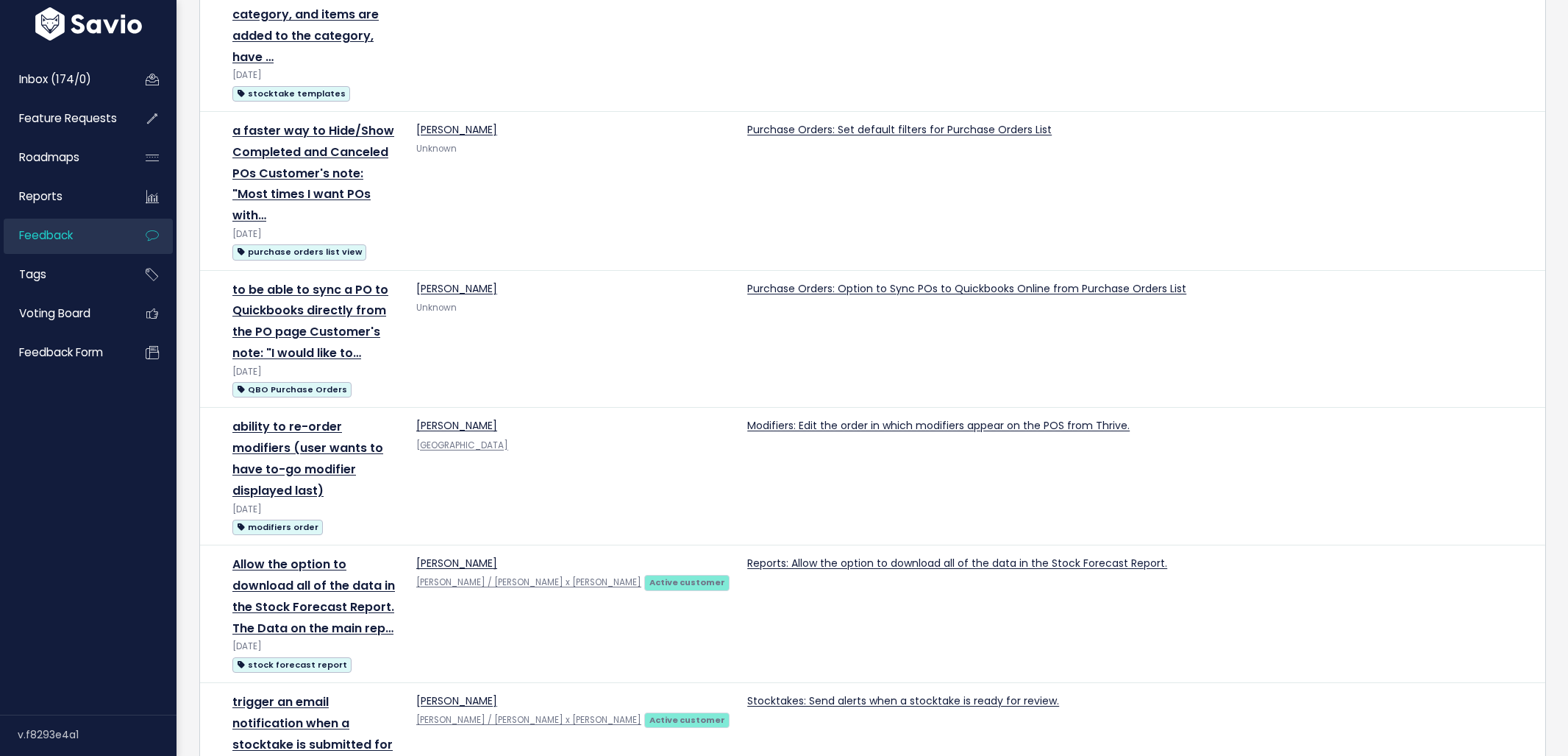
scroll to position [2226, 0]
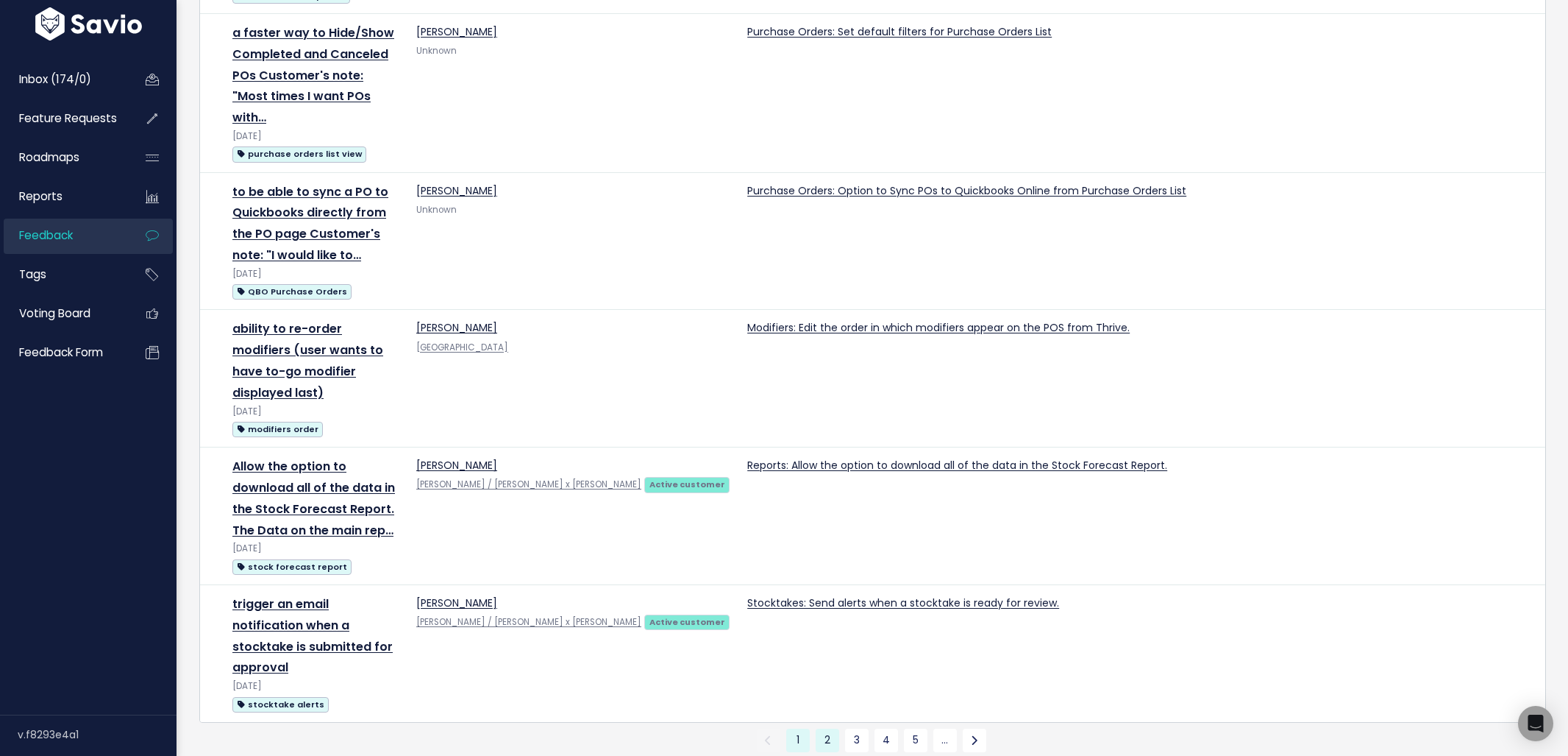
click at [830, 729] on link "2" at bounding box center [827, 740] width 23 height 23
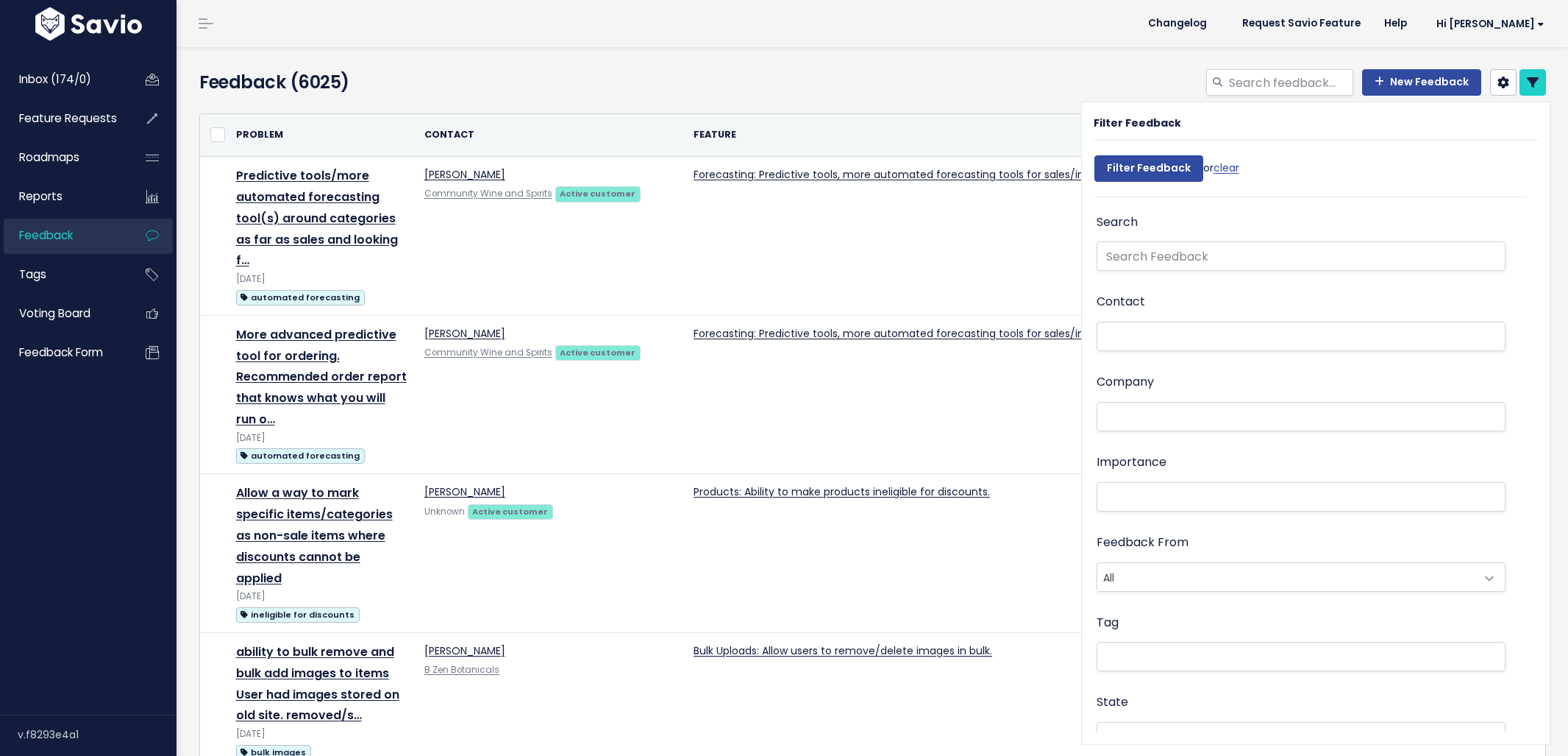
select select
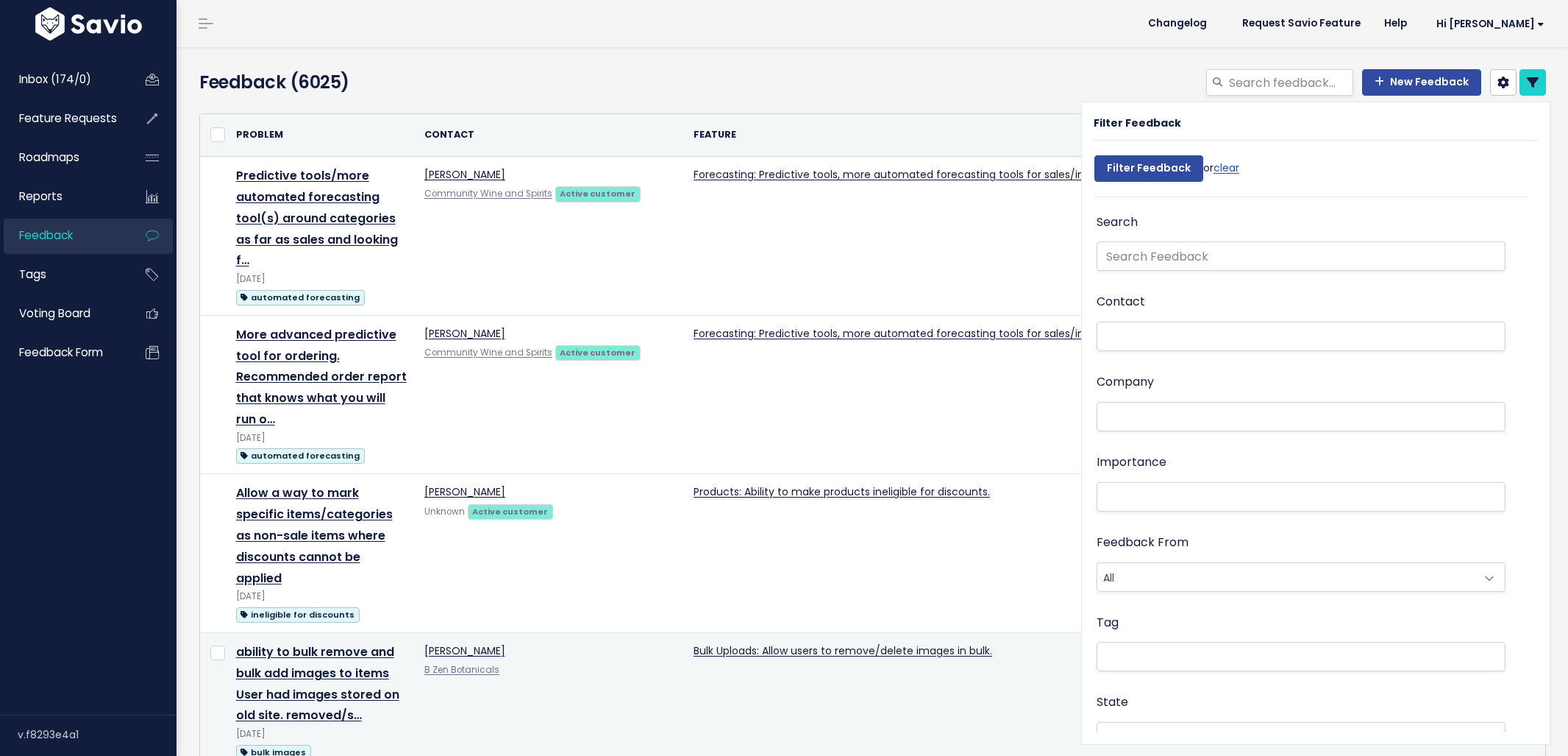
select select
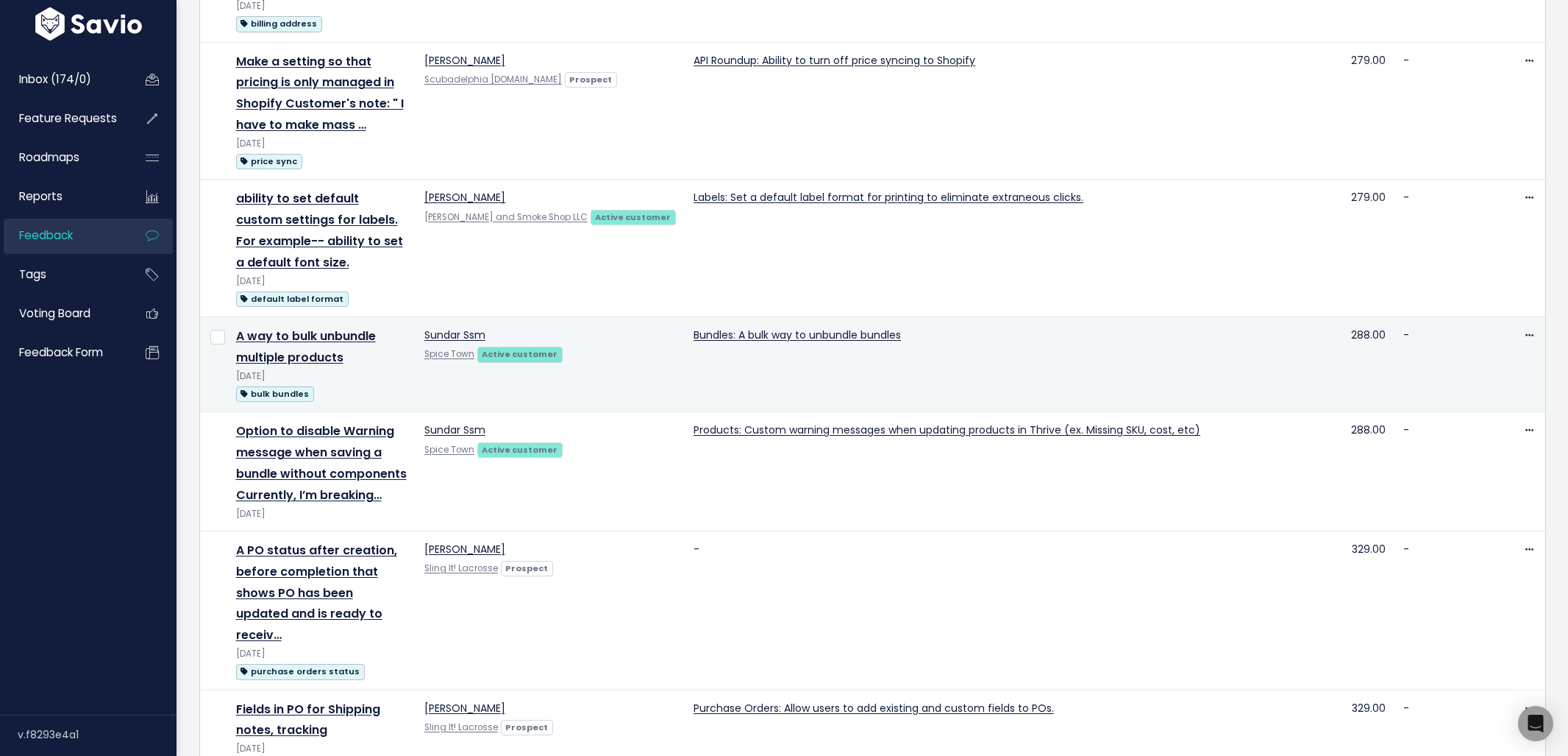
scroll to position [1526, 0]
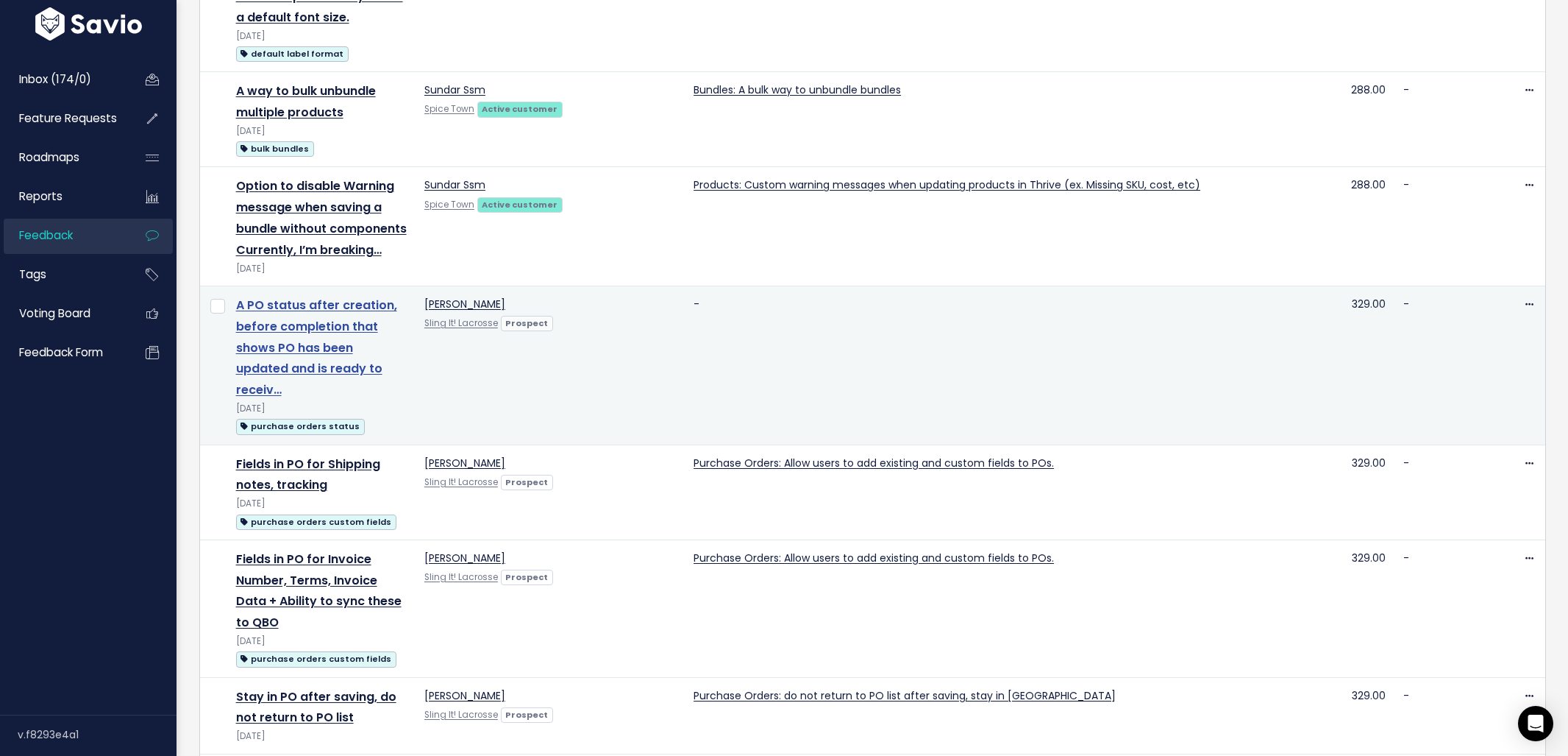
click at [352, 297] on link "A PO status after creation, before completion that shows PO has been updated an…" at bounding box center [316, 347] width 161 height 101
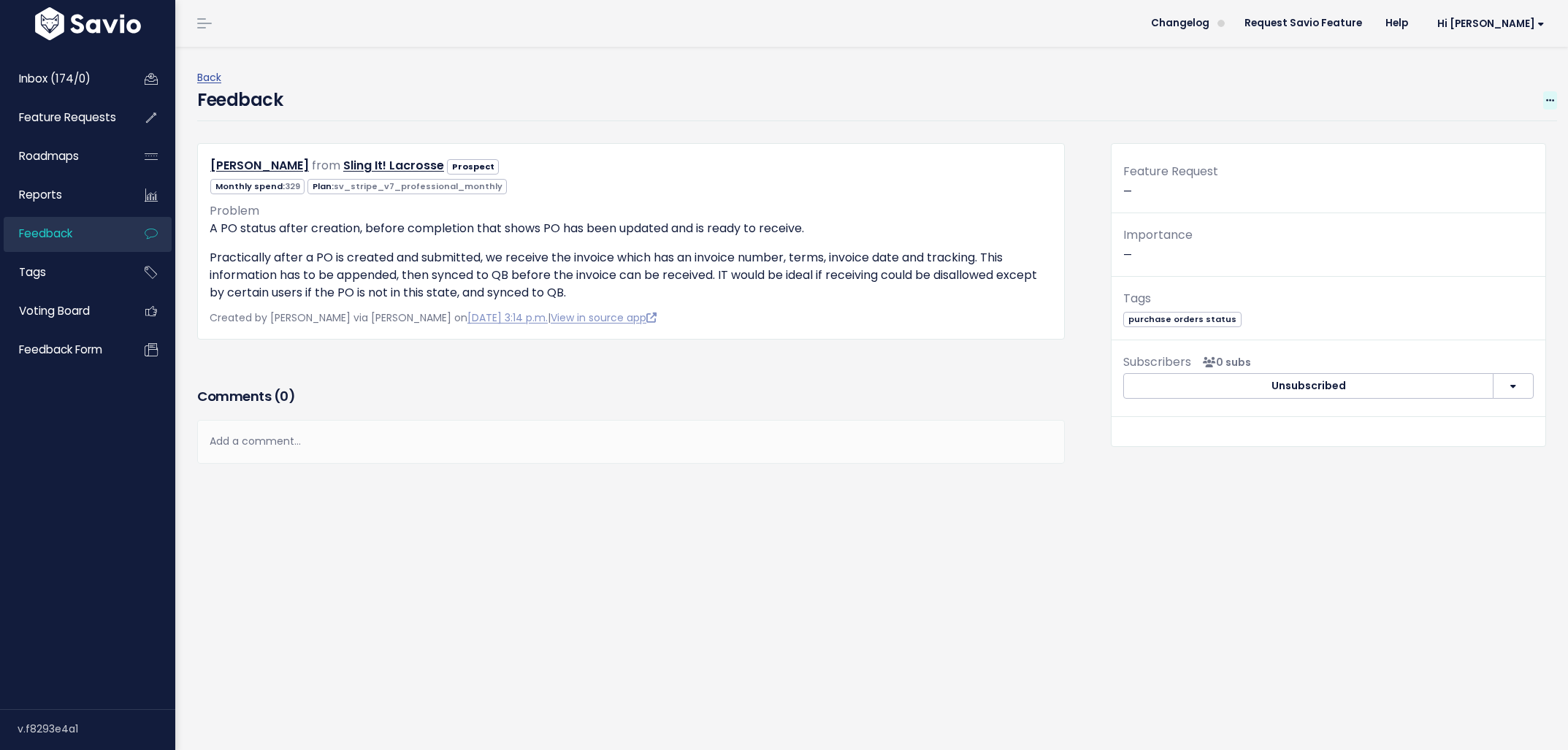
click at [1543, 93] on span at bounding box center [1550, 101] width 14 height 18
click at [1468, 170] on link "Restore to Inbox" at bounding box center [1492, 168] width 105 height 29
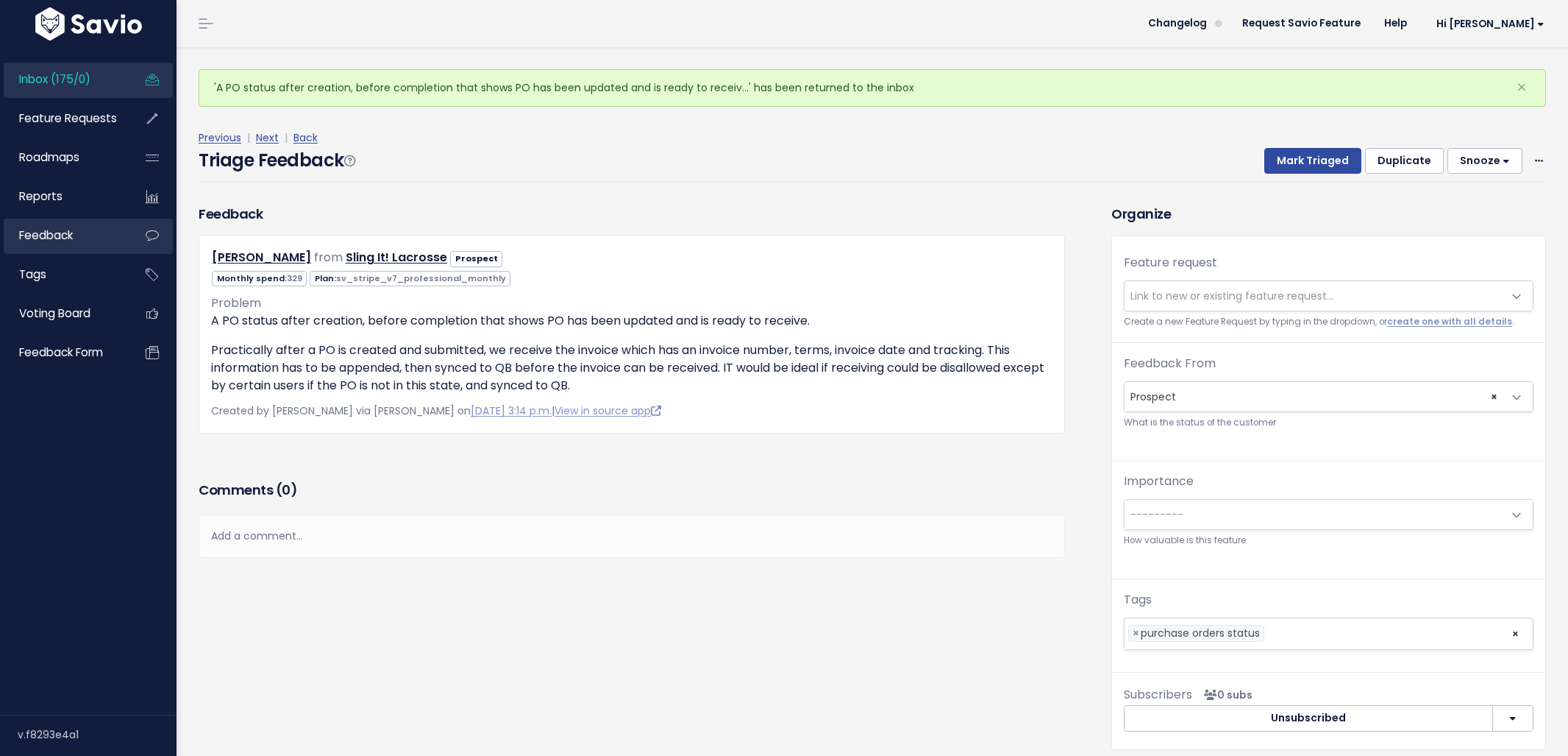
click at [61, 243] on link "Feedback" at bounding box center [63, 235] width 119 height 34
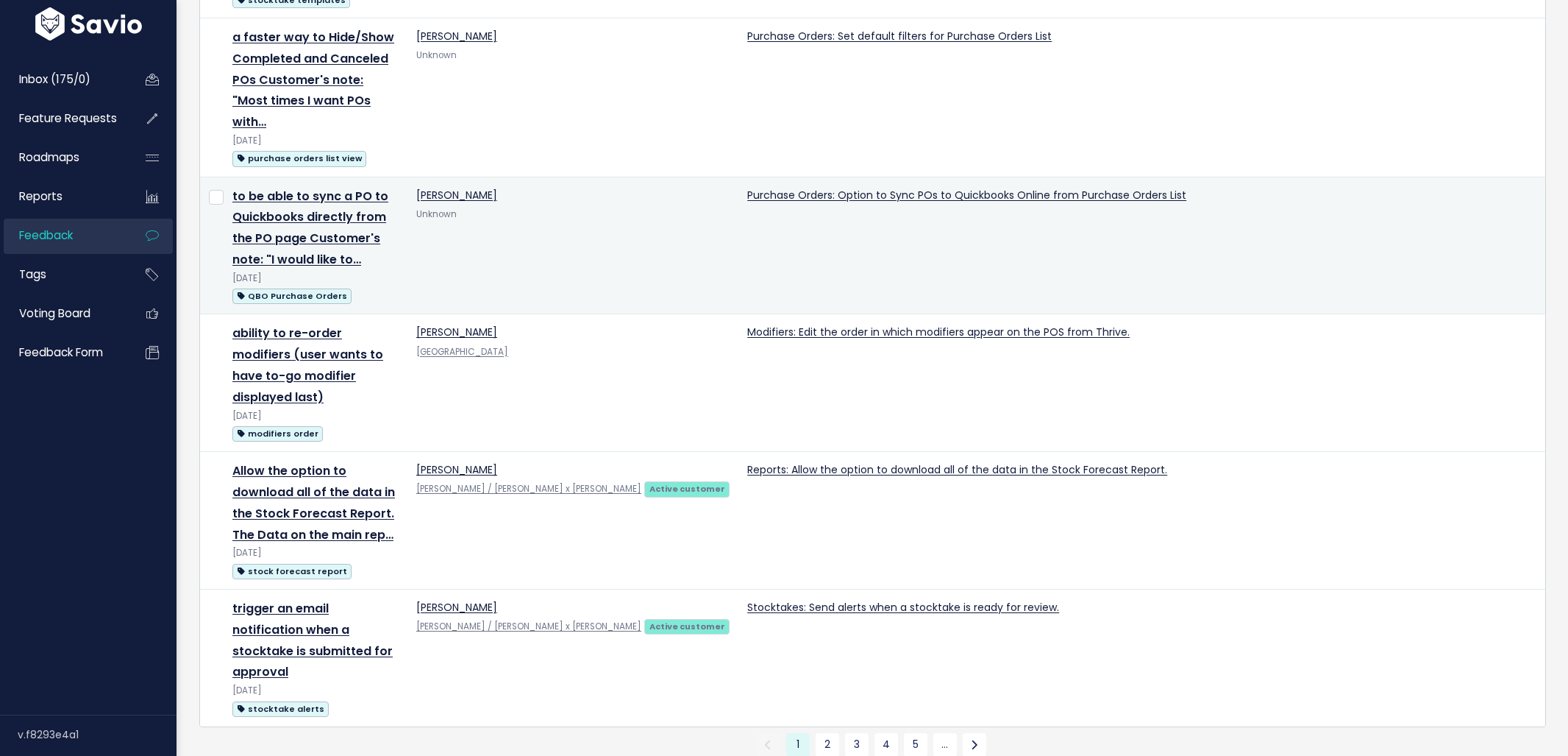
scroll to position [2226, 0]
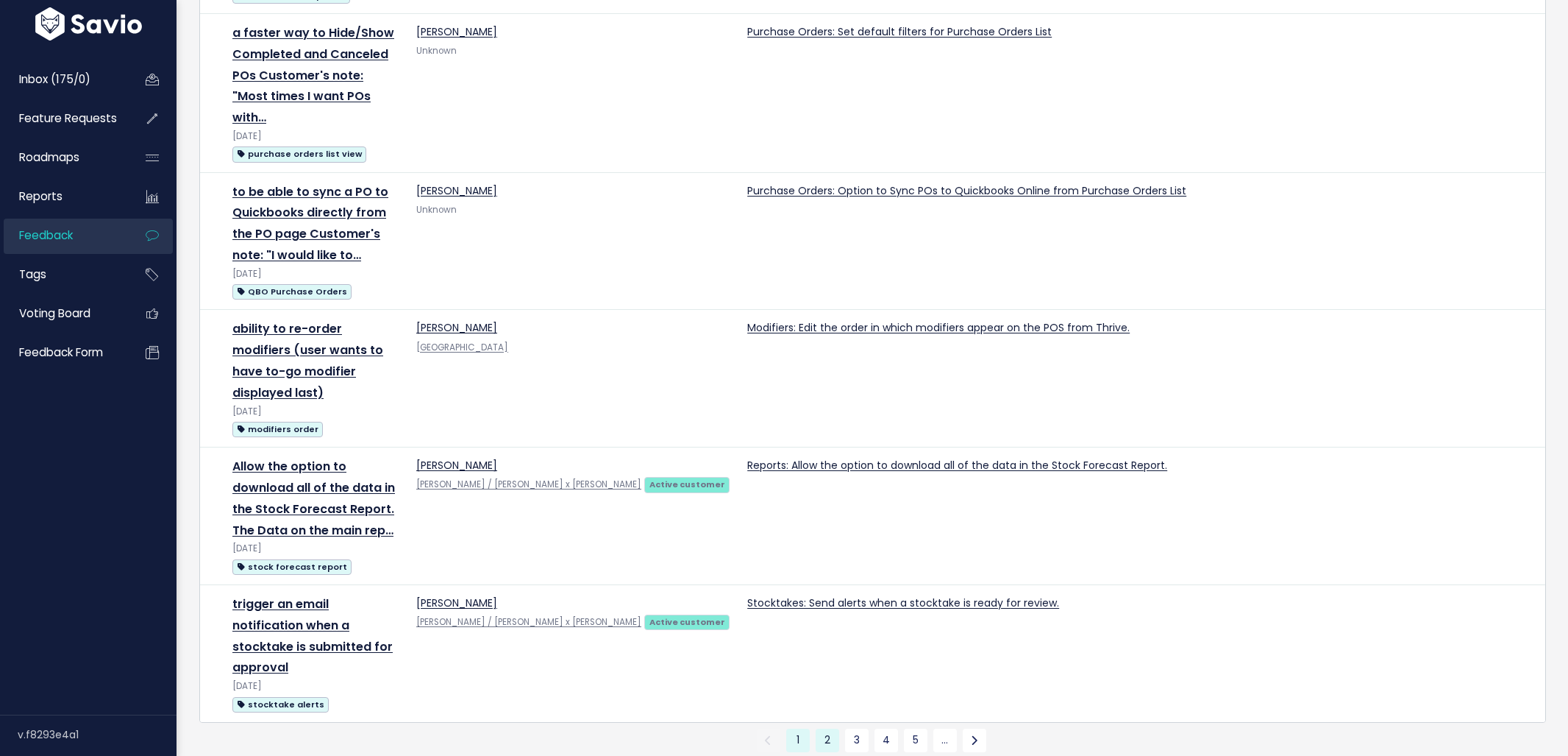
click at [829, 729] on link "2" at bounding box center [827, 740] width 23 height 23
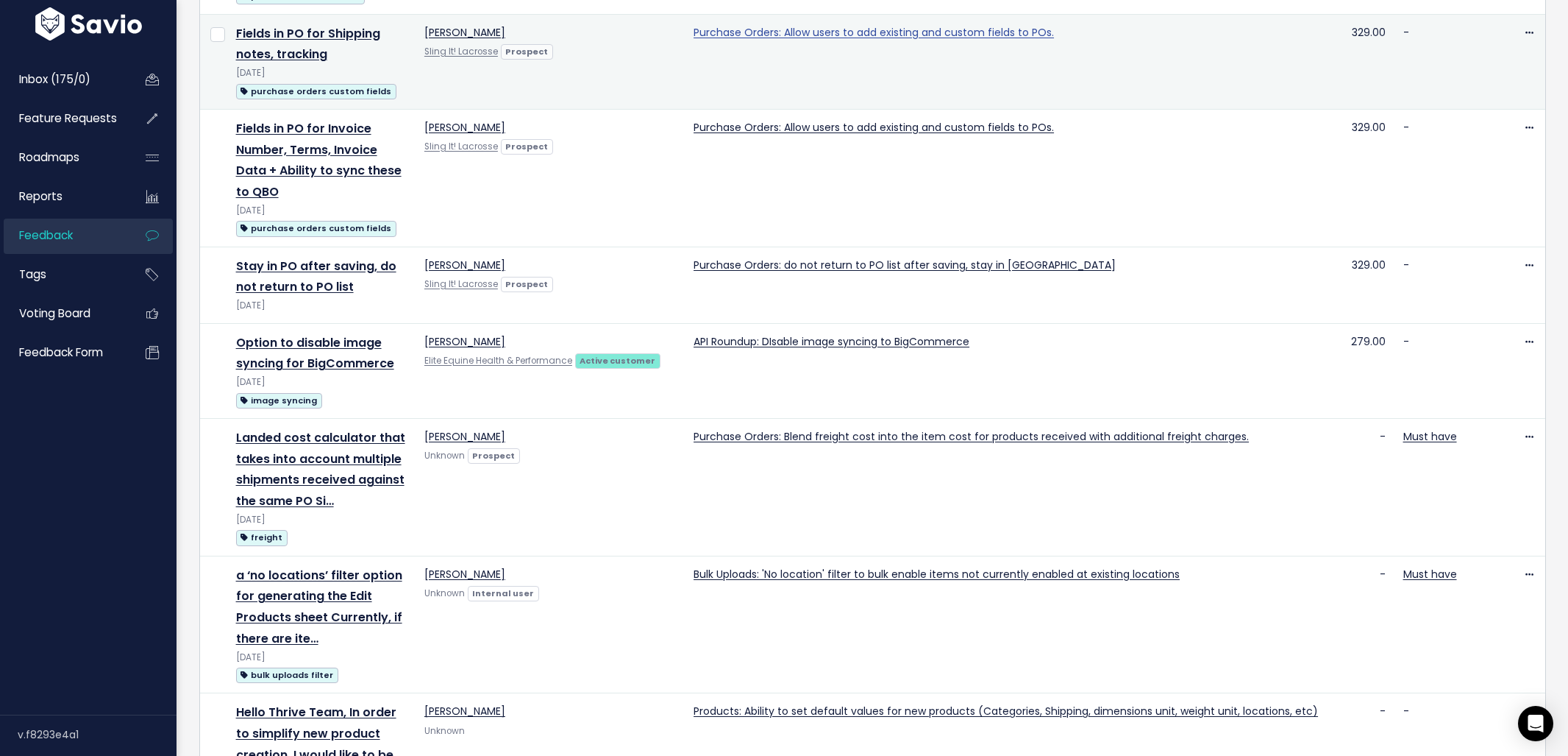
scroll to position [2001, 0]
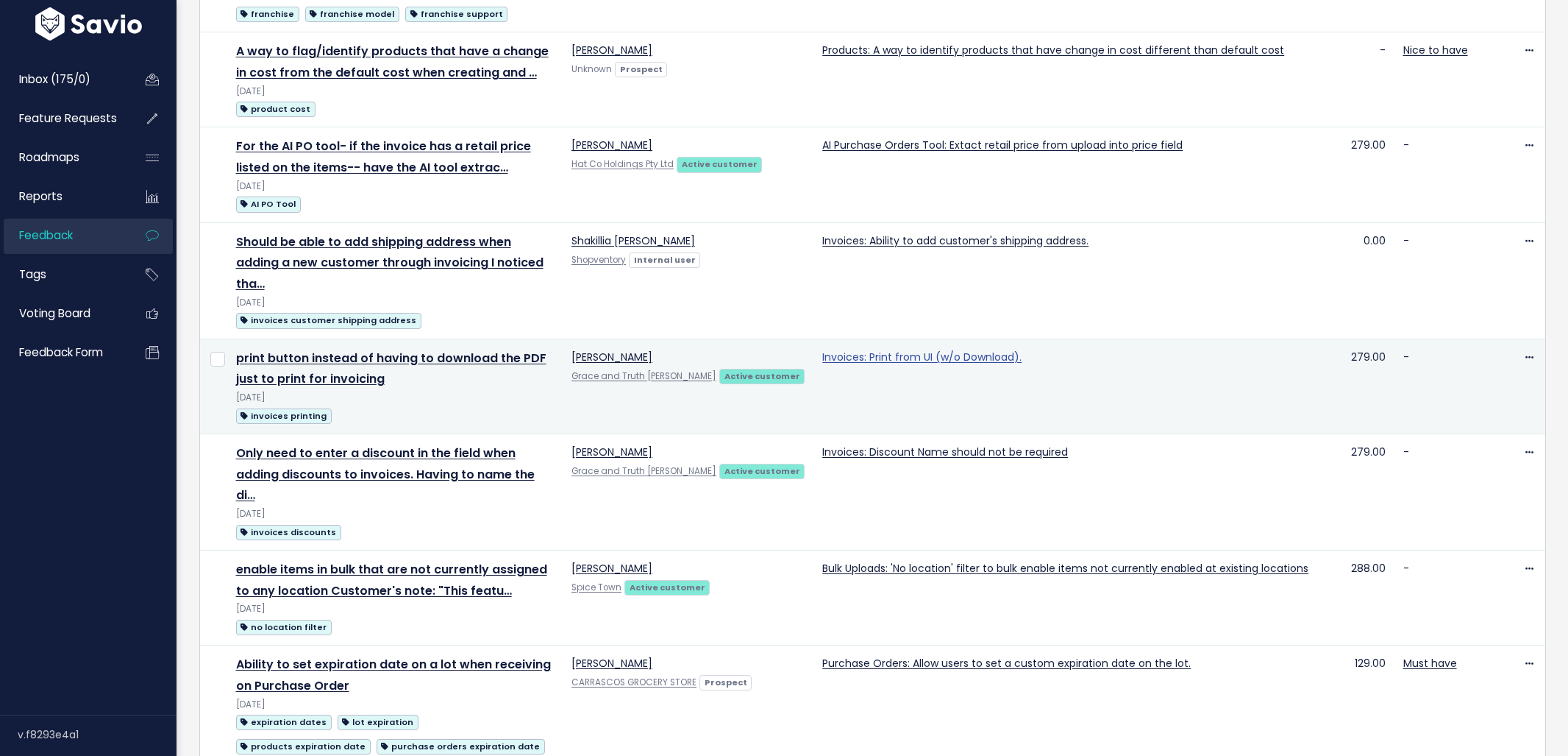
scroll to position [1342, 0]
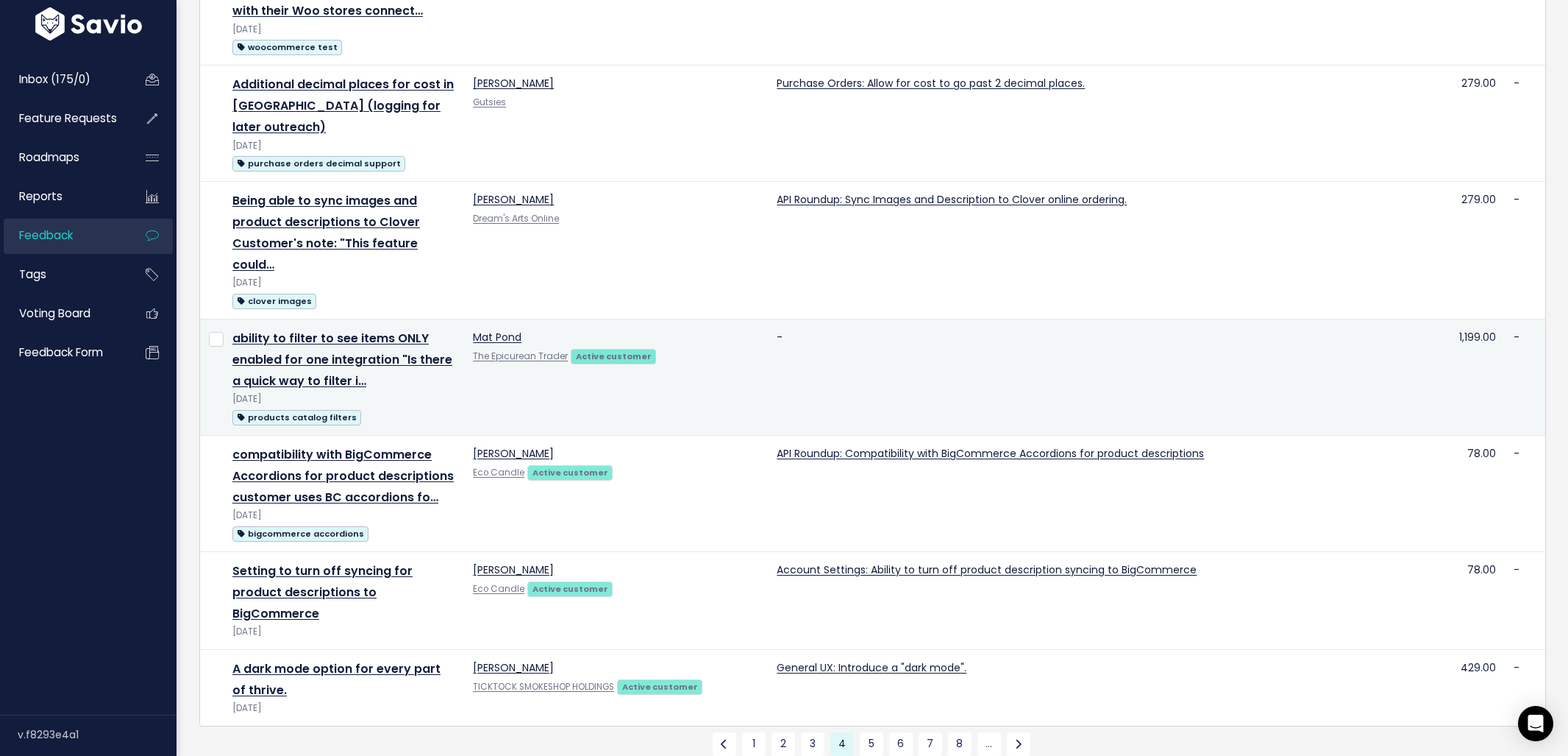
scroll to position [1792, 0]
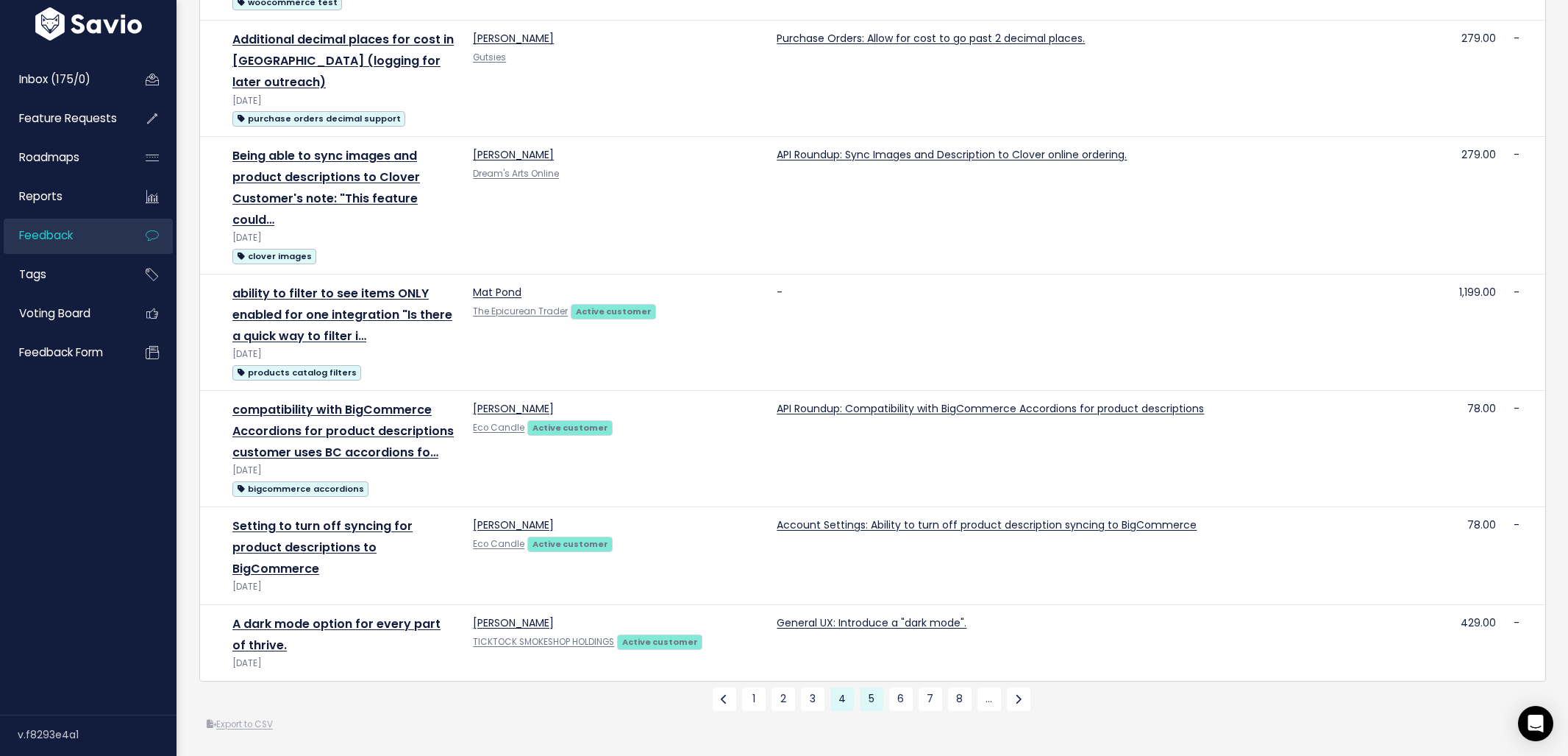
click at [873, 687] on link "5" at bounding box center [871, 698] width 23 height 23
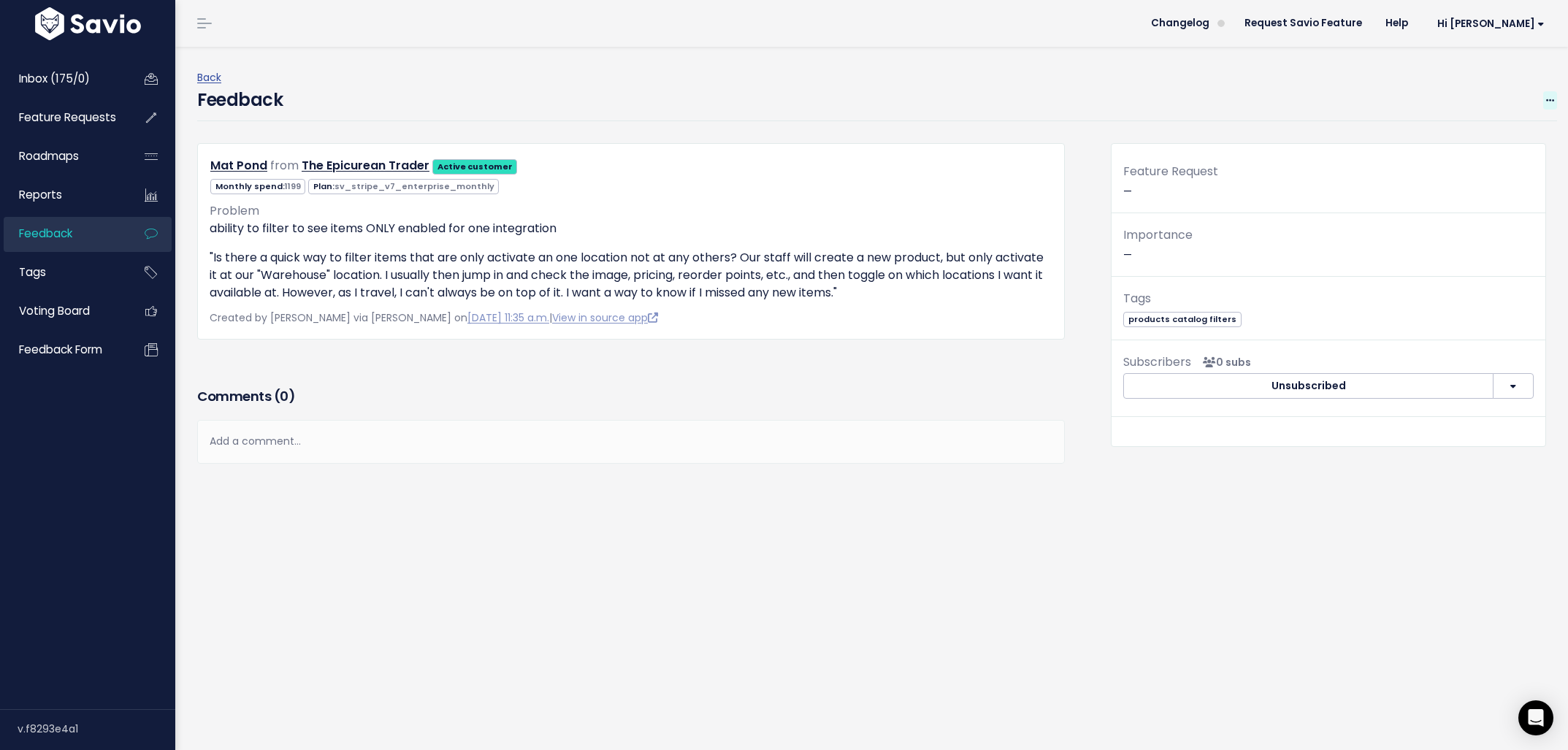
click at [1543, 94] on span at bounding box center [1550, 101] width 14 height 18
click at [1488, 166] on link "Restore to Inbox" at bounding box center [1492, 168] width 105 height 29
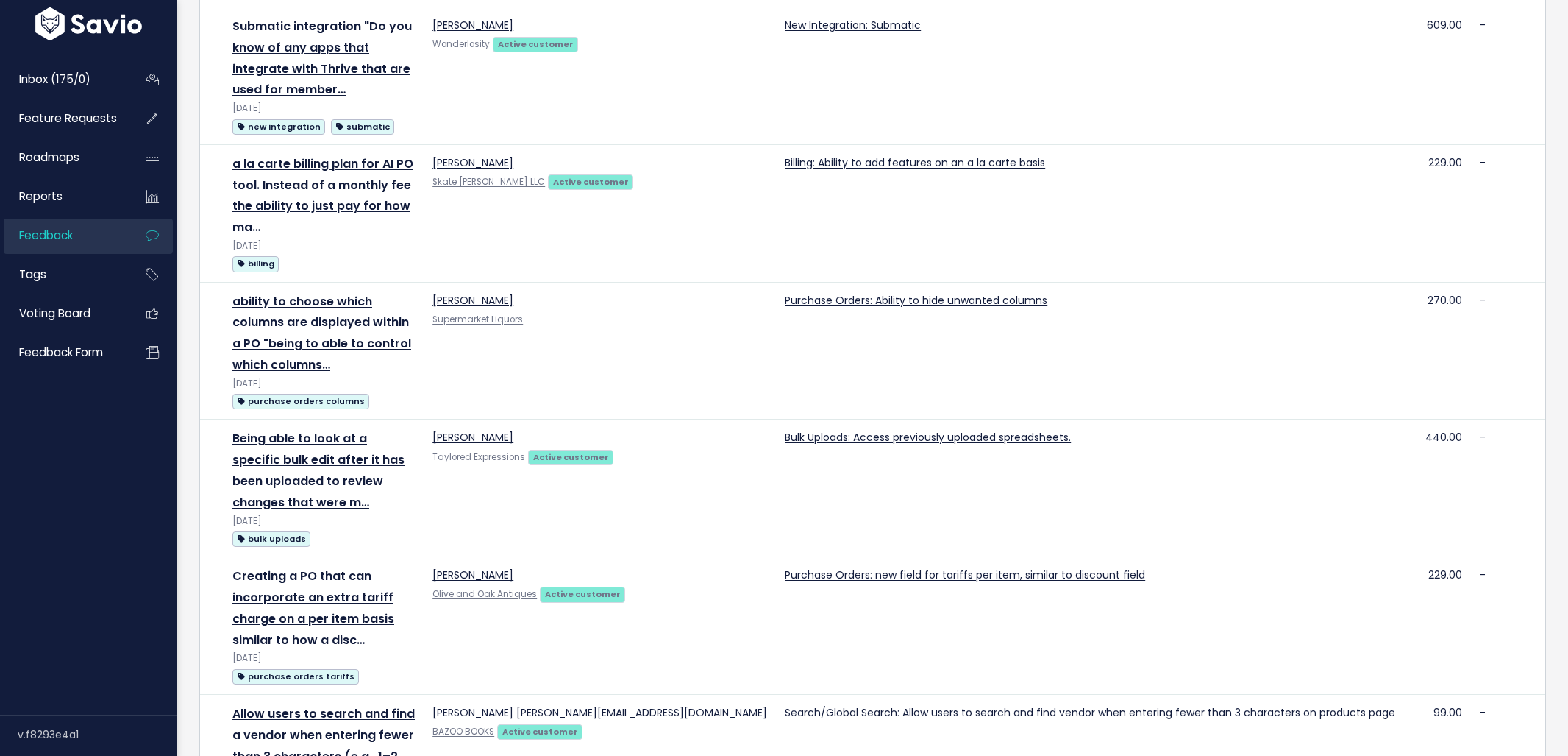
scroll to position [1717, 0]
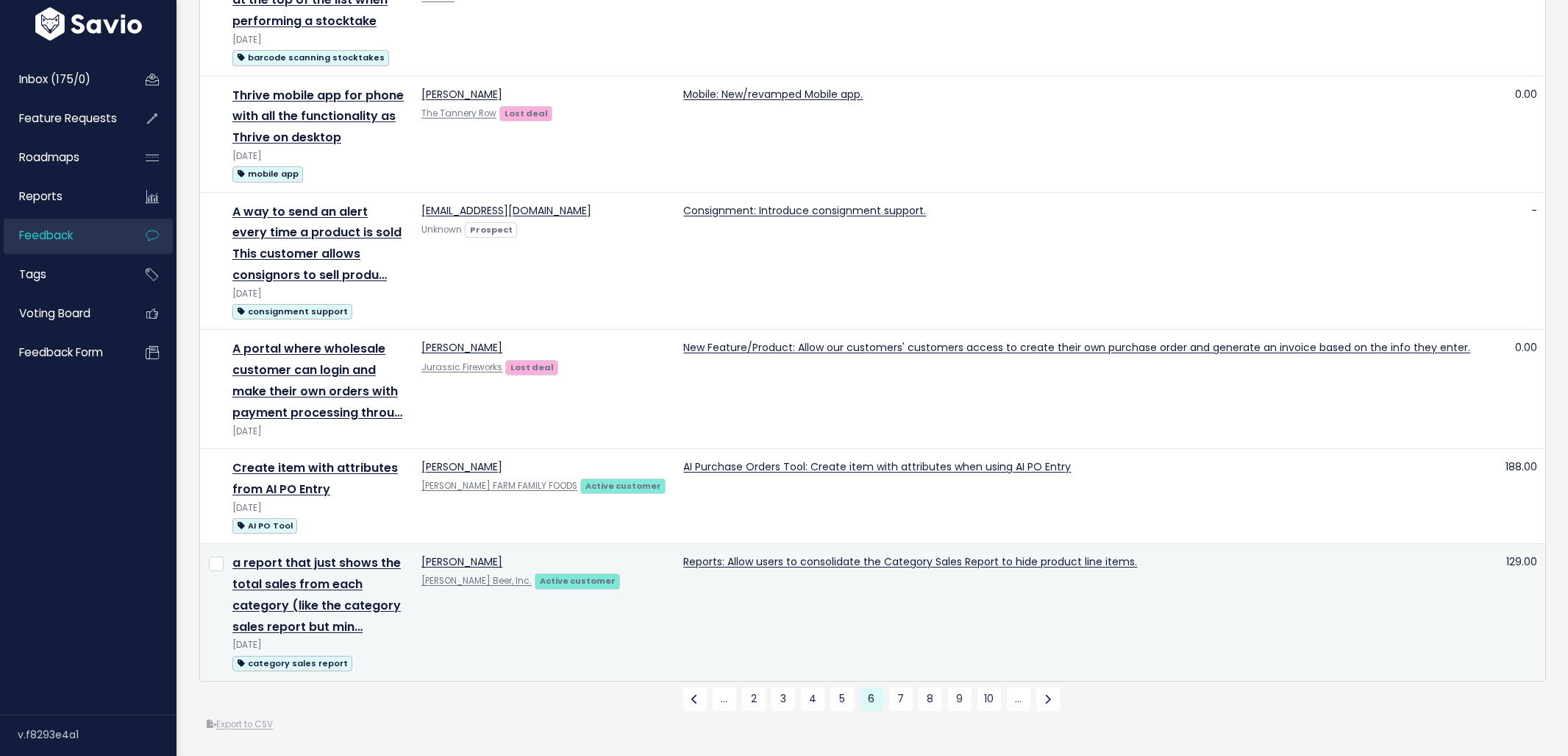
scroll to position [2089, 0]
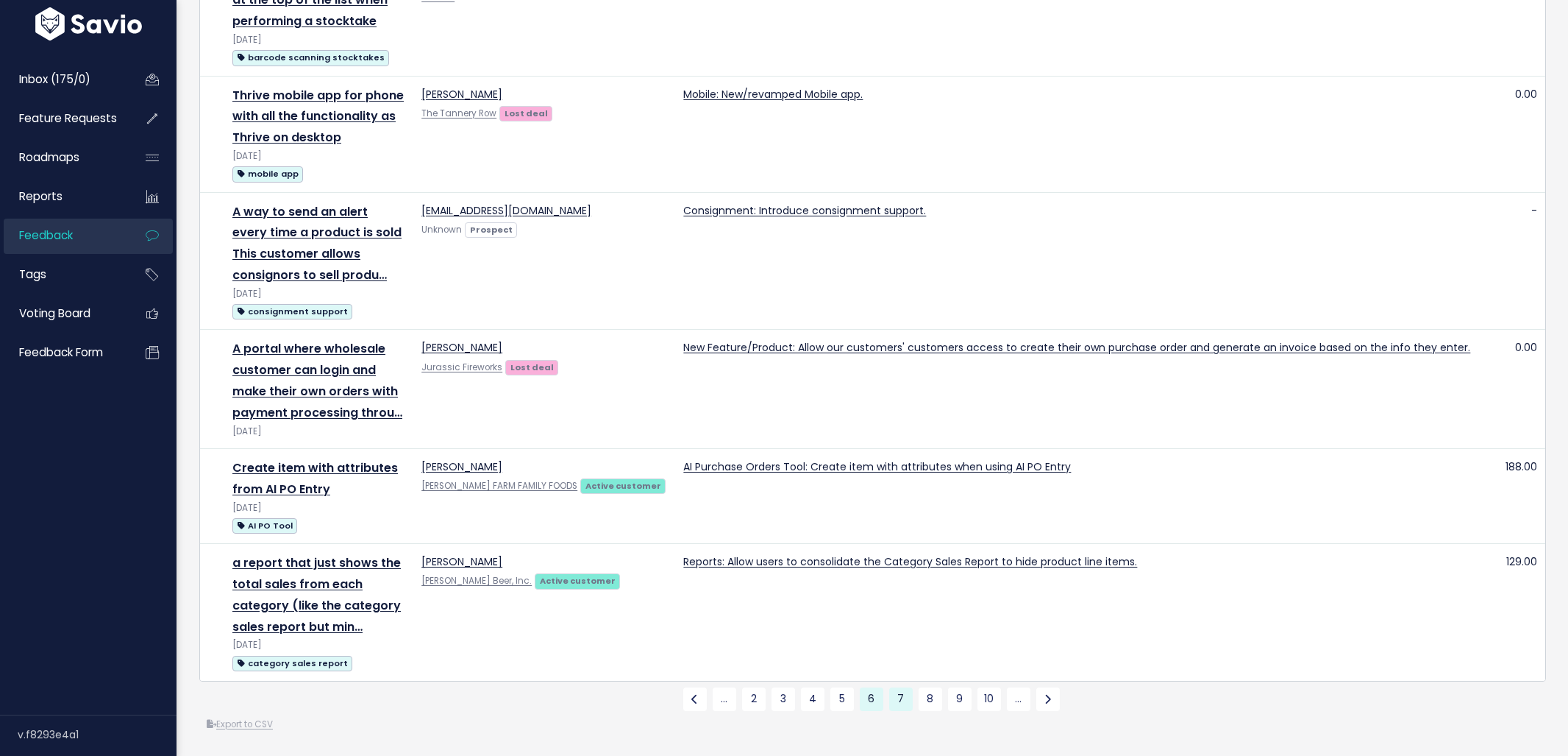
click at [893, 692] on link "7" at bounding box center [901, 698] width 23 height 23
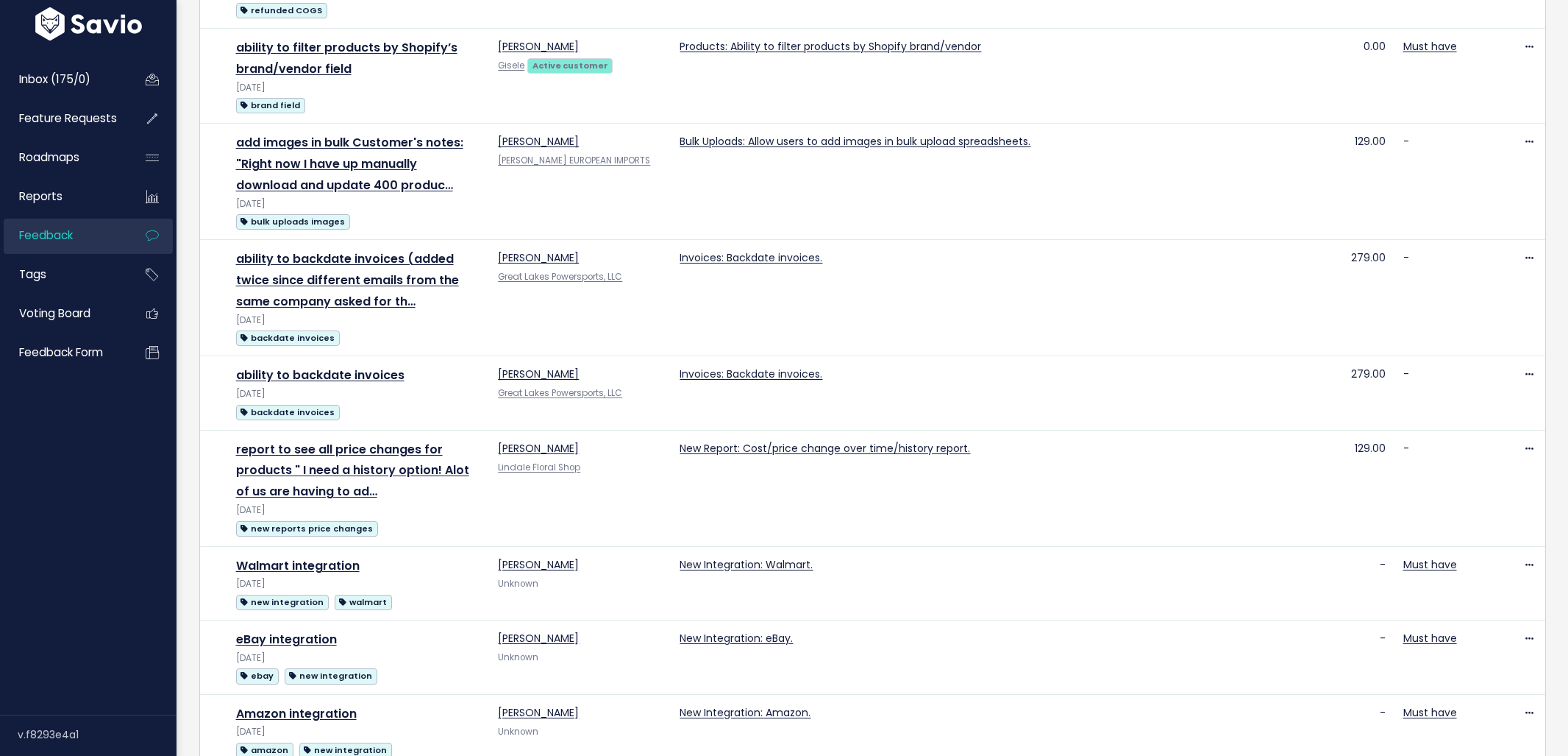
scroll to position [1487, 0]
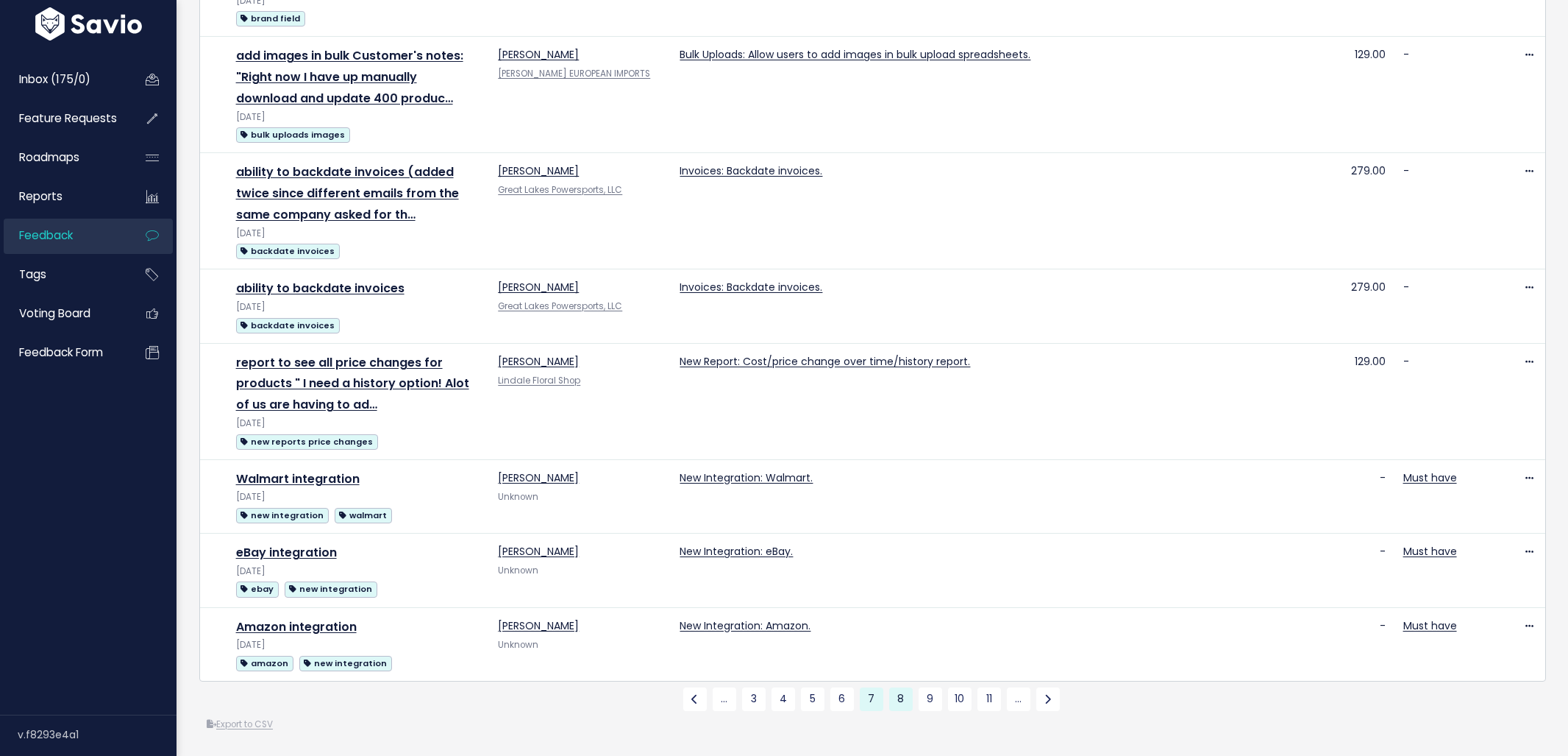
click at [905, 692] on link "8" at bounding box center [901, 698] width 23 height 23
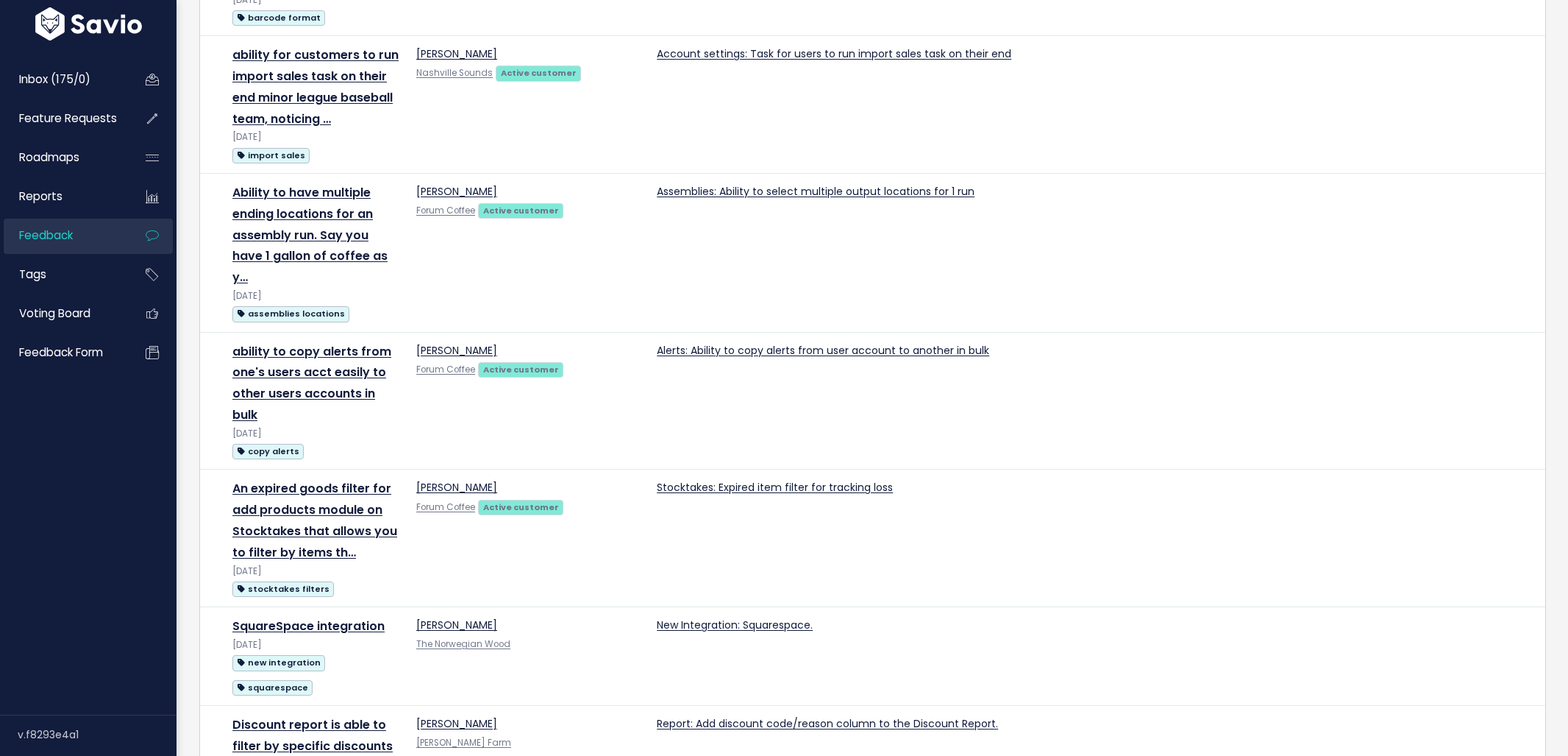
scroll to position [1460, 0]
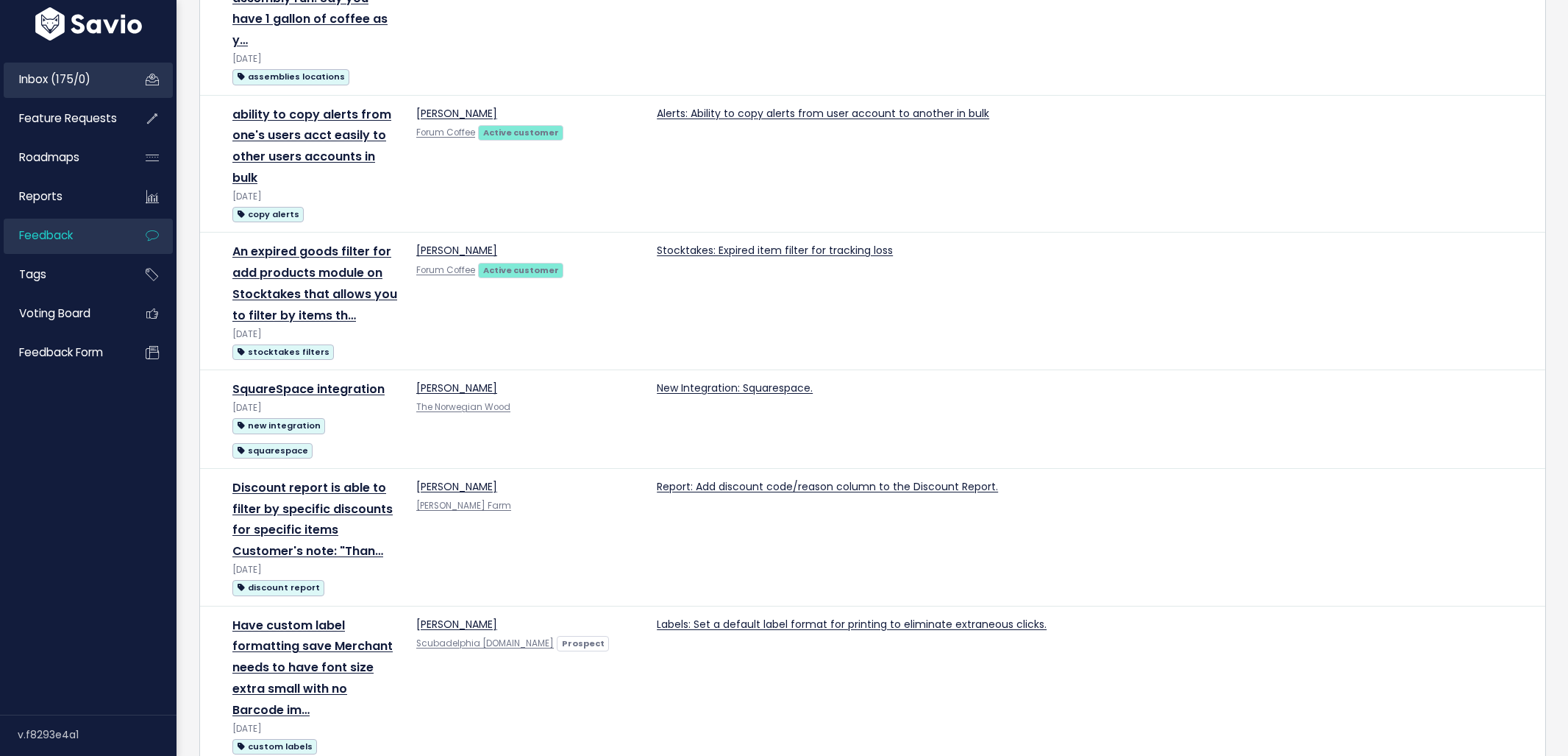
click at [47, 73] on span "Inbox (175/0)" at bounding box center [54, 79] width 71 height 15
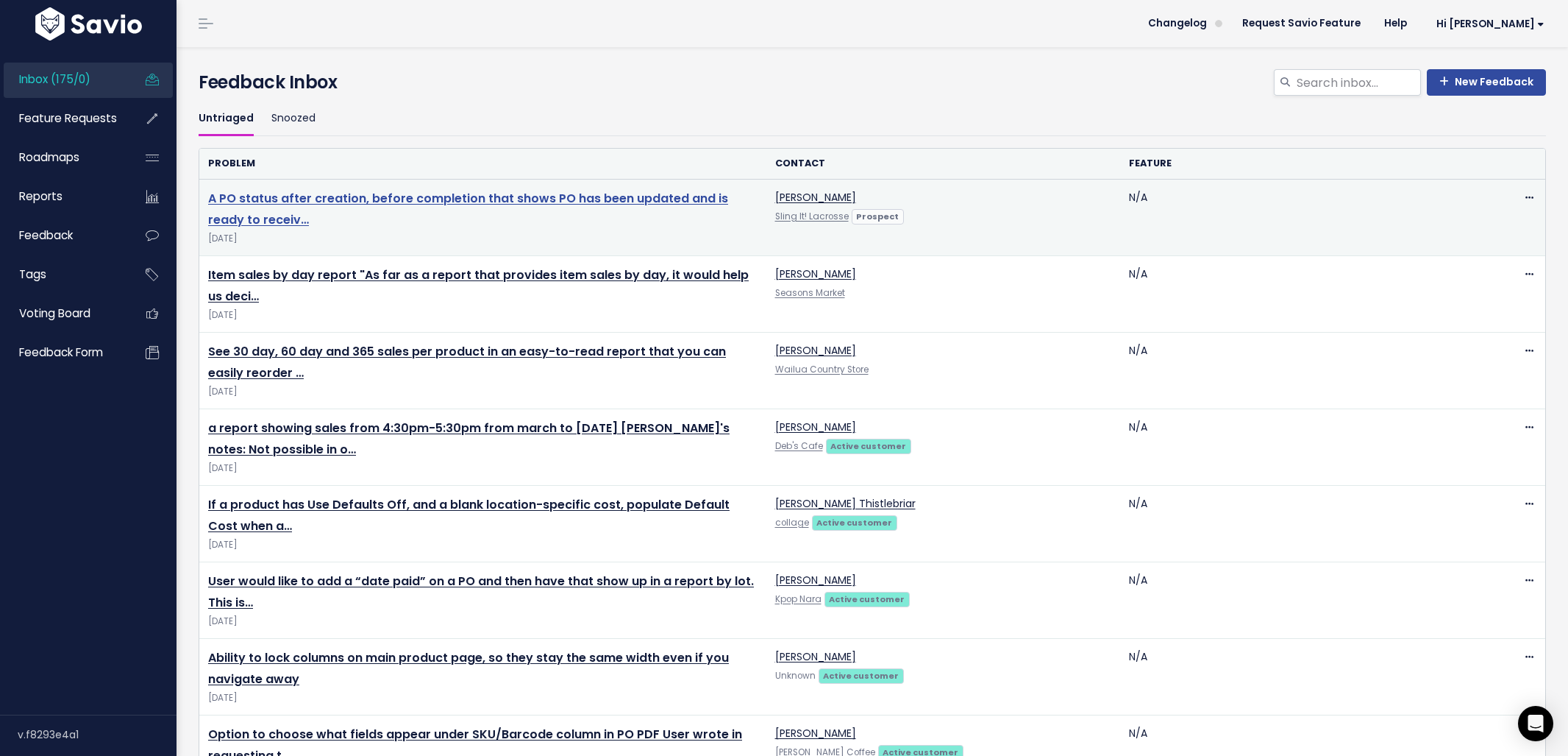
click at [430, 200] on link "A PO status after creation, before completion that shows PO has been updated an…" at bounding box center [467, 209] width 520 height 39
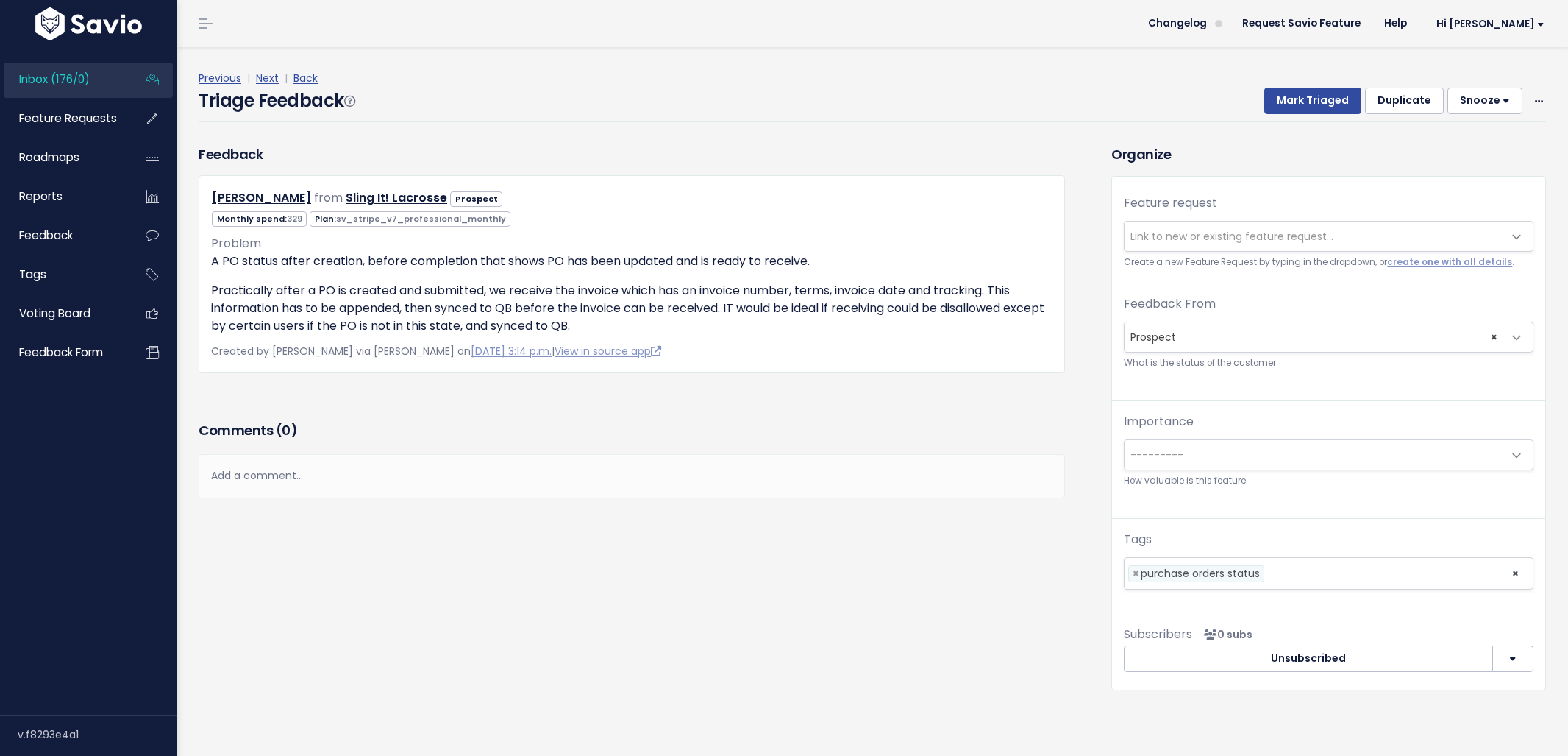
click at [1172, 237] on span "Link to new or existing feature request..." at bounding box center [1232, 235] width 203 height 14
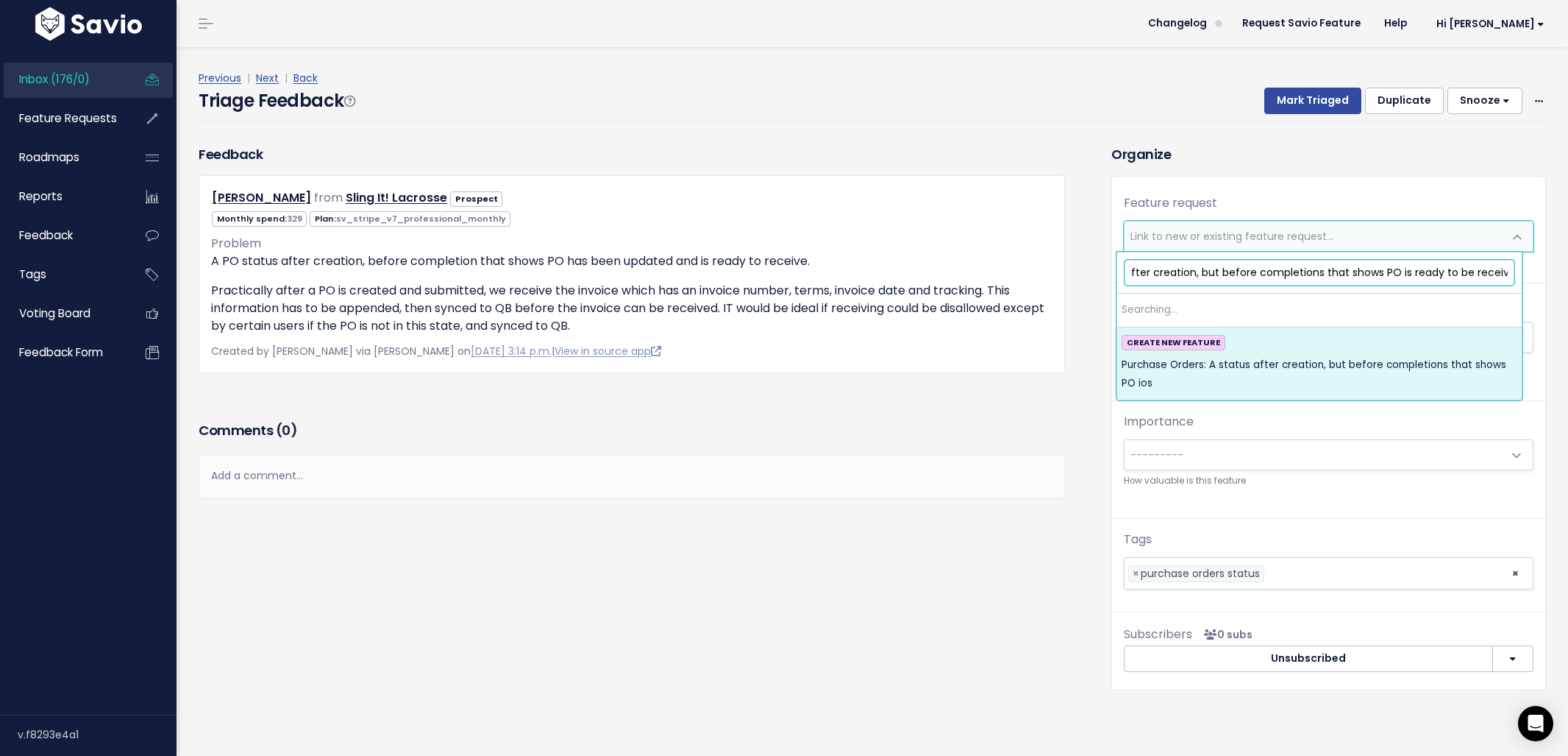
scroll to position [0, 148]
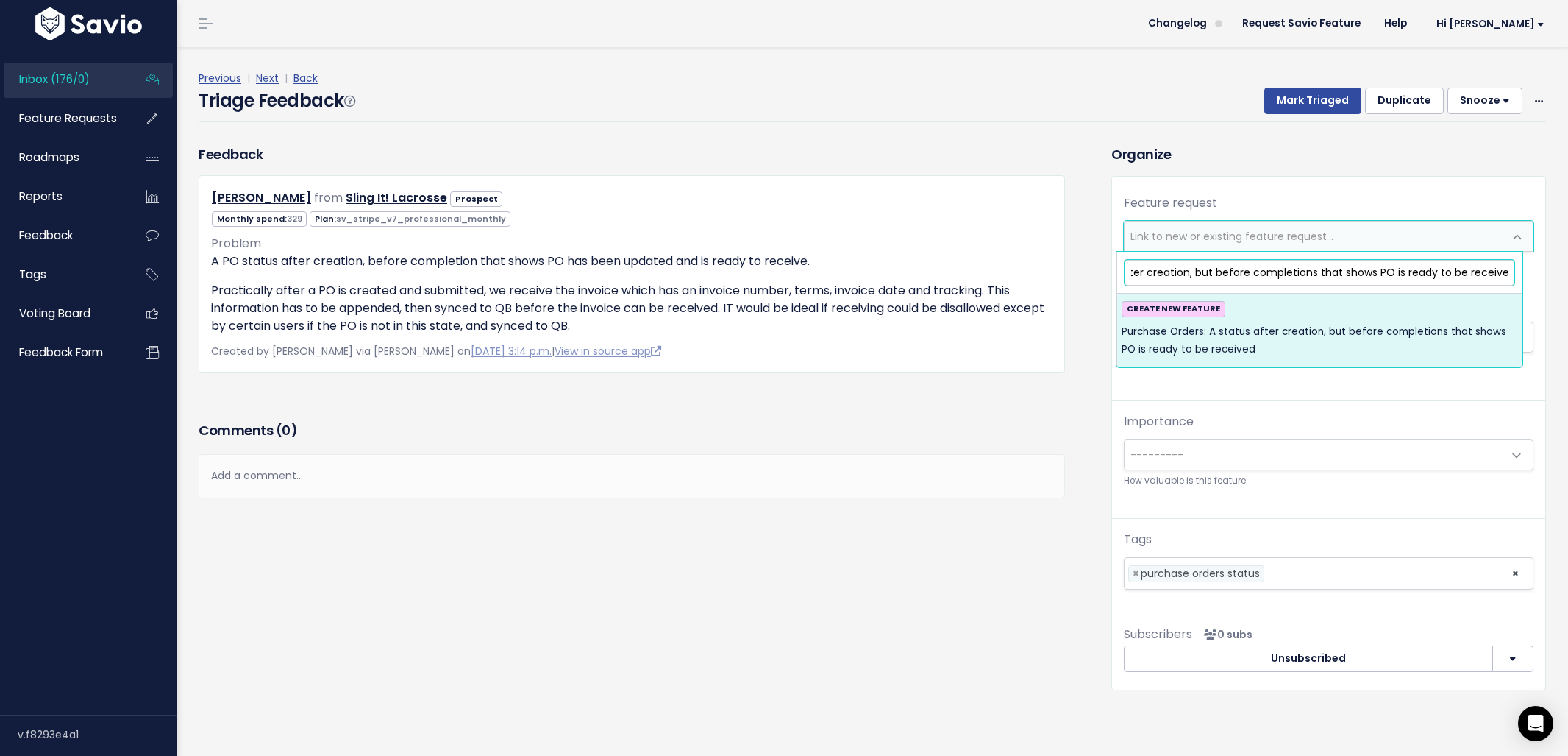
type input "Purchase Orders: A status after creation, but before completions that shows PO …"
click at [1161, 326] on span "Purchase Orders: A status after creation, but before completions that shows PO …" at bounding box center [1319, 341] width 396 height 36
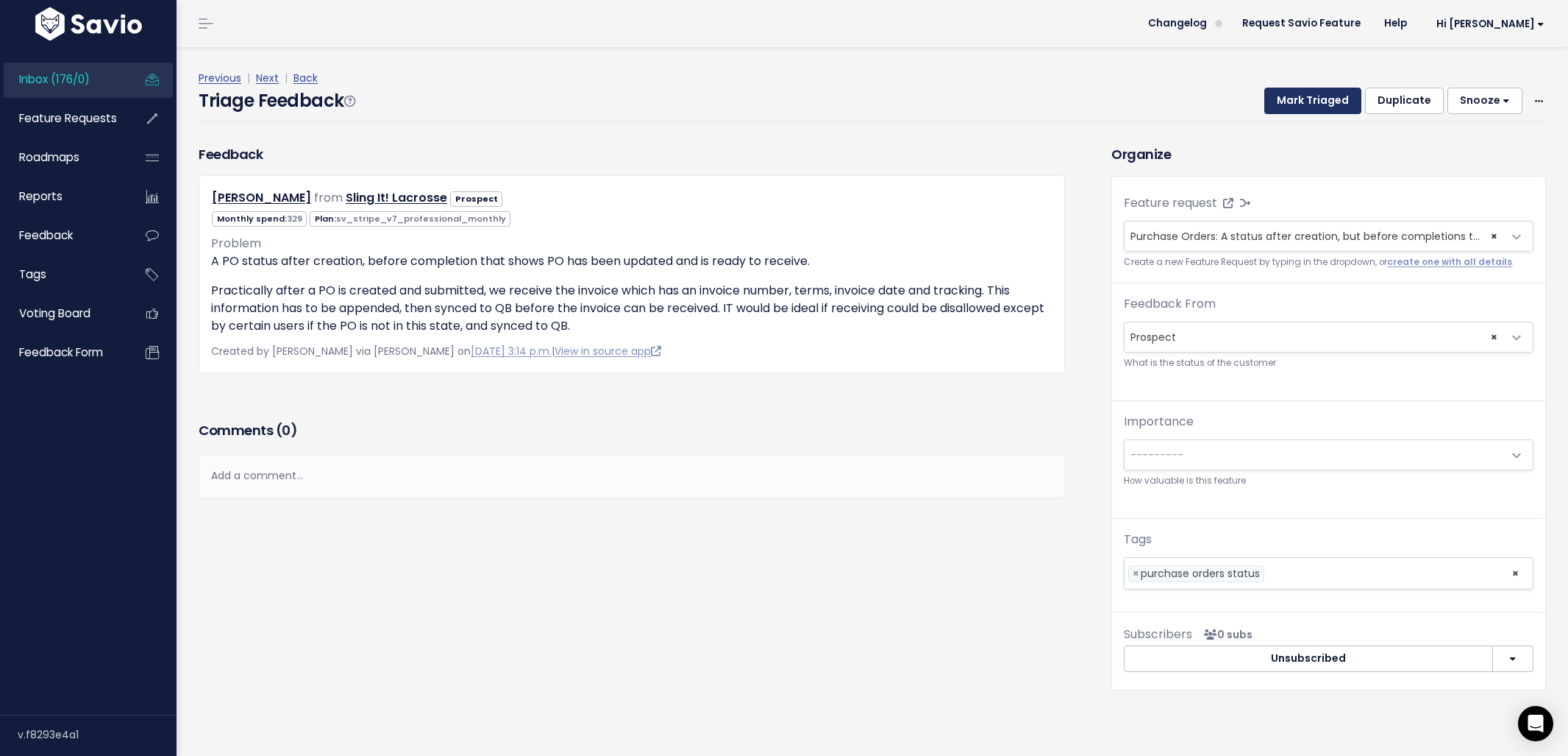
click at [1286, 103] on button "Mark Triaged" at bounding box center [1312, 101] width 97 height 26
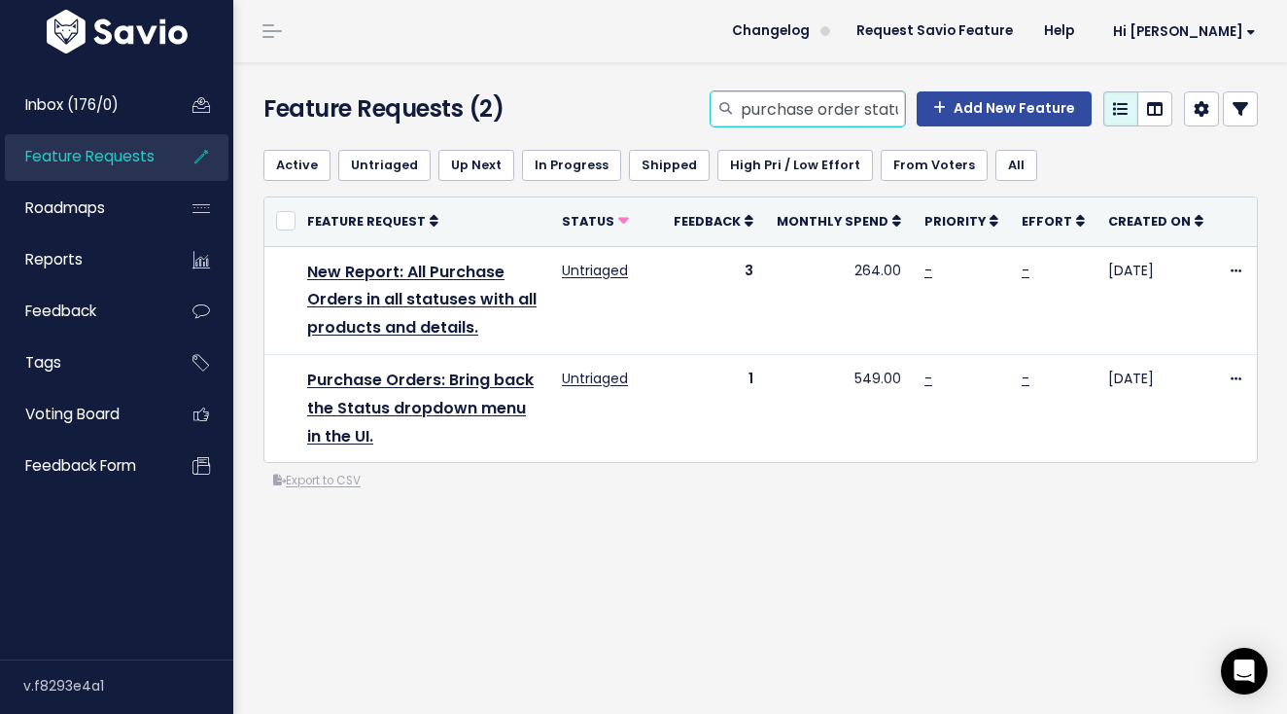
click at [800, 93] on input "purchase order status" at bounding box center [822, 108] width 166 height 35
type input "catalog filters"
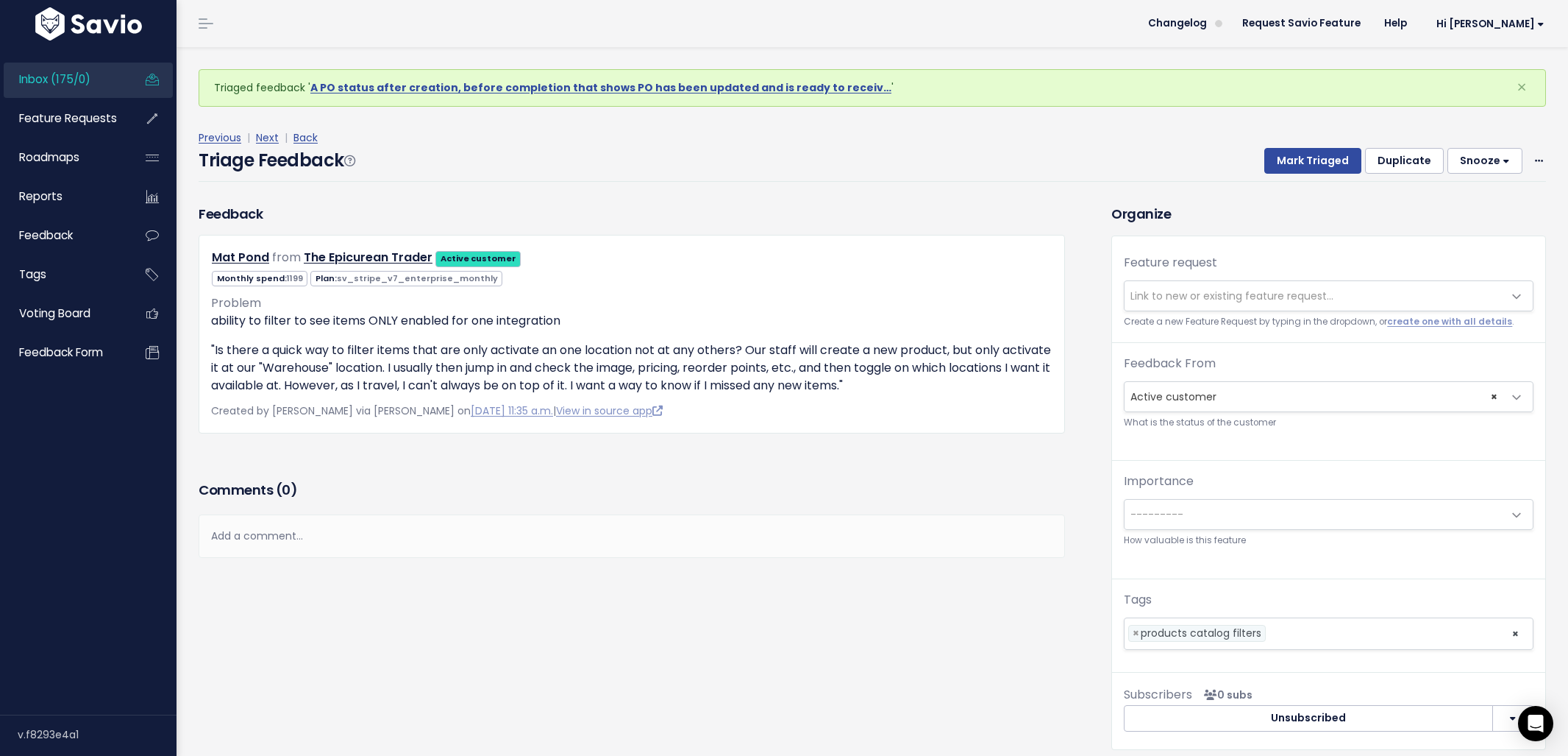
click at [1164, 297] on span "Link to new or existing feature request..." at bounding box center [1232, 295] width 203 height 14
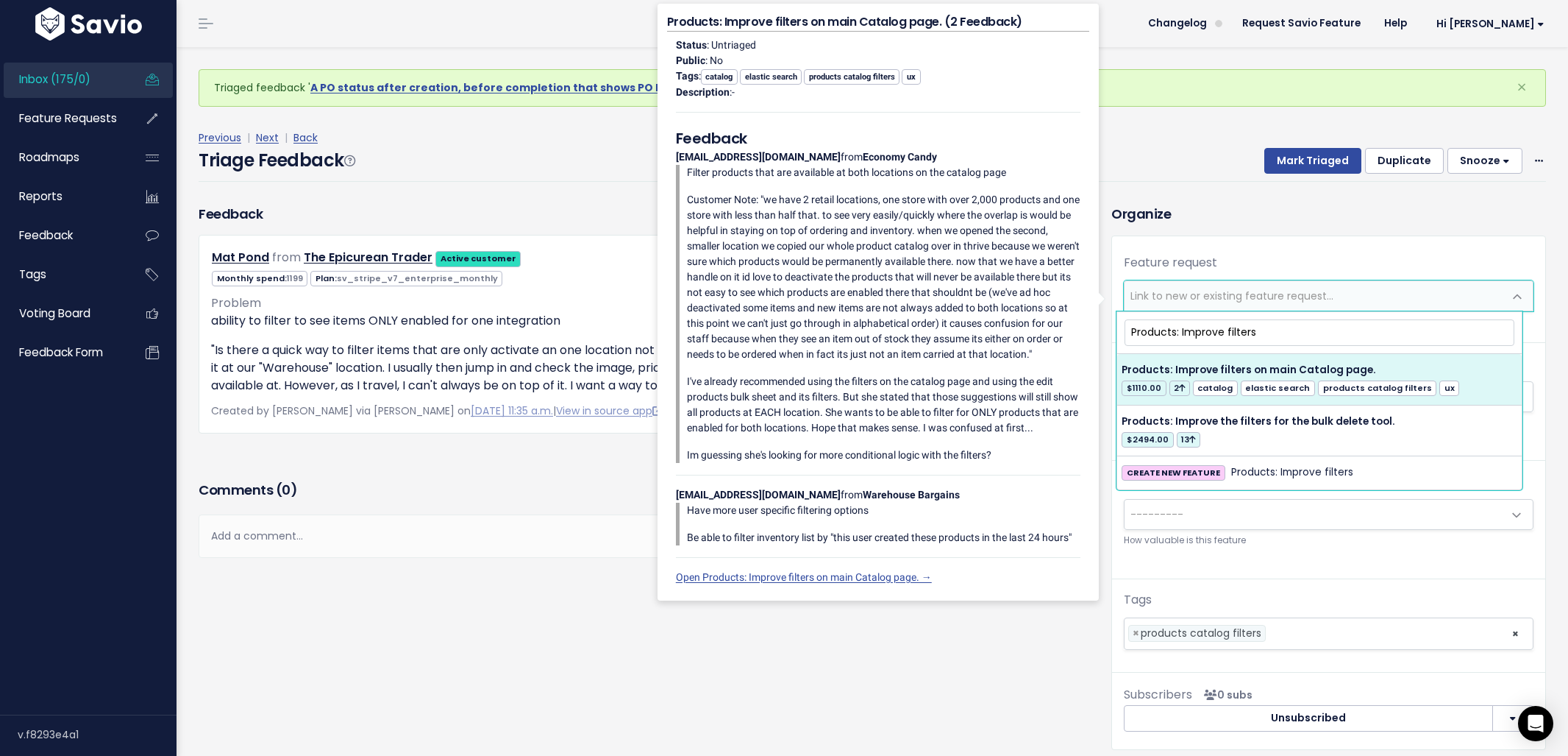
type input "Products: Improve filters"
select select "20509"
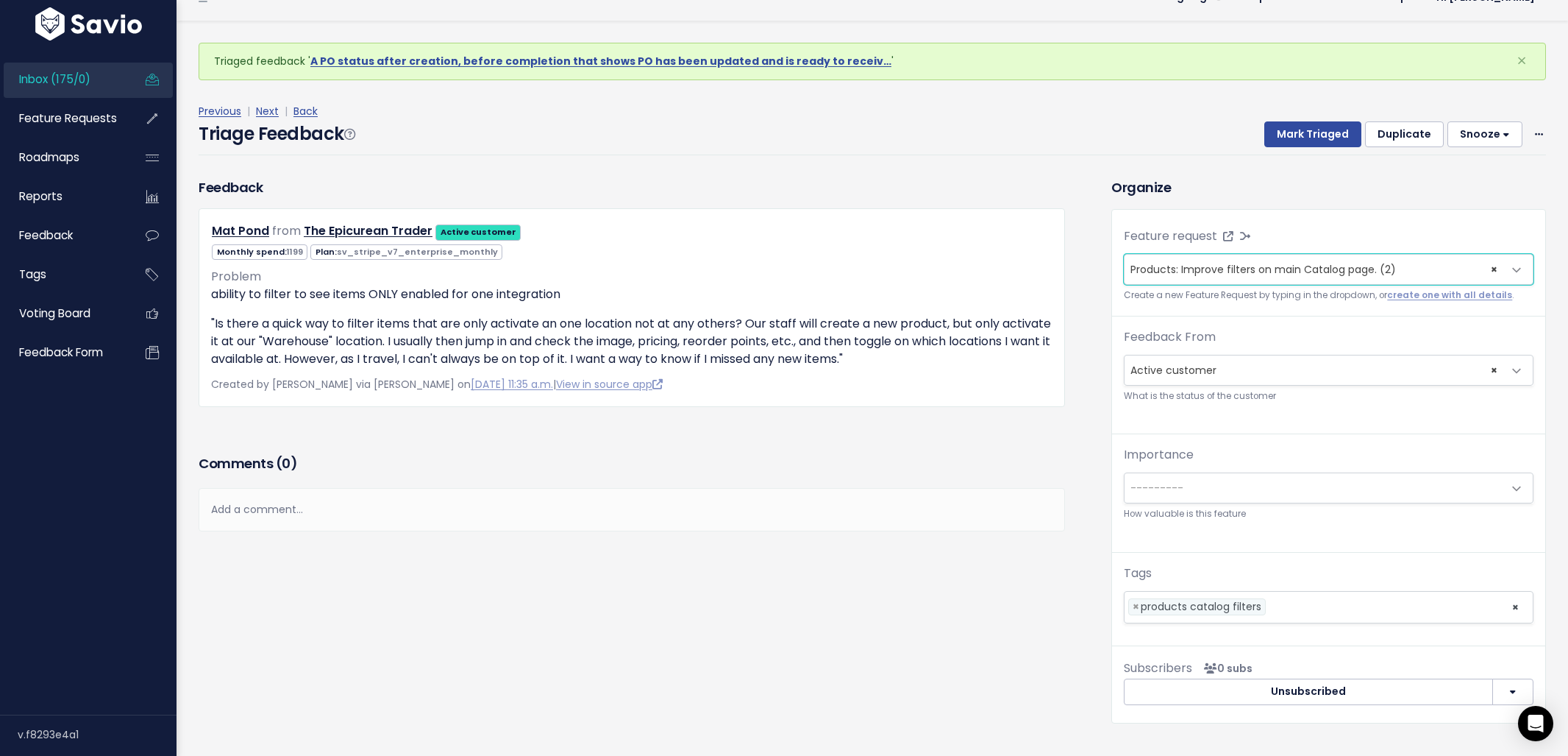
scroll to position [48, 0]
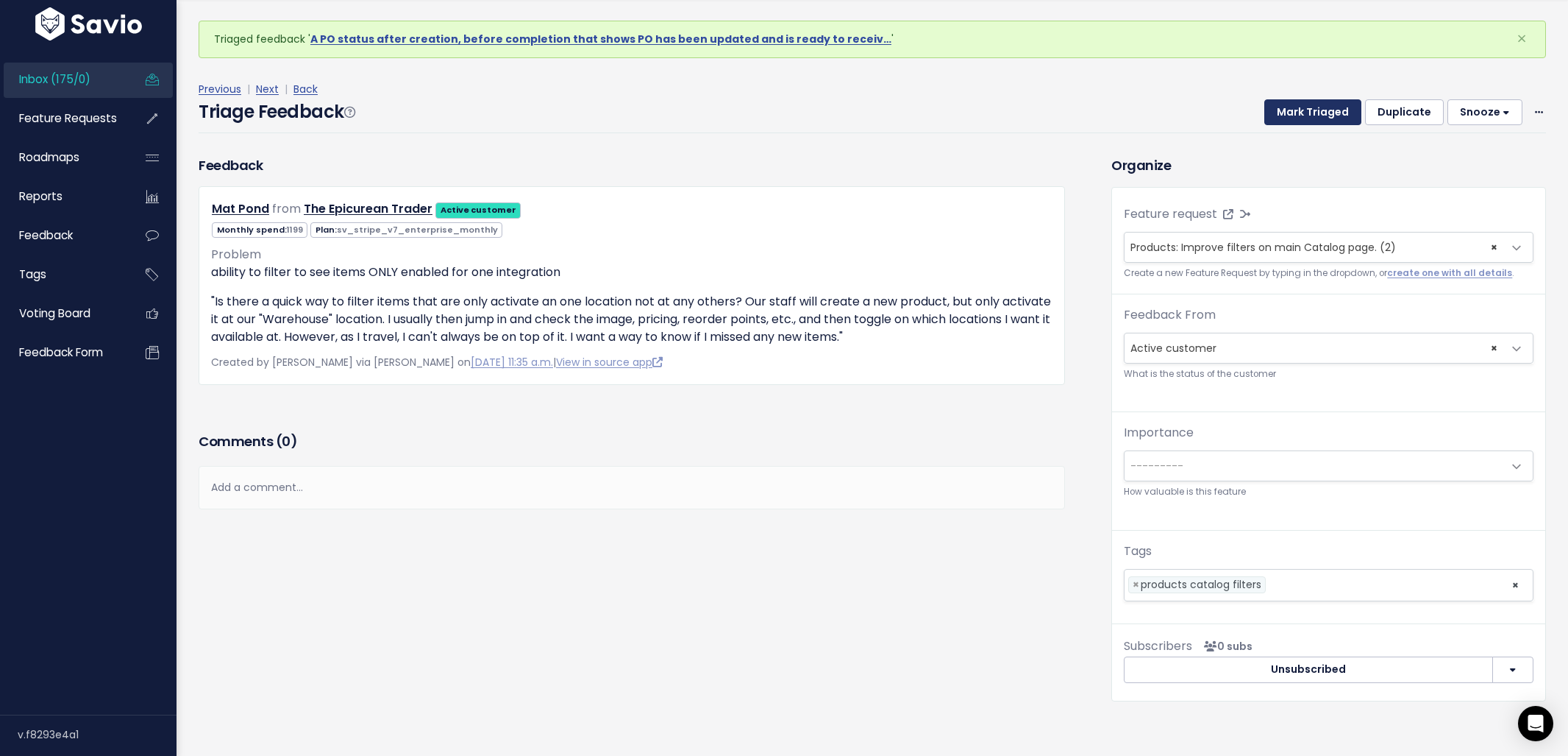
click at [1291, 112] on button "Mark Triaged" at bounding box center [1312, 112] width 97 height 26
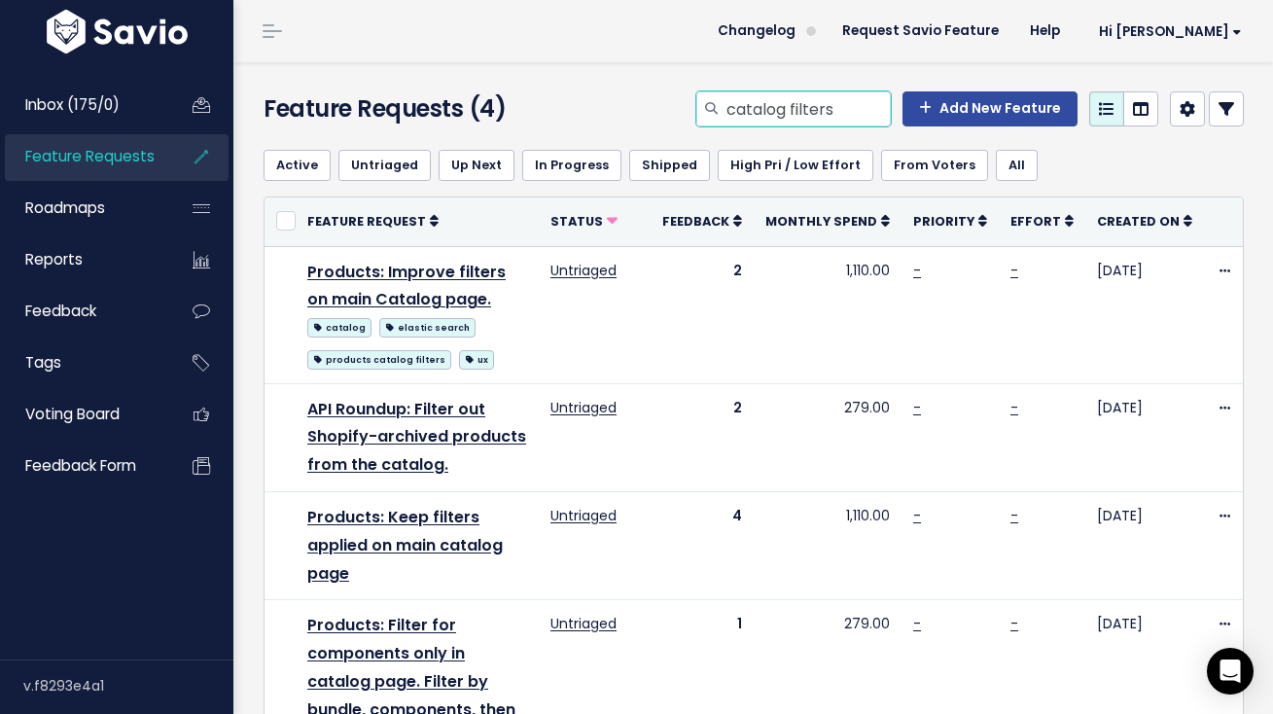
click at [751, 116] on input "catalog filters" at bounding box center [807, 108] width 166 height 35
type input "30 day"
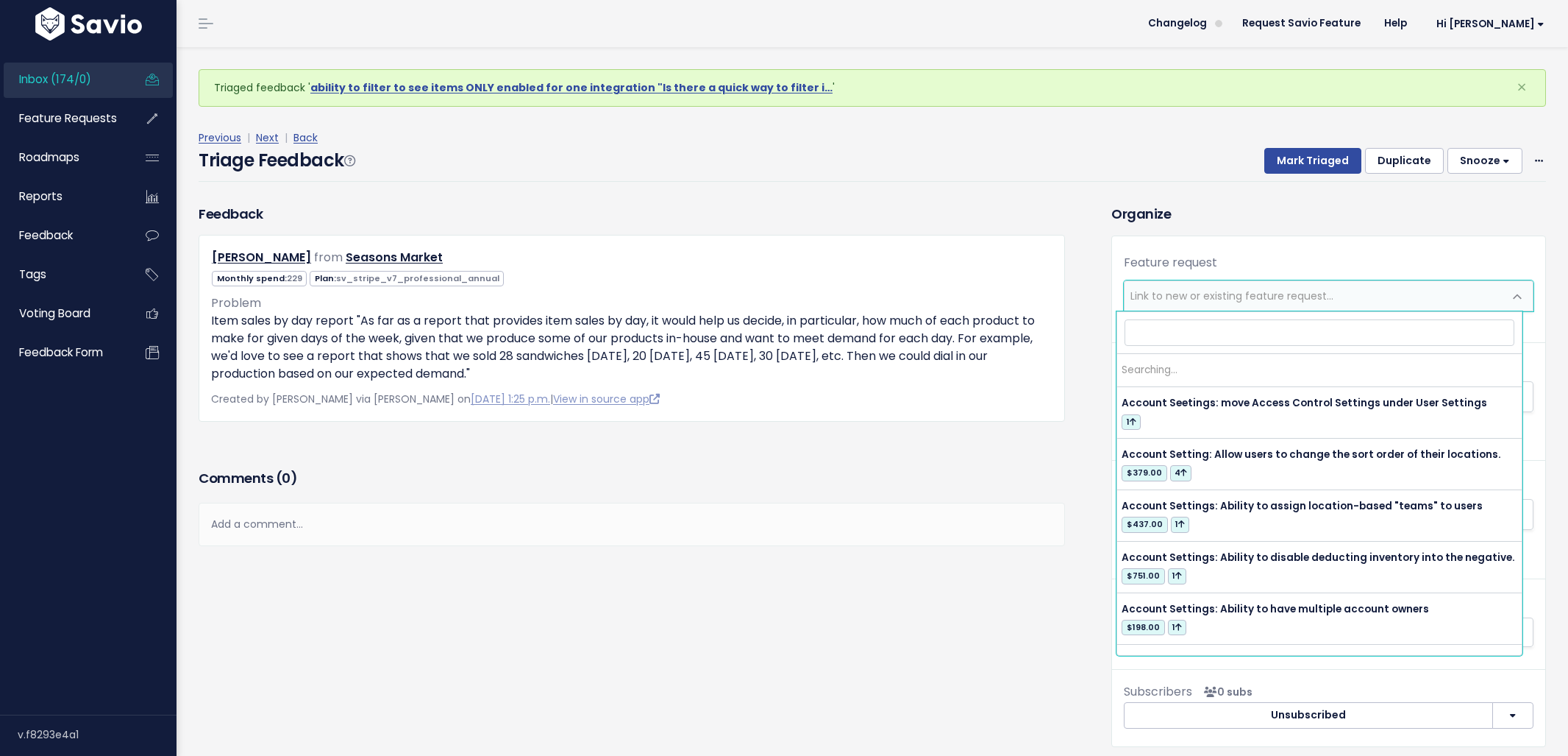
click at [1250, 301] on span "Link to new or existing feature request..." at bounding box center [1232, 295] width 203 height 14
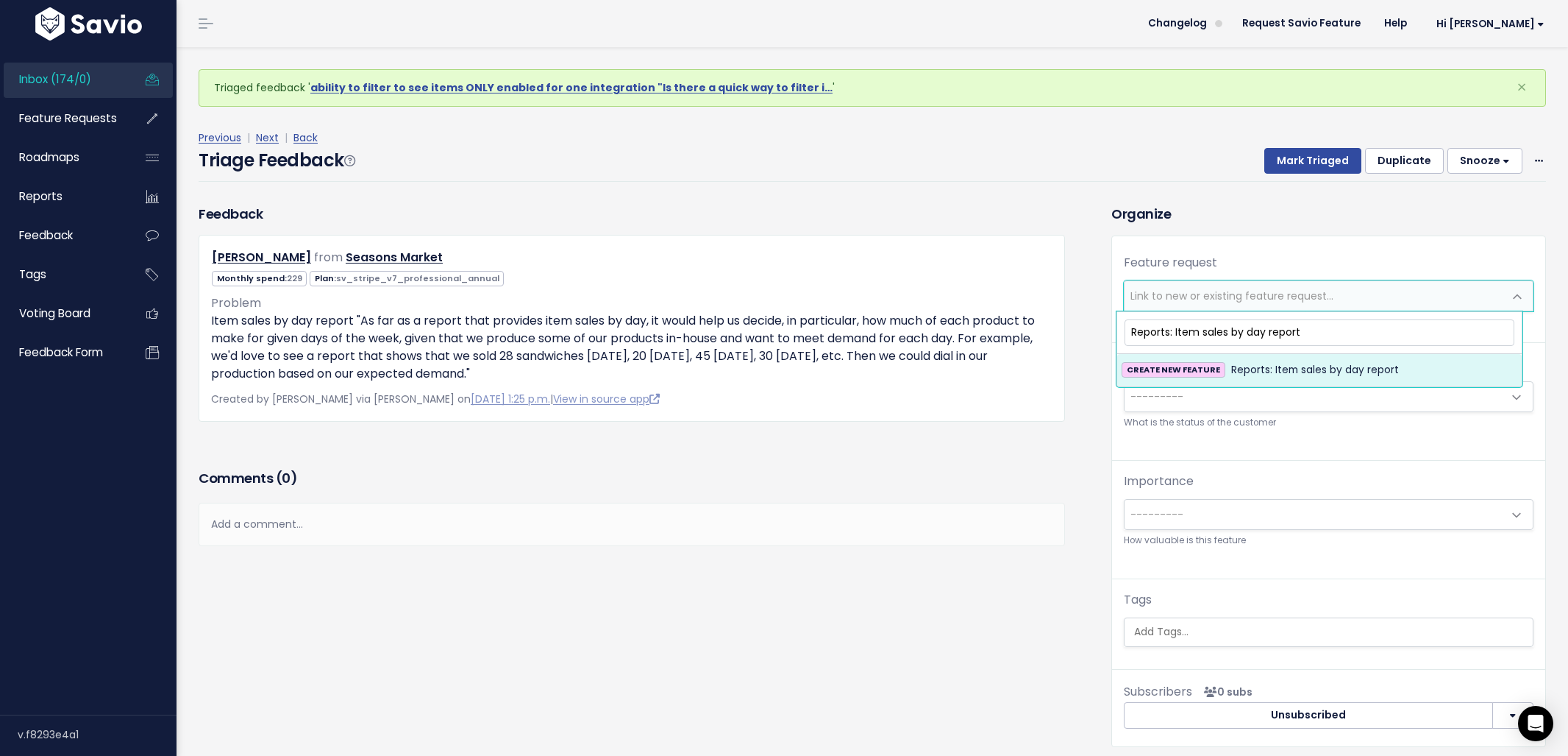
type input "Reports: Item sales by day report"
click at [1290, 366] on span "Reports: Item sales by day report" at bounding box center [1315, 369] width 168 height 17
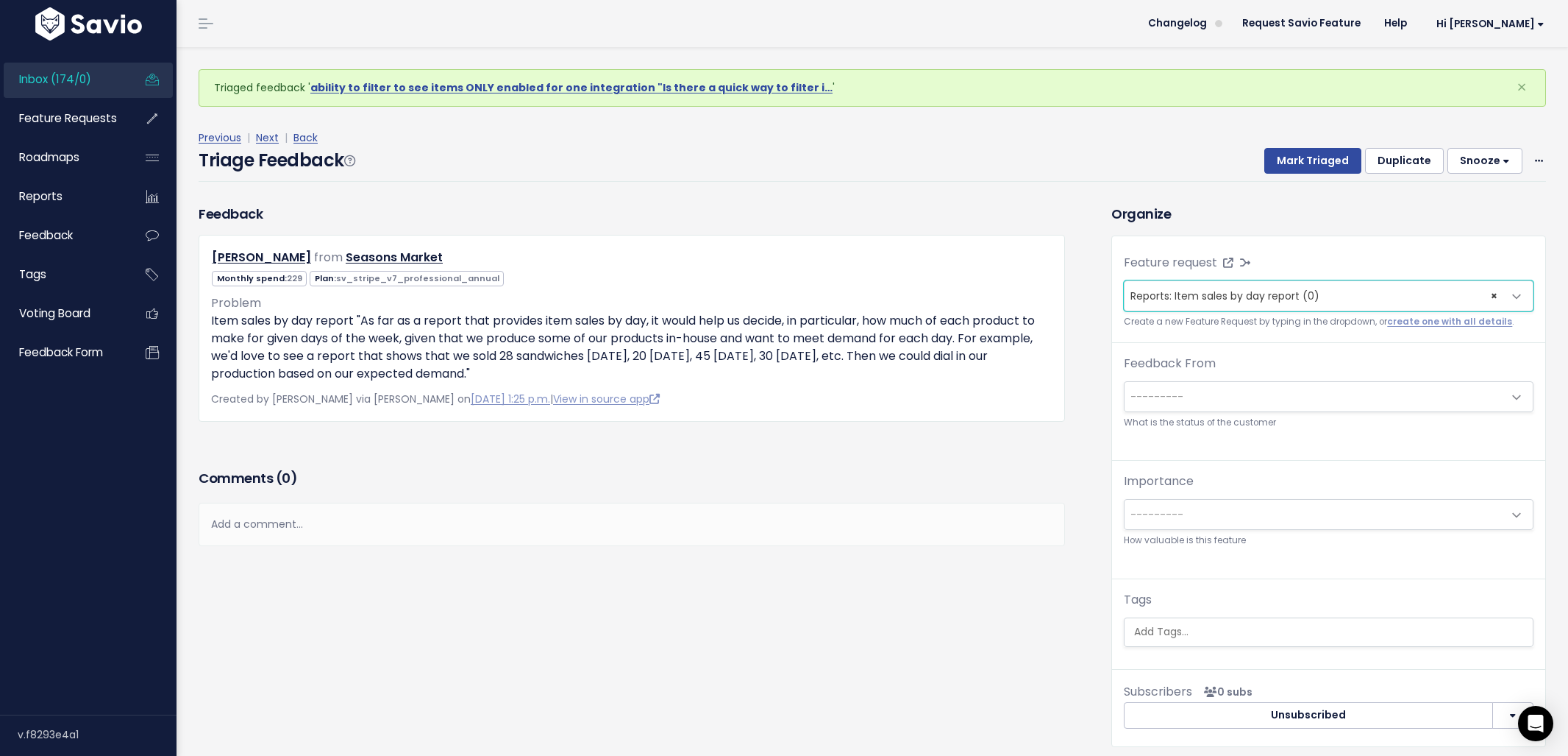
scroll to position [48, 0]
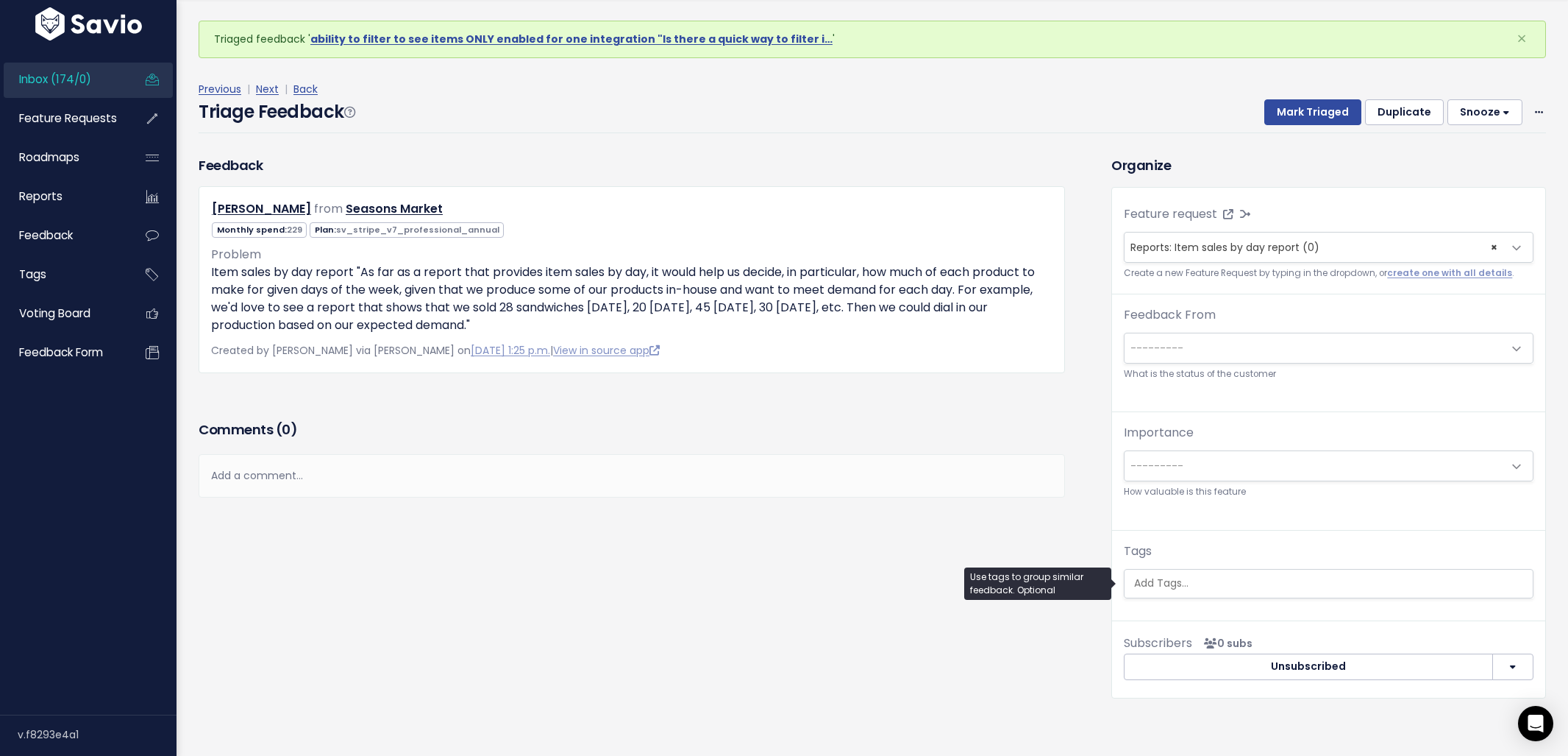
click at [1219, 580] on input "search" at bounding box center [1330, 583] width 405 height 15
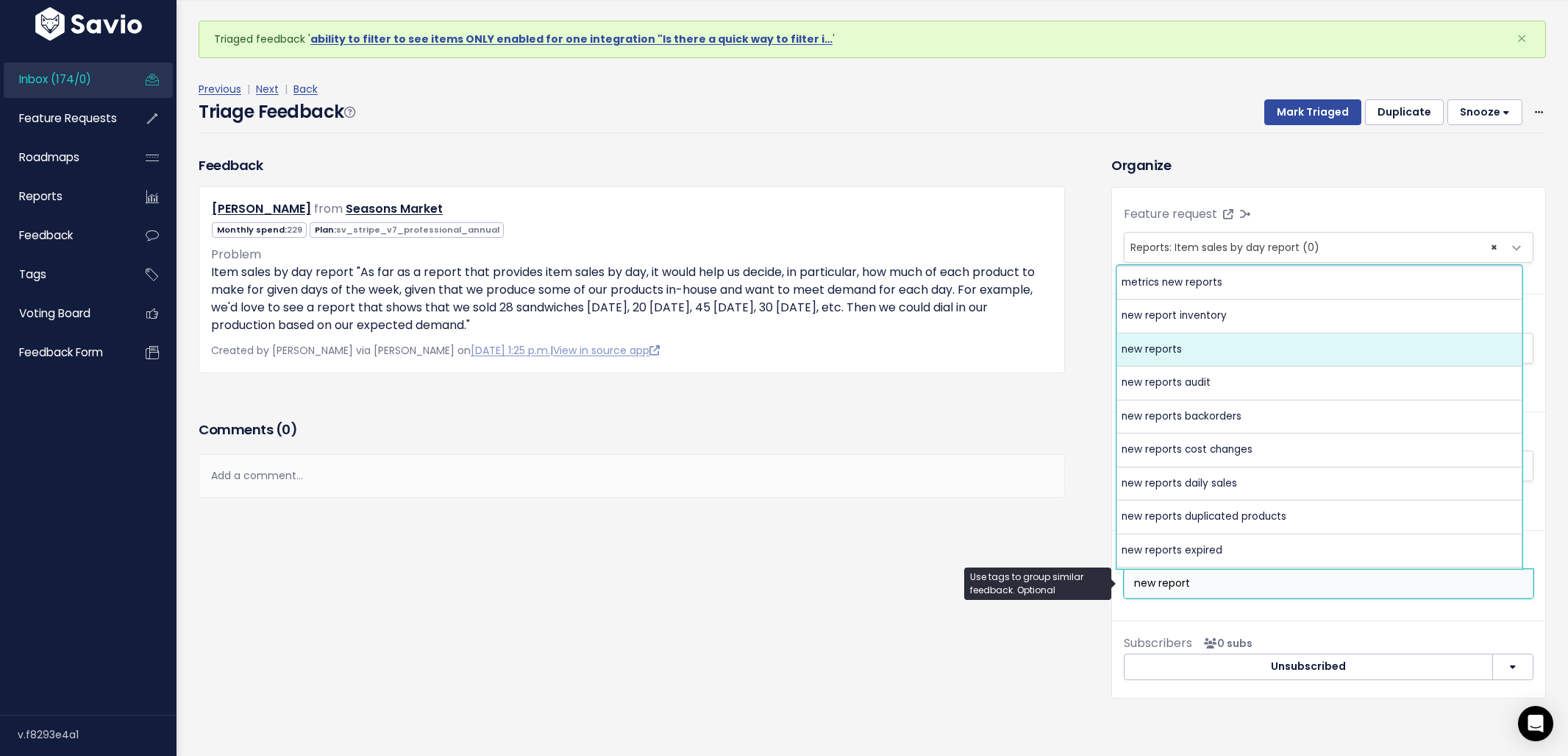
type input "new report"
select select "4094"
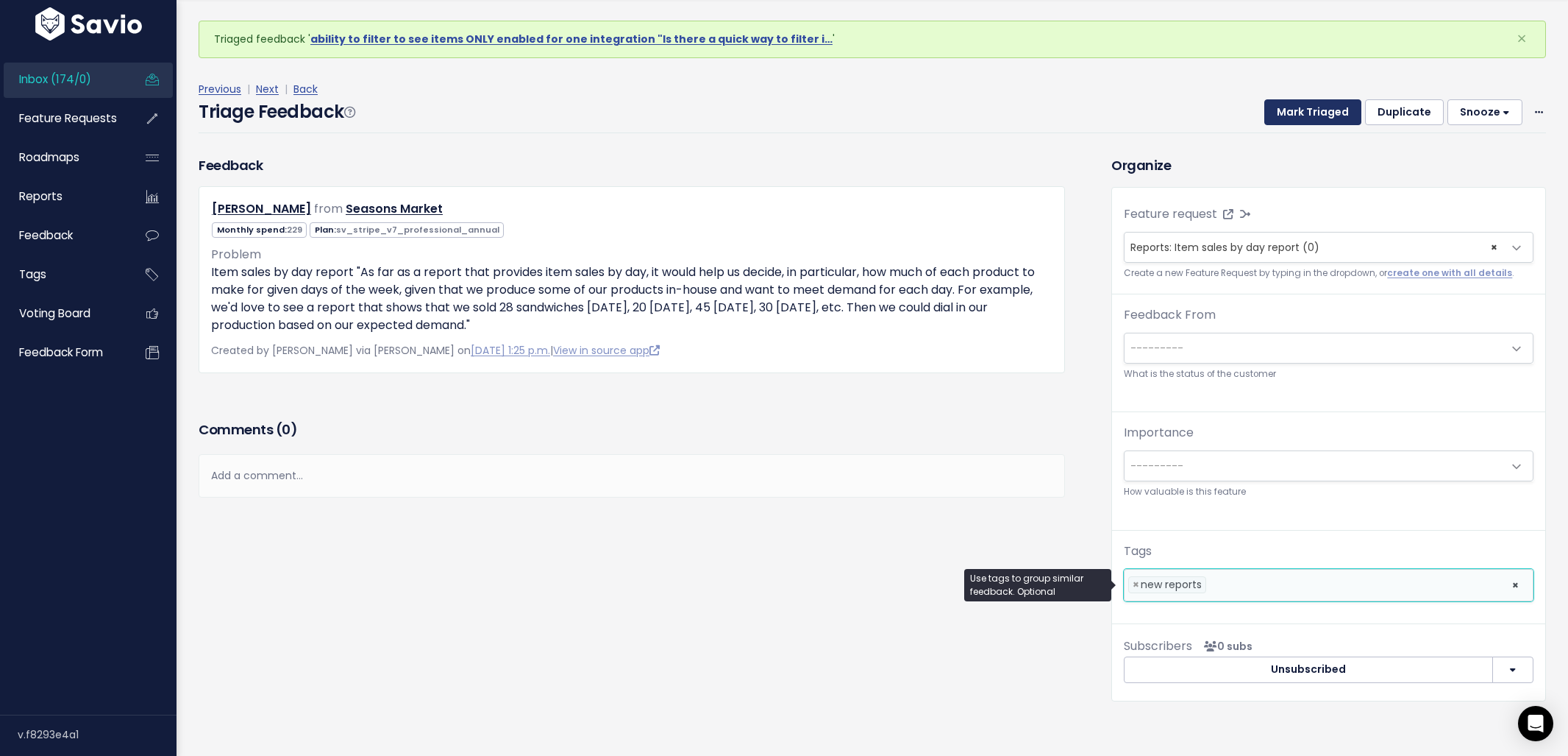
click at [1283, 120] on button "Mark Triaged" at bounding box center [1312, 112] width 97 height 26
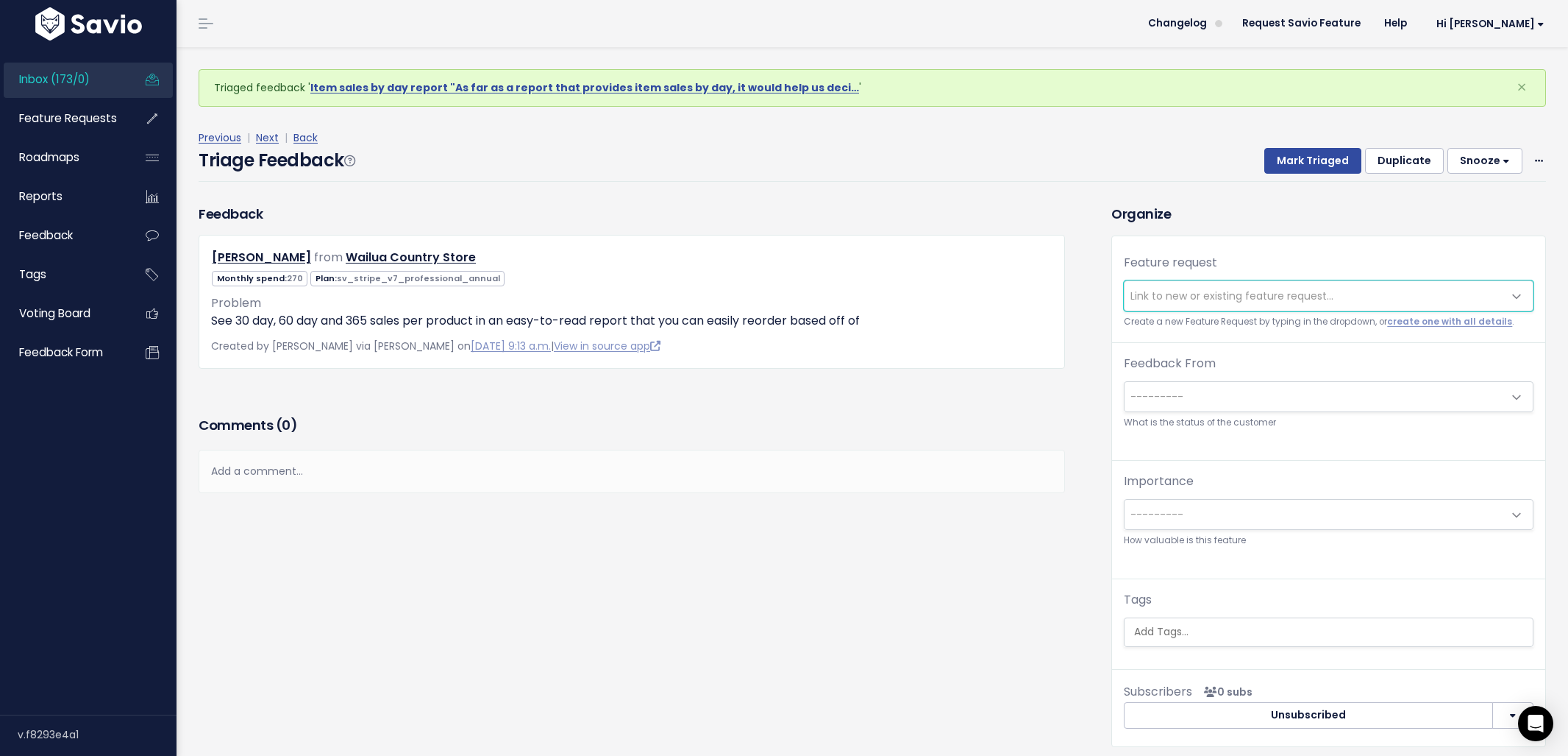
click at [1184, 299] on span "Link to new or existing feature request..." at bounding box center [1232, 295] width 203 height 14
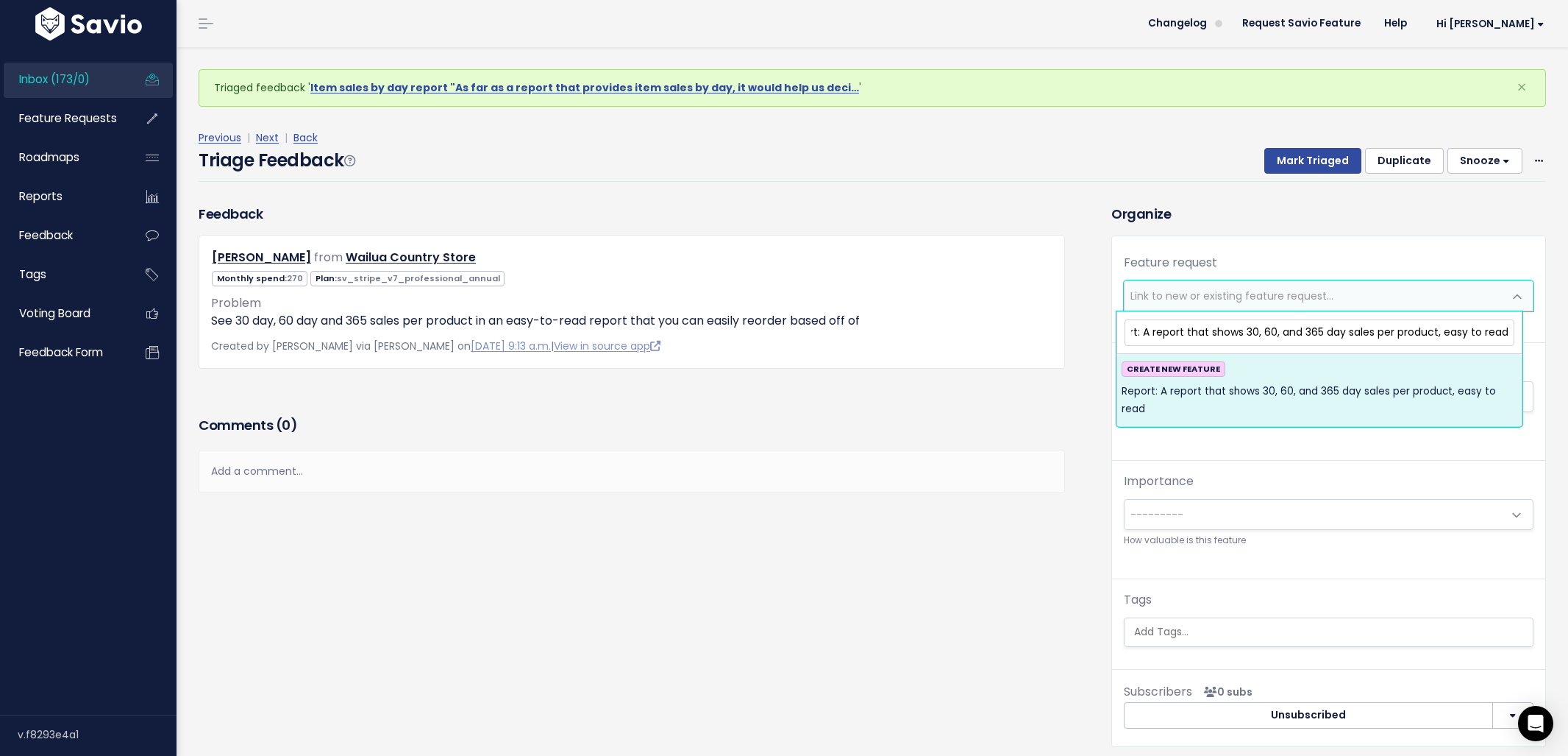
scroll to position [0, 30]
type input "Report: A report that shows 30, 60, and 365 day sales per product, easy to read"
click at [1337, 395] on span "Report: A report that shows 30, 60, and 365 day sales per product, easy to read" at bounding box center [1319, 401] width 396 height 36
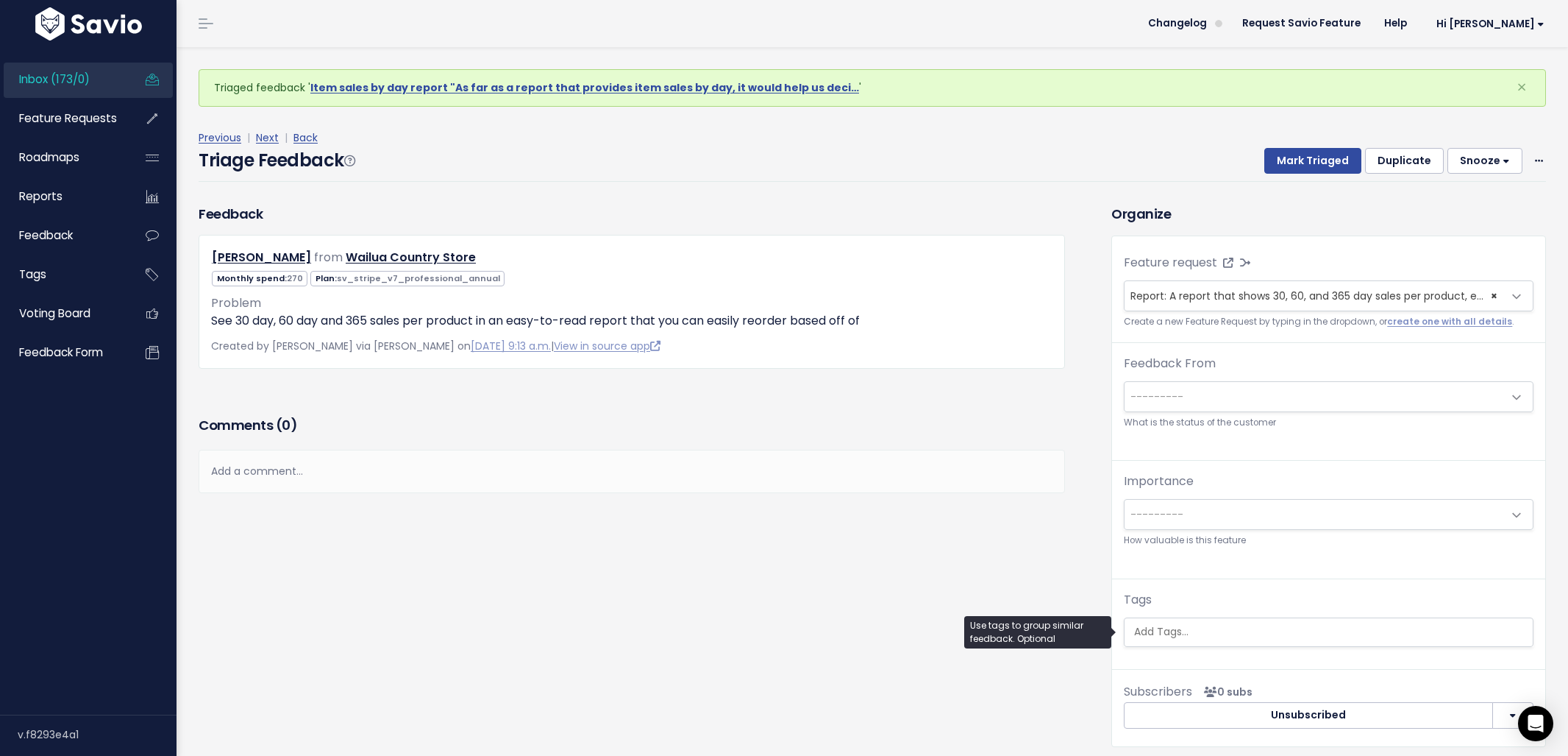
click at [1190, 626] on input "search" at bounding box center [1330, 632] width 405 height 15
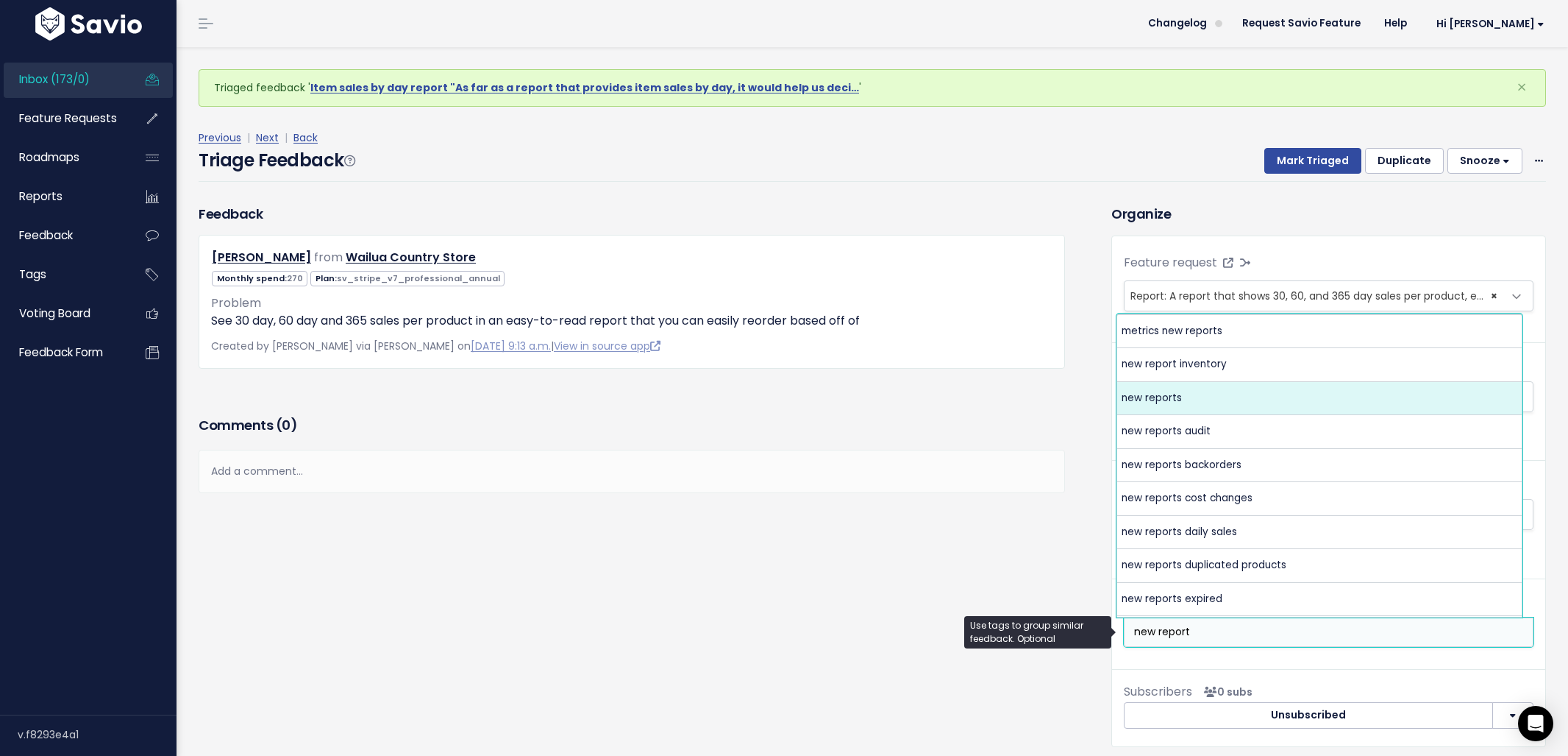
type input "new report"
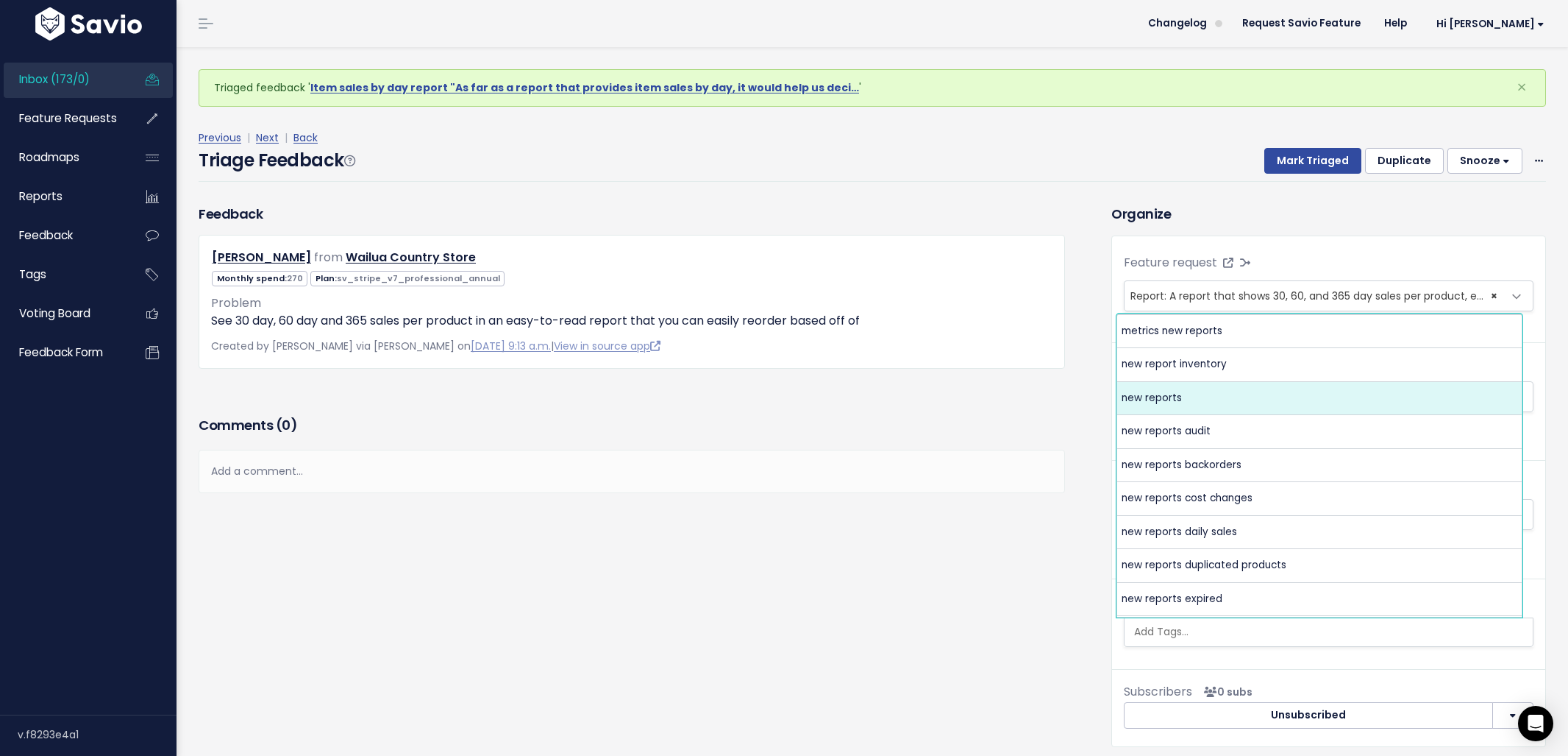
select select "4094"
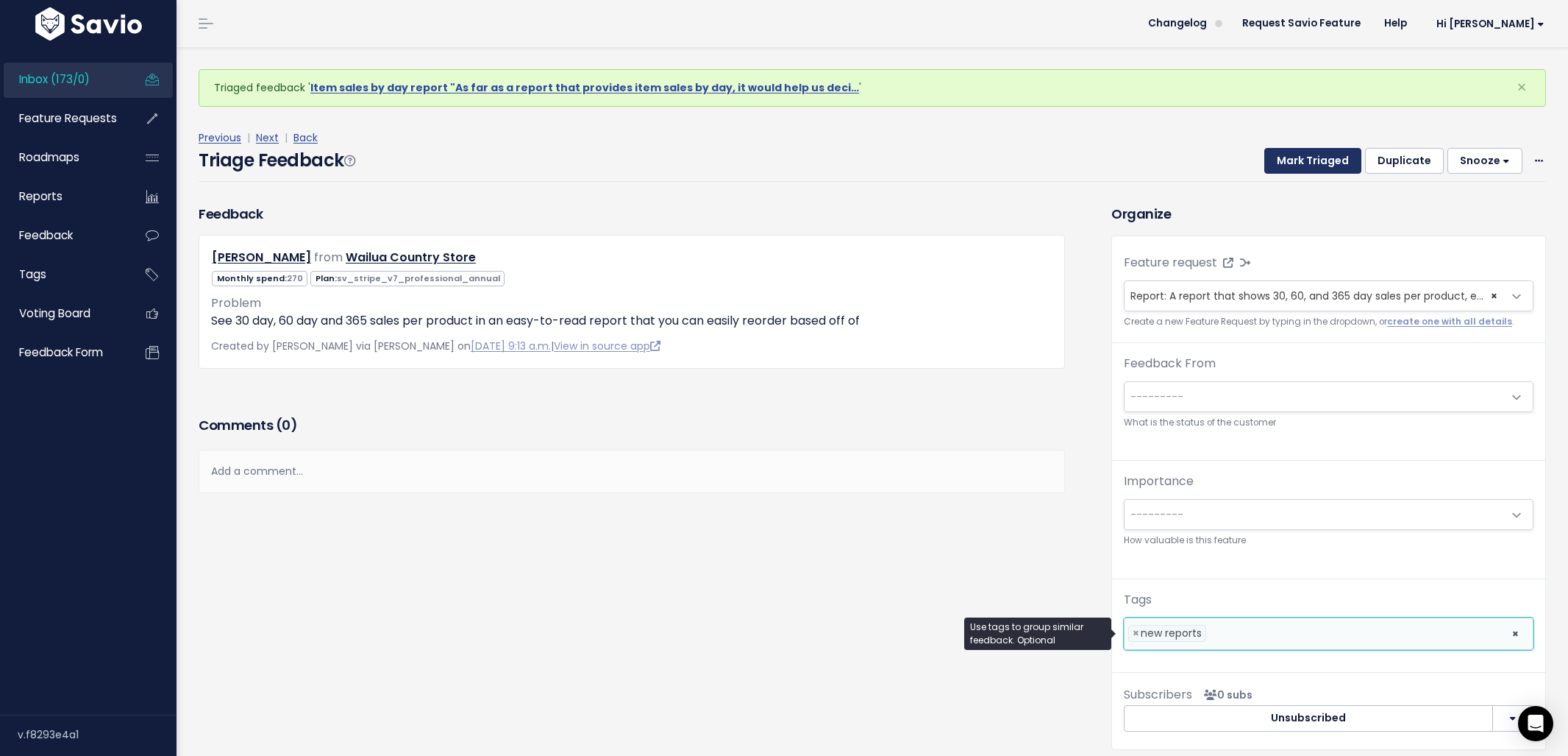
click at [1291, 172] on button "Mark Triaged" at bounding box center [1312, 160] width 97 height 26
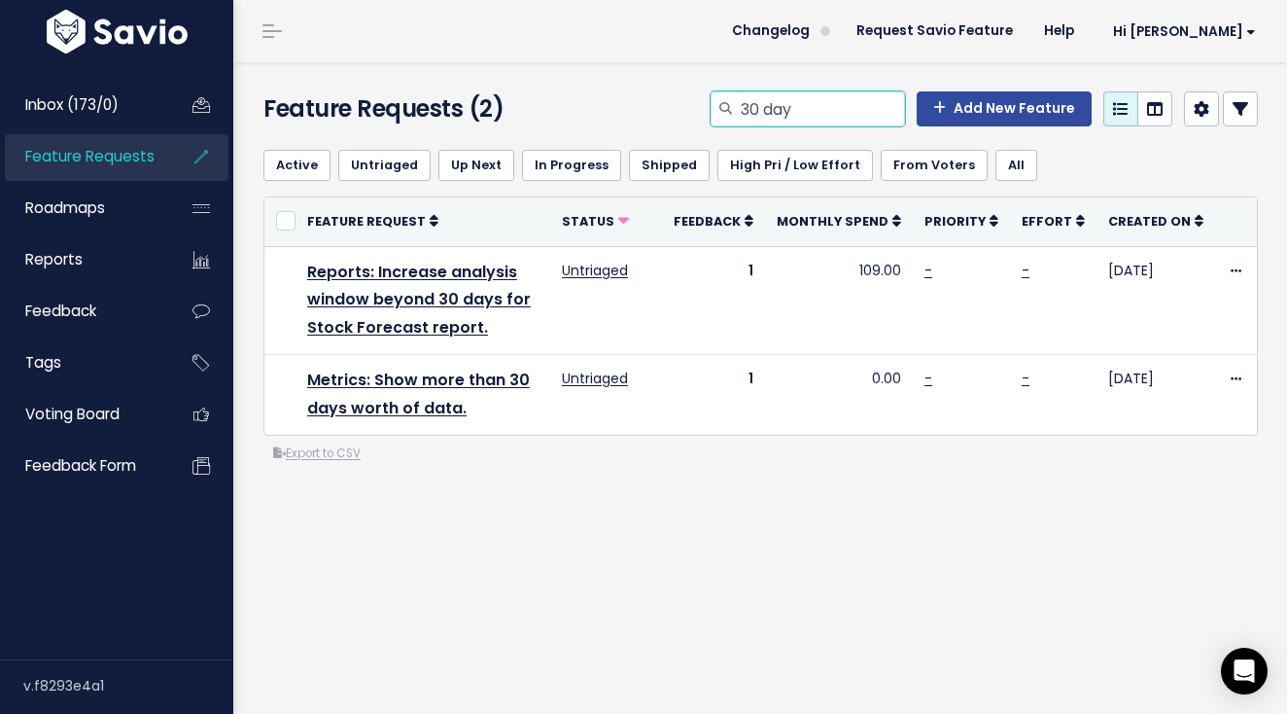
click at [786, 119] on input "30 day" at bounding box center [822, 108] width 166 height 35
type input "date paid"
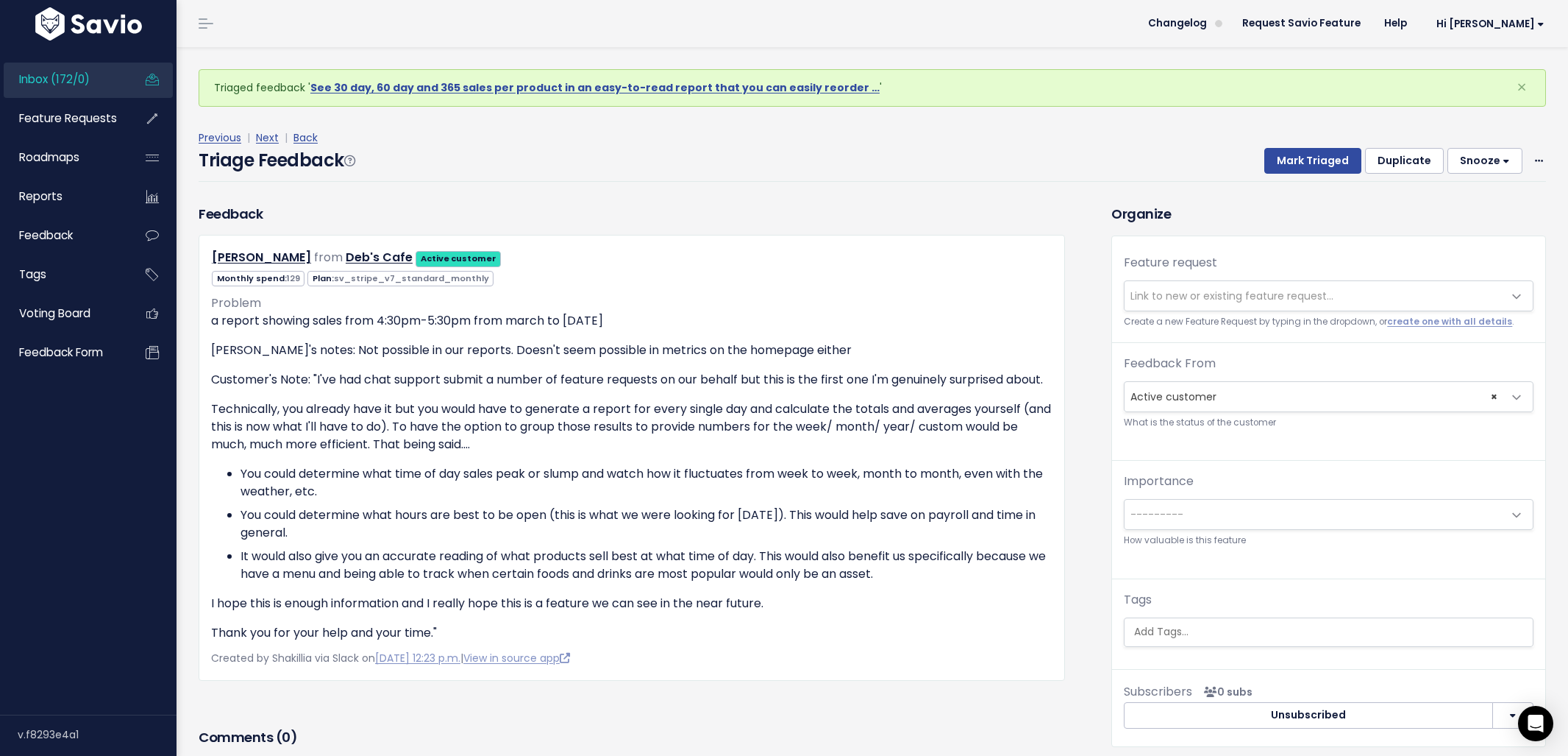
click at [1229, 302] on span "Link to new or existing feature request..." at bounding box center [1232, 295] width 203 height 14
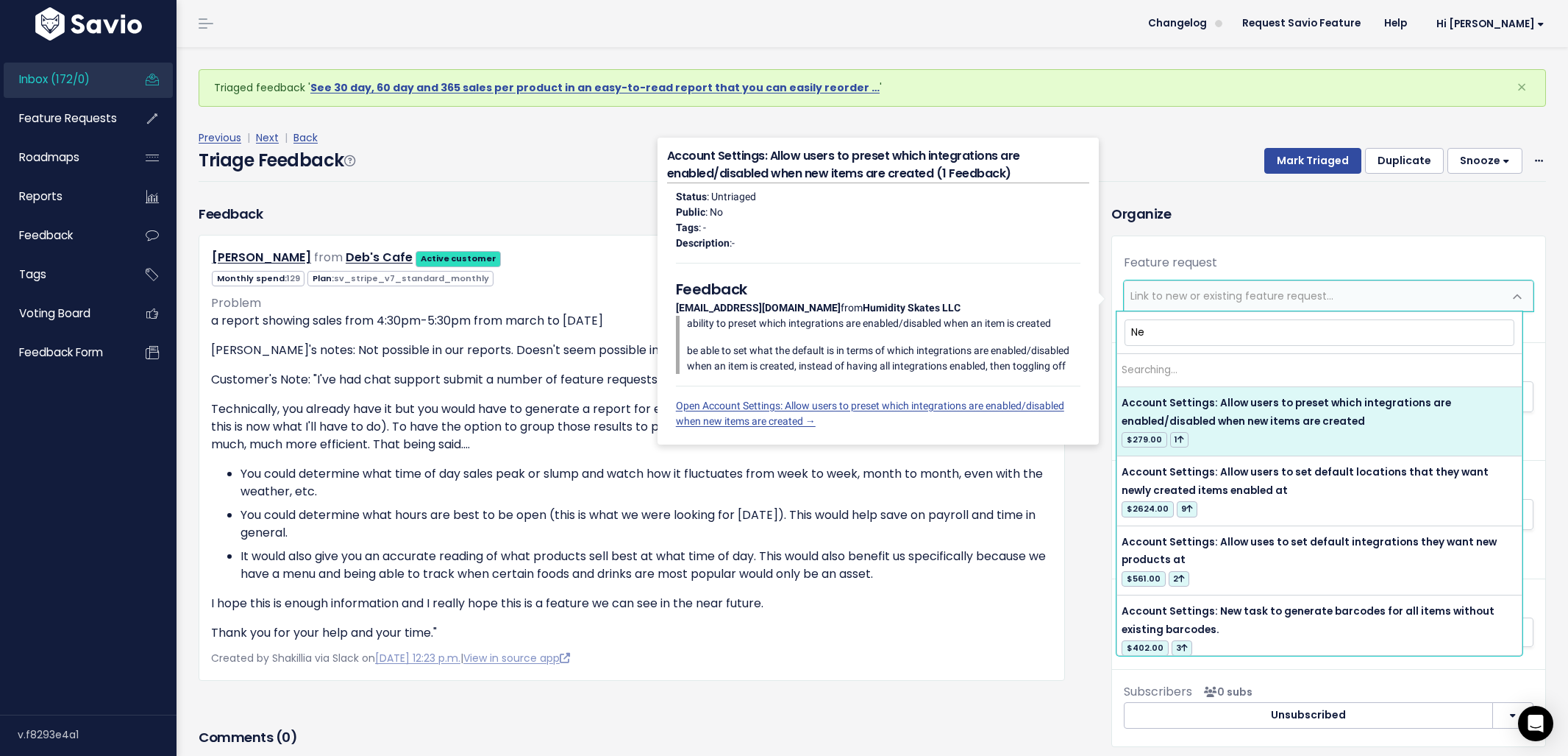
type input "N"
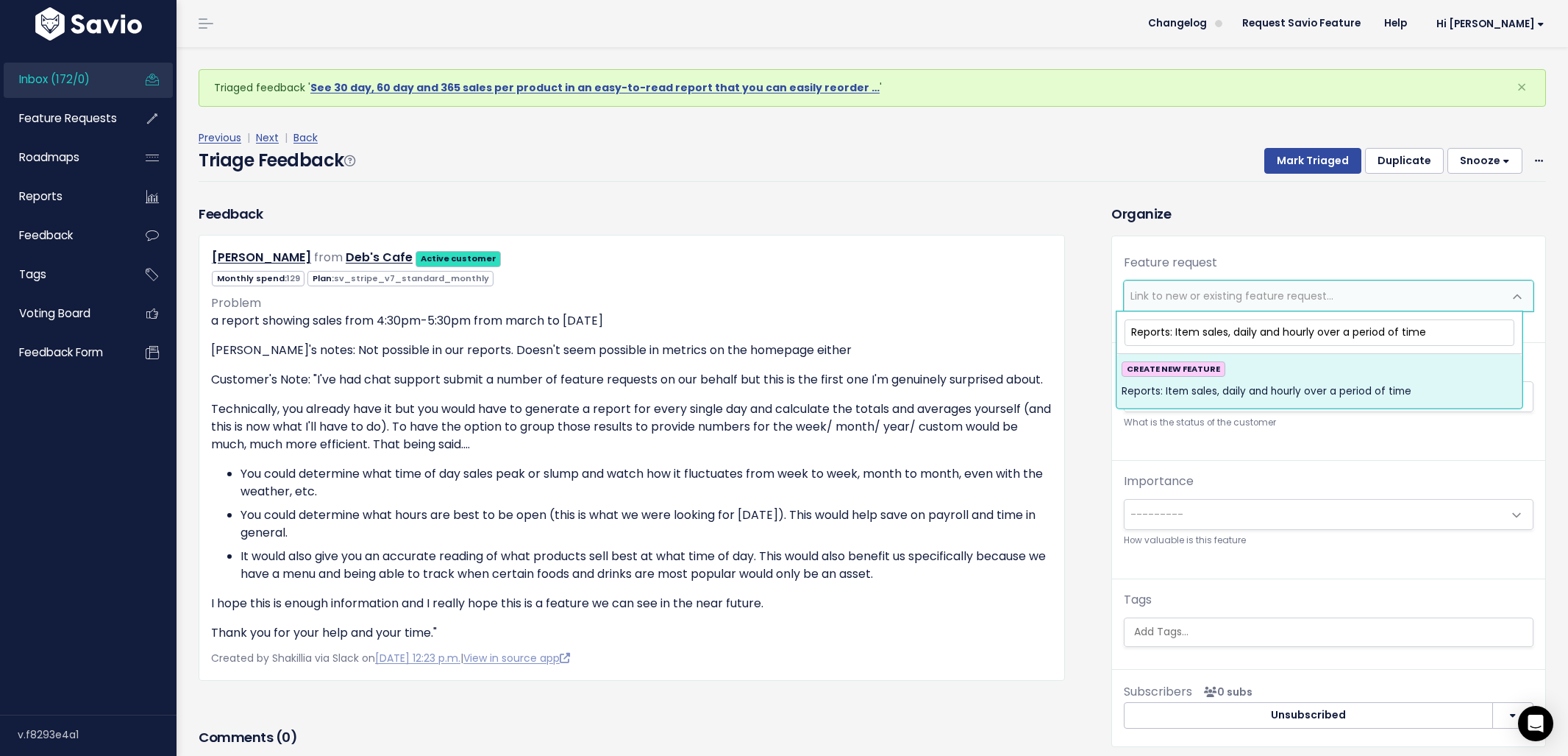
type input "Reports: Item sales, daily and hourly over a period of time"
click at [1334, 383] on span "Reports: Item sales, daily and hourly over a period of time" at bounding box center [1266, 391] width 290 height 17
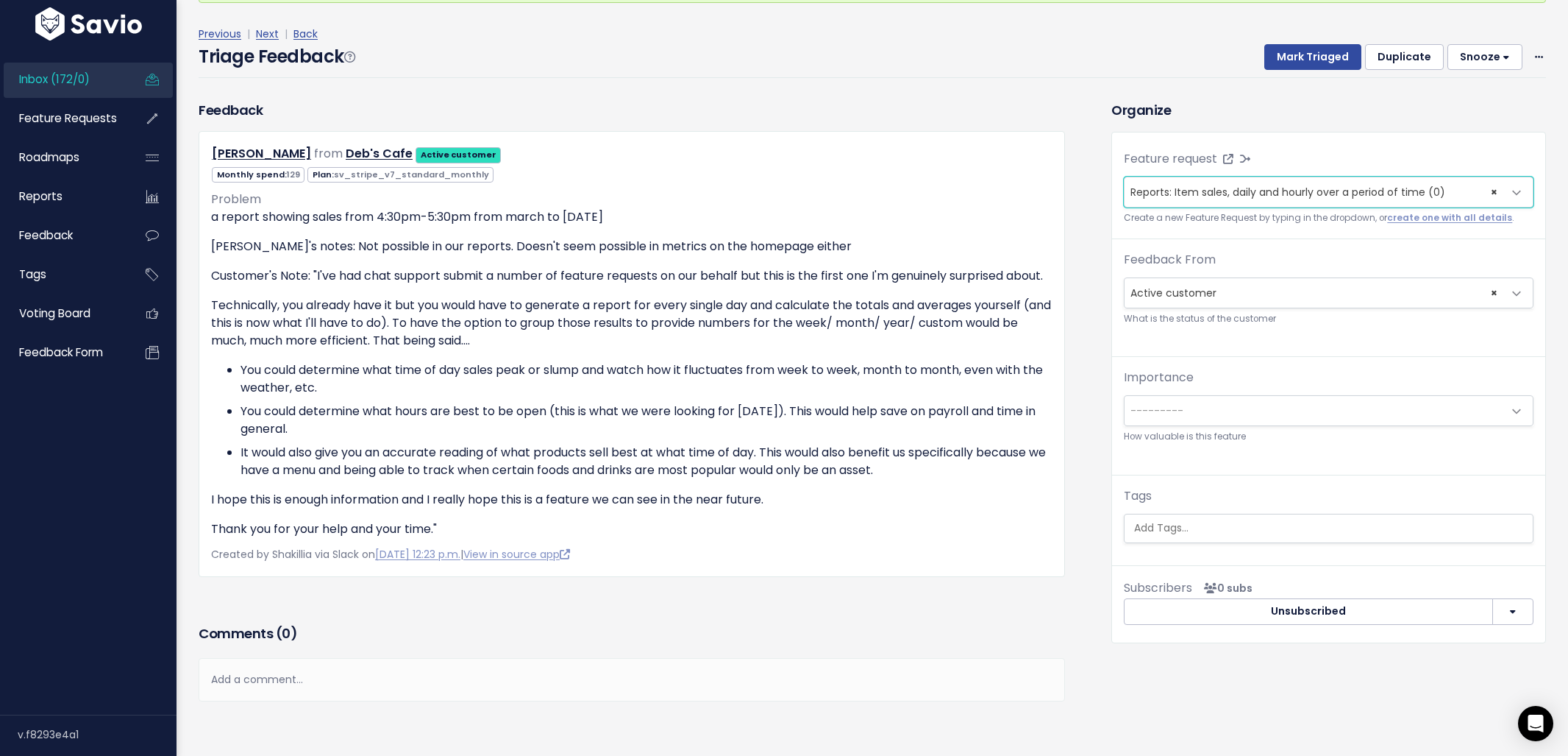
scroll to position [175, 0]
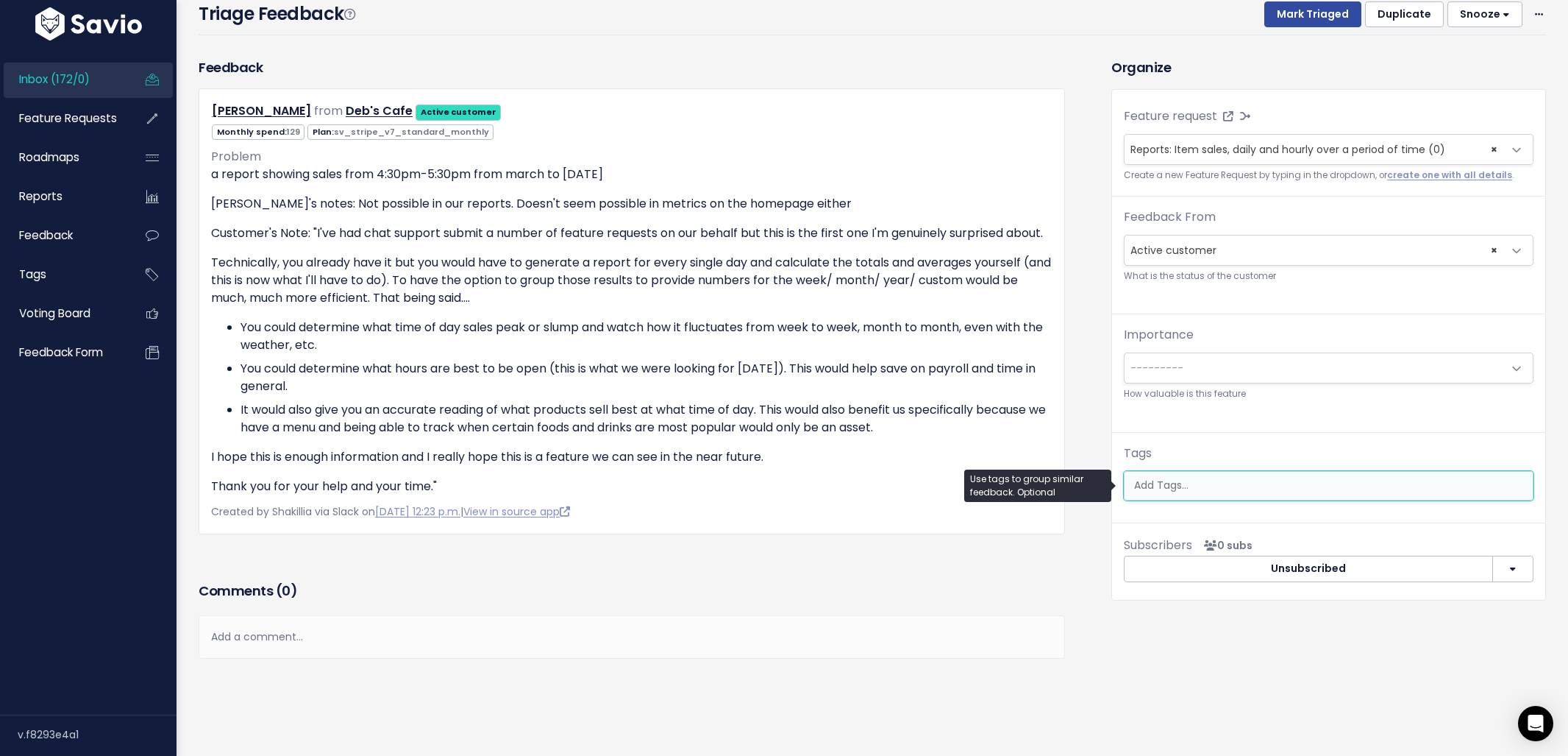
click at [1257, 478] on input "search" at bounding box center [1330, 485] width 405 height 15
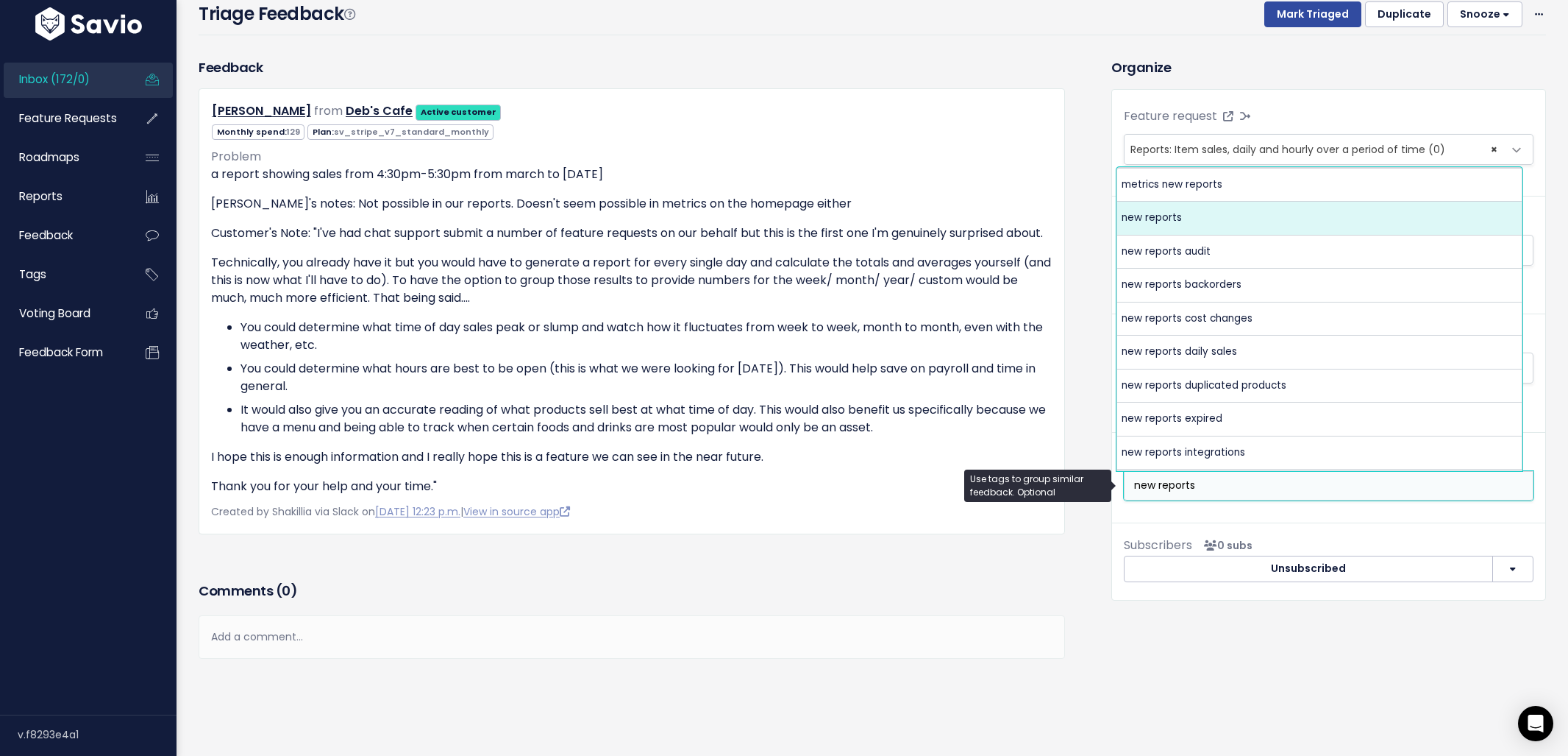
type input "new reports"
select select "4094"
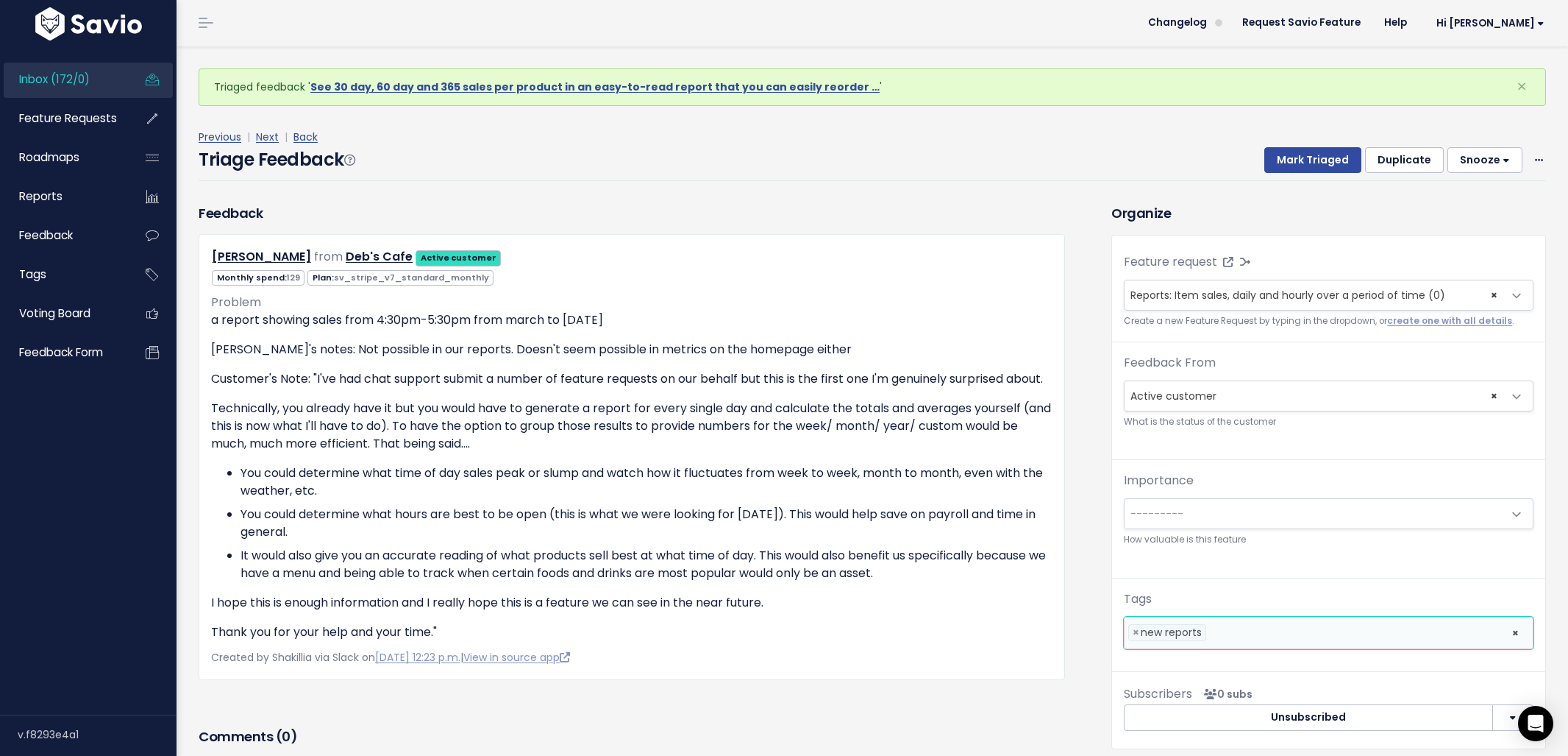
scroll to position [0, 0]
click at [1272, 154] on button "Mark Triaged" at bounding box center [1312, 160] width 97 height 26
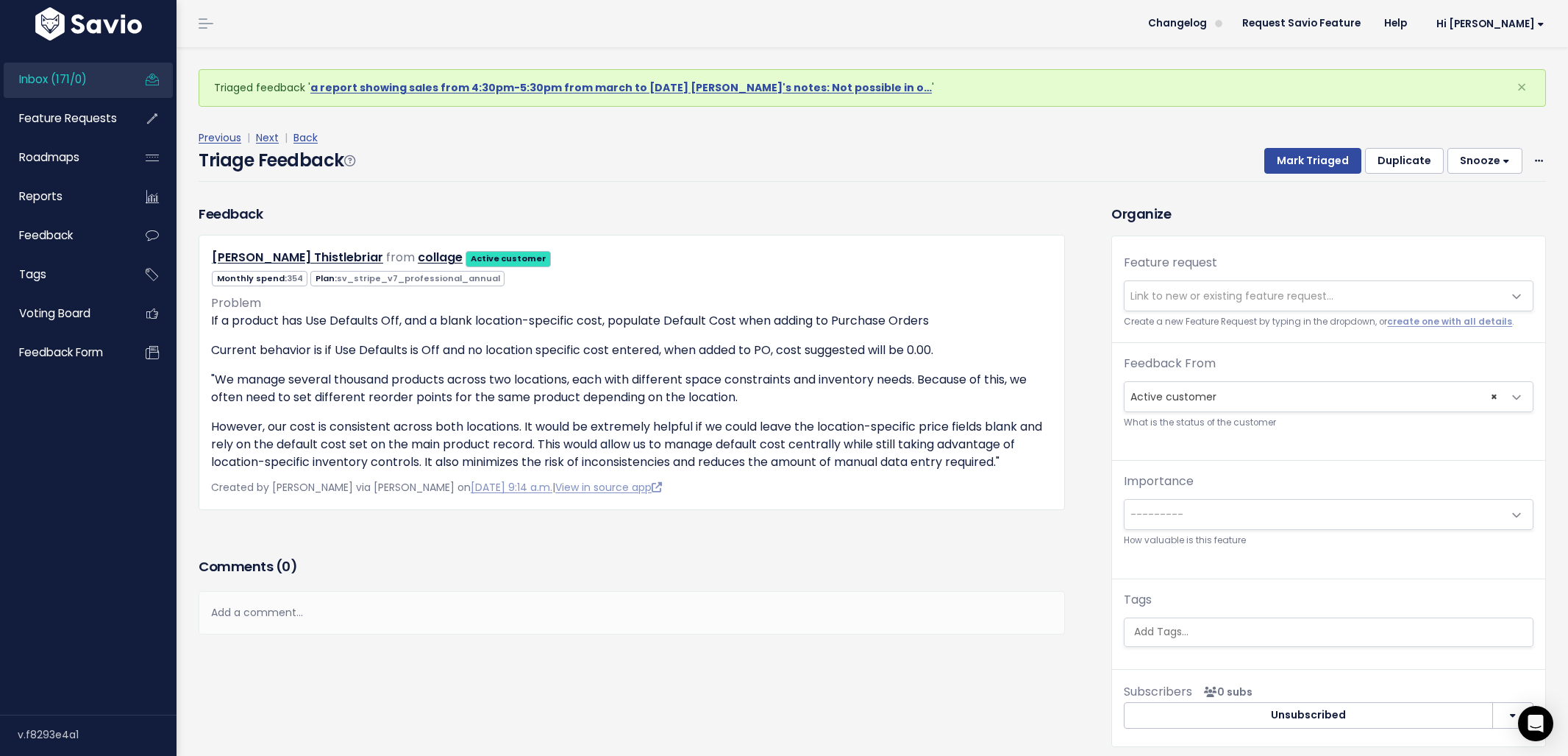
click at [574, 496] on p "Created by Cynthia Rivera via Slack on May 28, 2025, 9:14 a.m. | View in source…" at bounding box center [632, 487] width 841 height 18
click at [577, 490] on link "View in source app" at bounding box center [608, 487] width 107 height 14
click at [318, 621] on div "Add a comment..." at bounding box center [632, 612] width 866 height 43
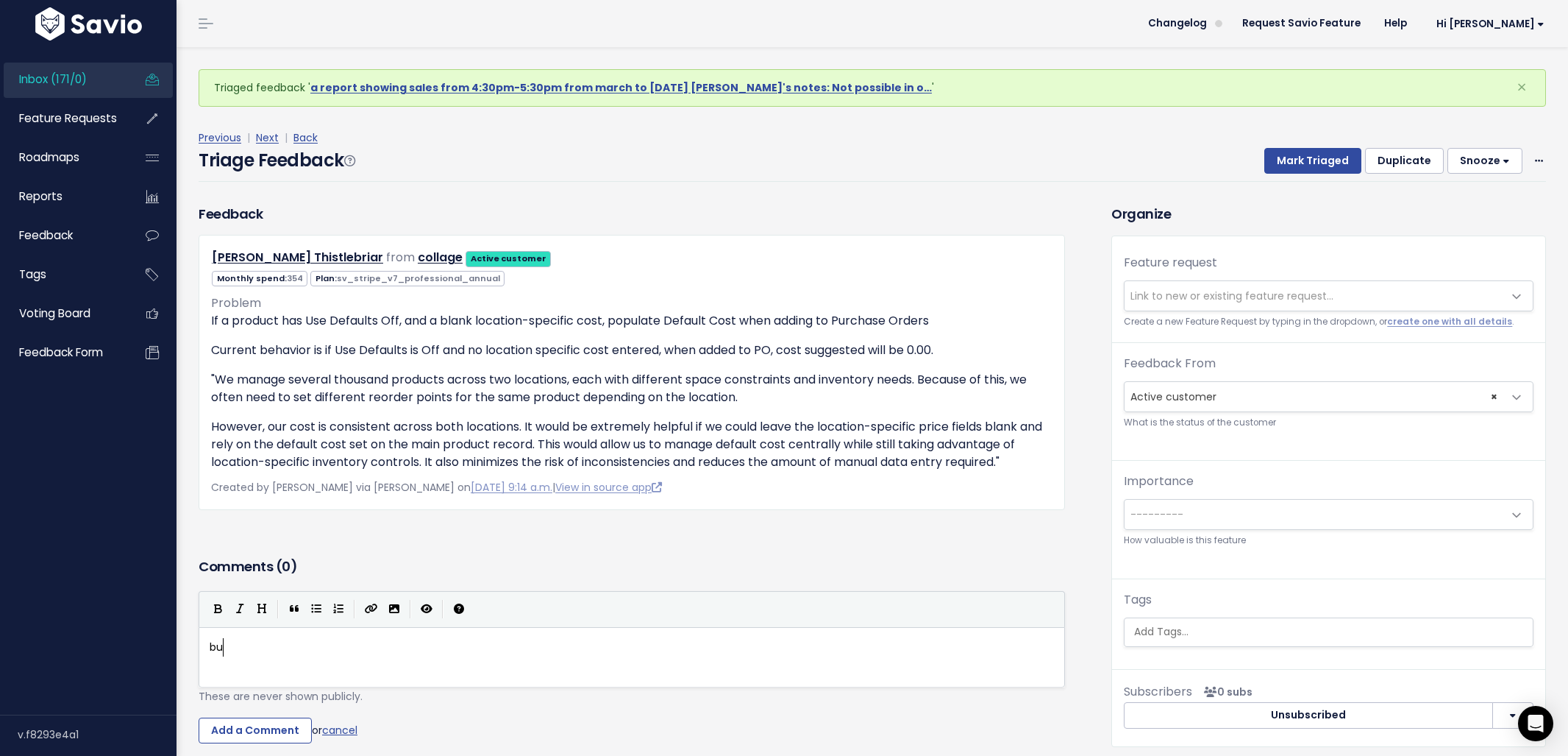
scroll to position [5, 19]
type textarea "bug"
click at [239, 726] on input "Add a Comment" at bounding box center [256, 730] width 113 height 26
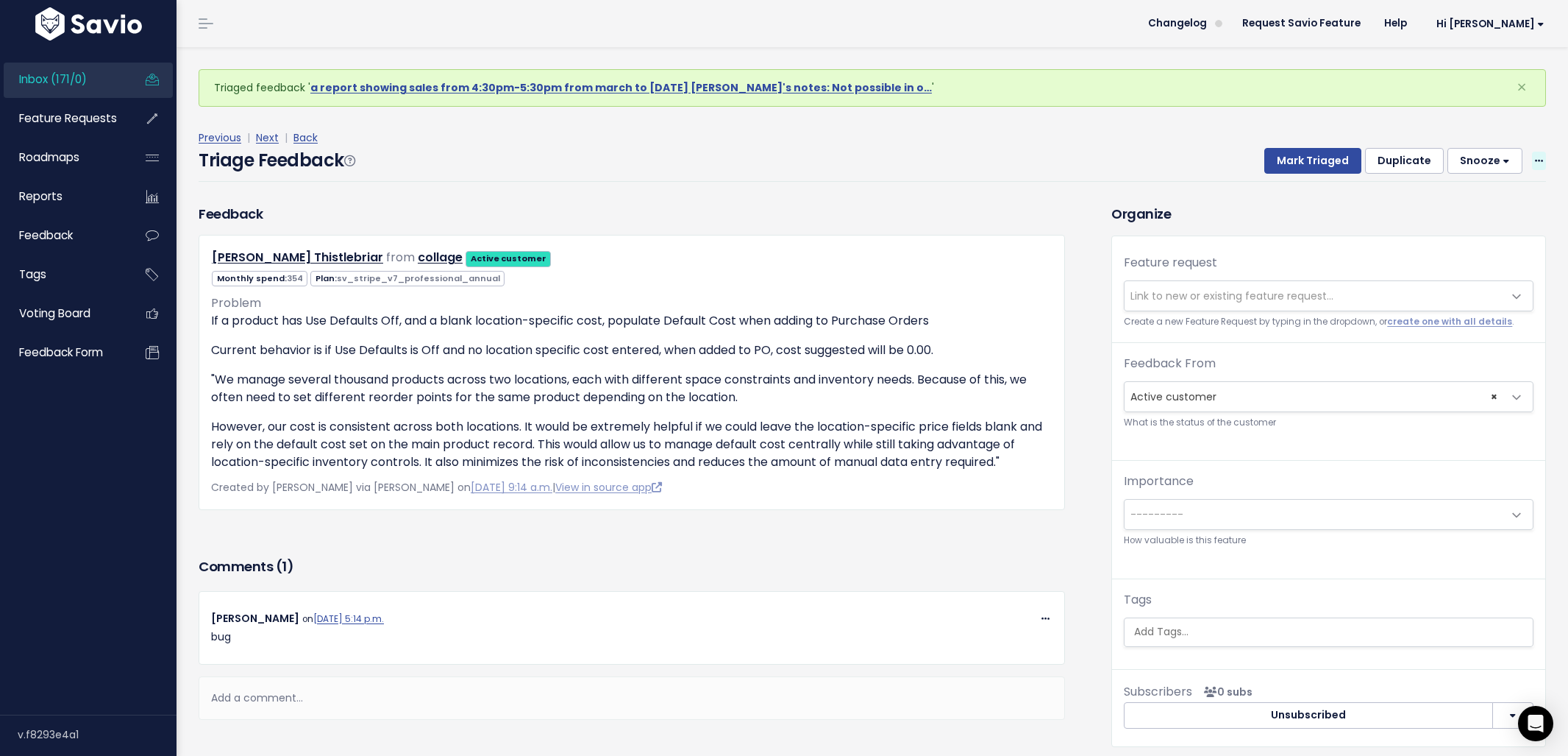
click at [1535, 163] on icon at bounding box center [1539, 161] width 8 height 10
click at [1461, 235] on link "Delete" at bounding box center [1480, 229] width 106 height 29
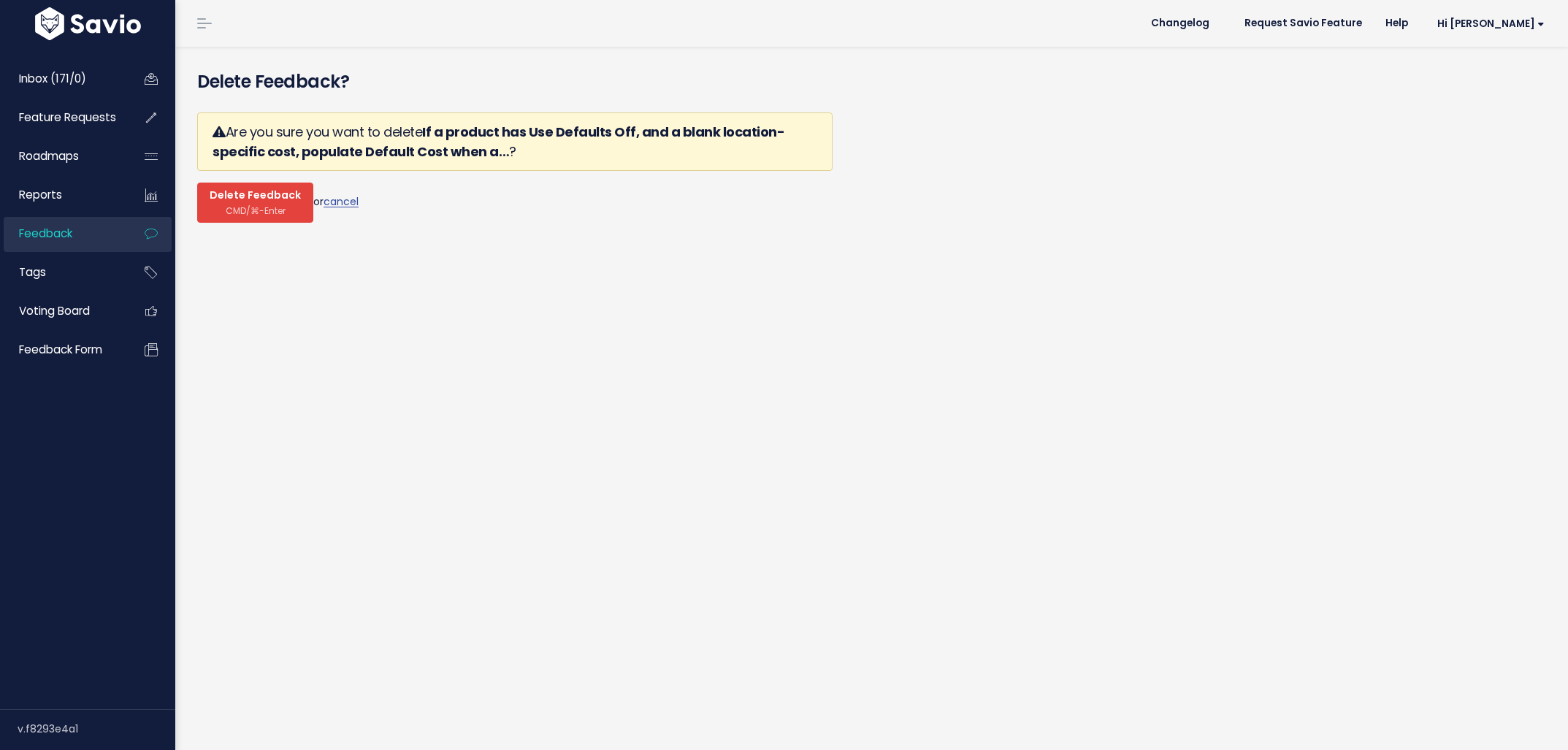
click at [219, 199] on span "Delete Feedback" at bounding box center [255, 196] width 92 height 14
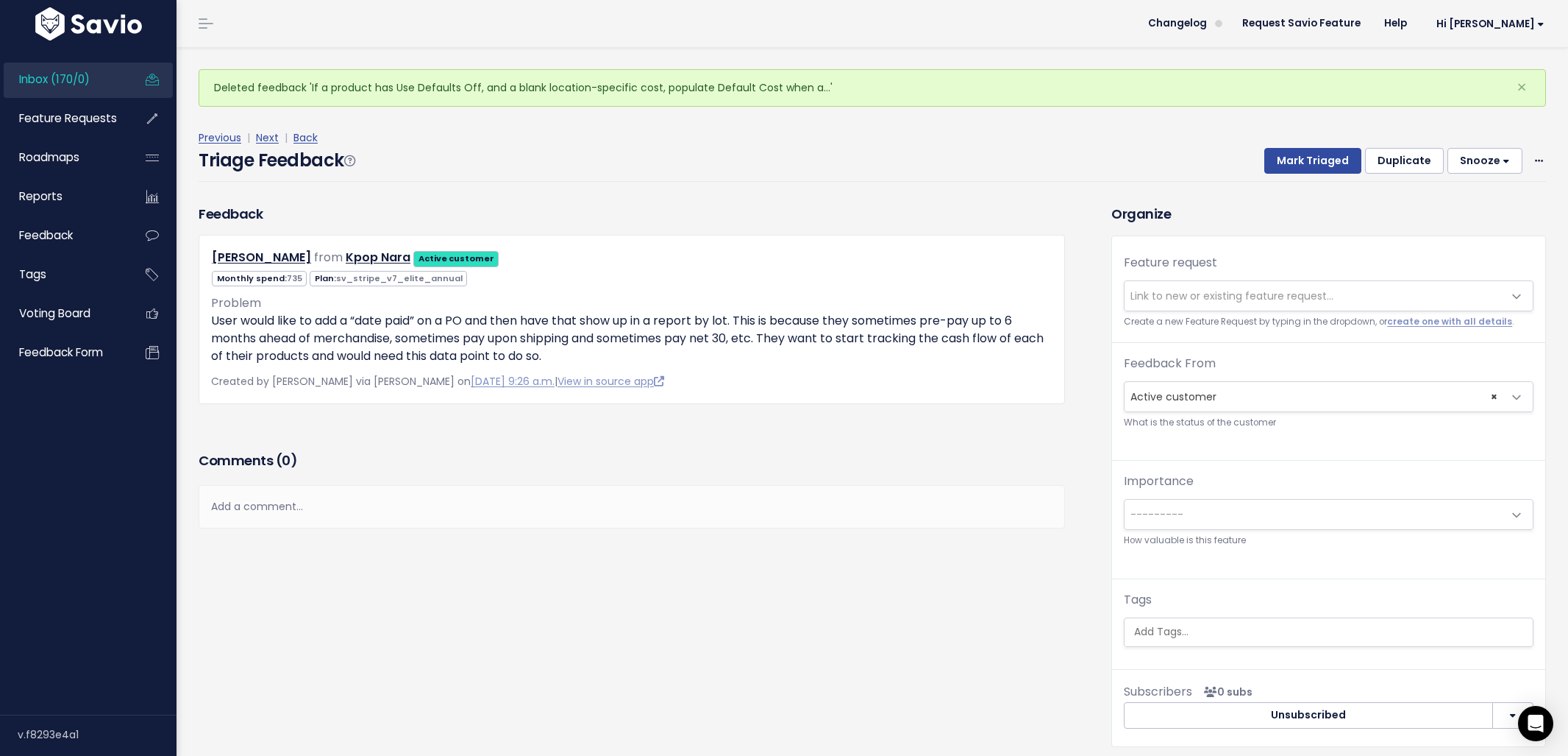
click at [1176, 300] on span "Link to new or existing feature request..." at bounding box center [1232, 295] width 203 height 14
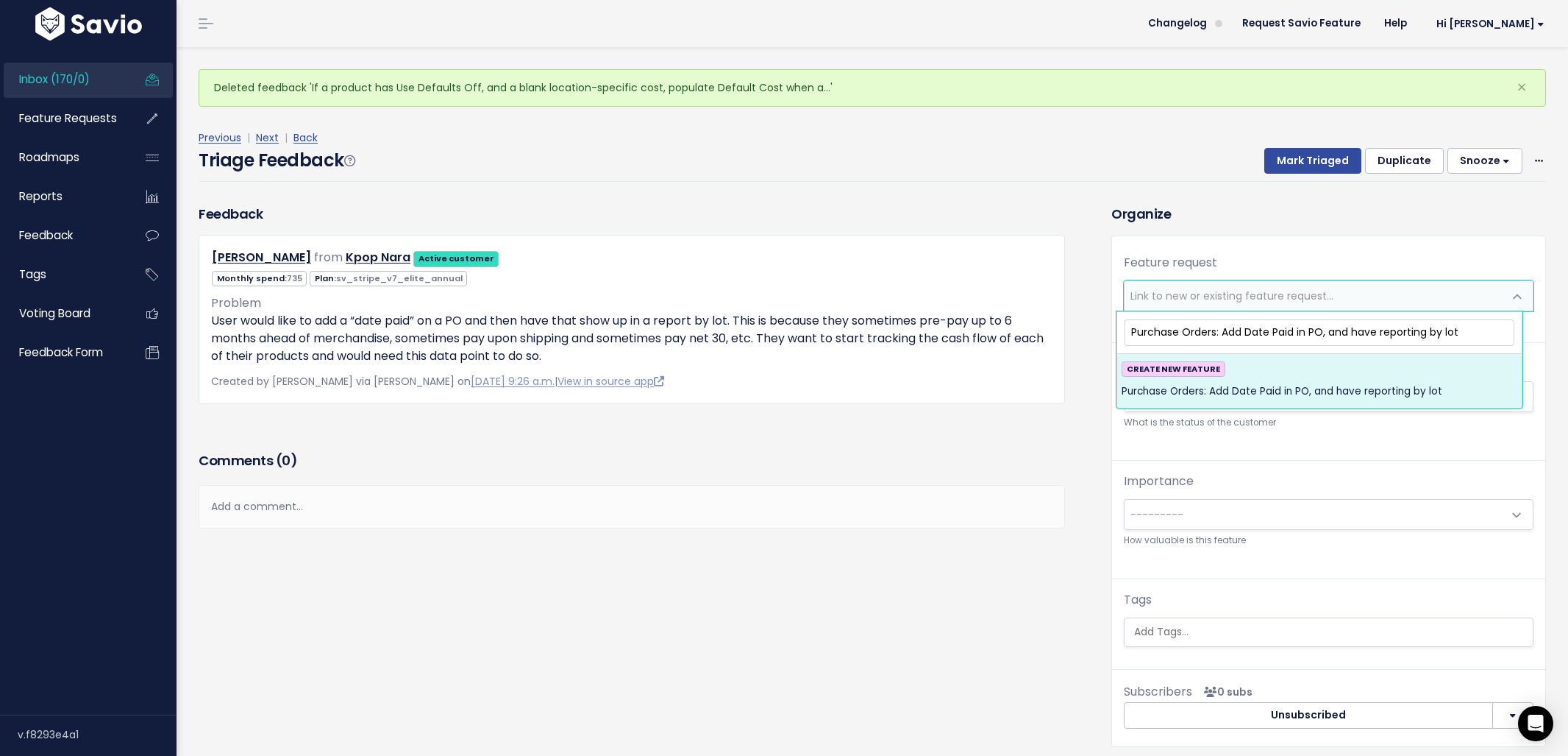
type input "Purchase Orders: Add Date Paid in PO, and have reporting by lot"
click at [1301, 397] on span "Purchase Orders: Add Date Paid in PO, and have reporting by lot" at bounding box center [1282, 391] width 321 height 17
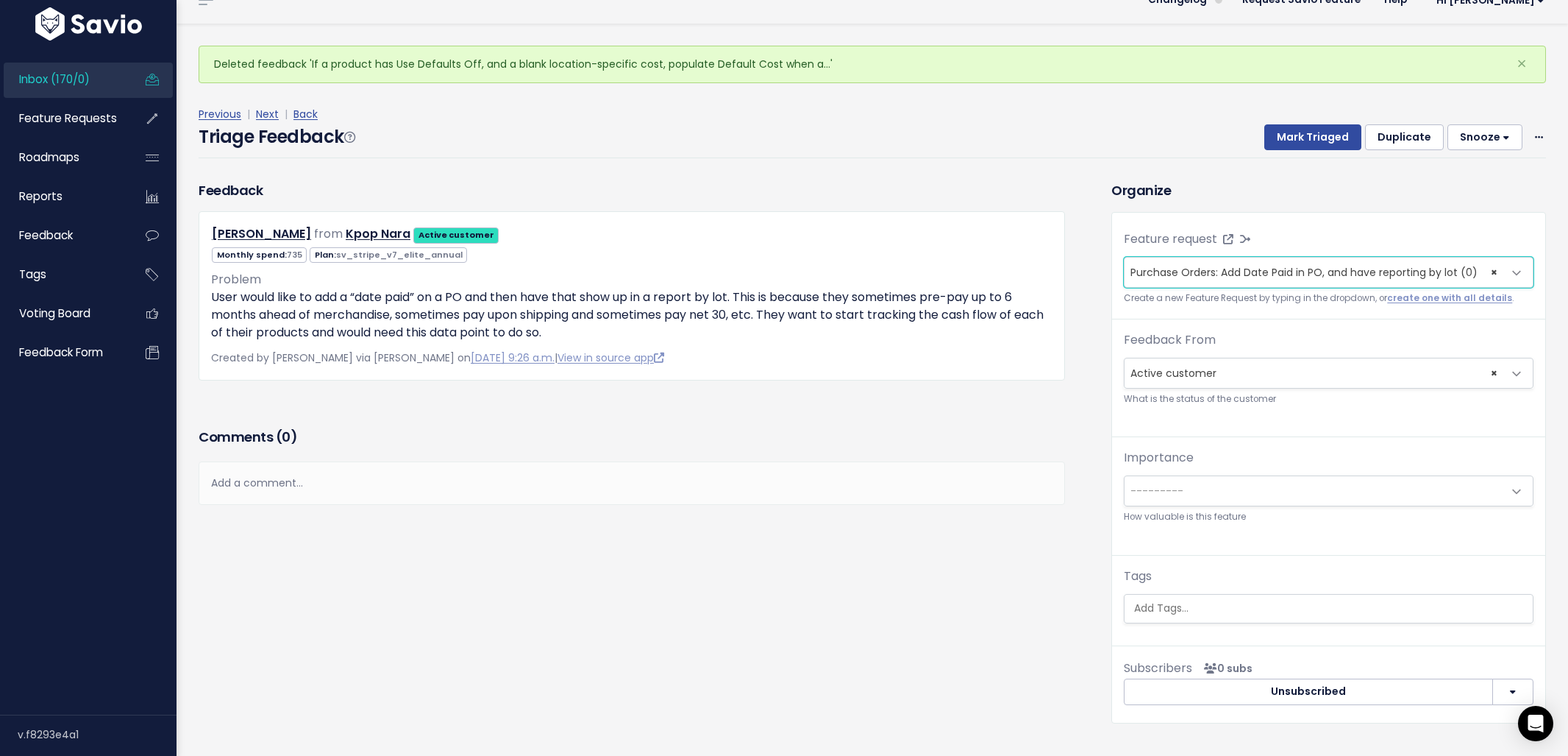
scroll to position [48, 0]
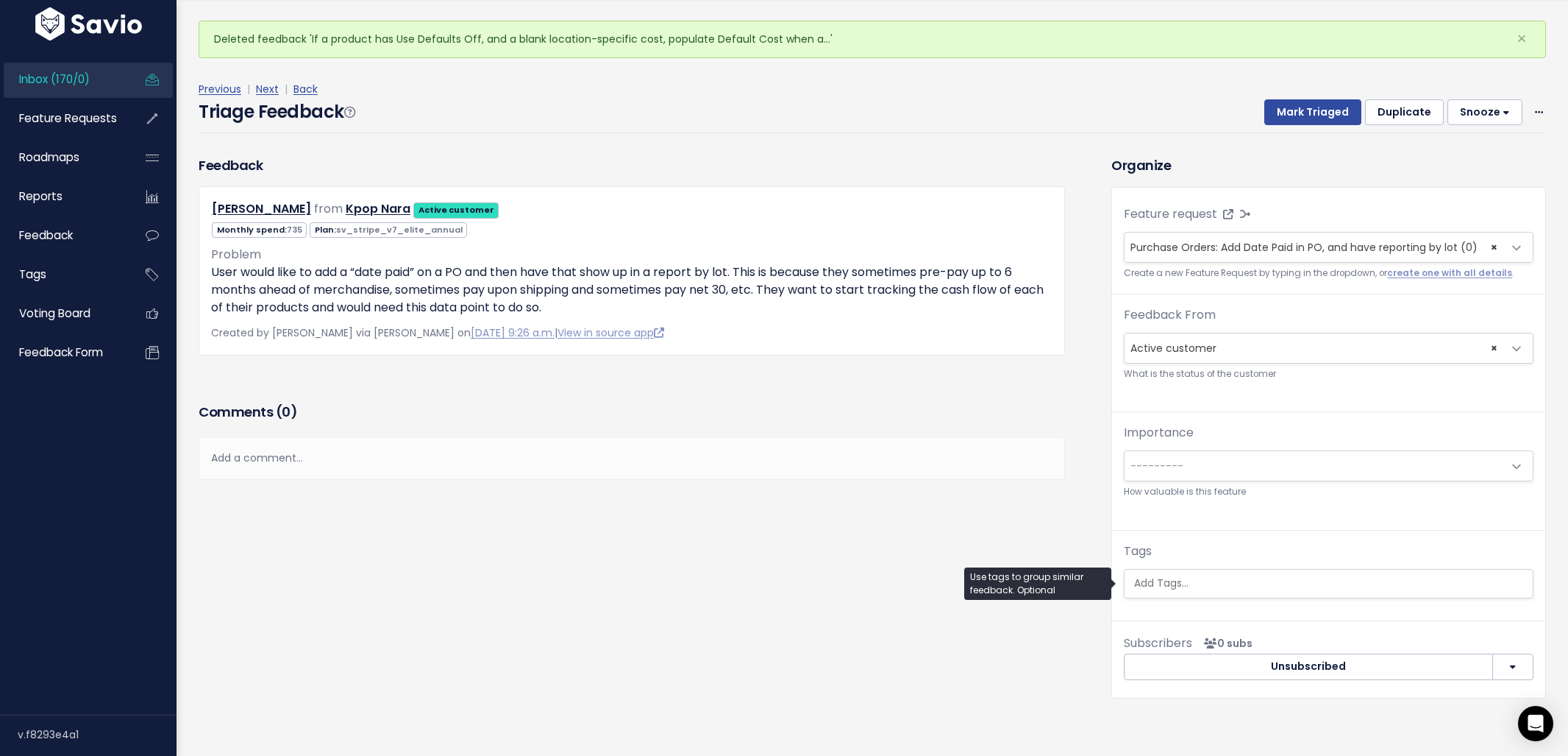
click at [1244, 586] on input "search" at bounding box center [1330, 583] width 405 height 15
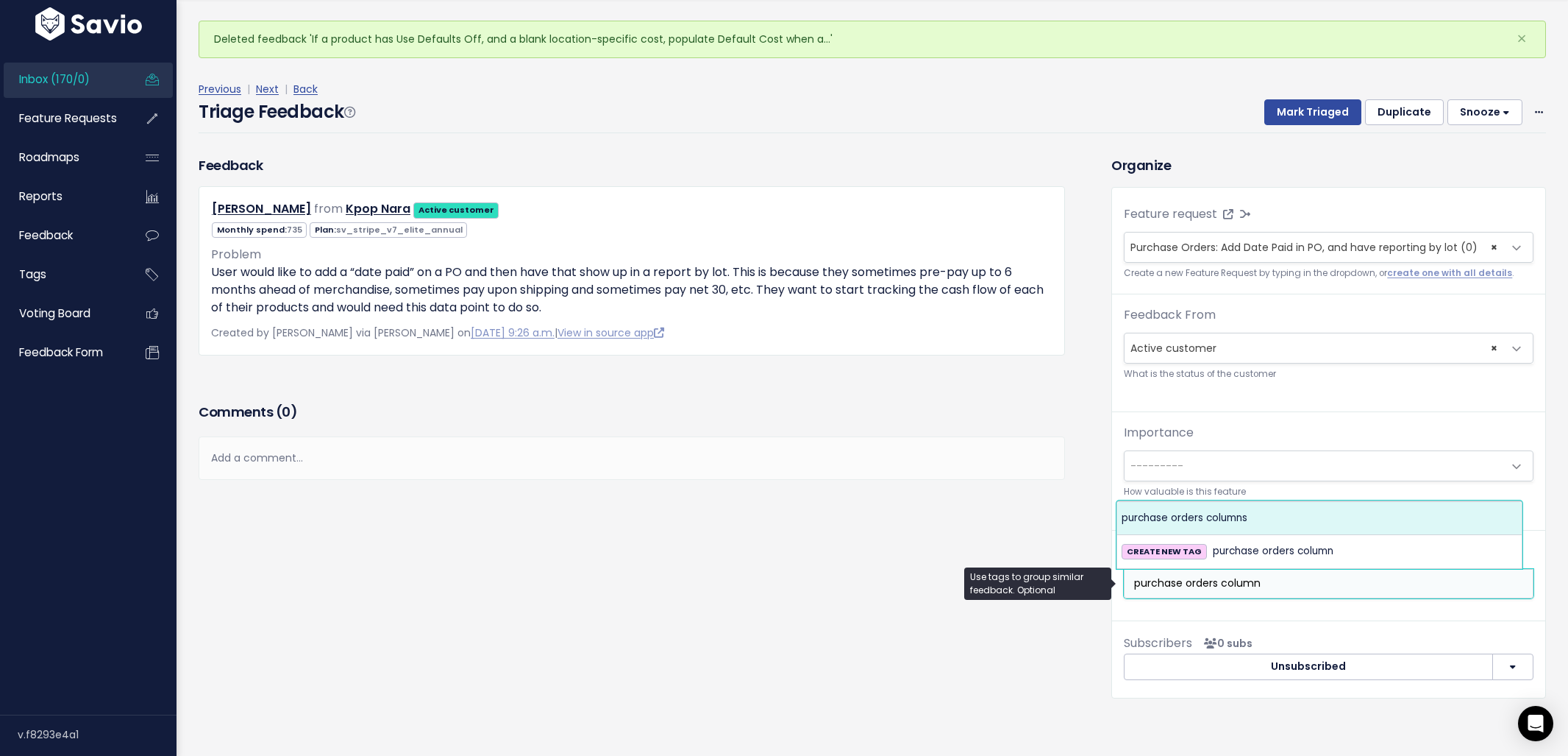
type input "purchase orders column"
select select "5218"
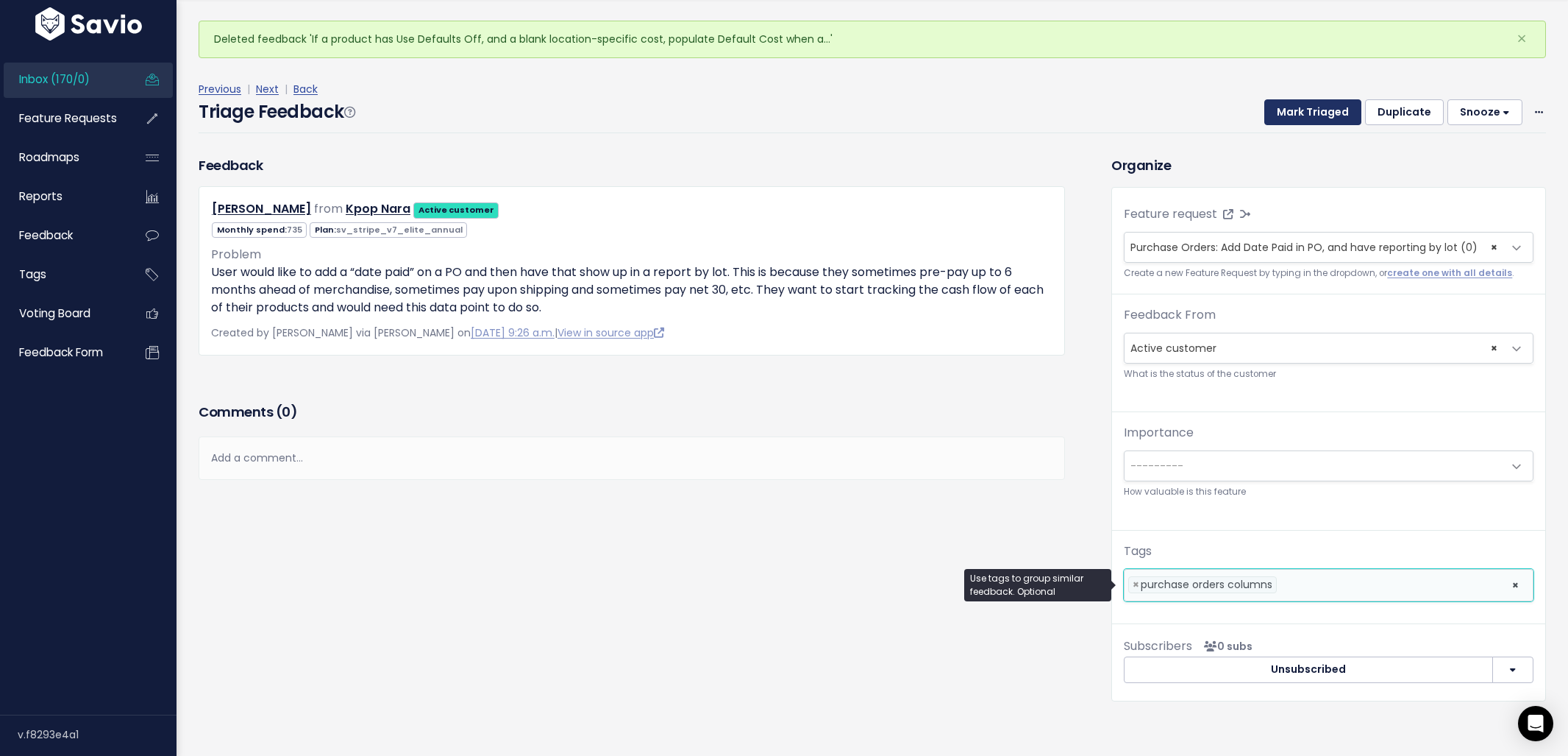
click at [1306, 120] on button "Mark Triaged" at bounding box center [1312, 112] width 97 height 26
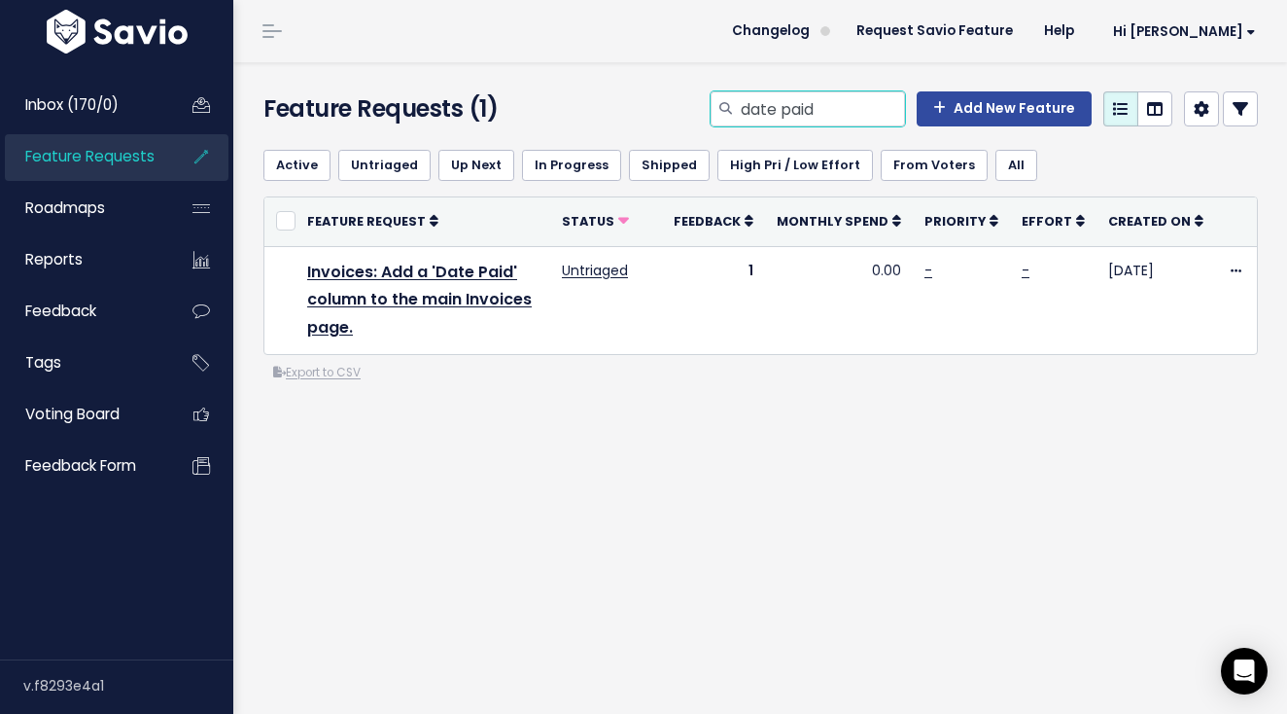
click at [790, 108] on input "date paid" at bounding box center [822, 108] width 166 height 35
type input "column width"
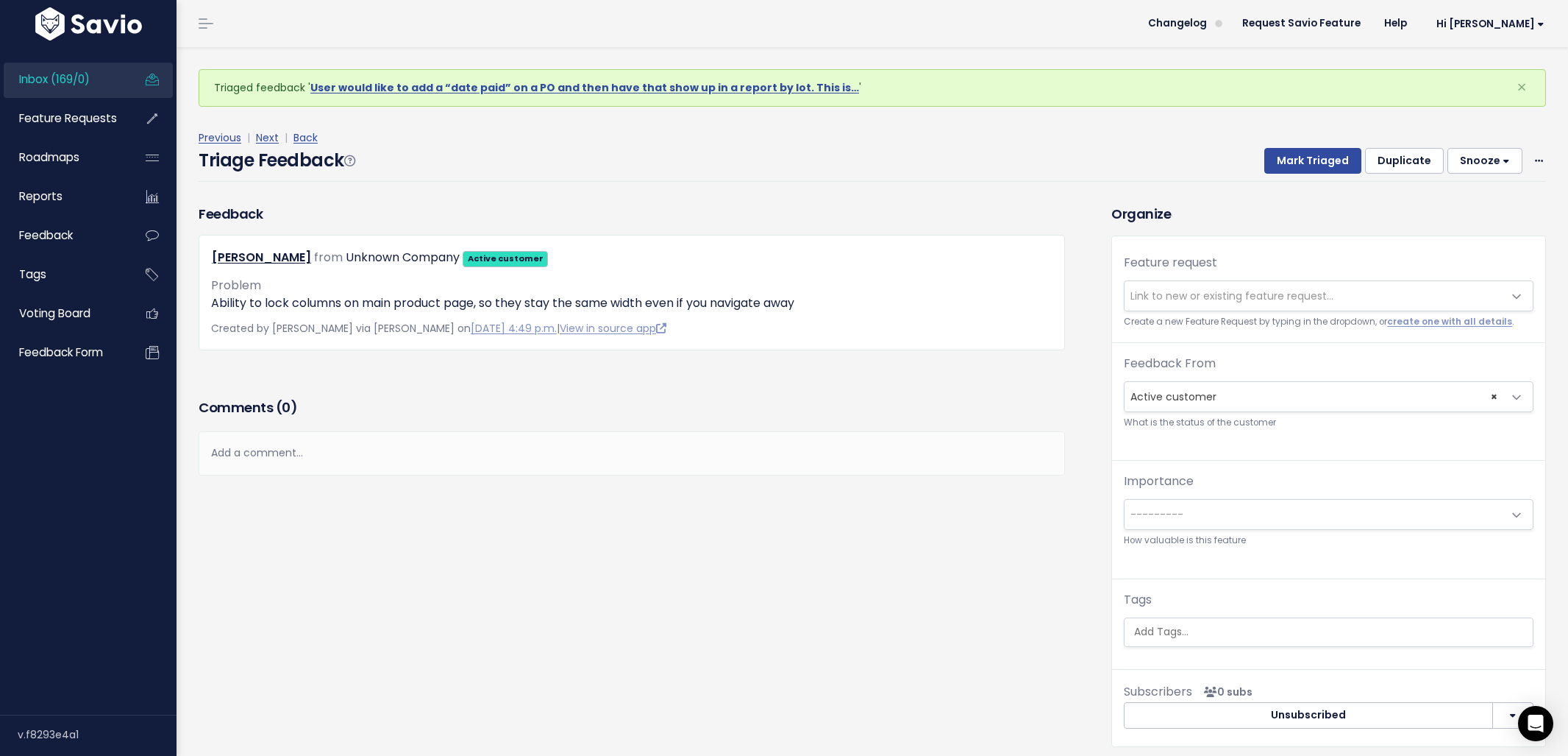
click at [1333, 283] on span "Link to new or existing feature request..." at bounding box center [1314, 295] width 379 height 30
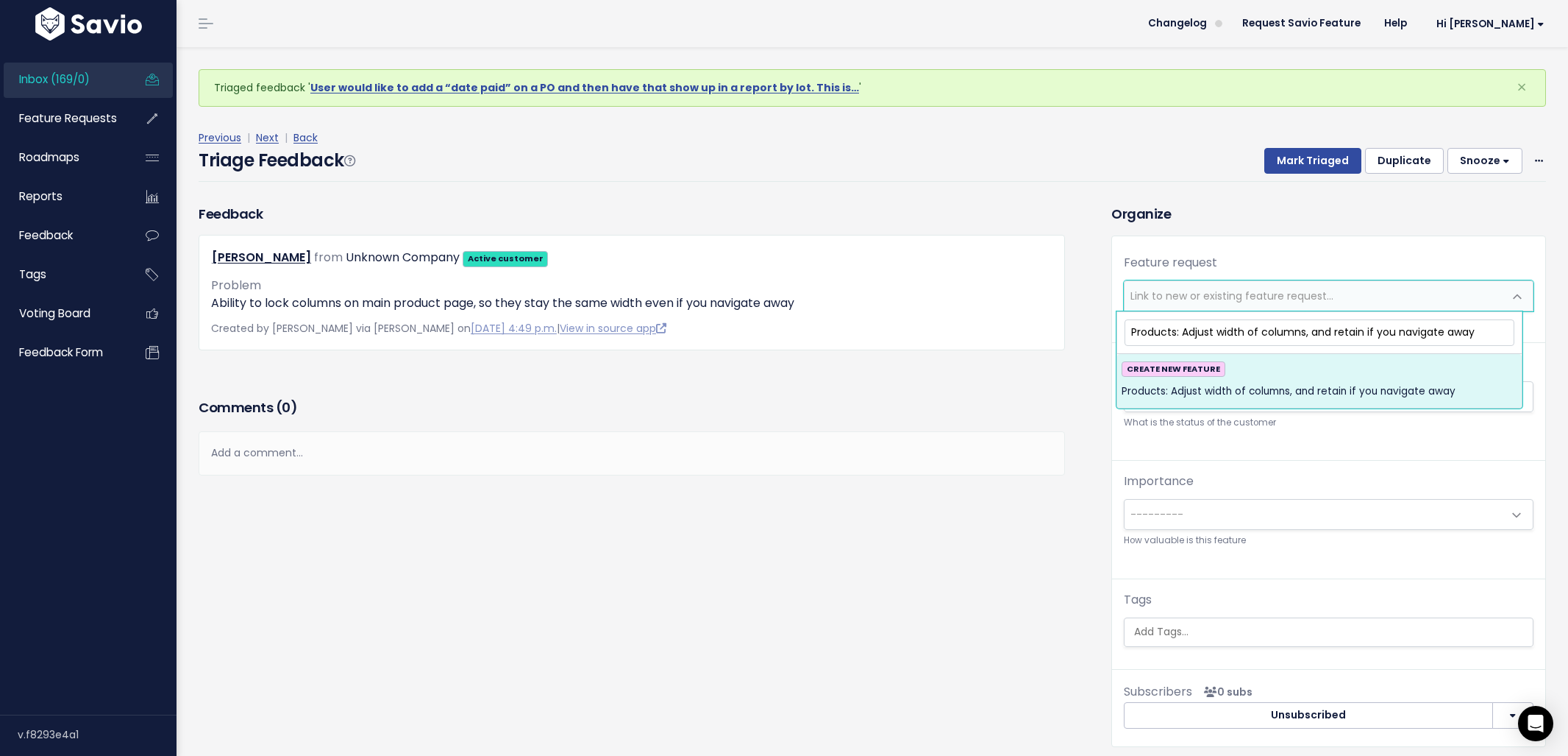
type input "Products: Adjust width of columns, and retain if you navigate away"
click at [1438, 379] on div "CREATE NEW FEATURE Products: Adjust width of columns, and retain if you navigat…" at bounding box center [1319, 381] width 396 height 40
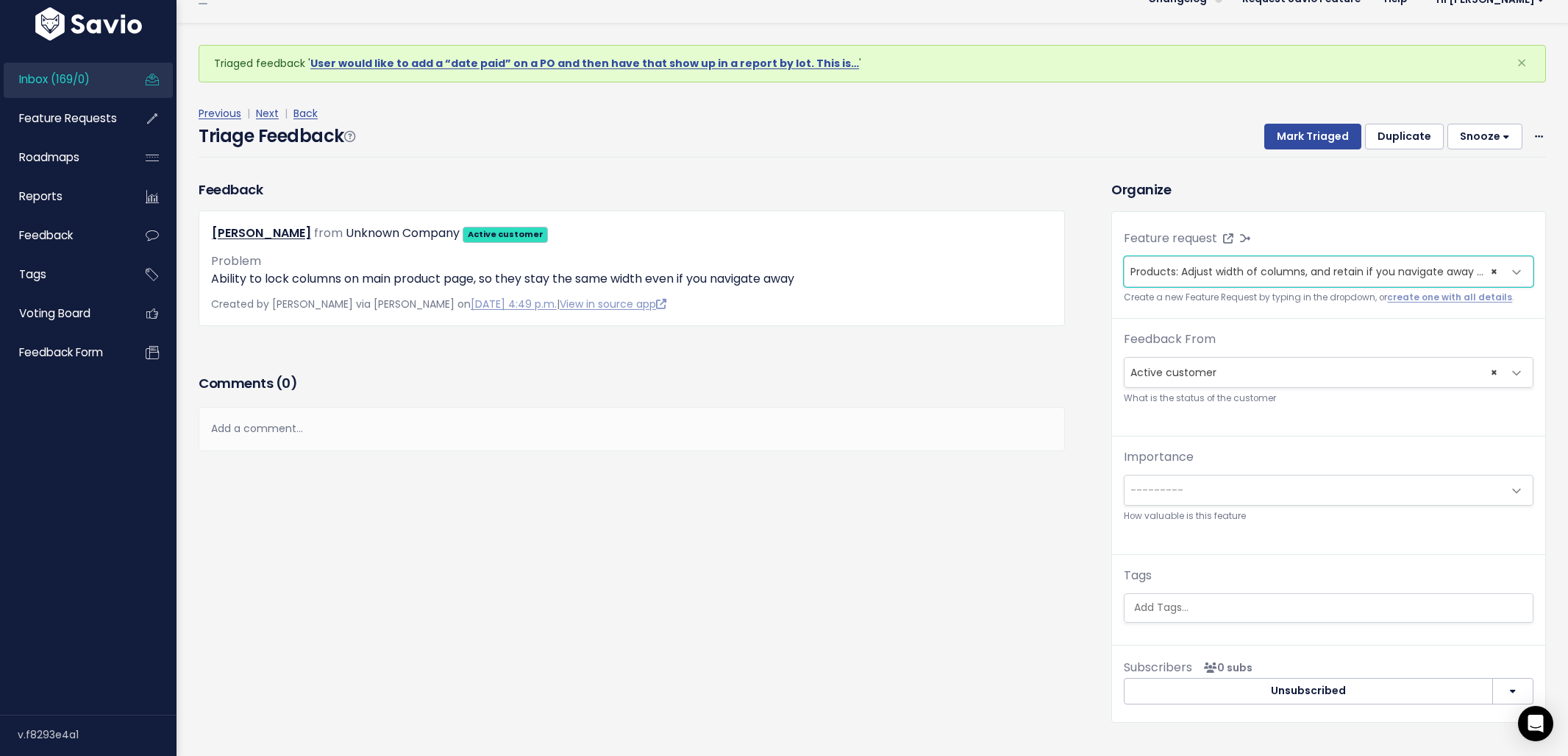
scroll to position [48, 0]
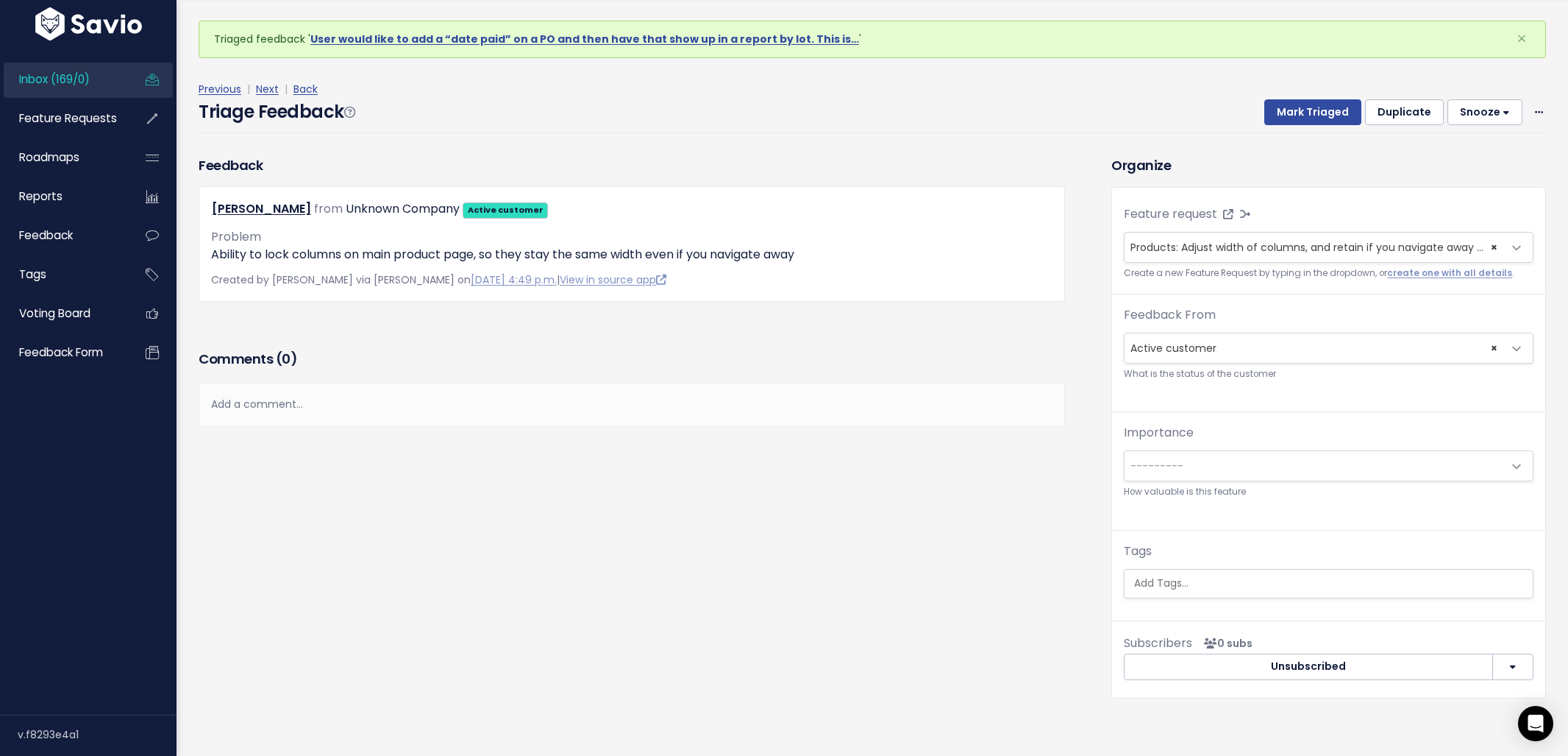
click at [1183, 562] on div "Tags" at bounding box center [1329, 571] width 410 height 56
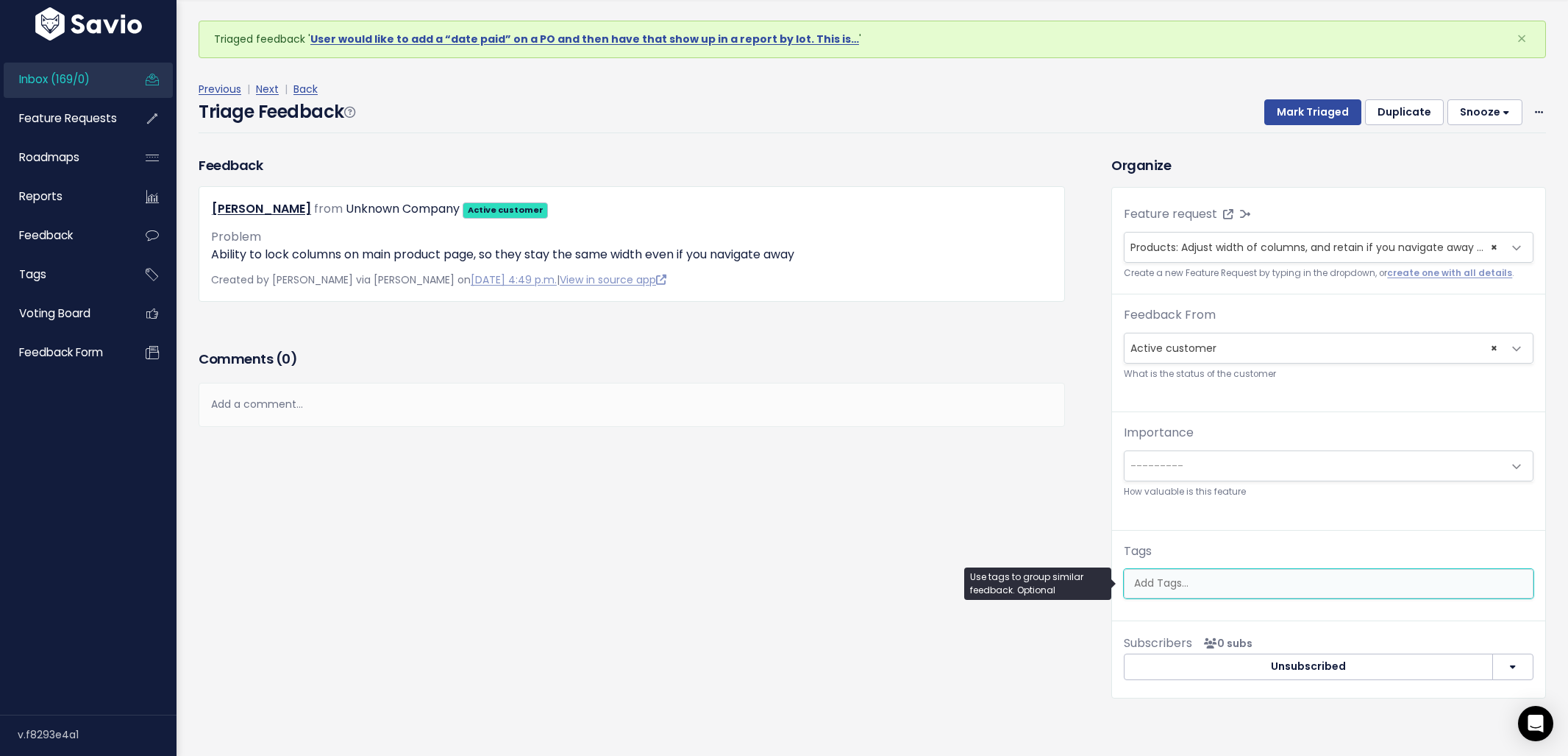
click at [1199, 576] on input "search" at bounding box center [1330, 583] width 405 height 15
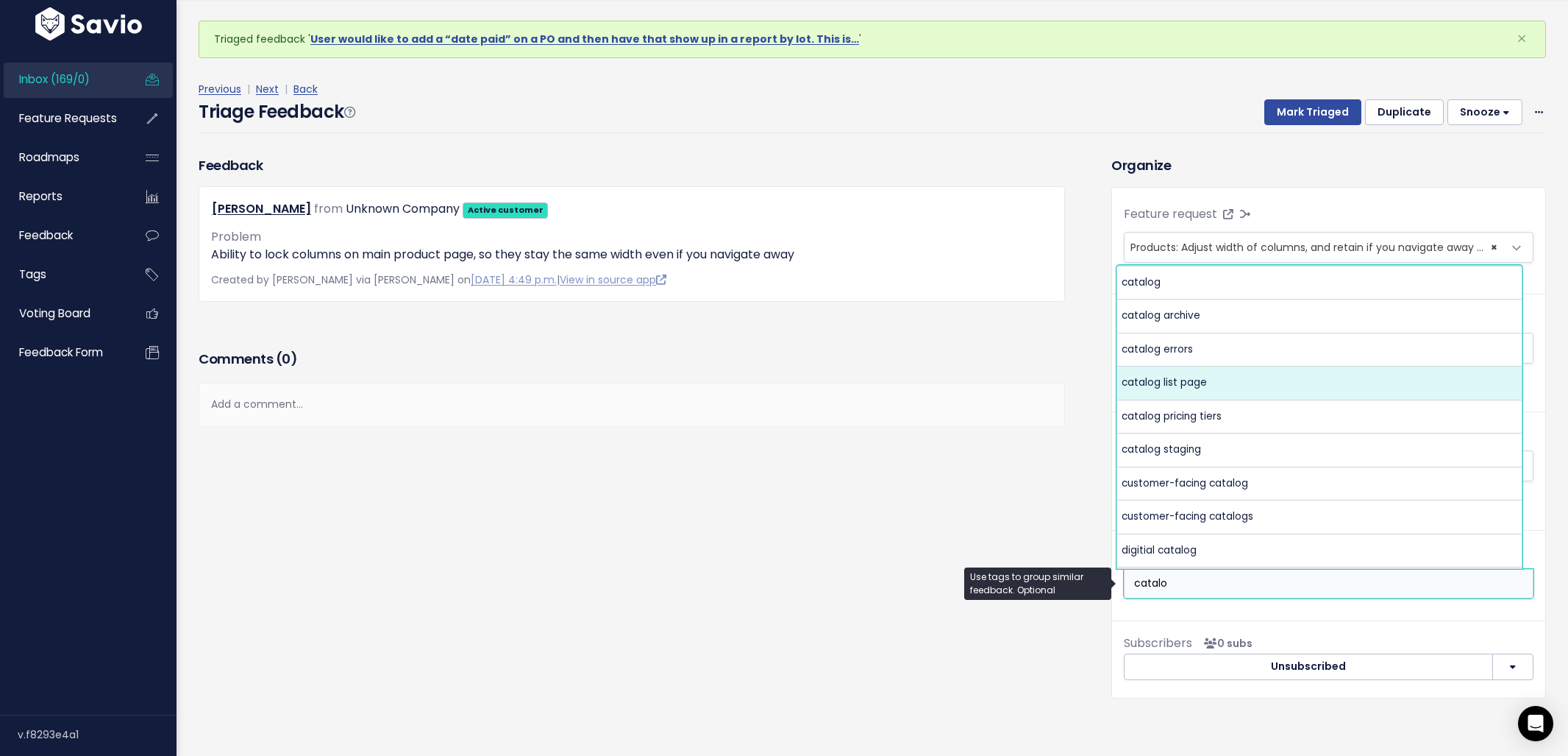
type input "catalo"
select select "8438"
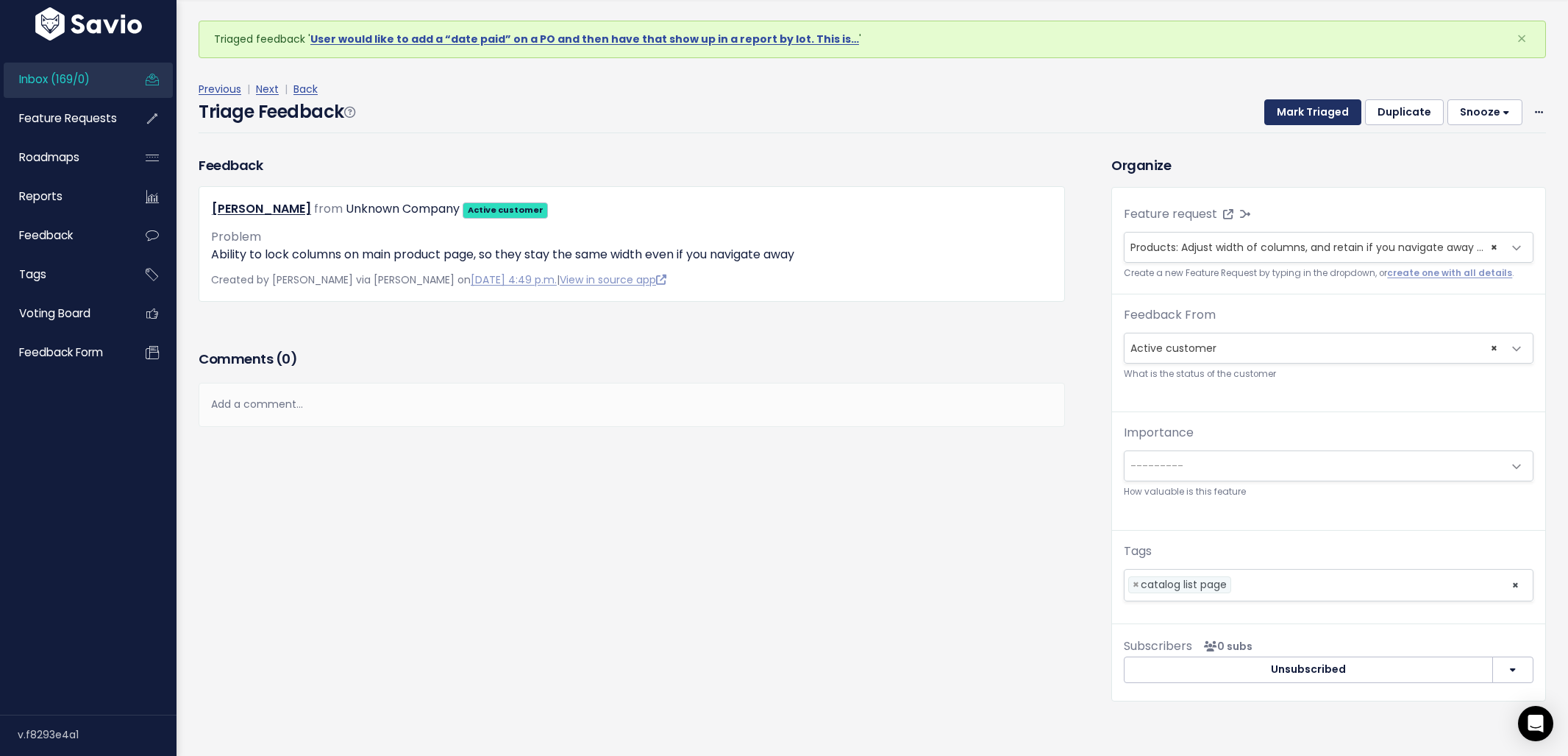
click at [1294, 120] on button "Mark Triaged" at bounding box center [1312, 112] width 97 height 26
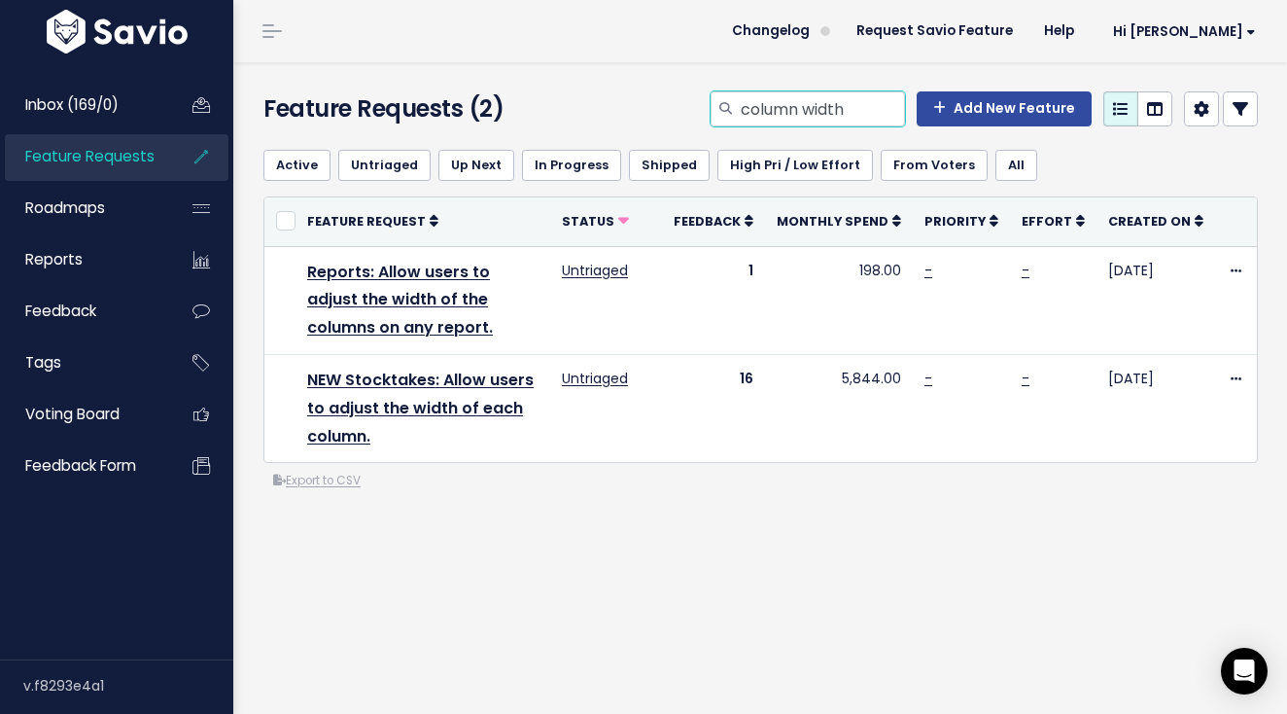
click at [780, 93] on input "column width" at bounding box center [822, 108] width 166 height 35
click at [782, 93] on input "column width" at bounding box center [822, 108] width 166 height 35
click at [783, 93] on input "column width" at bounding box center [822, 108] width 166 height 35
click at [826, 96] on input "column width" at bounding box center [822, 108] width 166 height 35
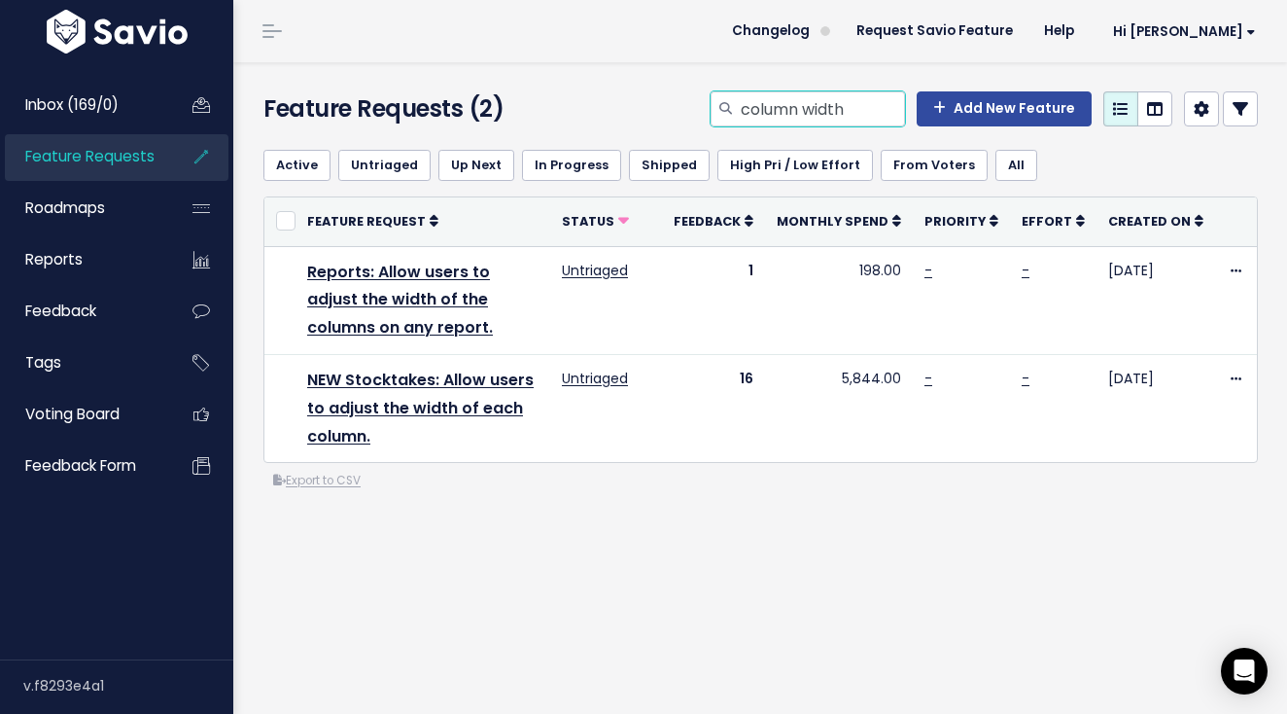
click at [826, 96] on input "column width" at bounding box center [822, 108] width 166 height 35
type input "catalog page"
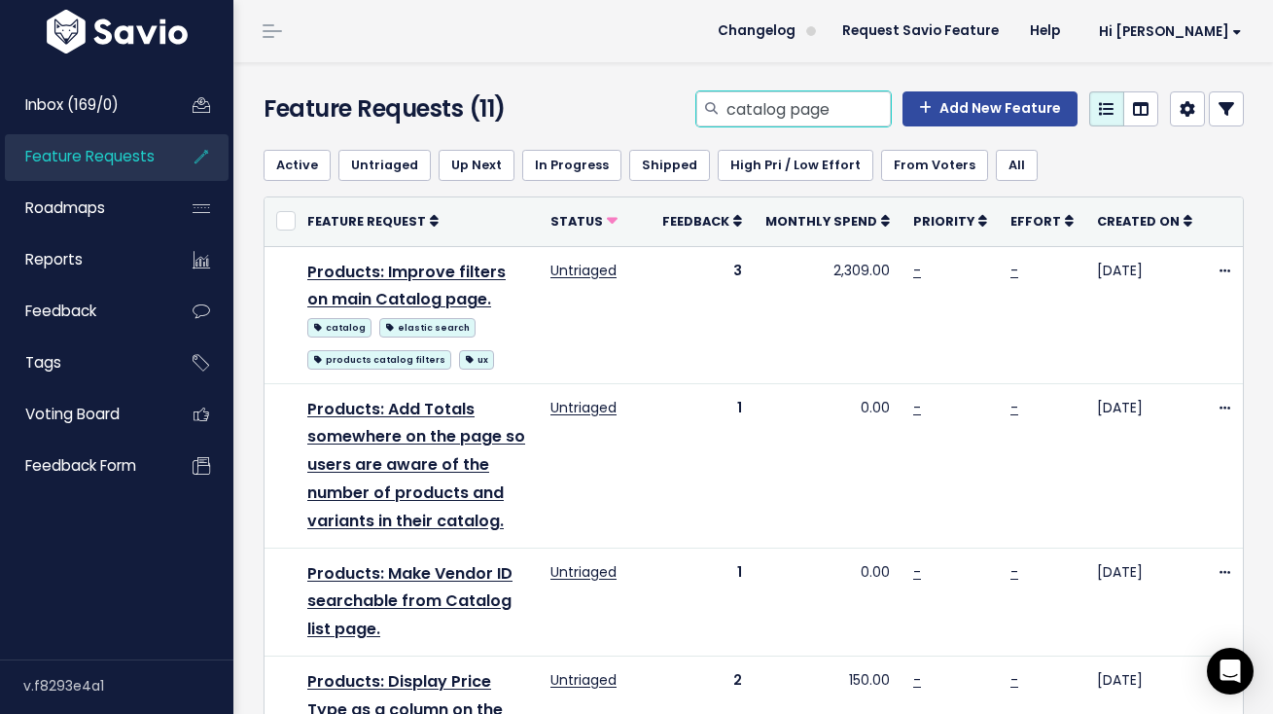
click at [816, 100] on input "catalog page" at bounding box center [807, 108] width 166 height 35
type input "purchase orders PDF"
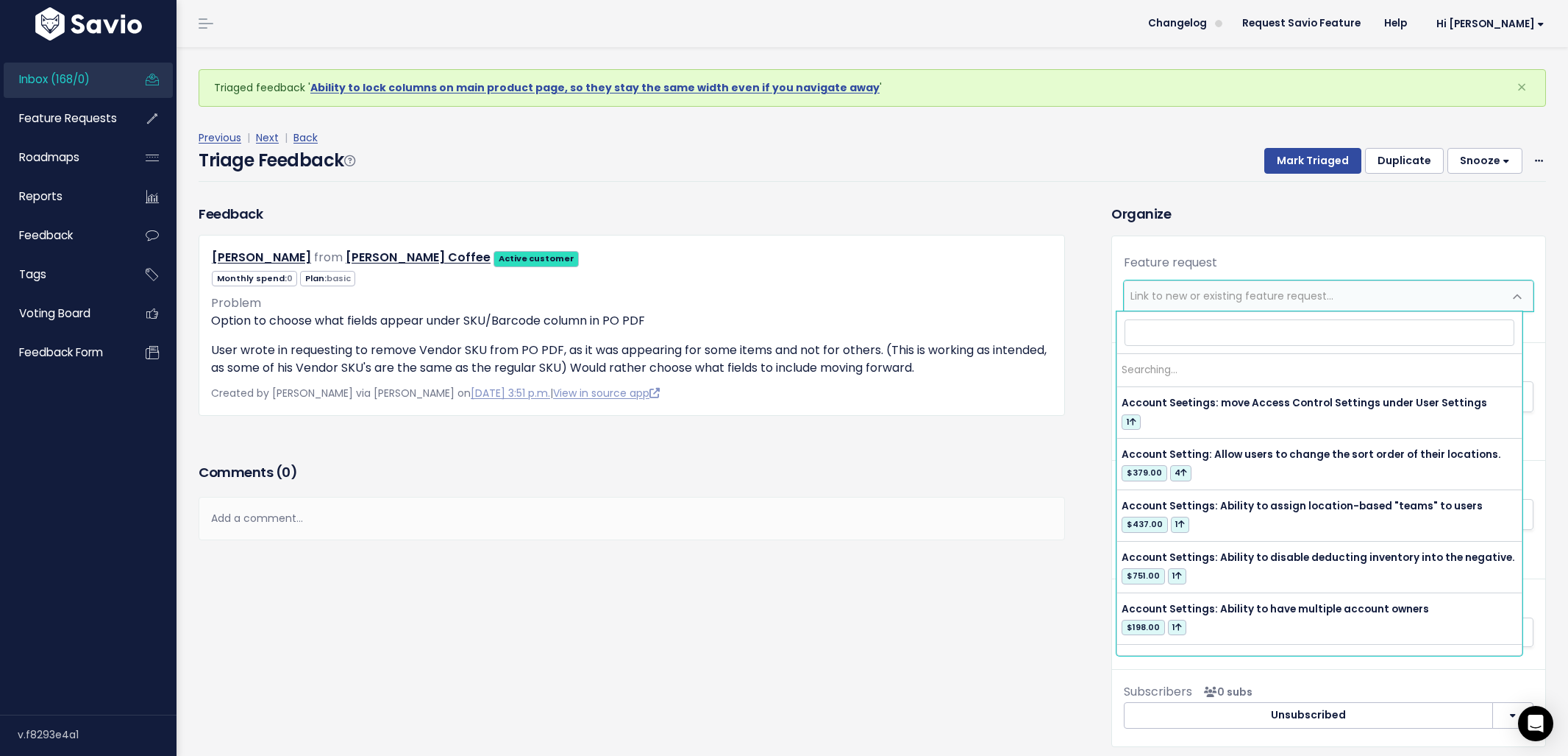
click at [1219, 303] on span "Link to new or existing feature request..." at bounding box center [1232, 295] width 203 height 14
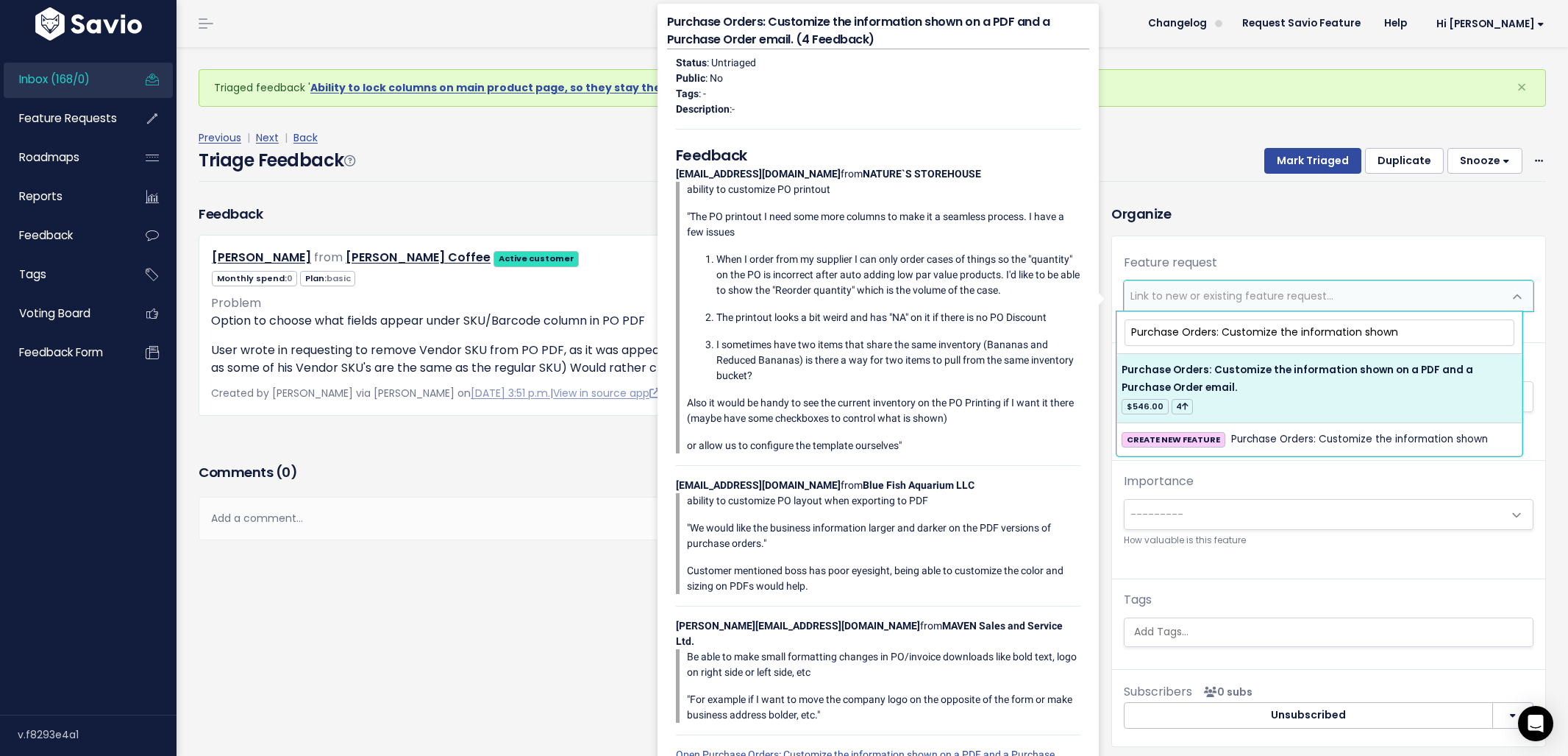
type input "Purchase Orders: Customize the information shown"
select select "21562"
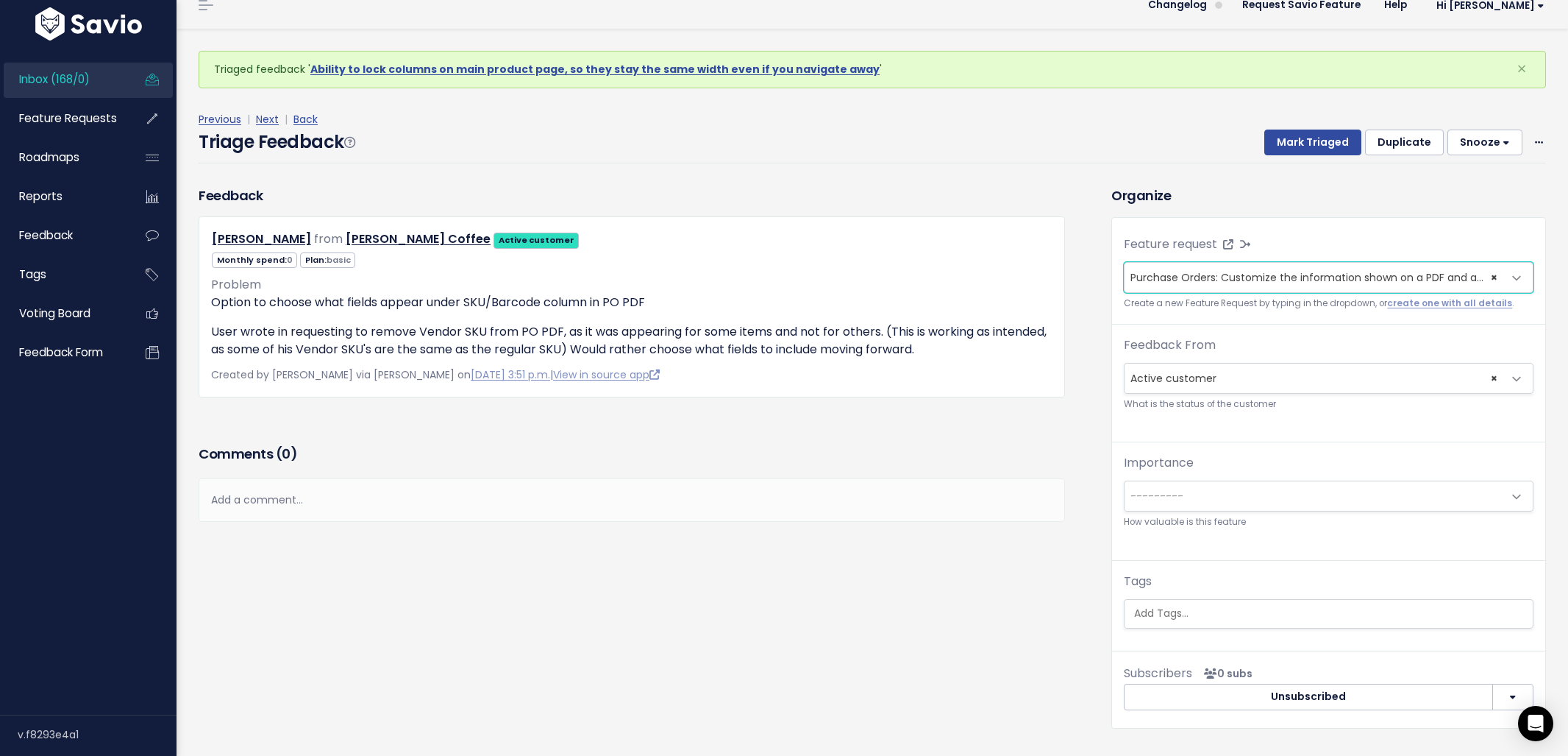
scroll to position [48, 0]
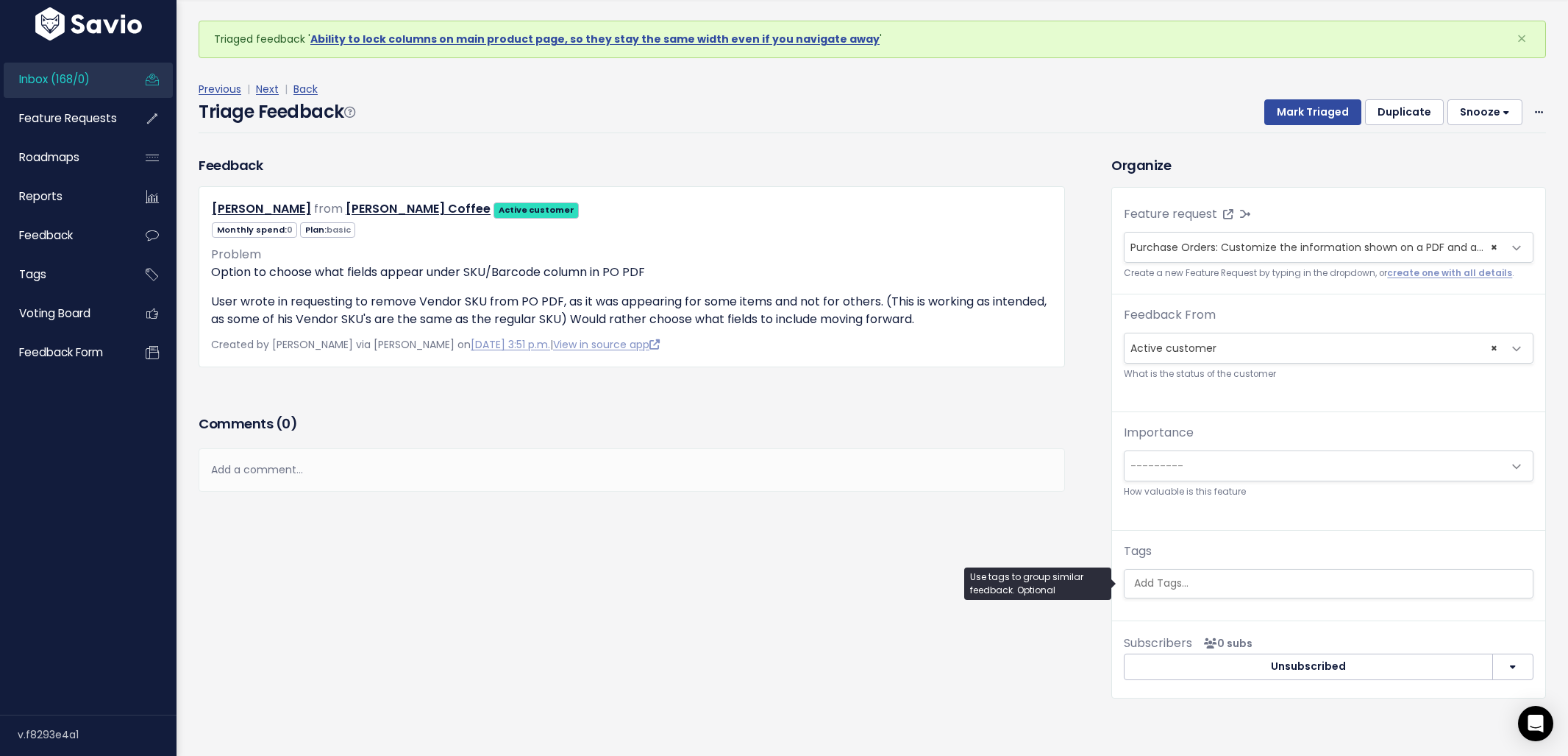
click at [1222, 573] on ul at bounding box center [1329, 583] width 408 height 28
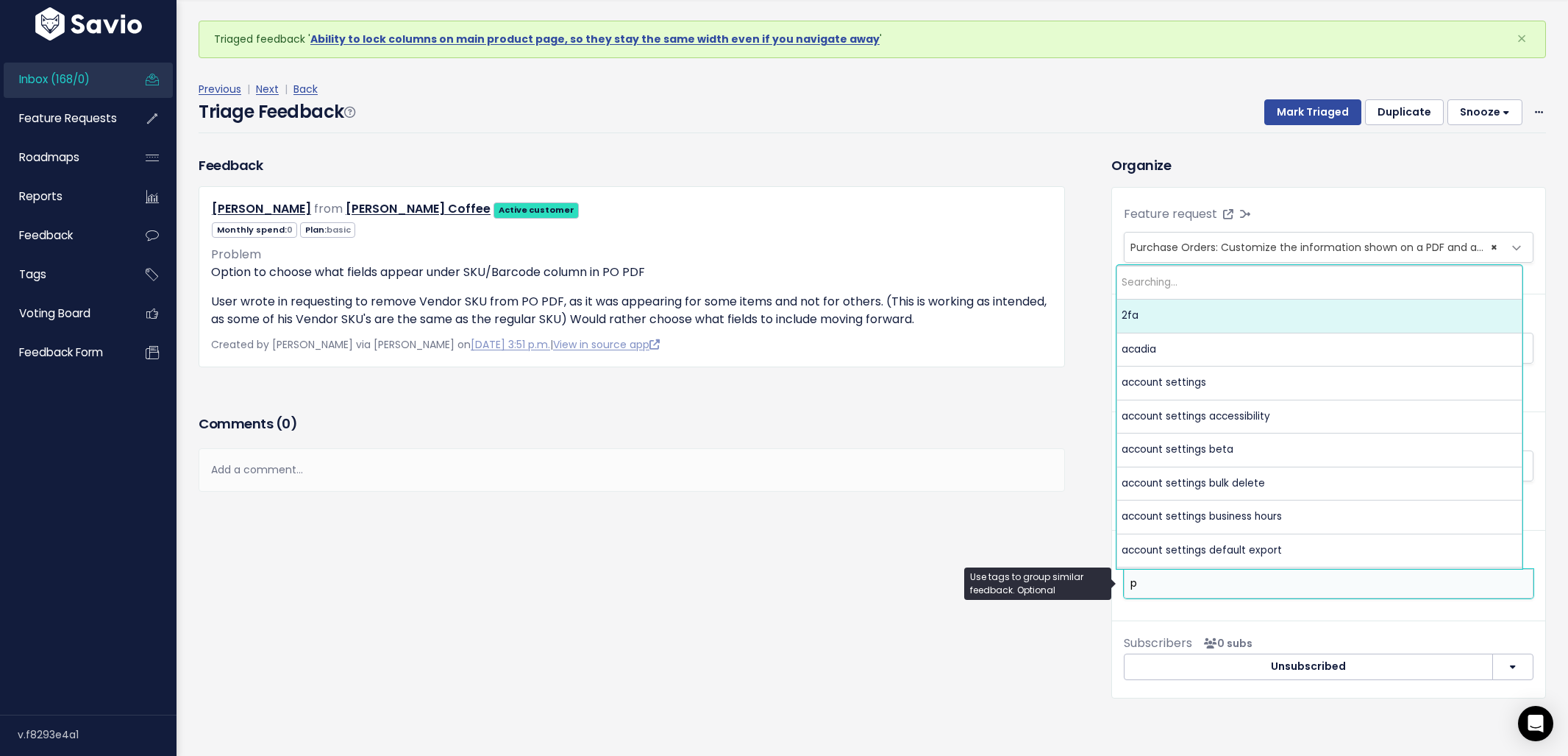
scroll to position [0, 0]
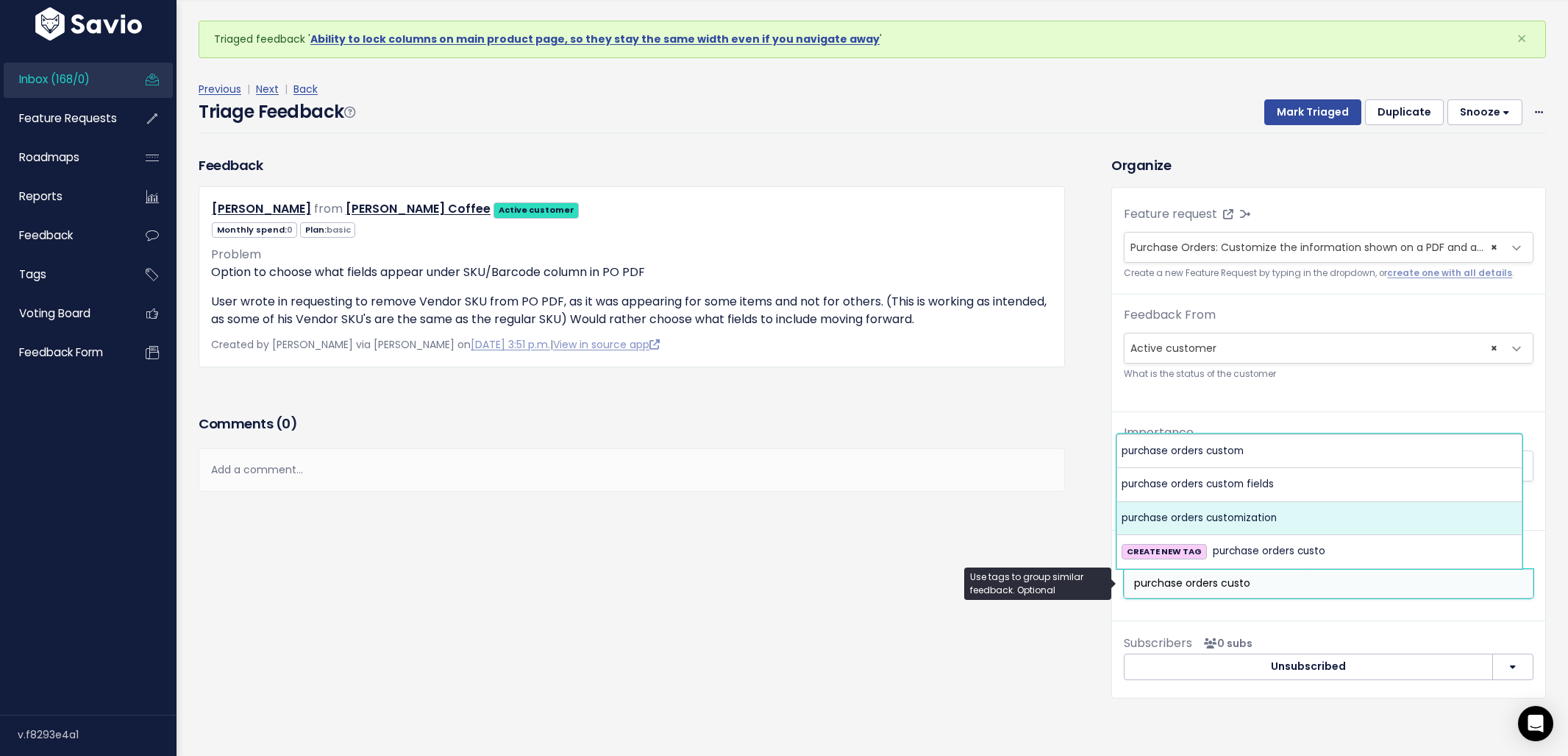
type input "purchase orders custo"
select select "6018"
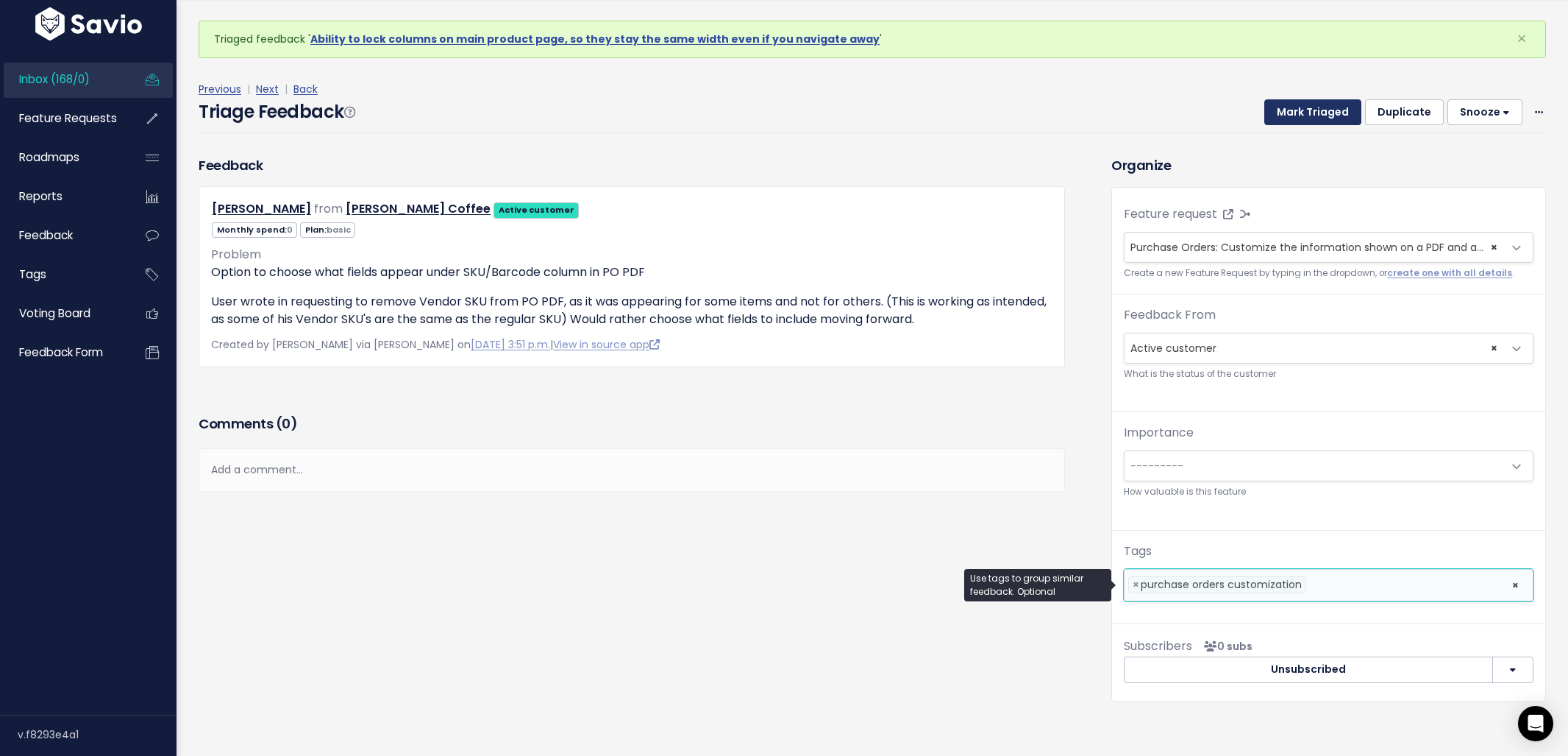
click at [1312, 104] on button "Mark Triaged" at bounding box center [1312, 112] width 97 height 26
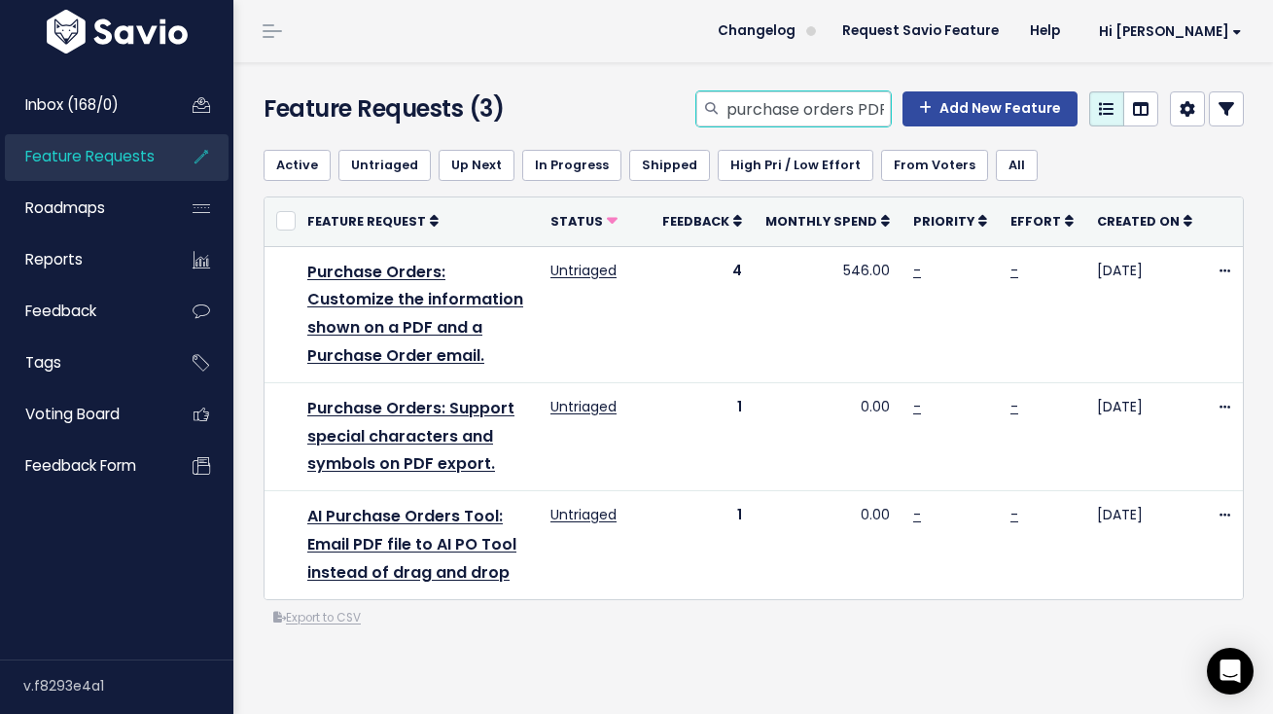
click at [773, 101] on input "purchase orders PDF" at bounding box center [807, 108] width 166 height 35
type input "conditional filter"
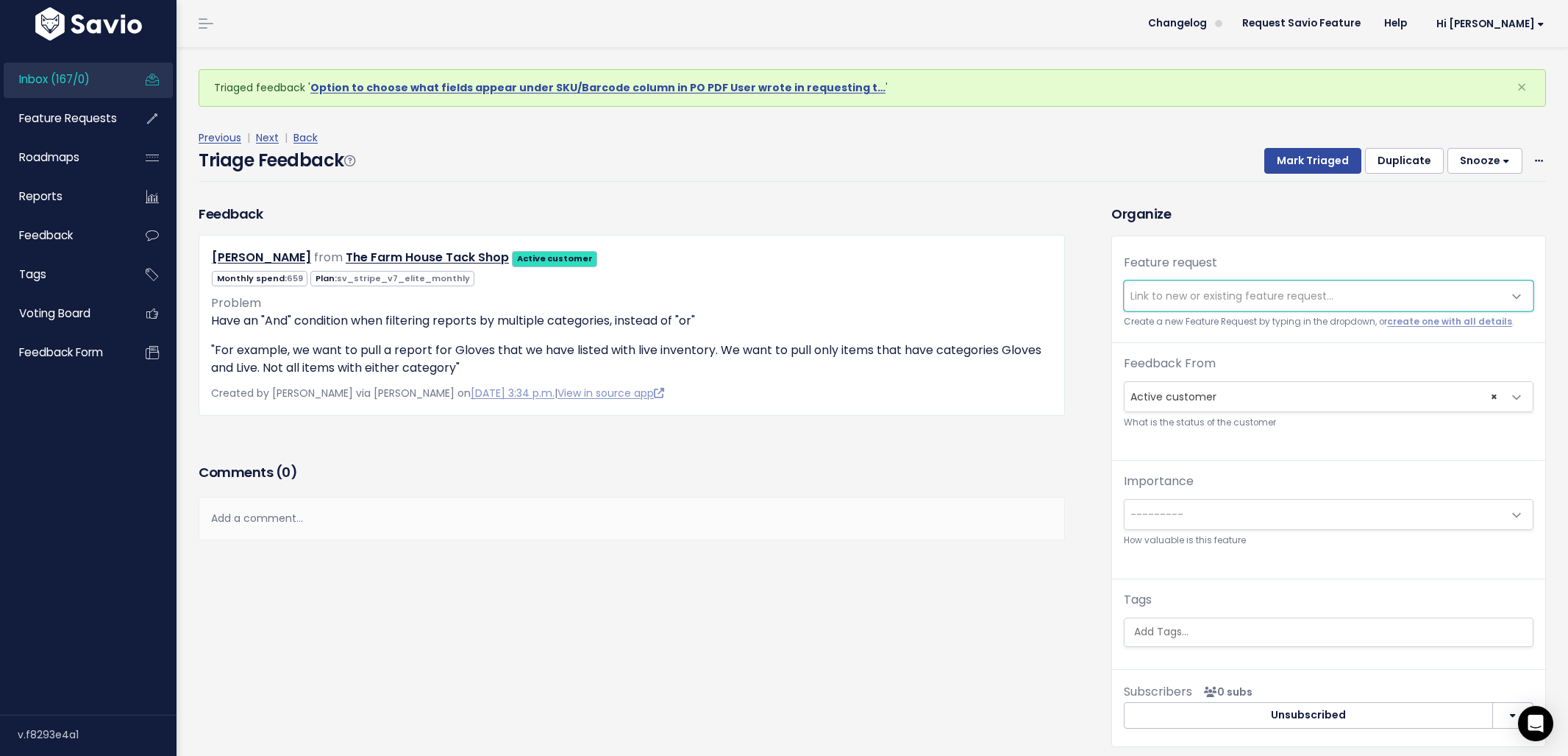
click at [1206, 303] on span "Link to new or existing feature request..." at bounding box center [1314, 295] width 379 height 30
click at [1205, 299] on span "Link to new or existing feature request..." at bounding box center [1232, 295] width 203 height 14
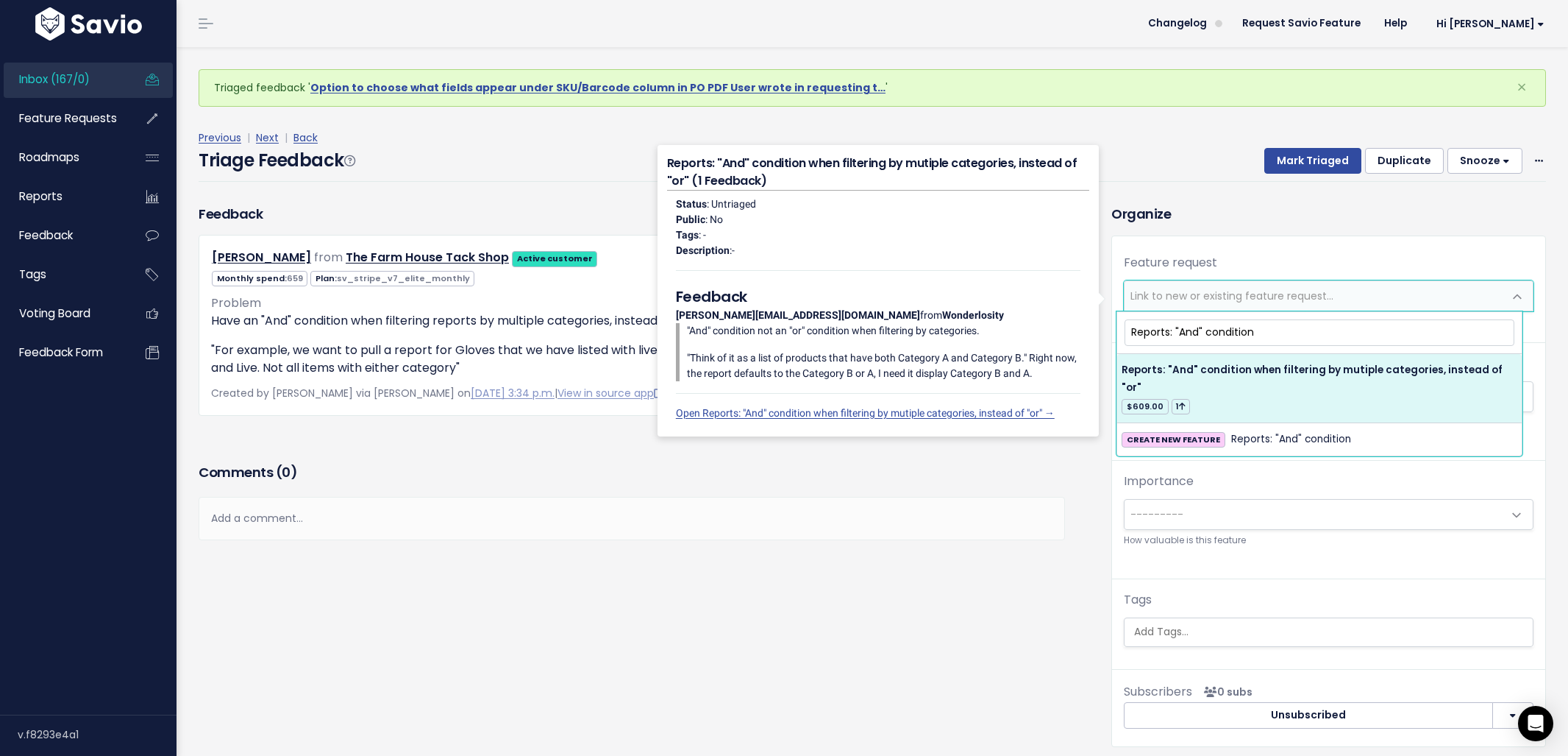
type input "Reports: "And" condition"
select select "62518"
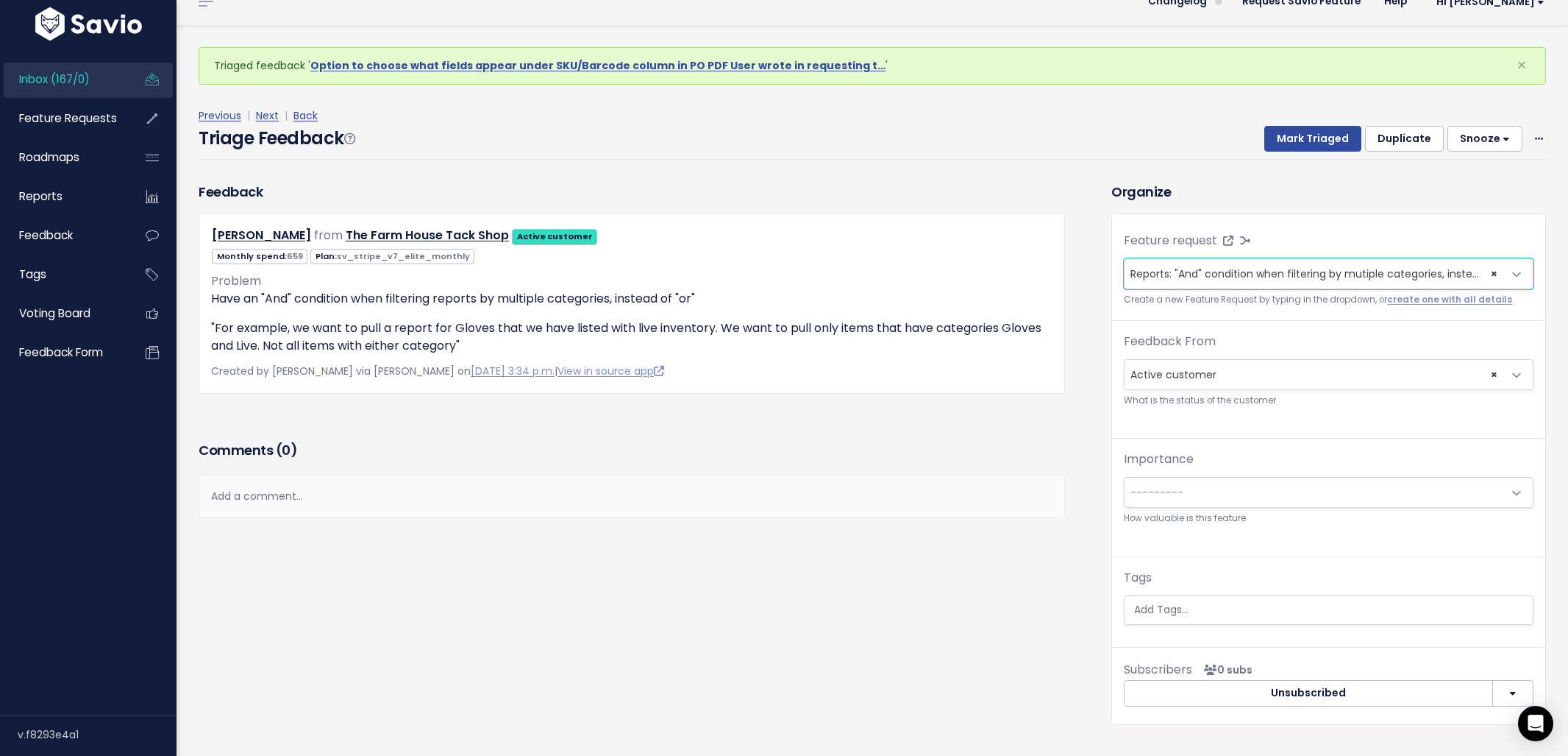
scroll to position [48, 0]
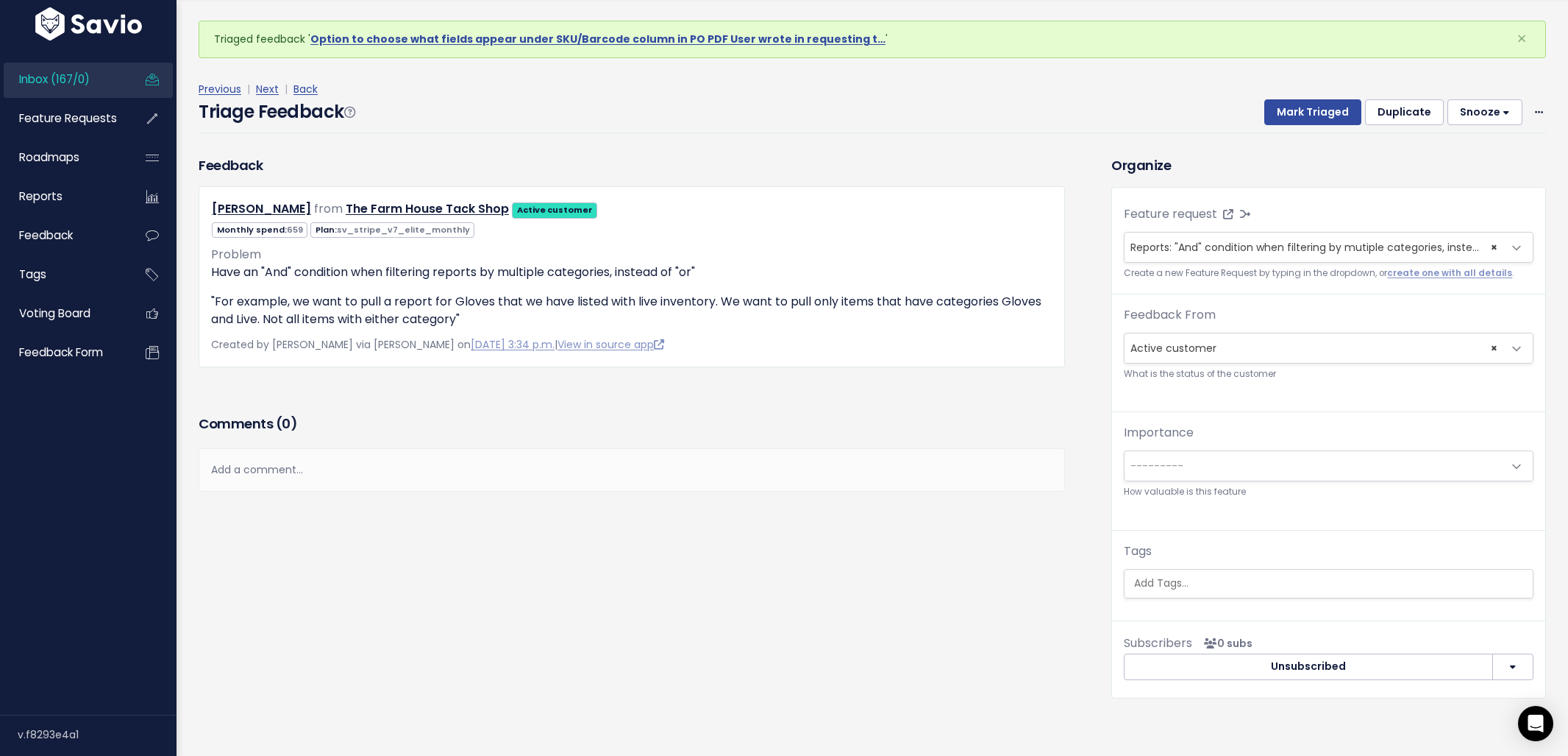
click at [1258, 564] on div "Tags" at bounding box center [1329, 571] width 410 height 56
click at [1251, 572] on ul at bounding box center [1329, 583] width 408 height 28
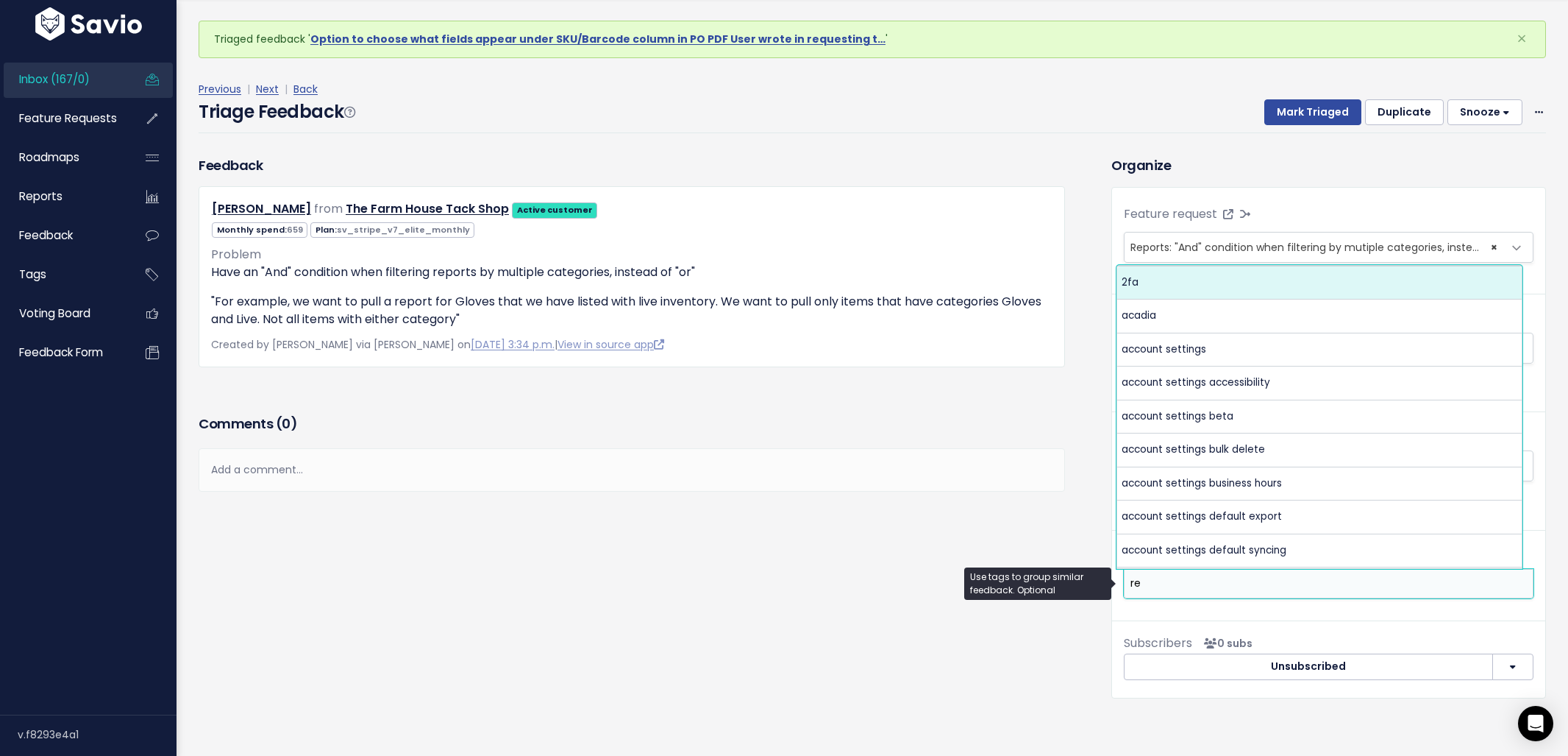
scroll to position [0, 0]
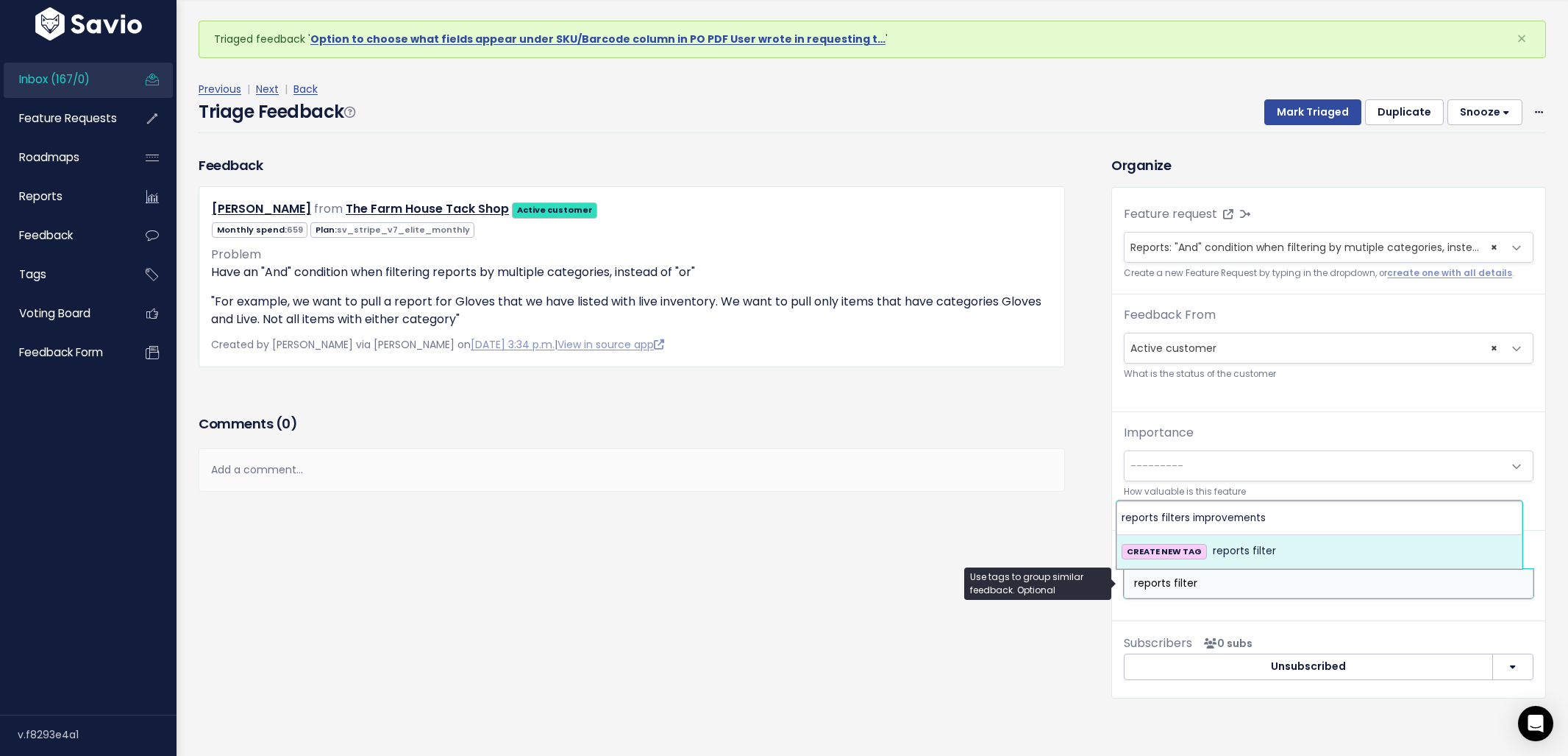
type input "reports filter"
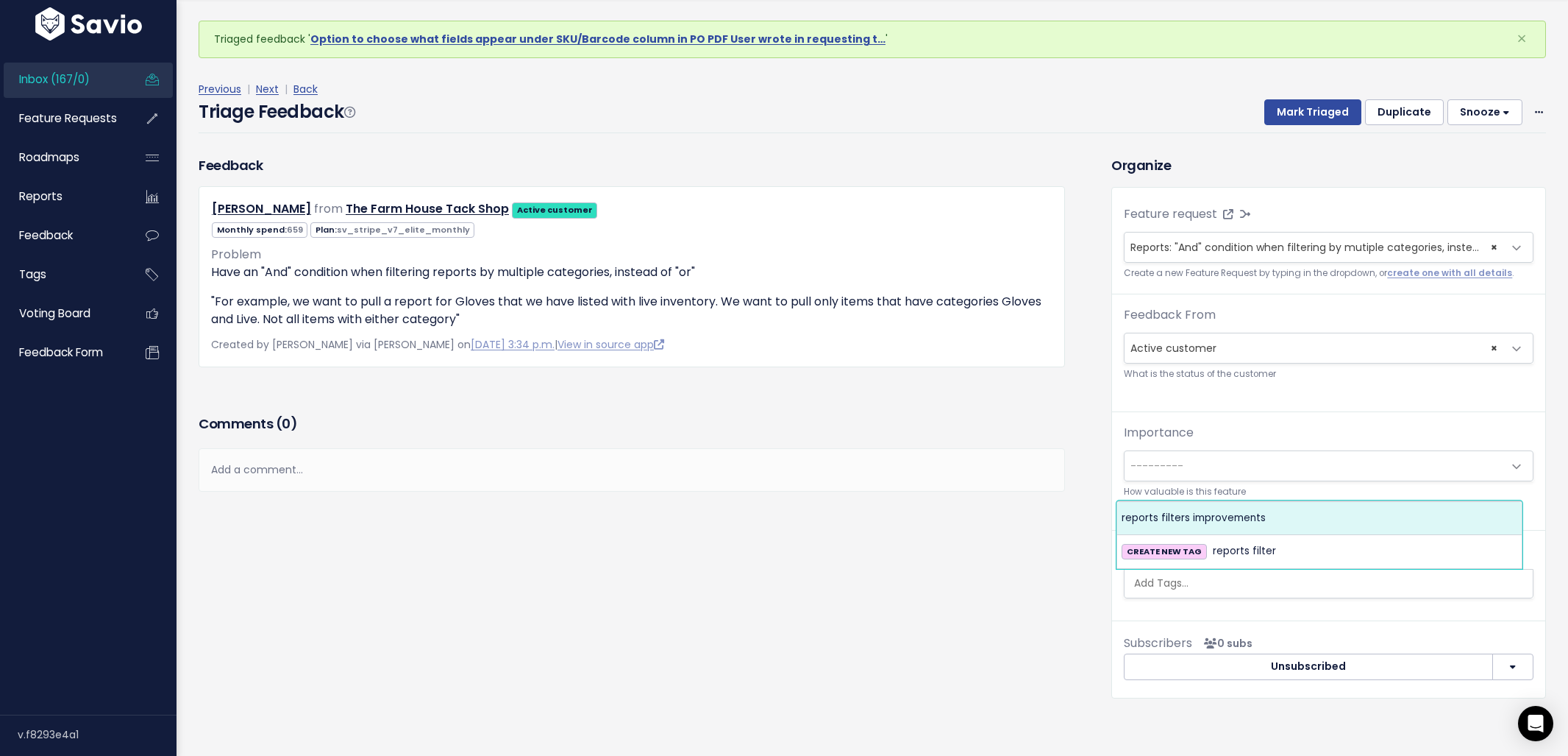
select select "4084"
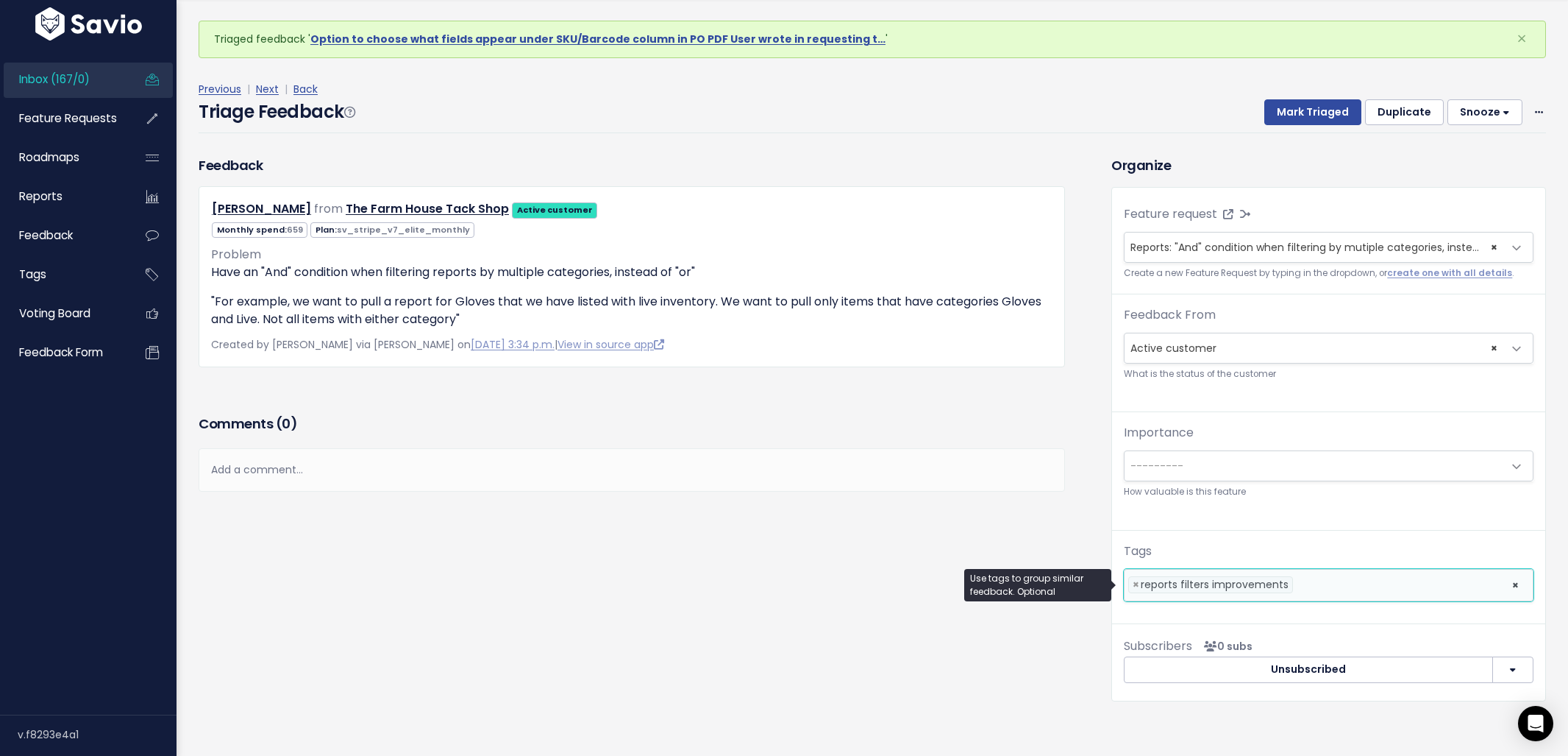
click at [1268, 95] on div "Previous | Next | Back" at bounding box center [872, 89] width 1347 height 18
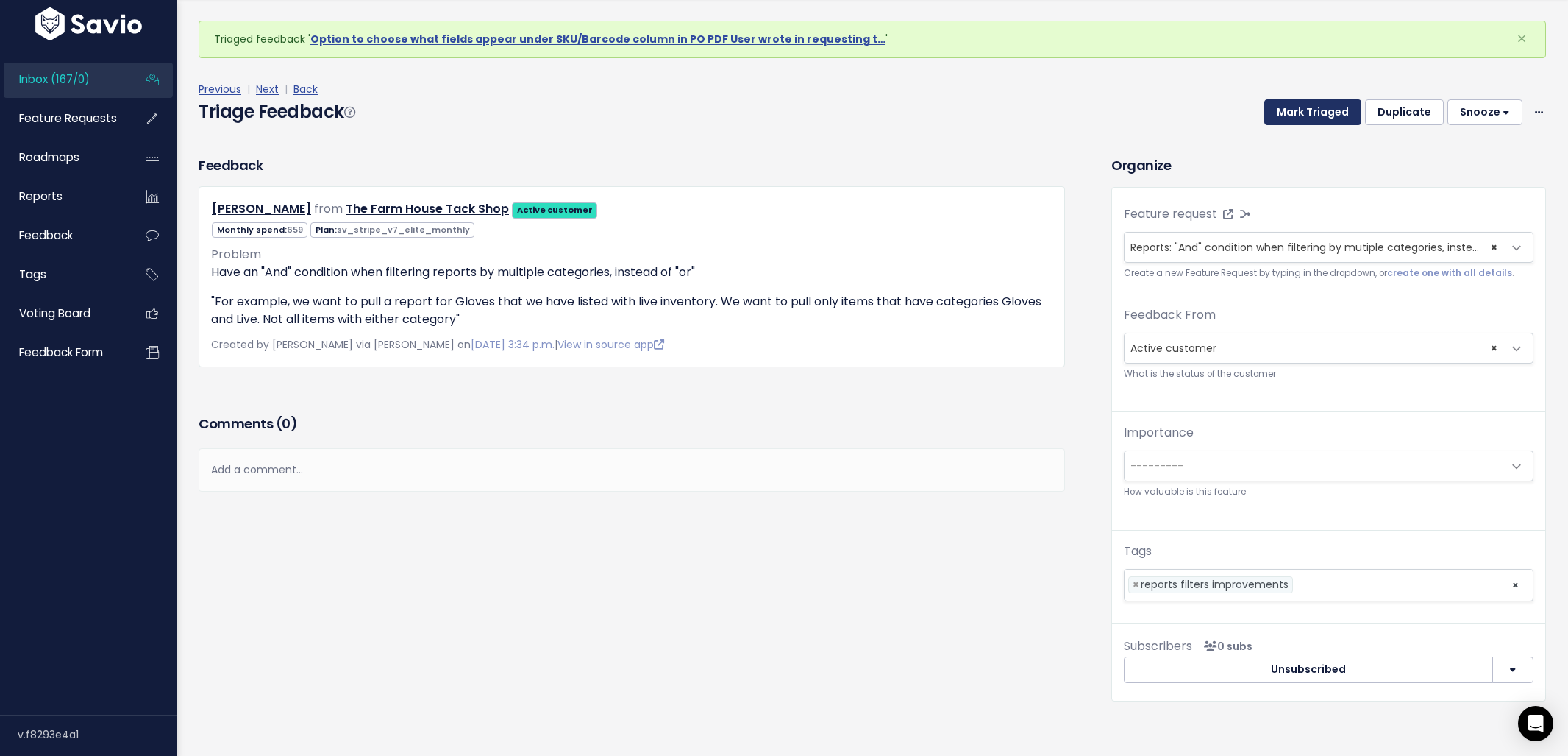
click at [1276, 101] on button "Mark Triaged" at bounding box center [1312, 112] width 97 height 26
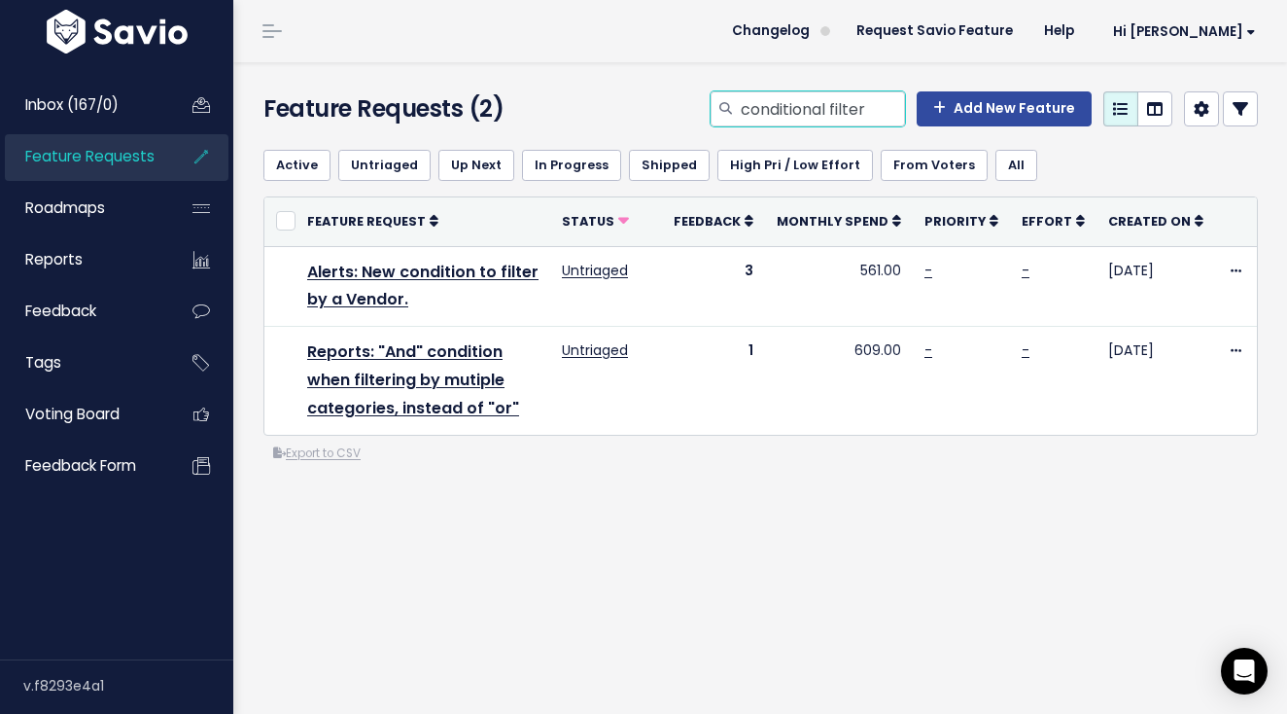
click at [819, 123] on input "conditional filter" at bounding box center [822, 108] width 166 height 35
type input "low inventory report"
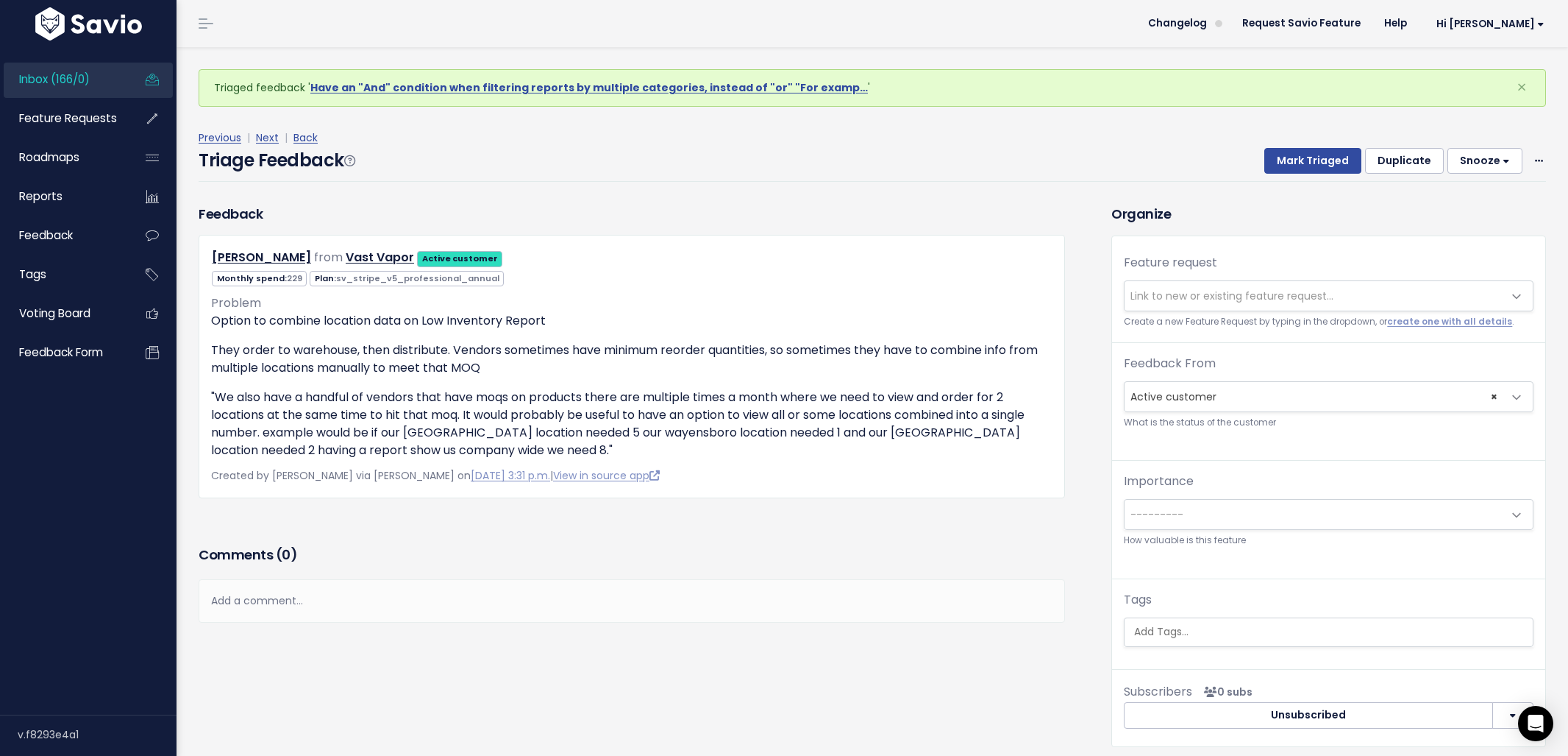
click at [1146, 288] on span "Link to new or existing feature request..." at bounding box center [1232, 295] width 203 height 14
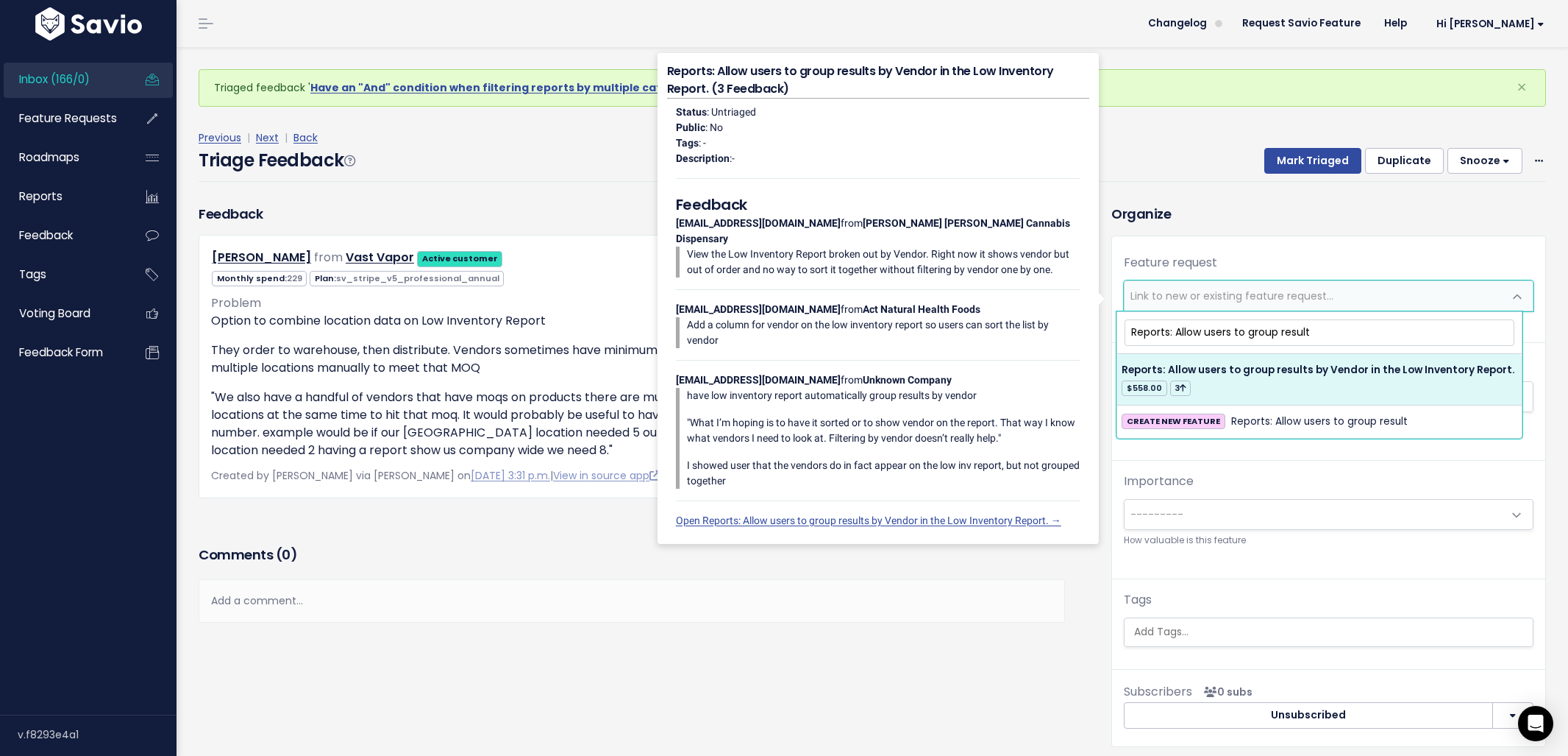
type input "Reports: Allow users to group result"
select select "21324"
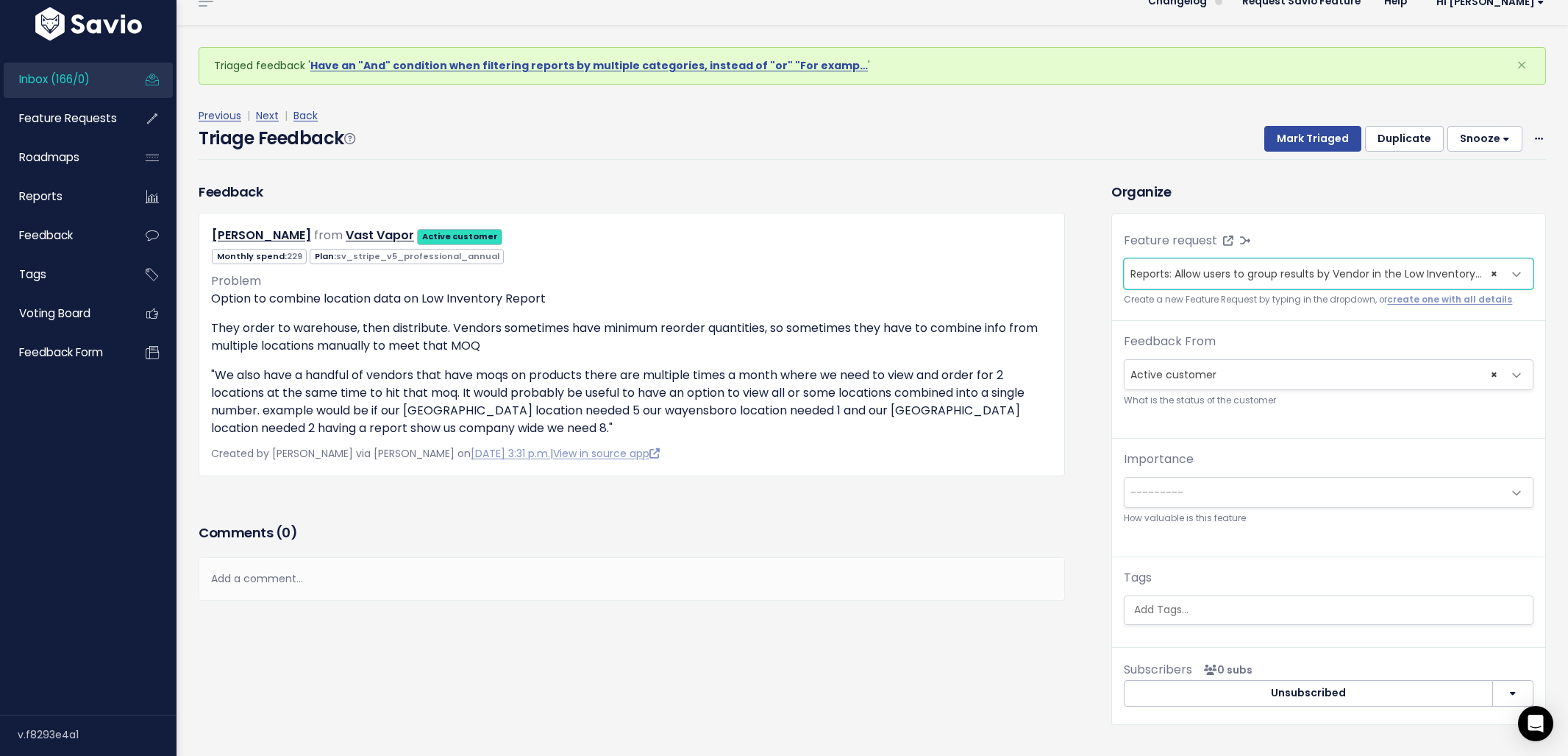
scroll to position [48, 0]
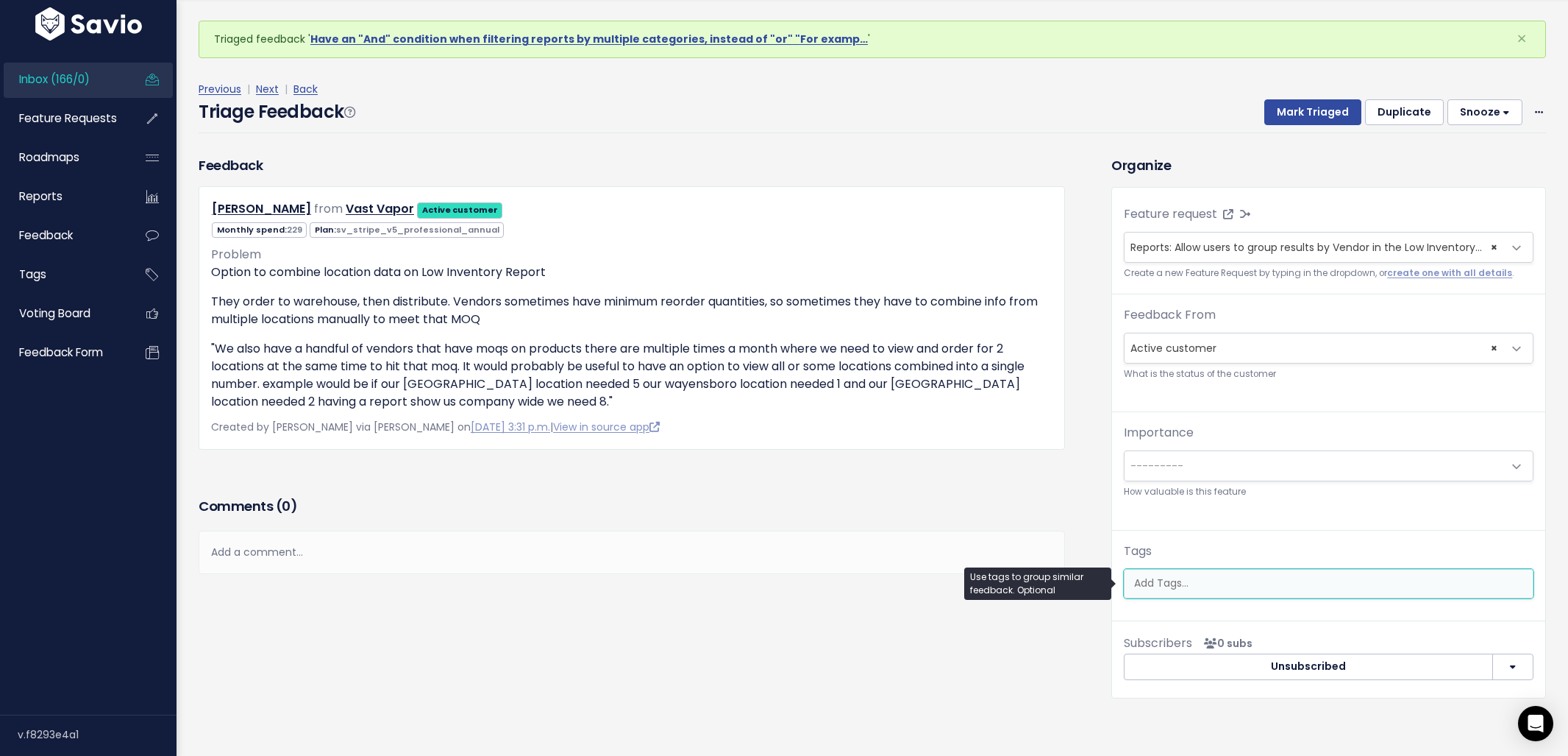
click at [1207, 588] on input "search" at bounding box center [1330, 583] width 405 height 15
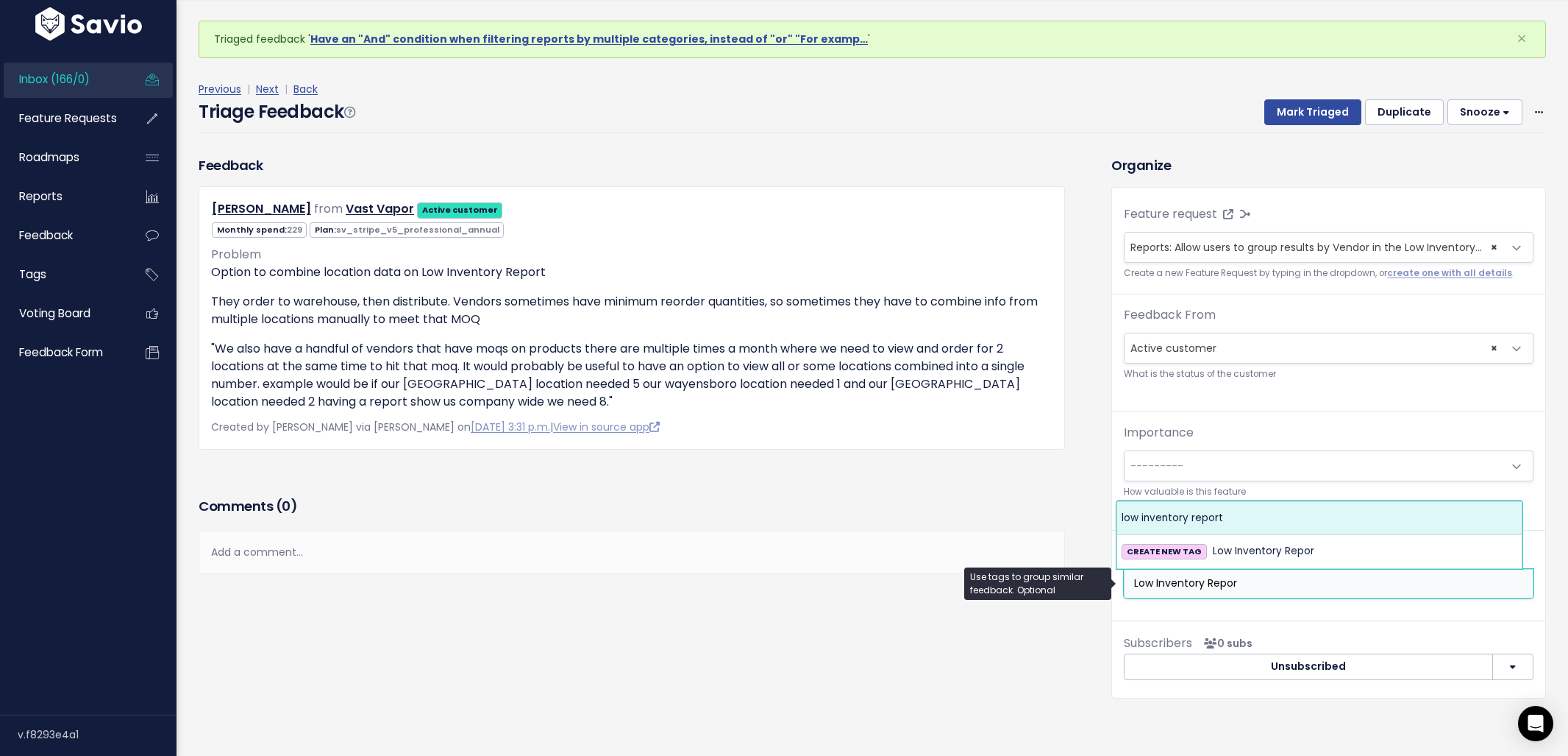
type input "Low Inventory Repor"
select select "4161"
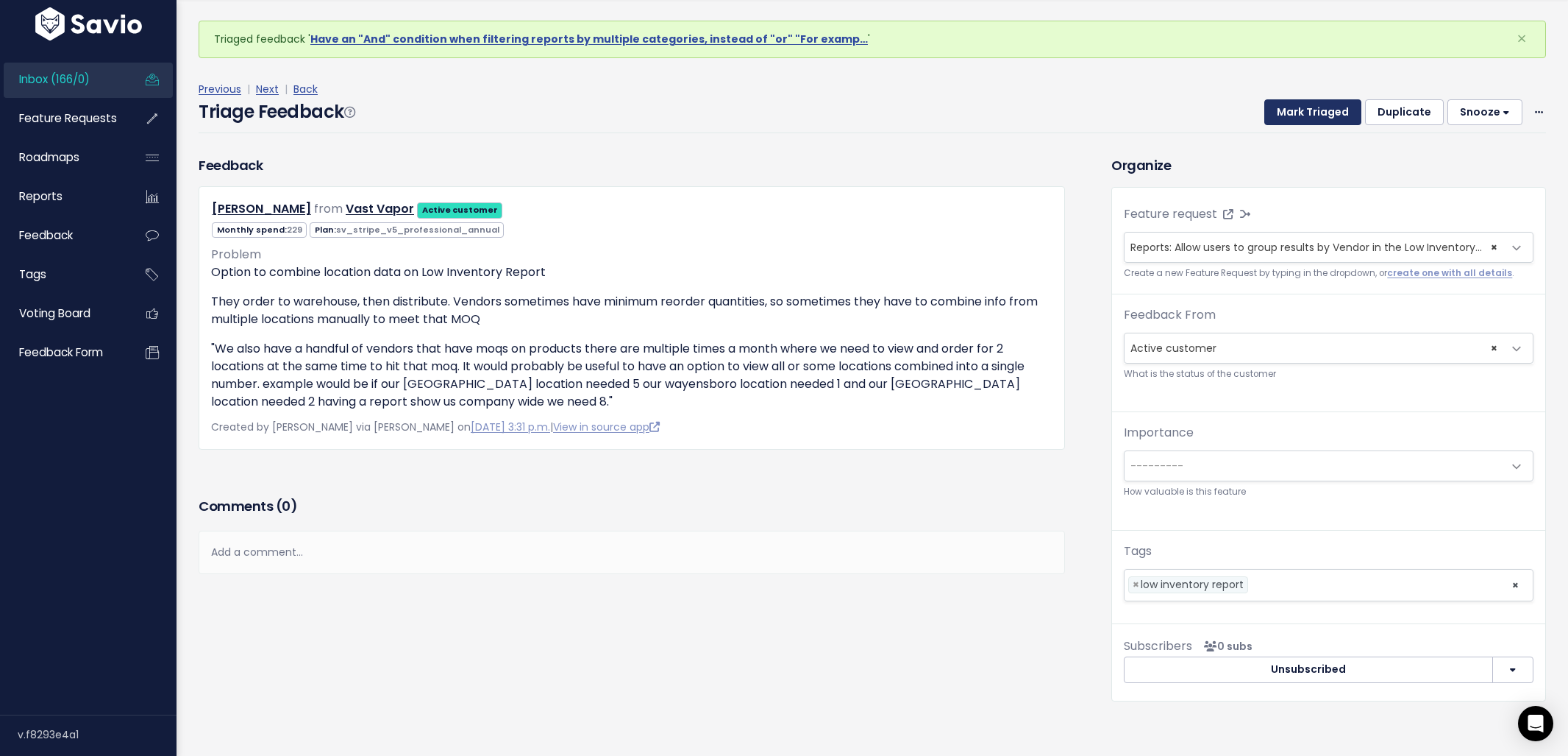
click at [1316, 124] on button "Mark Triaged" at bounding box center [1312, 112] width 97 height 26
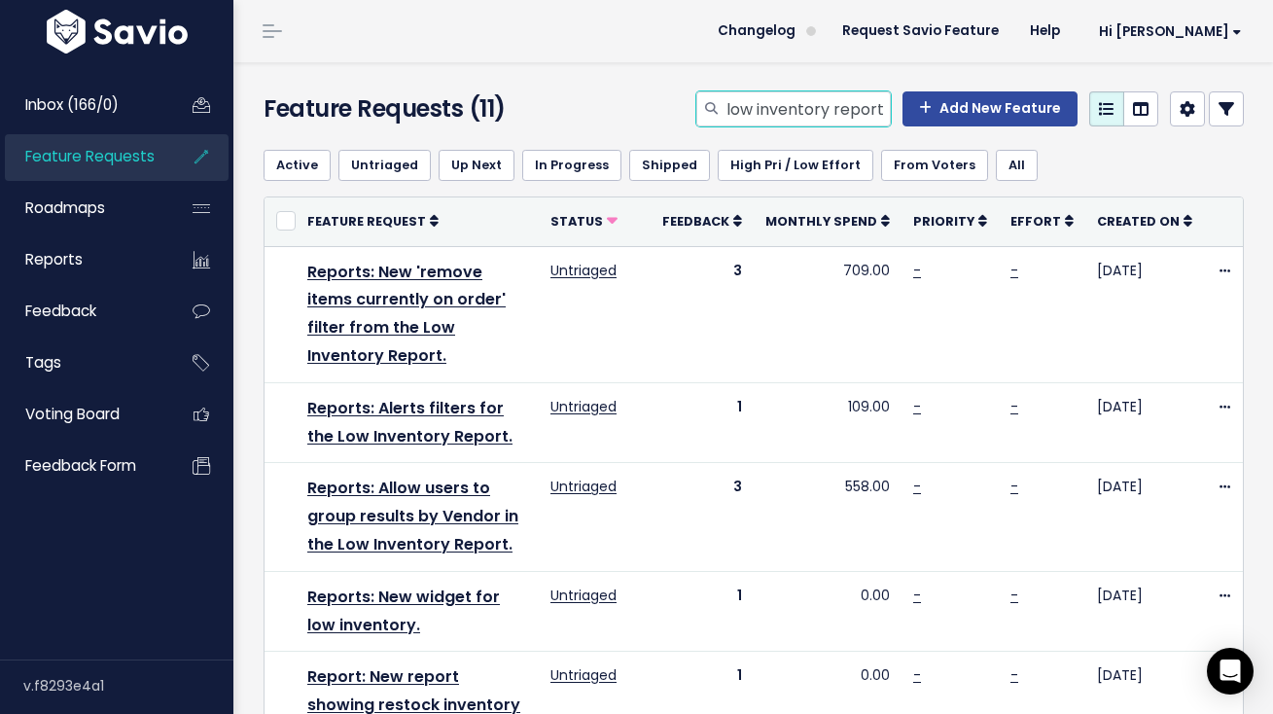
click at [794, 122] on input "low inventory report" at bounding box center [807, 108] width 166 height 35
type input "expiration date"
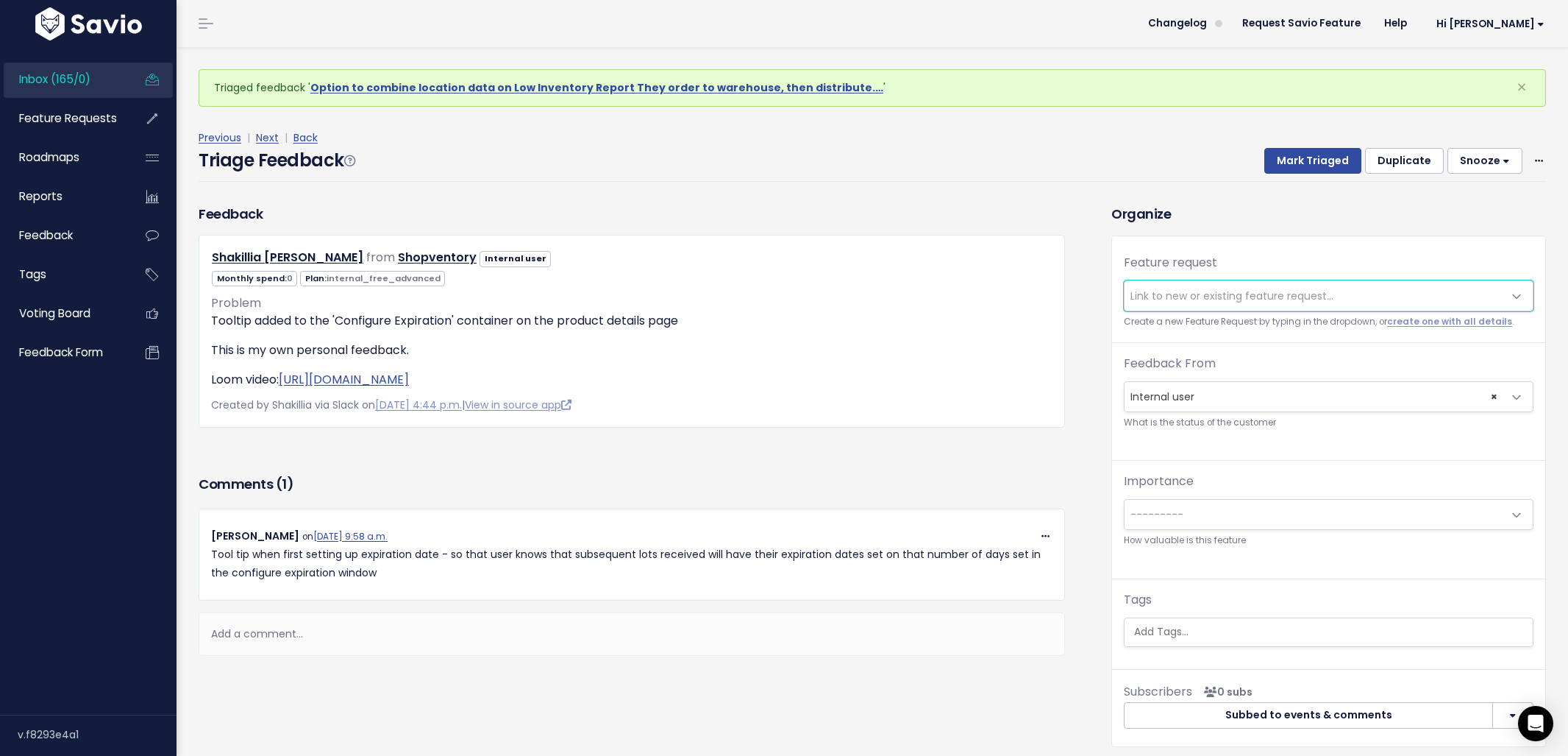
click at [1215, 300] on span "Link to new or existing feature request..." at bounding box center [1232, 295] width 203 height 14
click at [1216, 300] on span "Link to new or existing feature request..." at bounding box center [1232, 295] width 203 height 14
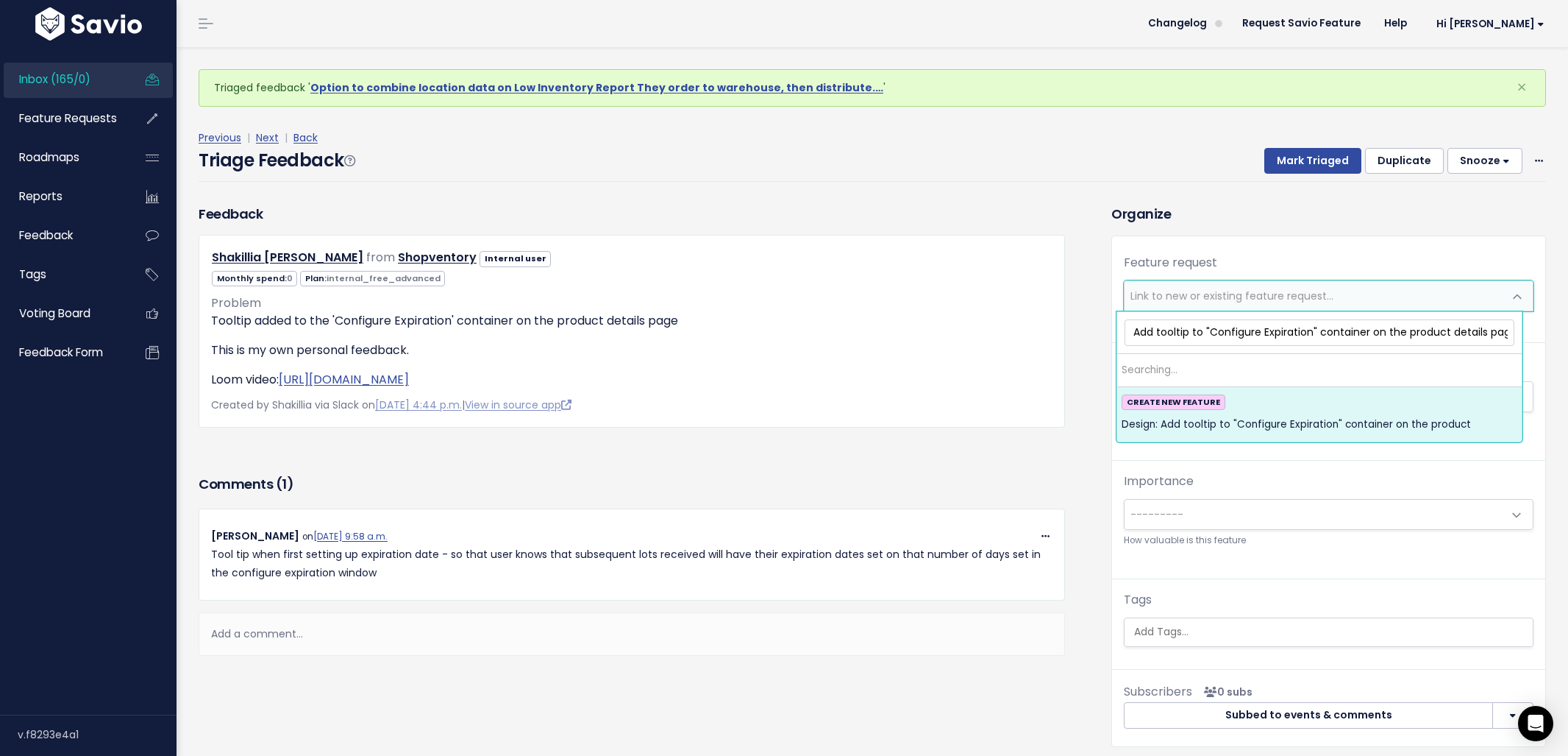
scroll to position [0, 44]
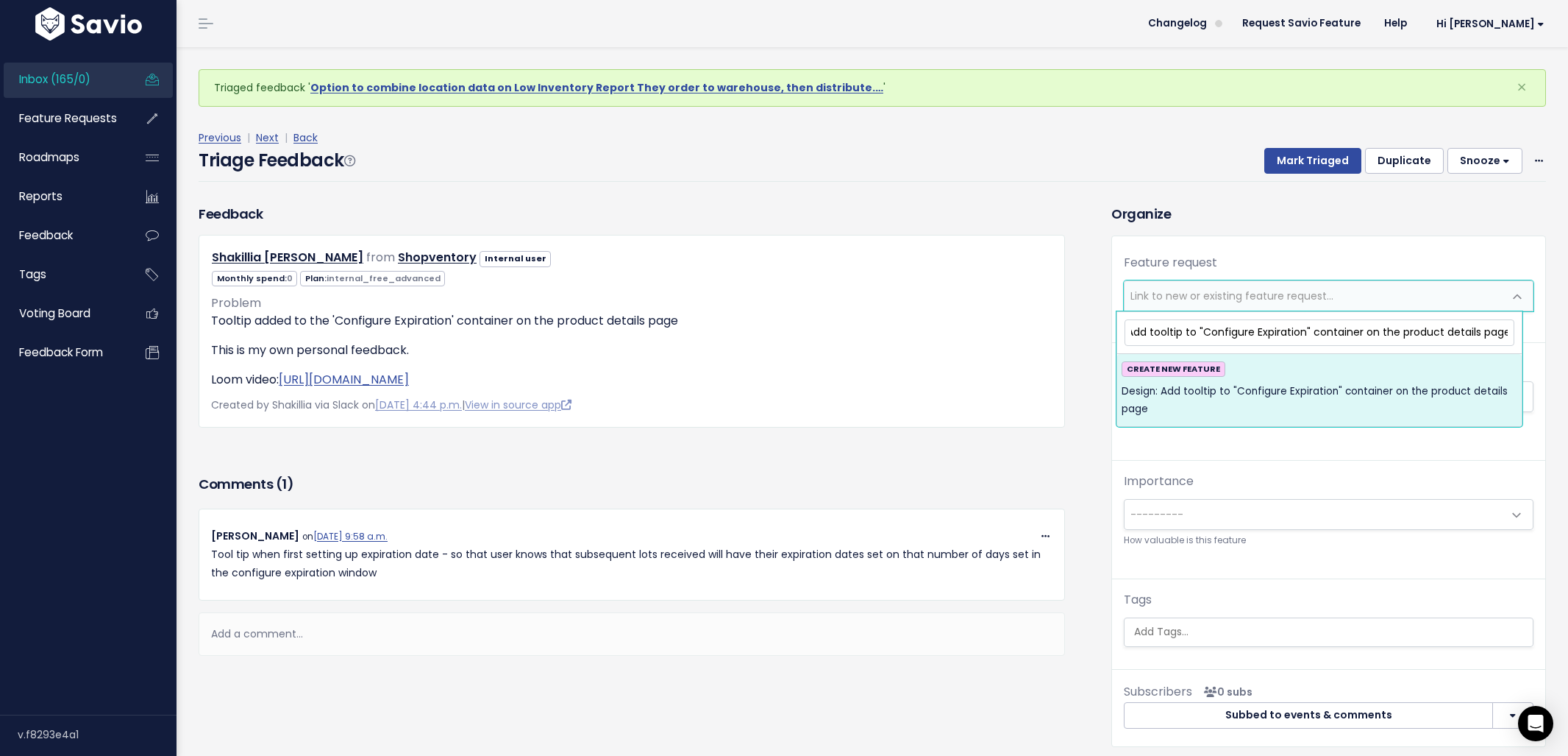
type input "Design: Add tooltip to "Configure Expiration" container on the product details …"
click at [1307, 386] on span "Design: Add tooltip to "Configure Expiration" container on the product details …" at bounding box center [1319, 401] width 396 height 36
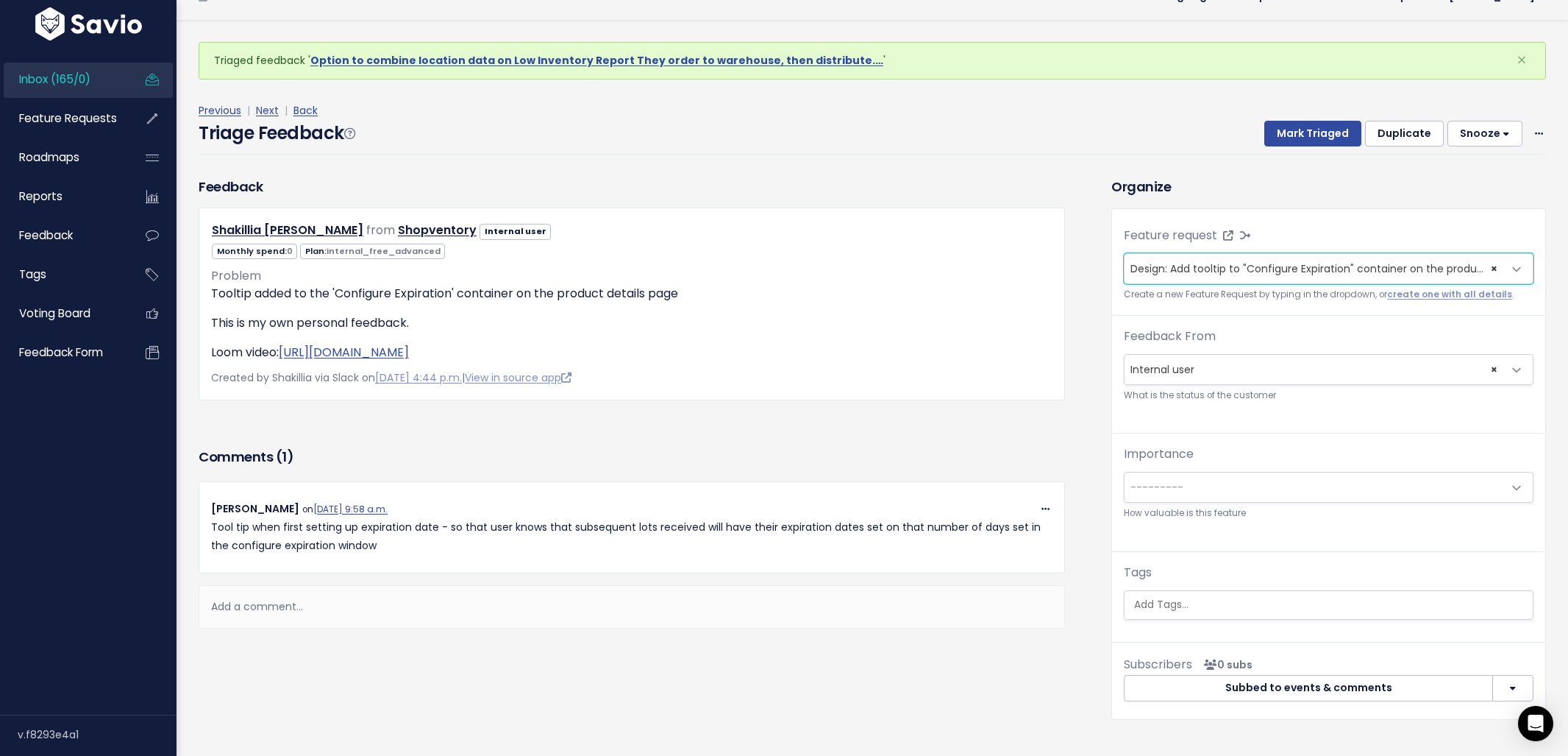
scroll to position [48, 0]
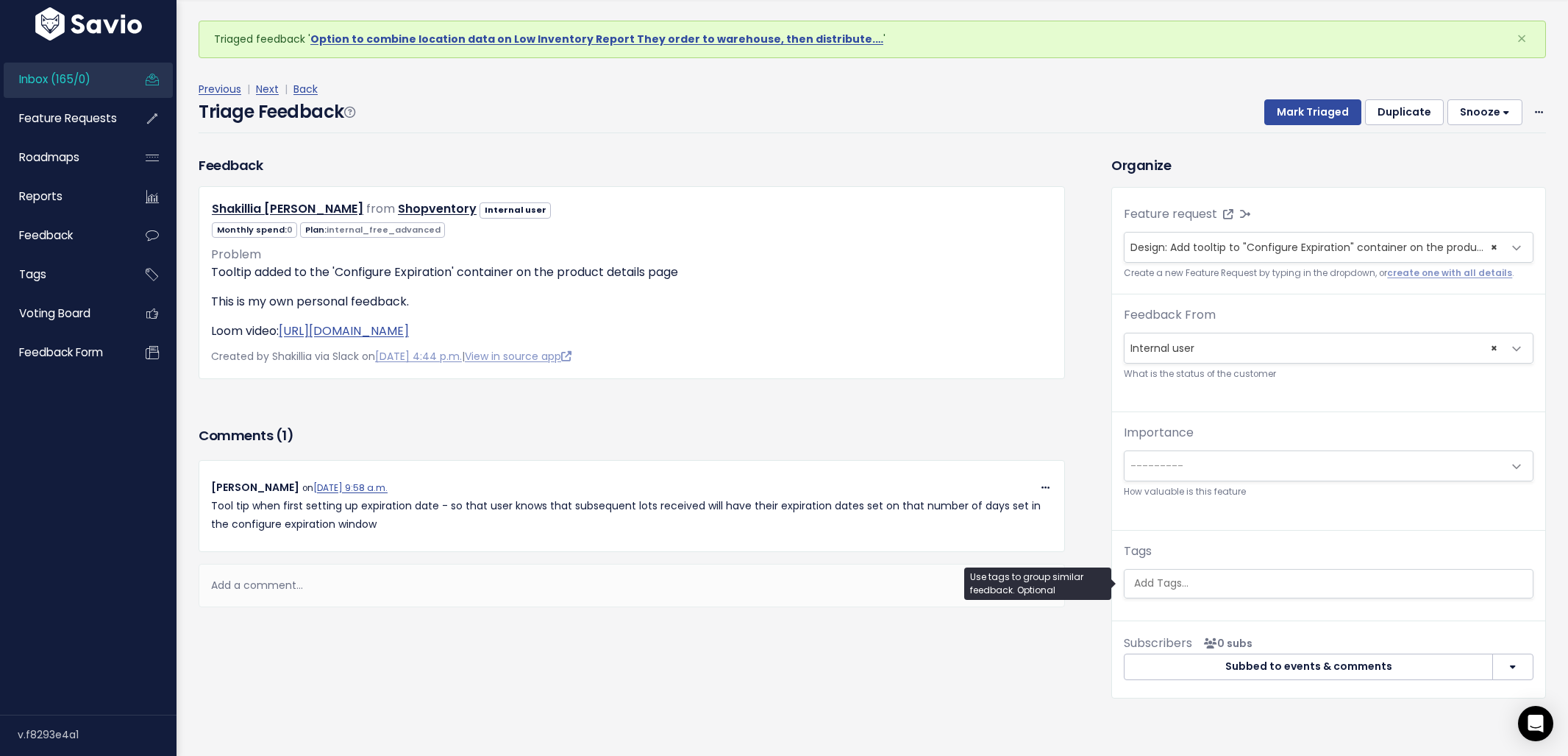
click at [1196, 573] on ul at bounding box center [1329, 583] width 408 height 28
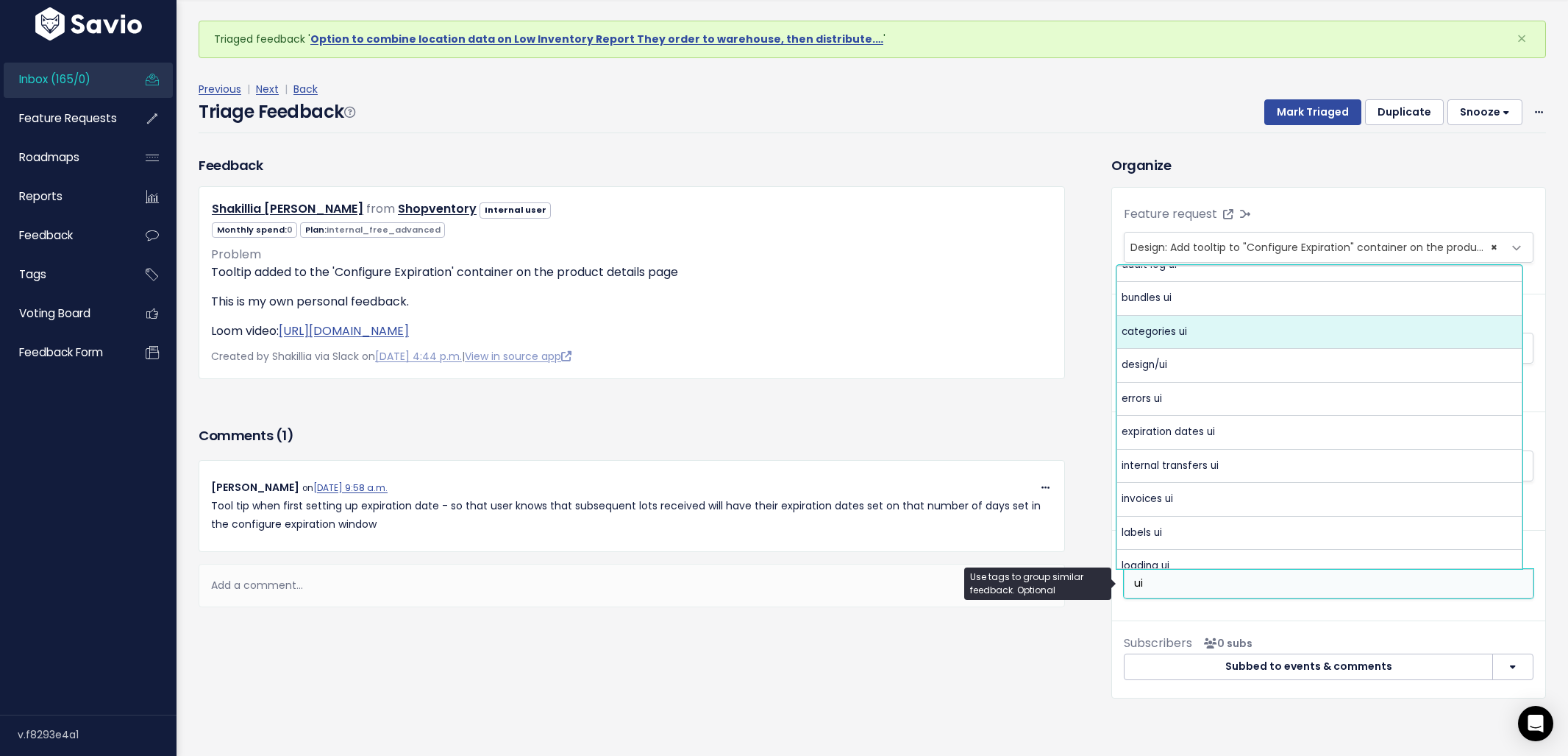
scroll to position [104, 0]
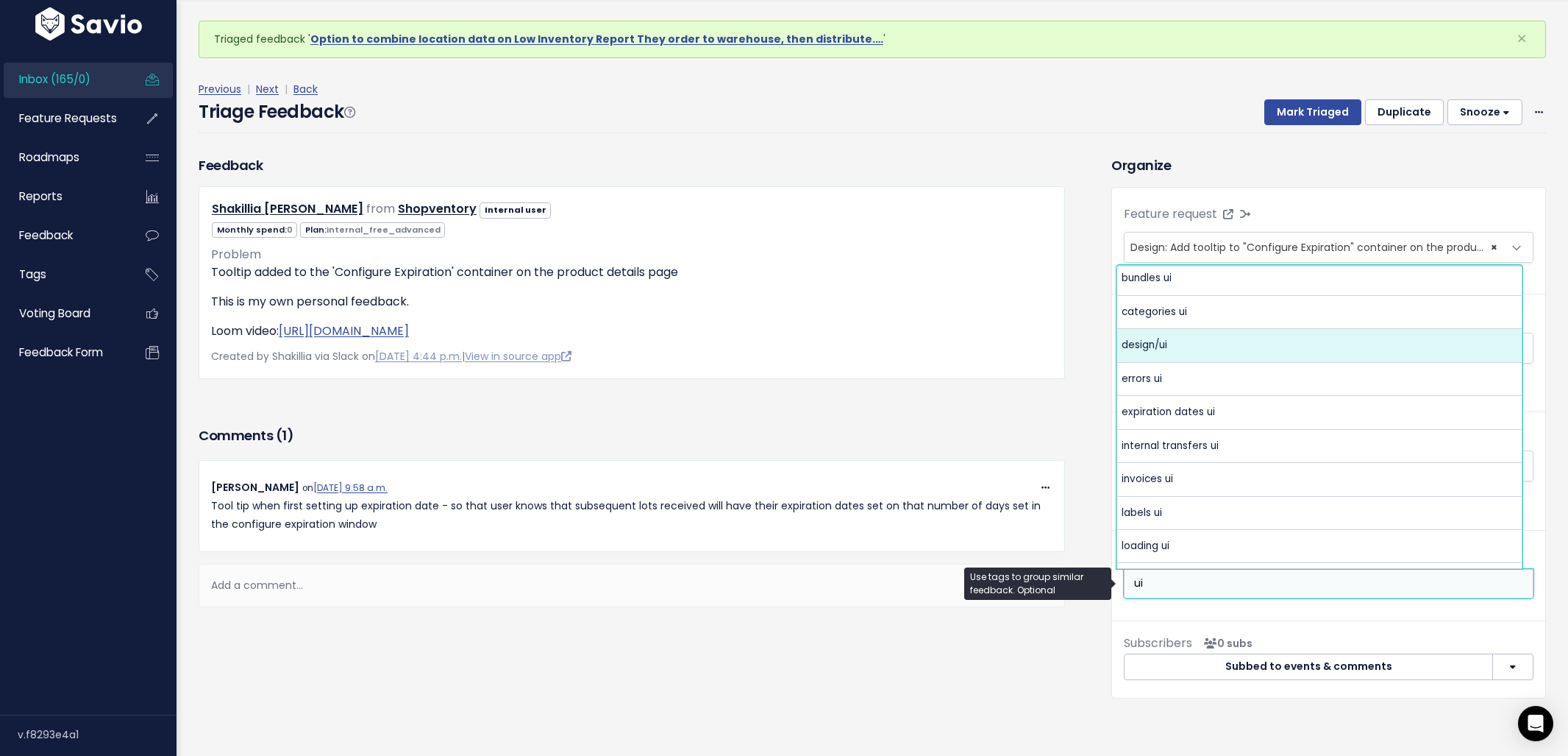
type input "ui"
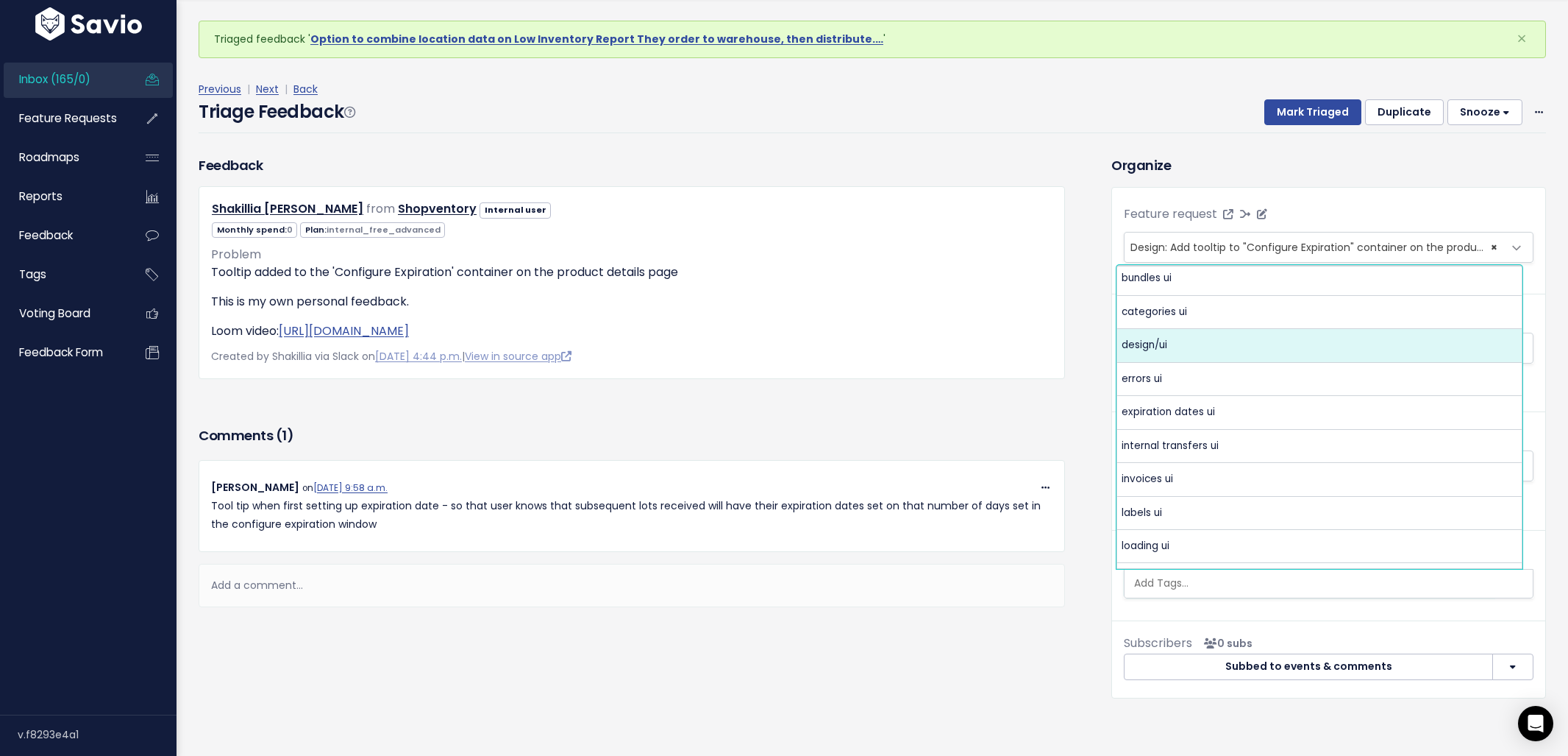
select select "3482"
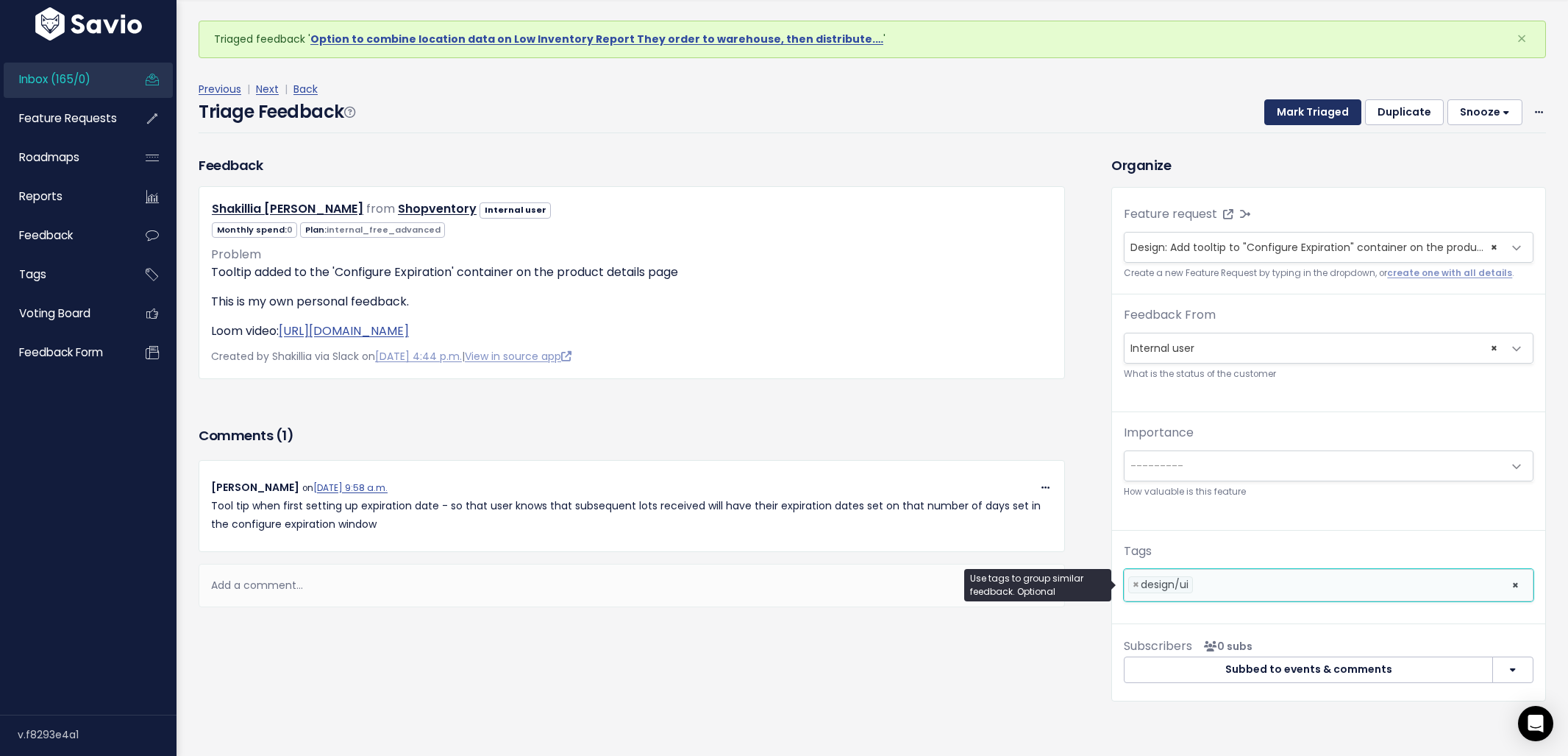
click at [1278, 114] on button "Mark Triaged" at bounding box center [1312, 112] width 97 height 26
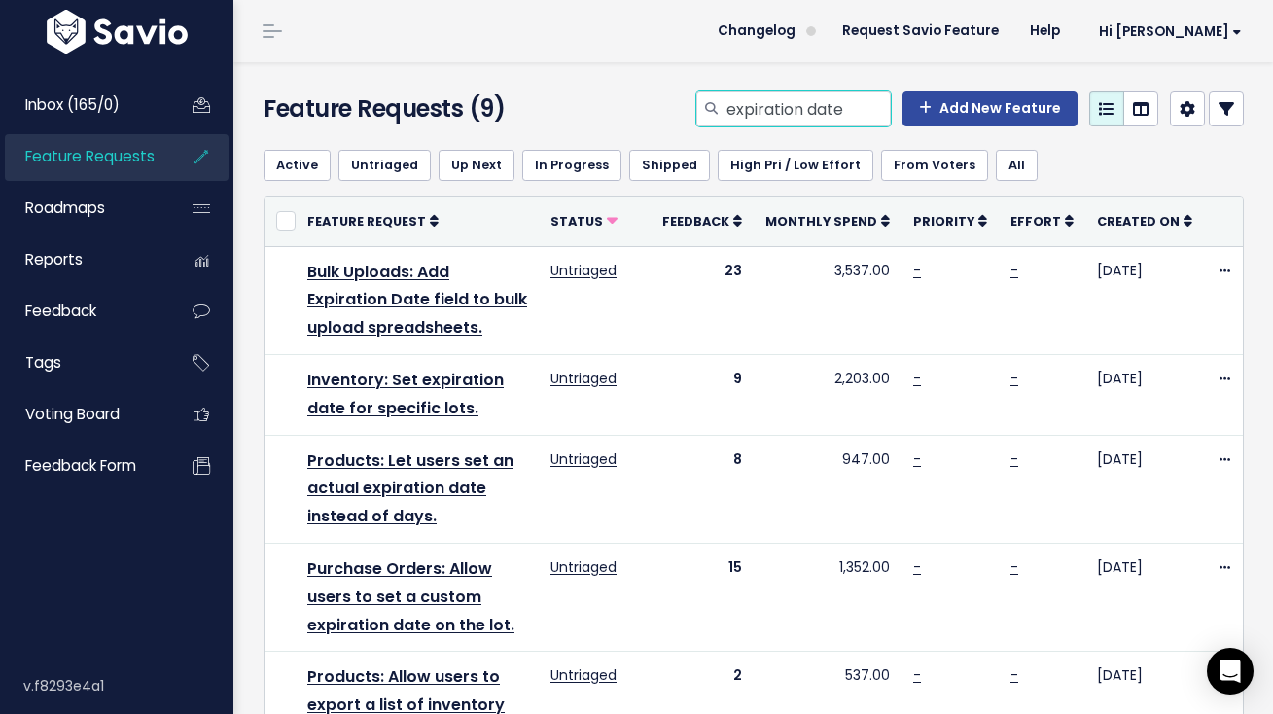
click at [763, 120] on input "expiration date" at bounding box center [807, 108] width 166 height 35
click at [766, 118] on input "expiration date" at bounding box center [807, 108] width 166 height 35
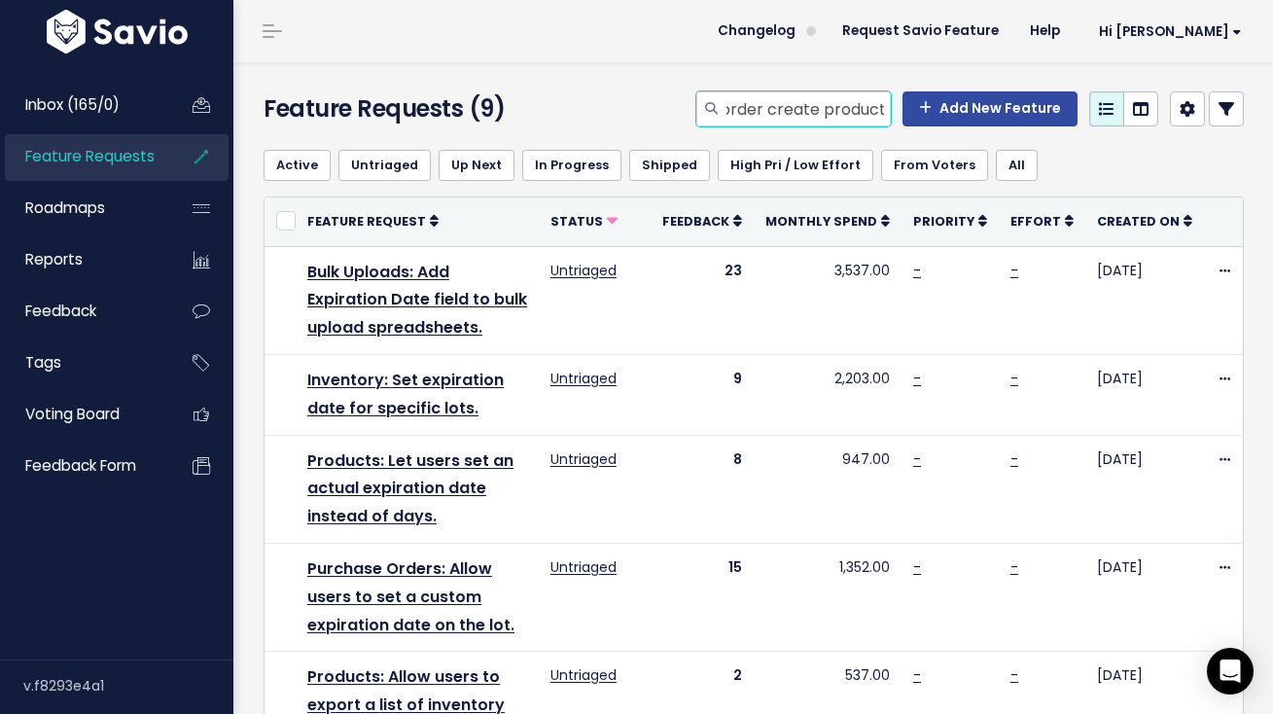
type input "purchase order create product"
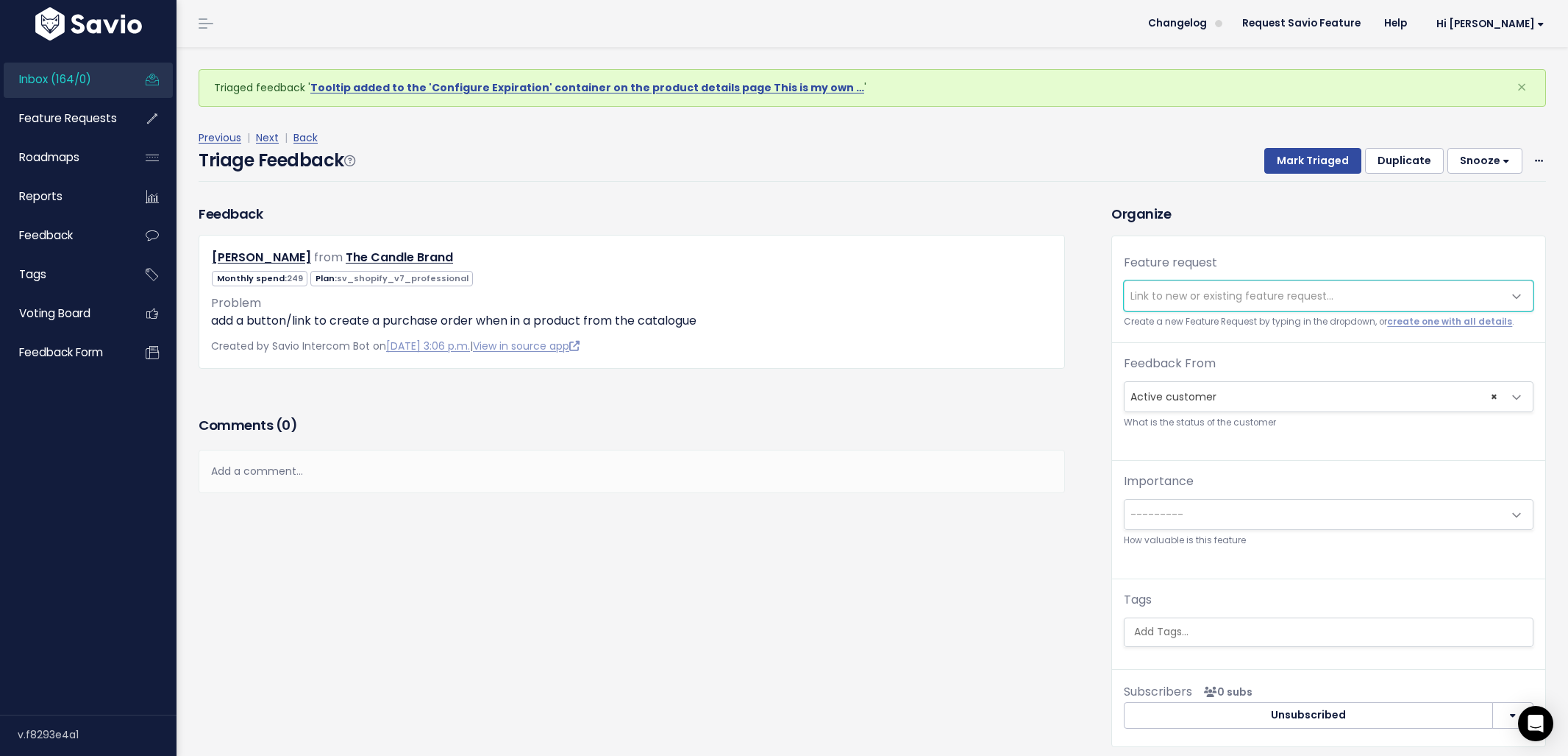
click at [1178, 300] on span "Link to new or existing feature request..." at bounding box center [1232, 295] width 203 height 14
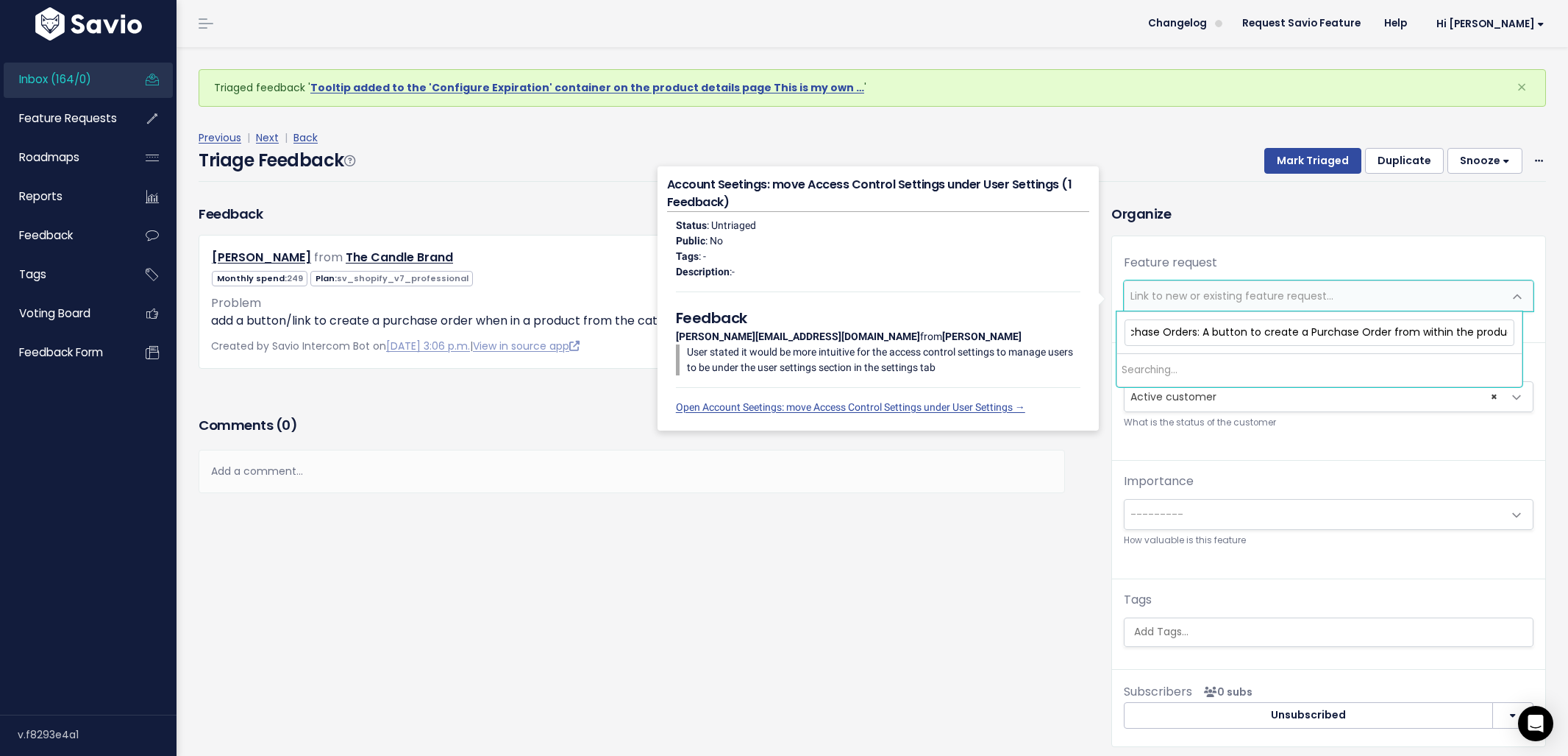
scroll to position [0, 23]
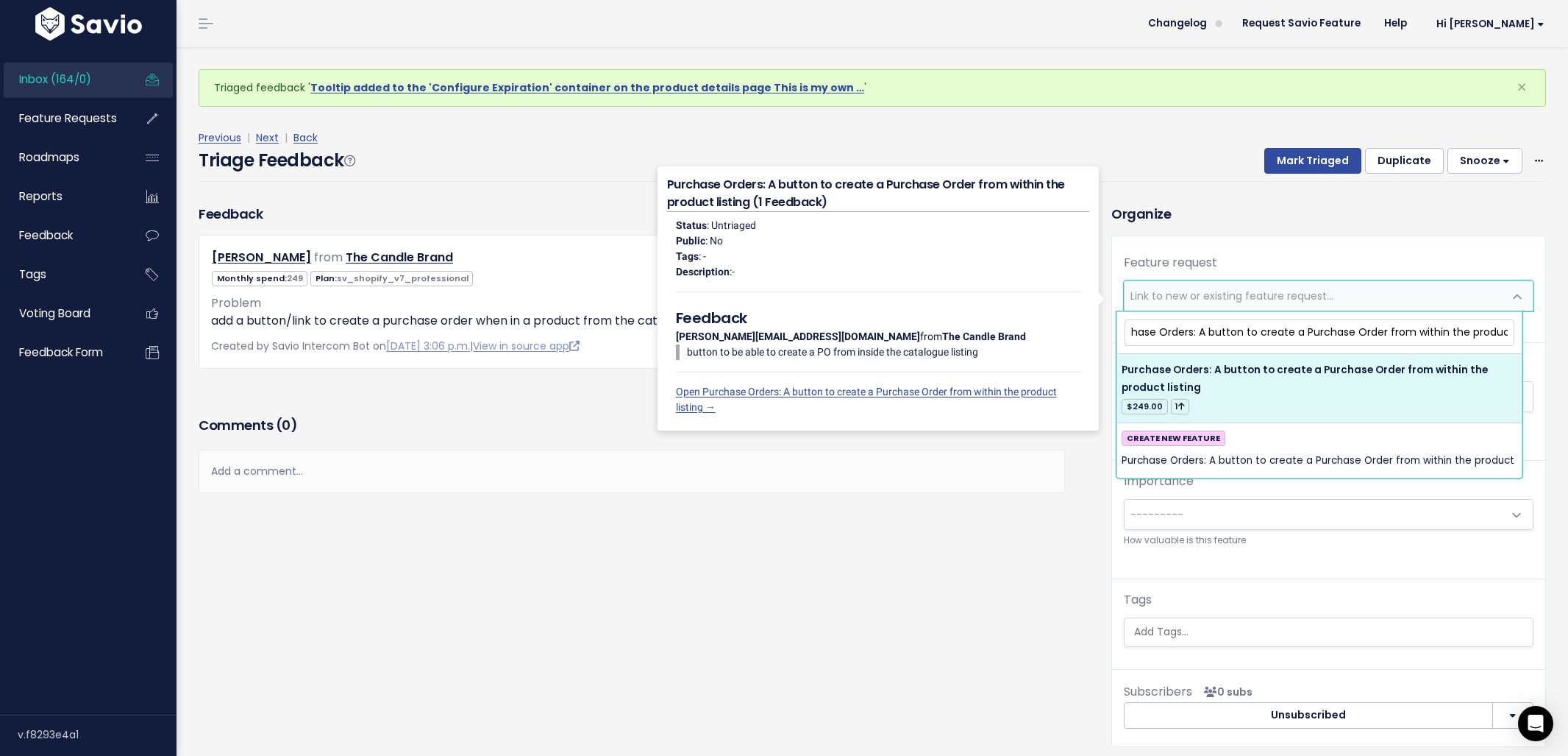
type input "Purchase Orders: A button to create a Purchase Order from within the product"
select select "61748"
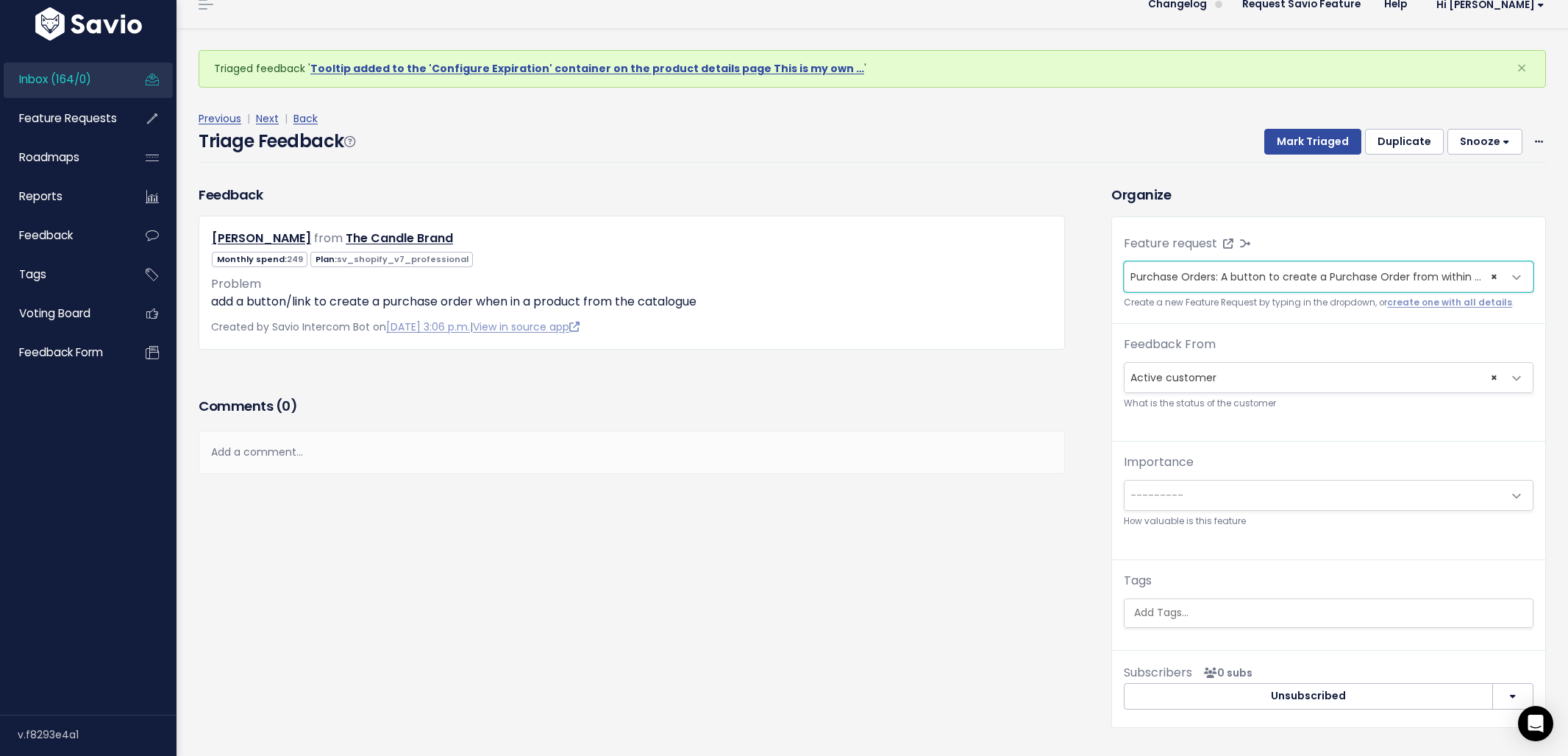
scroll to position [48, 0]
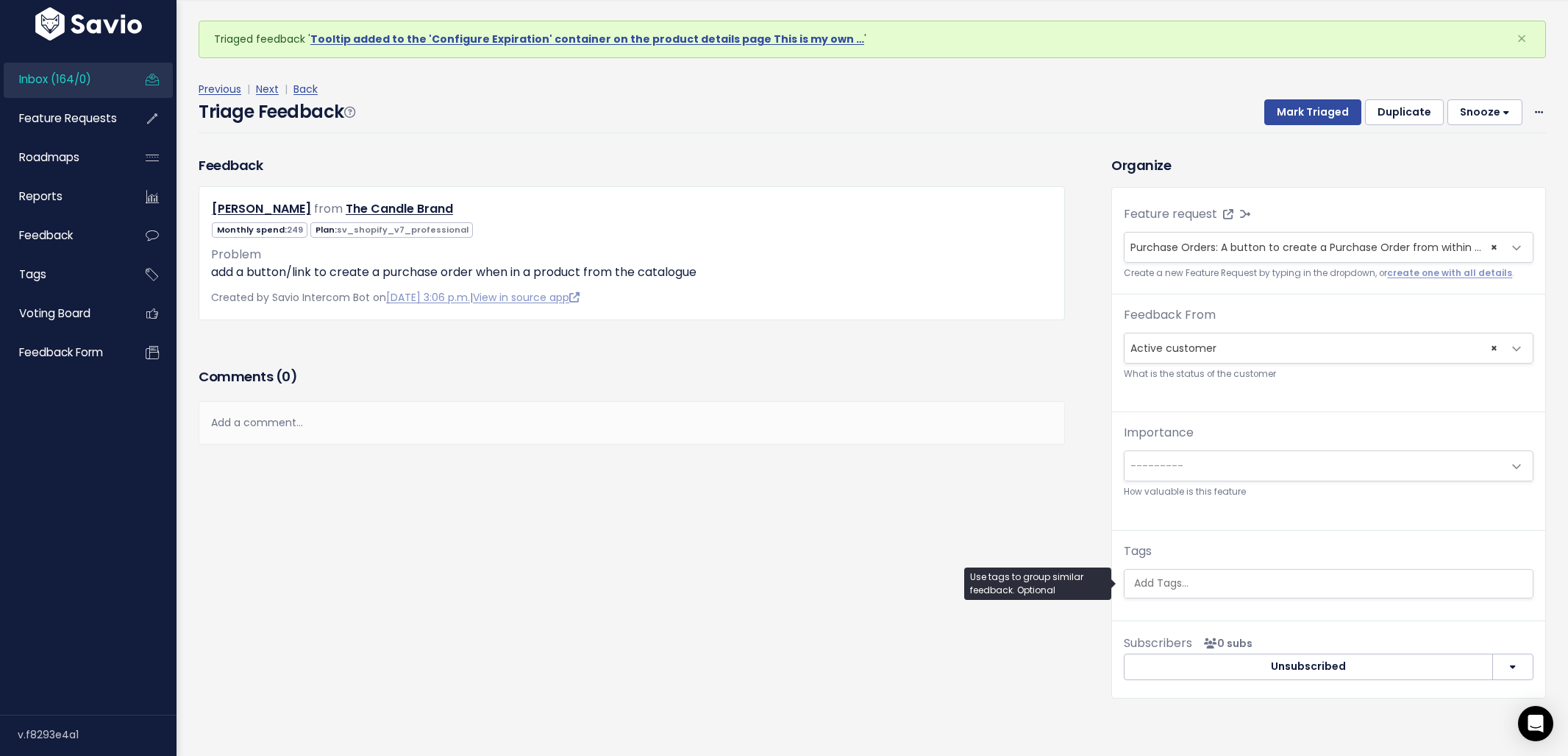
click at [1229, 588] on input "search" at bounding box center [1330, 583] width 405 height 15
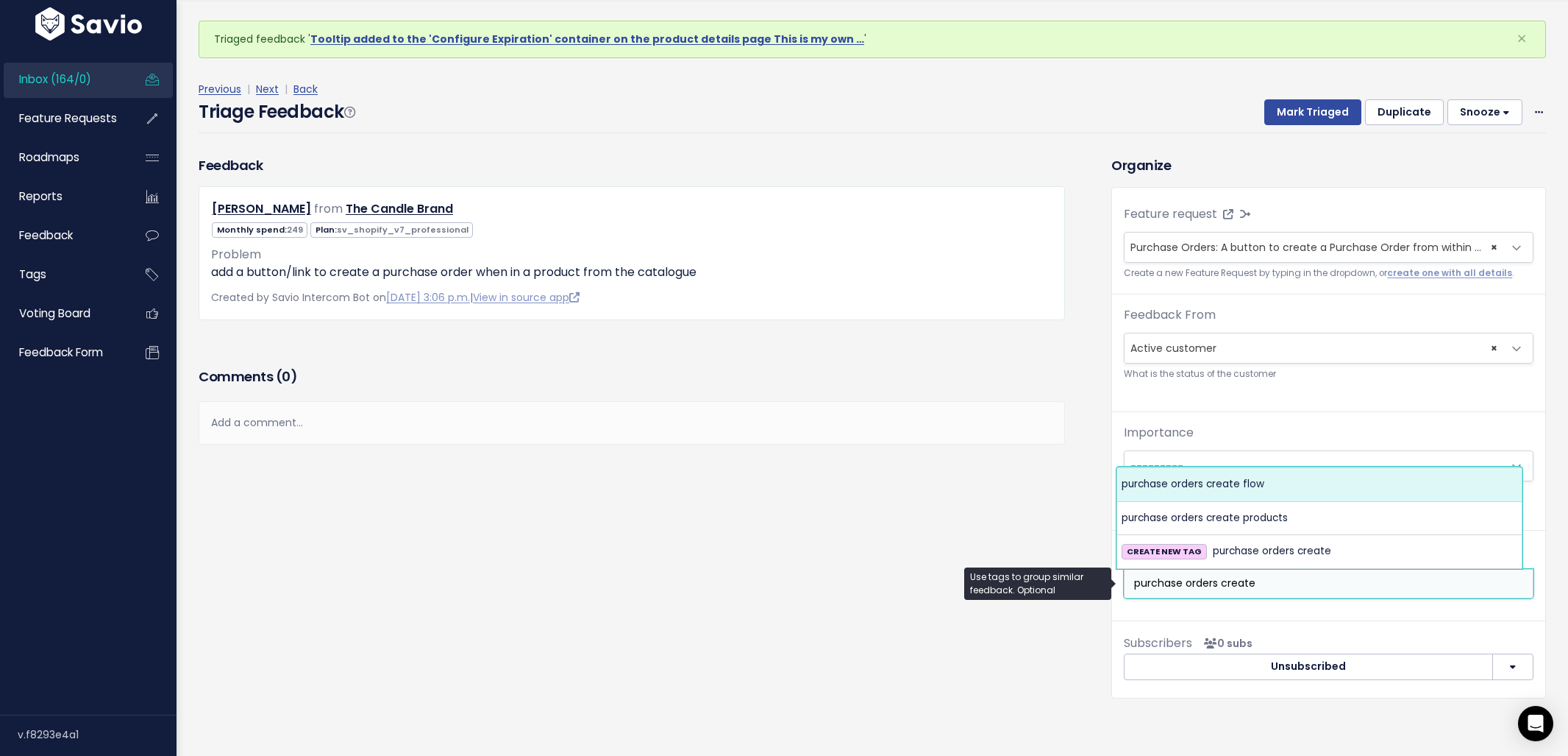
type input "purchase orders create"
select select "9561"
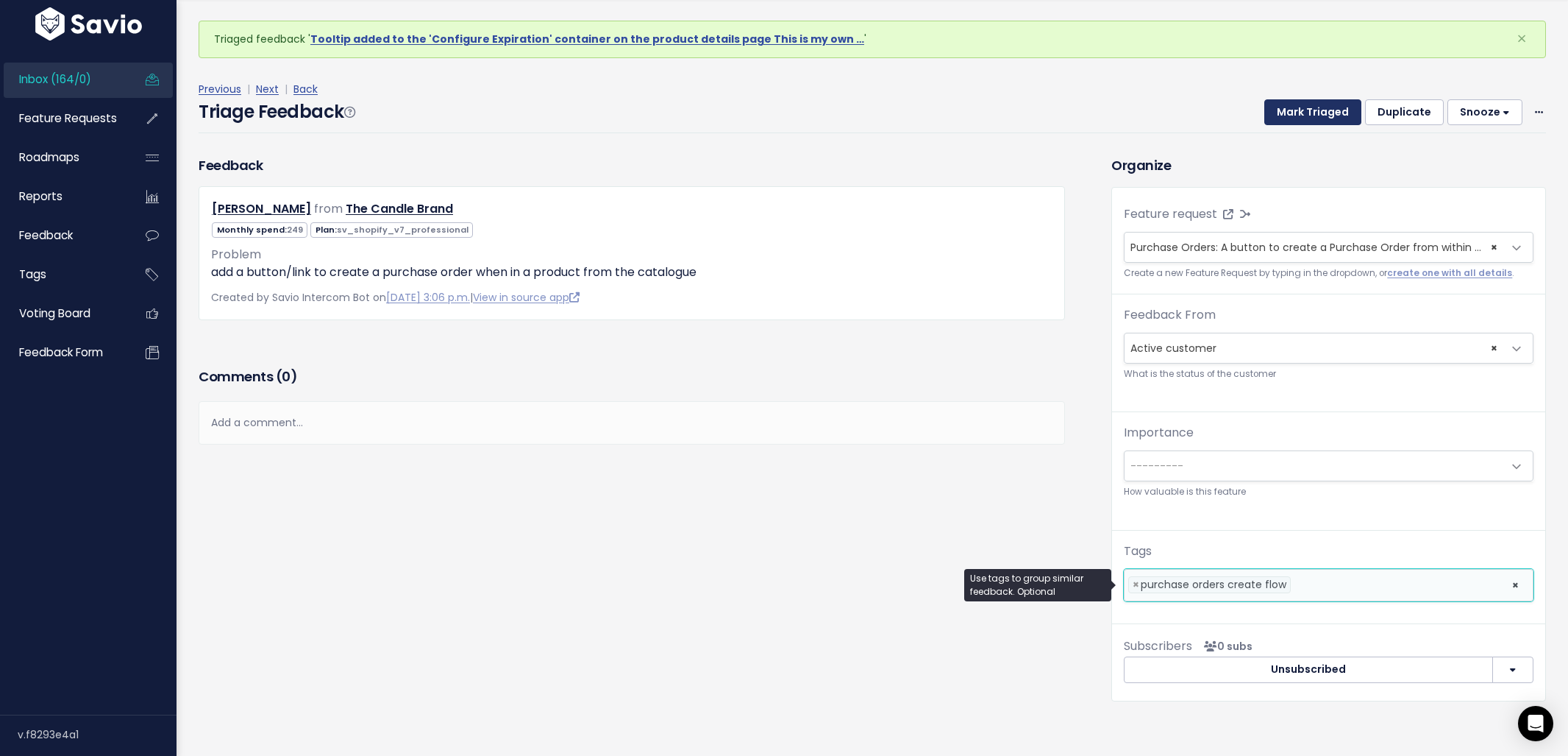
click at [1290, 117] on button "Mark Triaged" at bounding box center [1312, 112] width 97 height 26
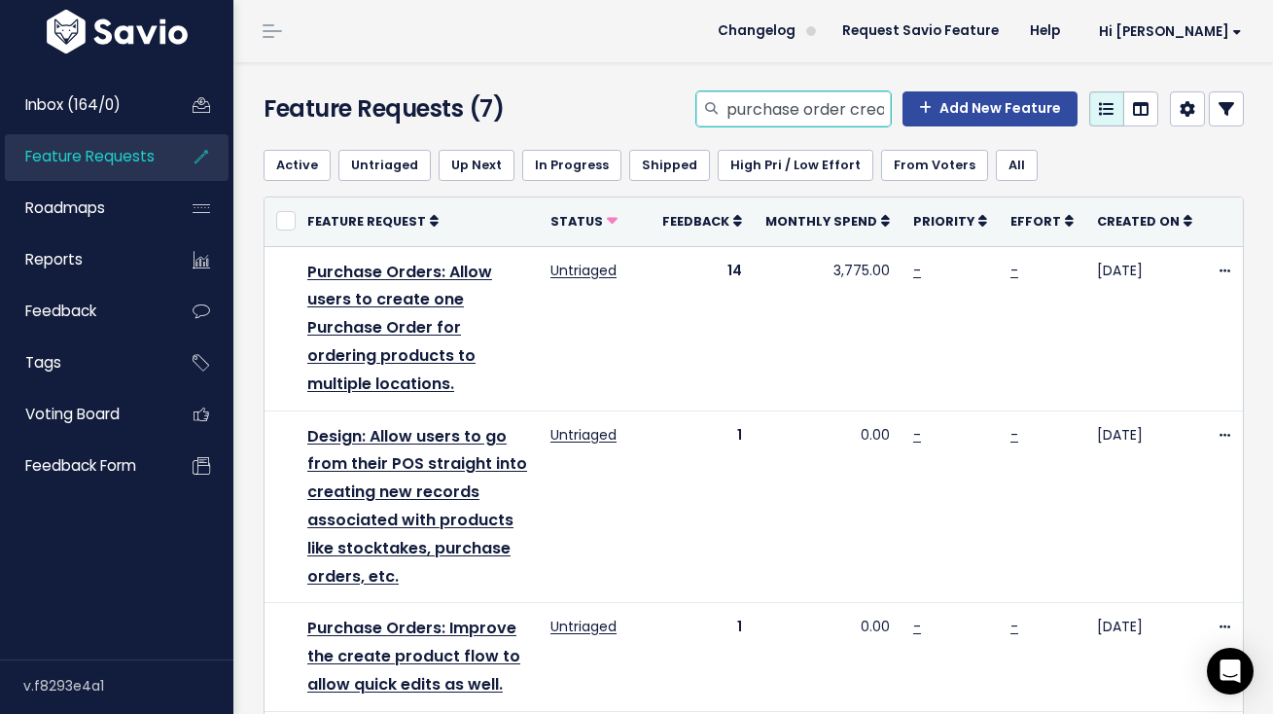
click at [769, 99] on input "purchase order create product" at bounding box center [807, 108] width 166 height 35
type input "Inventory Report Filter"
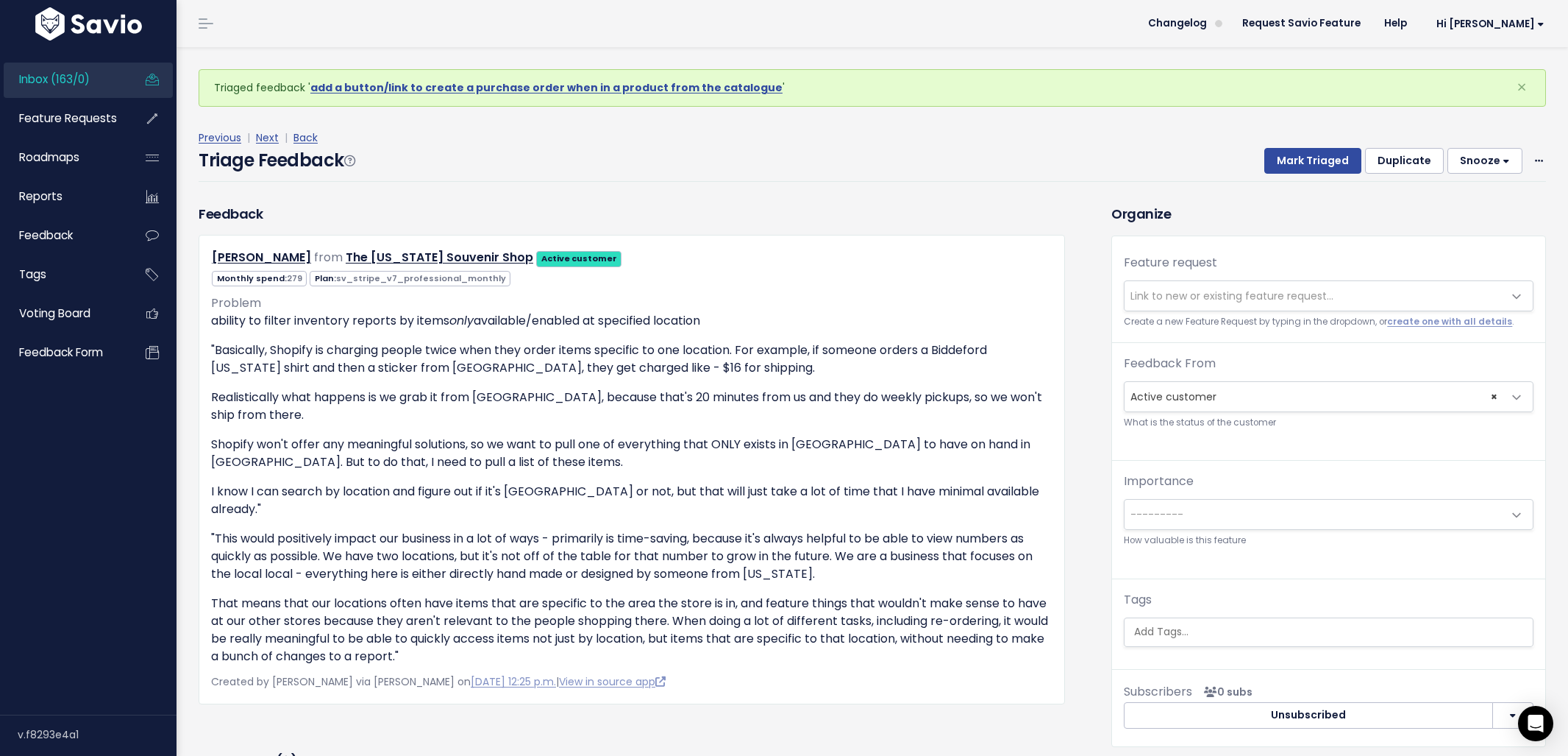
click at [1196, 300] on span "Link to new or existing feature request..." at bounding box center [1232, 295] width 203 height 14
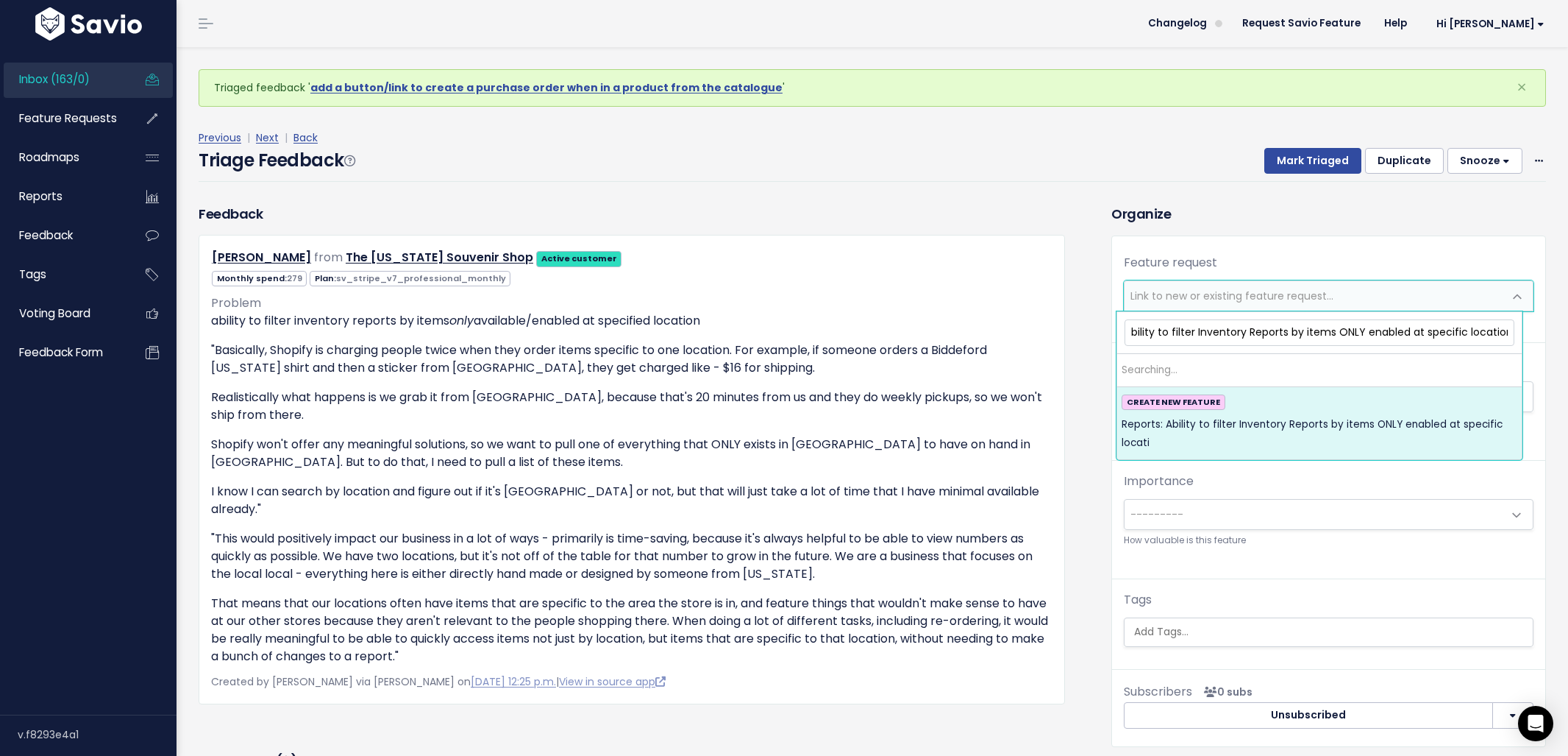
scroll to position [0, 56]
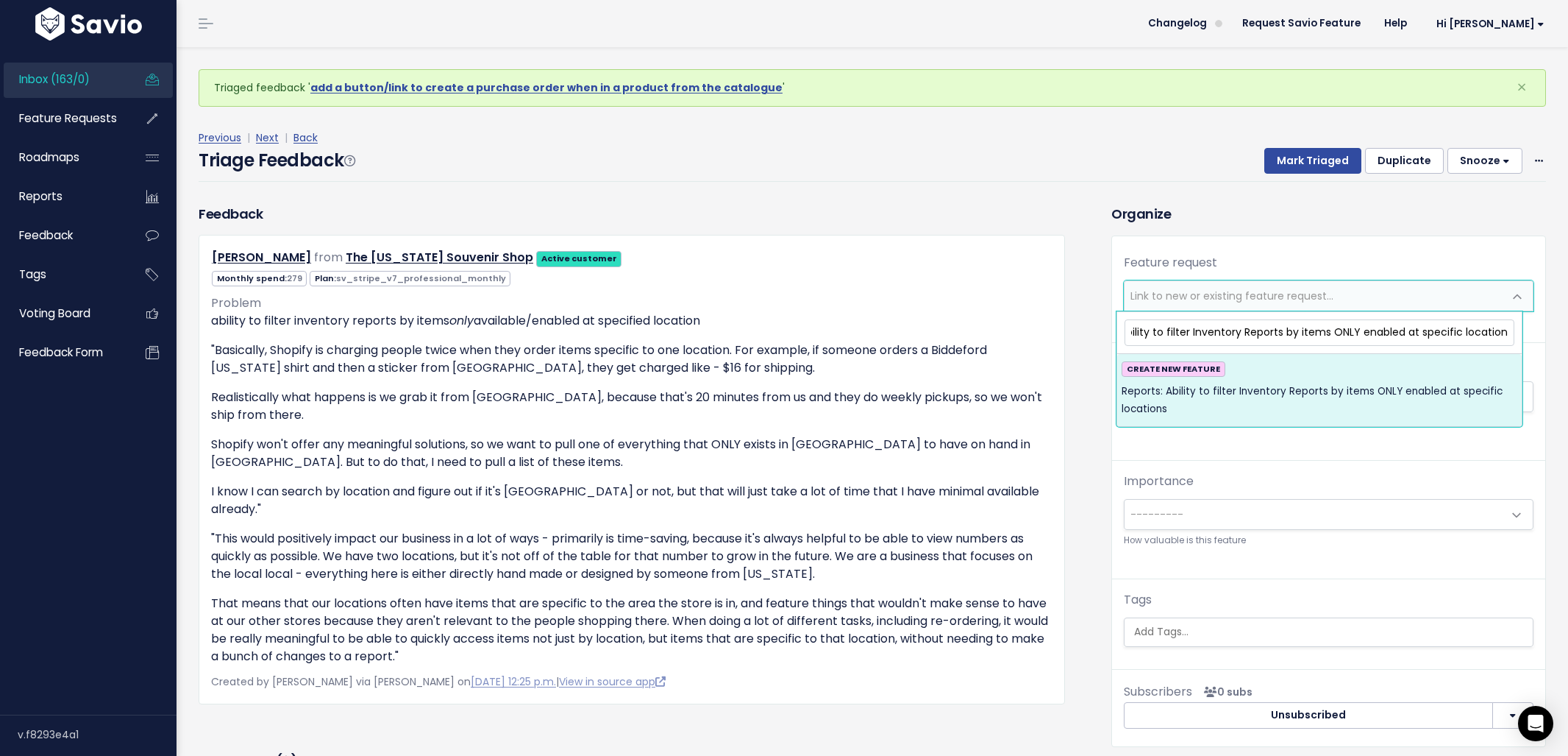
type input "Reports: Ability to filter Inventory Reports by items ONLY enabled at specific …"
click at [1312, 398] on span "Reports: Ability to filter Inventory Reports by items ONLY enabled at specific …" at bounding box center [1319, 401] width 396 height 36
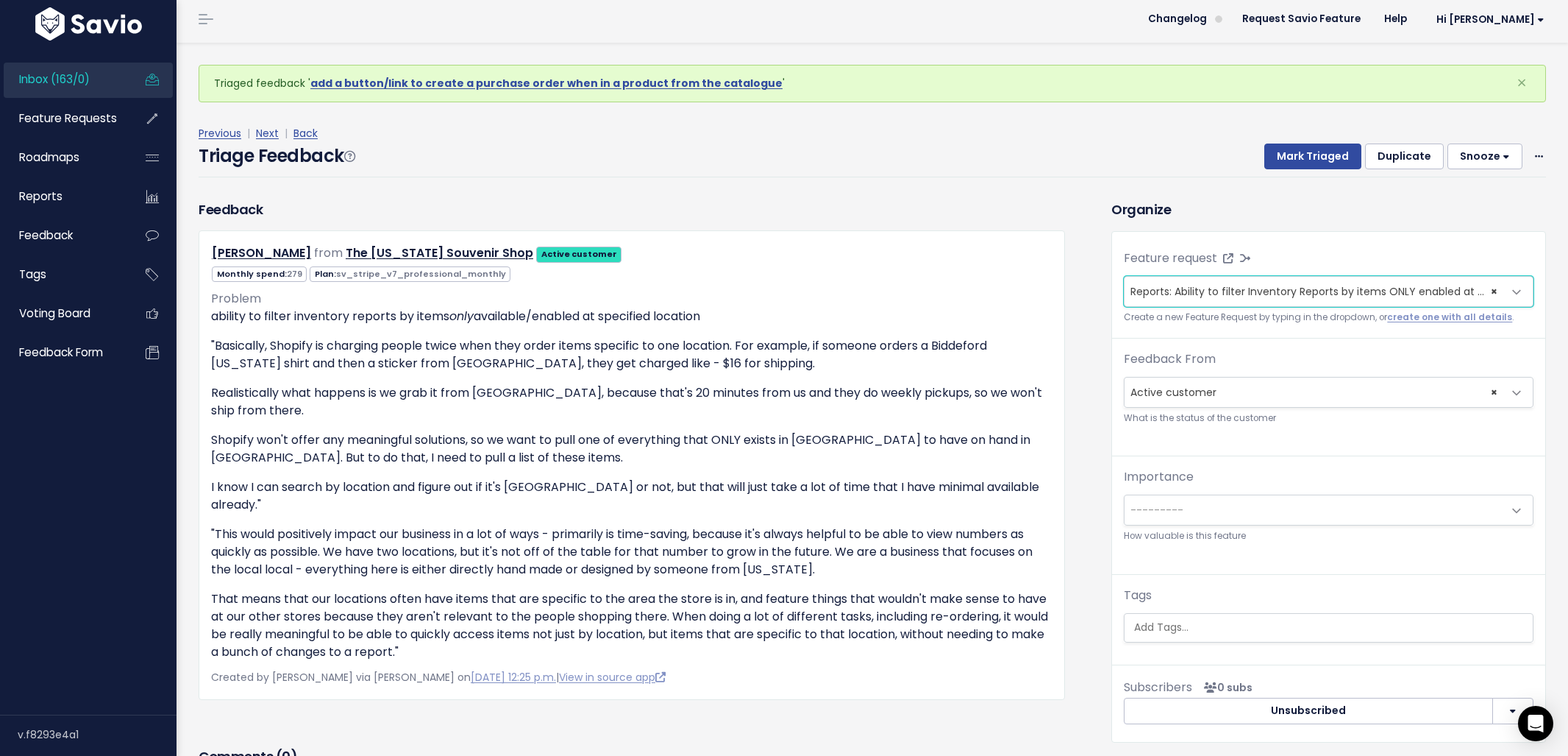
scroll to position [163, 0]
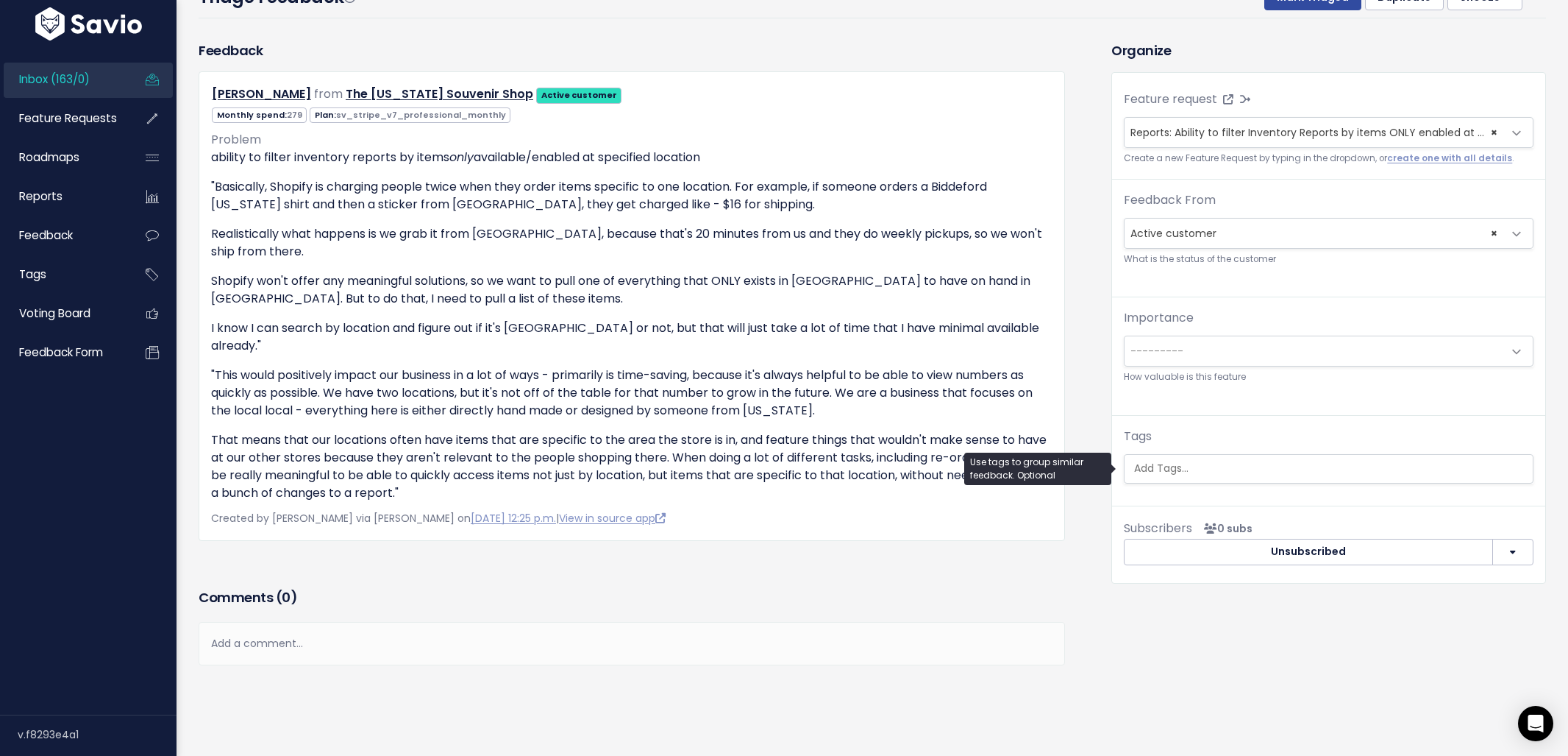
click at [1249, 465] on input "search" at bounding box center [1330, 468] width 405 height 15
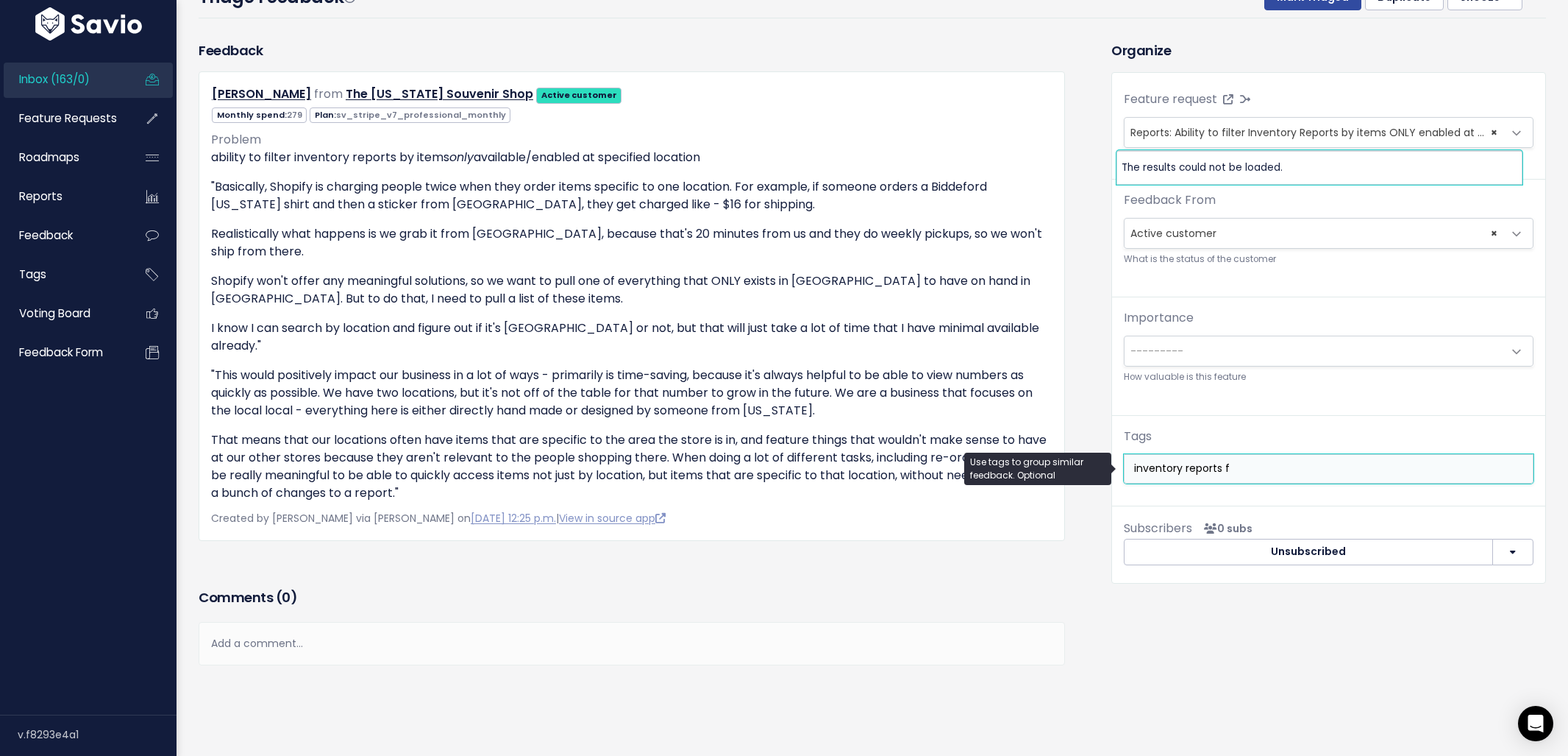
scroll to position [0, 0]
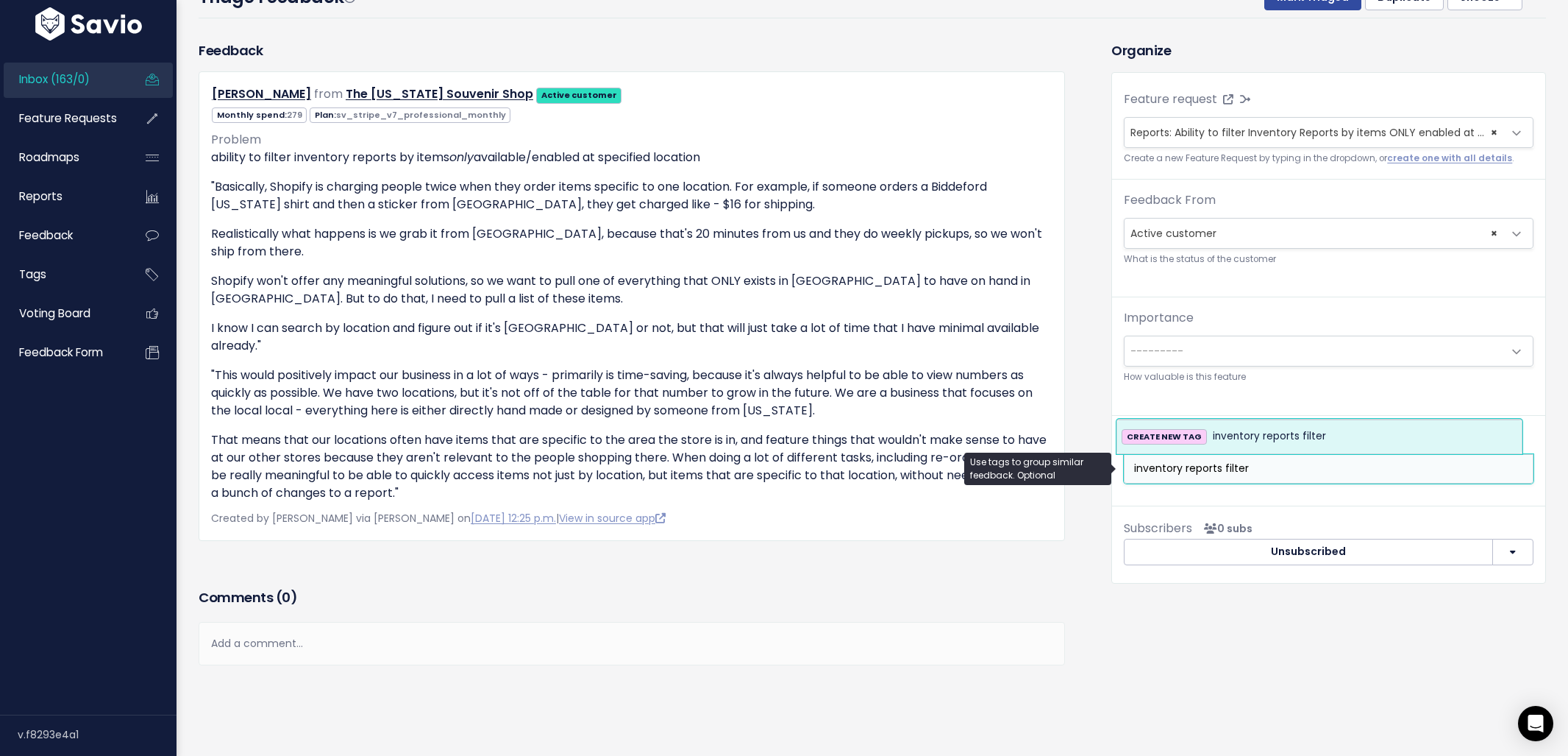
click at [1242, 468] on input "inventory reports filter" at bounding box center [1330, 468] width 405 height 15
type input "inventory reports filter"
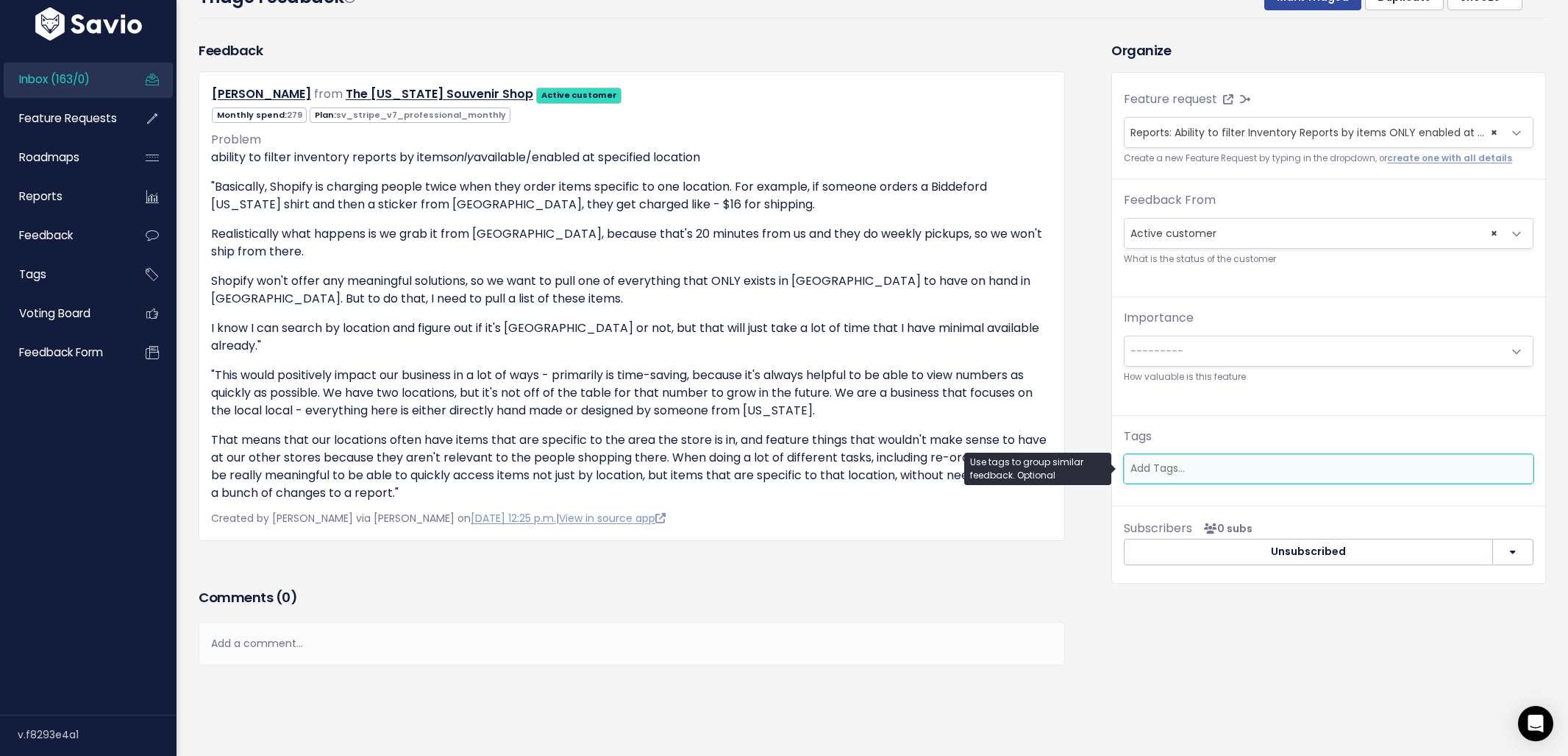
click at [1242, 468] on input "search" at bounding box center [1327, 468] width 405 height 15
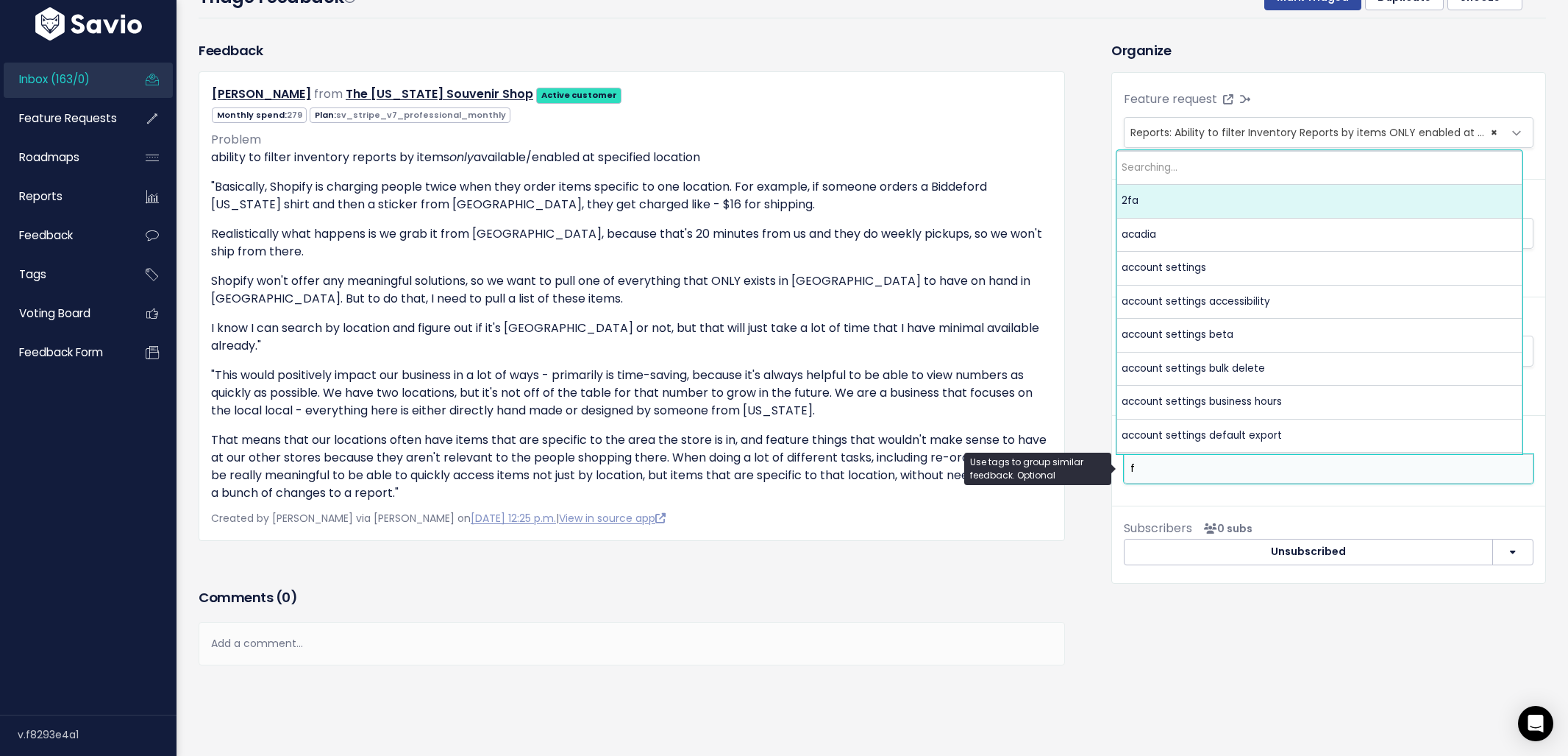
scroll to position [0, 0]
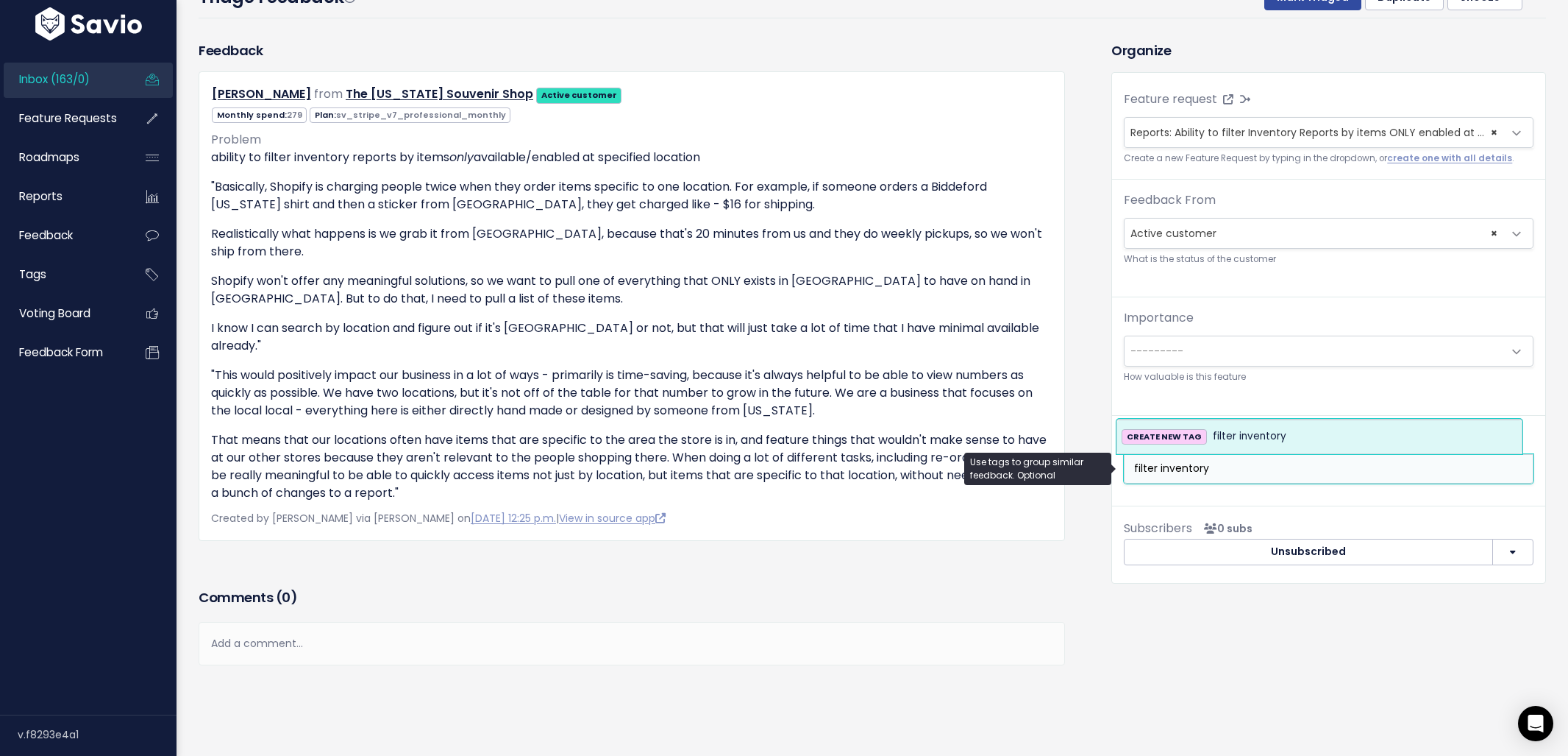
drag, startPoint x: 1240, startPoint y: 470, endPoint x: 1098, endPoint y: 460, distance: 142.4
click at [1098, 460] on body "Inbox (163/0) Feature Requests Roadmaps" at bounding box center [784, 299] width 1568 height 926
type input "inventory reports"
select select "6289"
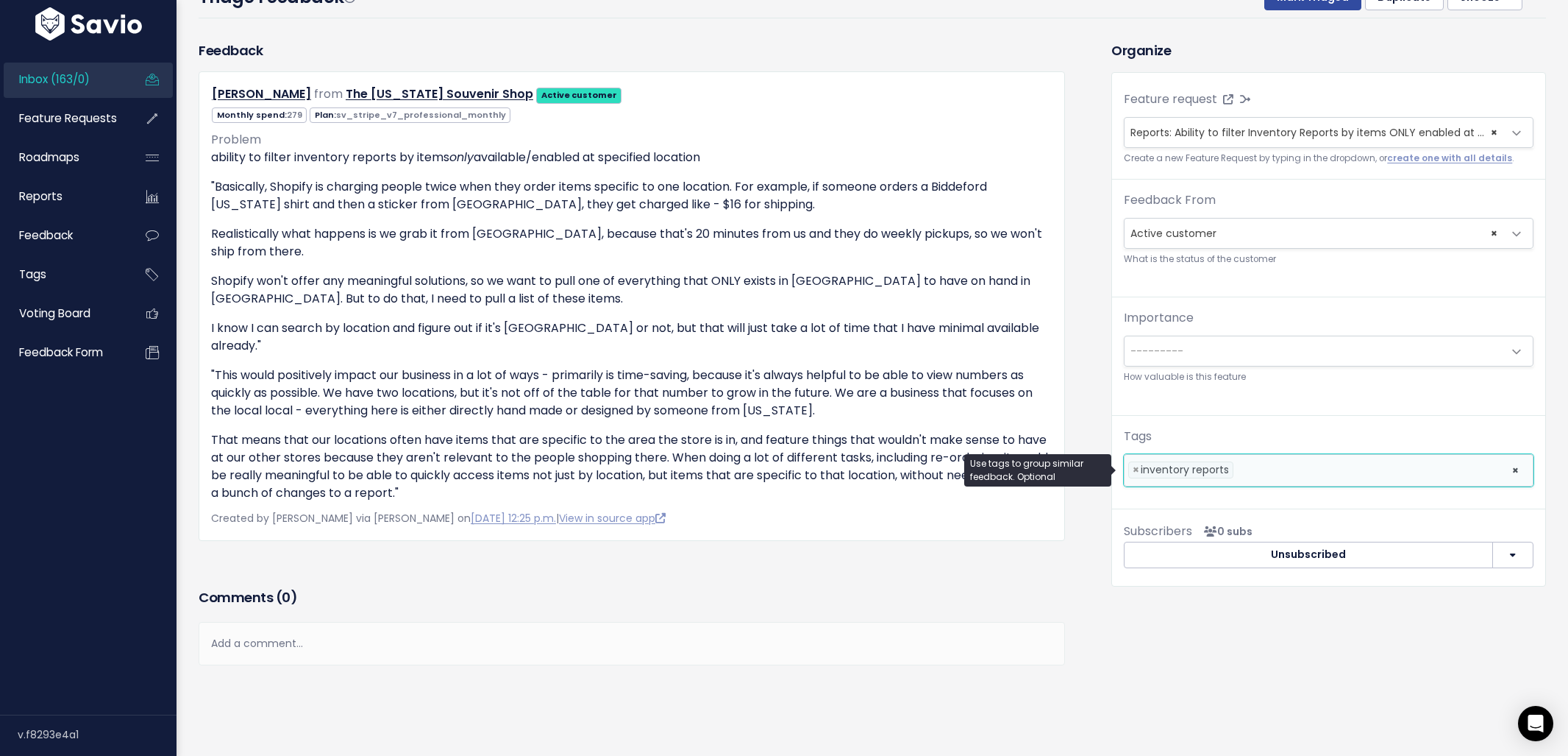
click at [1309, 11] on div "Triage Feedback Mark Triaged Duplicate Snooze 1 day 3 days 7 days 14 days Edit …" at bounding box center [872, 2] width 1347 height 35
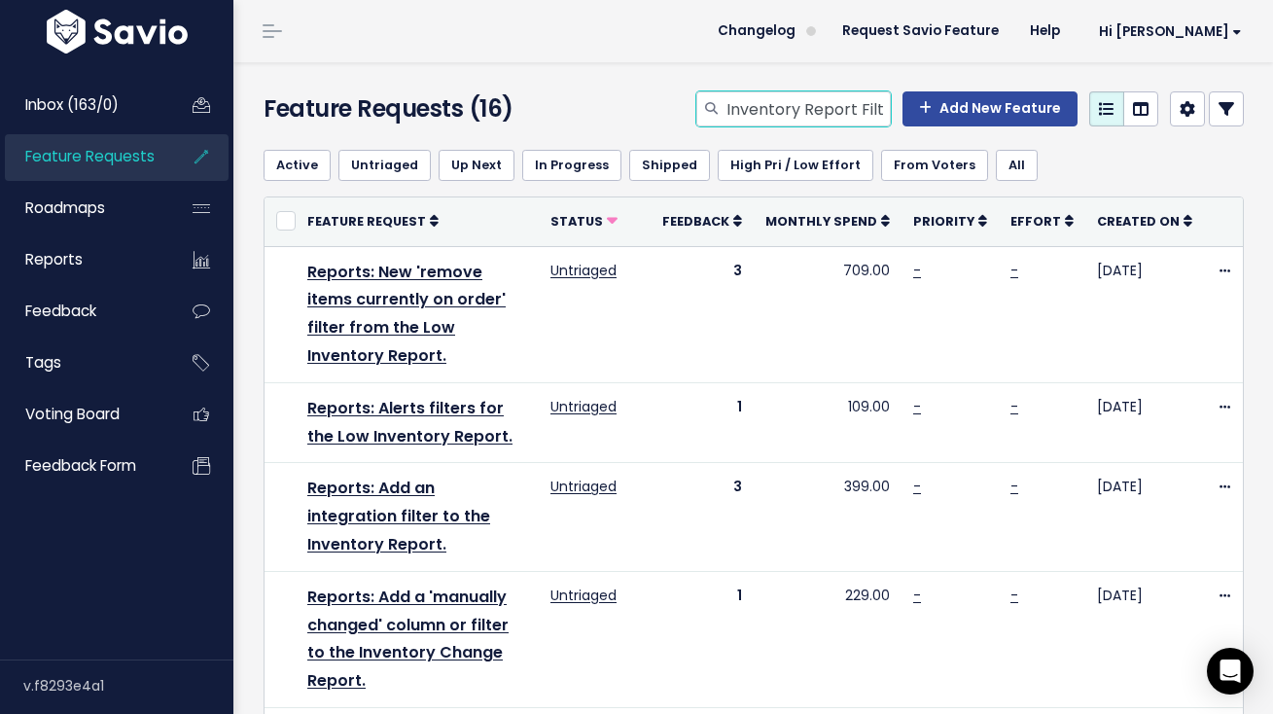
click at [778, 100] on input "Inventory Report Filter" at bounding box center [807, 108] width 166 height 35
type input "text"
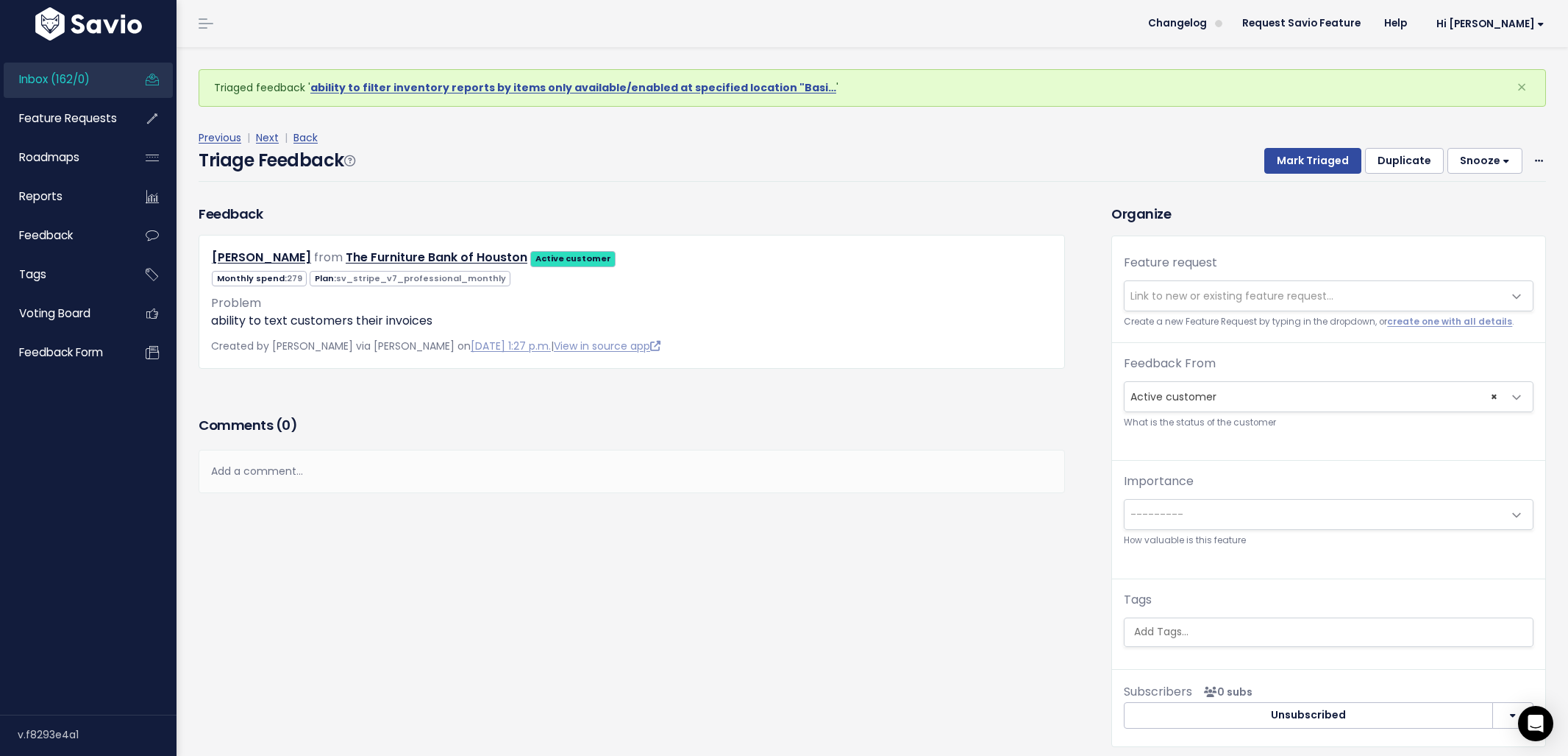
click at [1203, 299] on span "Link to new or existing feature request..." at bounding box center [1232, 295] width 203 height 14
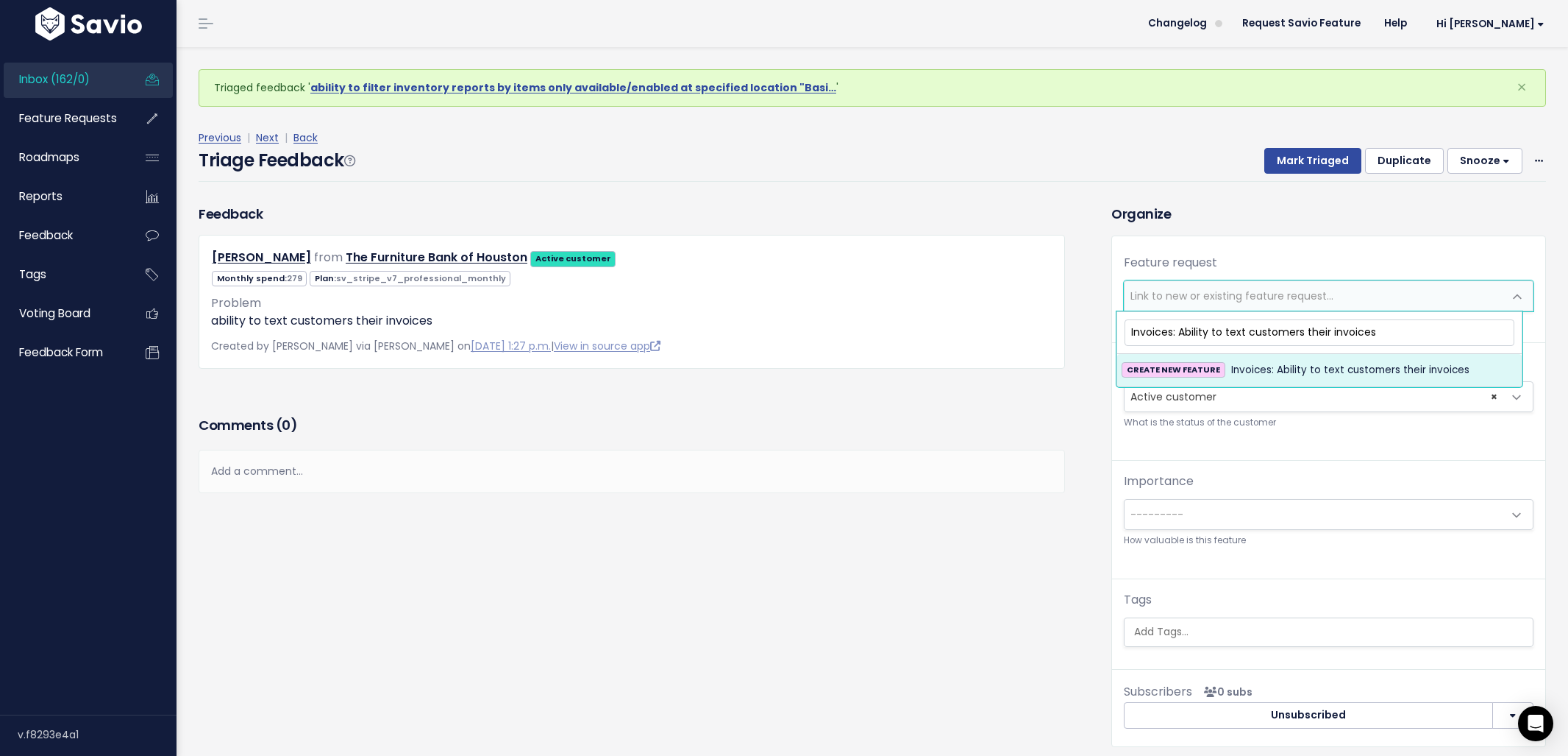
type input "Invoices: Ability to text customers their invoices"
click at [1299, 369] on span "Invoices: Ability to text customers their invoices" at bounding box center [1350, 369] width 238 height 17
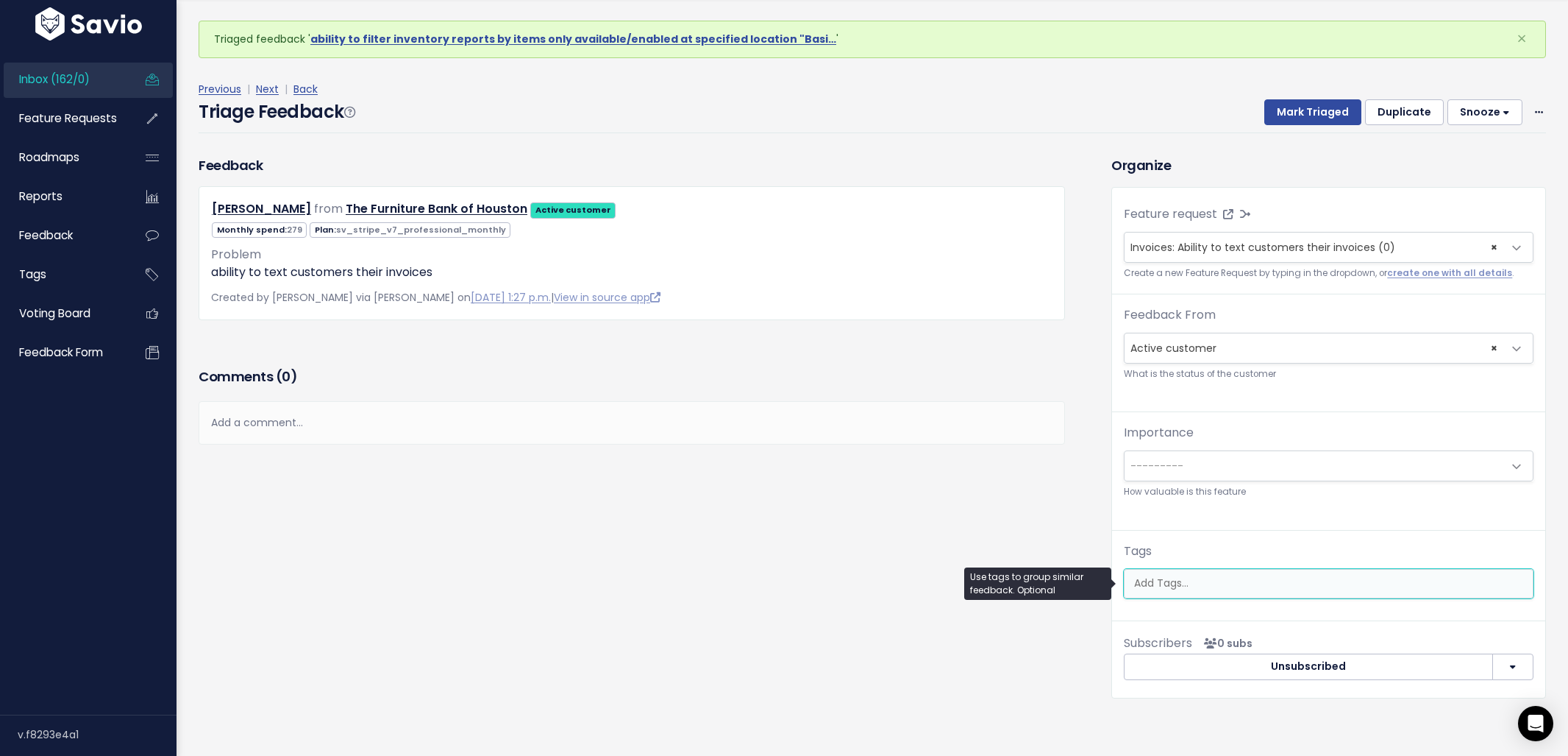
scroll to position [0, 4]
click at [1272, 593] on ul at bounding box center [1329, 583] width 408 height 28
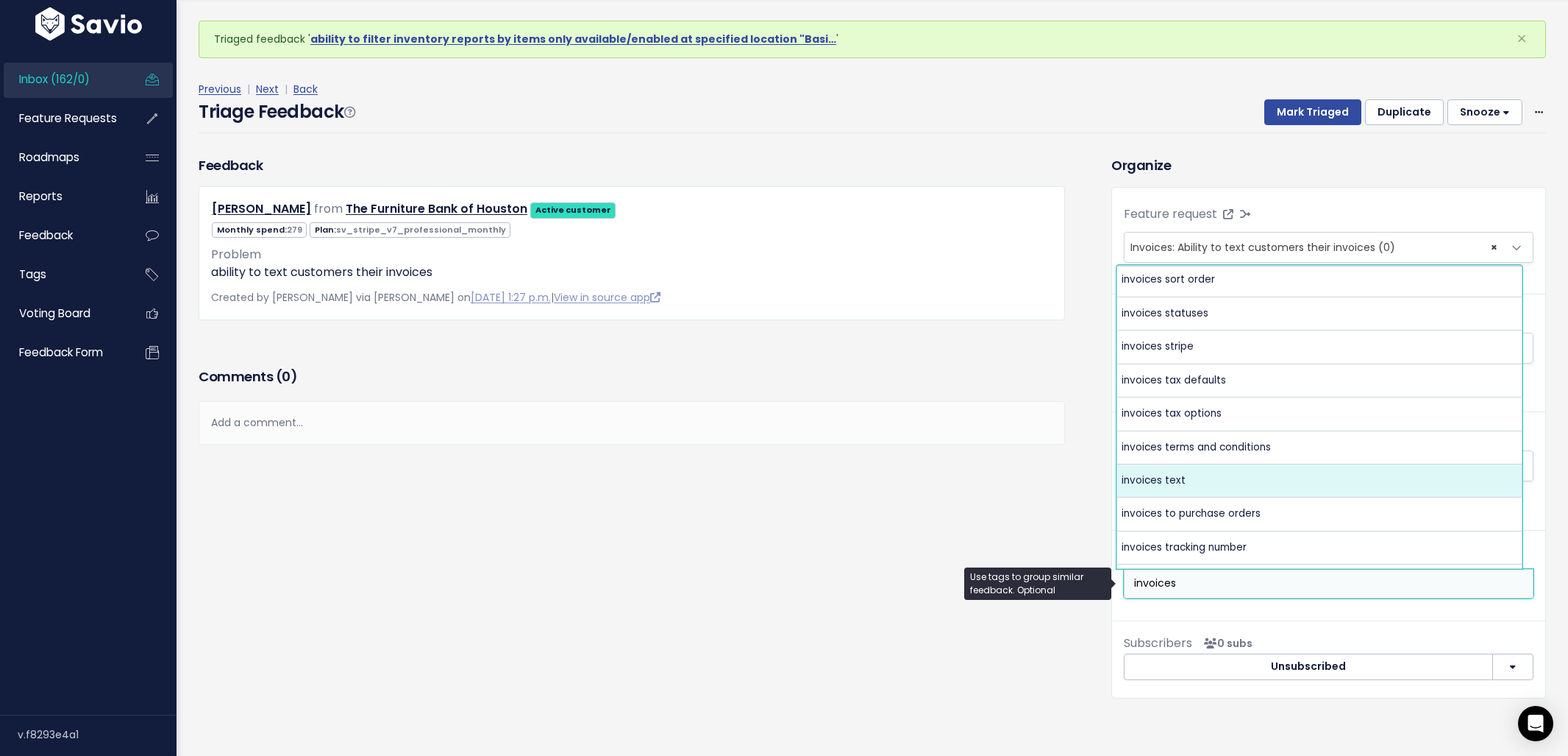
scroll to position [2372, 0]
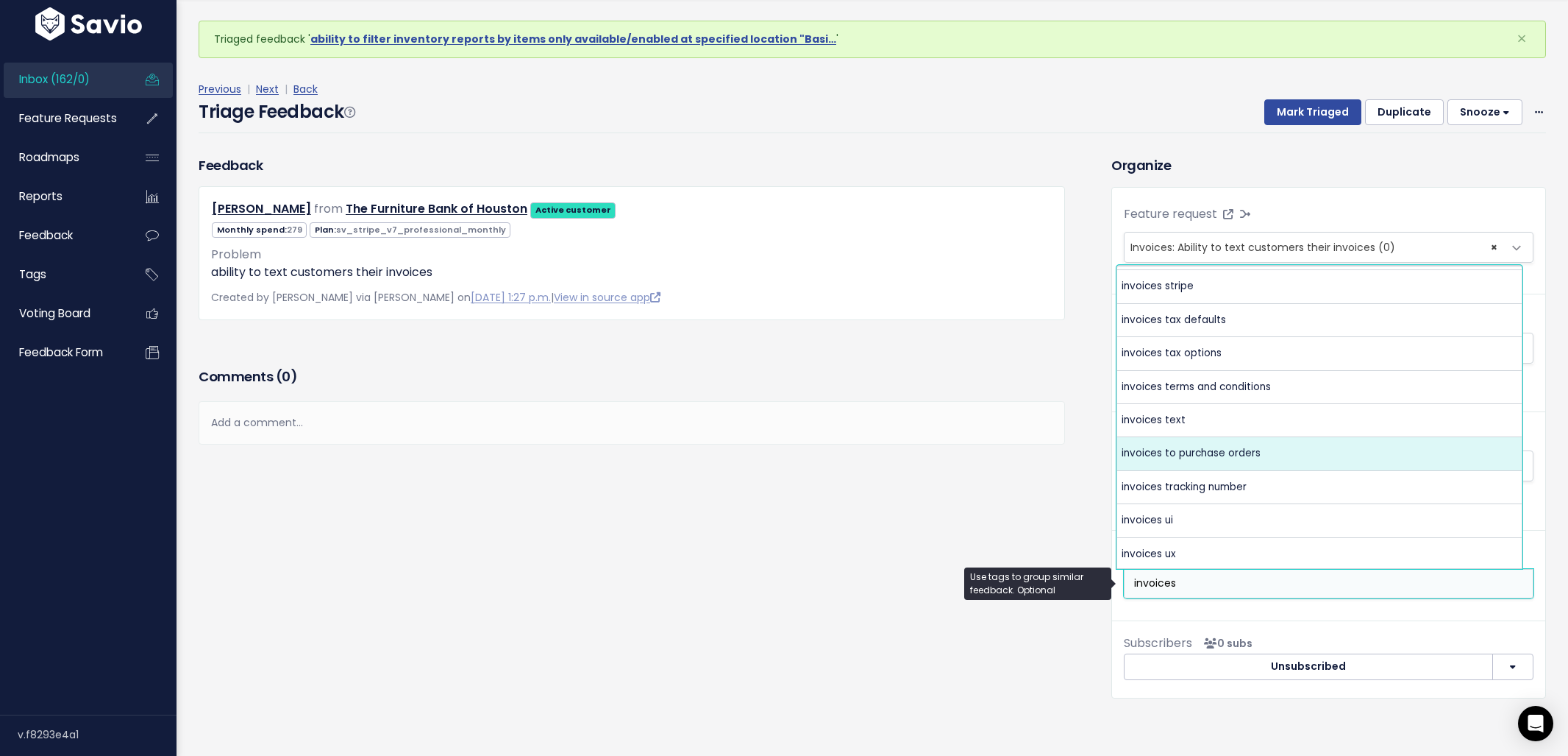
type input "invoices"
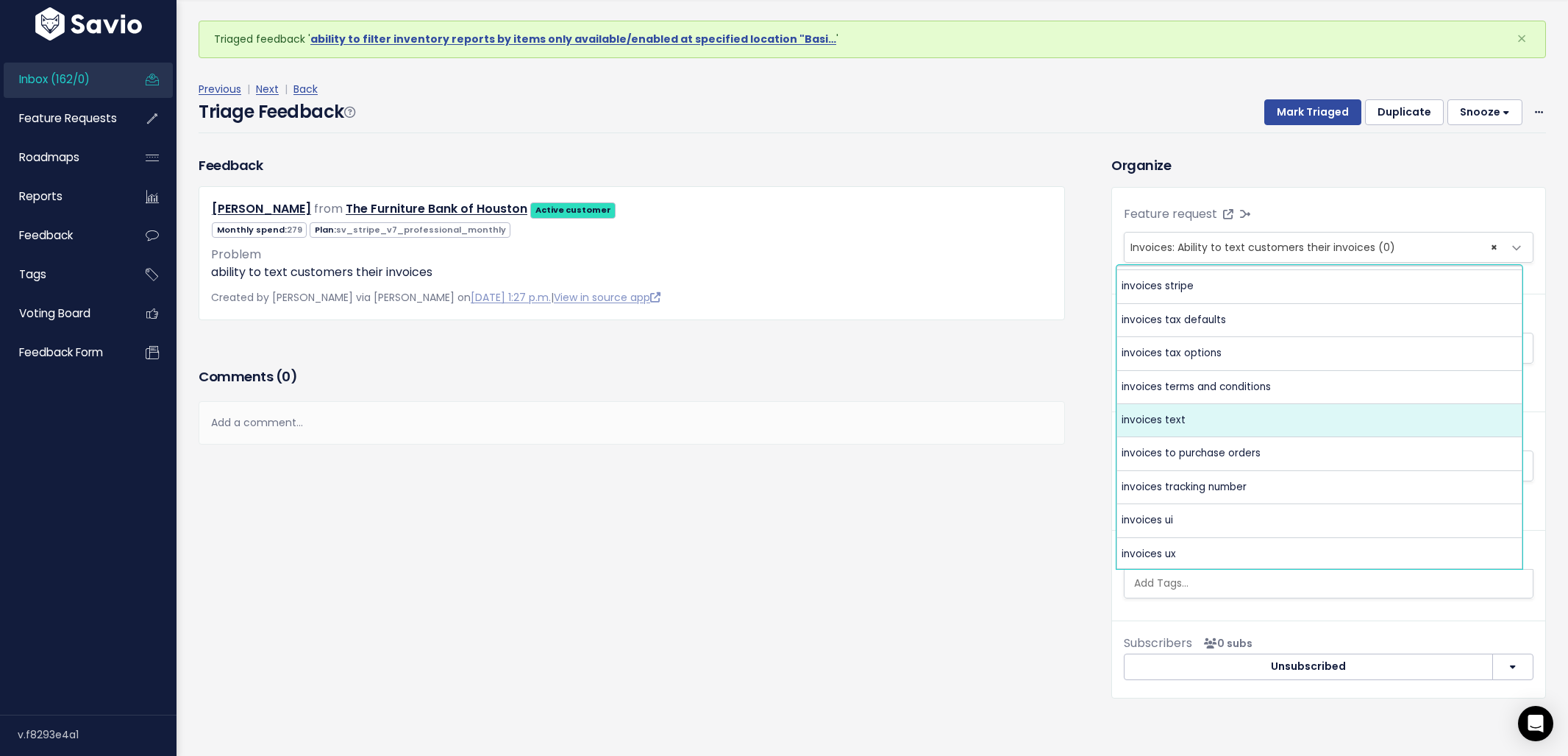
select select "9508"
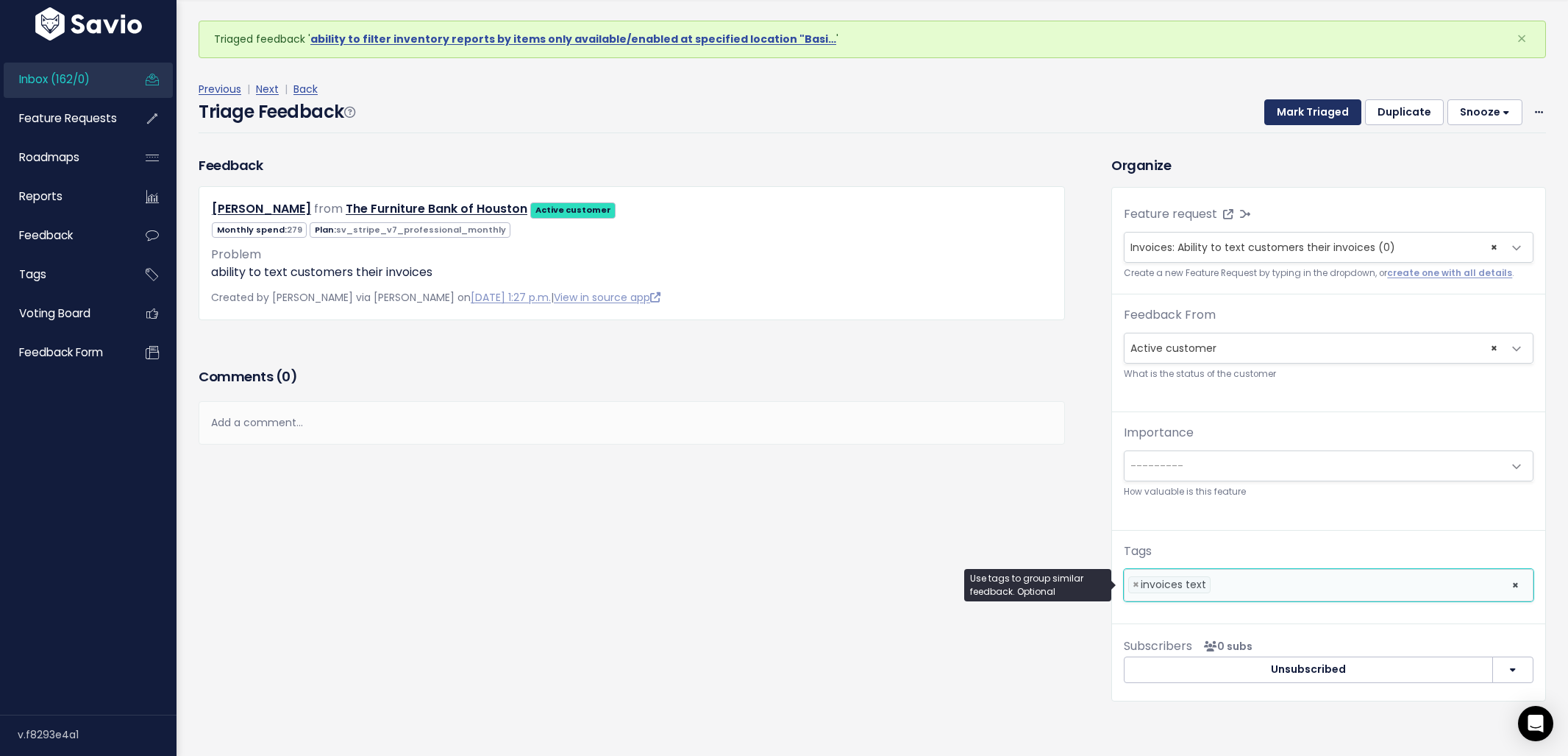
click at [1300, 118] on button "Mark Triaged" at bounding box center [1312, 112] width 97 height 26
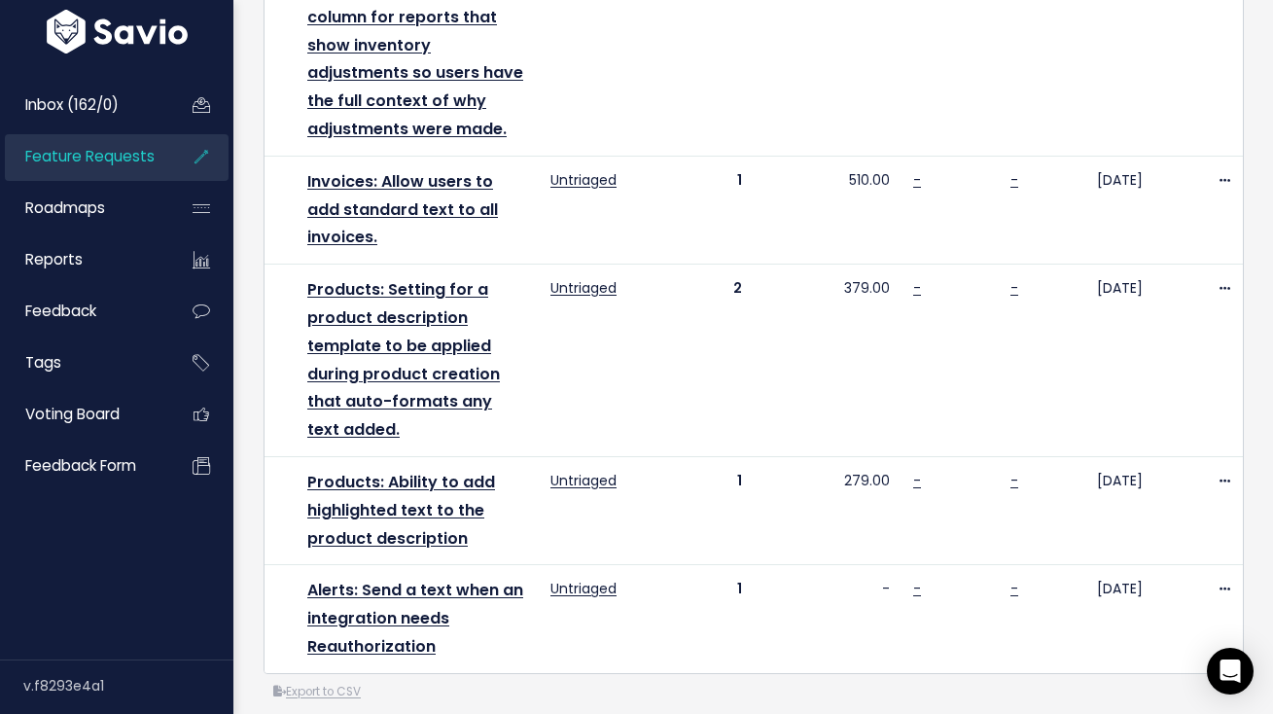
scroll to position [846, 0]
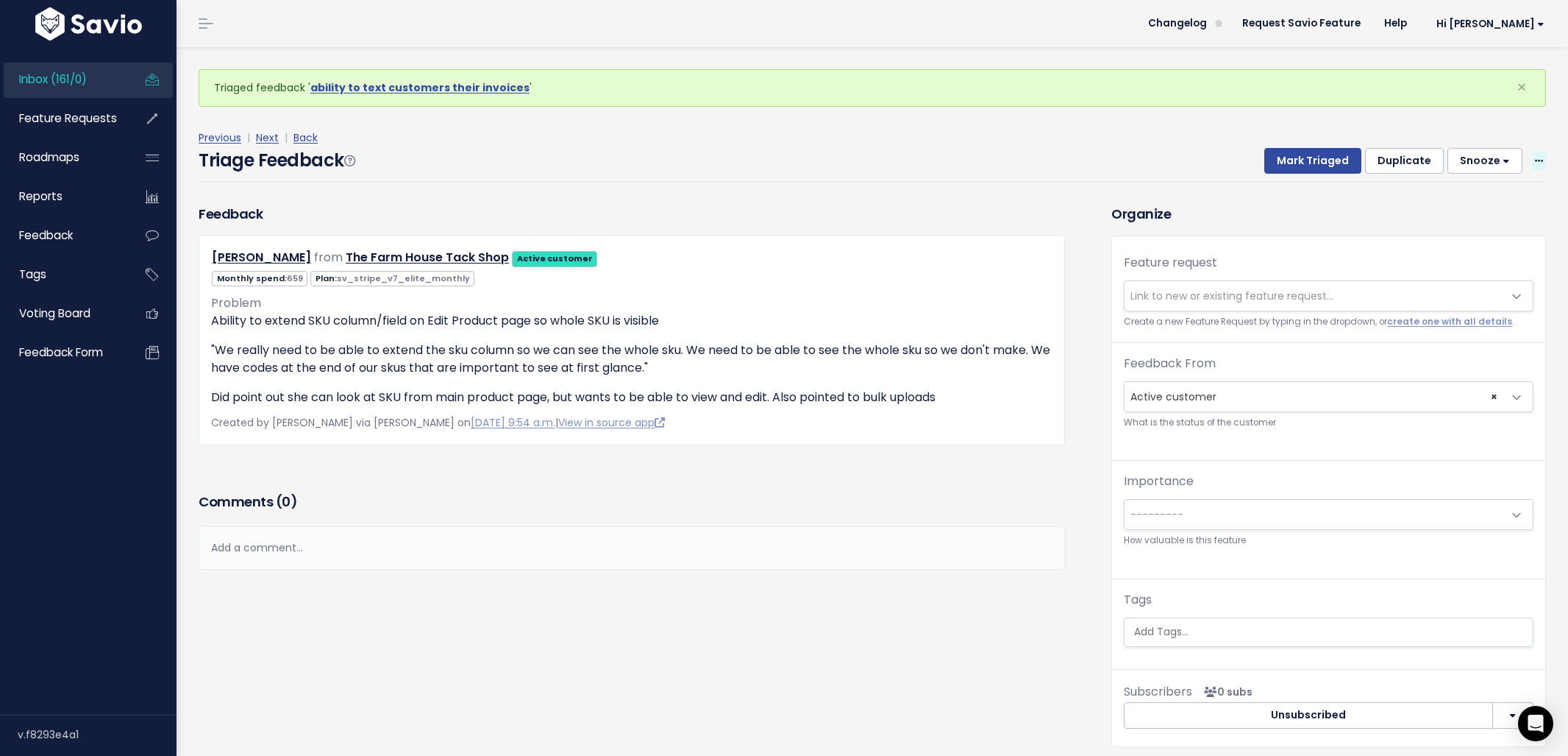
click at [1532, 167] on span at bounding box center [1539, 160] width 14 height 18
click at [1470, 226] on link "Delete" at bounding box center [1480, 229] width 106 height 29
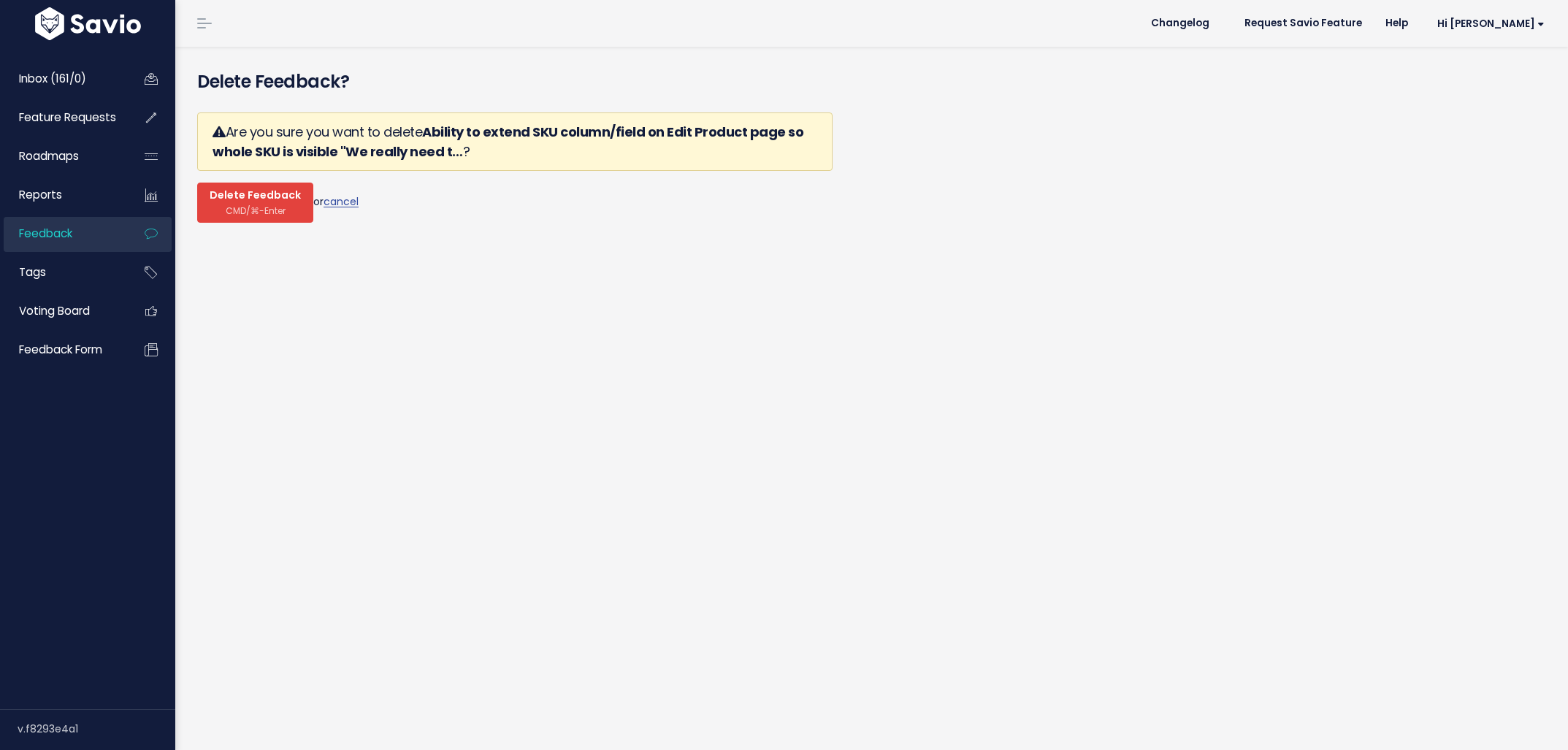
click at [213, 203] on button "Delete Feedback CMD/⌘-Enter" at bounding box center [255, 202] width 116 height 40
